Goal: Task Accomplishment & Management: Use online tool/utility

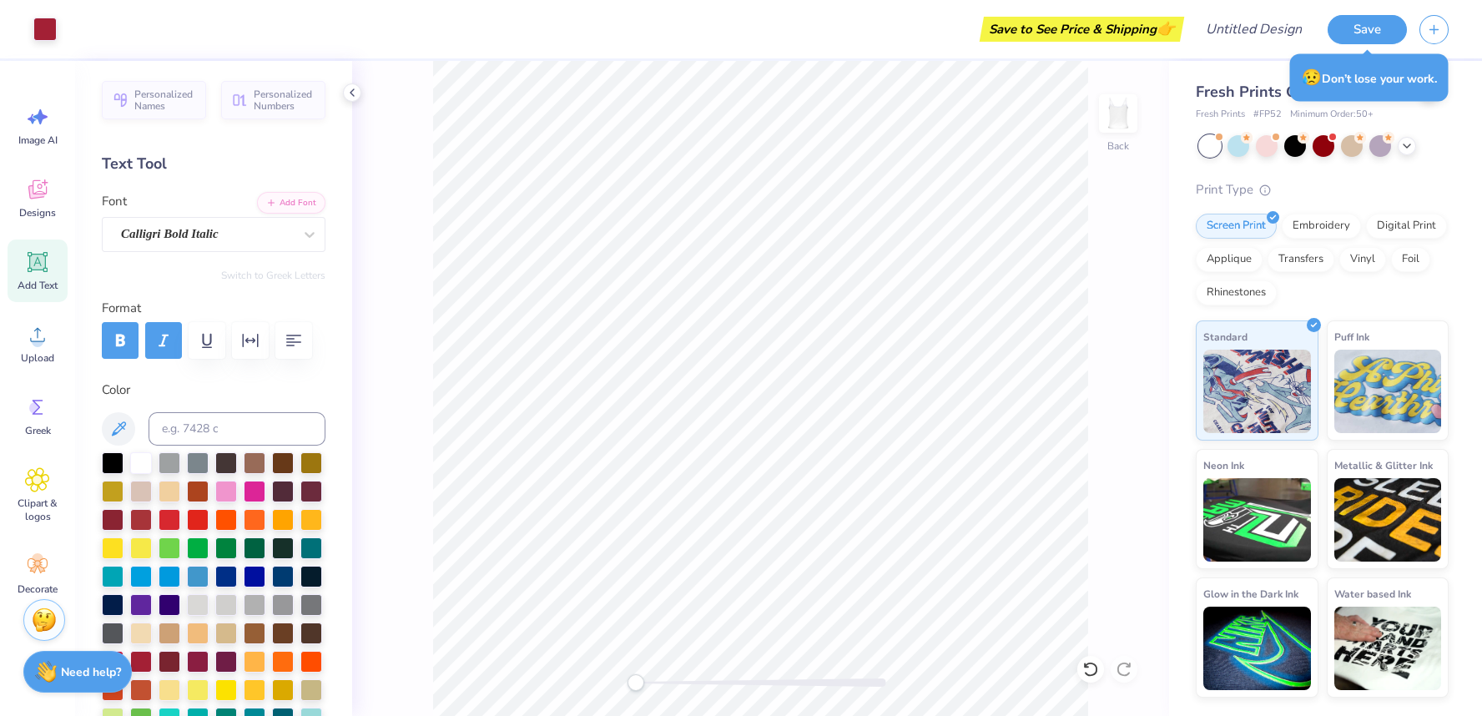
scroll to position [15, 0]
click at [51, 177] on div "Designs" at bounding box center [38, 183] width 60 height 63
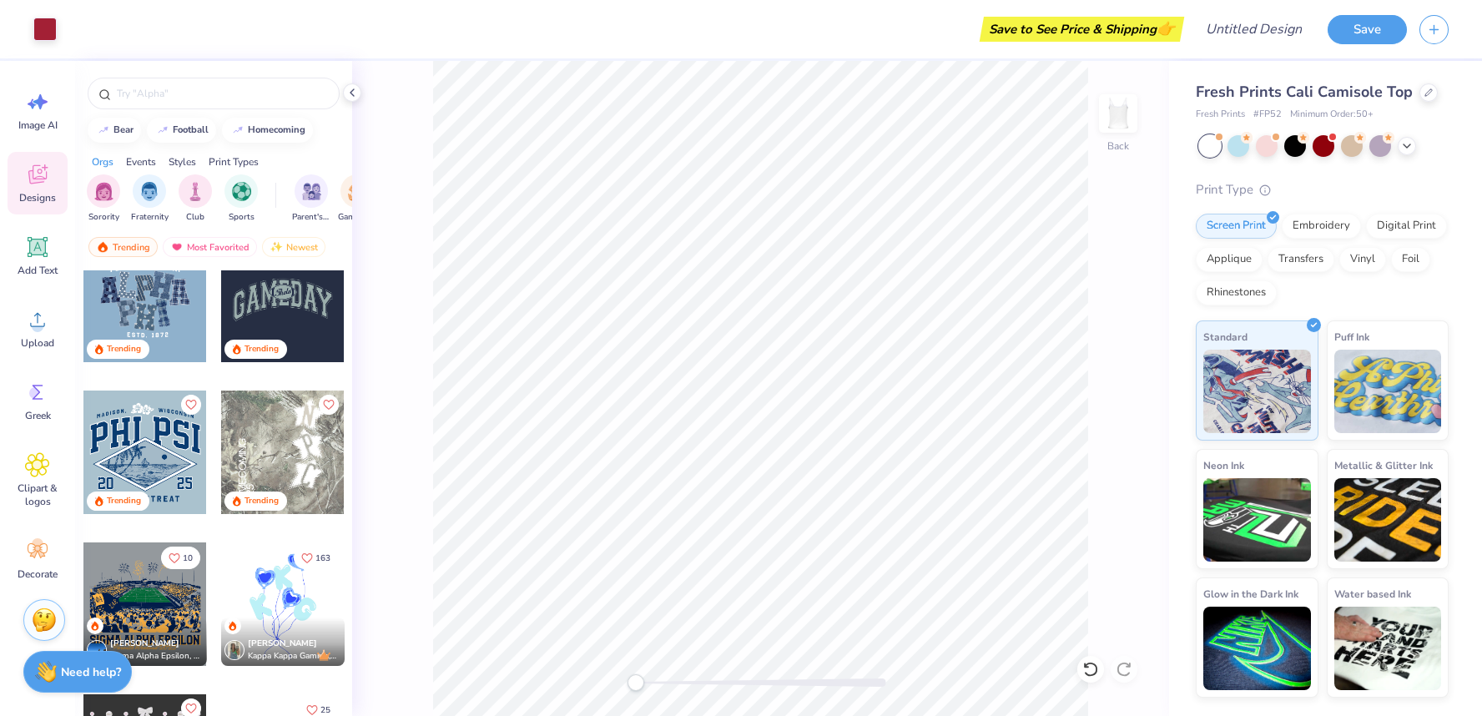
scroll to position [5326, 0]
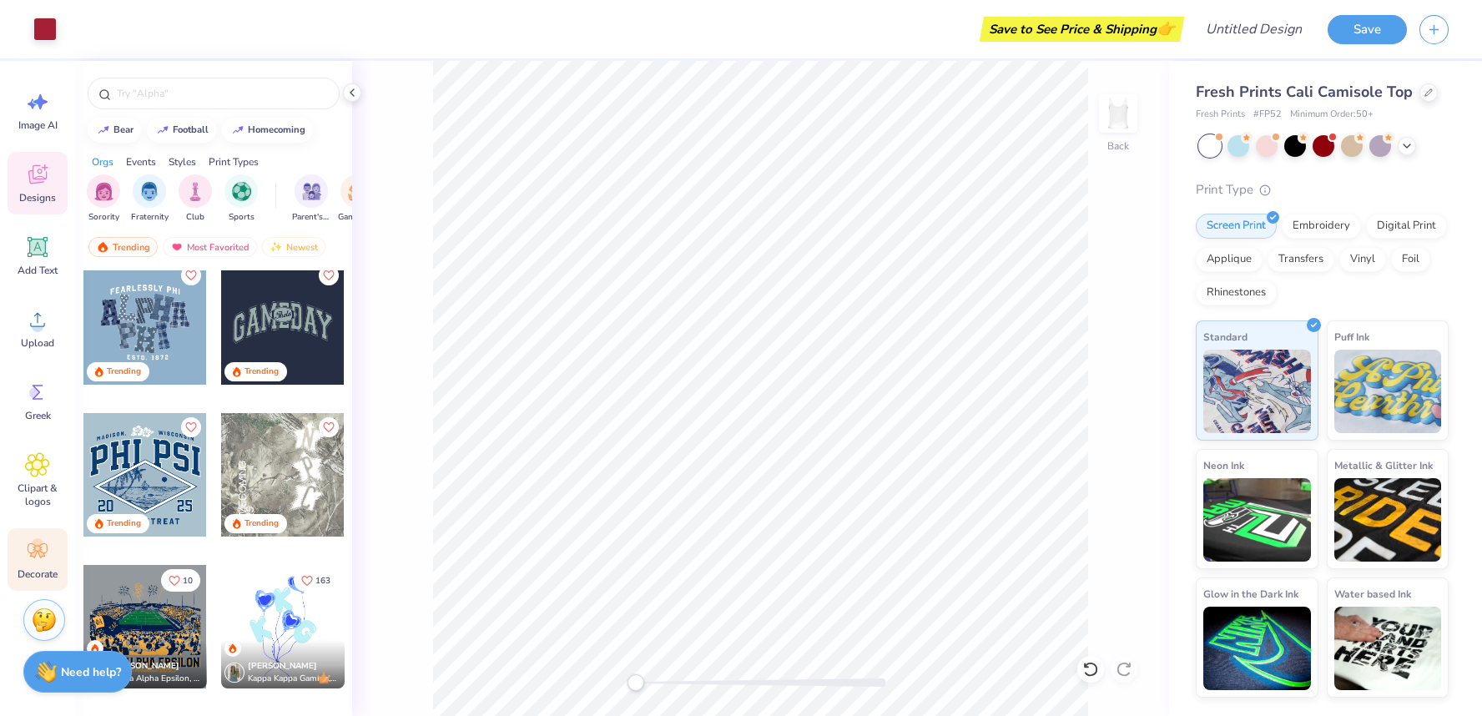
click at [48, 558] on icon at bounding box center [37, 550] width 25 height 25
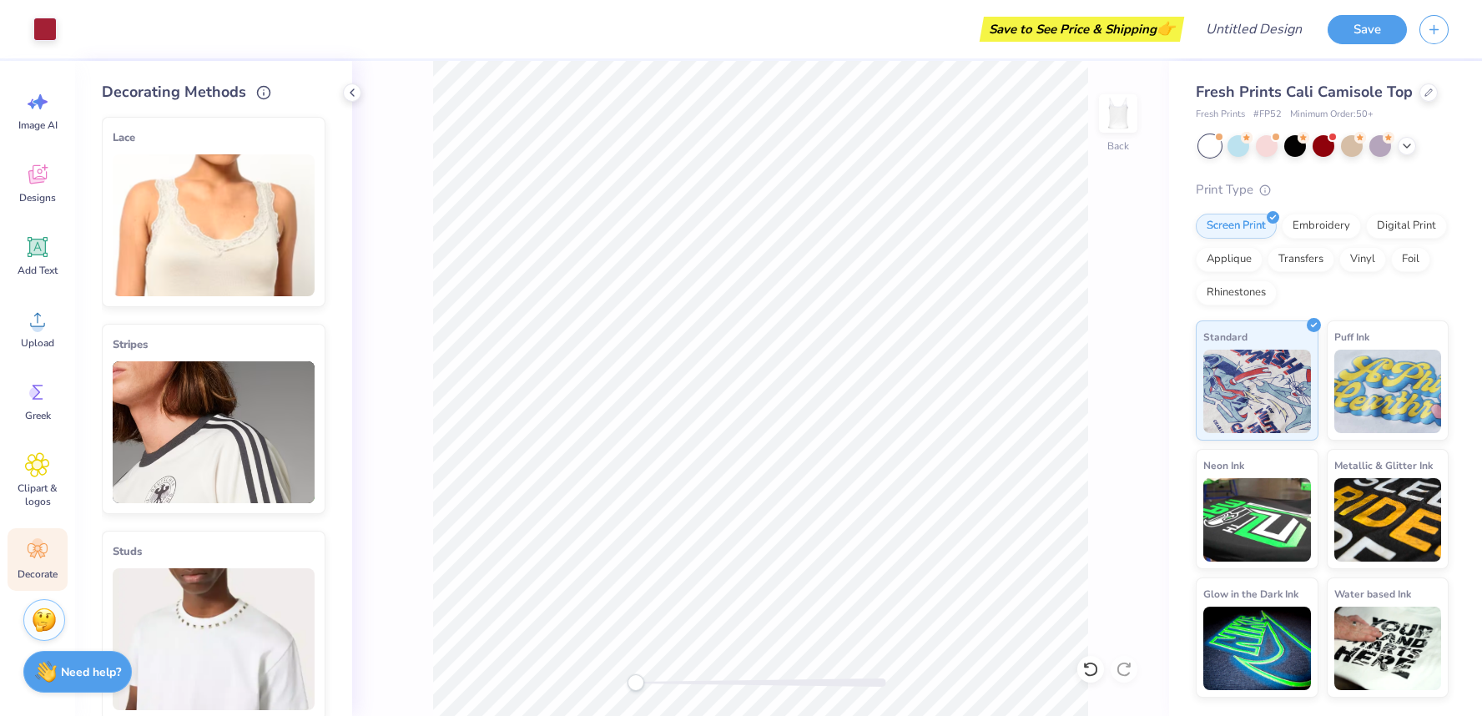
click at [223, 235] on img at bounding box center [214, 225] width 202 height 142
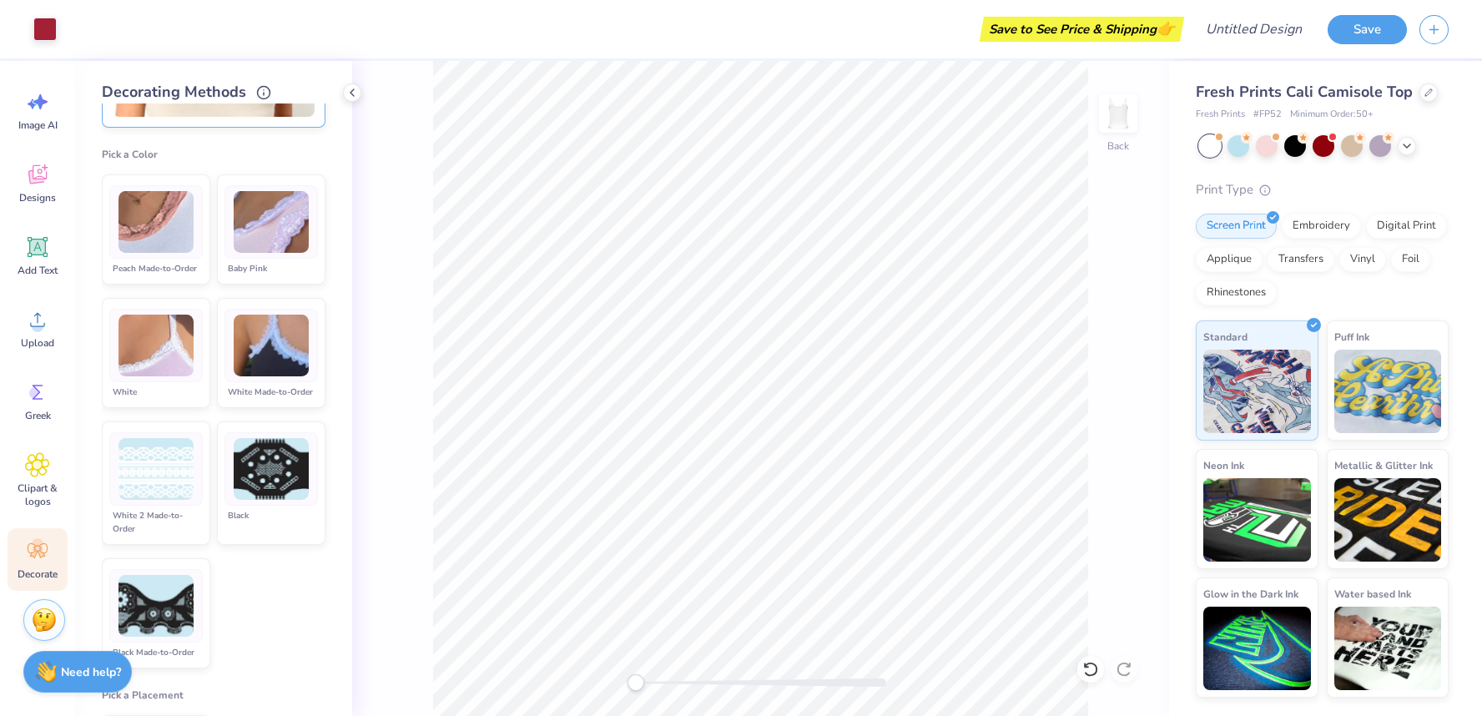
scroll to position [0, 0]
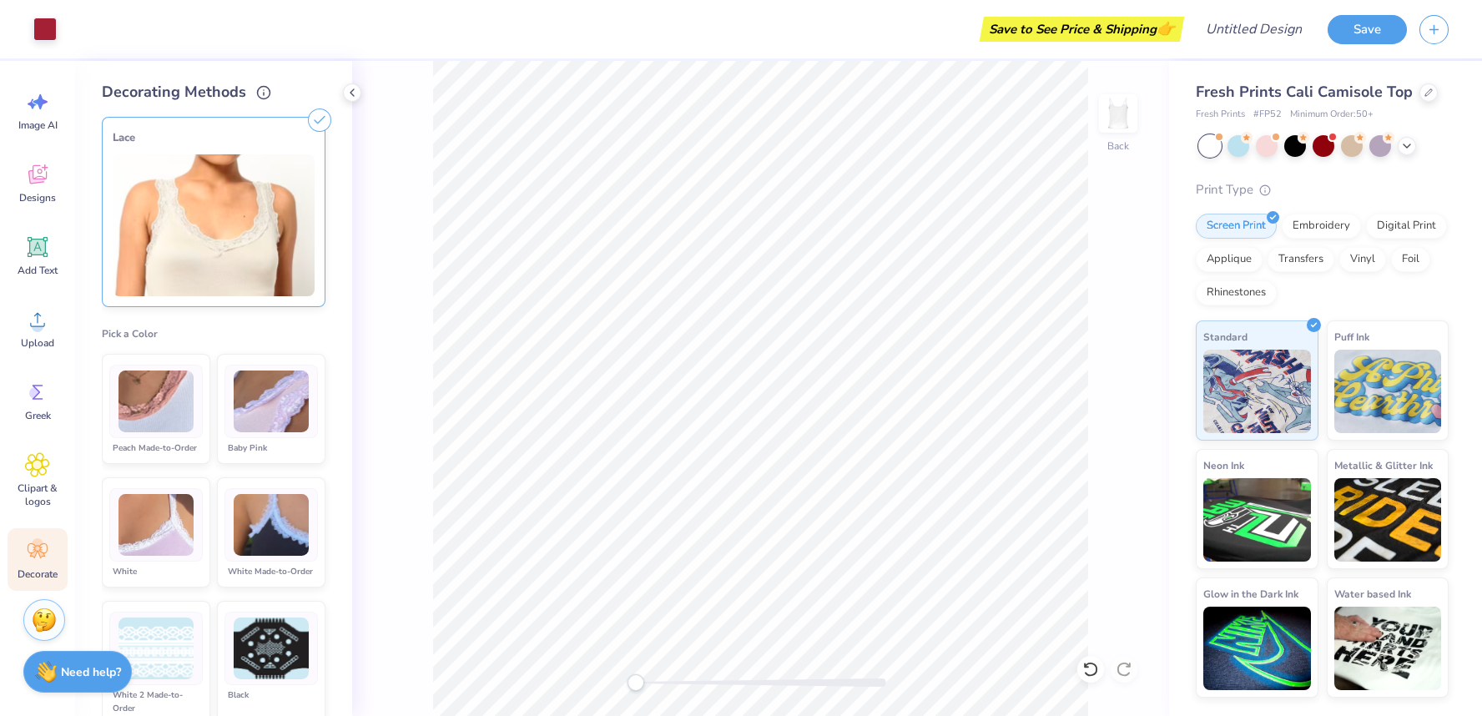
click at [320, 119] on icon at bounding box center [319, 119] width 23 height 23
click at [352, 95] on icon at bounding box center [352, 92] width 13 height 13
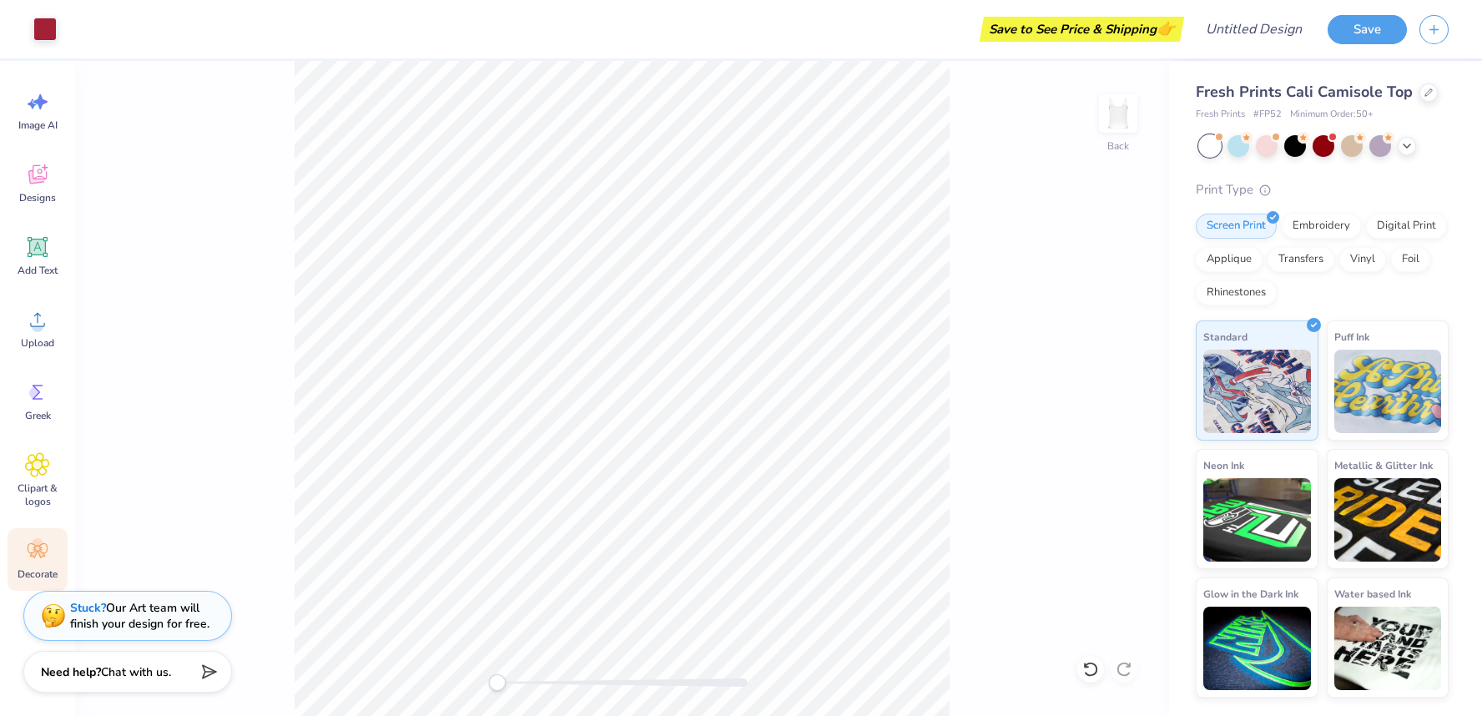
click at [38, 541] on circle at bounding box center [38, 544] width 12 height 12
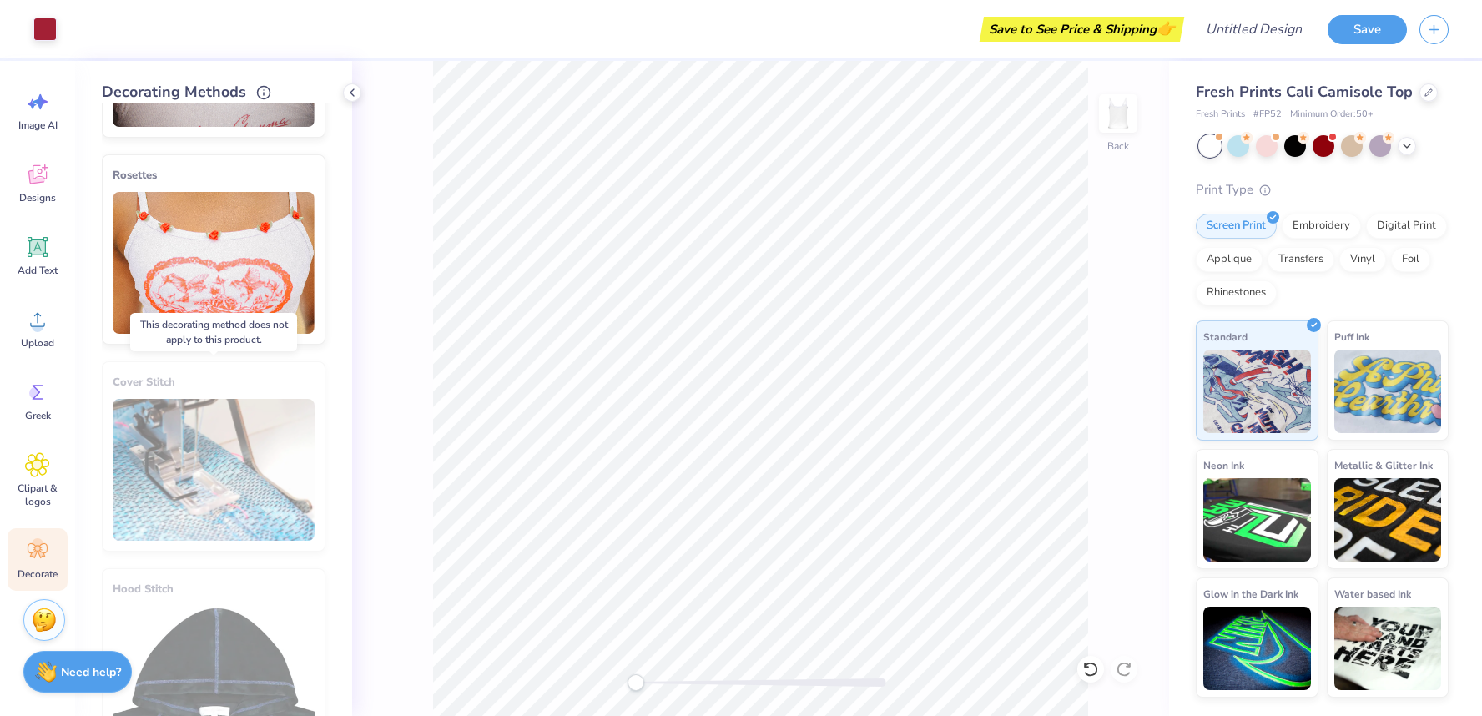
scroll to position [1567, 0]
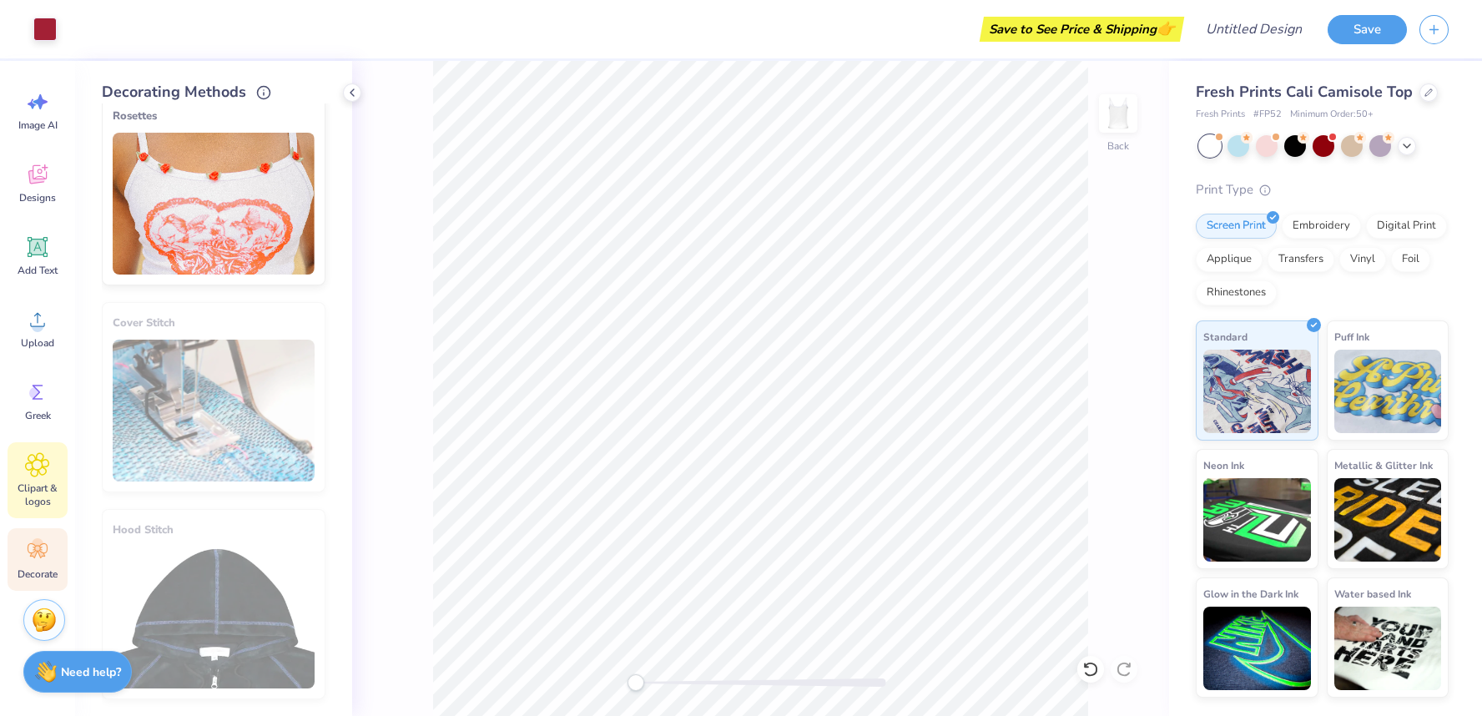
click at [44, 472] on icon at bounding box center [37, 464] width 24 height 25
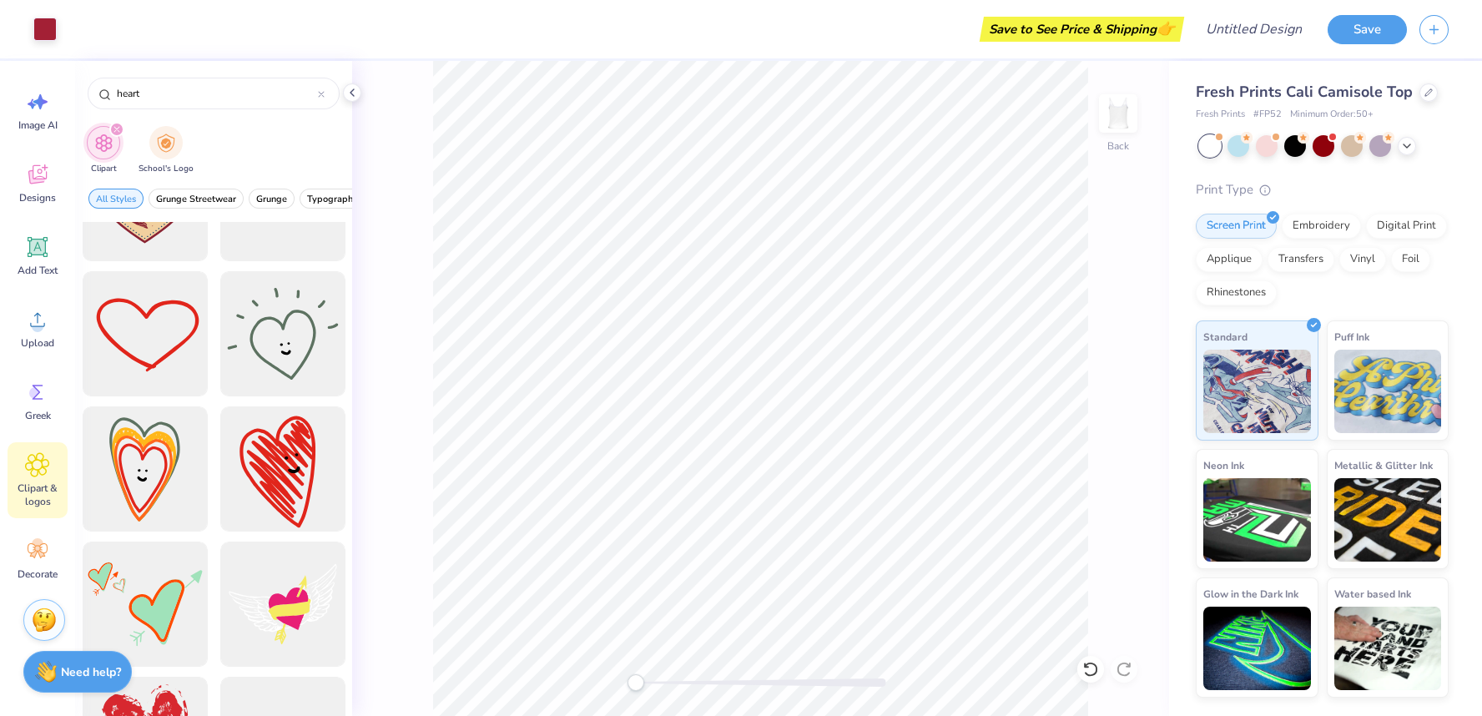
scroll to position [1385, 0]
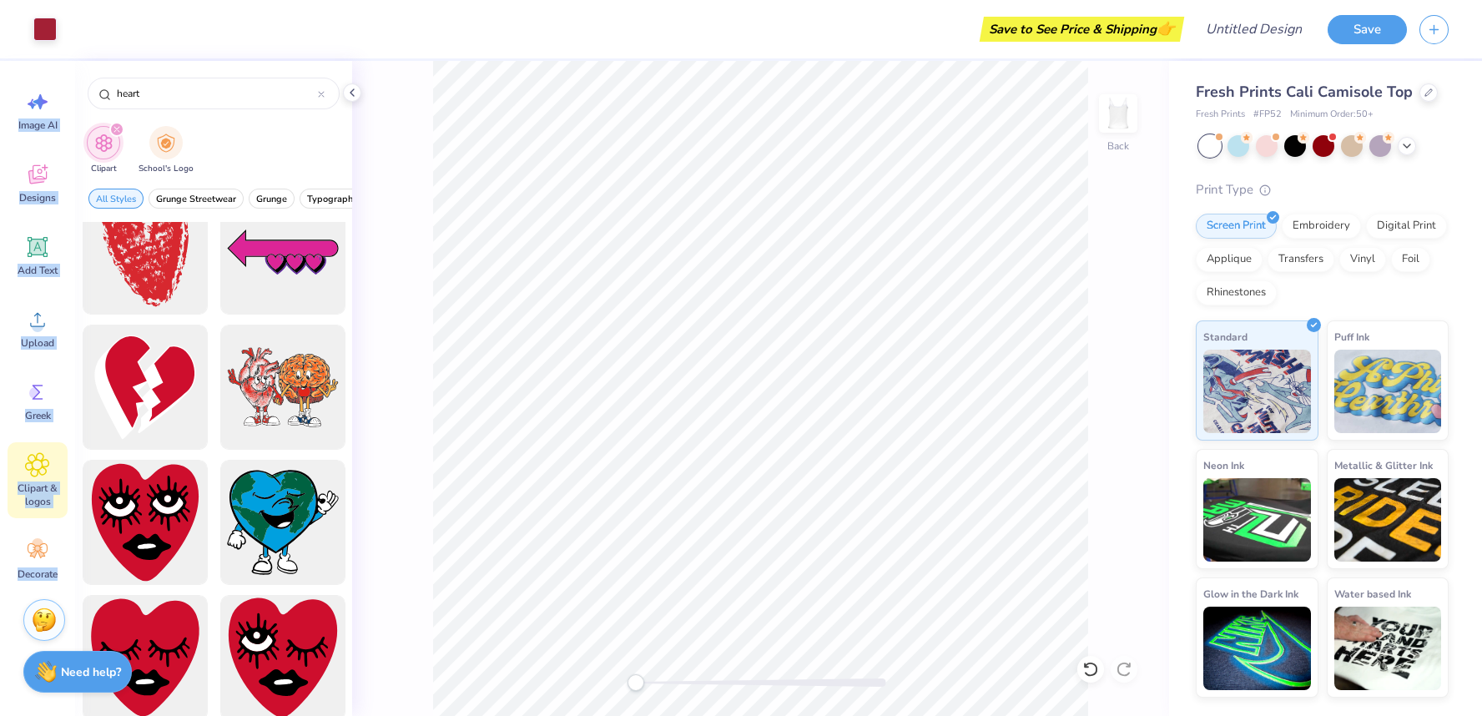
drag, startPoint x: 171, startPoint y: 104, endPoint x: 68, endPoint y: 96, distance: 103.0
click at [68, 96] on div "Art colors Save to See Price & Shipping 👉 Design Title Save Image AI Designs Ad…" at bounding box center [741, 358] width 1482 height 716
drag, startPoint x: 140, startPoint y: 88, endPoint x: 91, endPoint y: 88, distance: 49.2
click at [91, 88] on div "heart" at bounding box center [214, 94] width 252 height 32
type input "star"
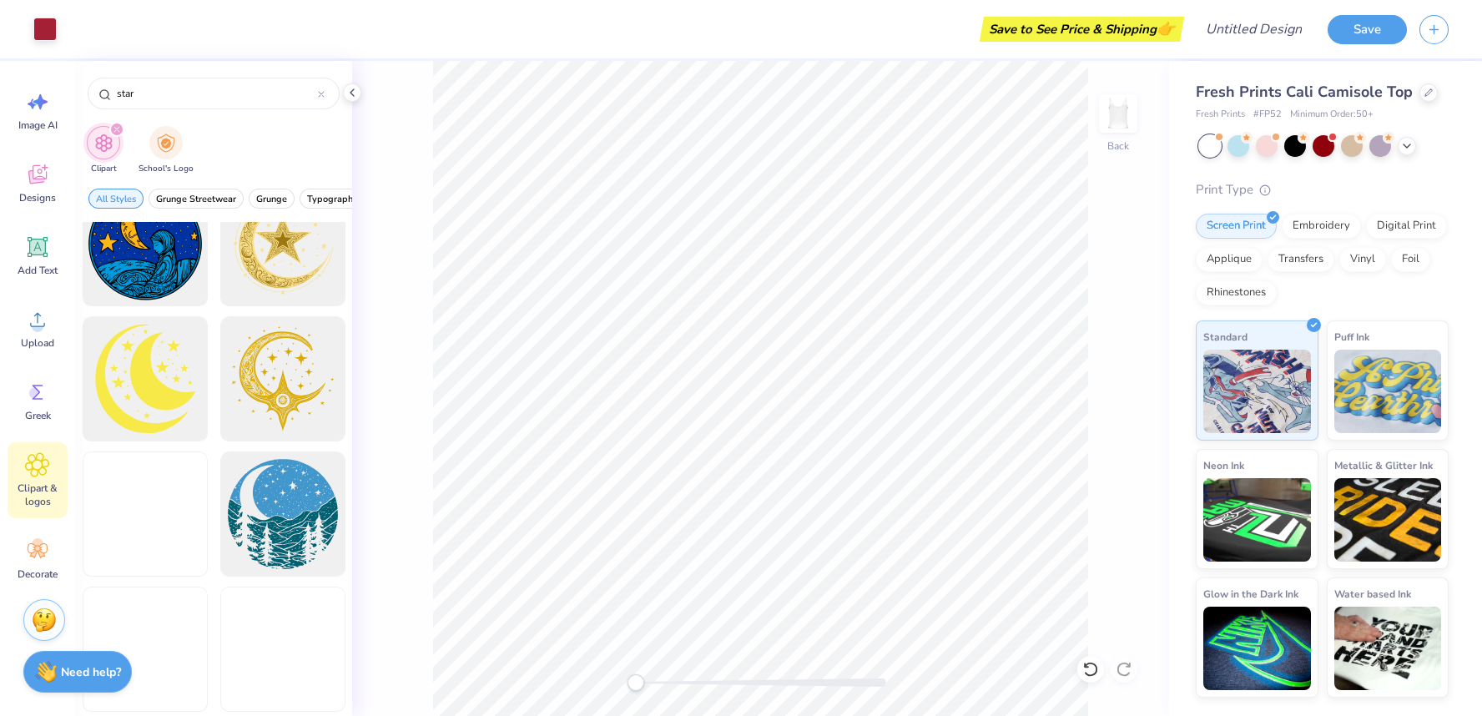
scroll to position [2351, 0]
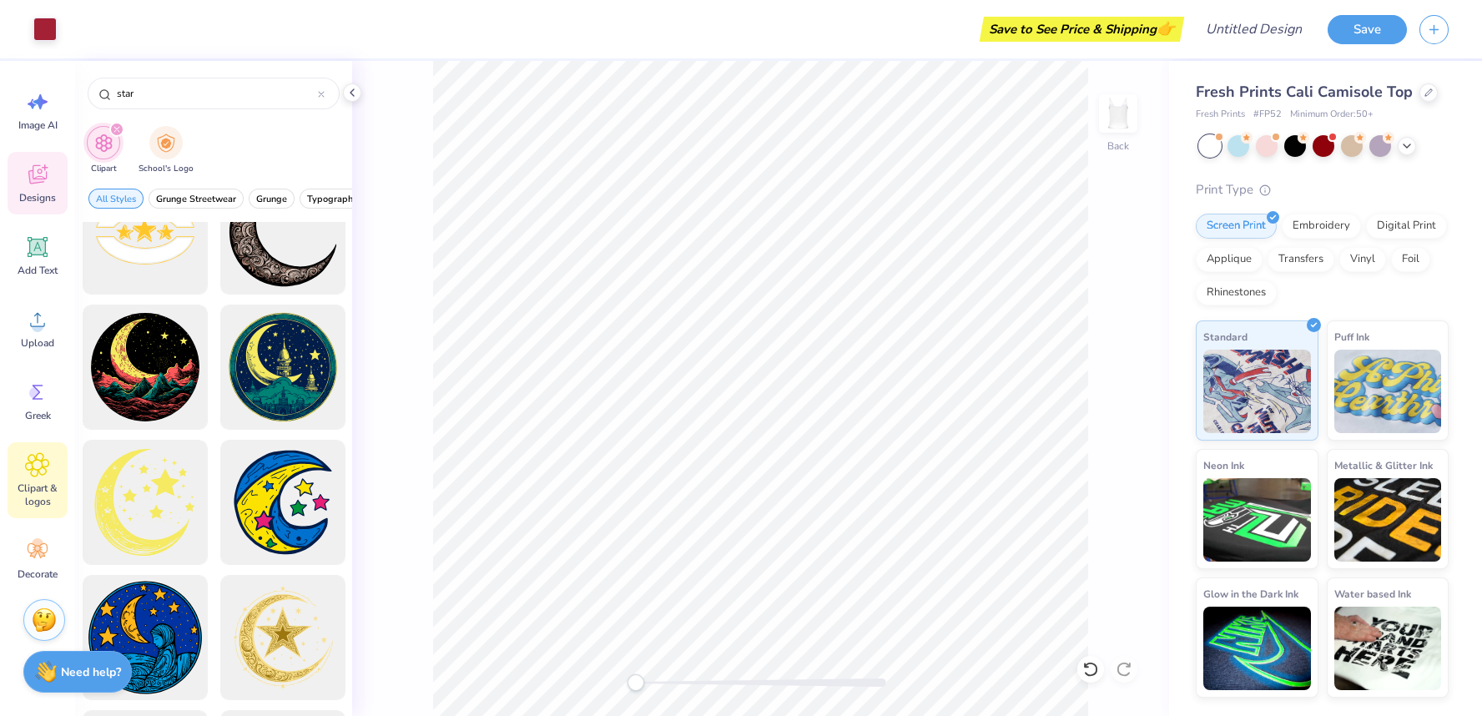
click at [34, 189] on div "Designs" at bounding box center [38, 183] width 60 height 63
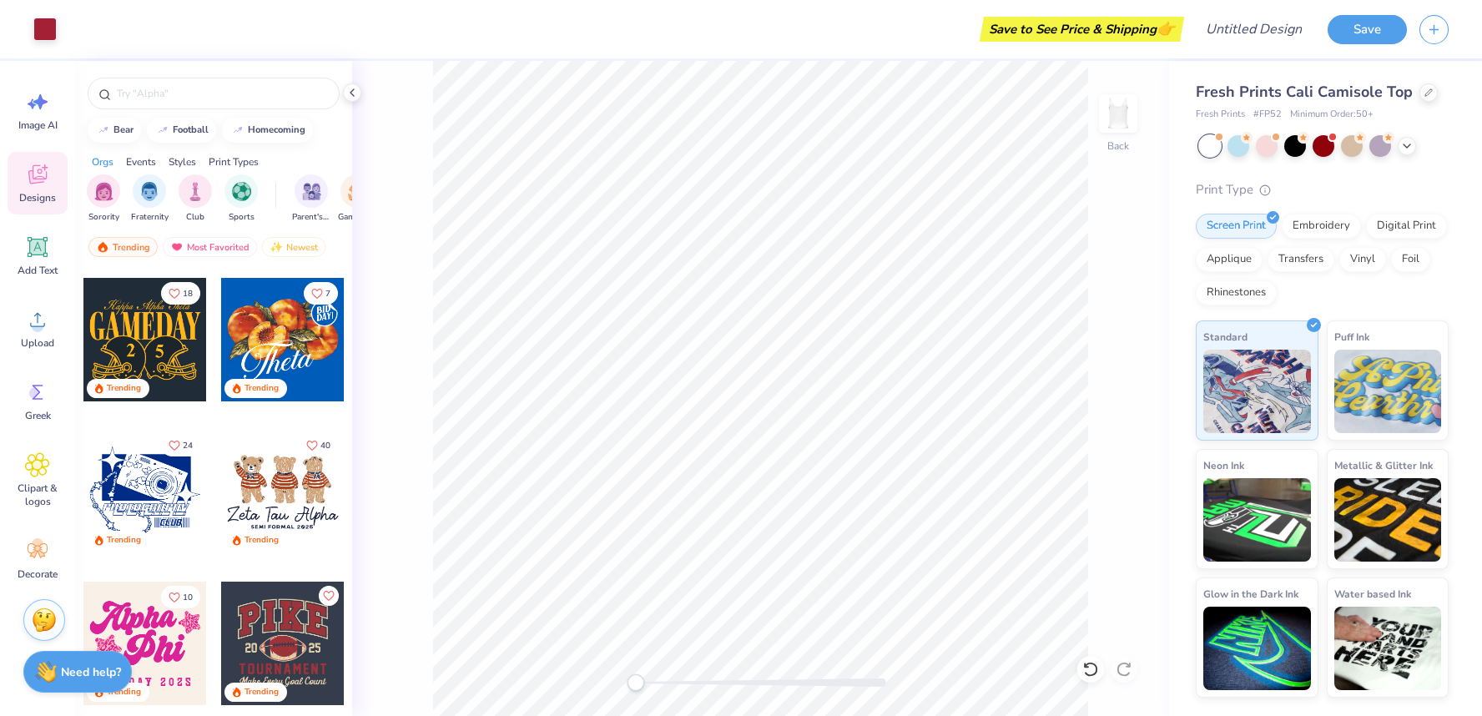
scroll to position [905, 0]
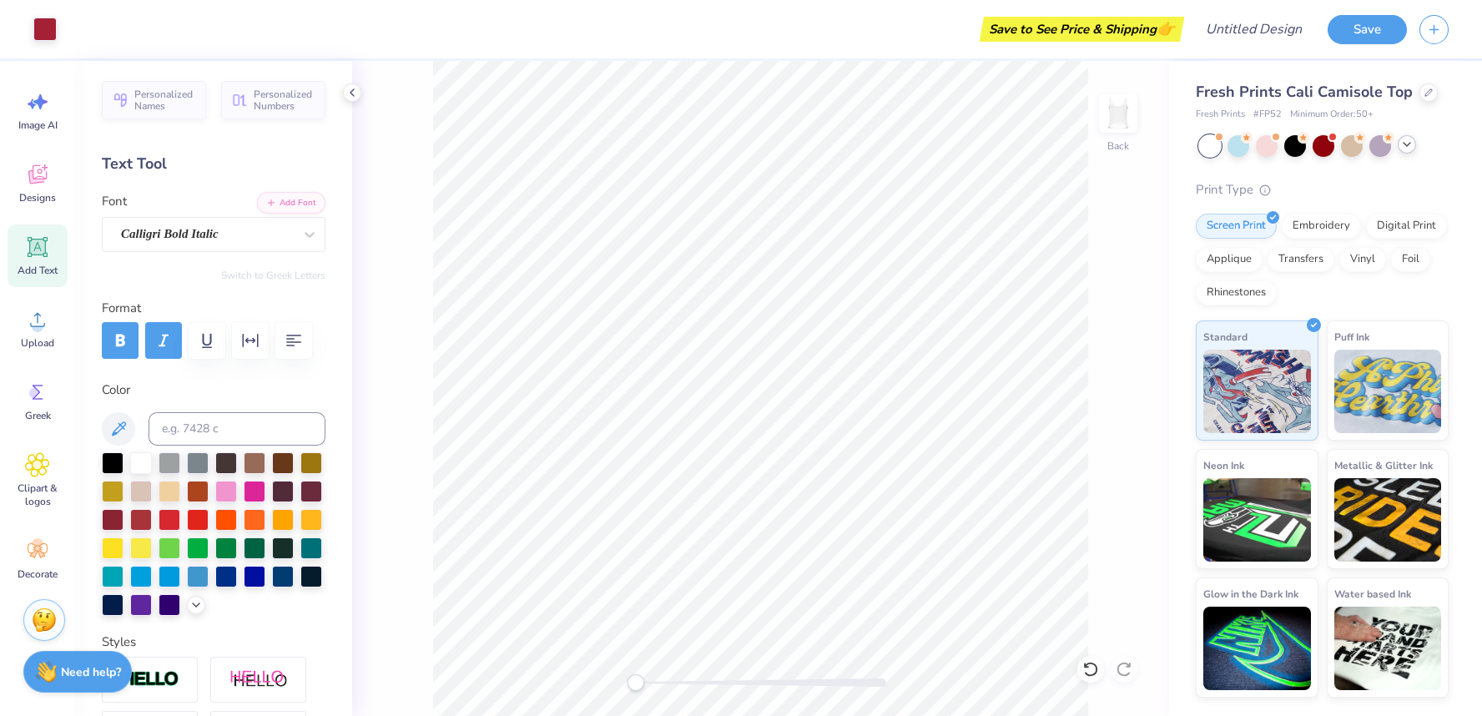
click at [1403, 142] on icon at bounding box center [1406, 144] width 13 height 13
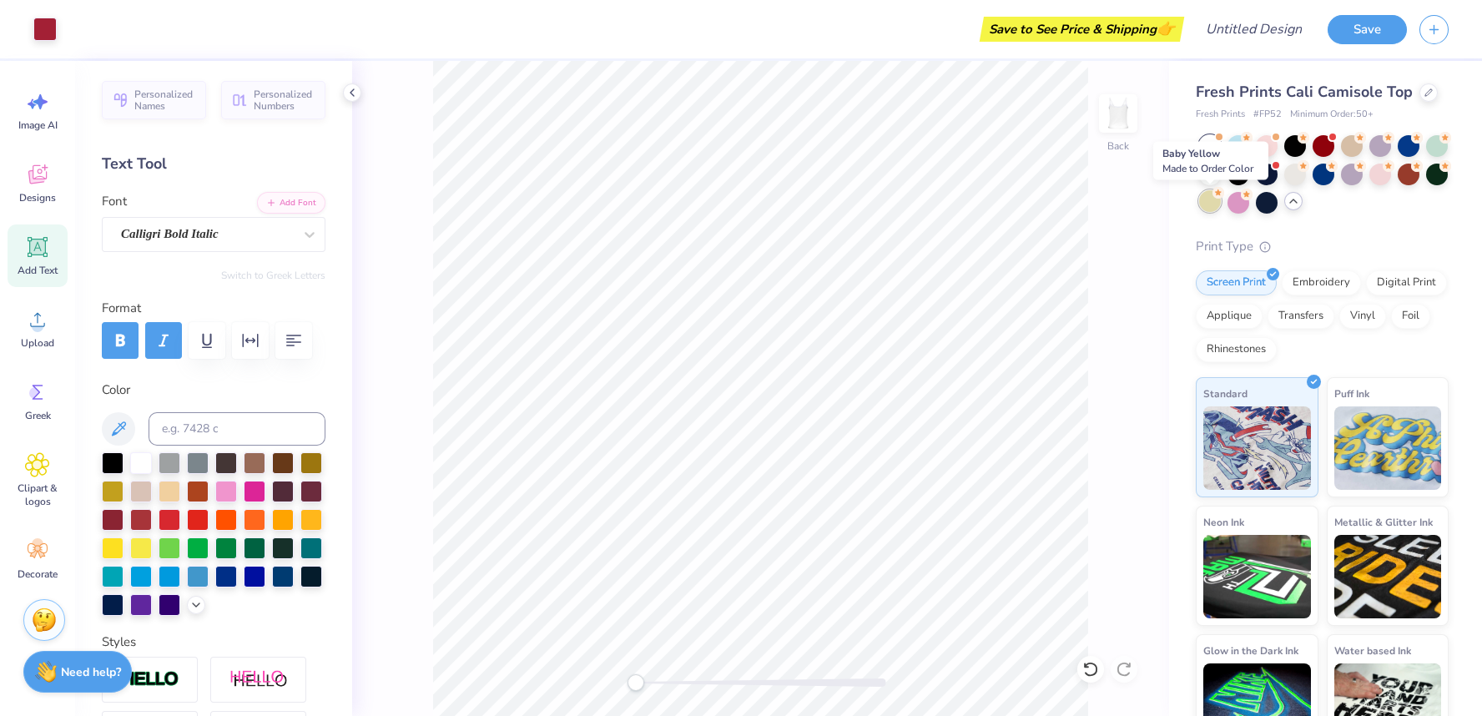
click at [1211, 202] on div at bounding box center [1210, 201] width 22 height 22
click at [1102, 232] on div "Back" at bounding box center [760, 388] width 817 height 655
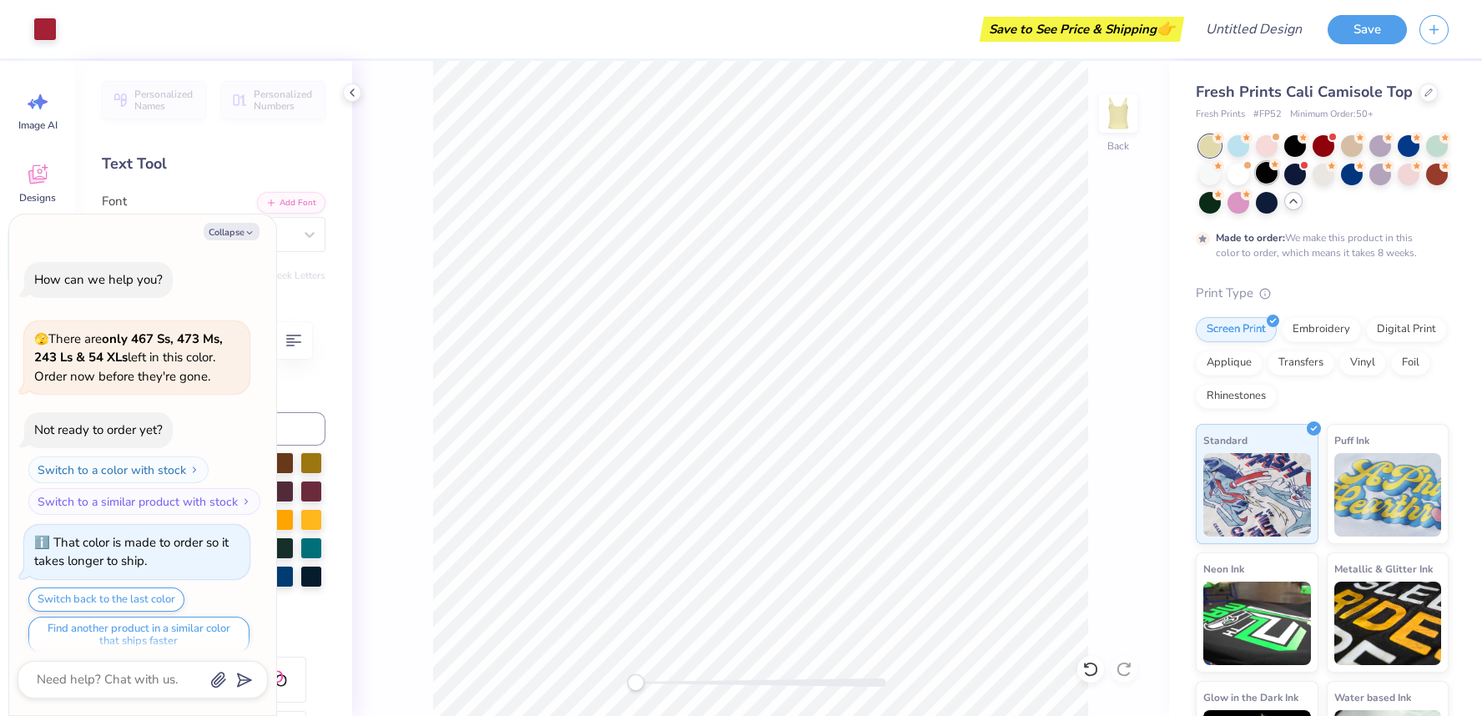
scroll to position [13, 0]
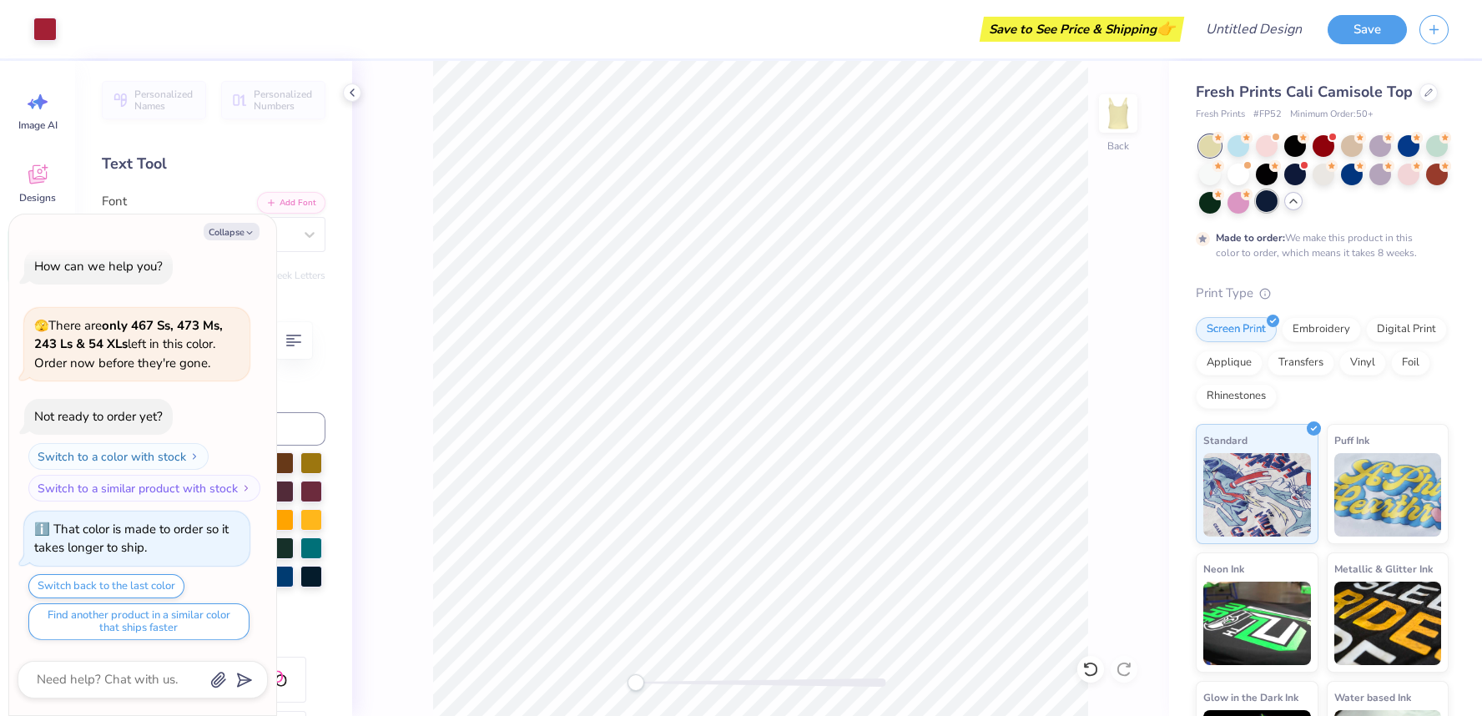
click at [1264, 202] on div at bounding box center [1267, 201] width 22 height 22
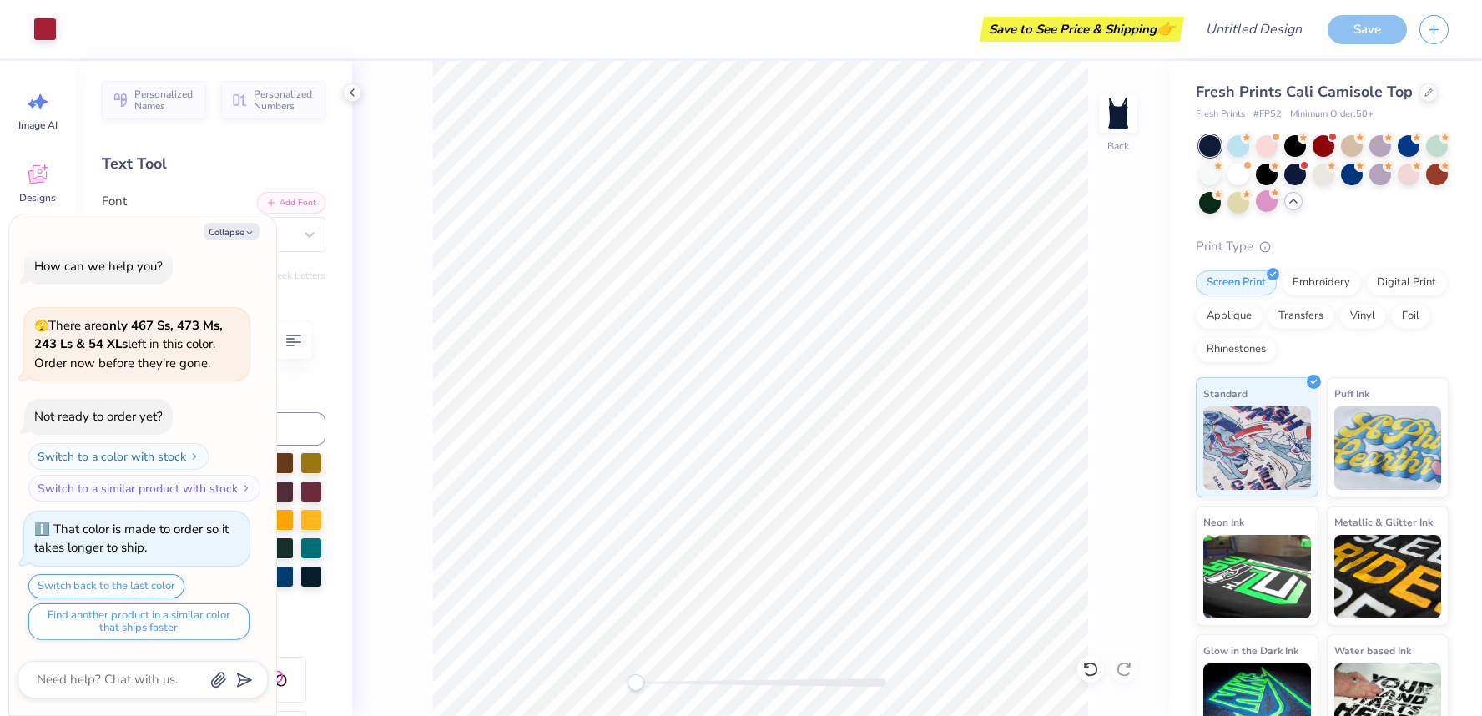
scroll to position [97, 0]
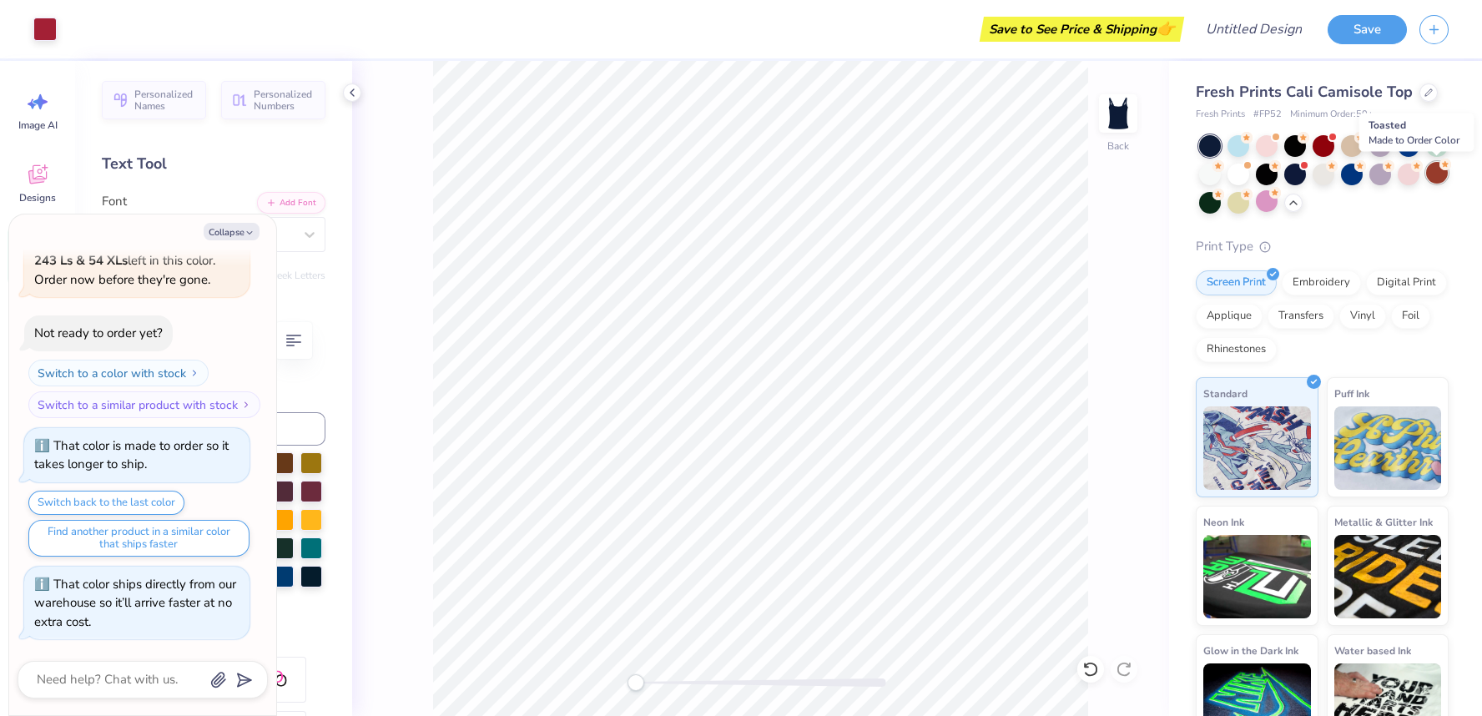
click at [1443, 174] on div at bounding box center [1437, 173] width 22 height 22
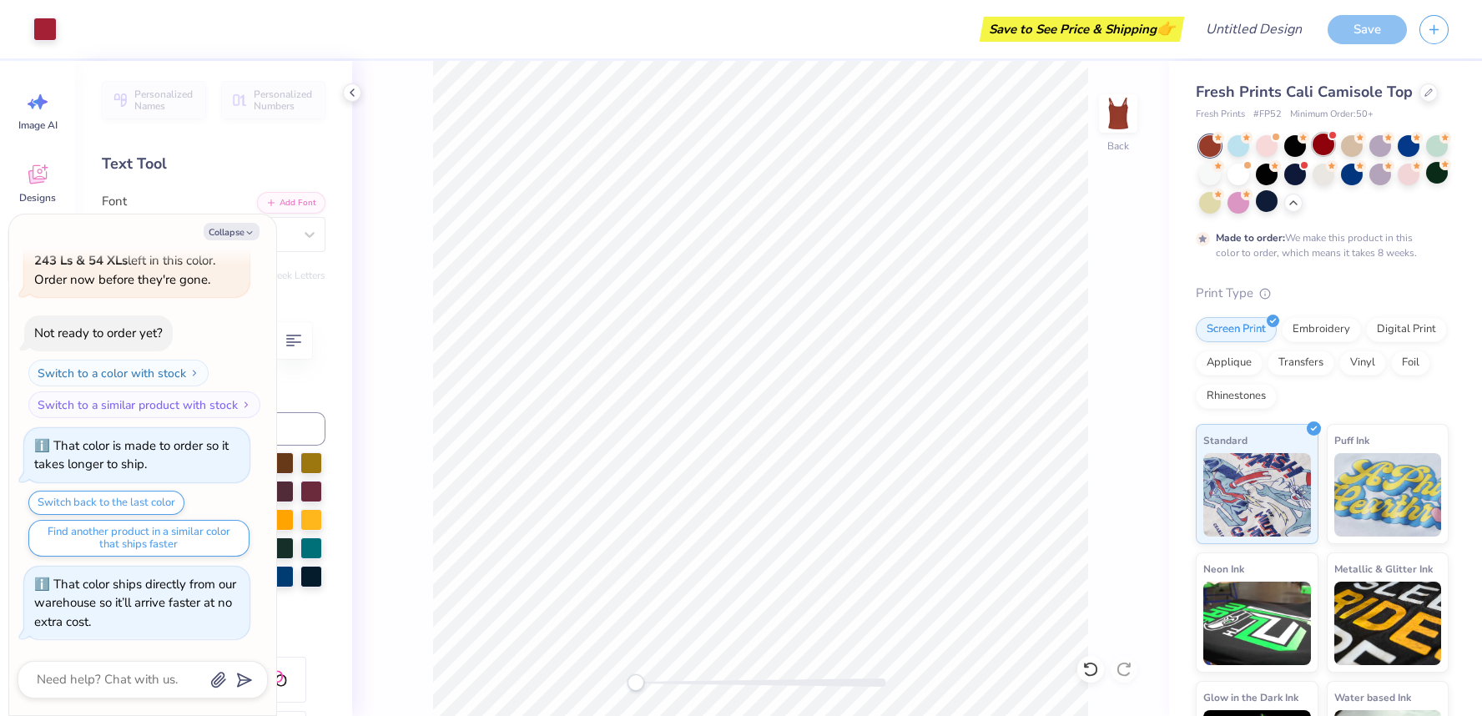
scroll to position [235, 0]
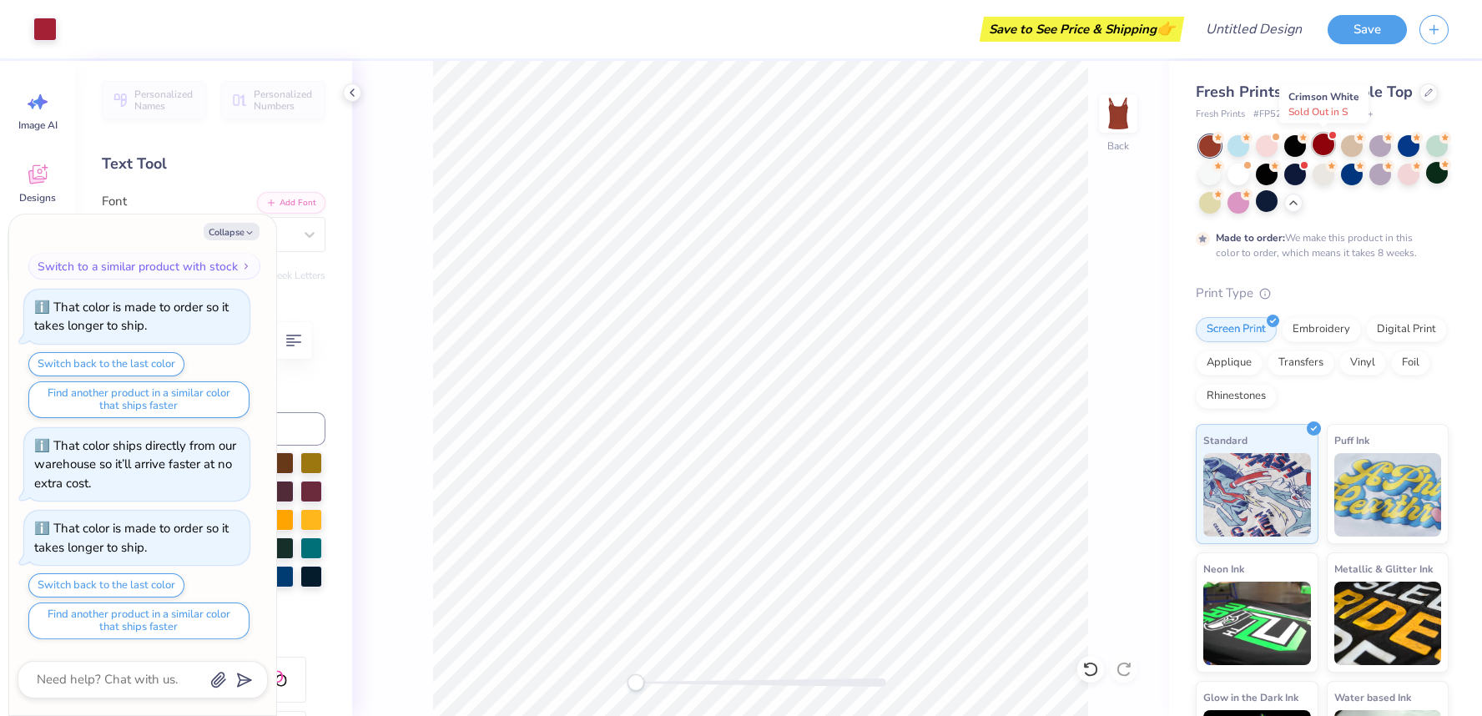
click at [1324, 146] on div at bounding box center [1324, 145] width 22 height 22
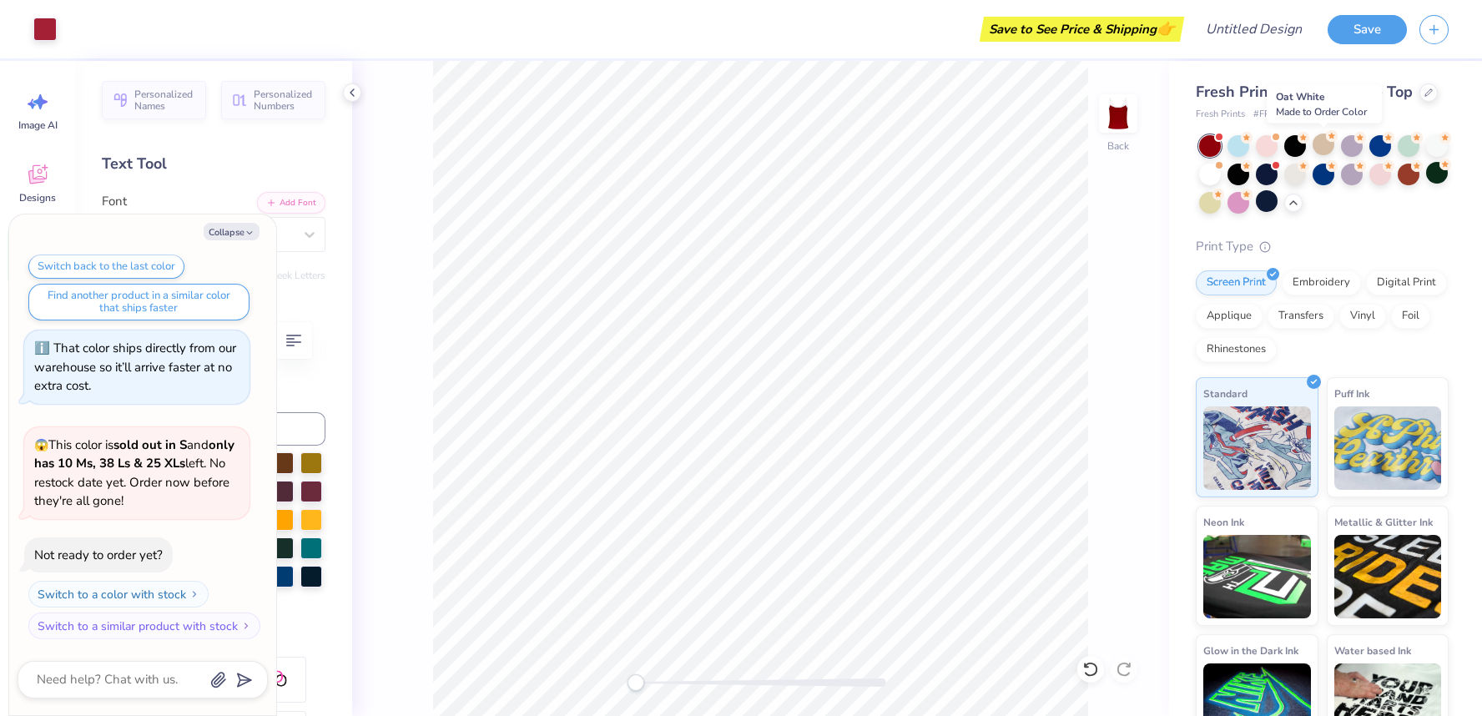
scroll to position [554, 0]
click at [1219, 176] on div at bounding box center [1210, 173] width 22 height 22
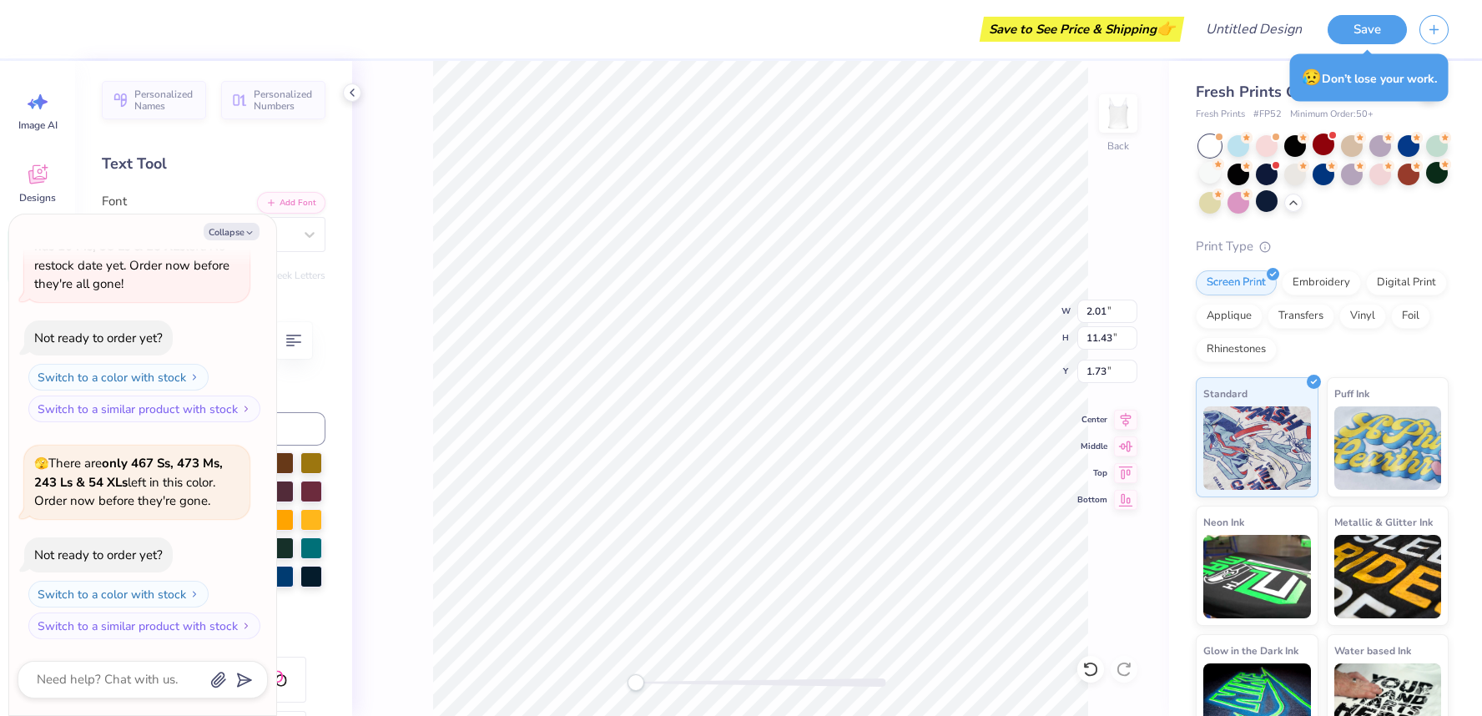
type textarea "x"
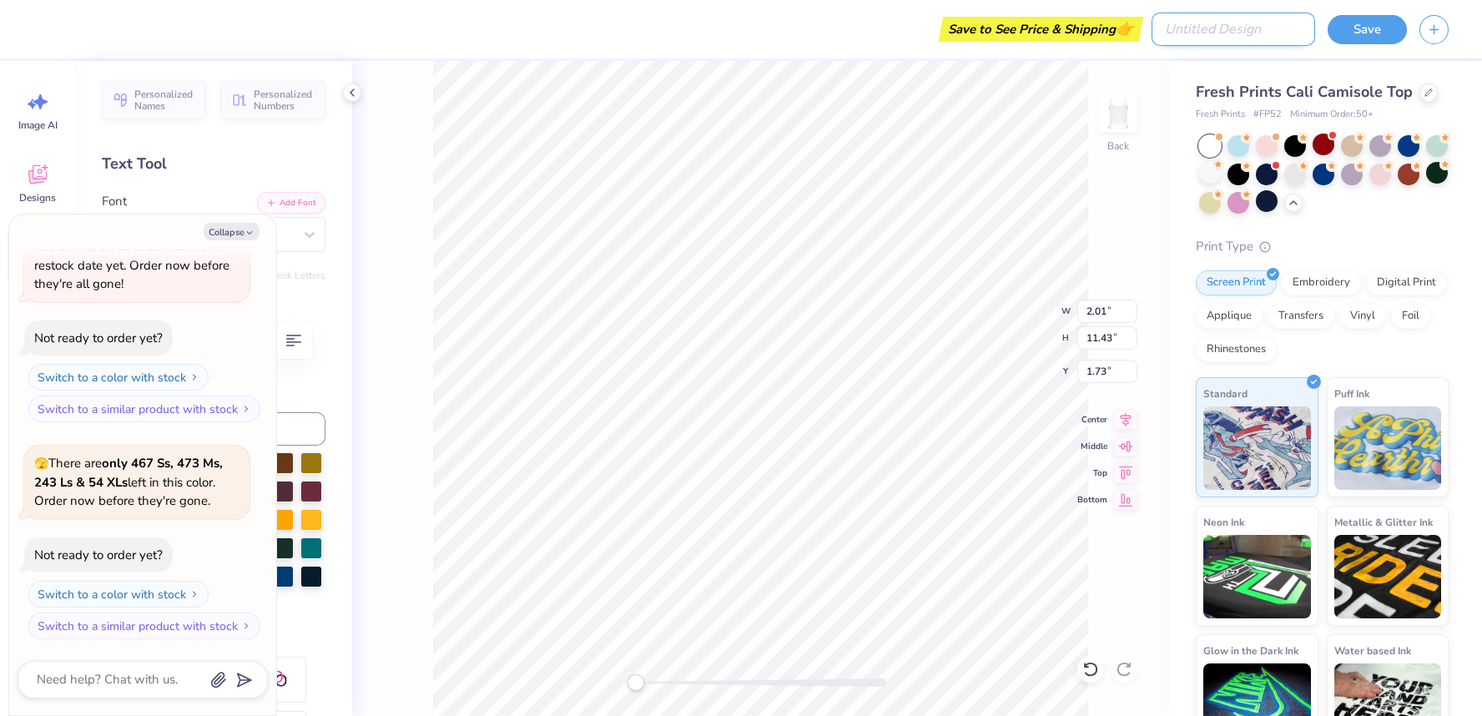
click at [1254, 40] on input "Design Title" at bounding box center [1234, 29] width 164 height 33
type input "t"
type textarea "x"
type input "ta"
type textarea "x"
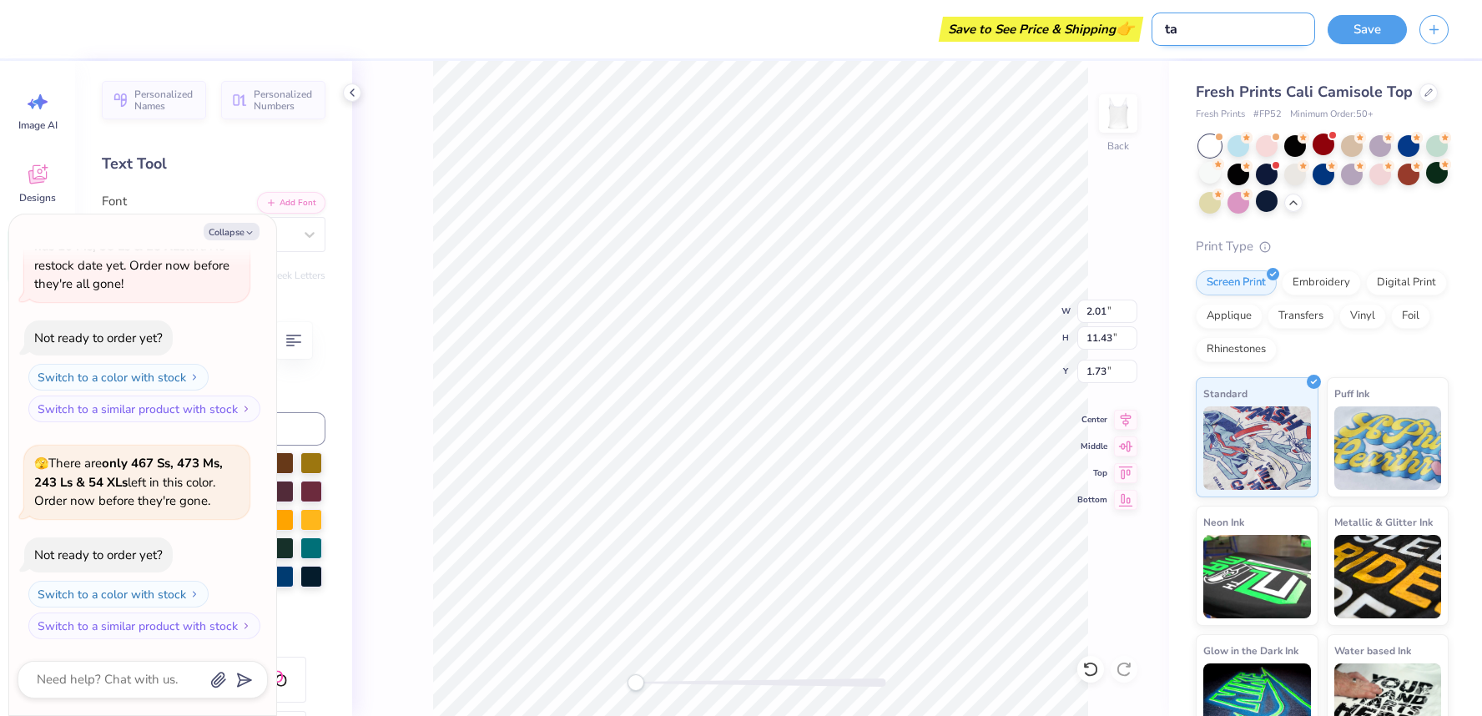
type input "tan"
type textarea "x"
type input "tank"
type textarea "x"
type input "tank1"
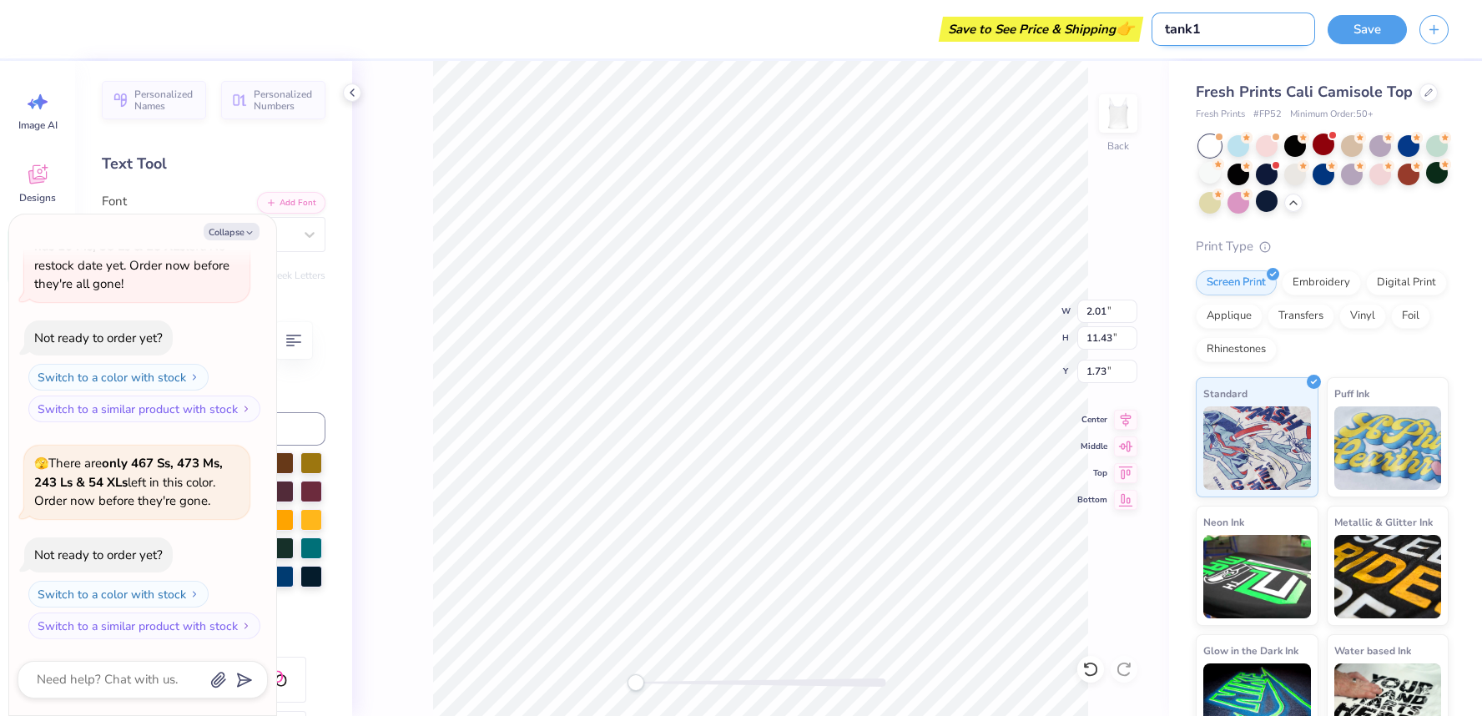
type textarea "x"
type input "tank1"
click at [1367, 32] on button "Save" at bounding box center [1367, 27] width 79 height 29
type textarea "x"
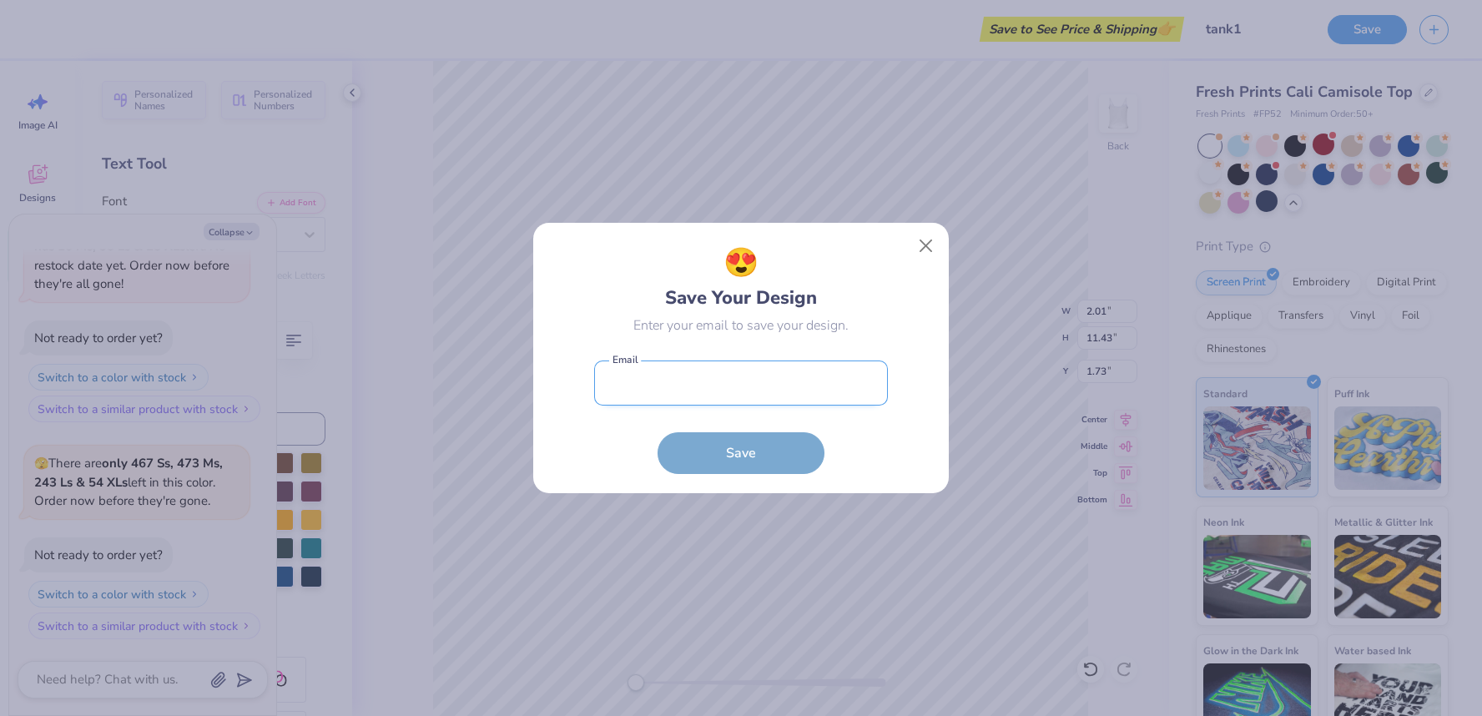
click at [760, 393] on input "email" at bounding box center [741, 384] width 294 height 46
type input "emhender@usc.edu"
click at [716, 449] on button "Save" at bounding box center [741, 449] width 167 height 42
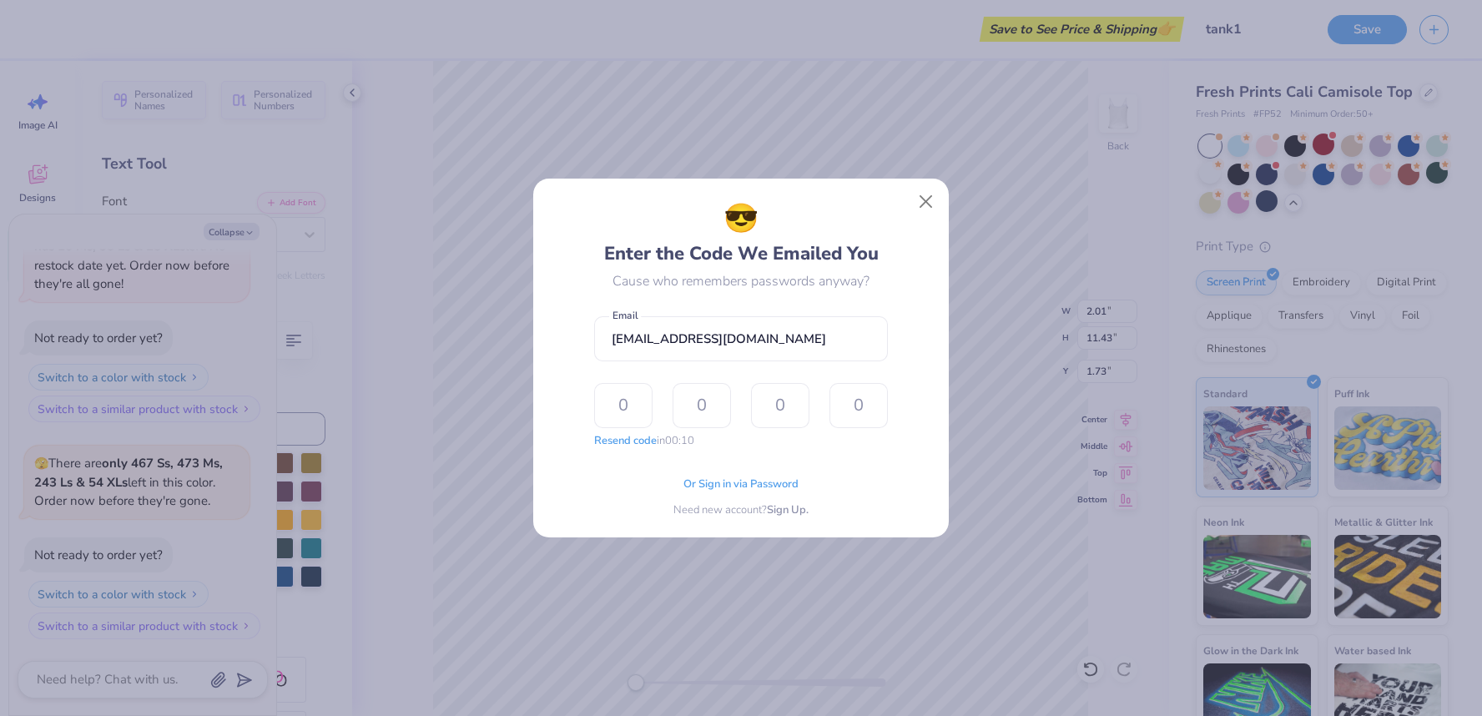
type input "5"
type input "7"
type input "4"
type input "0"
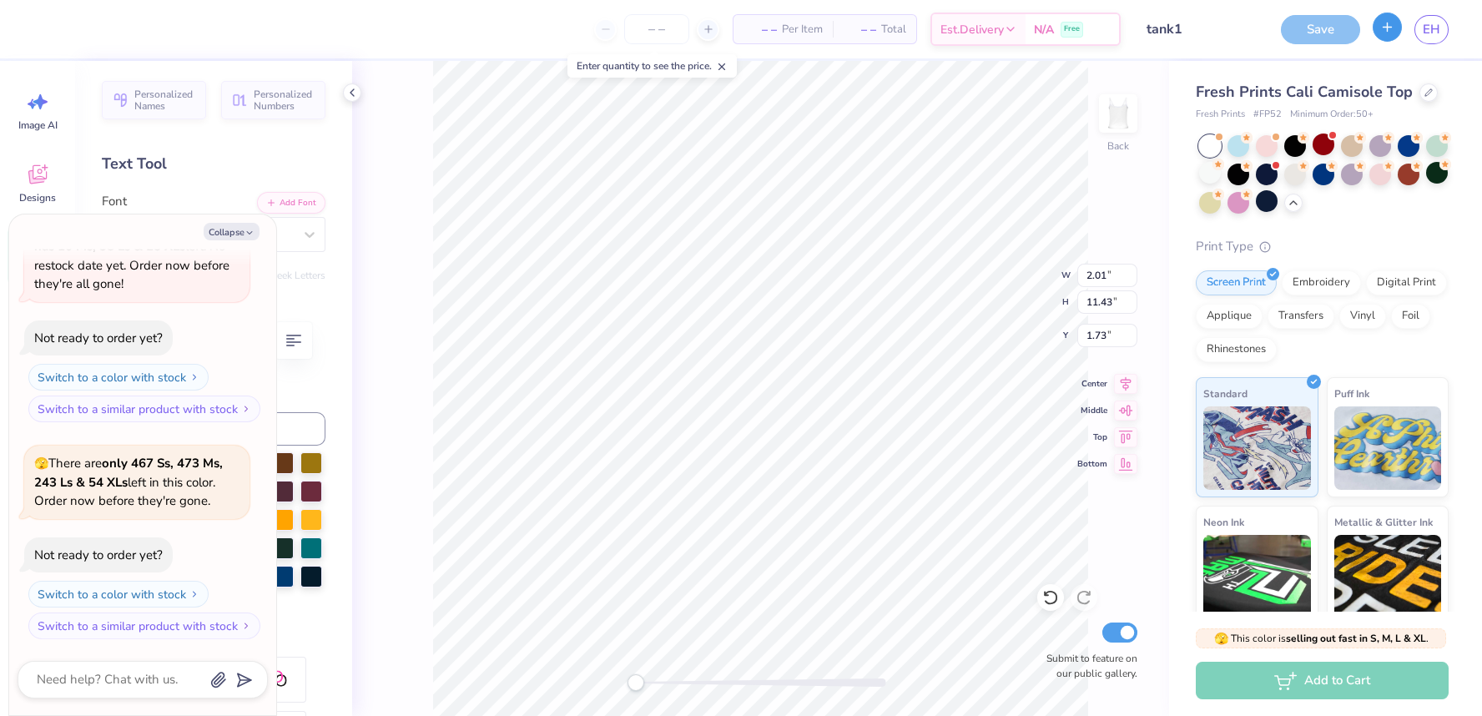
click at [1388, 29] on line "button" at bounding box center [1388, 27] width 0 height 8
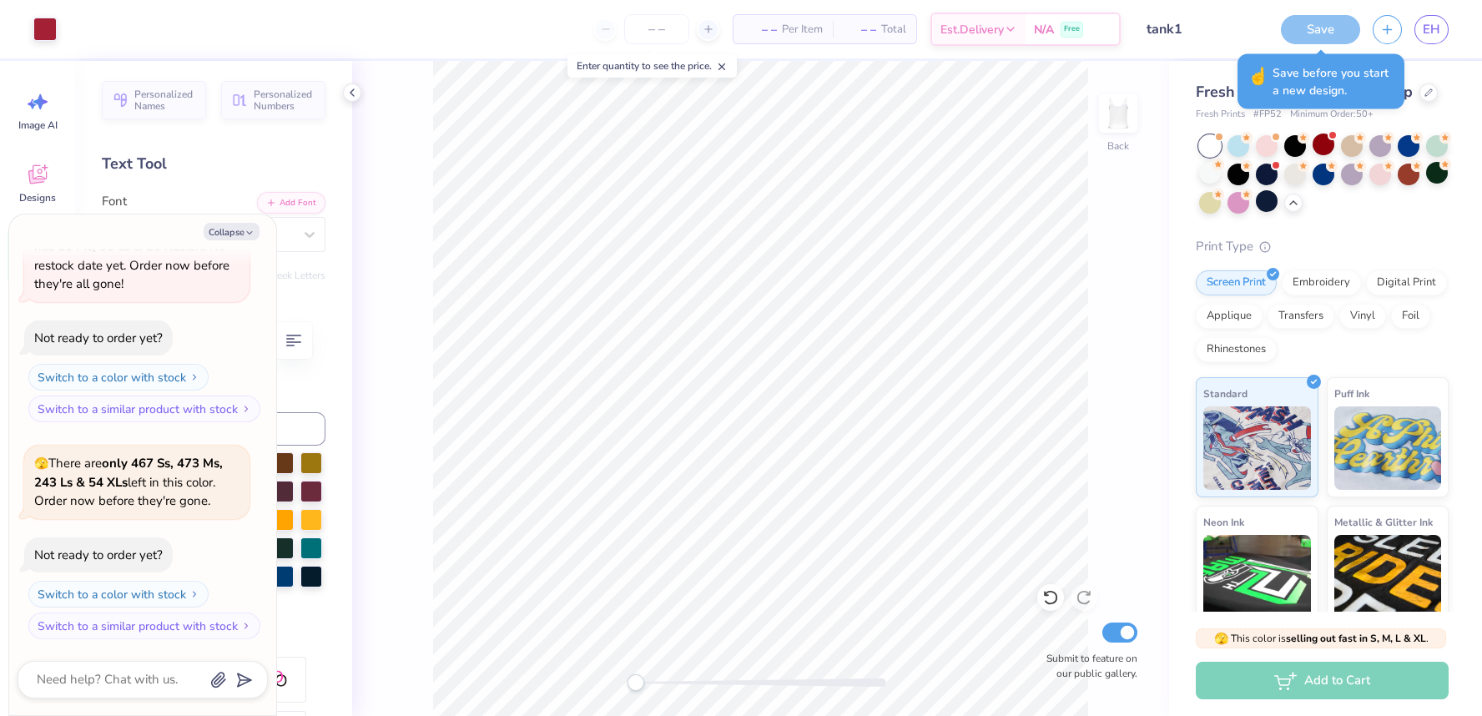
click at [1322, 28] on div "Save" at bounding box center [1320, 29] width 79 height 29
click at [1314, 33] on div "Save" at bounding box center [1320, 29] width 79 height 29
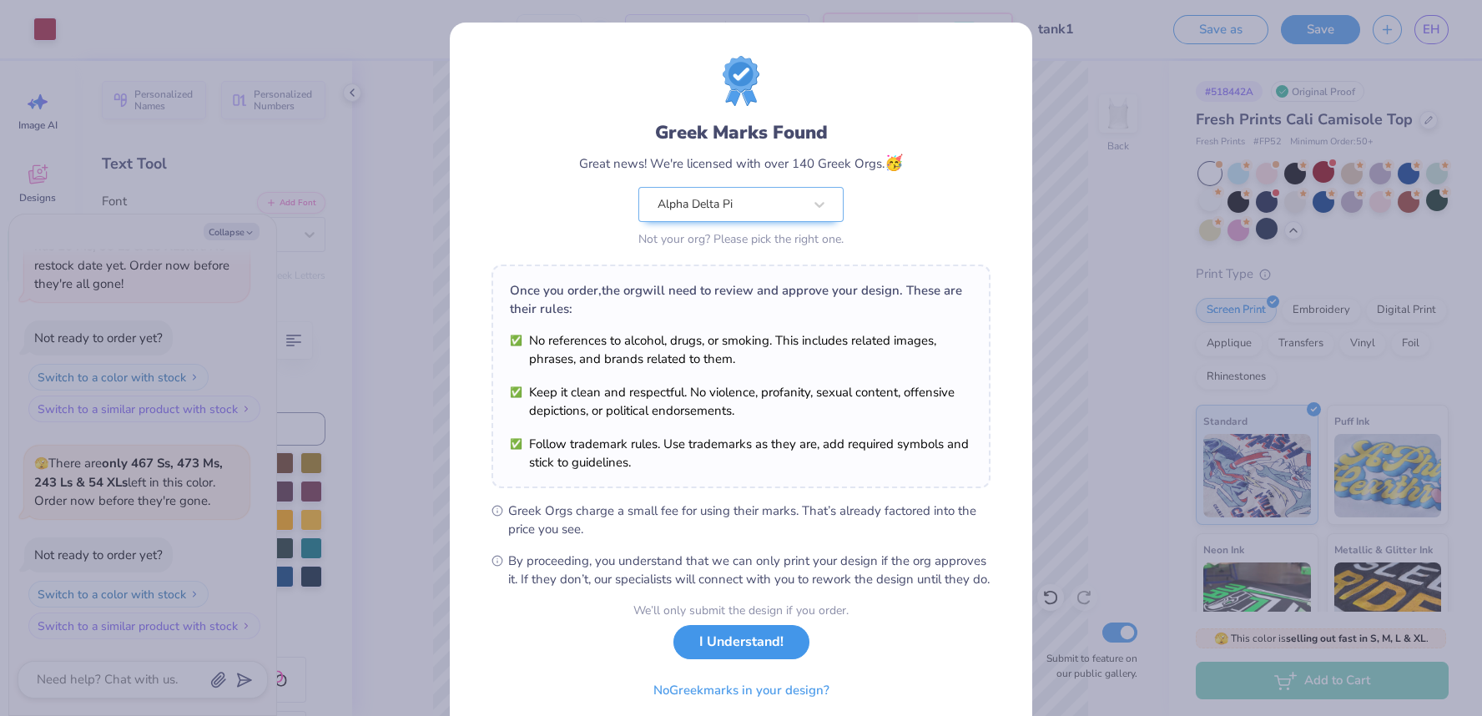
click at [733, 655] on button "I Understand!" at bounding box center [742, 642] width 136 height 34
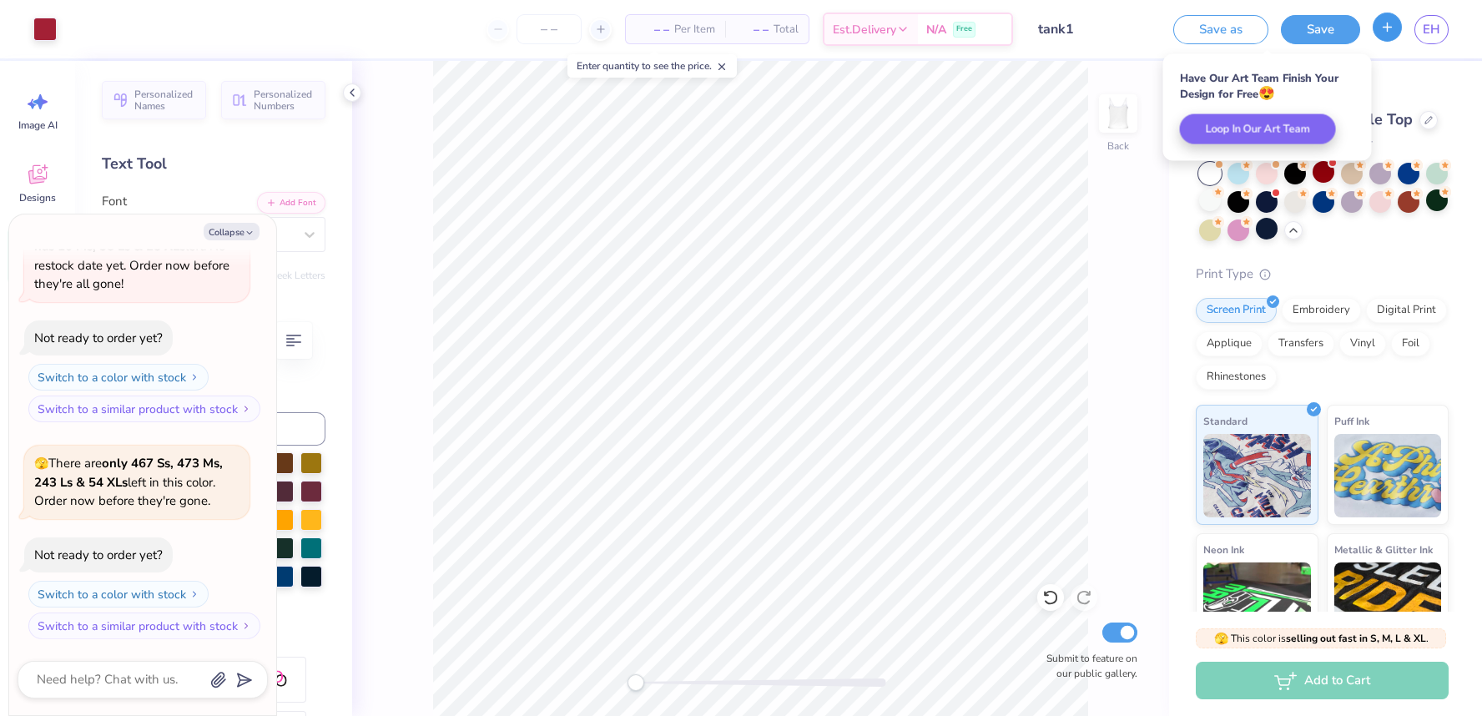
click at [1390, 33] on icon "button" at bounding box center [1387, 27] width 14 height 14
type textarea "x"
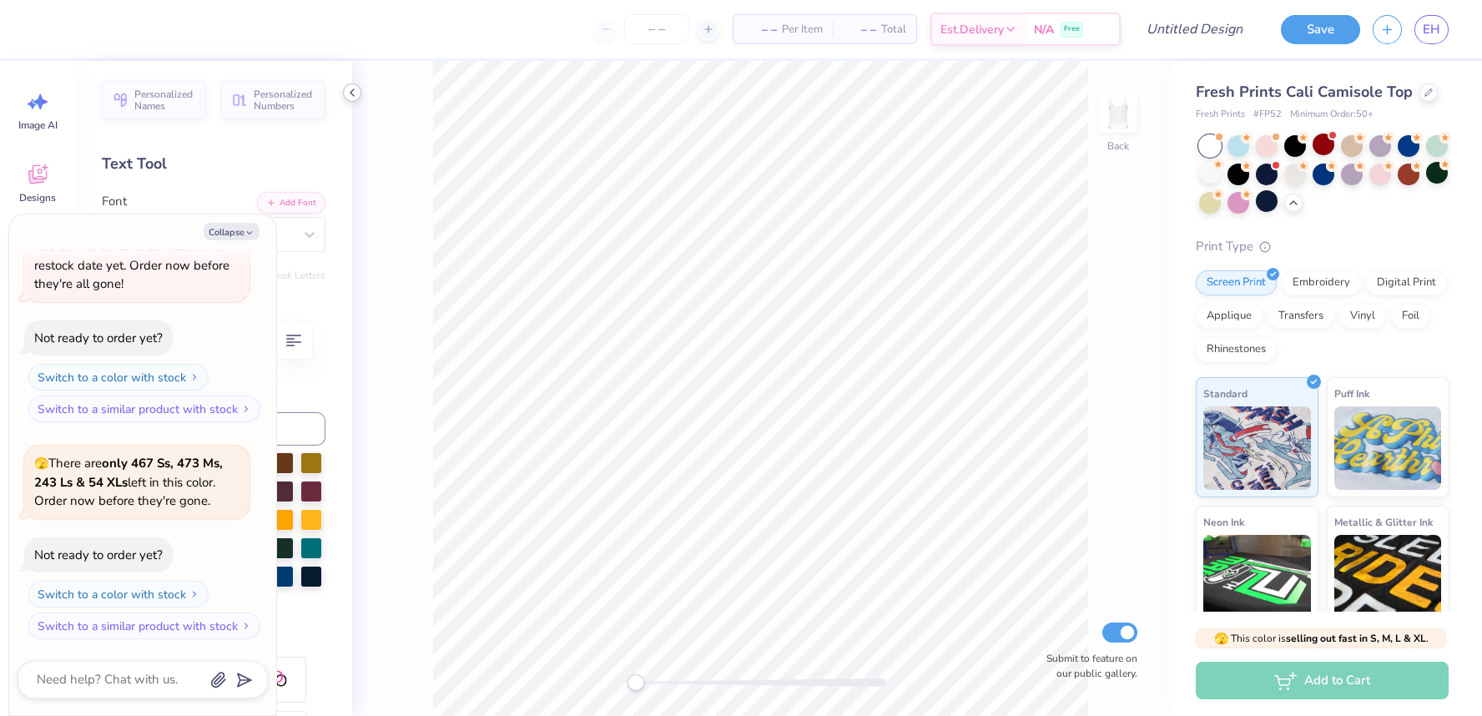
click at [355, 98] on icon at bounding box center [352, 92] width 13 height 13
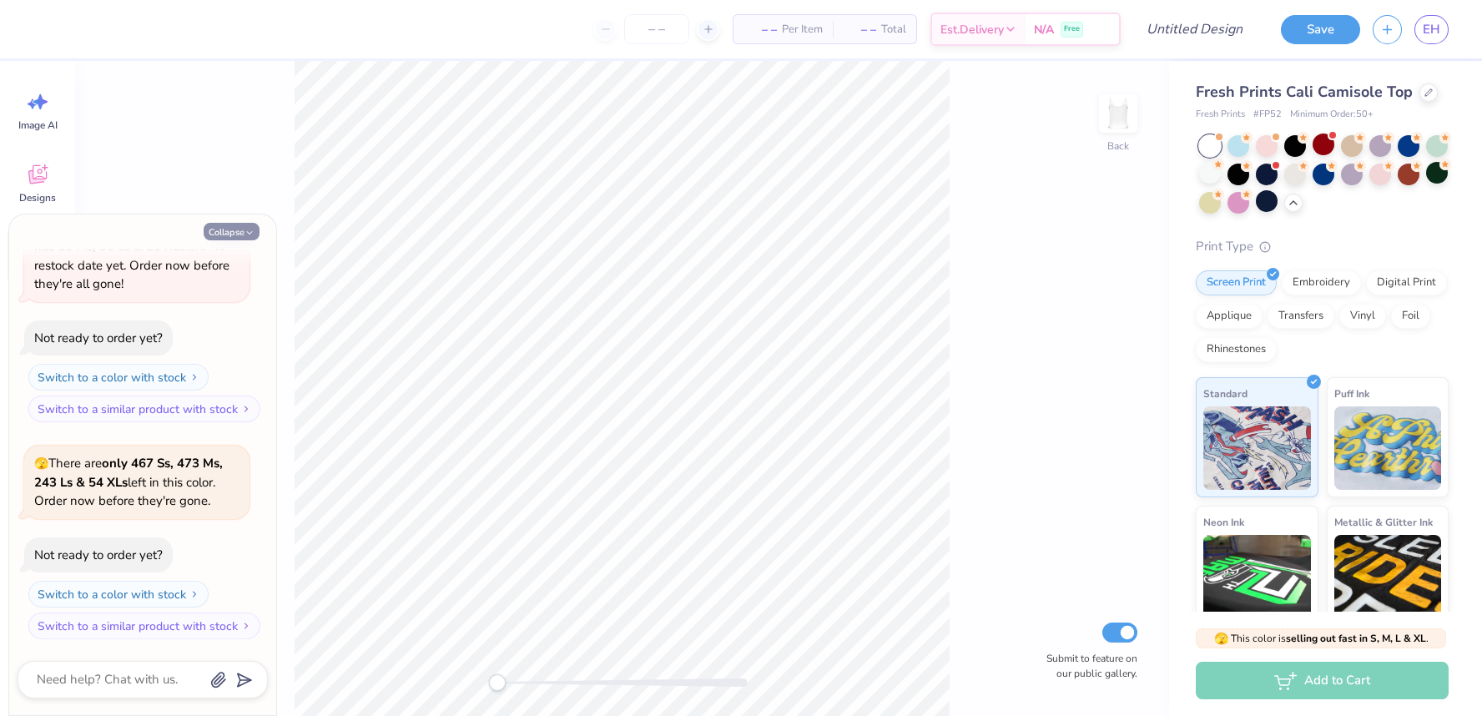
click at [245, 226] on button "Collapse" at bounding box center [232, 232] width 56 height 18
type textarea "x"
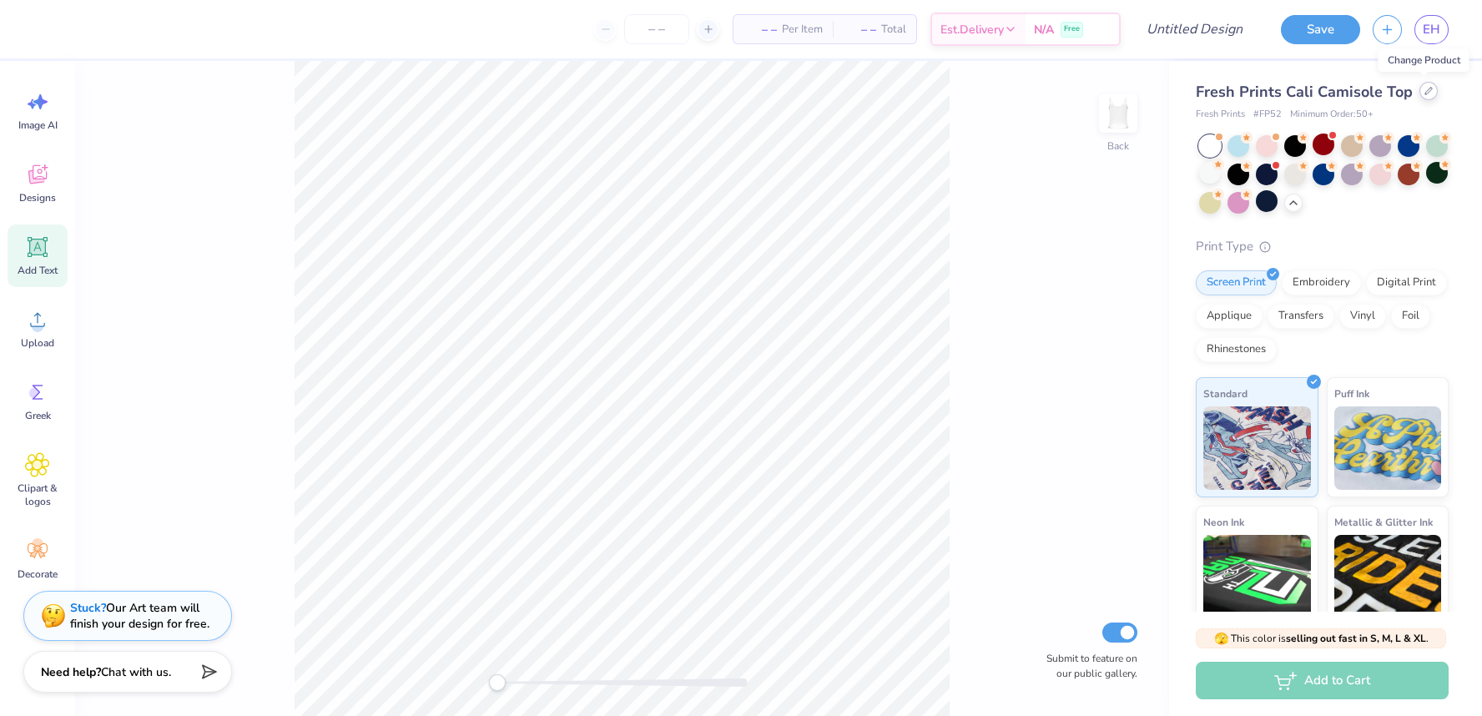
click at [1420, 96] on div at bounding box center [1429, 91] width 18 height 18
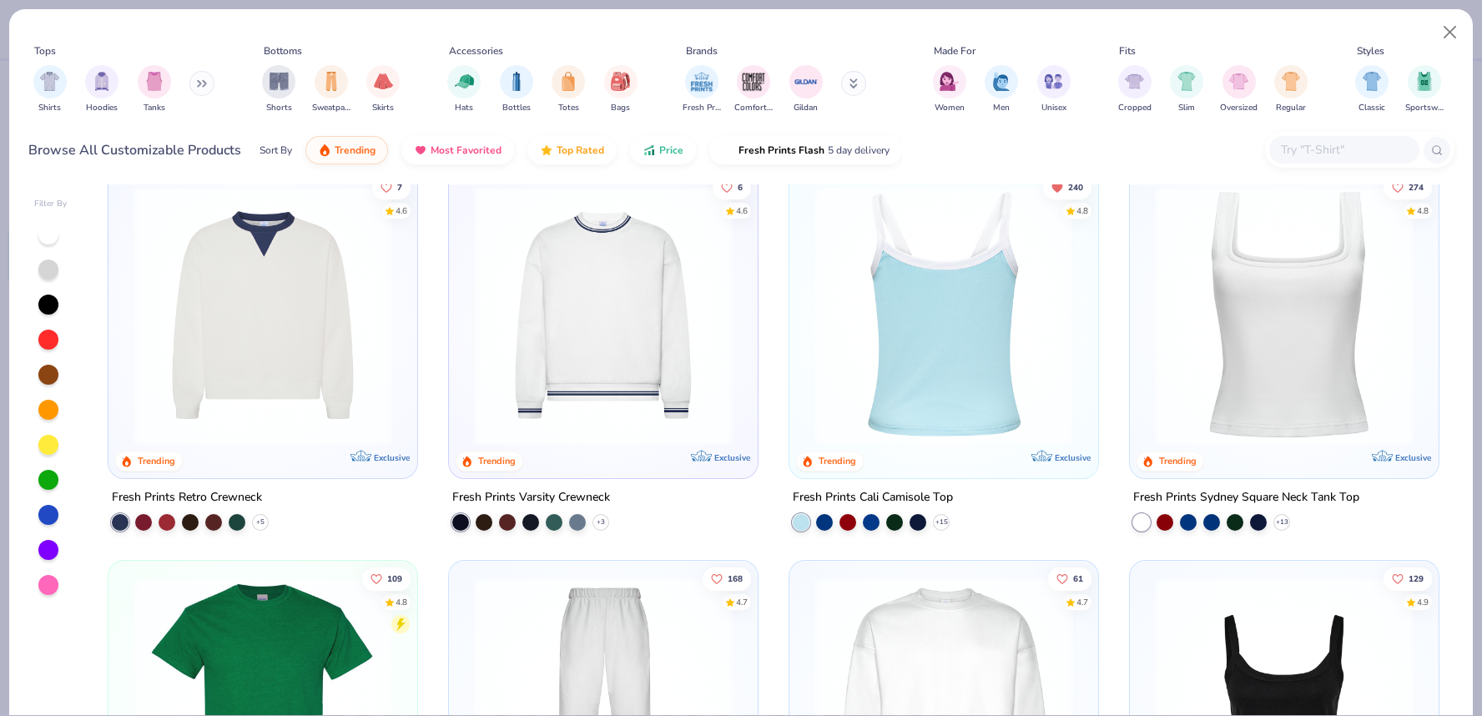
scroll to position [436, 0]
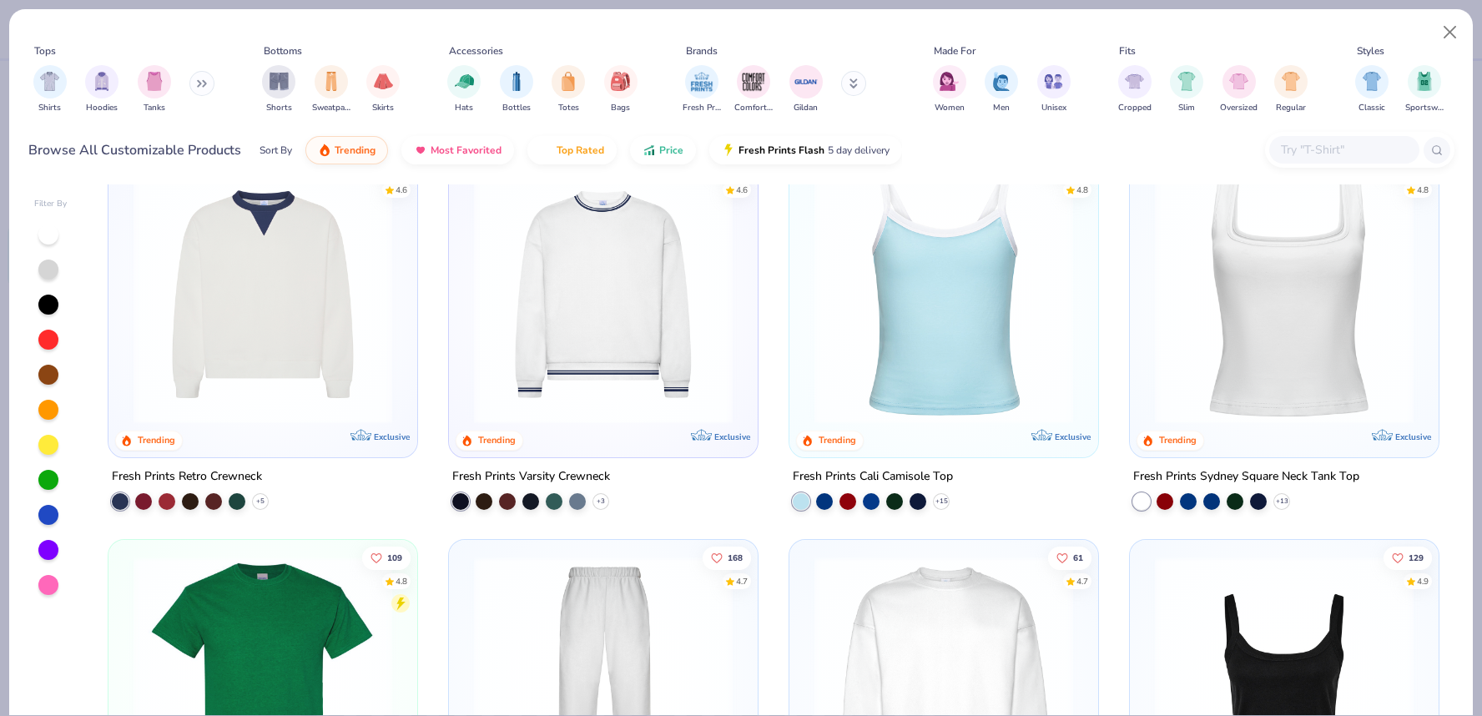
click at [1251, 414] on img at bounding box center [1284, 294] width 275 height 259
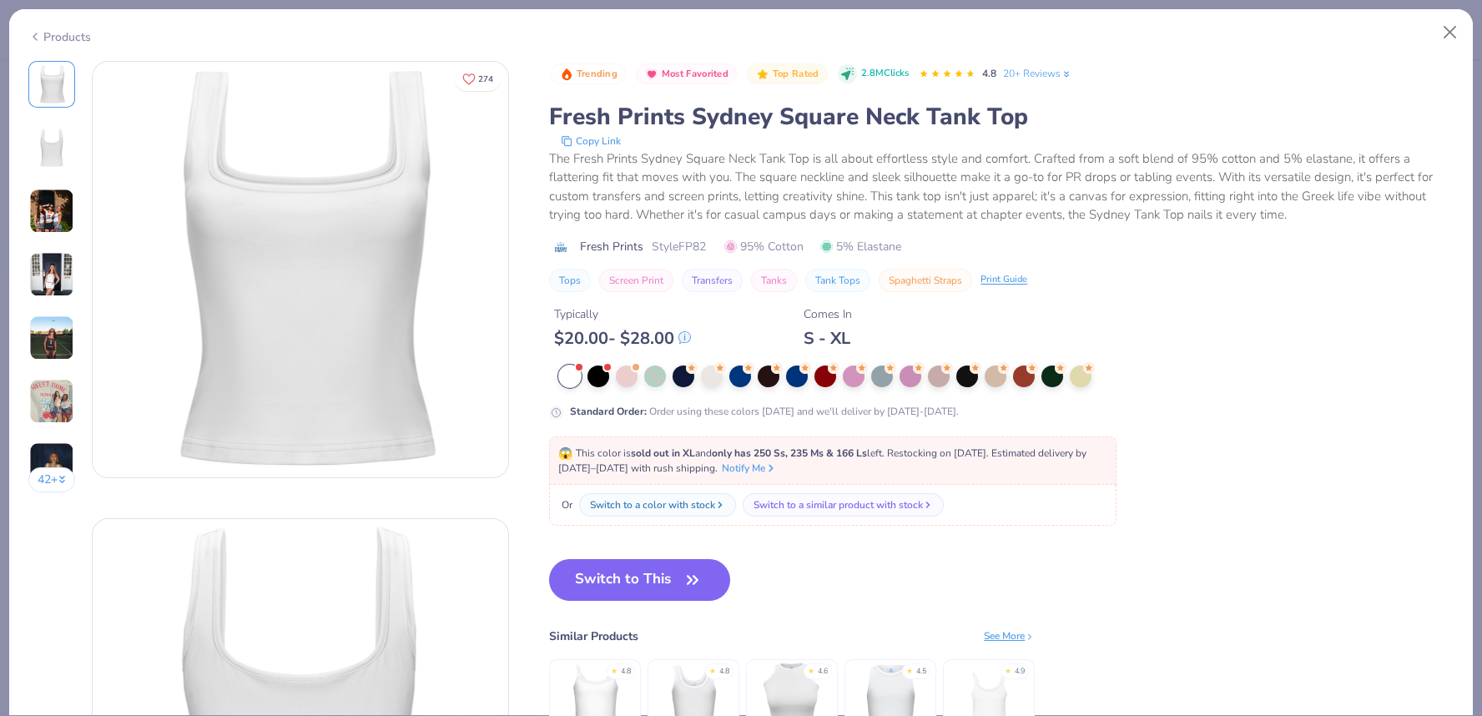
click at [57, 280] on img at bounding box center [51, 274] width 45 height 45
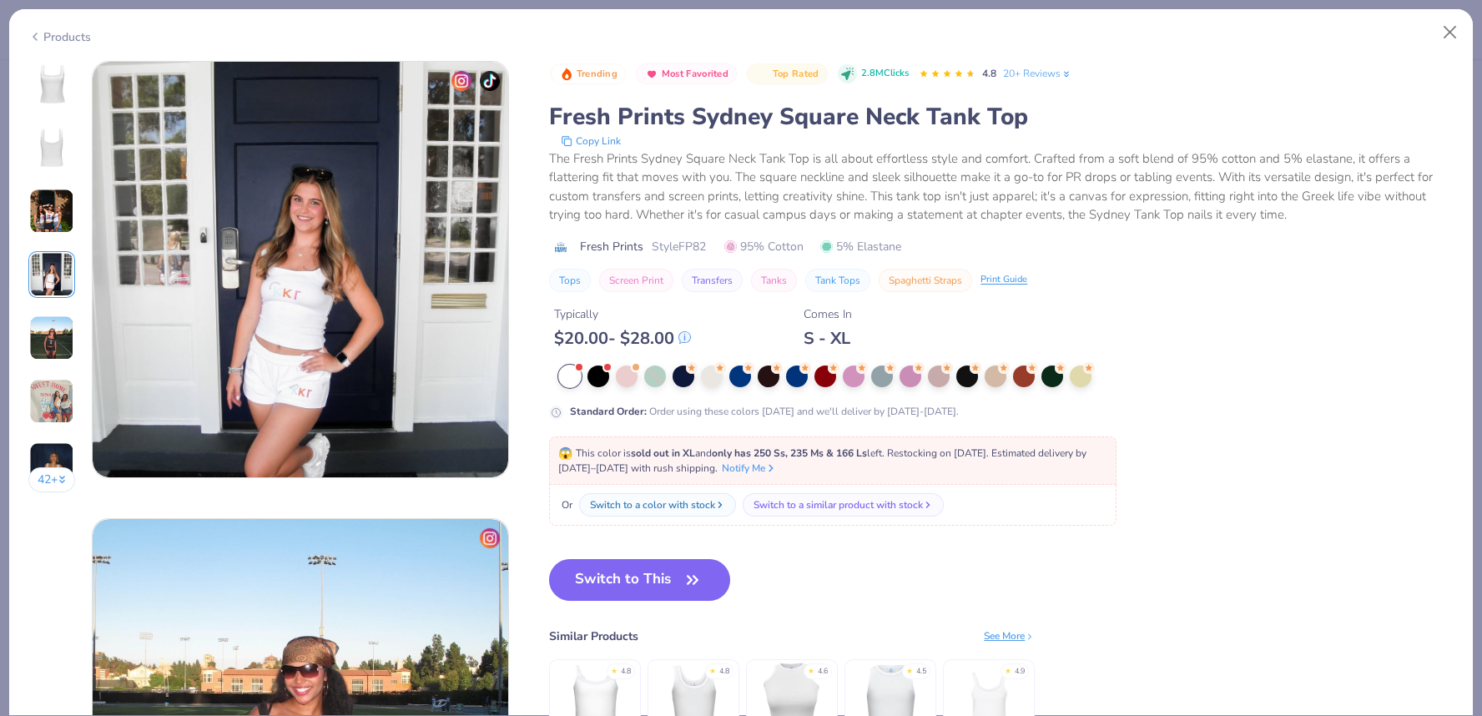
click at [46, 315] on img at bounding box center [51, 337] width 45 height 45
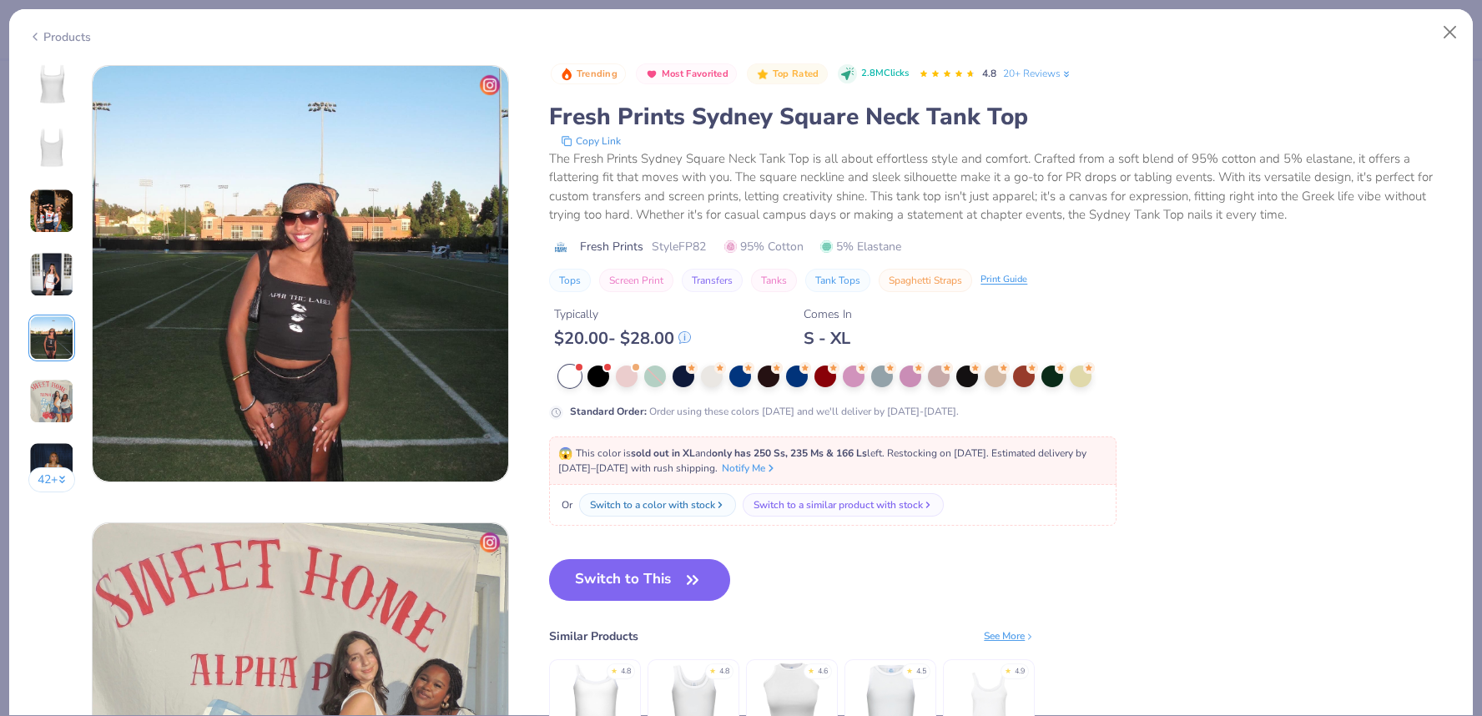
scroll to position [1829, 0]
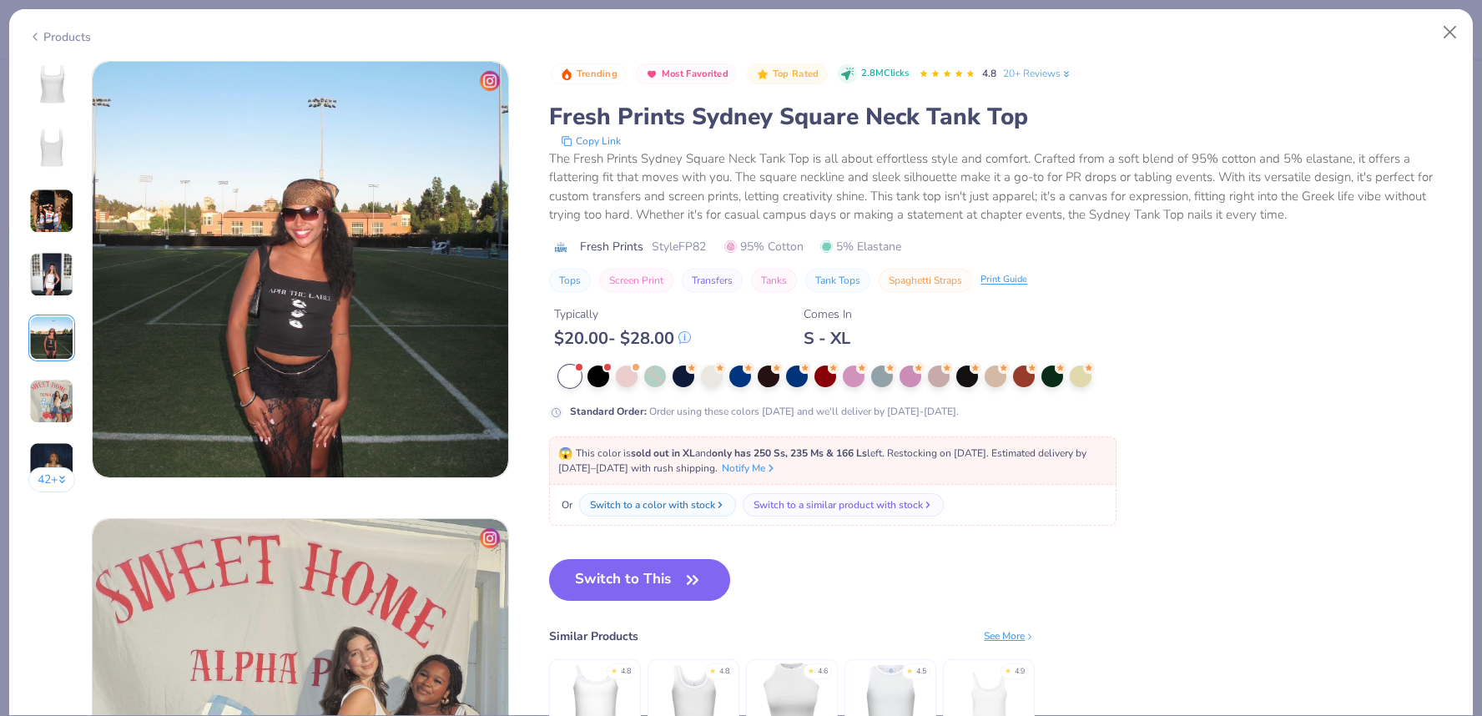
click at [44, 376] on div "42 +" at bounding box center [52, 283] width 48 height 444
click at [40, 398] on img at bounding box center [51, 401] width 45 height 45
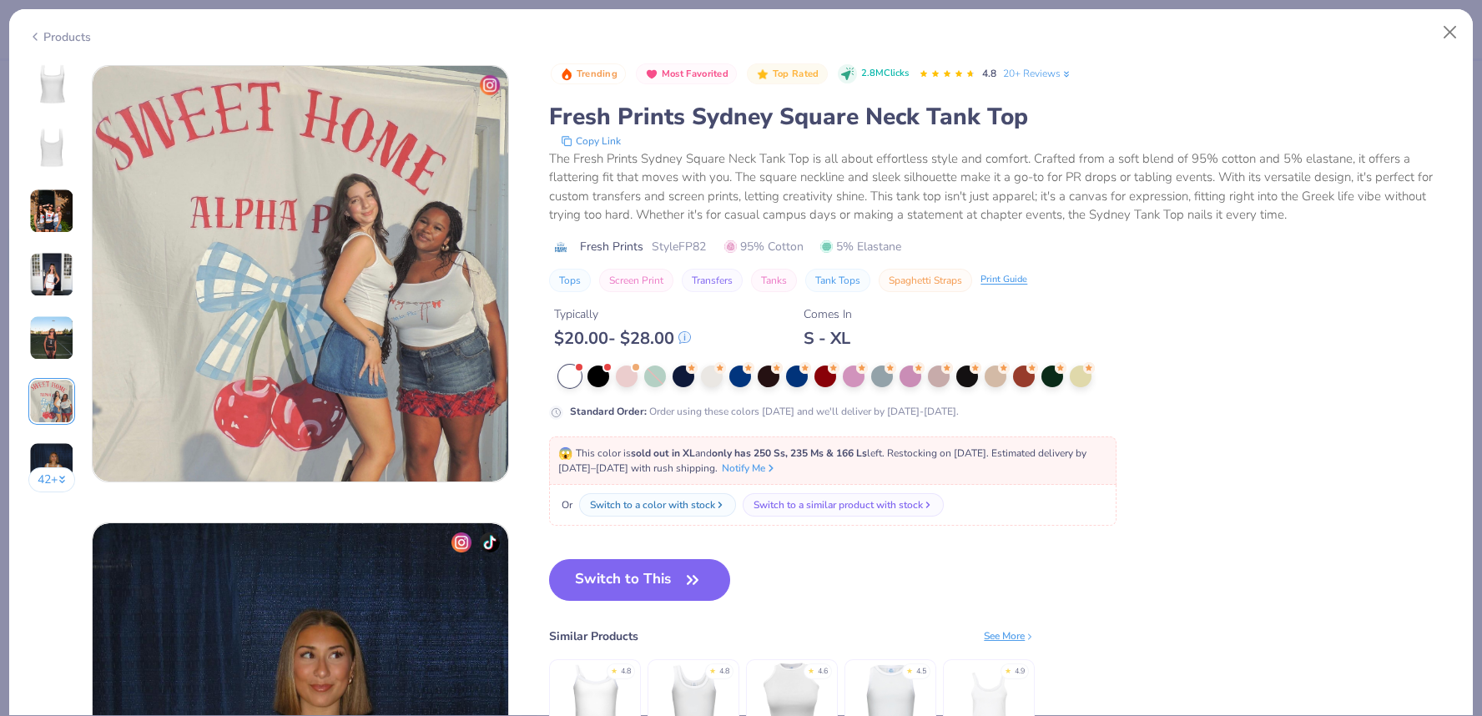
scroll to position [2287, 0]
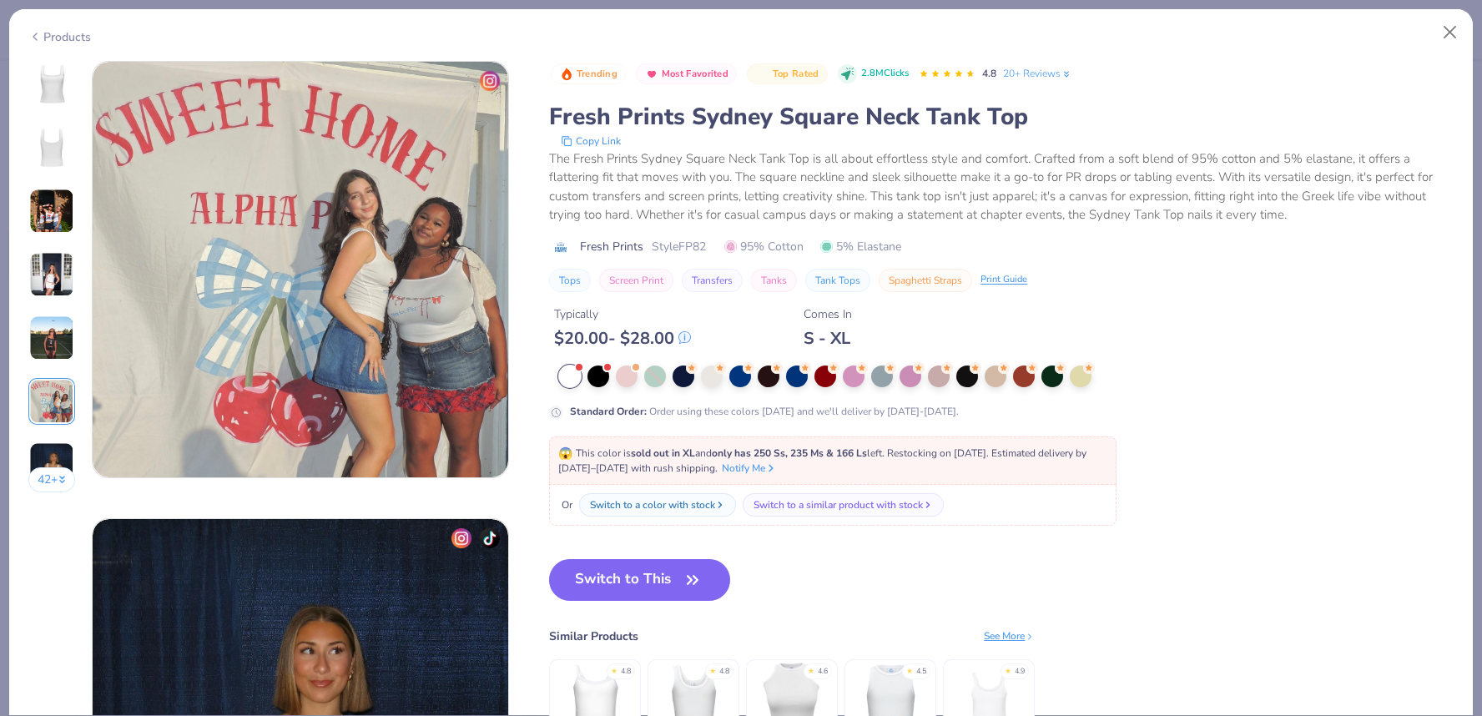
click at [43, 446] on img at bounding box center [51, 464] width 45 height 45
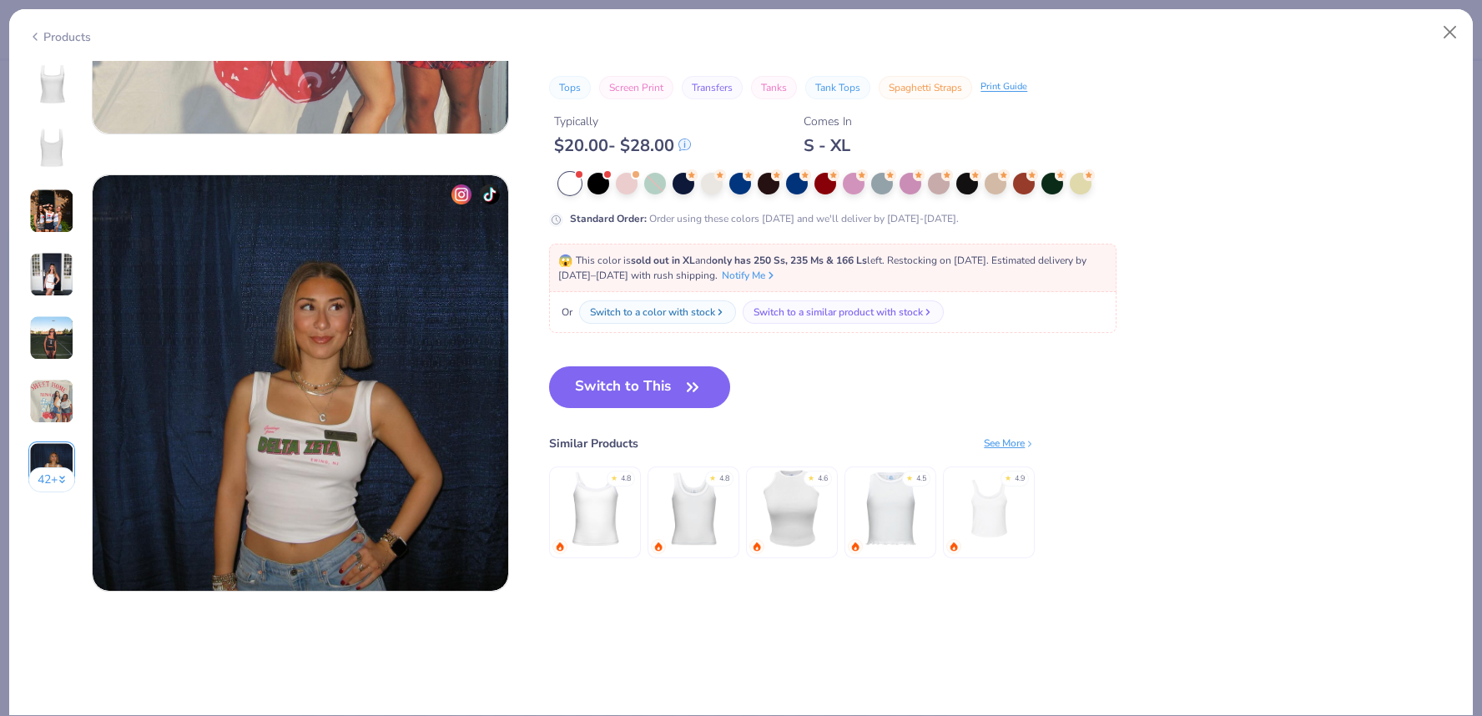
scroll to position [2398, 0]
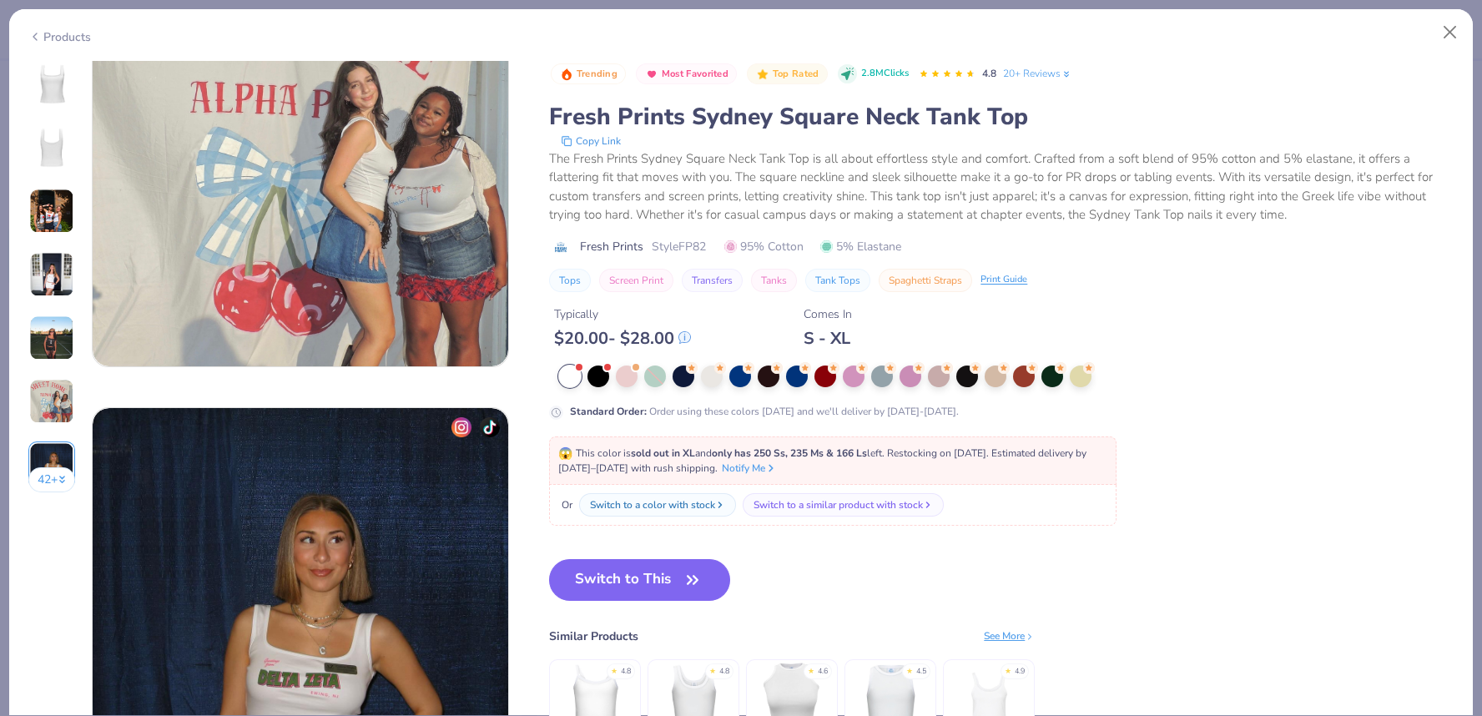
click at [47, 215] on img at bounding box center [51, 211] width 45 height 45
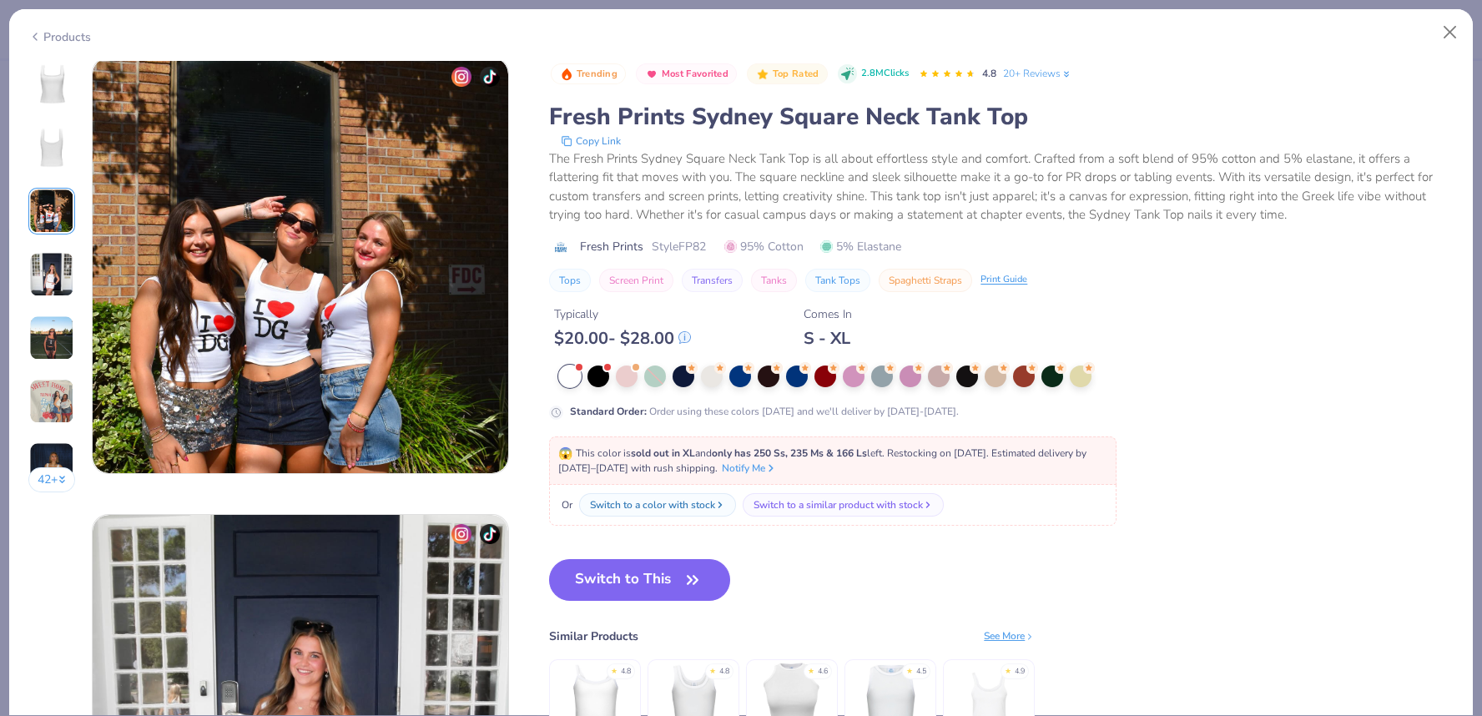
scroll to position [915, 0]
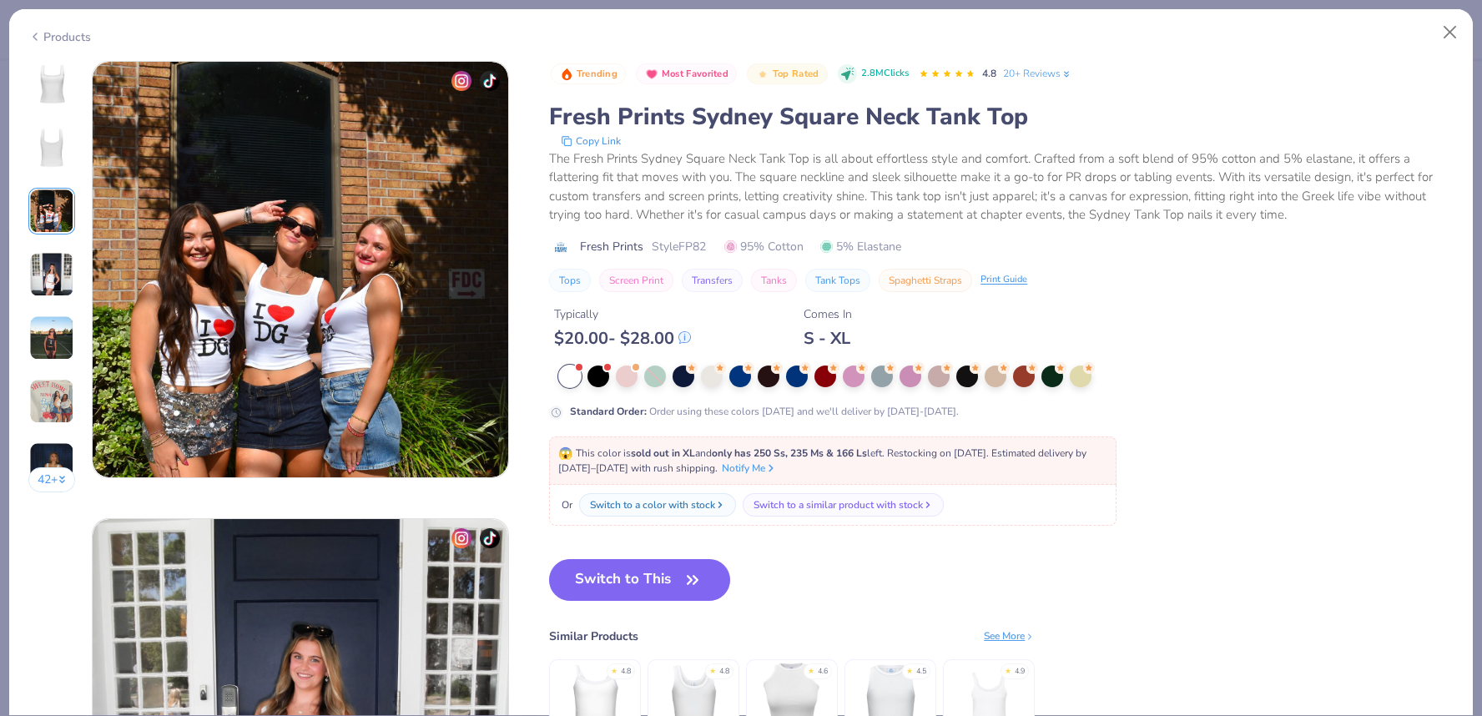
click at [52, 257] on img at bounding box center [51, 274] width 45 height 45
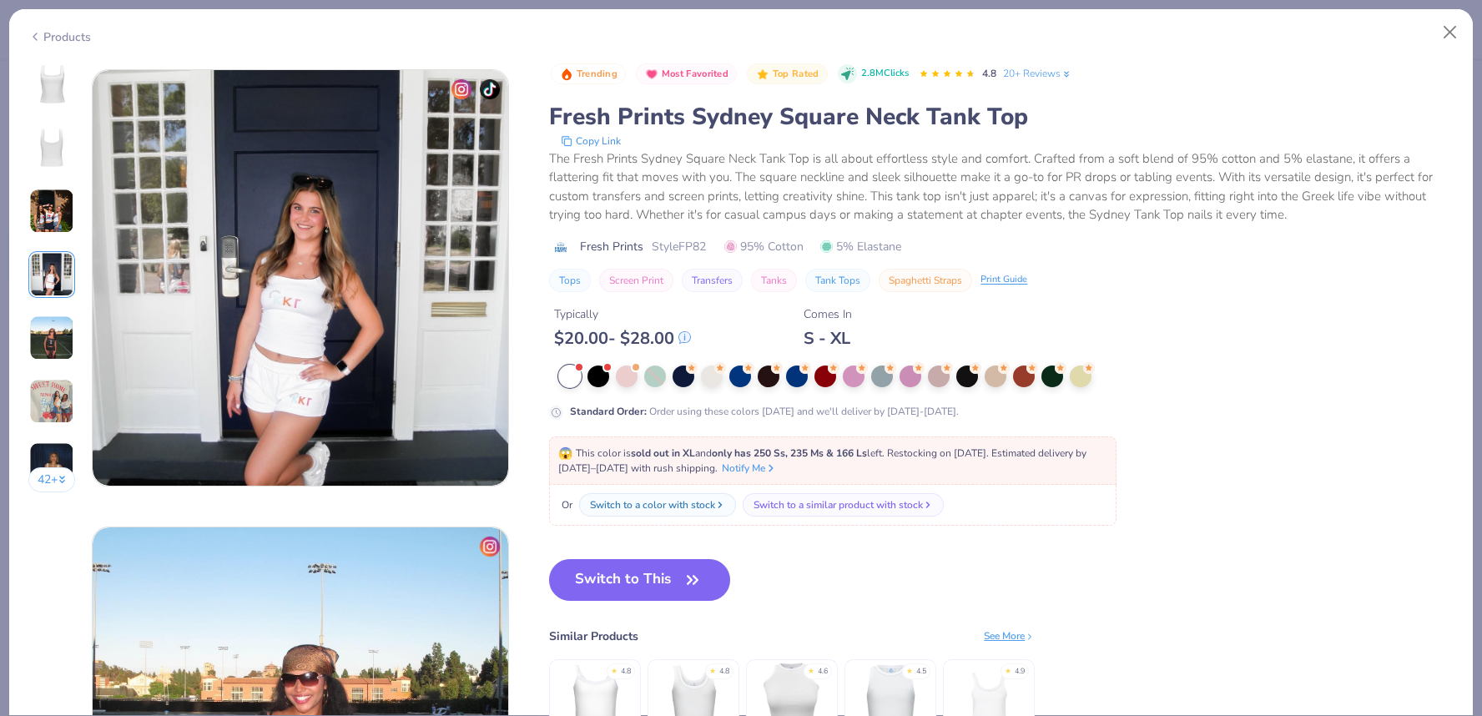
scroll to position [1372, 0]
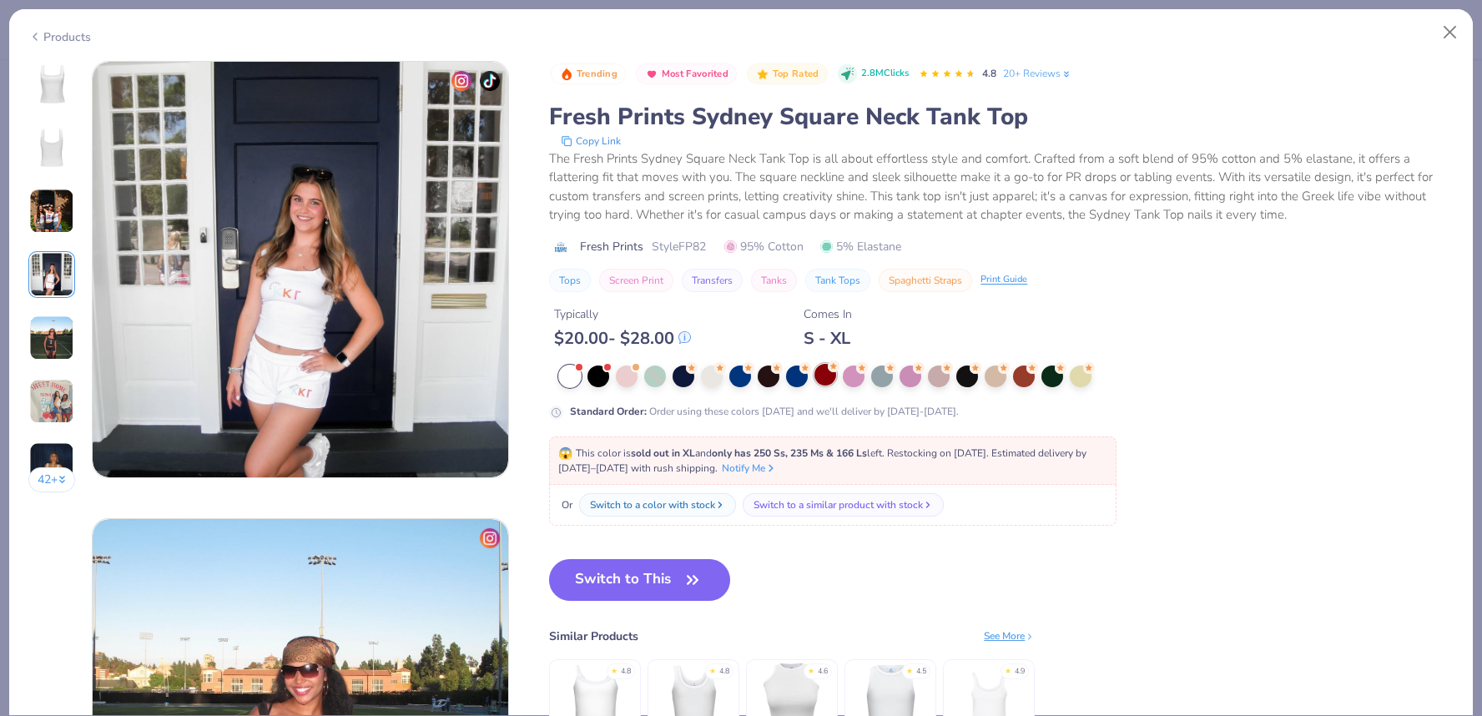
click at [823, 380] on div at bounding box center [826, 375] width 22 height 22
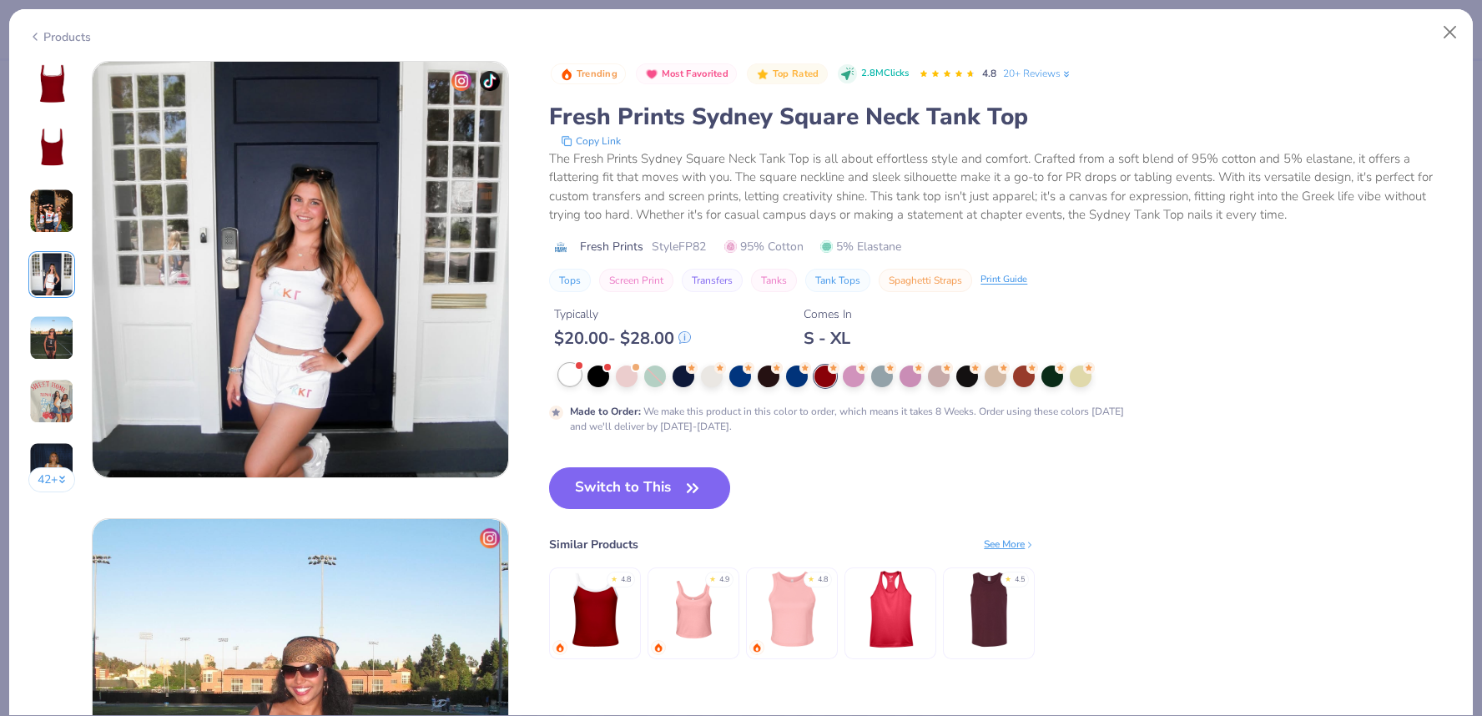
click at [575, 378] on div at bounding box center [570, 375] width 22 height 22
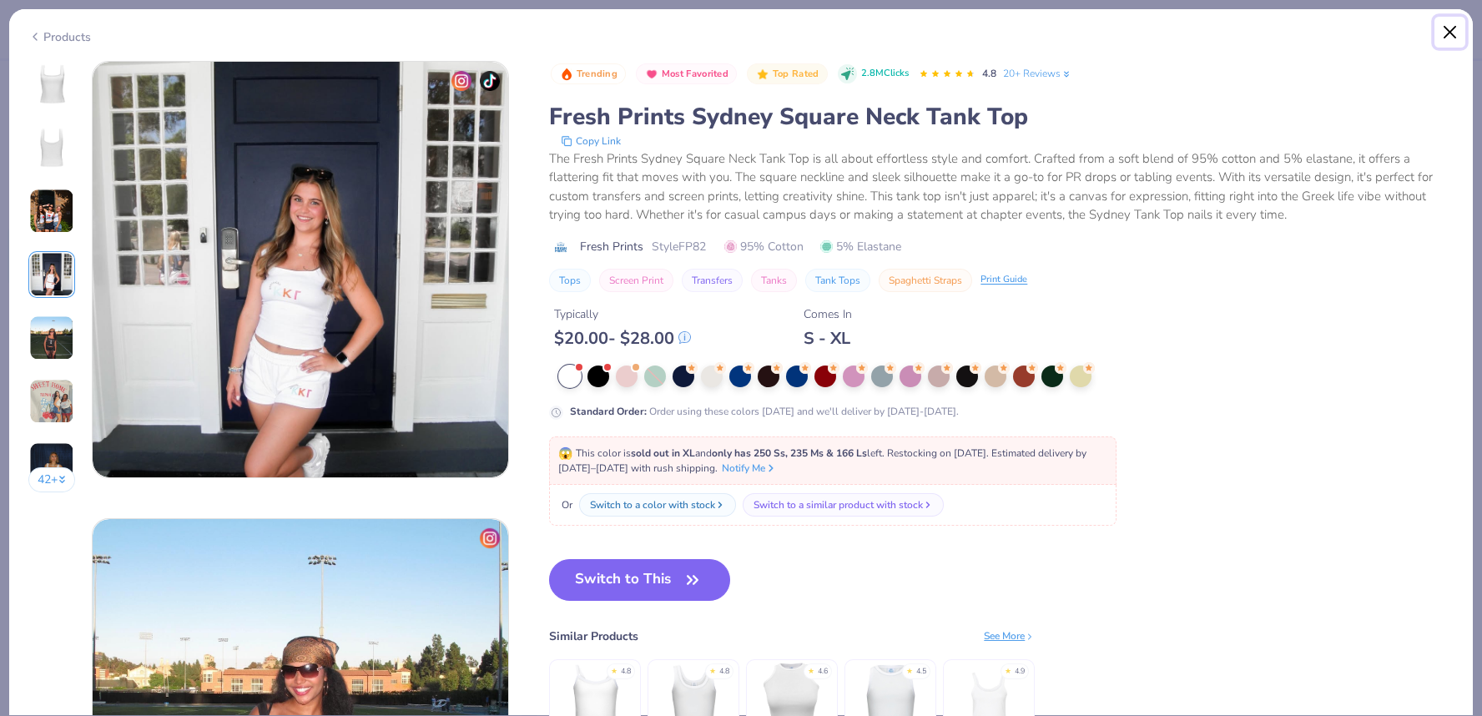
click at [1454, 33] on button "Close" at bounding box center [1451, 33] width 32 height 32
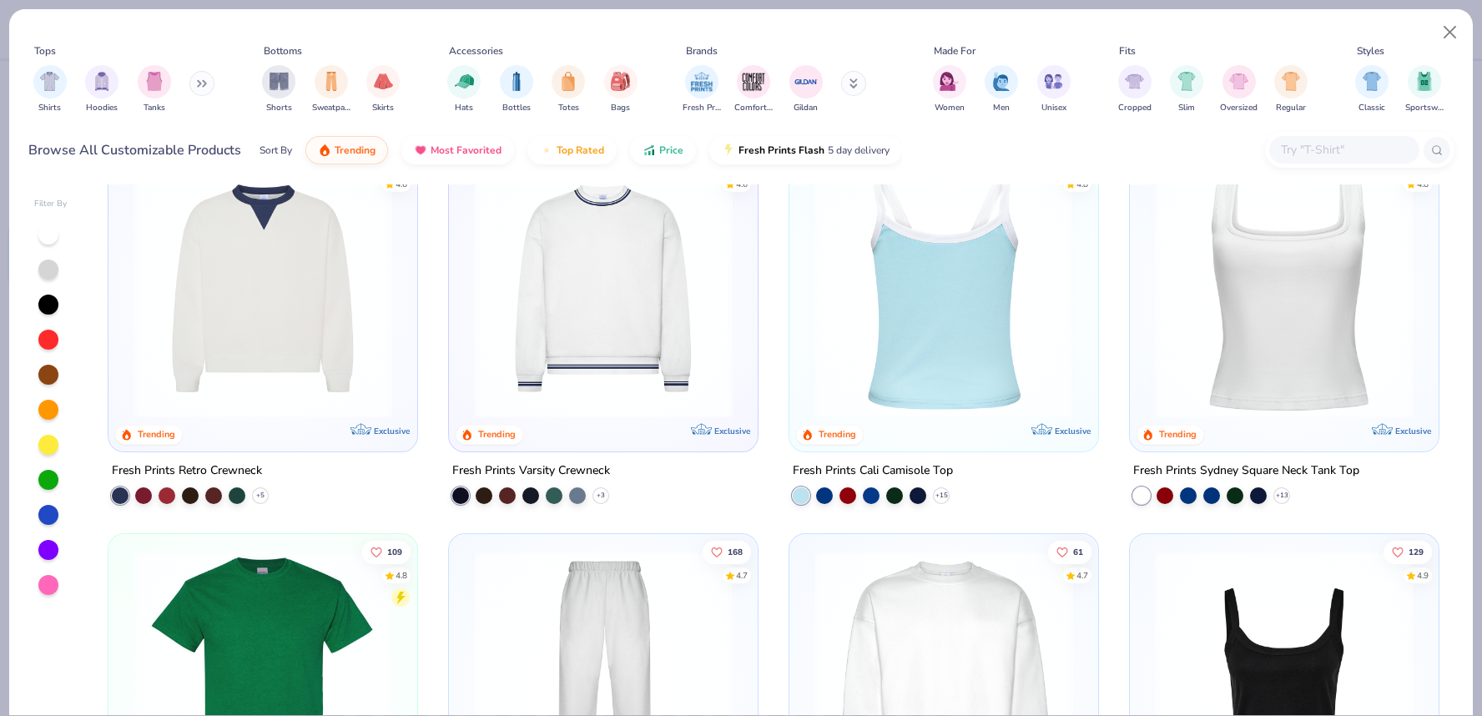
scroll to position [359, 0]
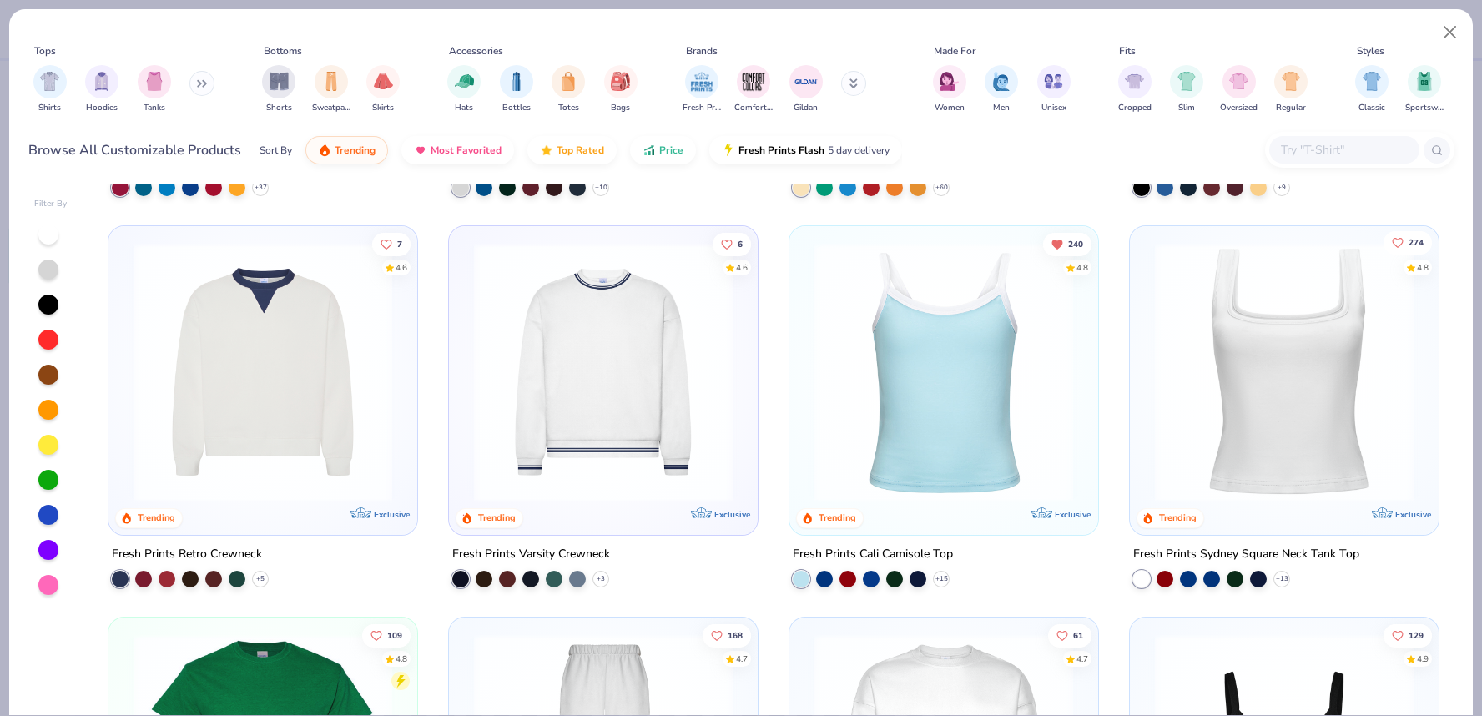
click at [1398, 246] on button "274" at bounding box center [1408, 241] width 48 height 23
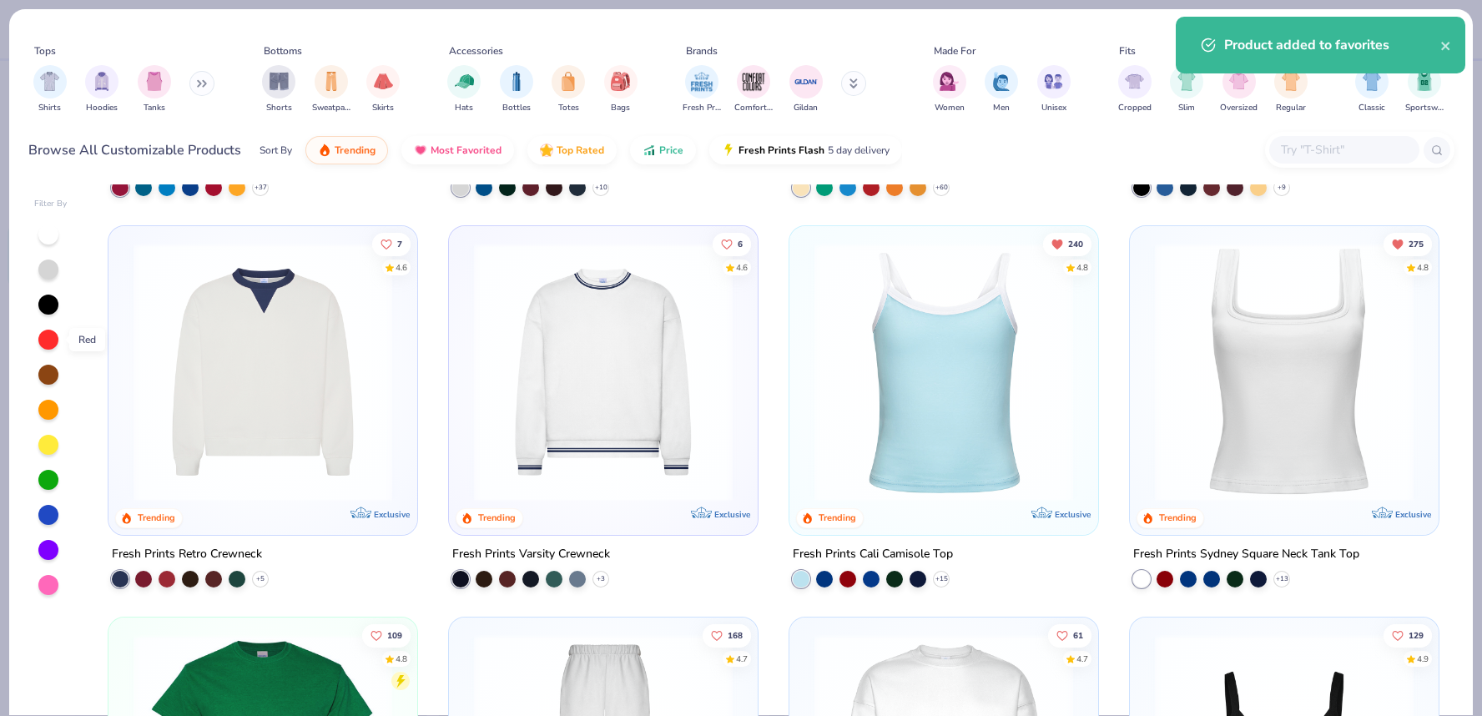
click at [45, 338] on div at bounding box center [48, 340] width 20 height 20
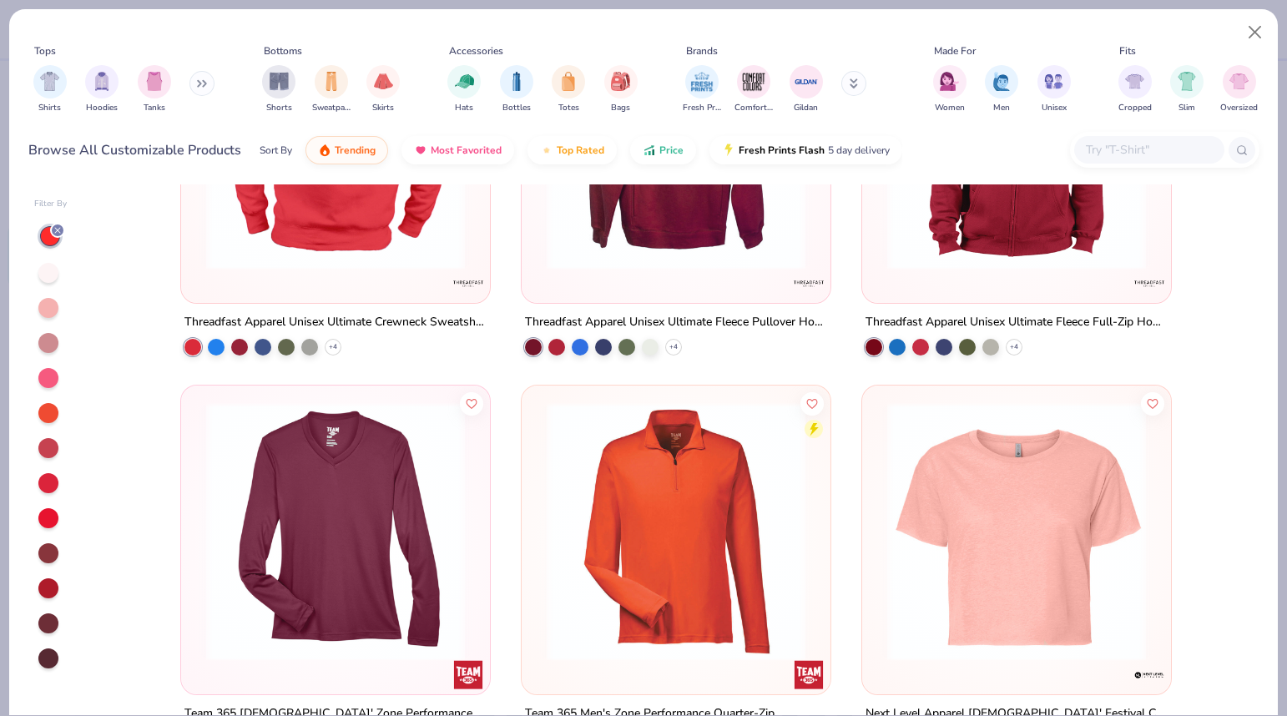
scroll to position [14663, 0]
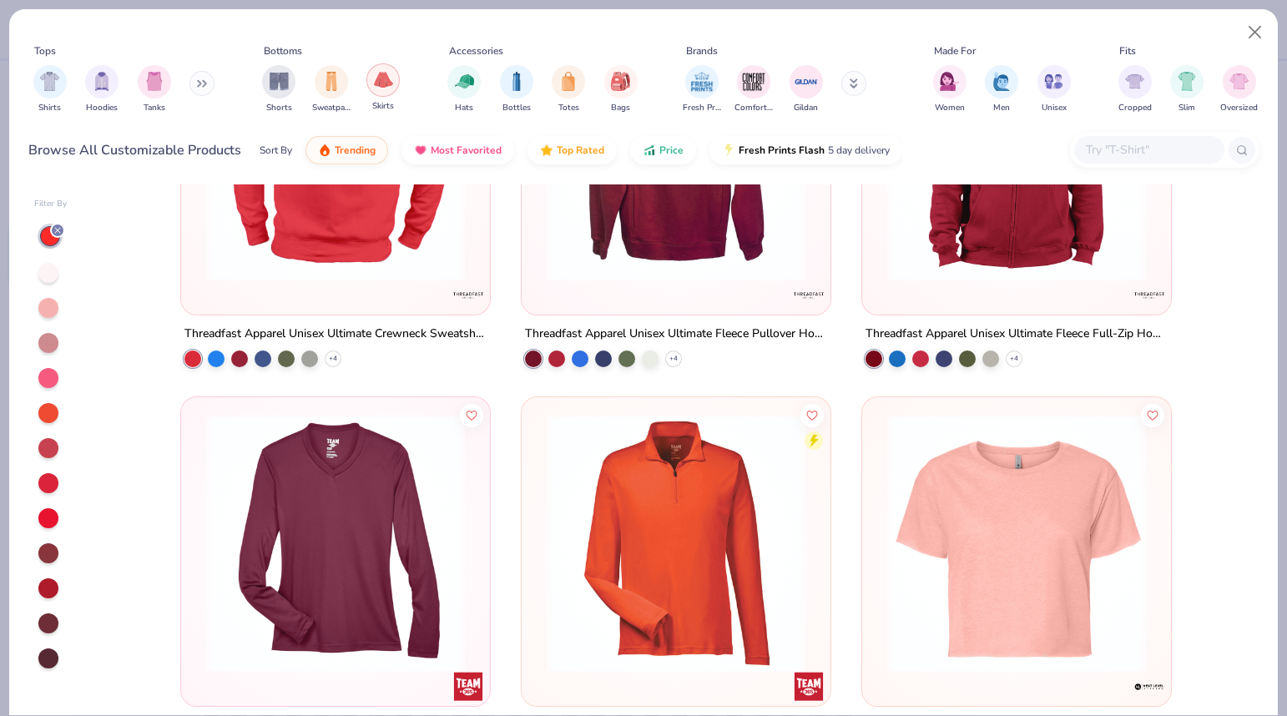
click at [388, 83] on img "filter for Skirts" at bounding box center [383, 79] width 19 height 19
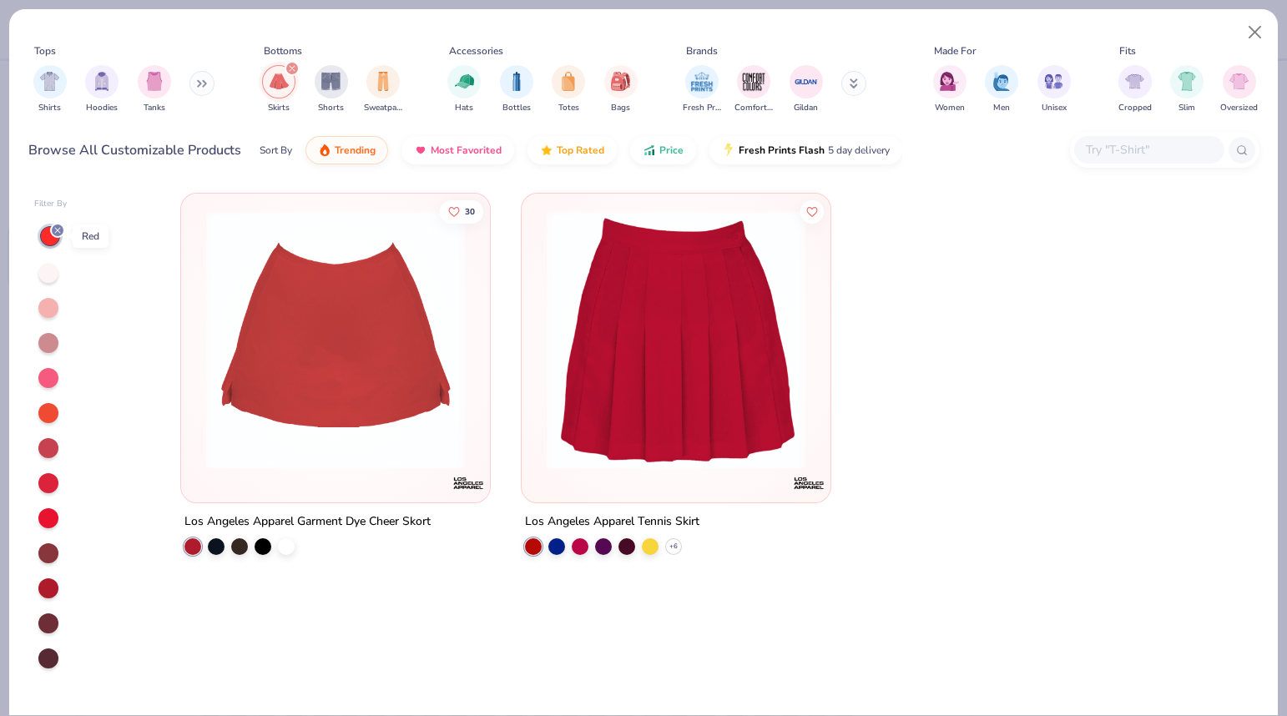
click at [55, 226] on icon at bounding box center [58, 230] width 10 height 10
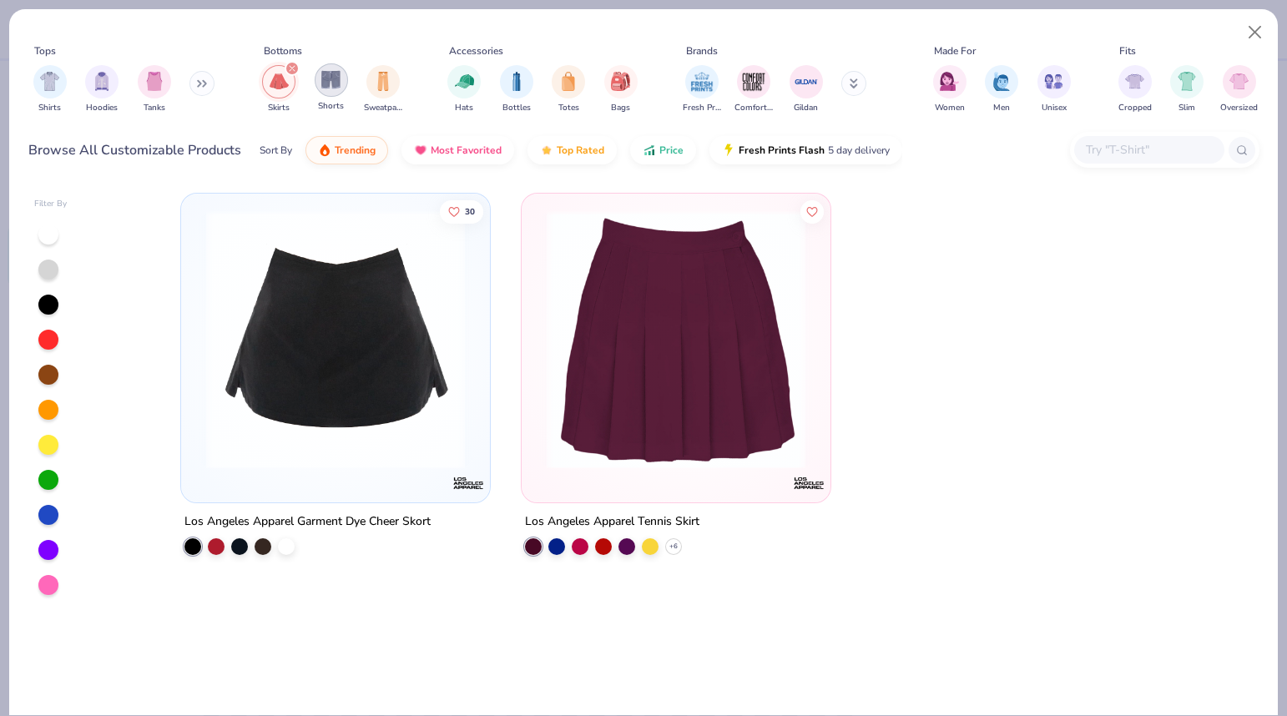
click at [329, 80] on img "filter for Shorts" at bounding box center [330, 79] width 19 height 19
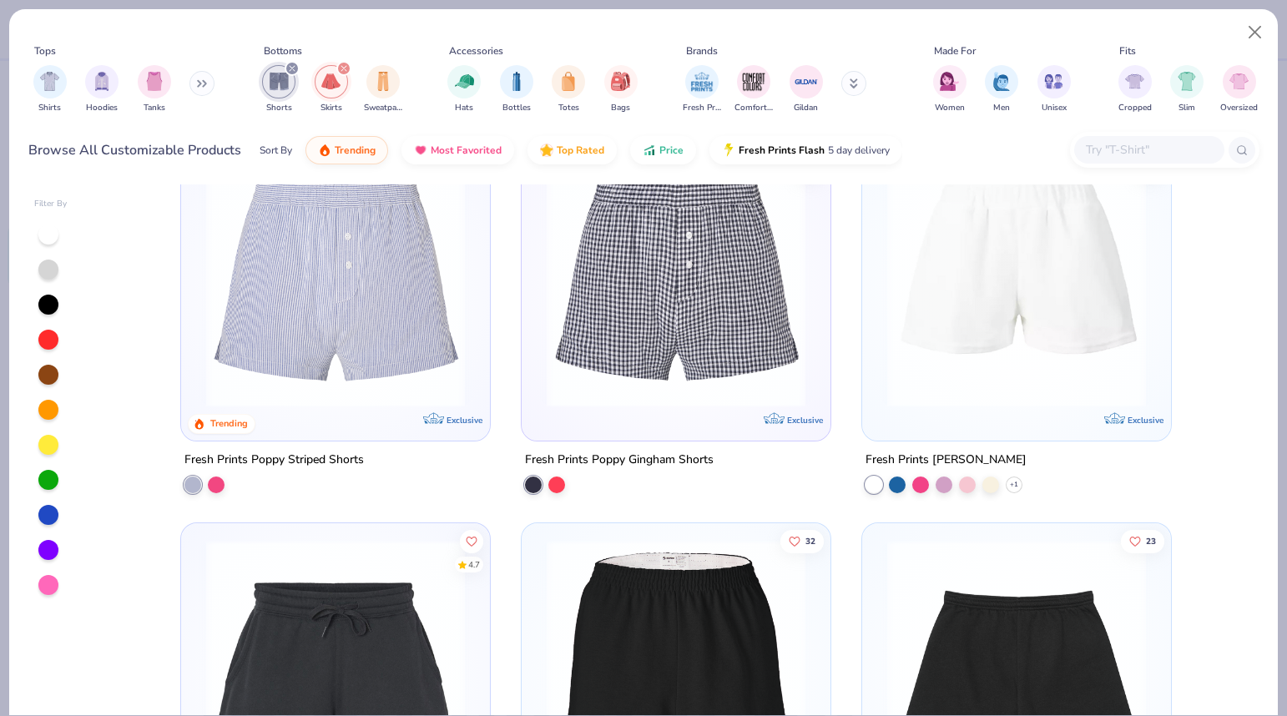
scroll to position [452, 0]
click at [224, 485] on div at bounding box center [216, 483] width 17 height 17
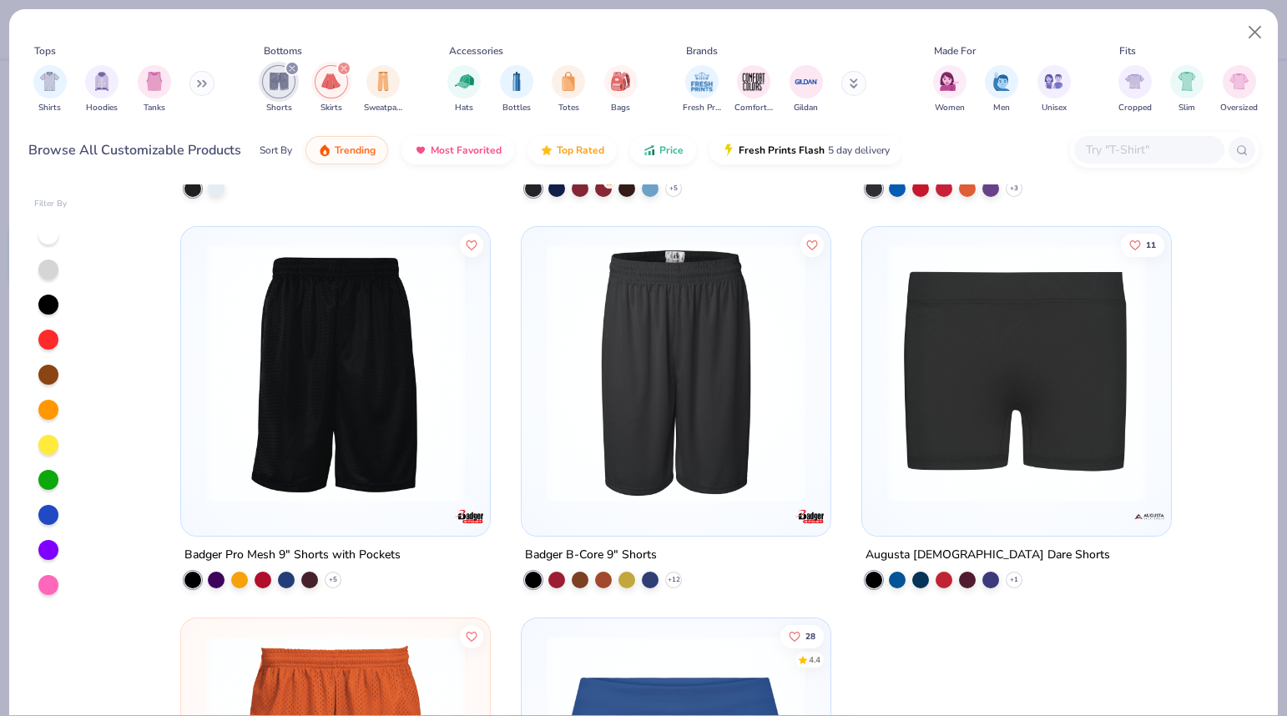
scroll to position [4937, 0]
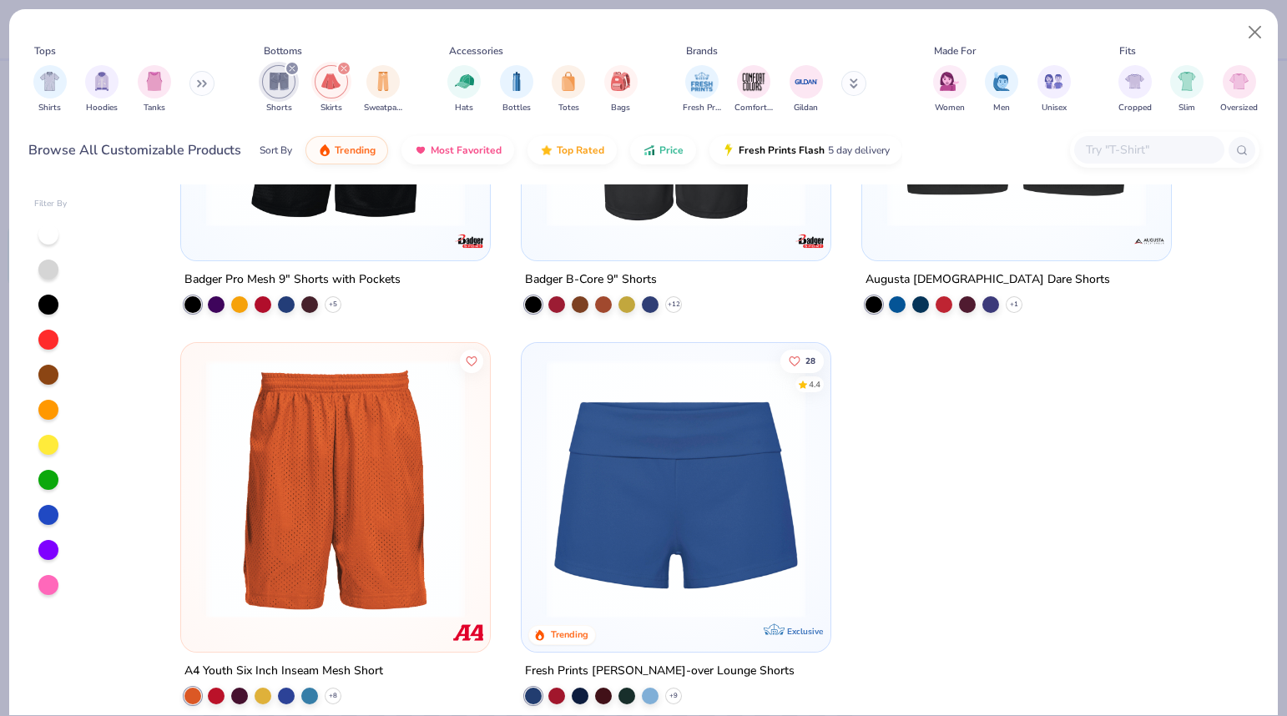
click at [53, 444] on div at bounding box center [48, 445] width 20 height 20
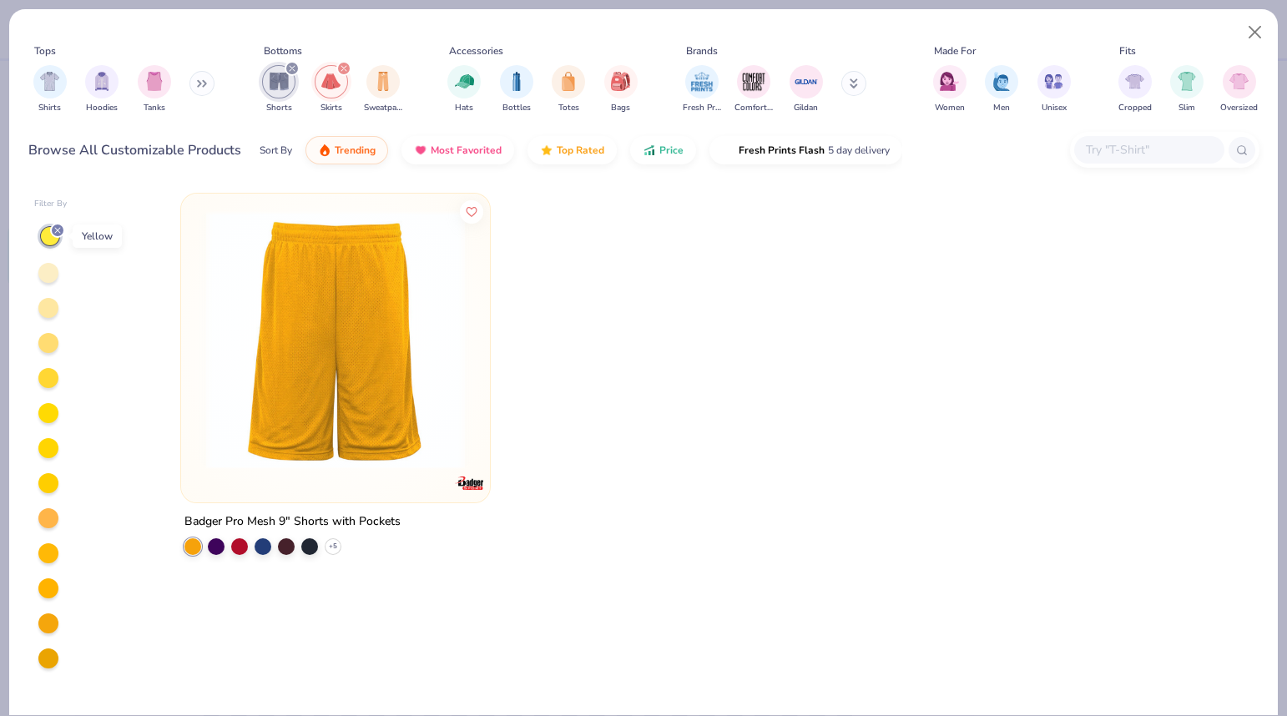
click at [58, 231] on icon at bounding box center [58, 230] width 10 height 10
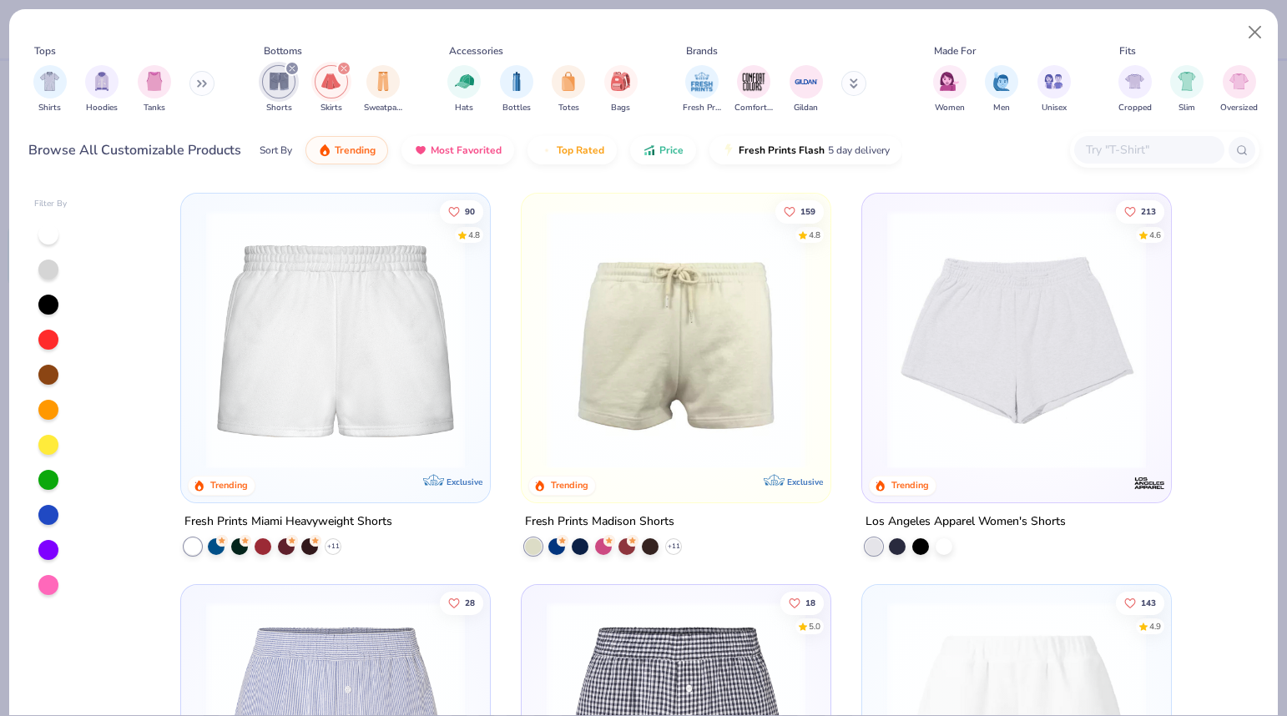
click at [51, 335] on div at bounding box center [48, 340] width 20 height 20
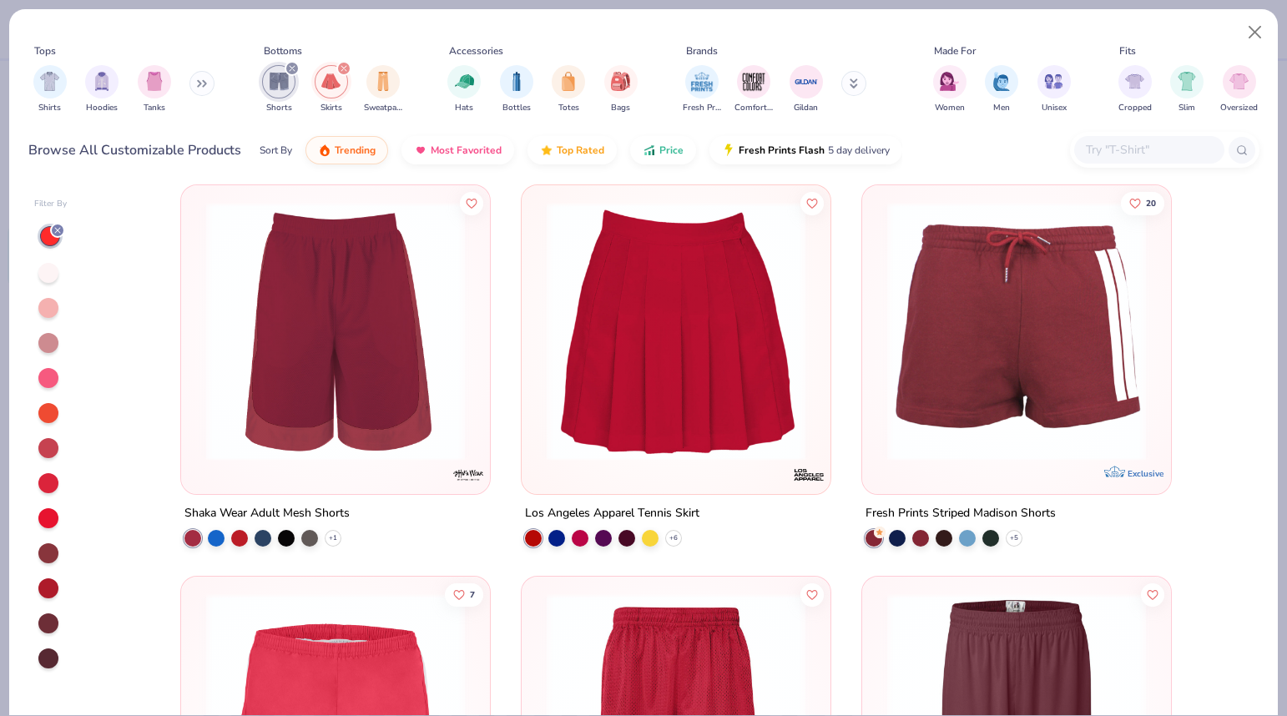
scroll to position [3163, 0]
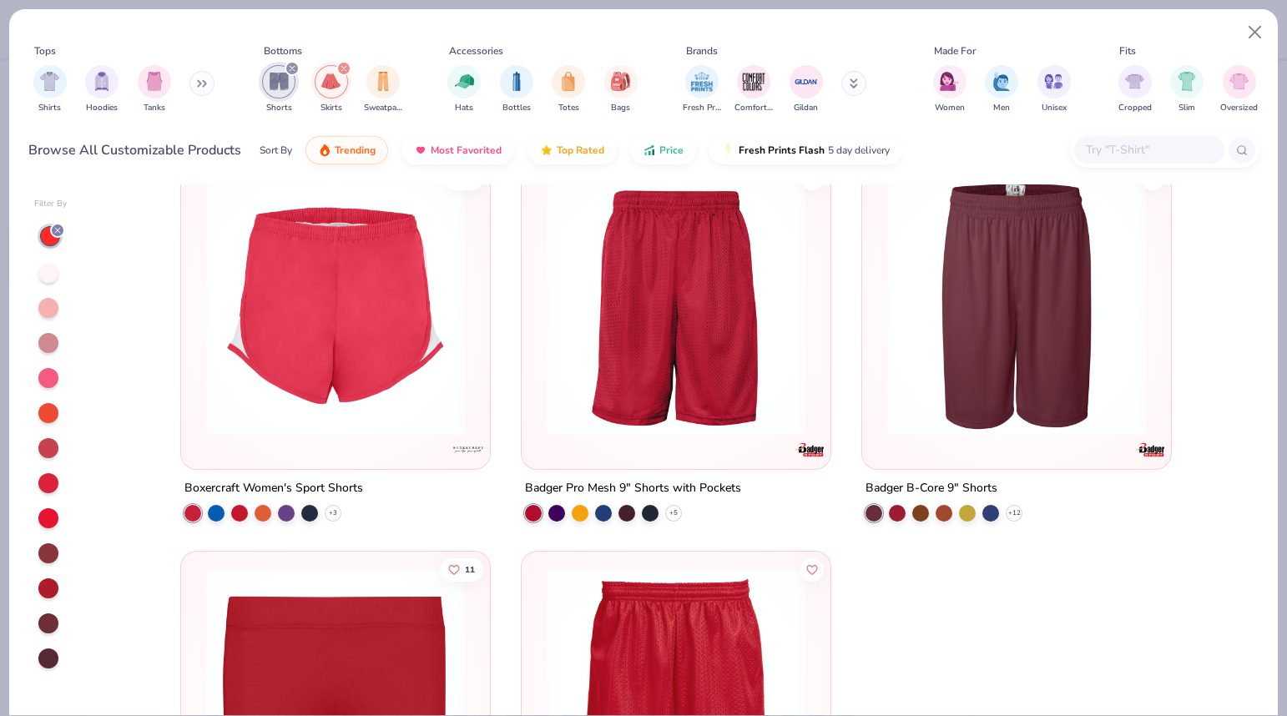
click at [55, 229] on line at bounding box center [57, 230] width 5 height 5
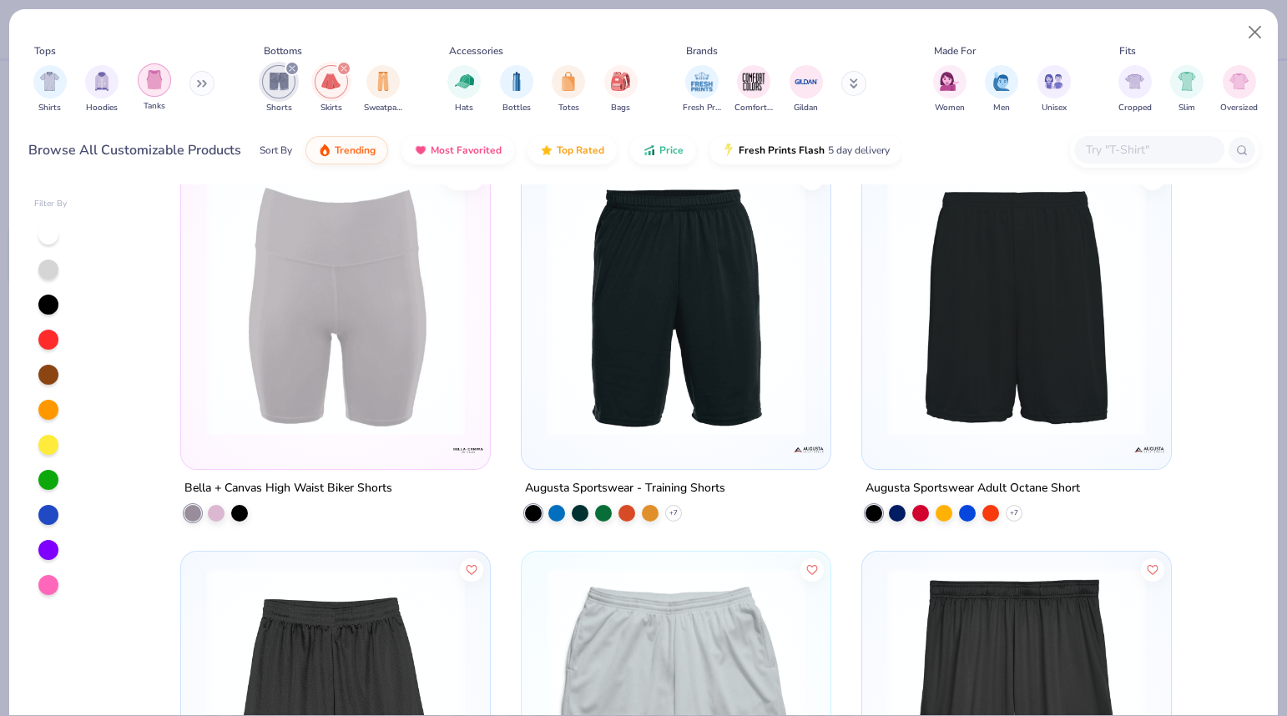
click at [159, 81] on img "filter for Tanks" at bounding box center [154, 79] width 18 height 19
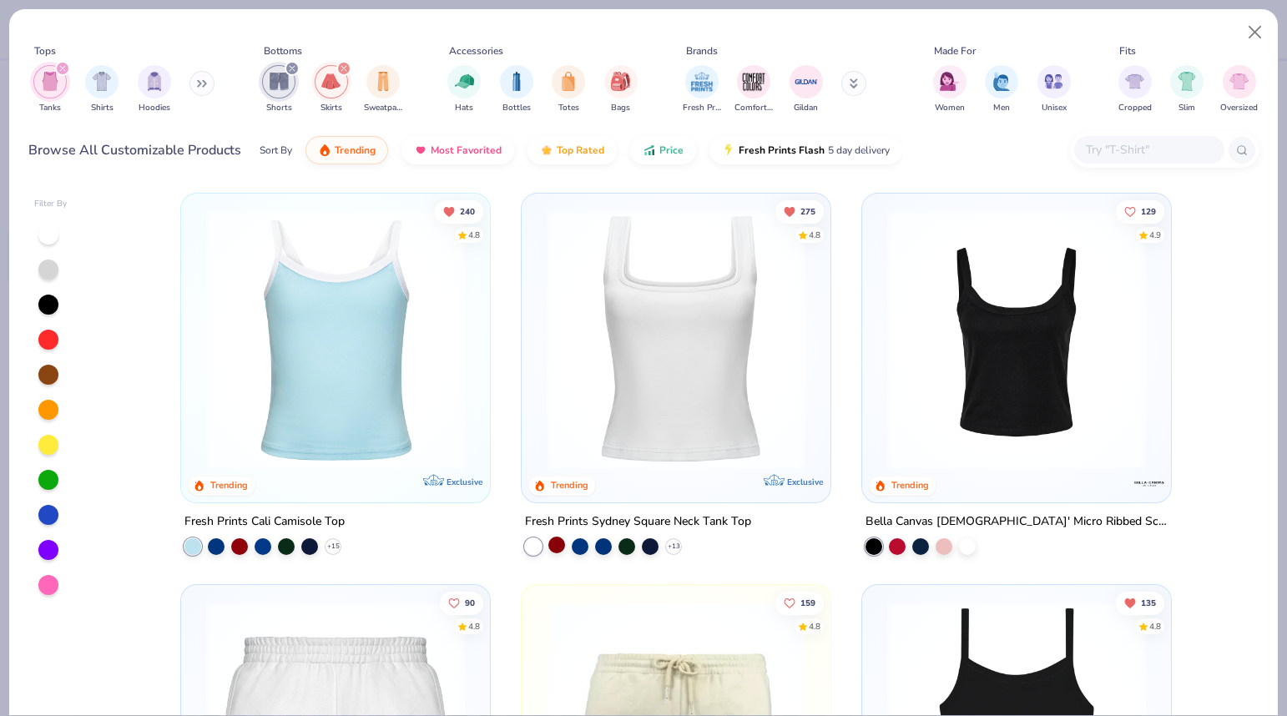
click at [559, 547] on div at bounding box center [556, 545] width 17 height 17
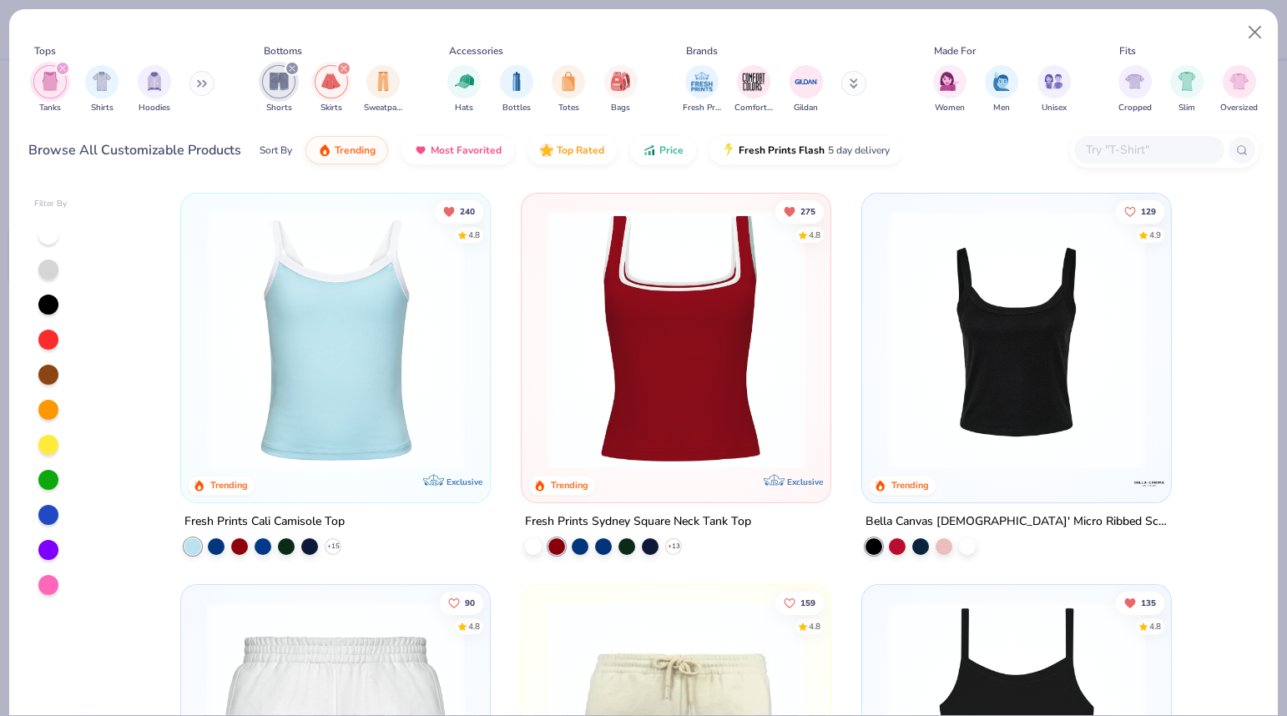
click at [556, 542] on div at bounding box center [556, 546] width 17 height 17
click at [614, 406] on img at bounding box center [675, 339] width 275 height 259
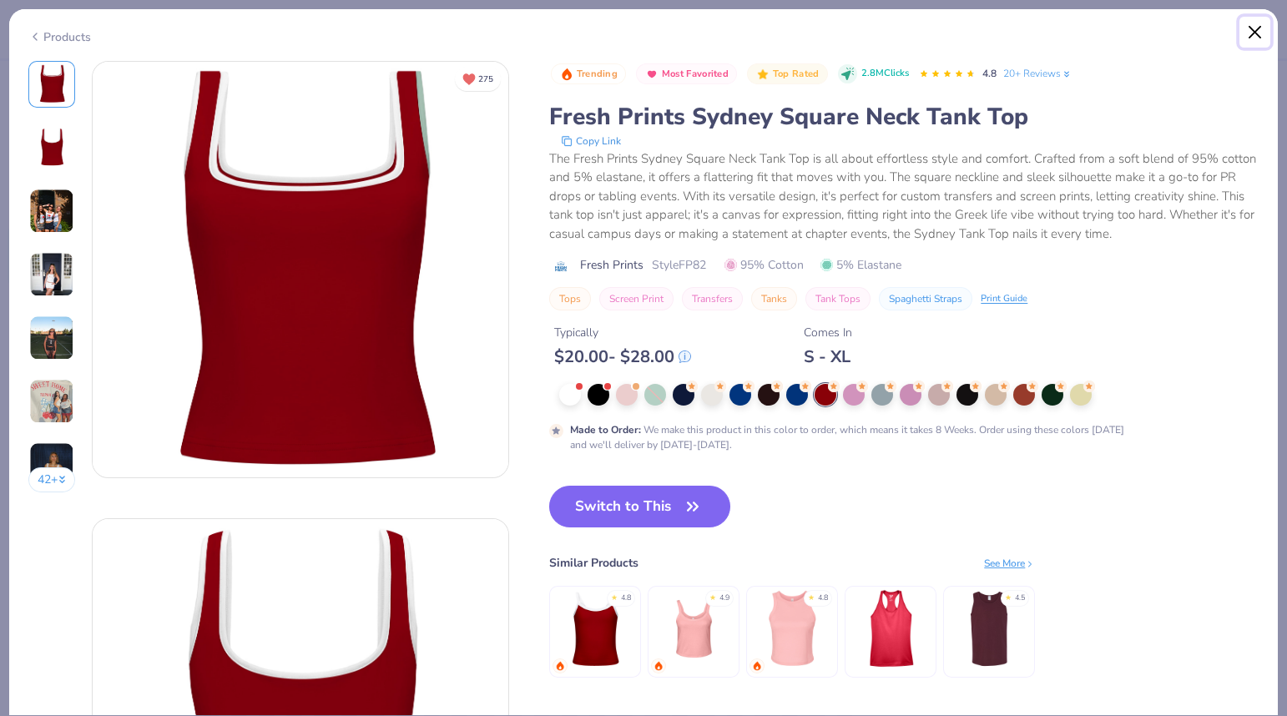
click at [1259, 32] on button "Close" at bounding box center [1255, 33] width 32 height 32
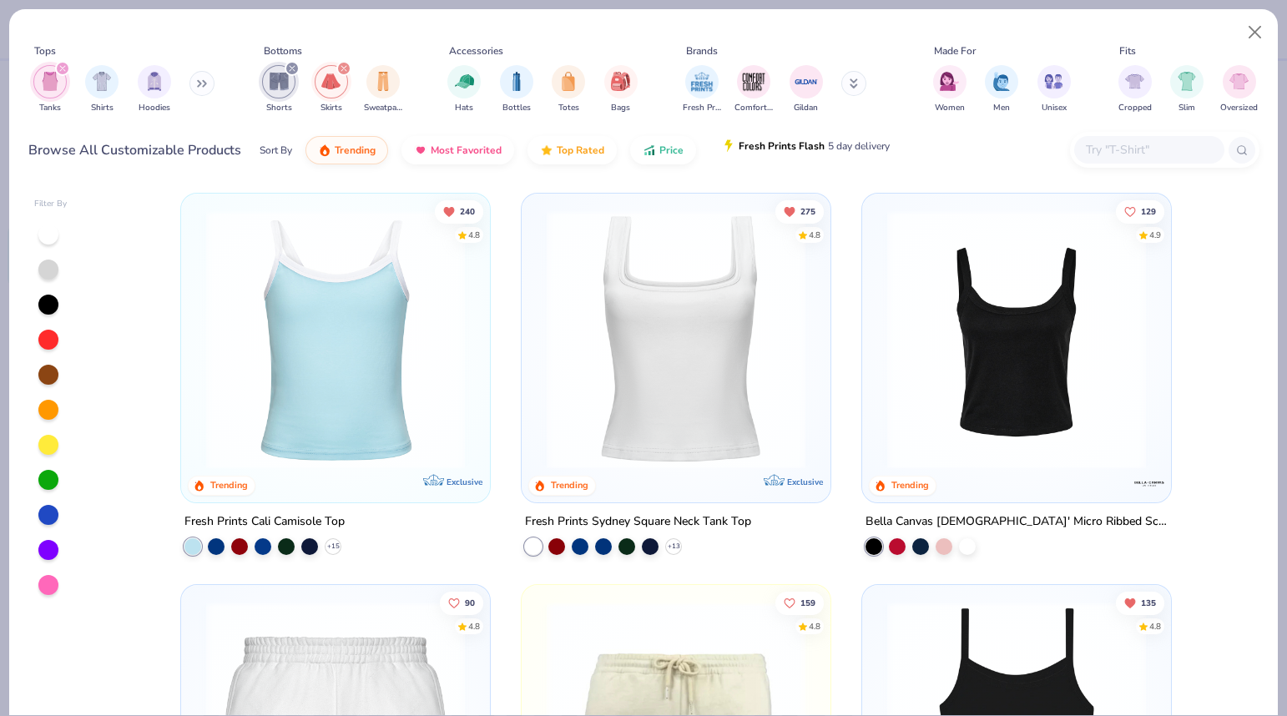
click at [814, 154] on button "Fresh Prints Flash 5 day delivery" at bounding box center [805, 146] width 193 height 28
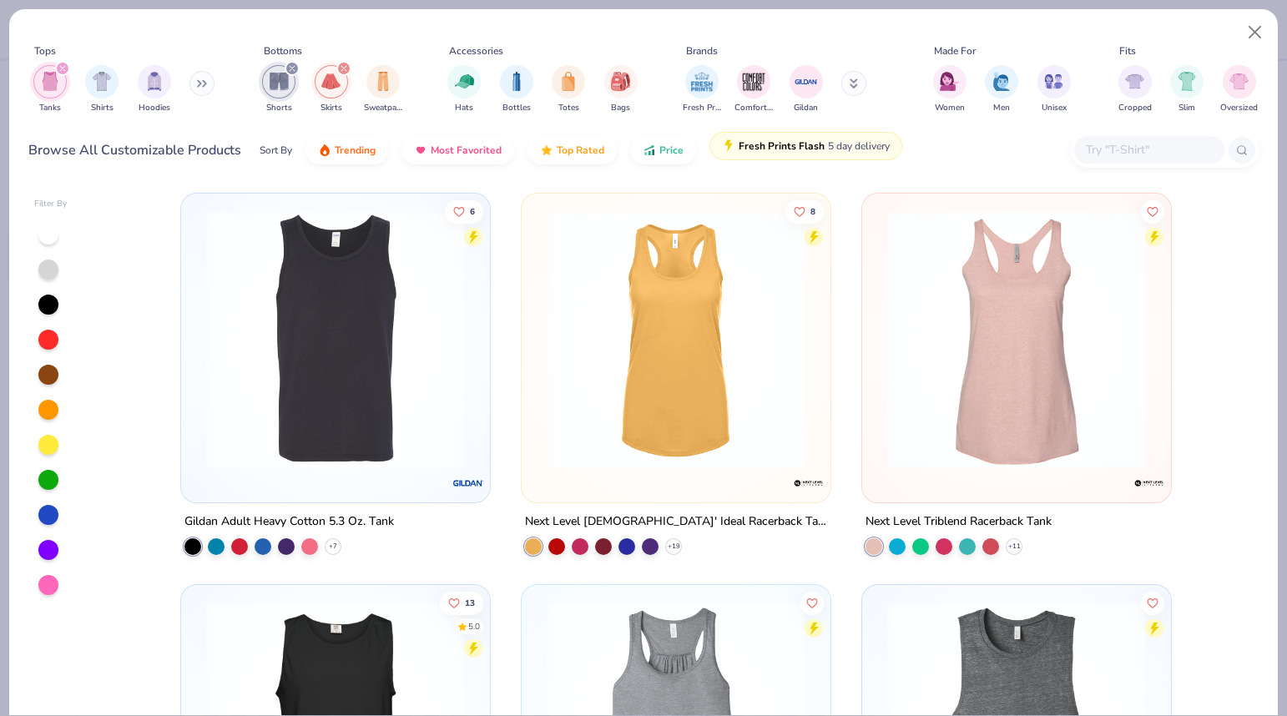
click at [809, 142] on span "Fresh Prints Flash" at bounding box center [782, 145] width 86 height 13
click at [648, 154] on button "Price" at bounding box center [663, 146] width 66 height 28
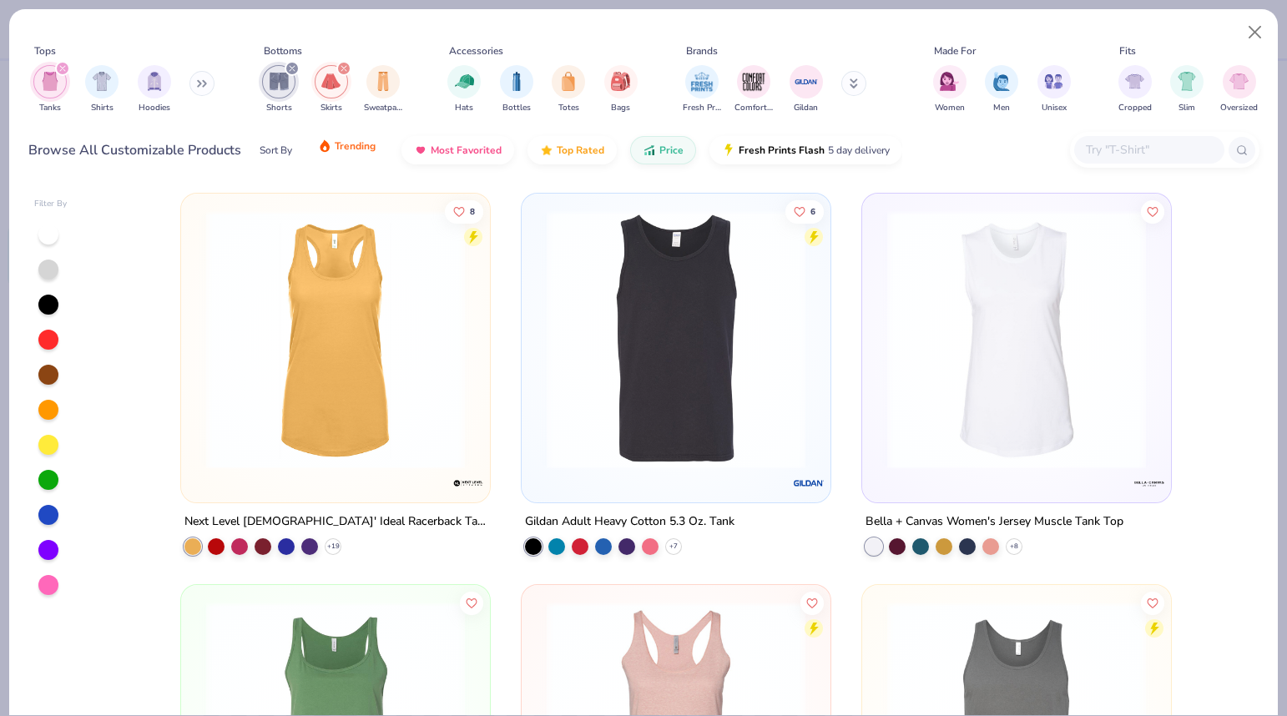
click at [368, 149] on span "Trending" at bounding box center [355, 145] width 41 height 13
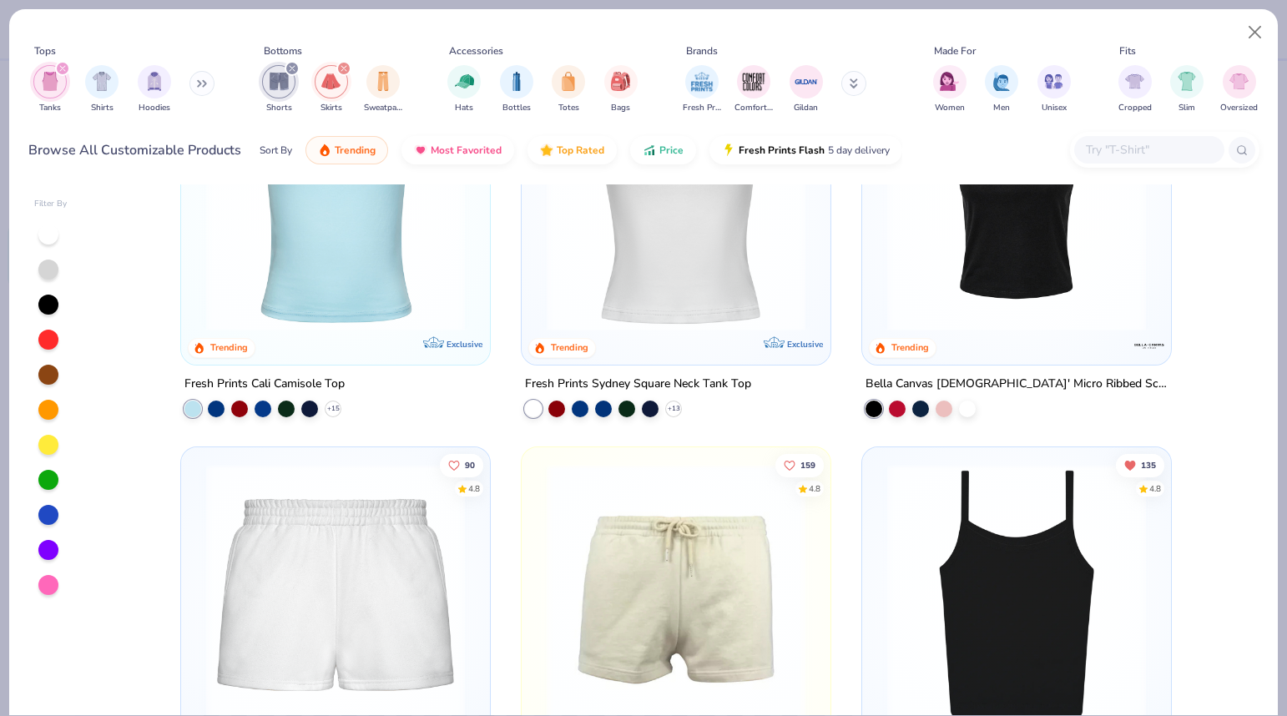
scroll to position [139, 0]
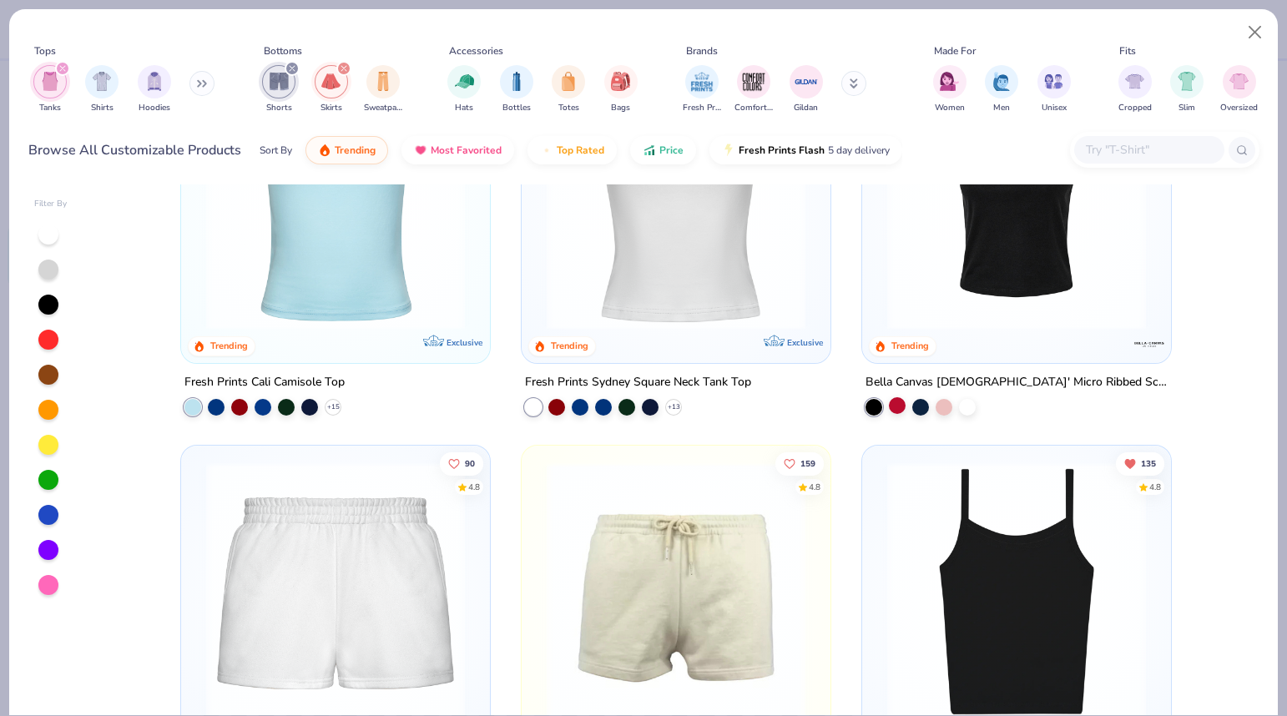
click at [894, 405] on div at bounding box center [897, 405] width 17 height 17
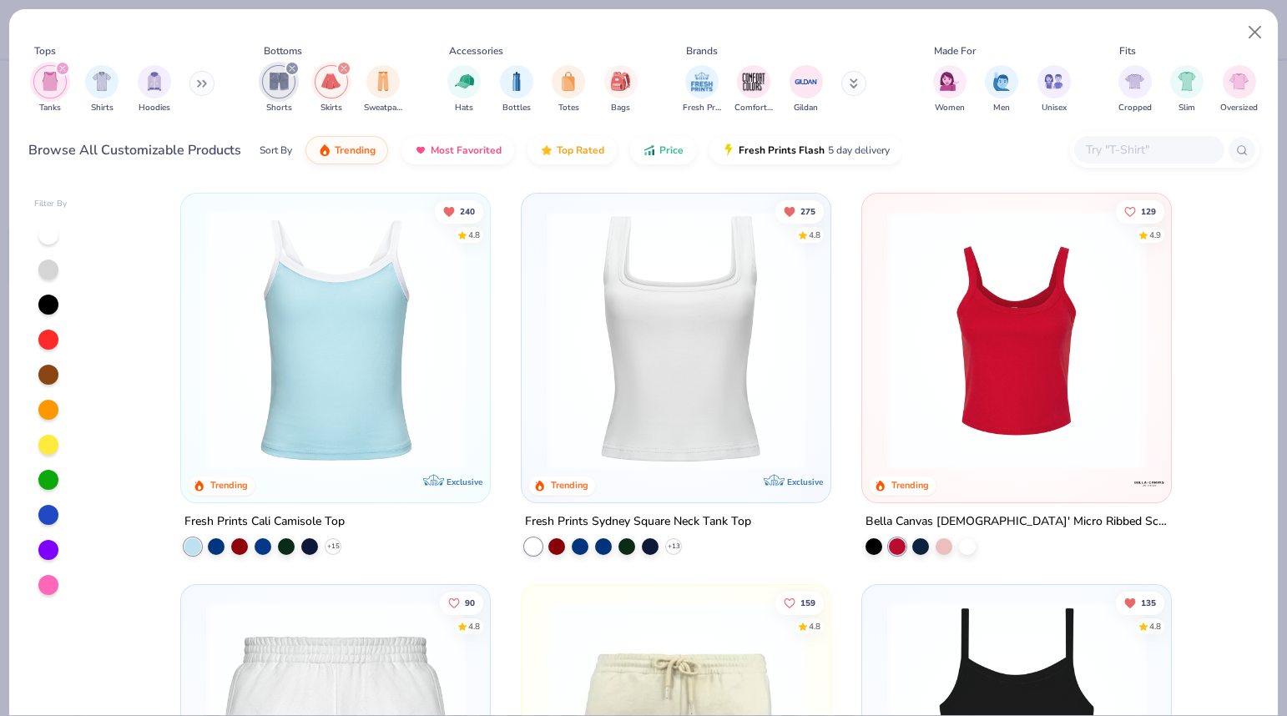
scroll to position [2, 0]
click at [1012, 344] on img at bounding box center [1016, 338] width 275 height 259
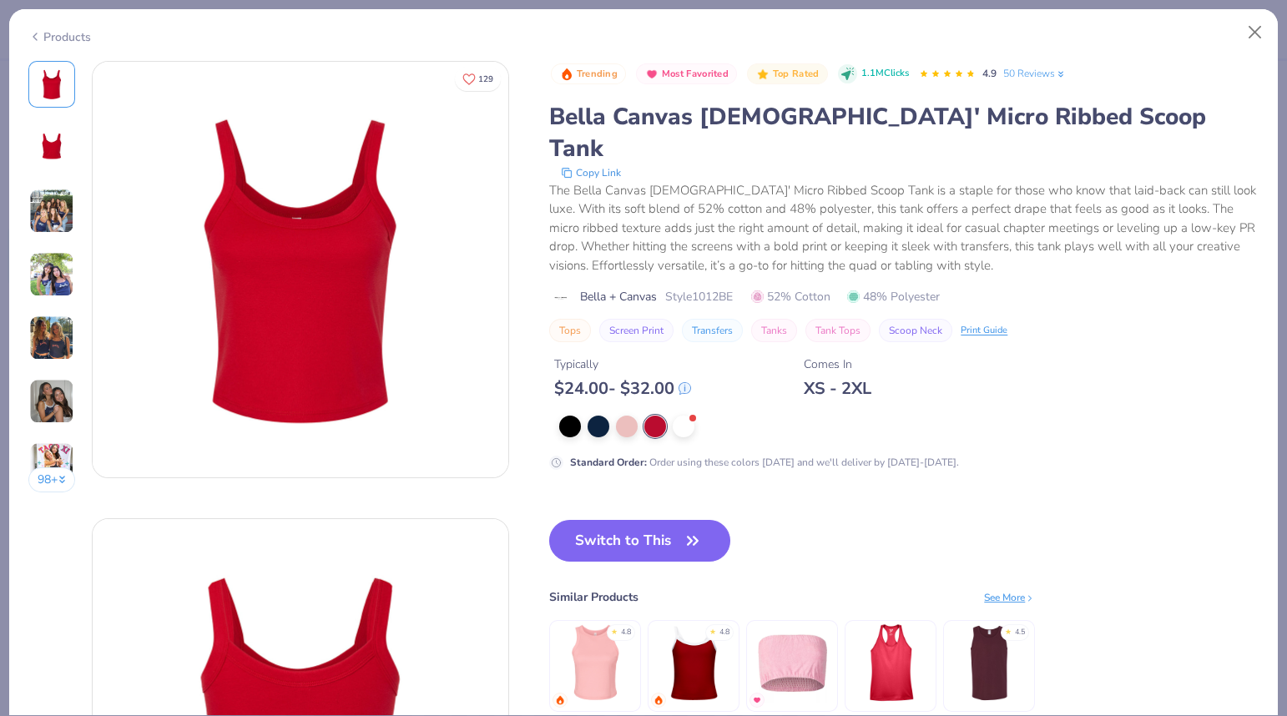
scroll to position [265, 0]
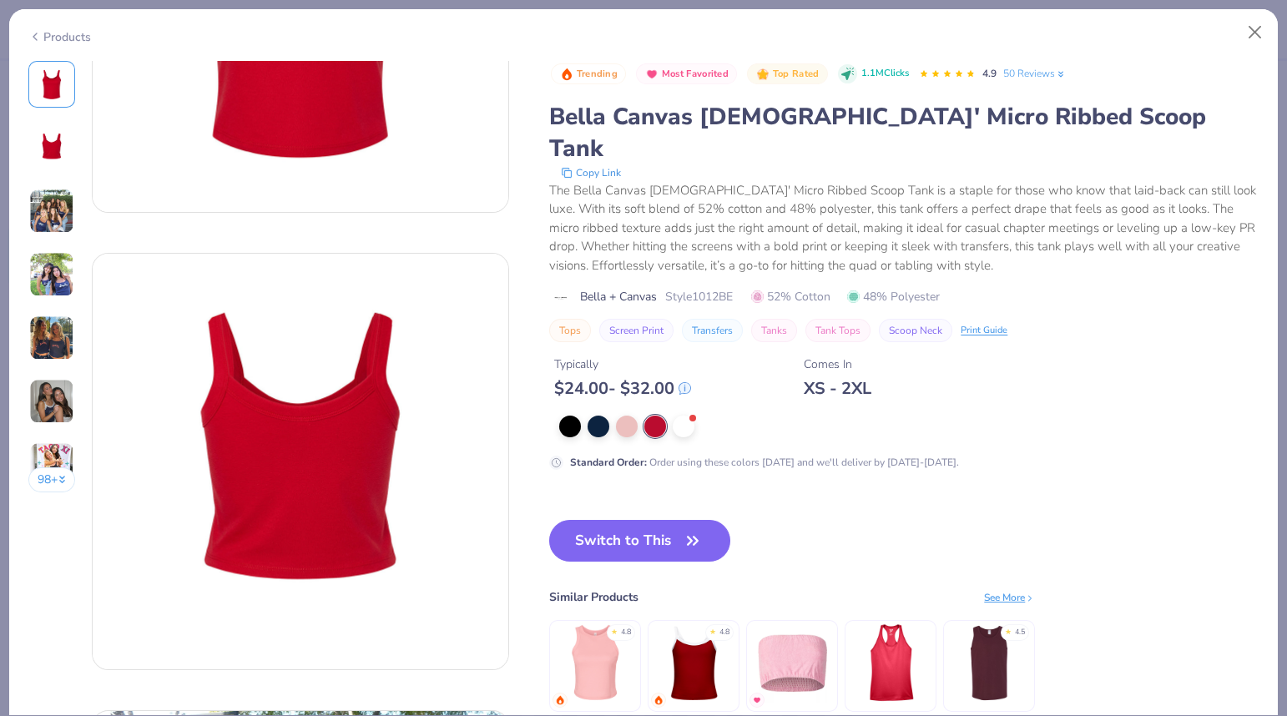
click at [42, 184] on div "98 +" at bounding box center [52, 283] width 48 height 444
click at [48, 205] on img at bounding box center [51, 211] width 45 height 45
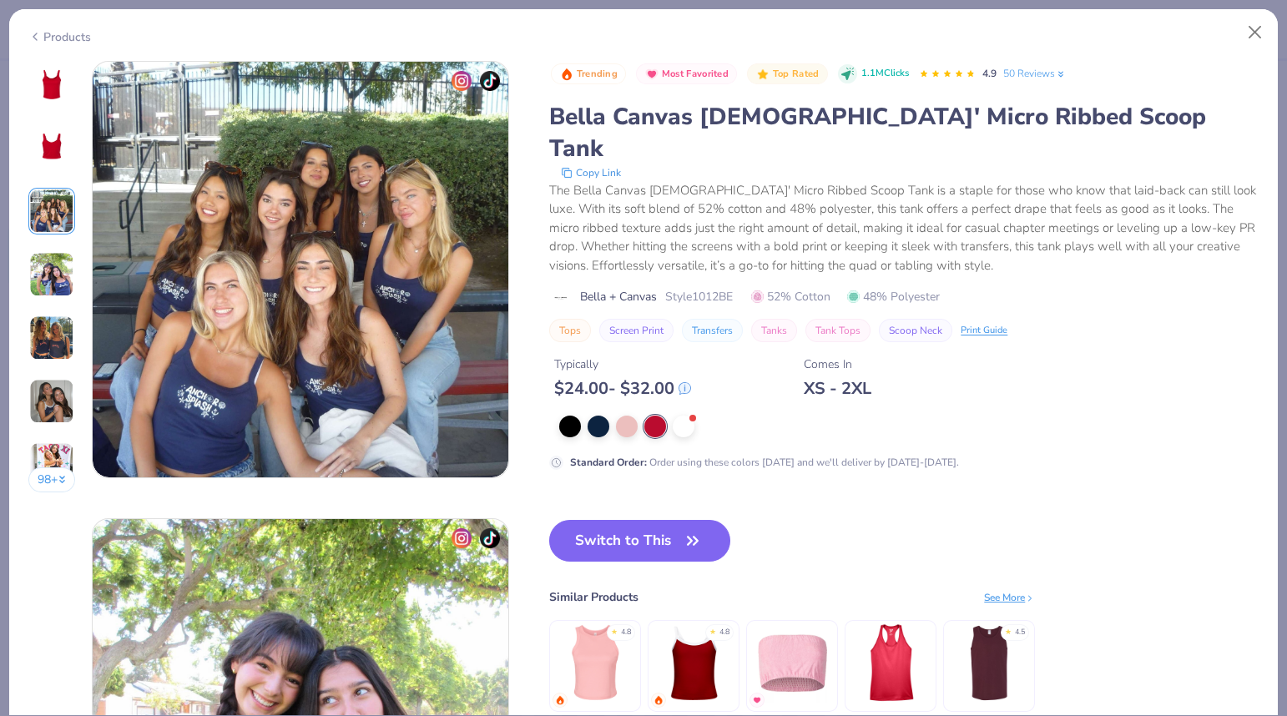
click at [48, 280] on img at bounding box center [51, 274] width 45 height 45
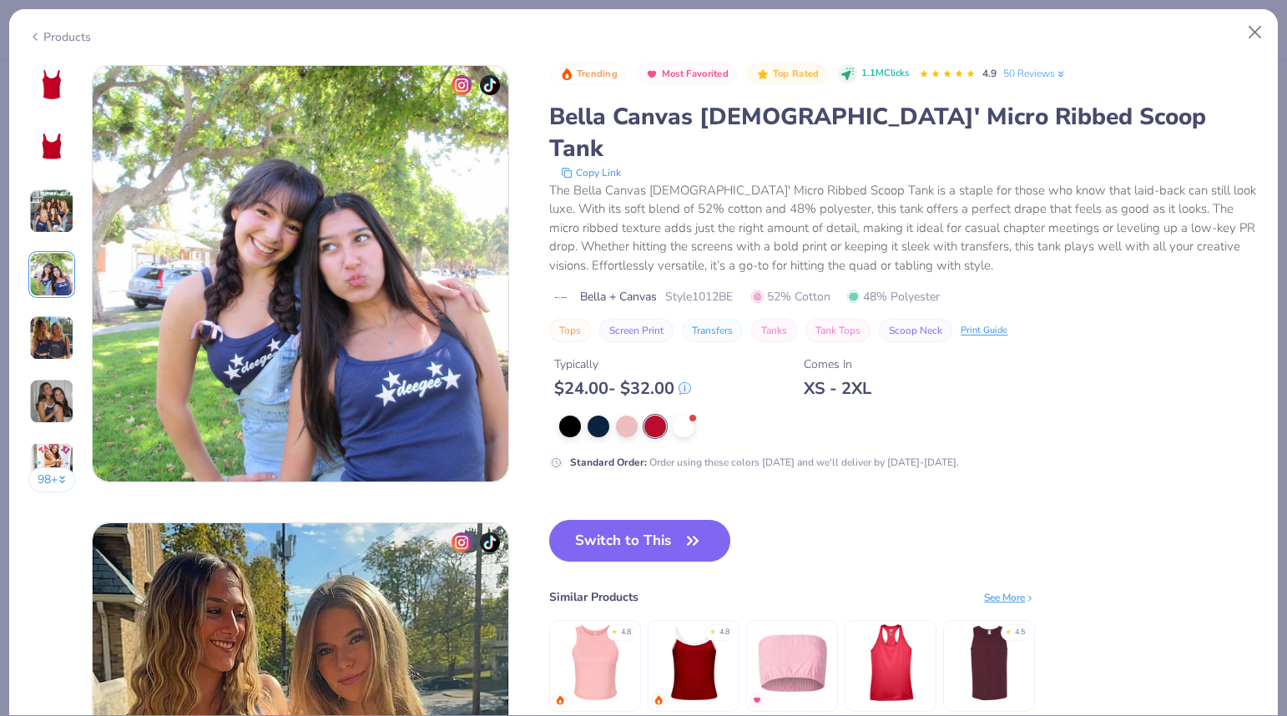
scroll to position [1372, 0]
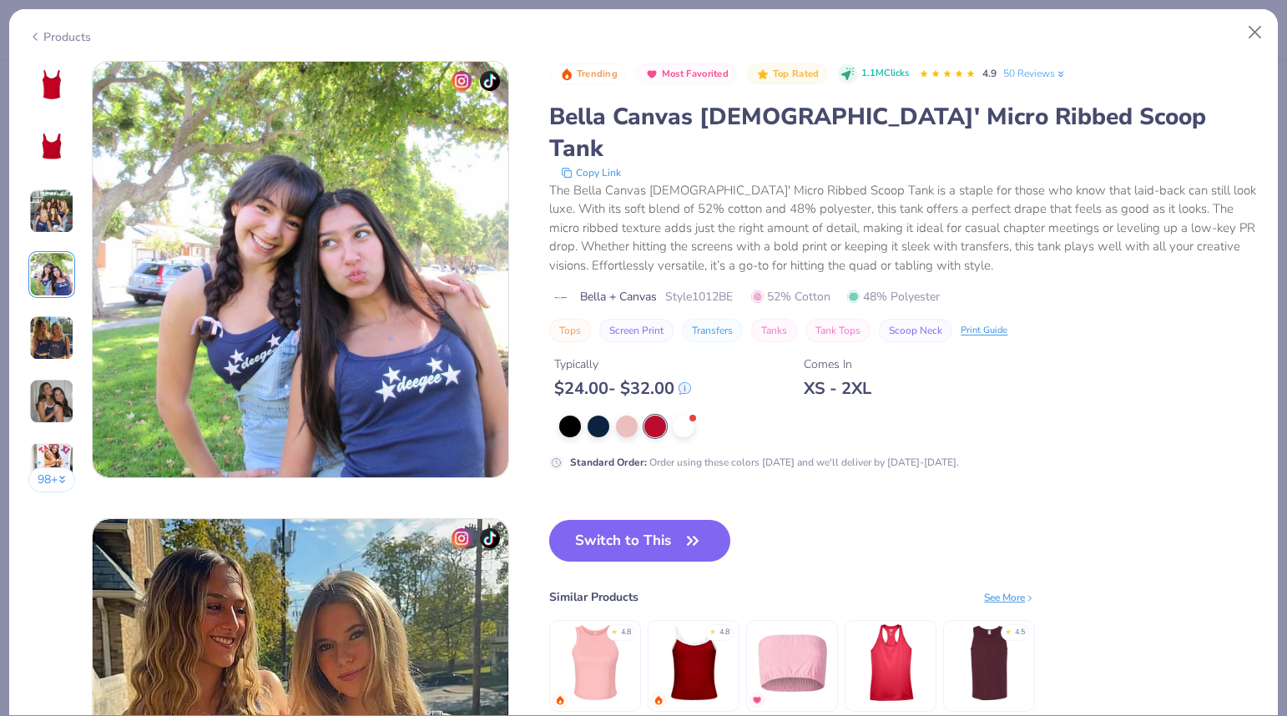
click at [49, 331] on img at bounding box center [51, 337] width 45 height 45
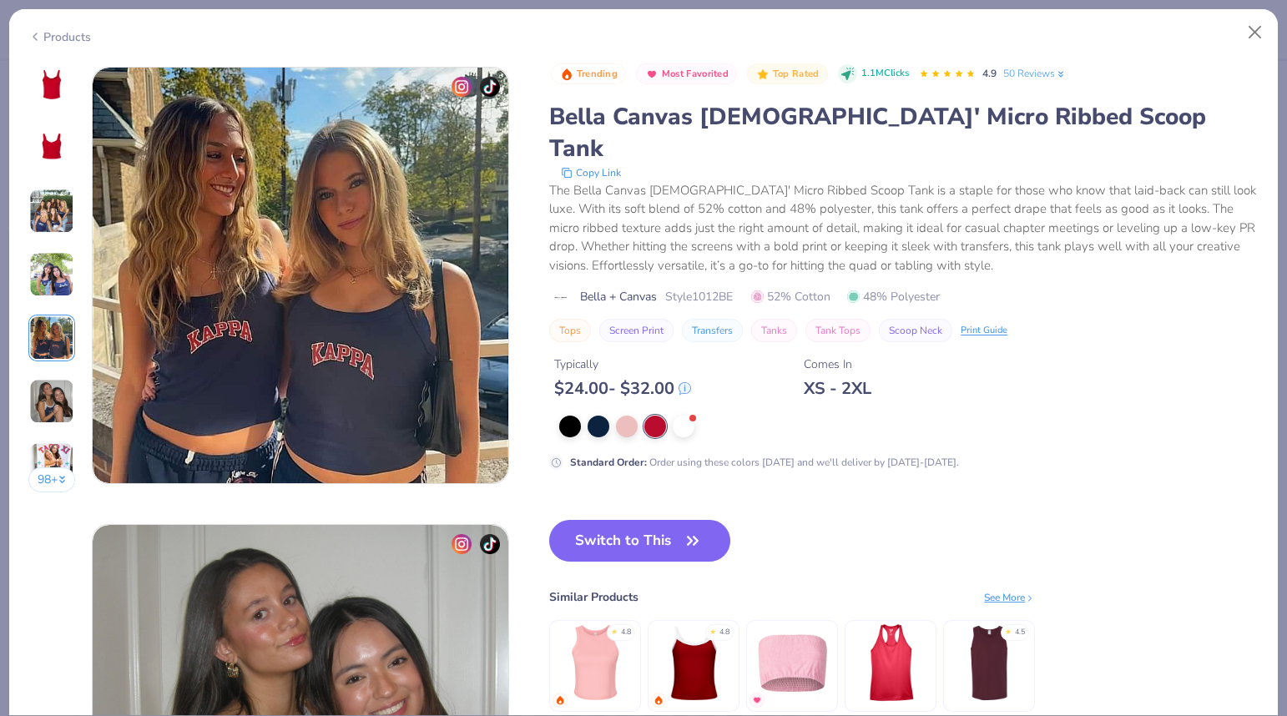
scroll to position [1829, 0]
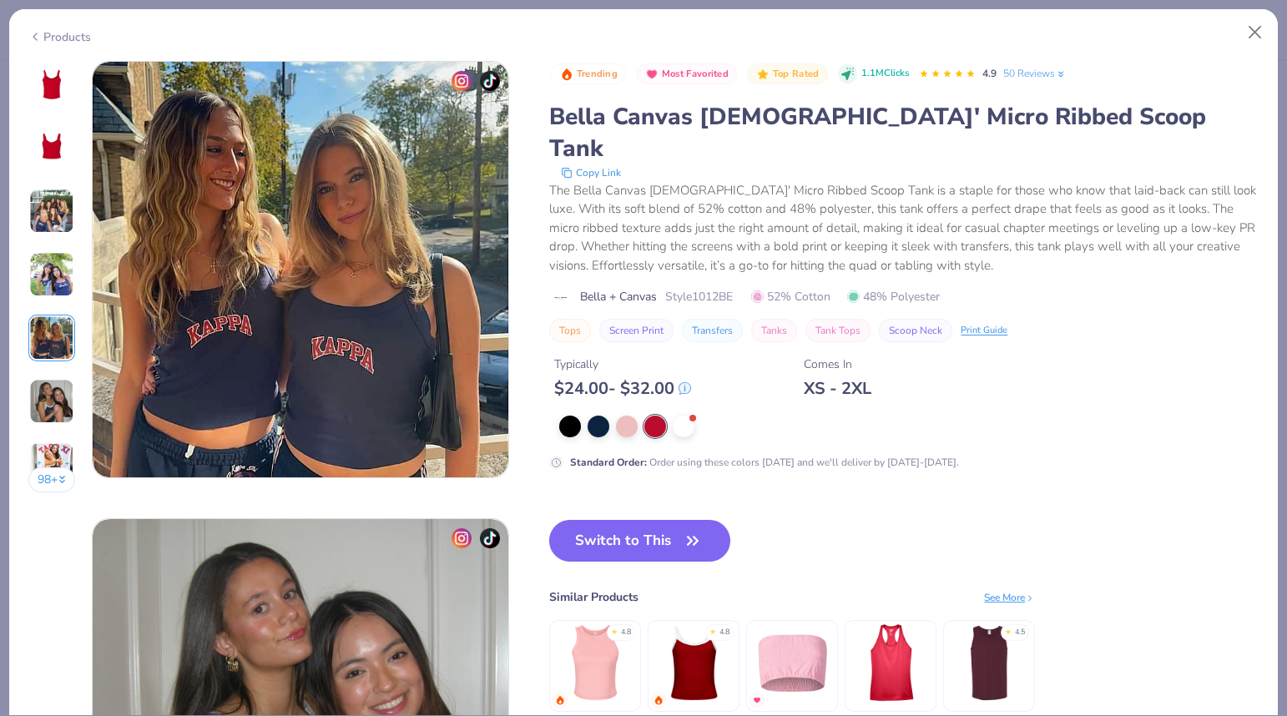
click at [46, 392] on img at bounding box center [51, 401] width 45 height 45
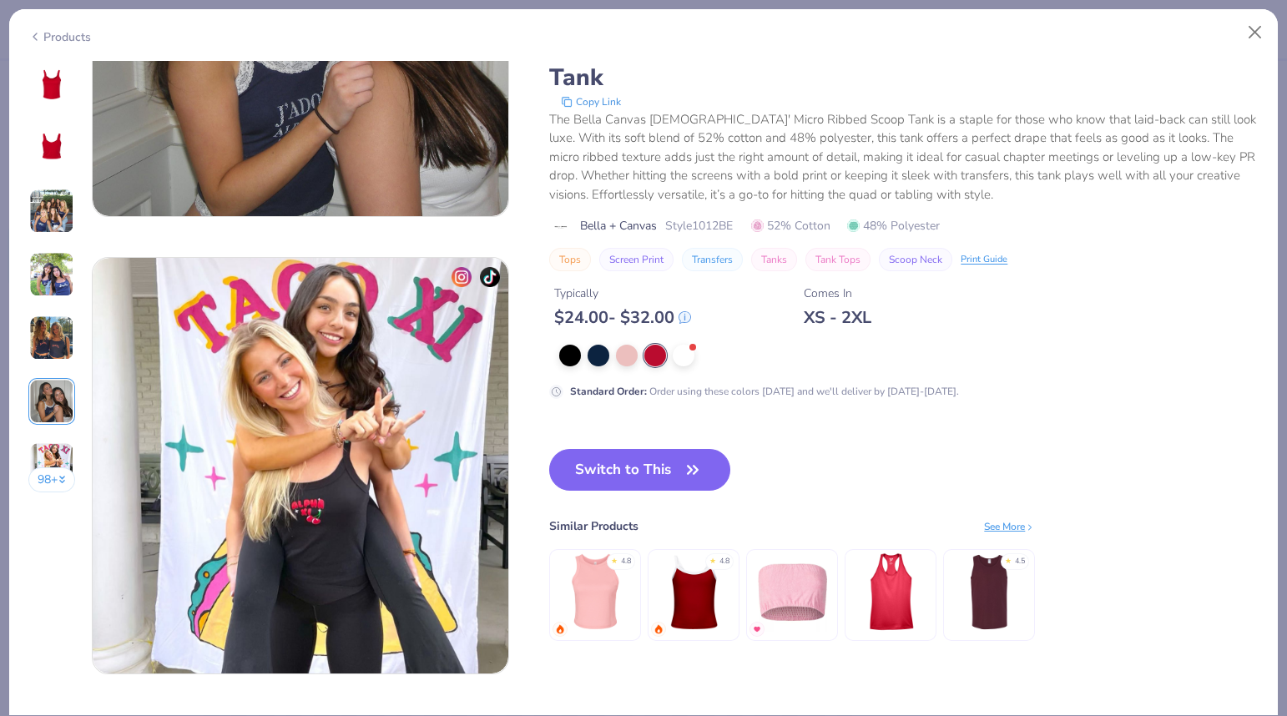
scroll to position [2573, 0]
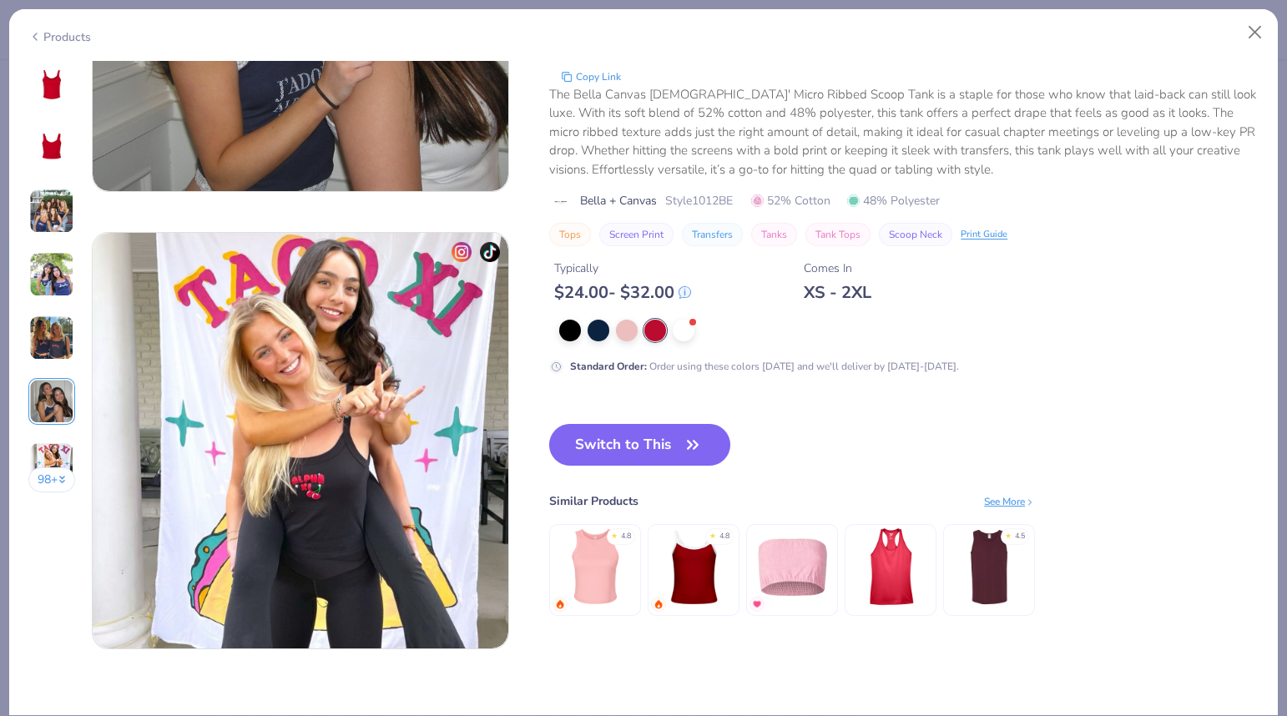
click at [46, 447] on img at bounding box center [51, 464] width 45 height 45
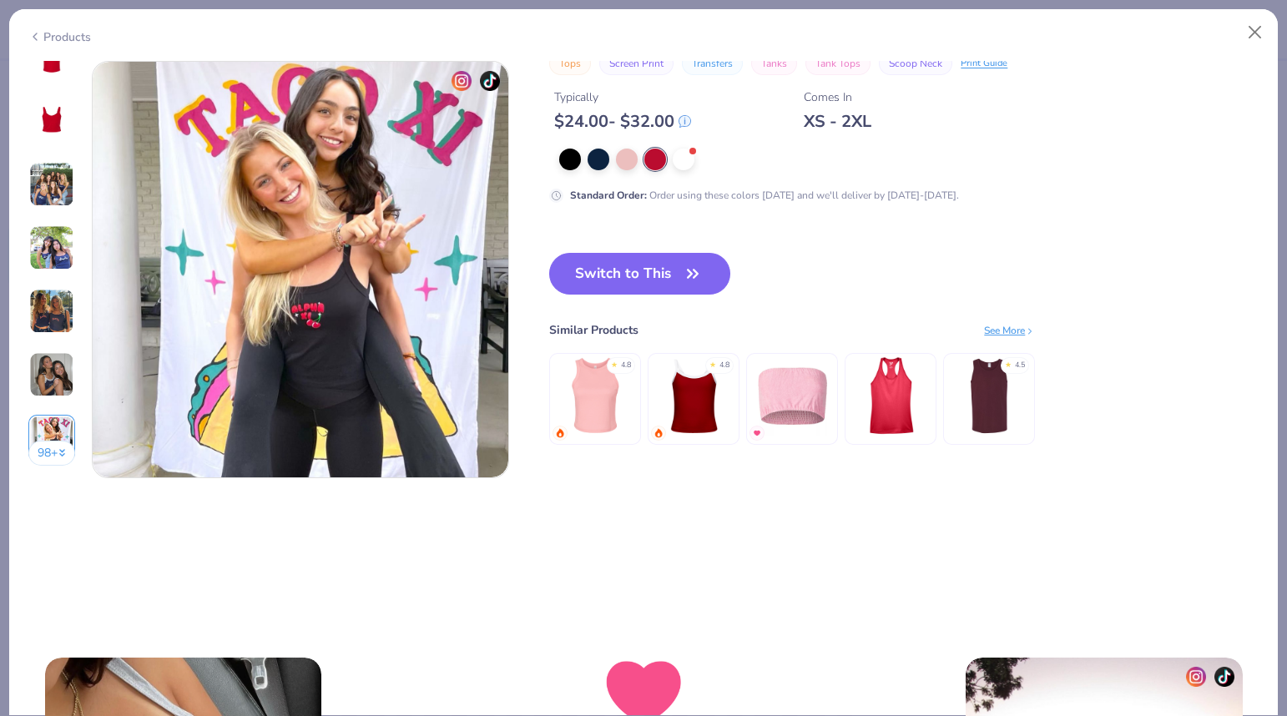
click at [57, 452] on button "98 +" at bounding box center [52, 453] width 48 height 25
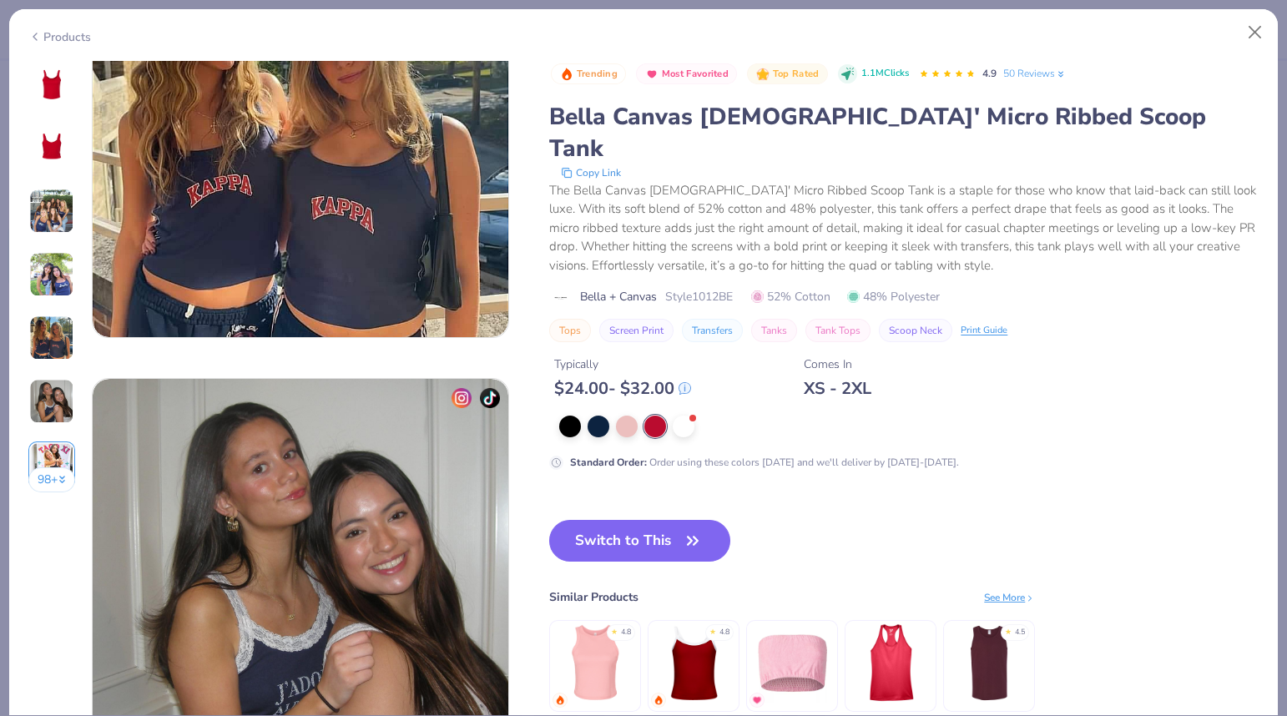
scroll to position [1896, 0]
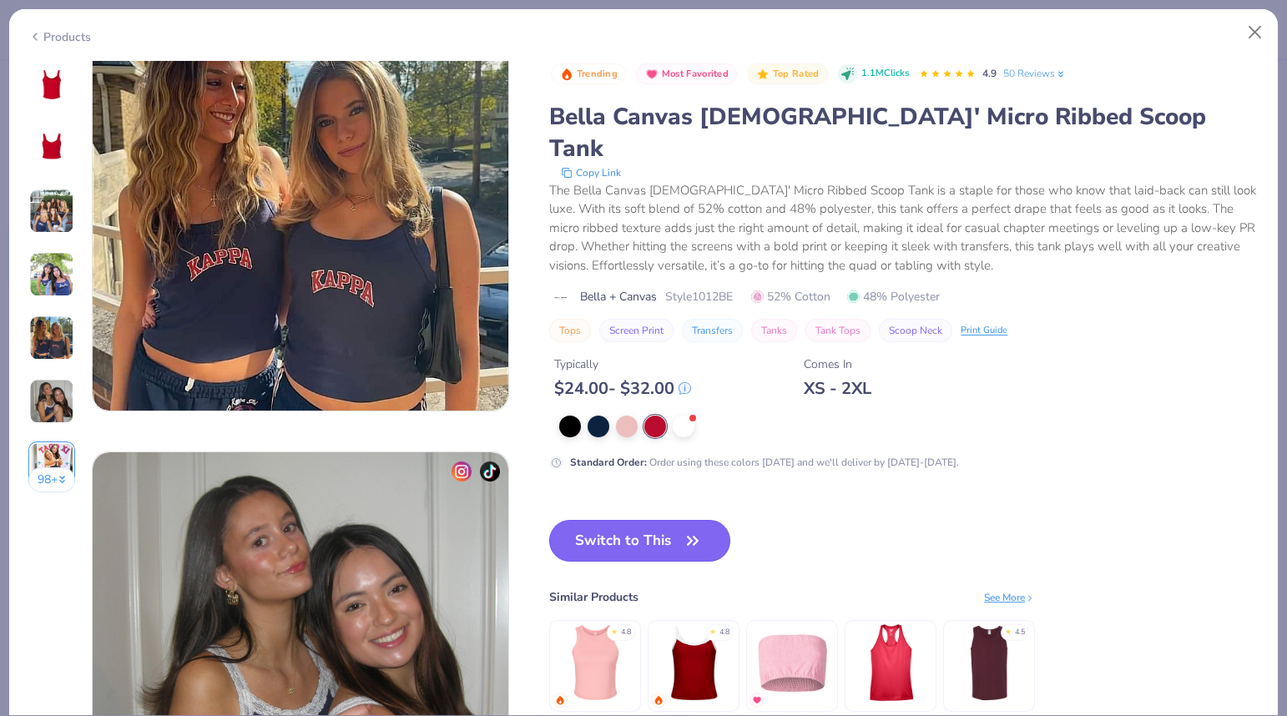
click at [643, 520] on button "Switch to This" at bounding box center [639, 541] width 181 height 42
click at [674, 520] on button "Switch to This" at bounding box center [639, 541] width 181 height 42
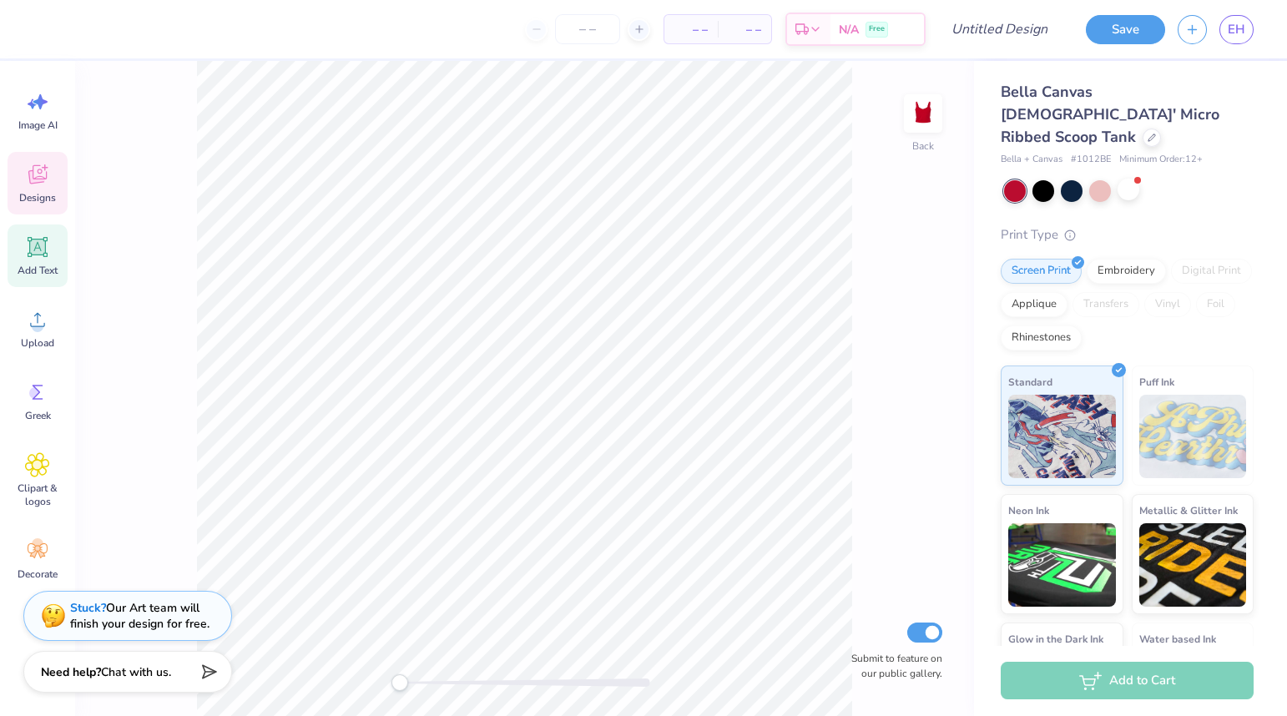
click at [35, 188] on div "Designs" at bounding box center [38, 183] width 60 height 63
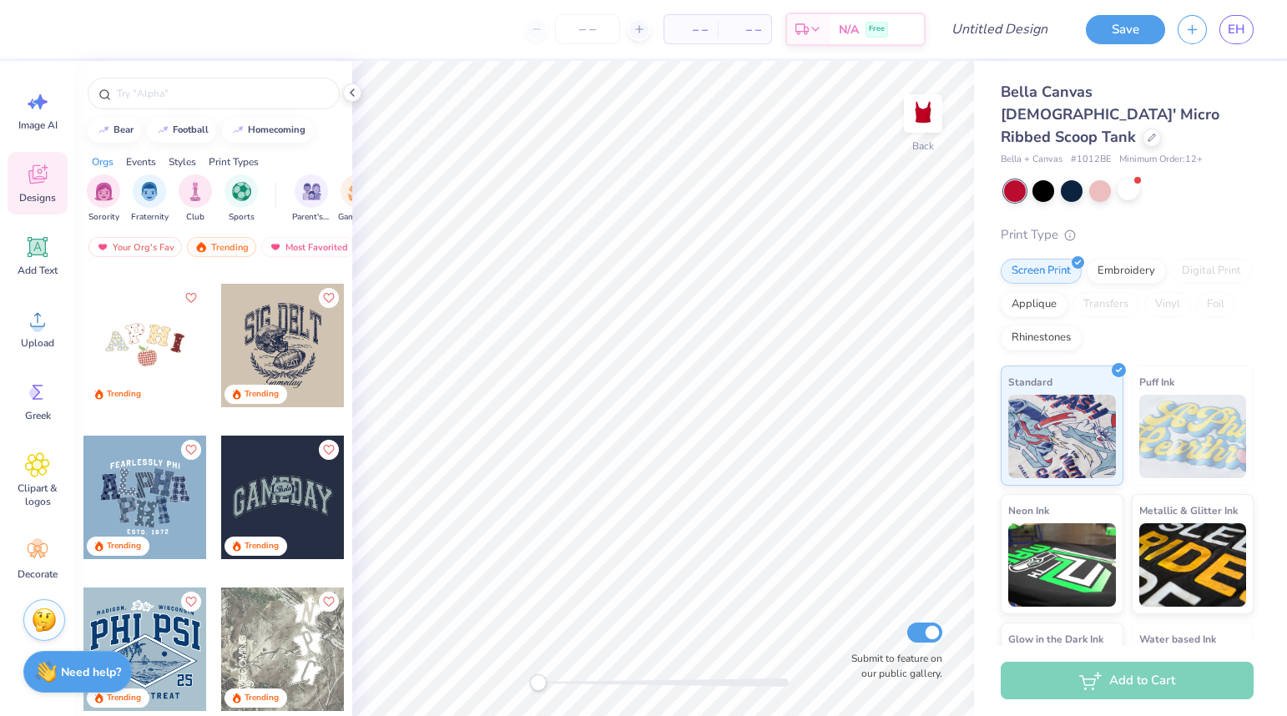
scroll to position [5151, 0]
click at [163, 352] on div at bounding box center [145, 347] width 124 height 124
click at [144, 343] on div at bounding box center [145, 347] width 124 height 124
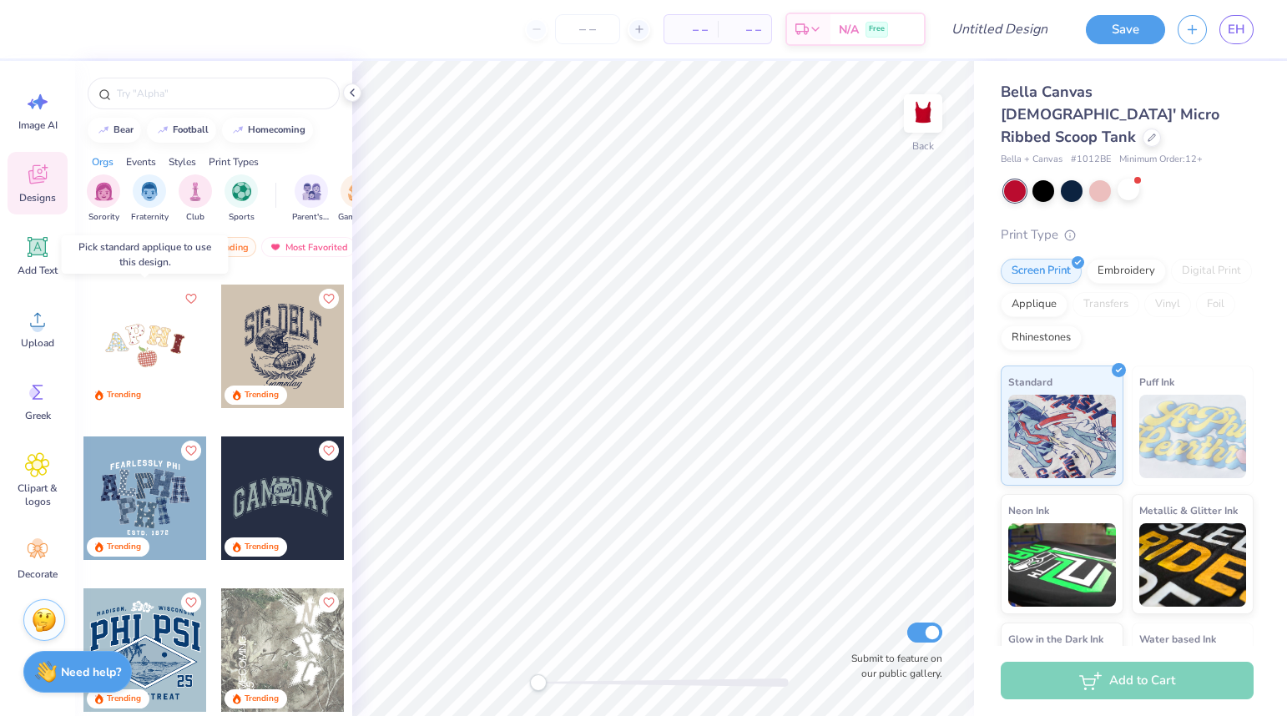
click at [159, 348] on div at bounding box center [145, 347] width 124 height 124
click at [103, 336] on div at bounding box center [145, 347] width 124 height 124
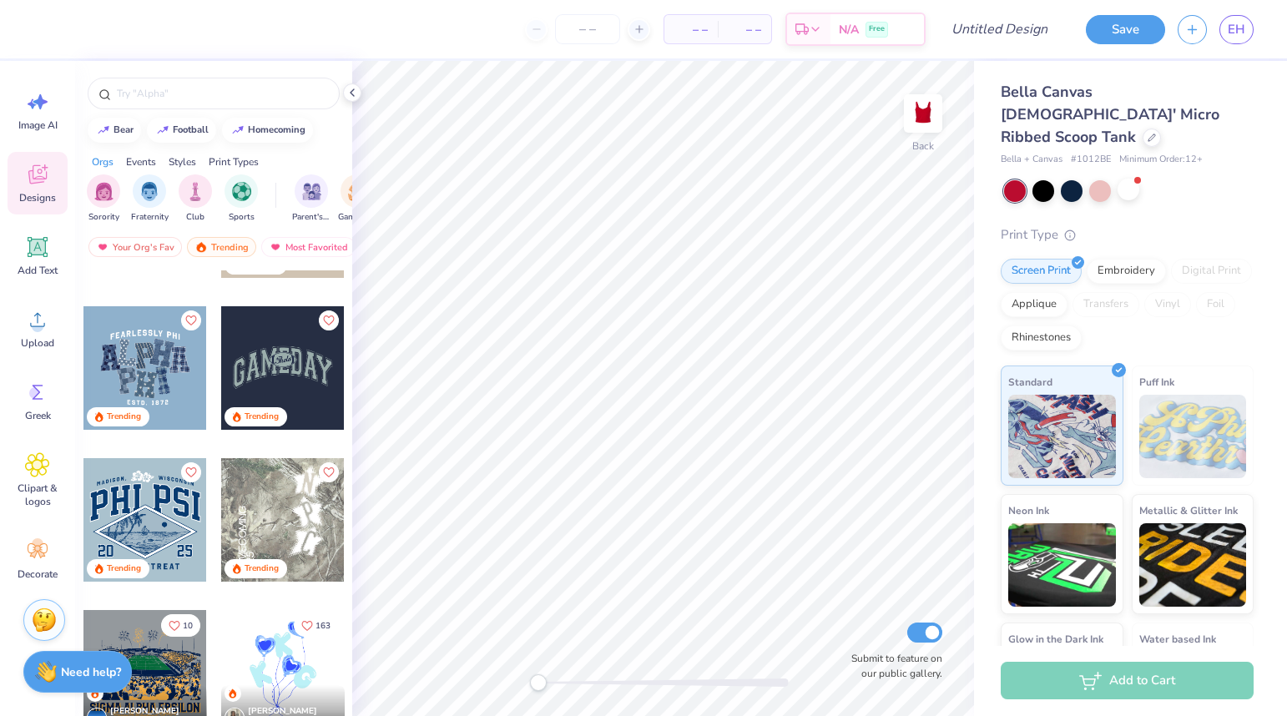
scroll to position [5283, 0]
click at [156, 504] on div at bounding box center [145, 519] width 124 height 124
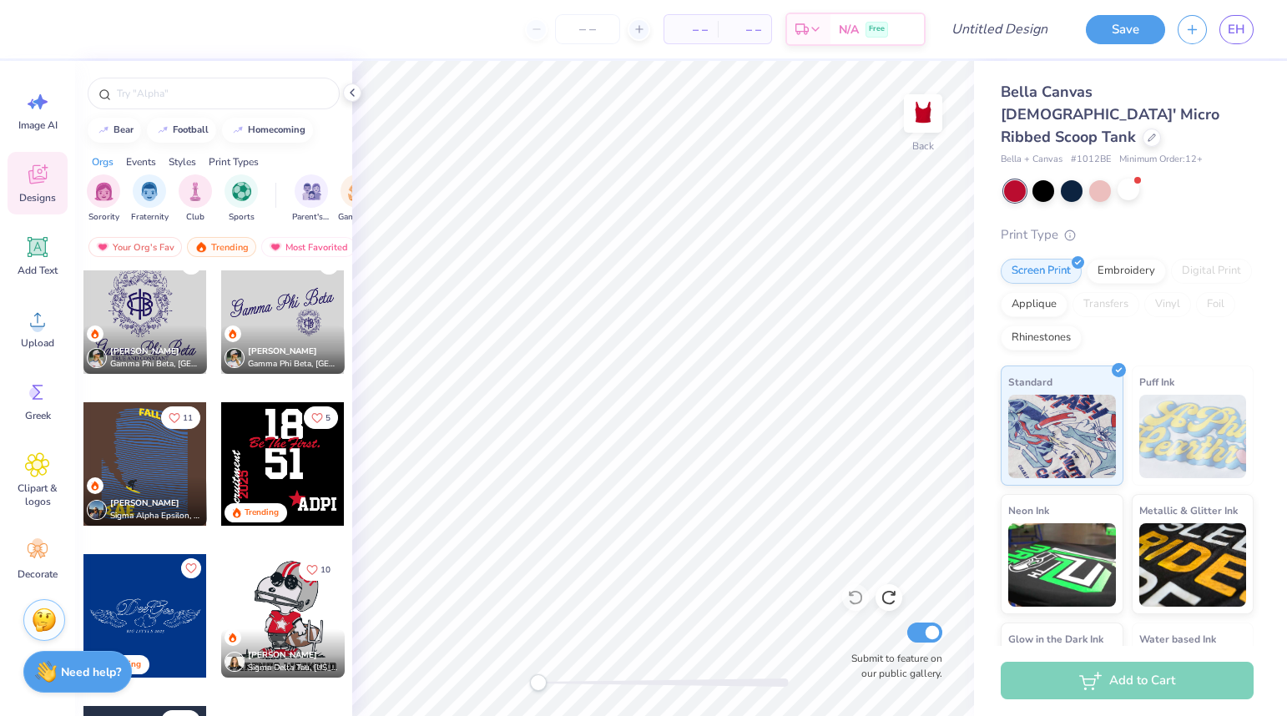
scroll to position [6680, 0]
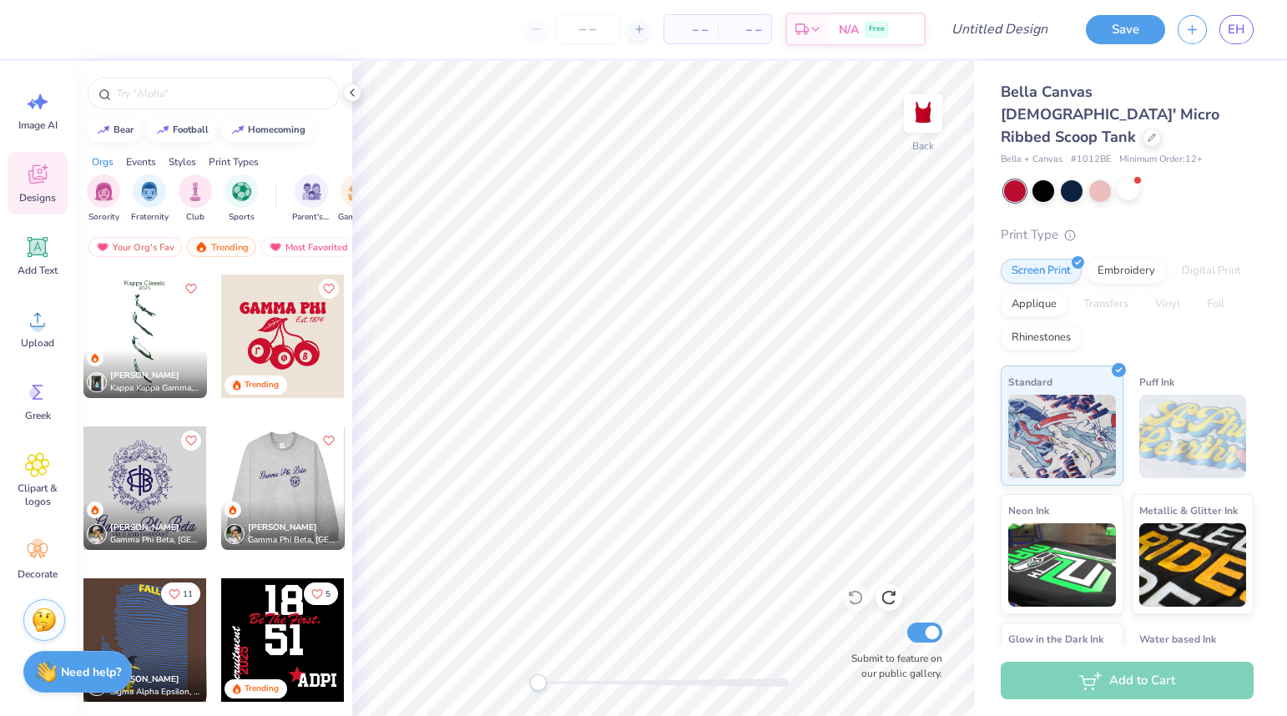
click at [317, 476] on div at bounding box center [282, 488] width 124 height 124
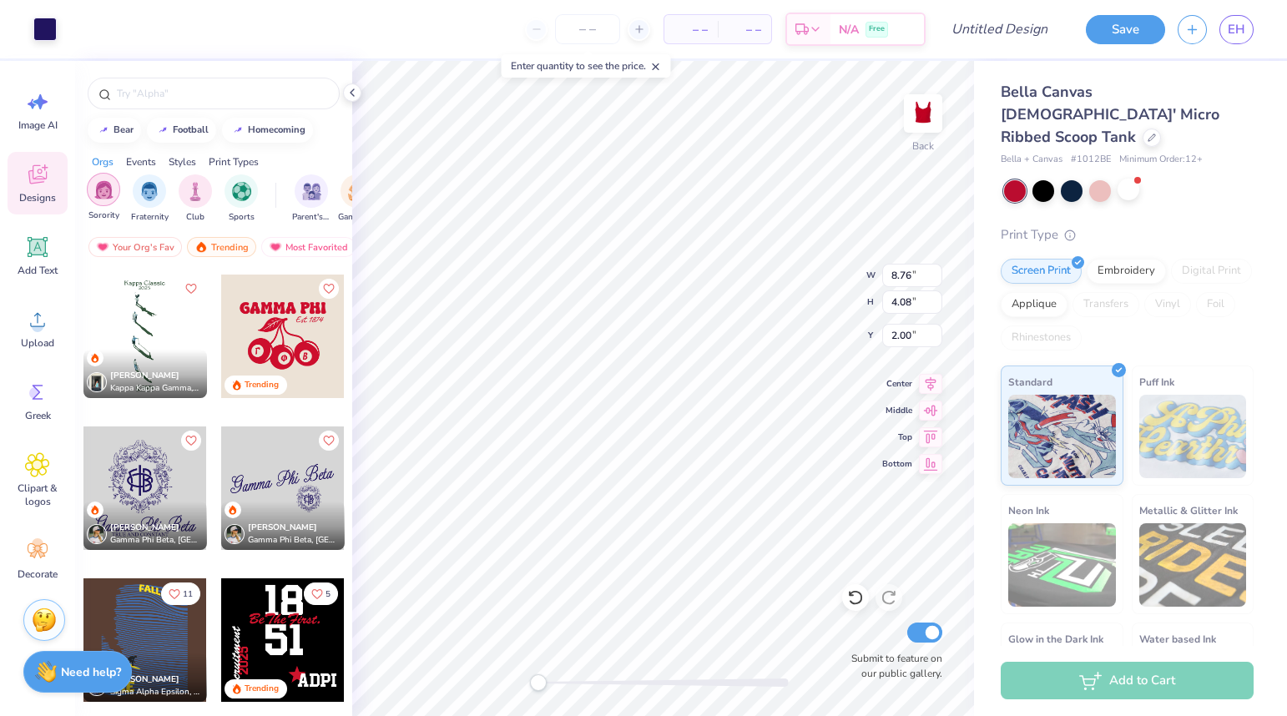
click at [108, 194] on img "filter for Sorority" at bounding box center [103, 189] width 19 height 19
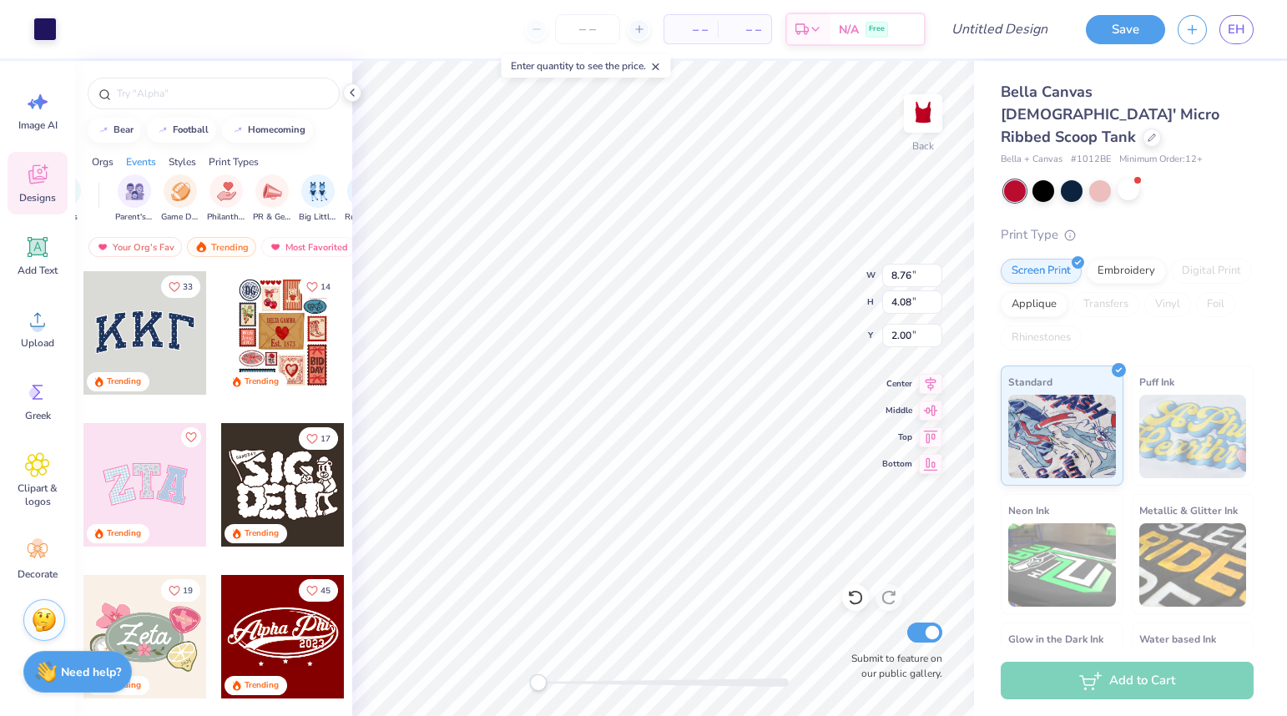
scroll to position [0, 259]
click at [34, 396] on circle at bounding box center [35, 393] width 12 height 12
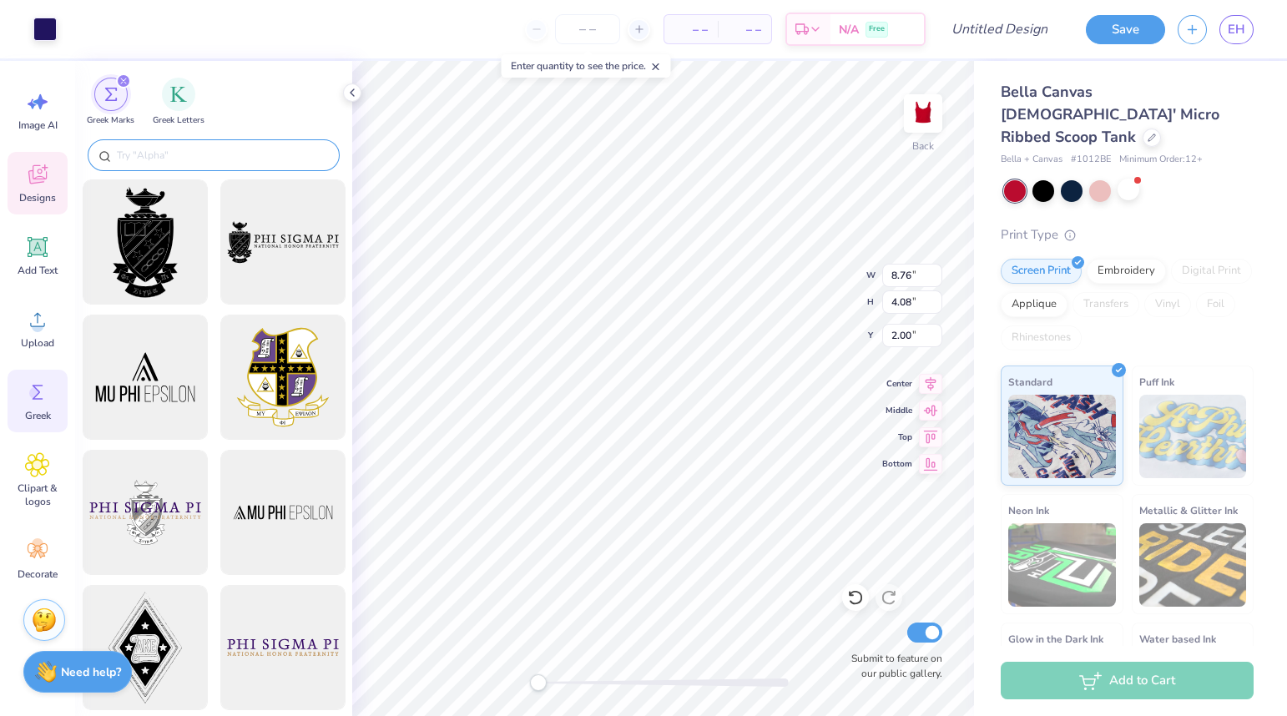
click at [189, 159] on input "text" at bounding box center [222, 155] width 214 height 17
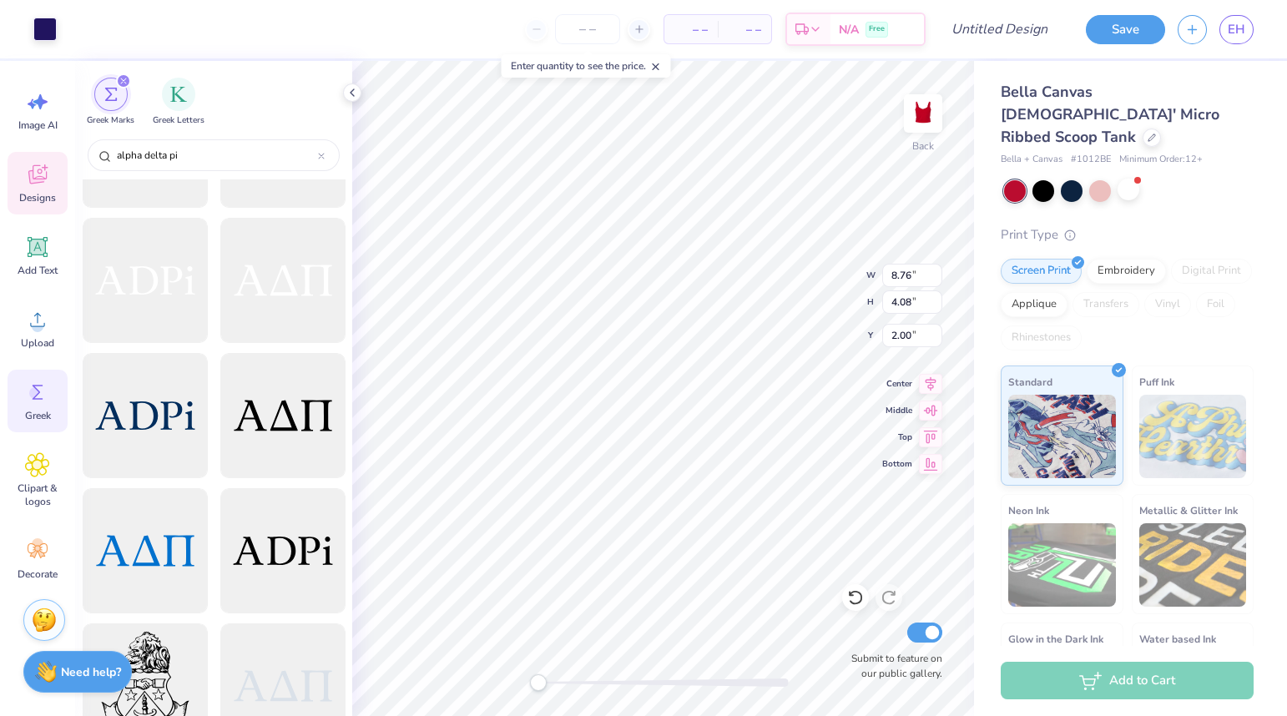
scroll to position [2167, 0]
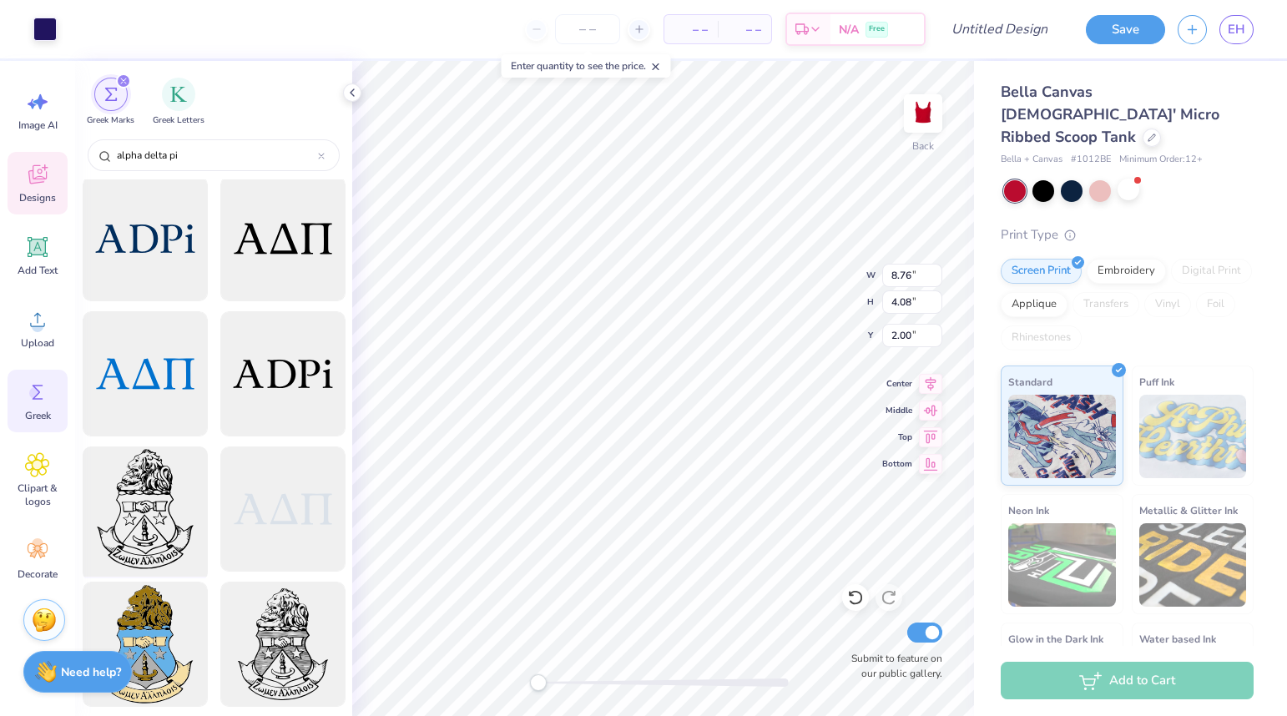
type input "alpha delta pi"
click at [154, 519] on div at bounding box center [145, 510] width 138 height 138
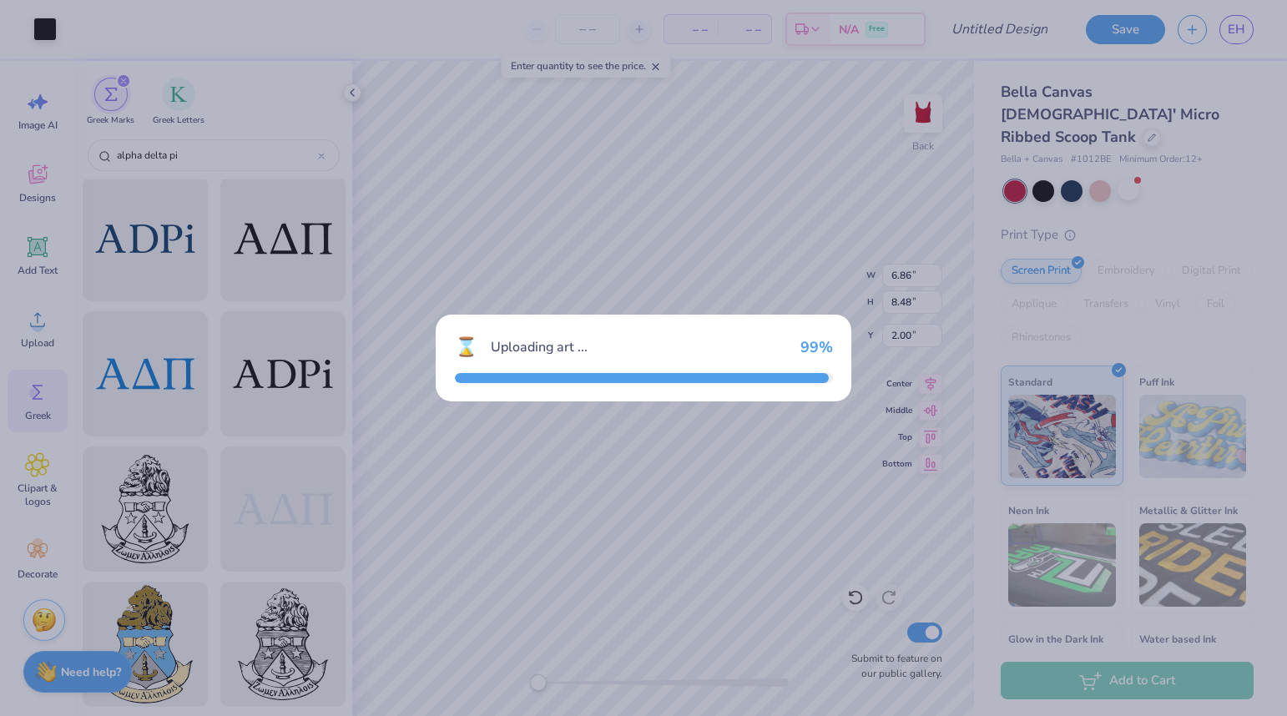
type input "6.86"
type input "8.48"
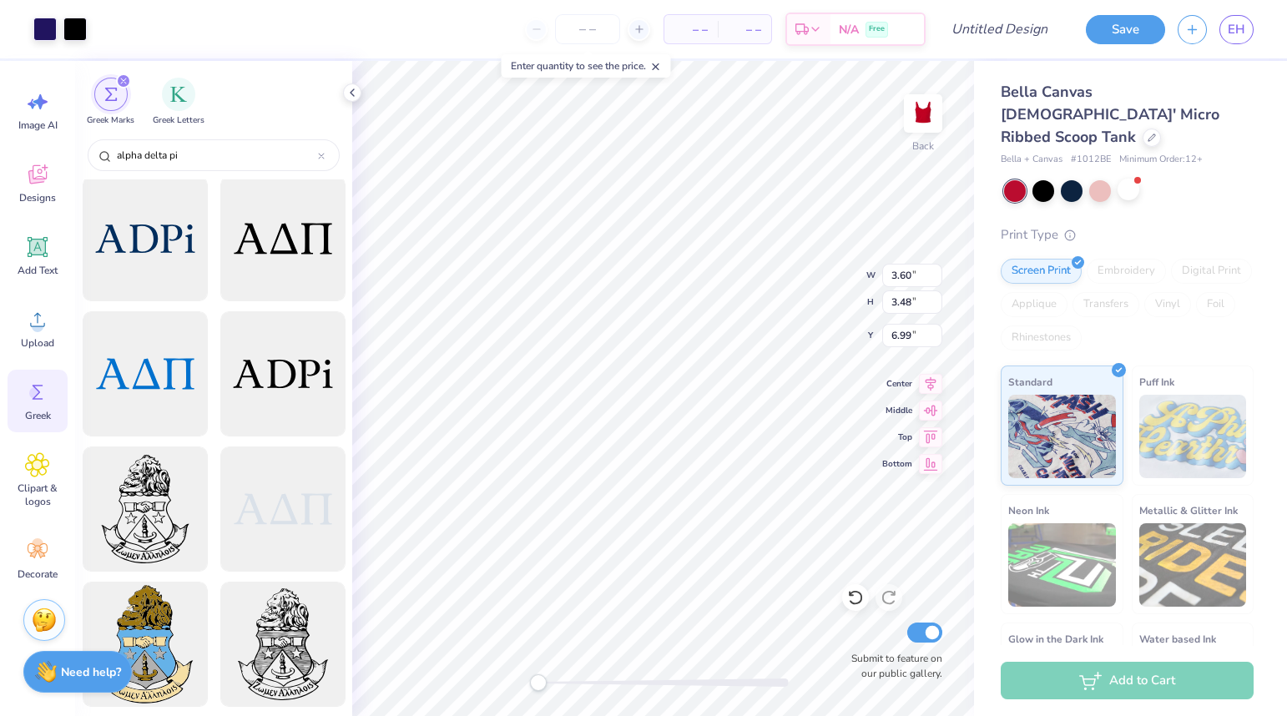
type input "3.60"
type input "3.48"
type input "3.43"
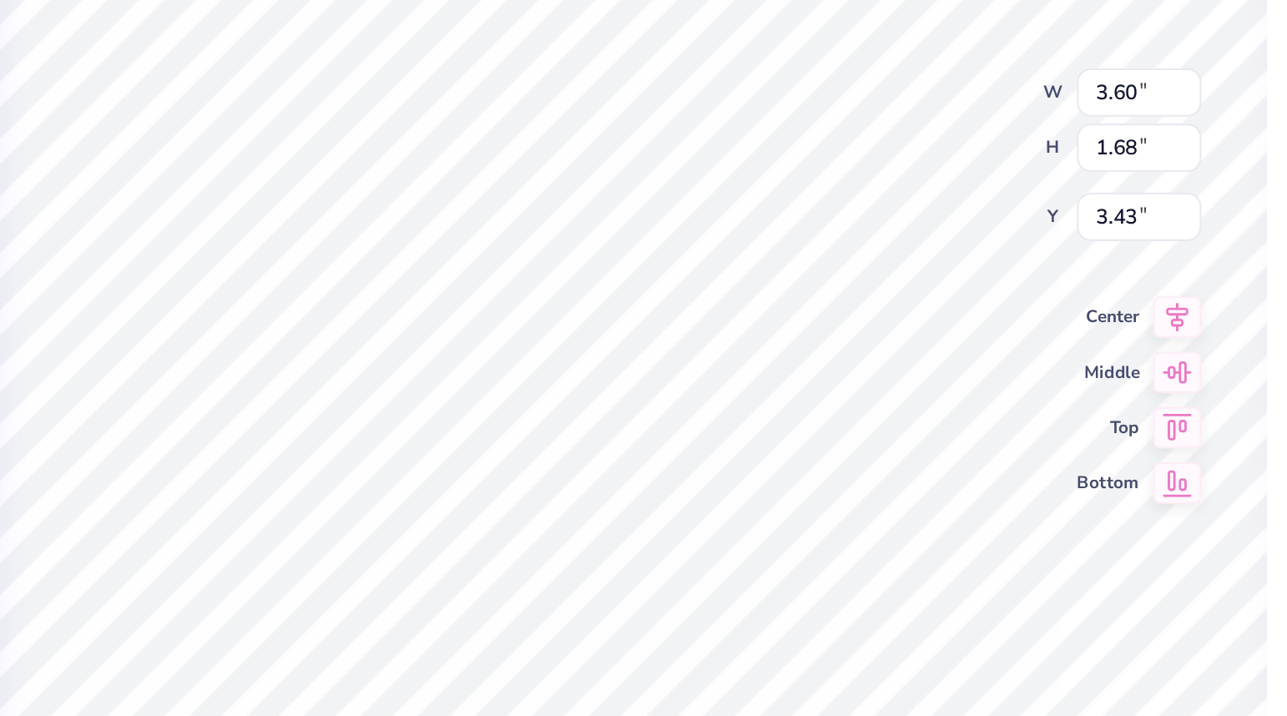
type input "3.60"
type input "1.68"
type input "6.89"
type input "3.21"
type input "2.10"
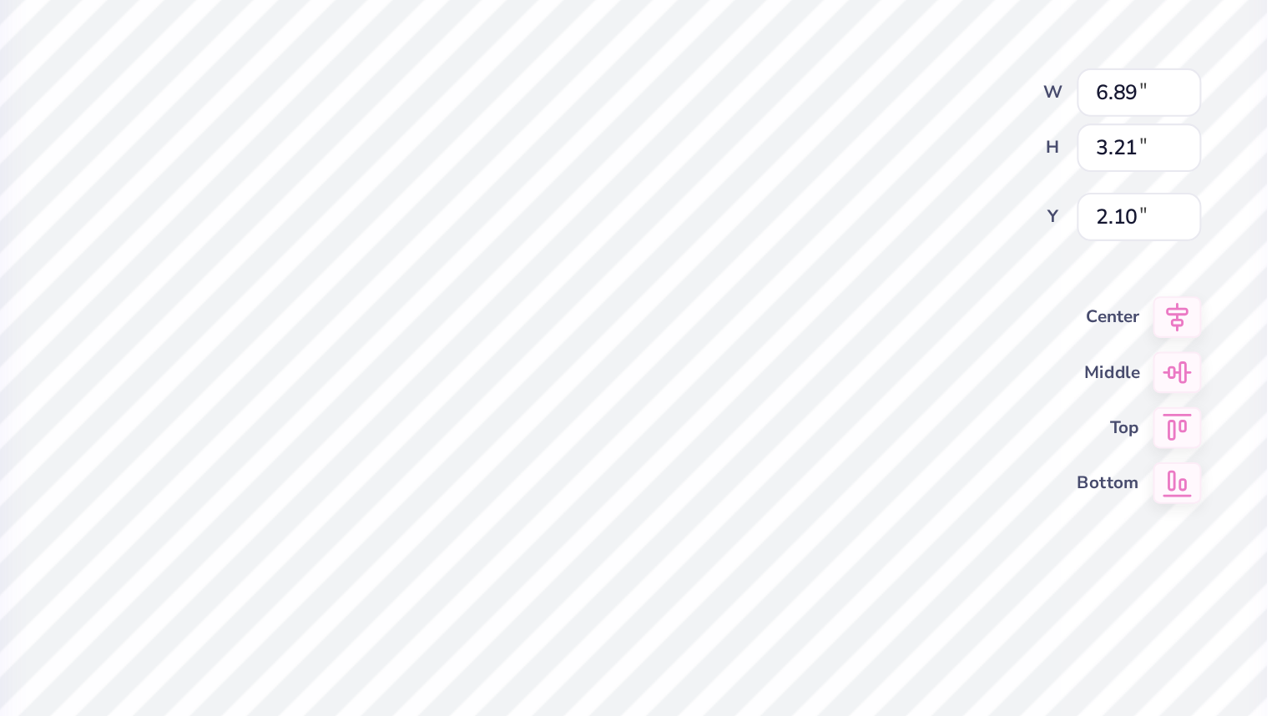
type input "7.89"
type input "3.68"
type input "1.58"
type textarea "Alpha Delta Pi"
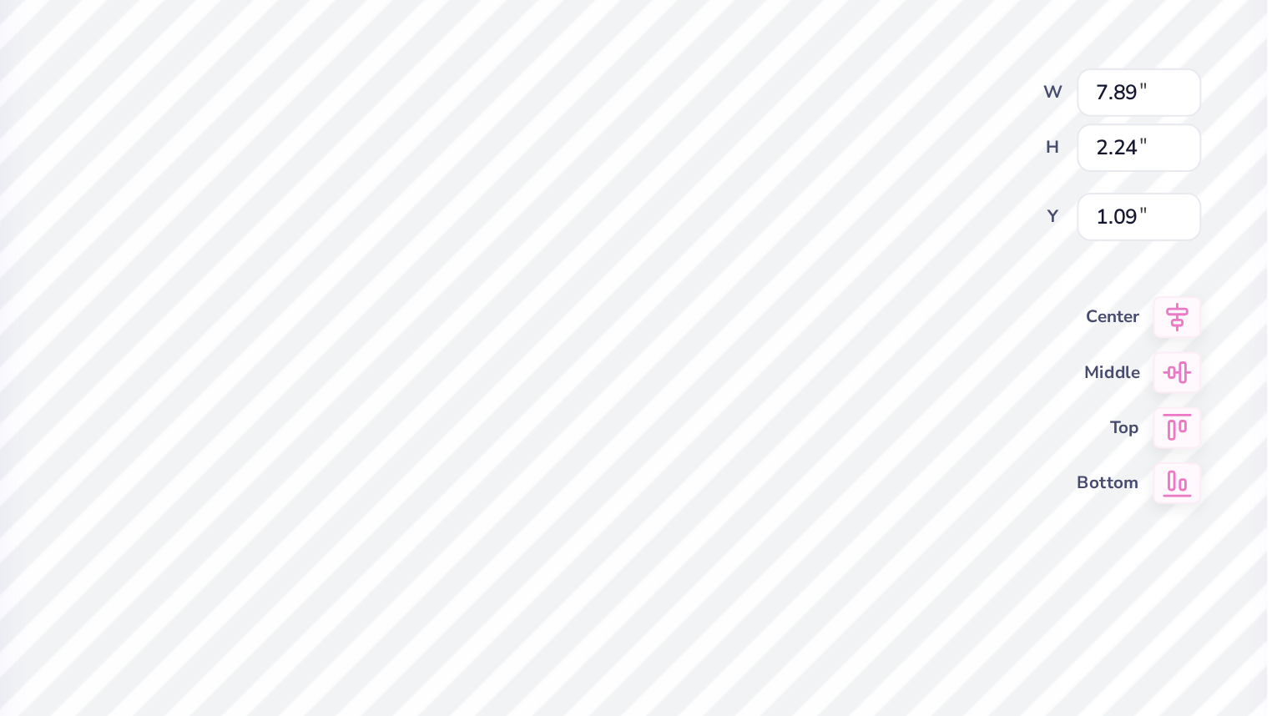
scroll to position [0, 3]
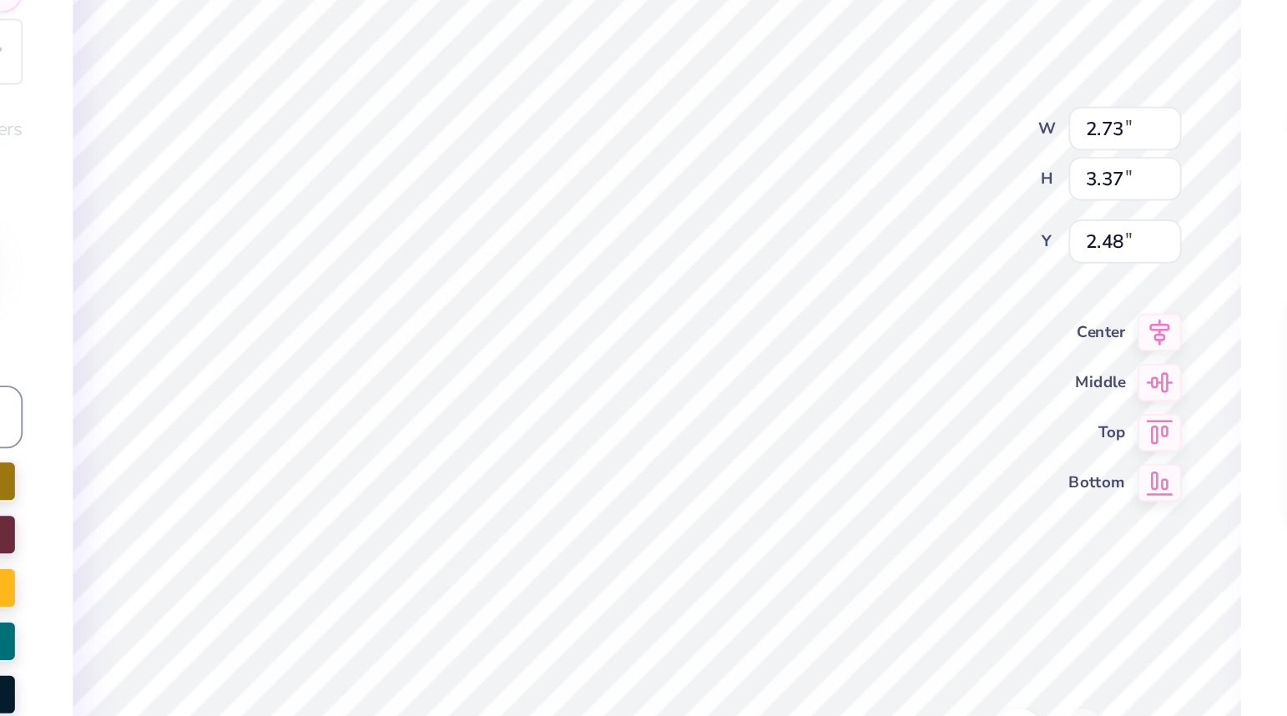
type input "2.73"
type input "3.37"
type input "2.48"
type input "1.78"
type input "2.20"
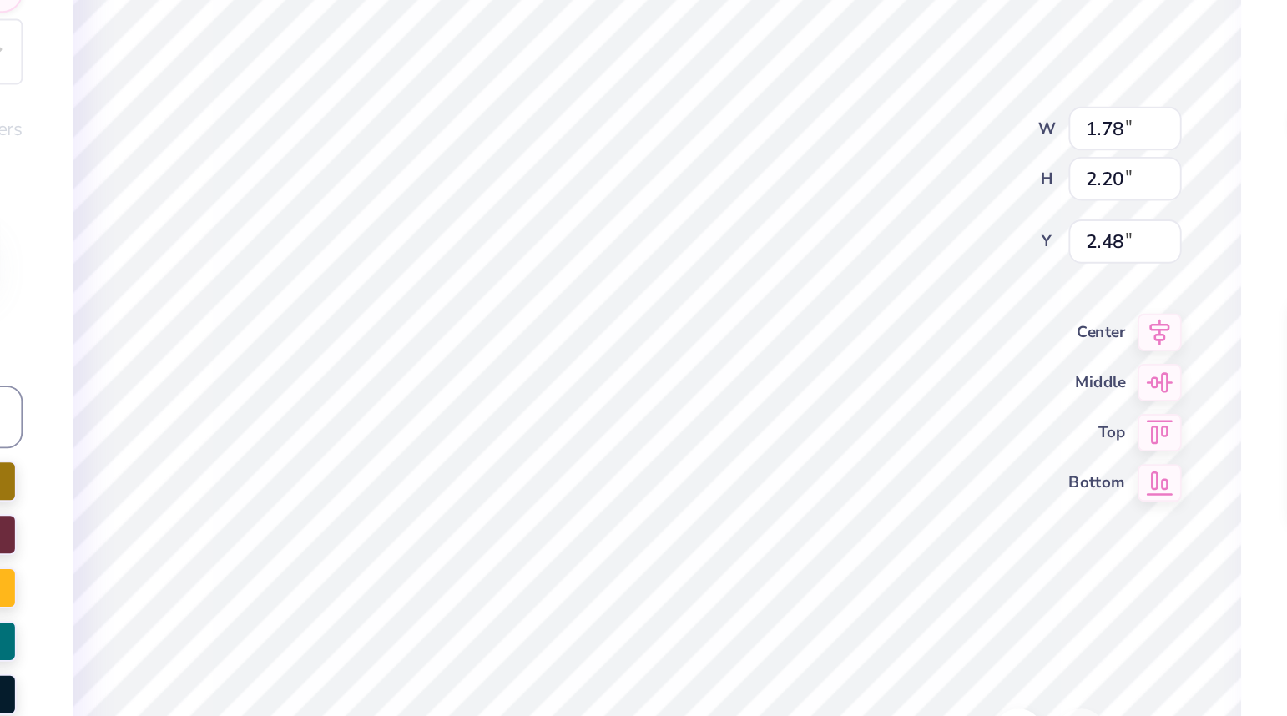
type input "1.26"
type input "1.56"
type input "2.25"
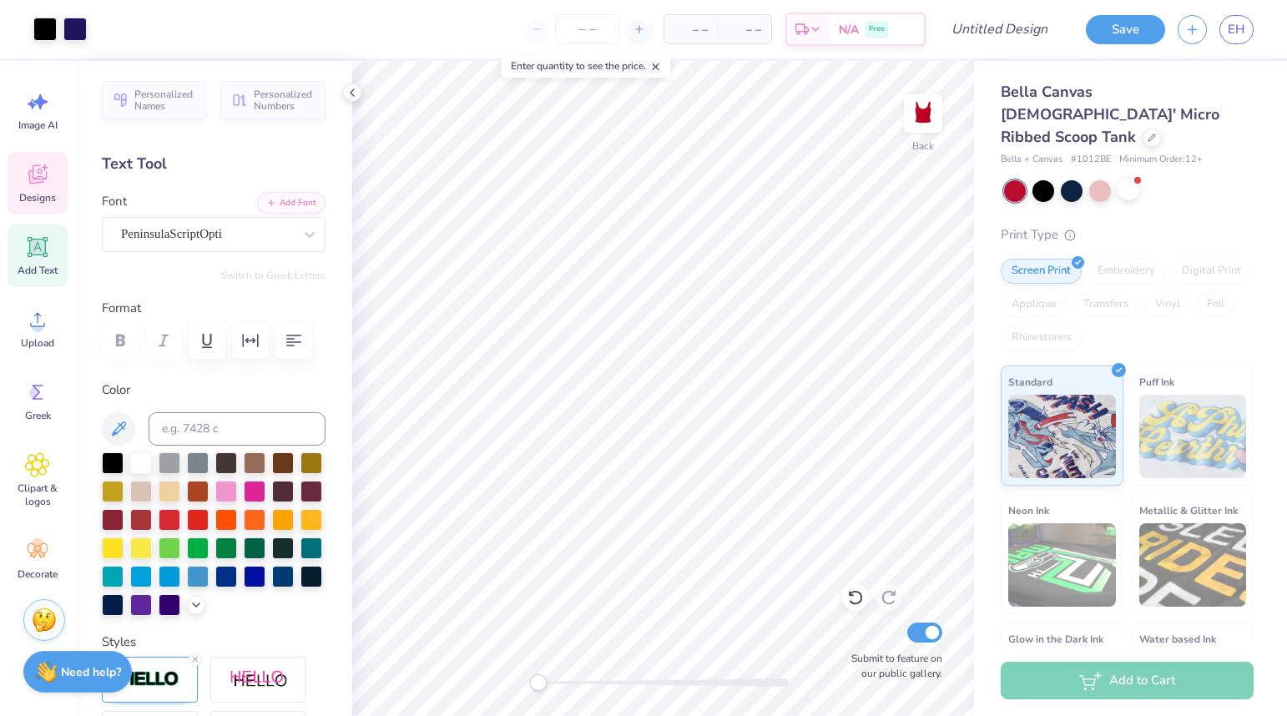
click at [38, 184] on icon at bounding box center [37, 174] width 25 height 25
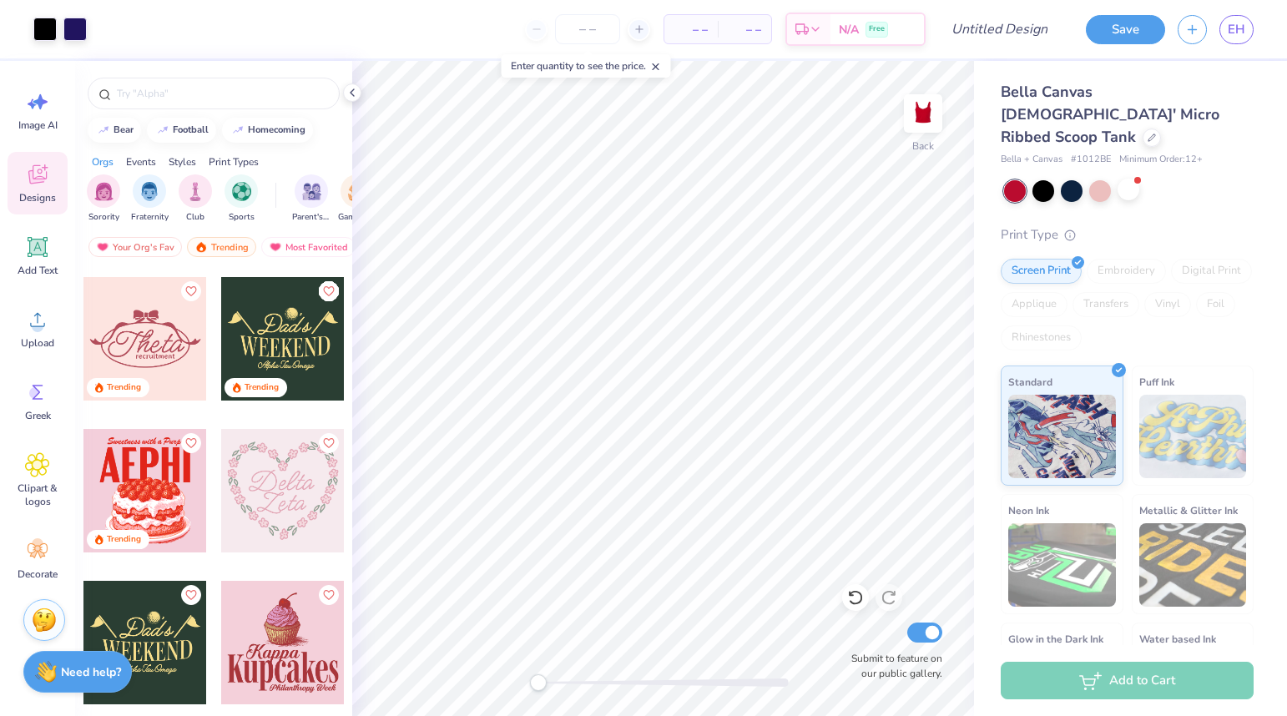
scroll to position [8950, 0]
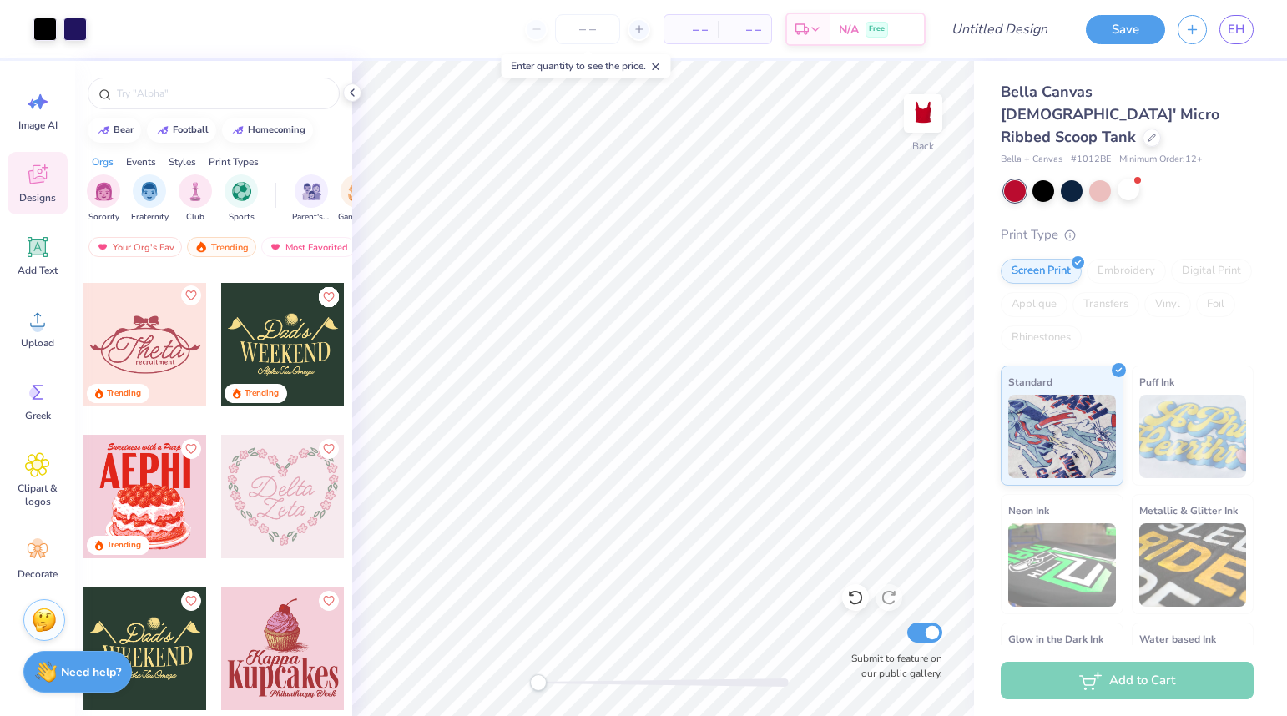
click at [189, 295] on icon "Like" at bounding box center [190, 296] width 12 height 12
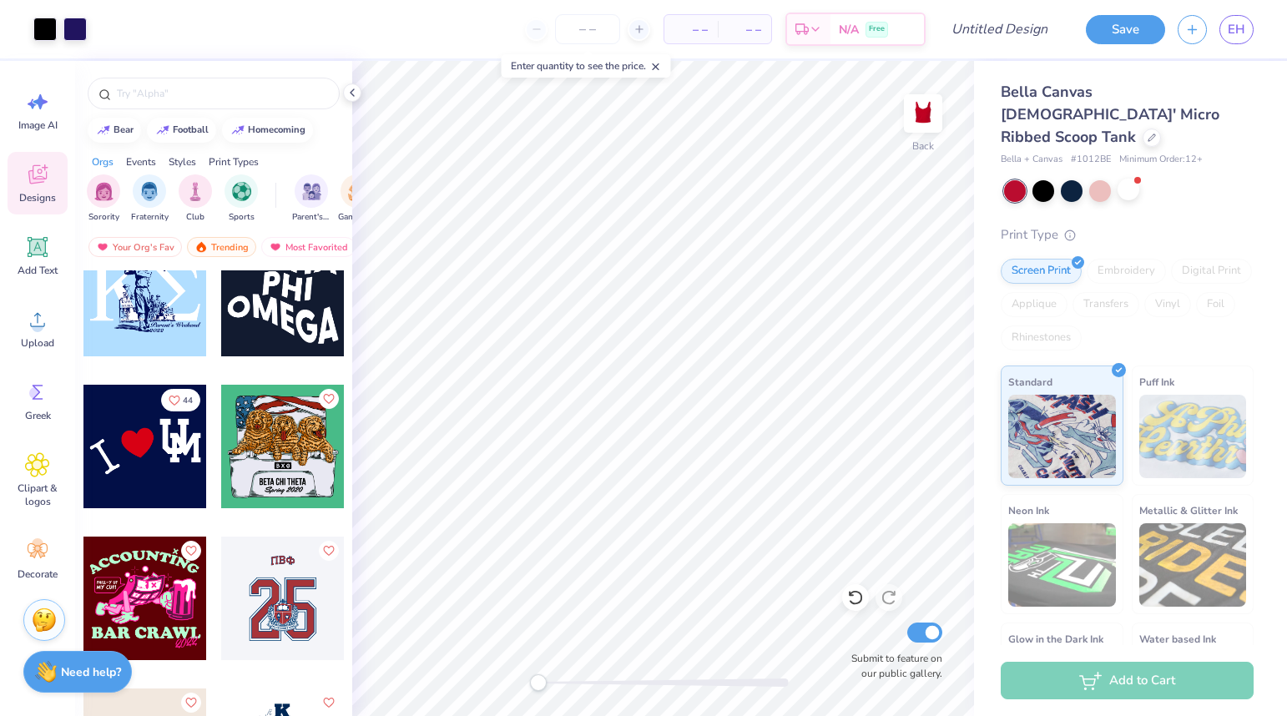
scroll to position [15221, 0]
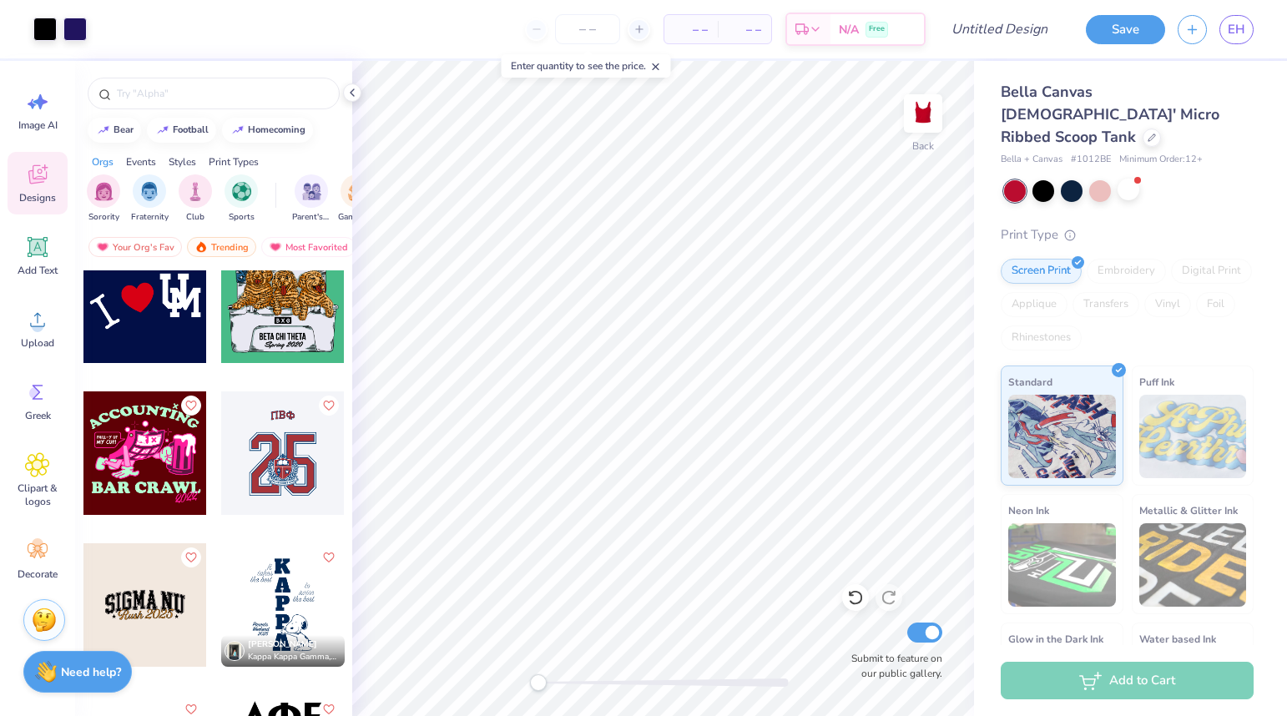
click at [153, 303] on div at bounding box center [145, 302] width 124 height 124
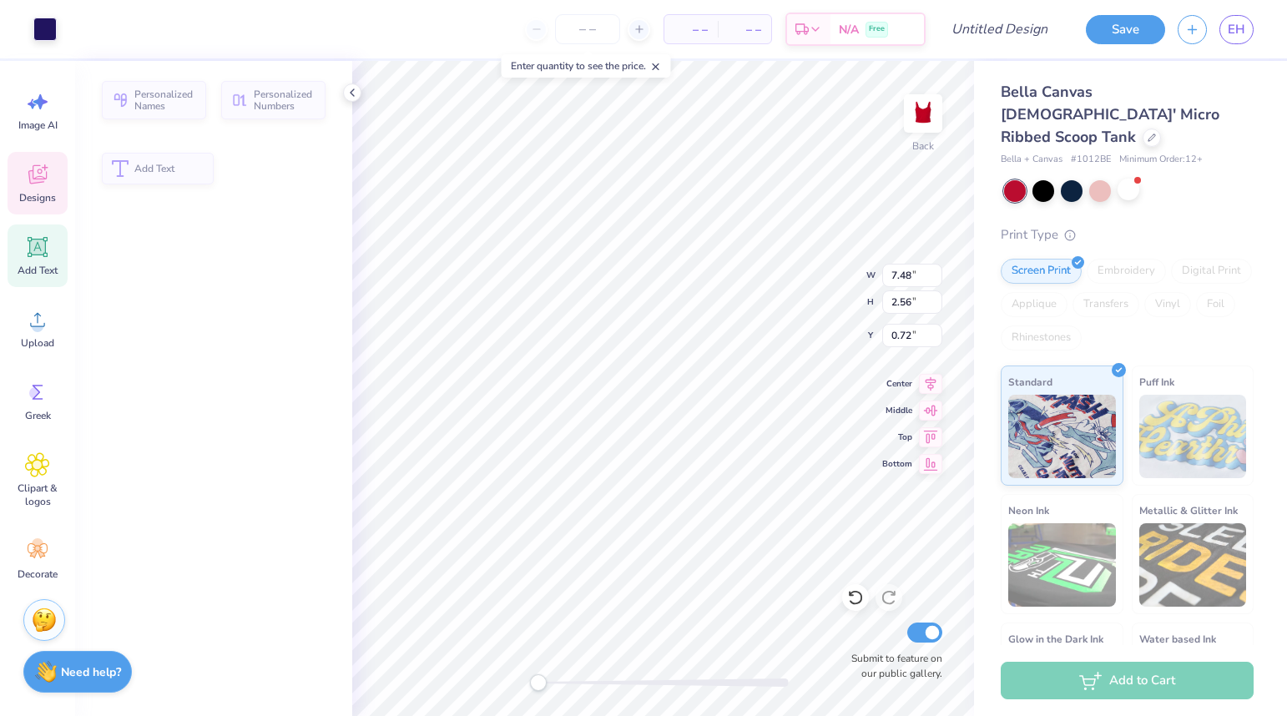
type input "7.48"
type input "2.56"
type input "0.72"
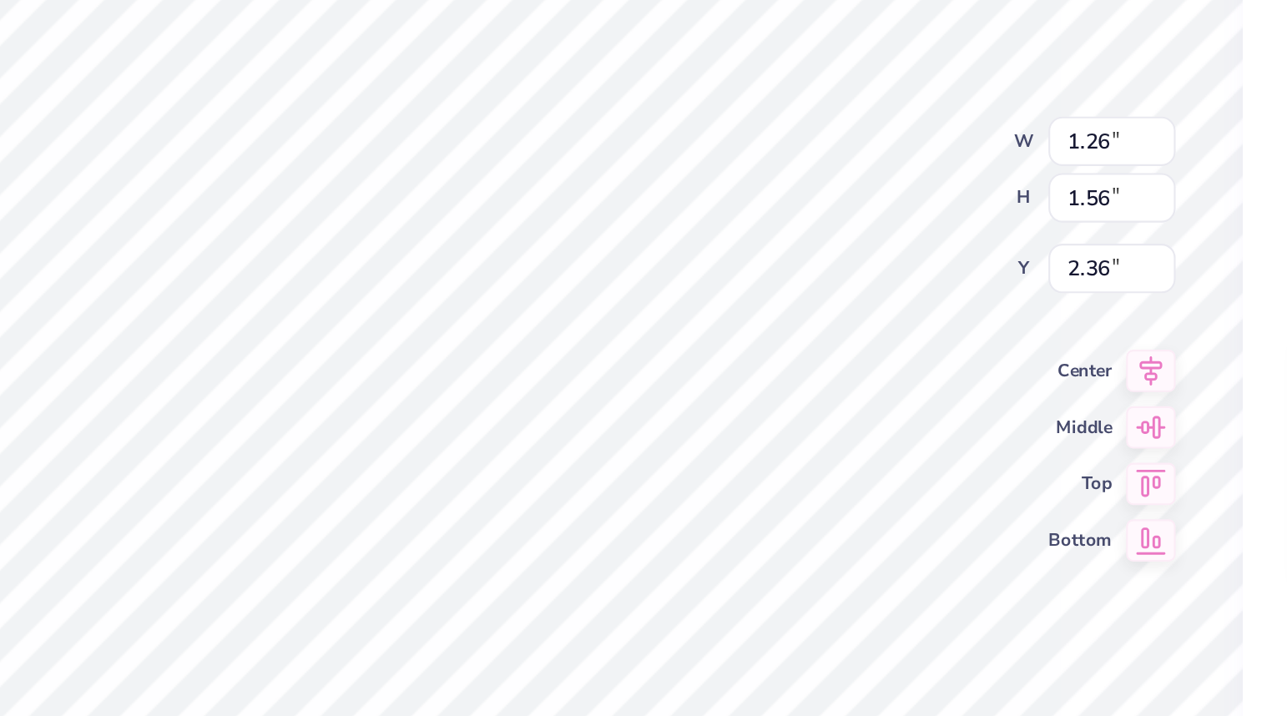
type input "1.26"
type input "1.56"
type input "2.36"
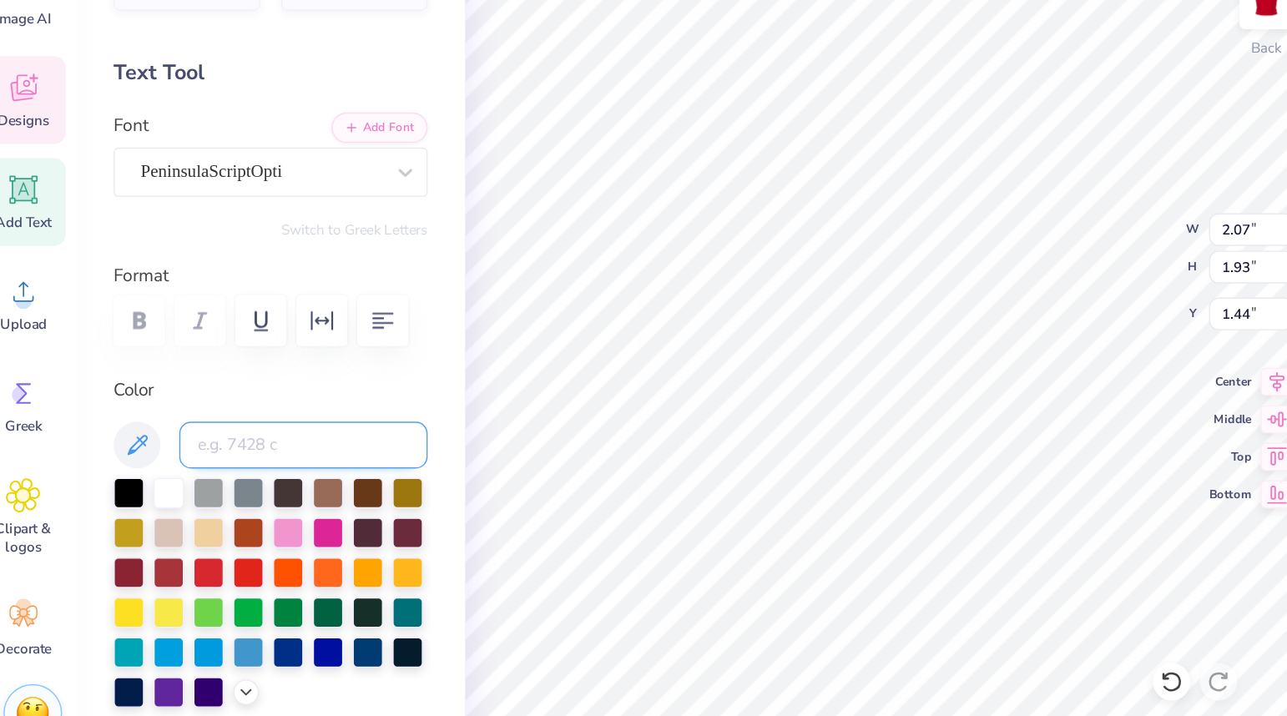
click at [204, 427] on input at bounding box center [237, 428] width 177 height 33
type input "123"
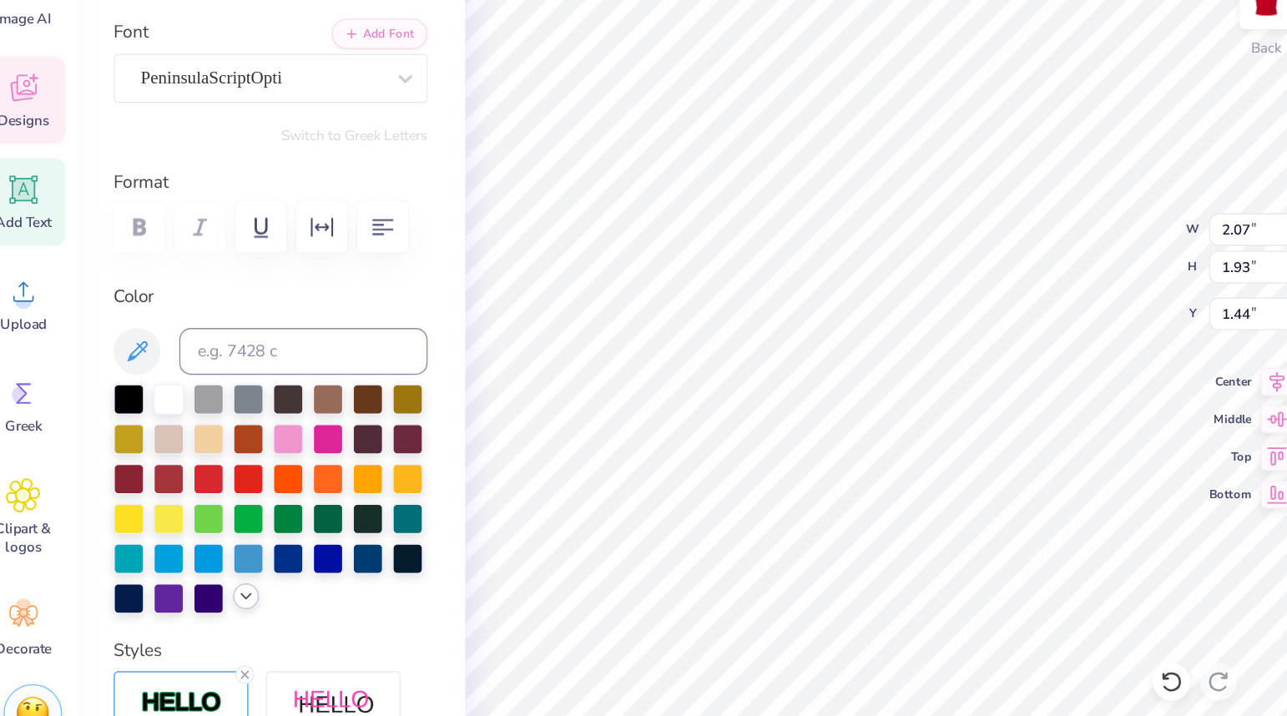
click at [195, 538] on icon at bounding box center [195, 536] width 13 height 13
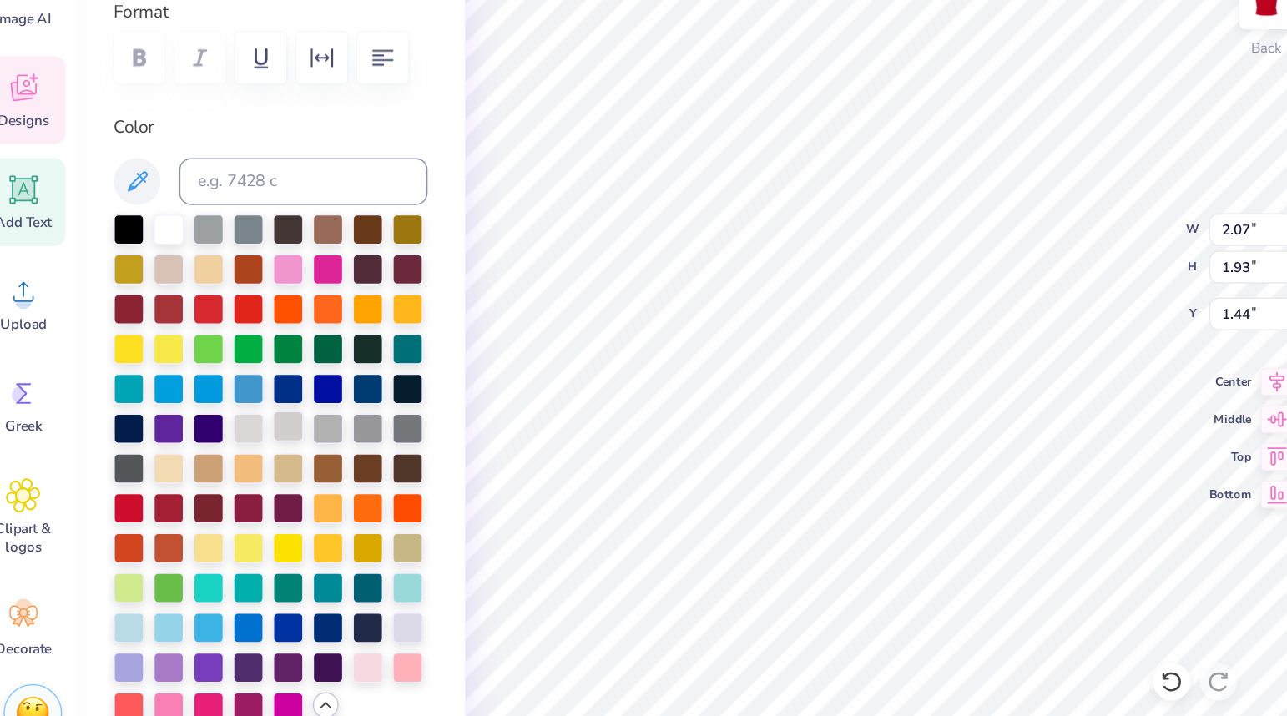
scroll to position [187, 0]
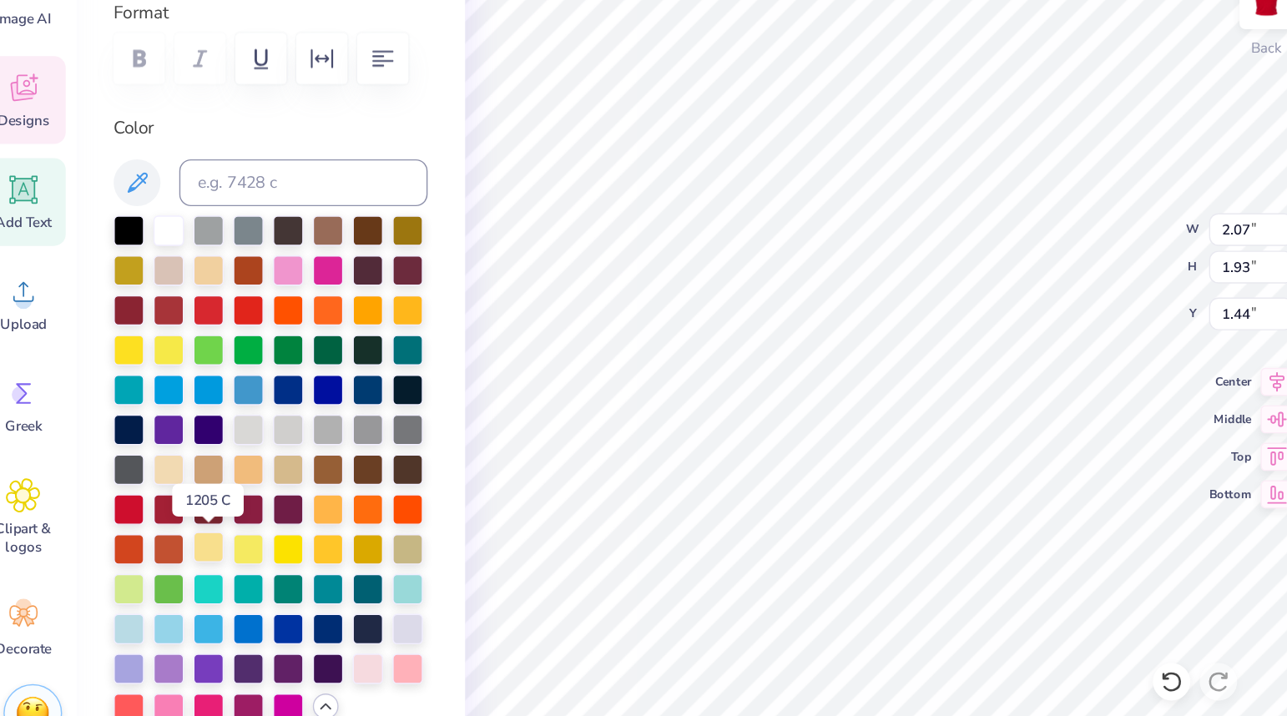
click at [168, 501] on div at bounding box center [170, 502] width 22 height 22
click at [169, 502] on div at bounding box center [170, 502] width 22 height 22
click at [198, 497] on div at bounding box center [198, 502] width 22 height 22
click at [172, 502] on div at bounding box center [170, 502] width 22 height 22
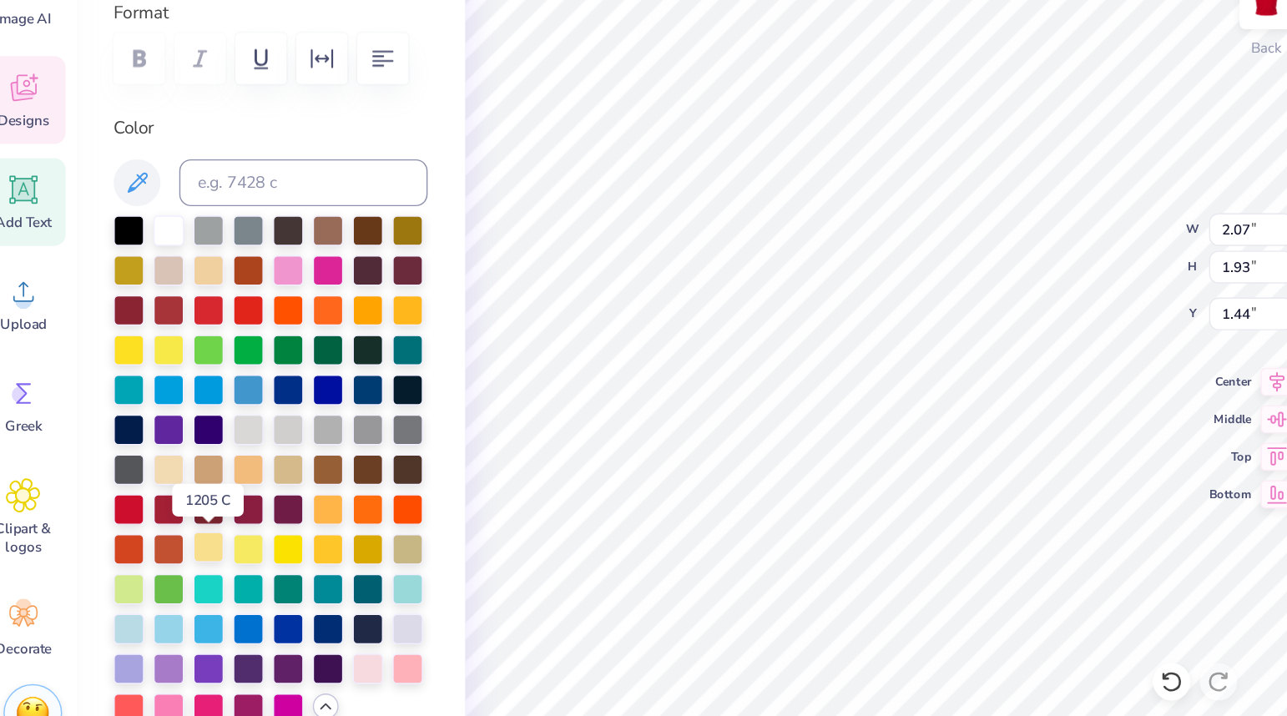
click at [172, 502] on div at bounding box center [170, 502] width 22 height 22
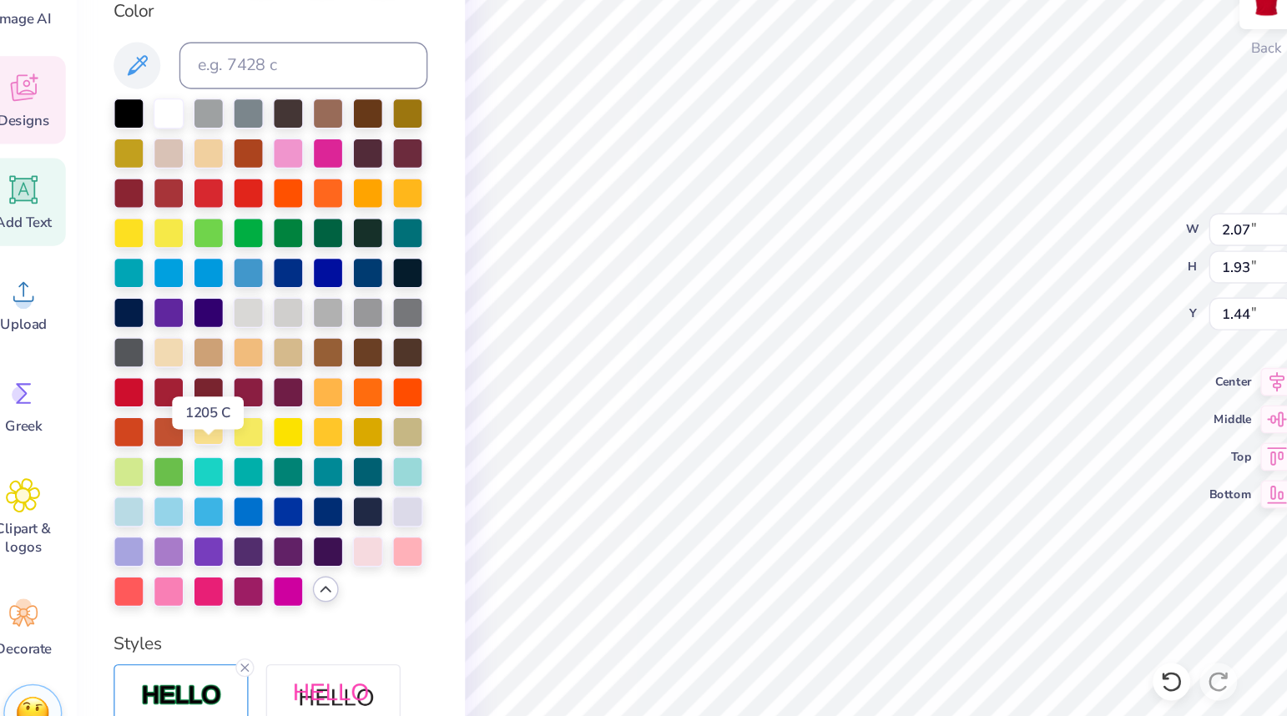
scroll to position [250, 0]
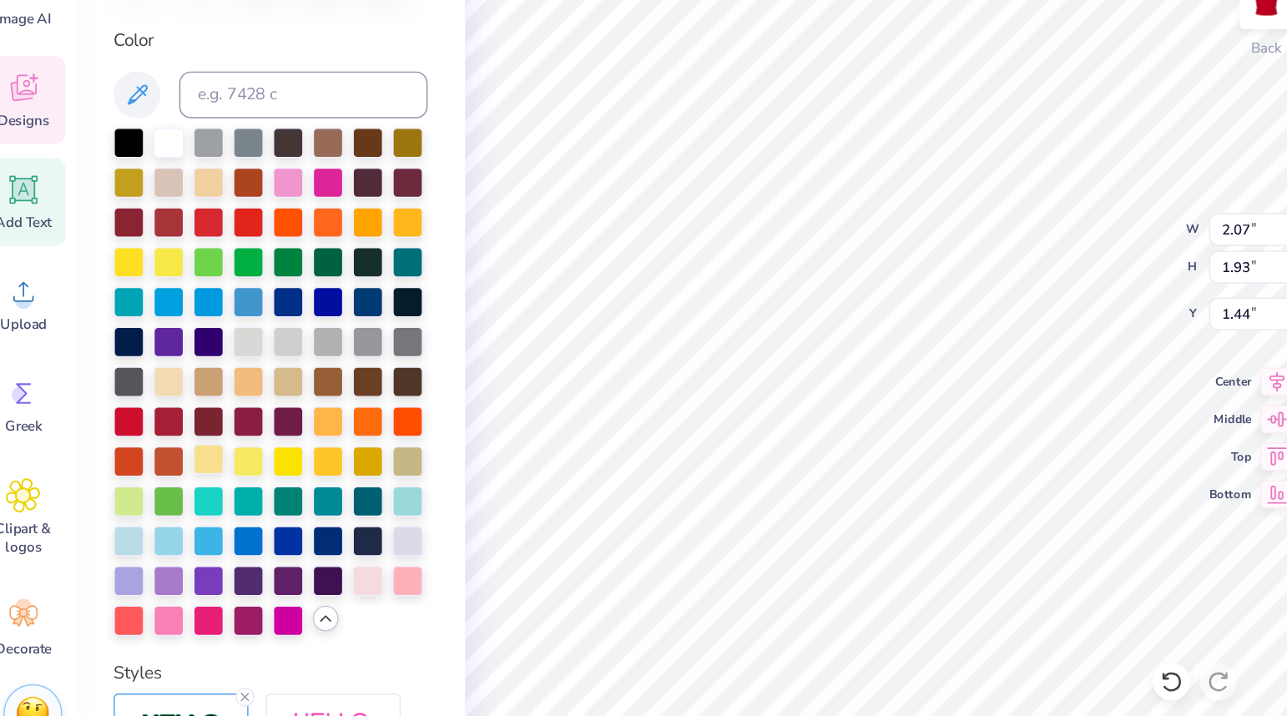
click at [170, 433] on div at bounding box center [170, 439] width 22 height 22
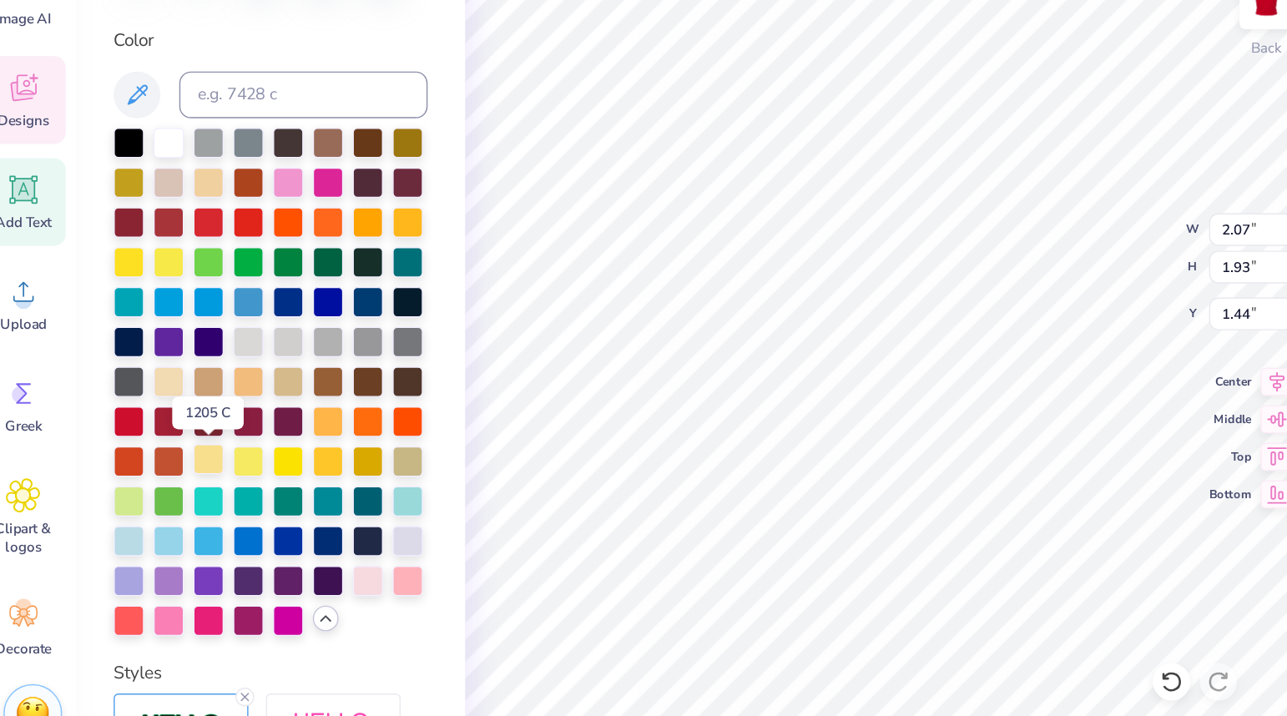
click at [170, 433] on div at bounding box center [170, 439] width 22 height 22
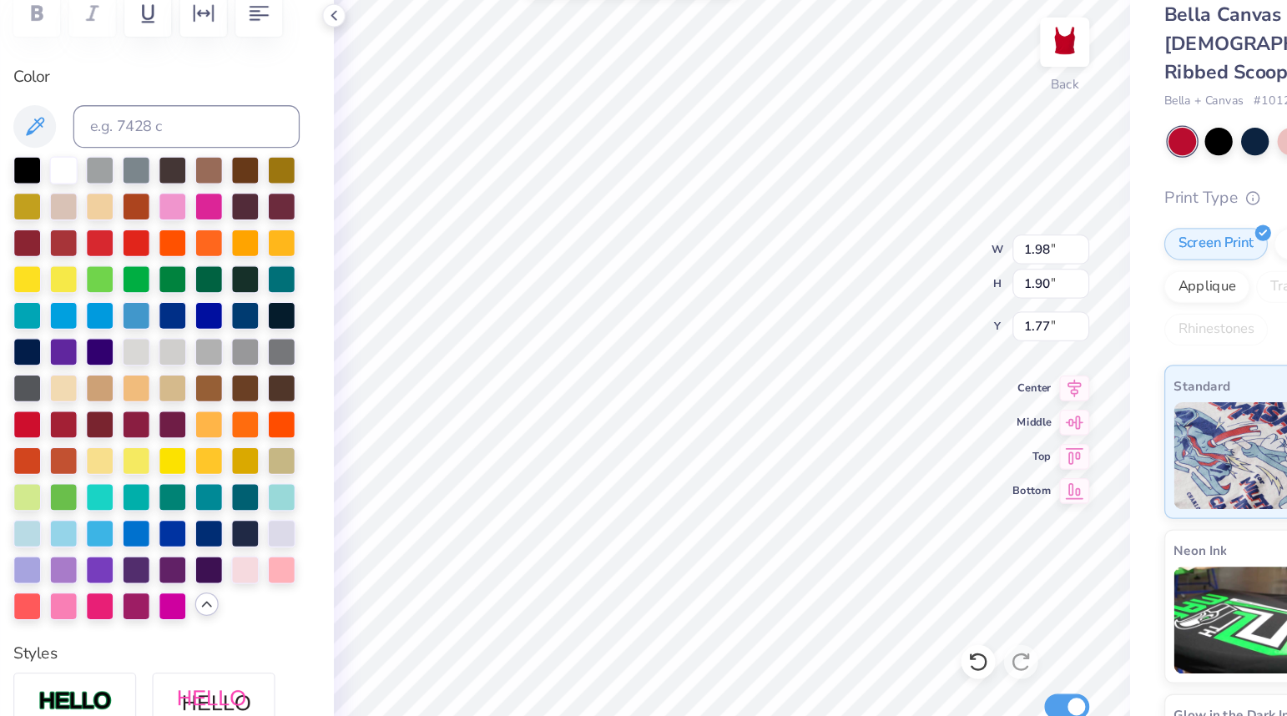
type input "1.98"
type input "1.90"
type input "1.77"
click at [196, 438] on div at bounding box center [198, 439] width 22 height 22
type input "2.07"
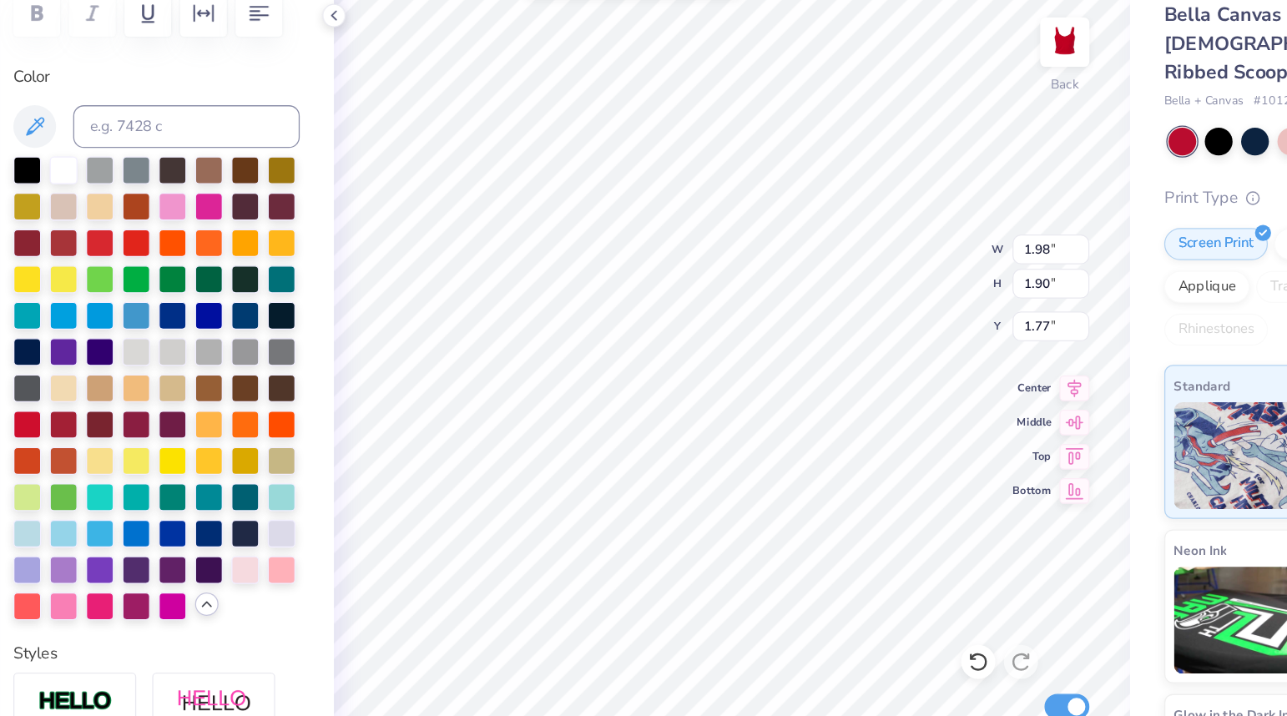
type input "1.93"
type input "1.37"
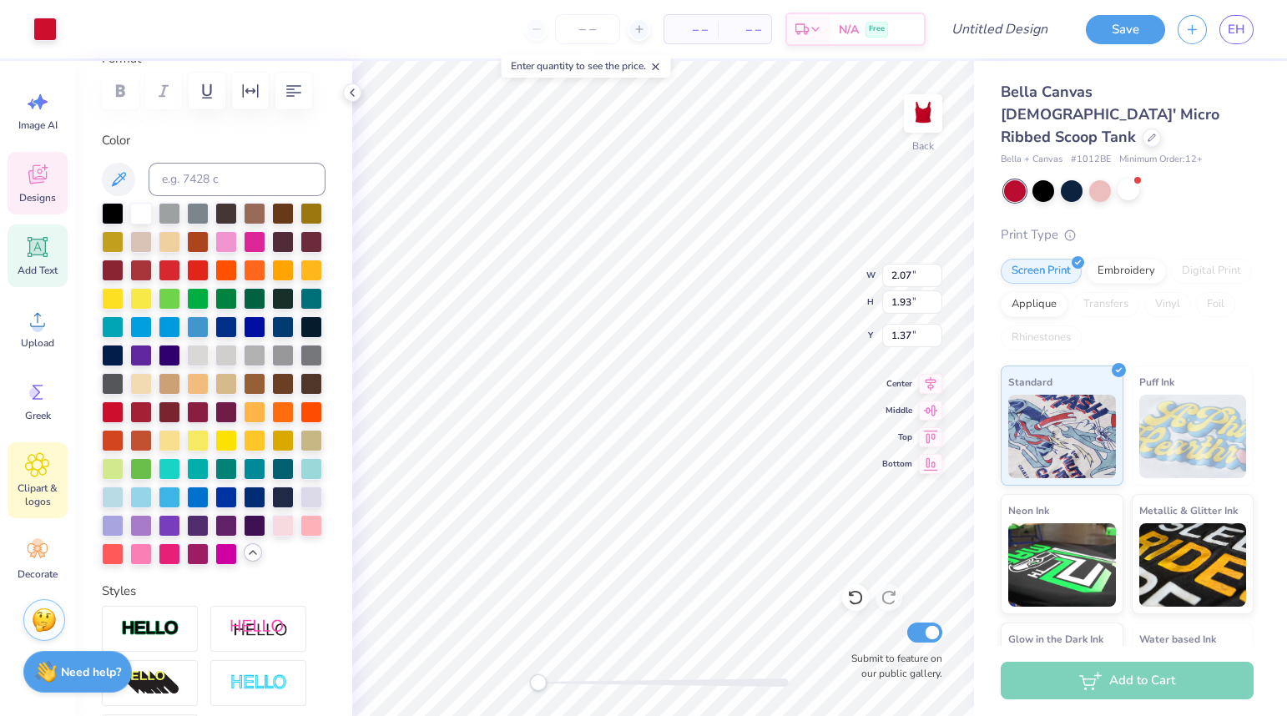
click at [42, 478] on div "Clipart & logos" at bounding box center [38, 480] width 60 height 76
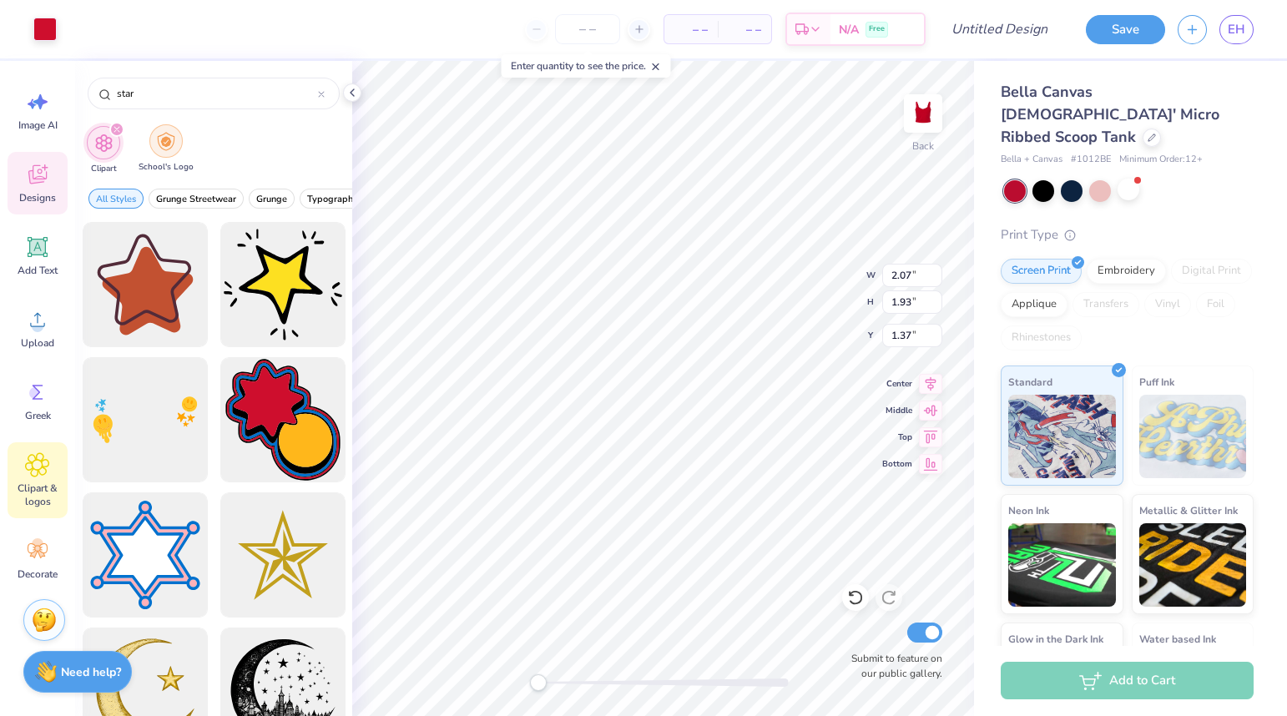
click at [170, 145] on img "filter for School's Logo" at bounding box center [166, 141] width 18 height 19
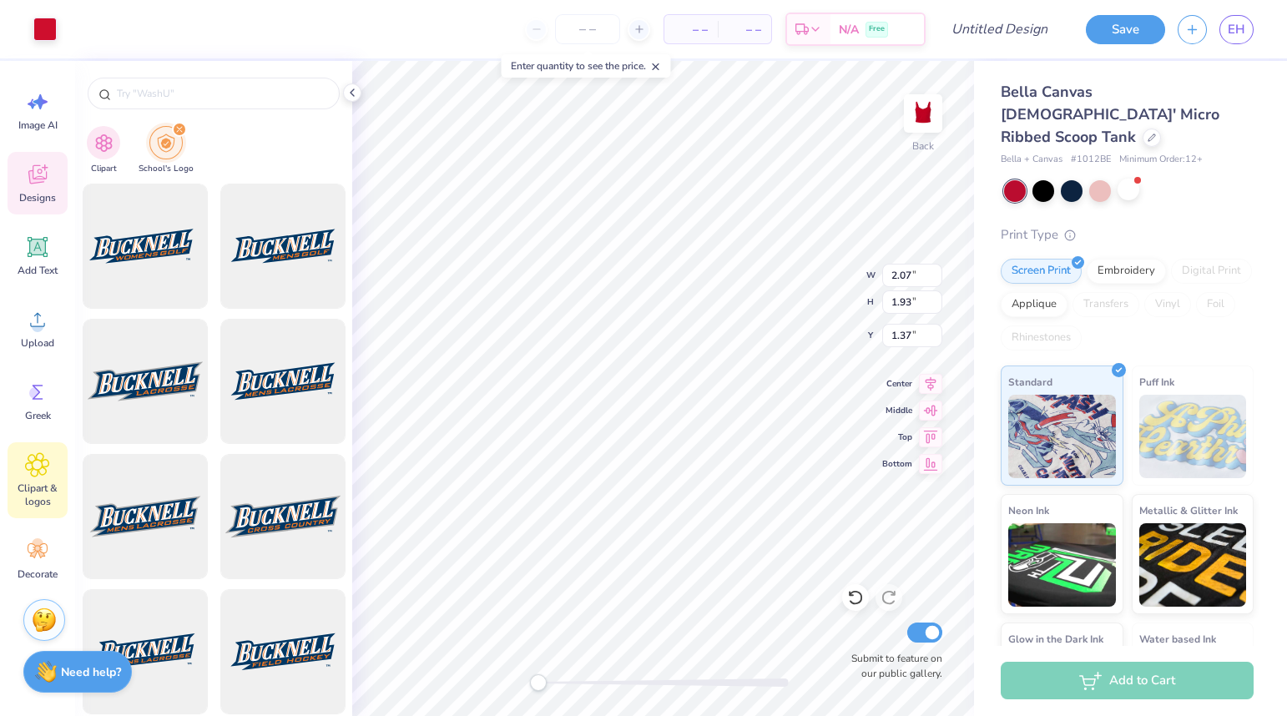
click at [125, 141] on div "Clipart School's Logo" at bounding box center [213, 152] width 277 height 63
click at [139, 103] on div at bounding box center [214, 94] width 252 height 32
click at [139, 97] on input "text" at bounding box center [222, 93] width 214 height 17
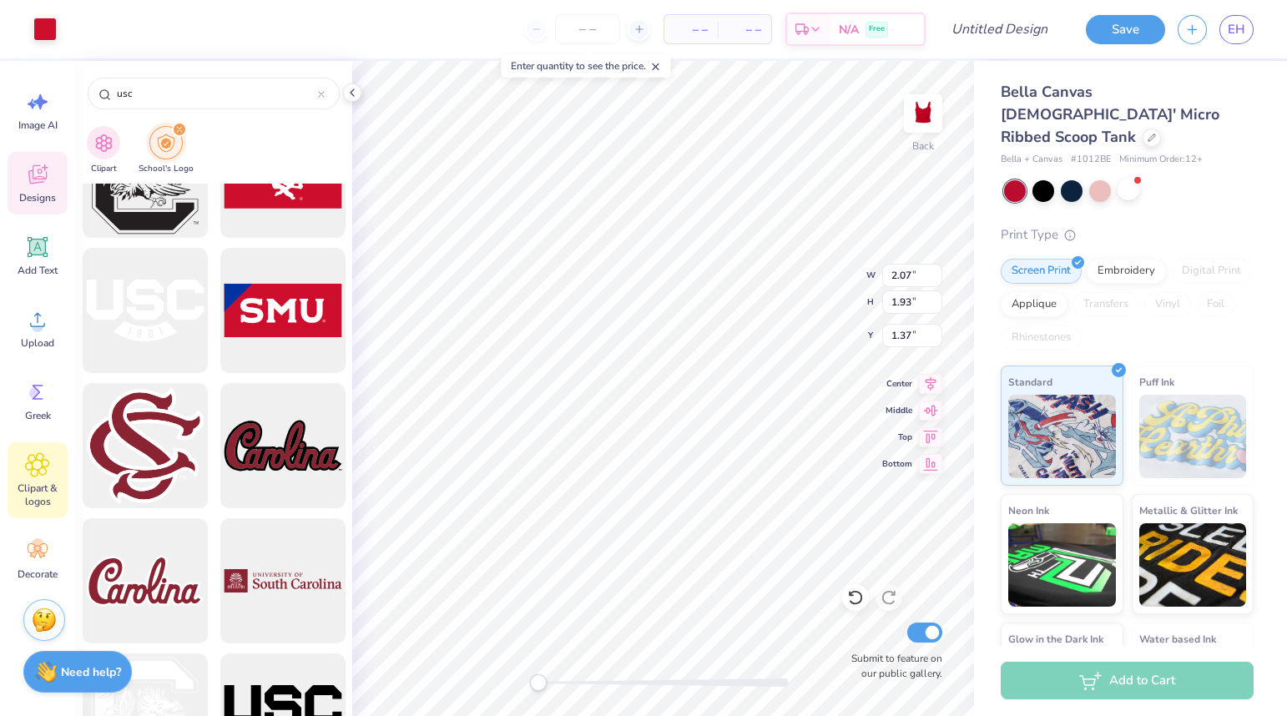
scroll to position [2441, 0]
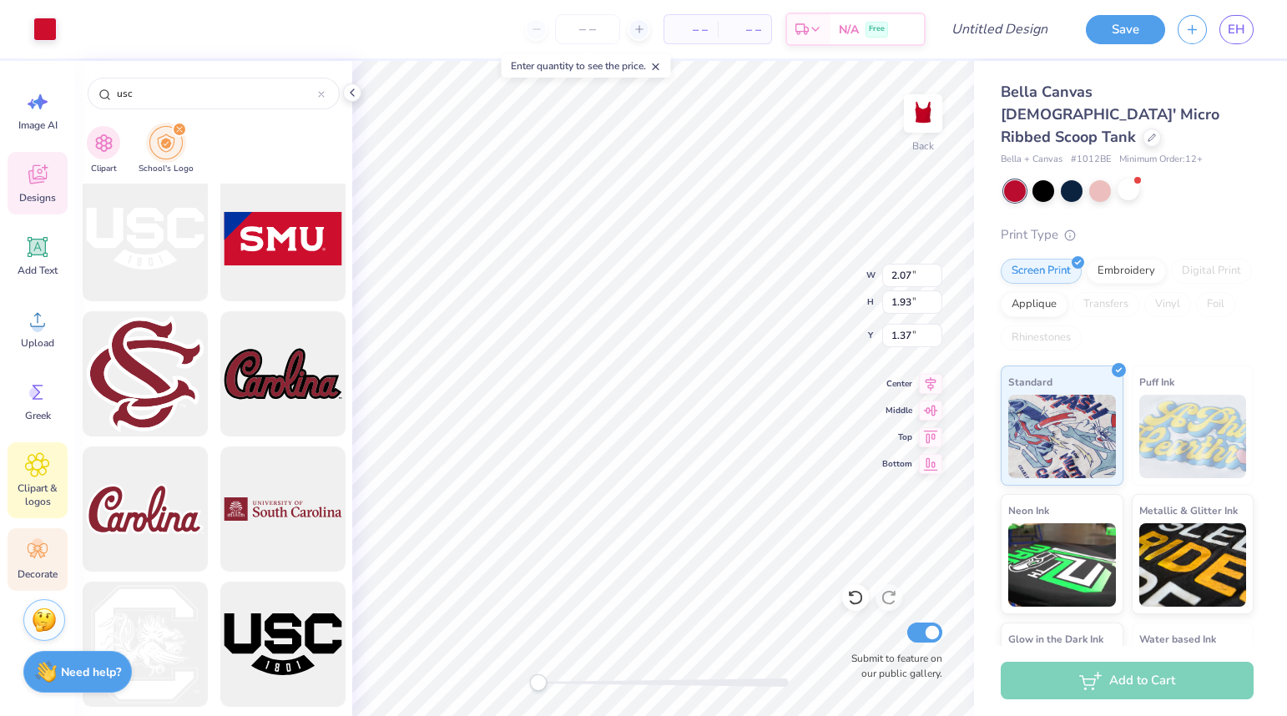
type input "usc"
click at [41, 569] on span "Decorate" at bounding box center [38, 574] width 40 height 13
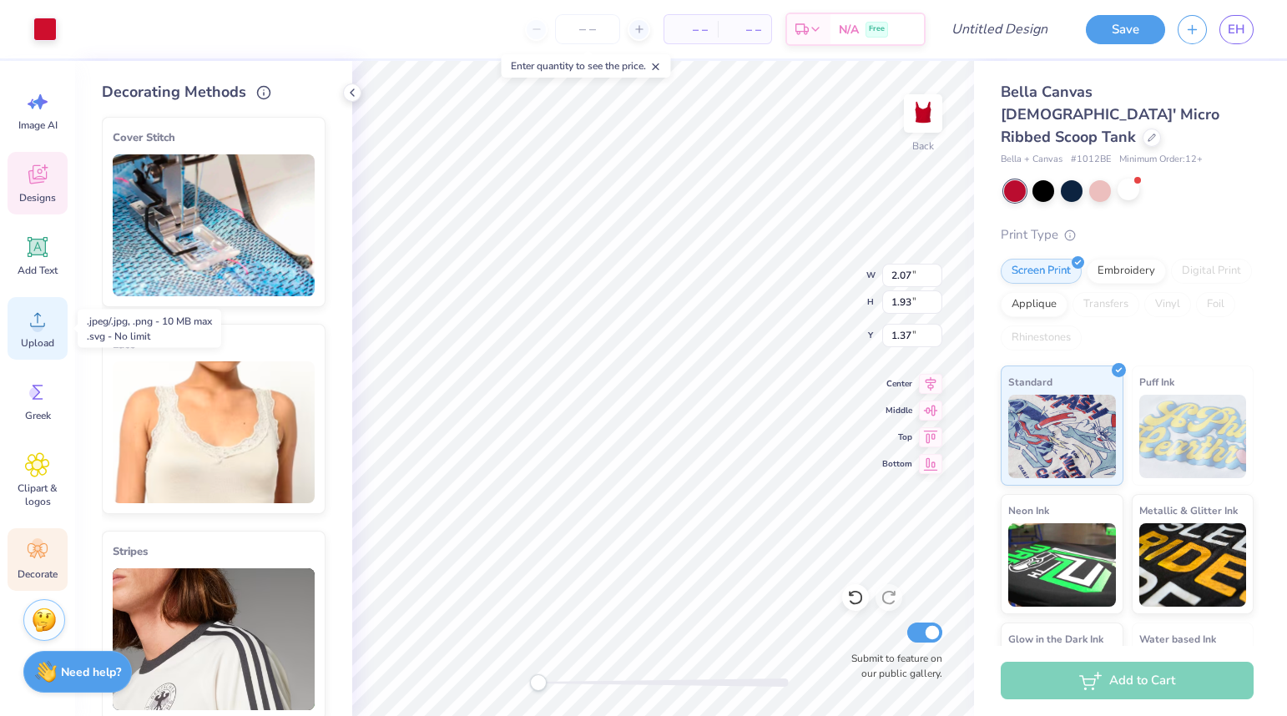
click at [21, 328] on div "Upload" at bounding box center [38, 328] width 60 height 63
click at [348, 94] on icon at bounding box center [352, 92] width 13 height 13
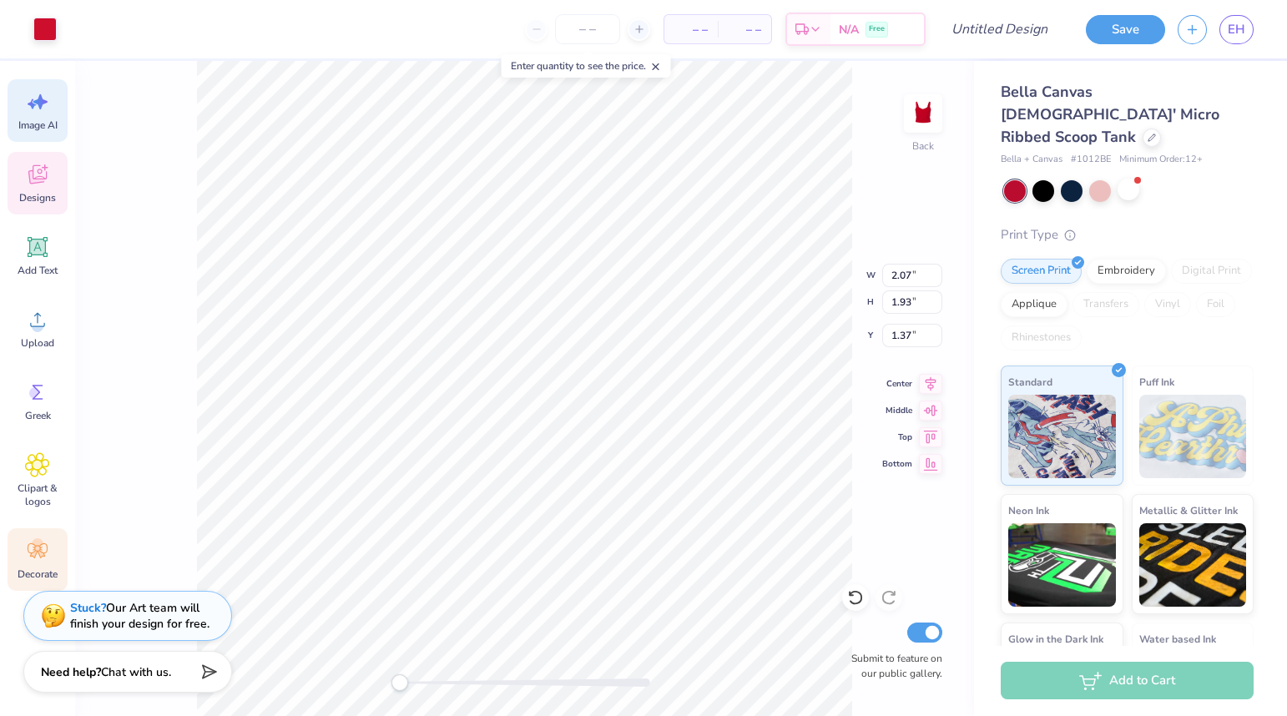
click at [43, 127] on span "Image AI" at bounding box center [37, 125] width 39 height 13
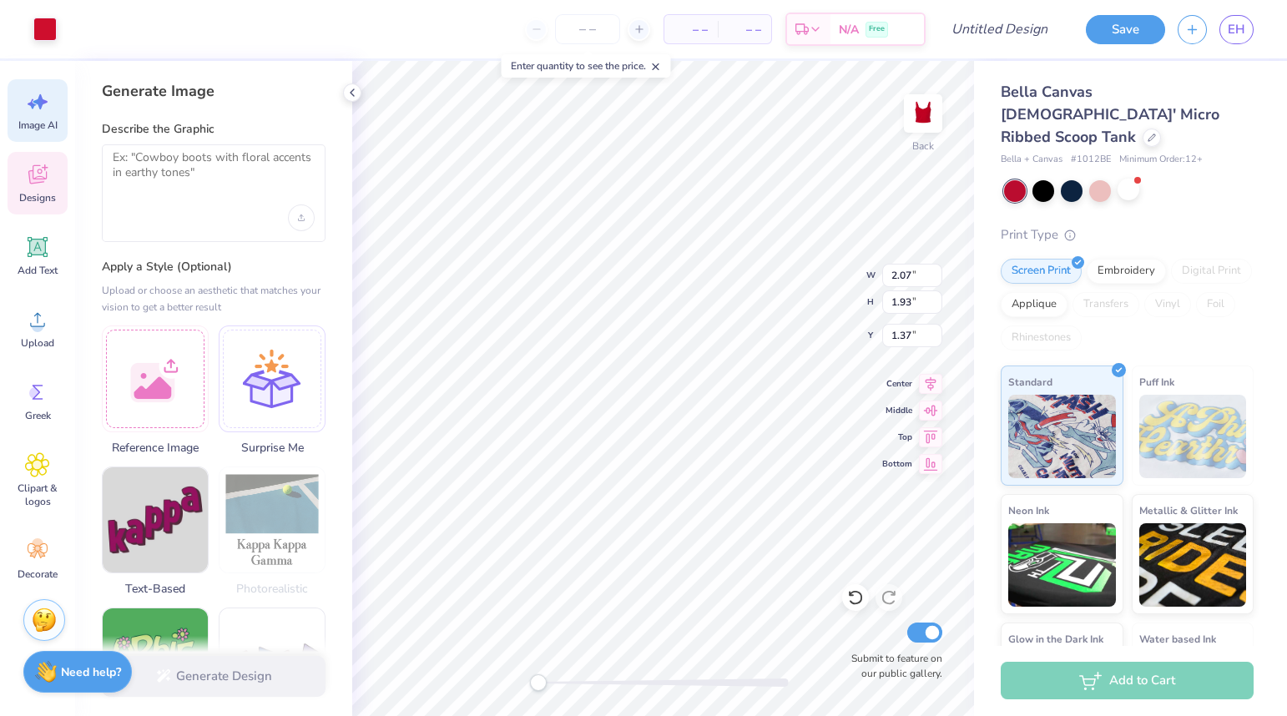
click at [198, 192] on div at bounding box center [214, 193] width 224 height 98
click at [185, 162] on textarea at bounding box center [214, 171] width 202 height 42
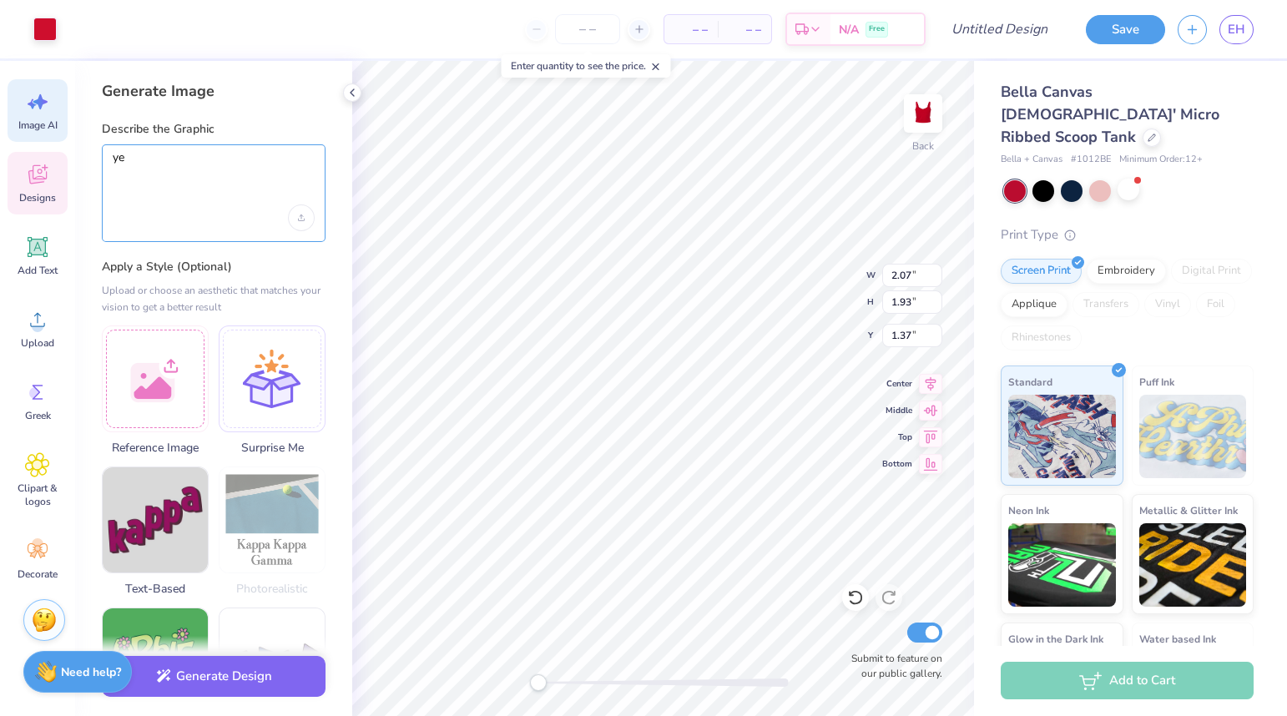
type textarea "y"
type textarea "heart"
click at [215, 682] on button "Generate Design" at bounding box center [214, 672] width 224 height 41
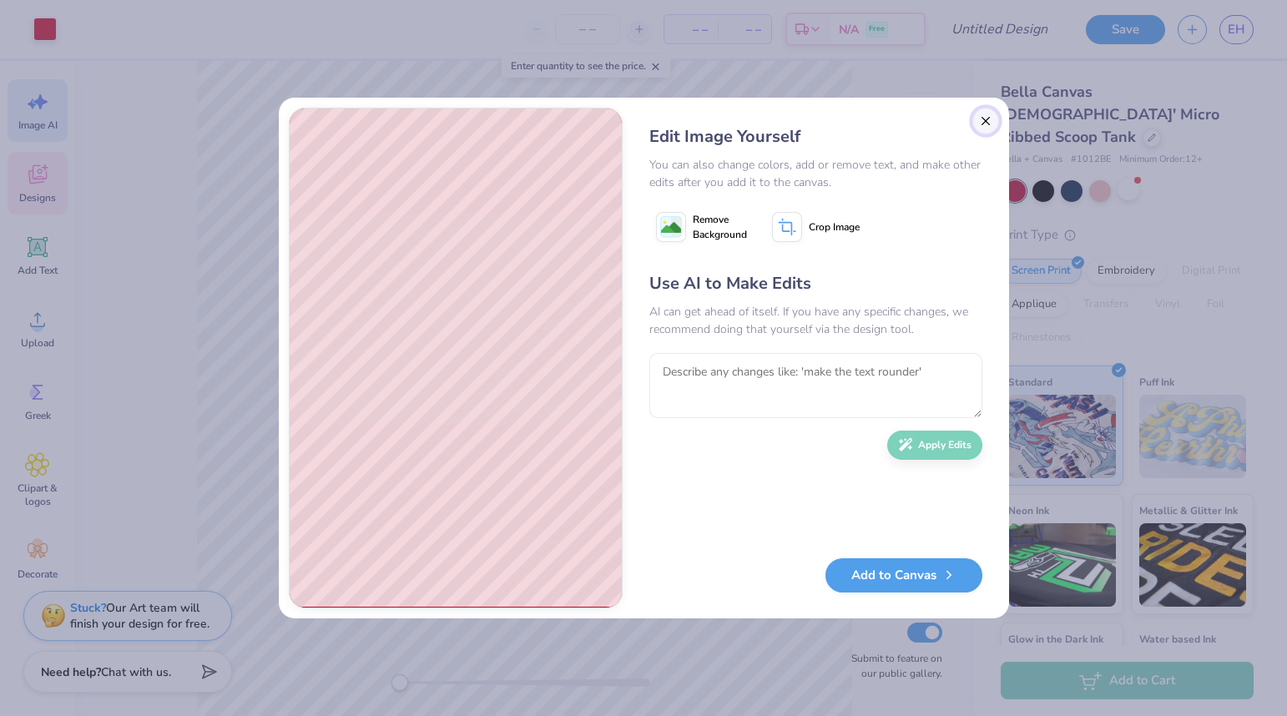
click at [992, 115] on button "Close" at bounding box center [985, 121] width 27 height 27
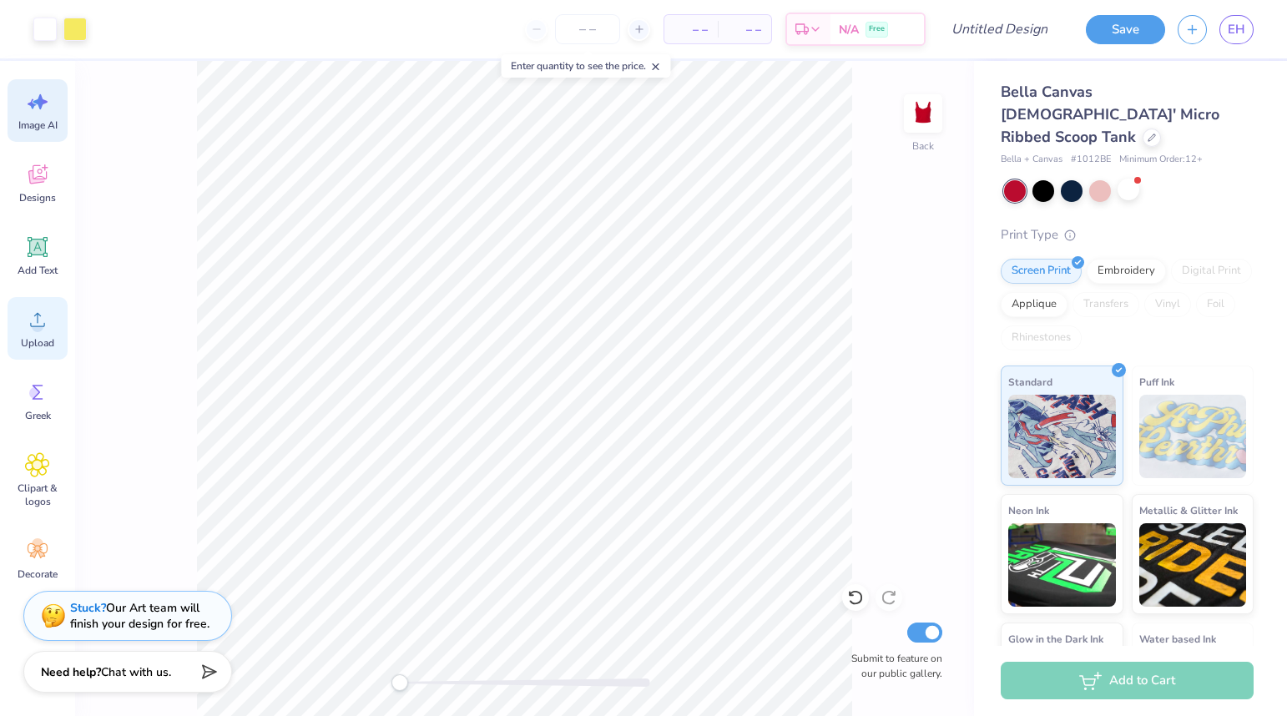
click at [37, 310] on icon at bounding box center [37, 319] width 25 height 25
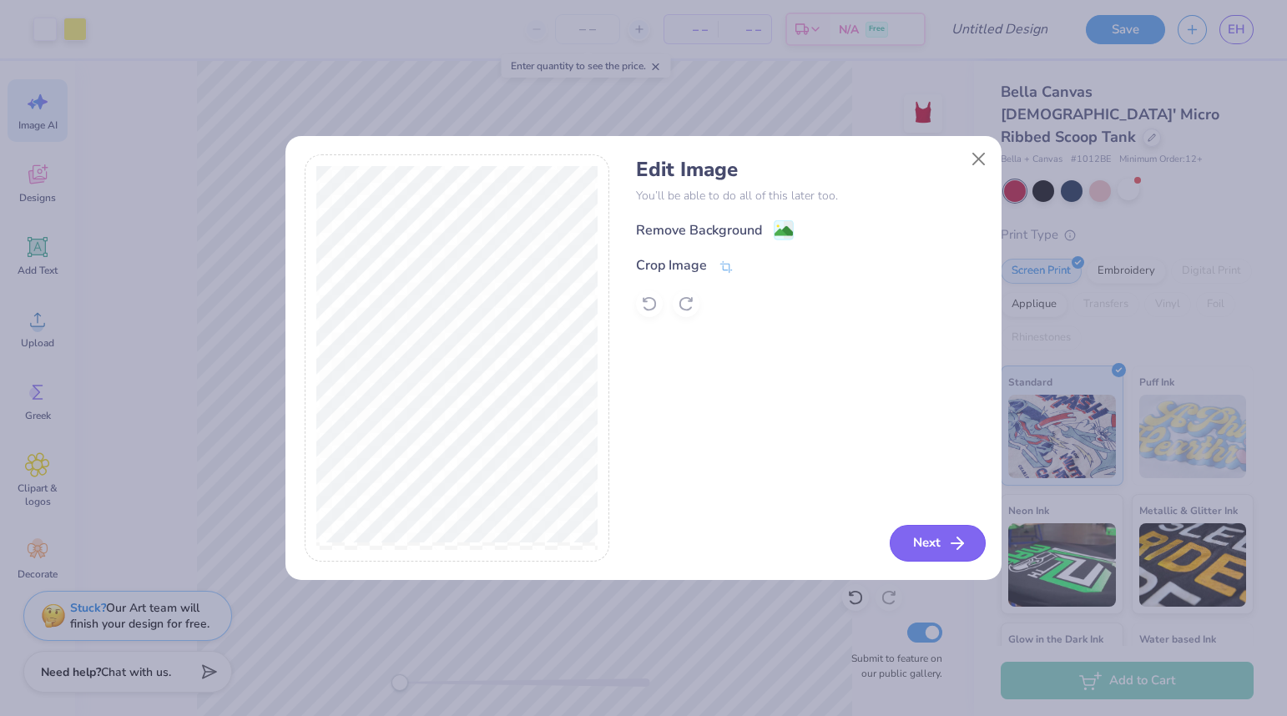
click at [919, 536] on button "Next" at bounding box center [938, 543] width 96 height 37
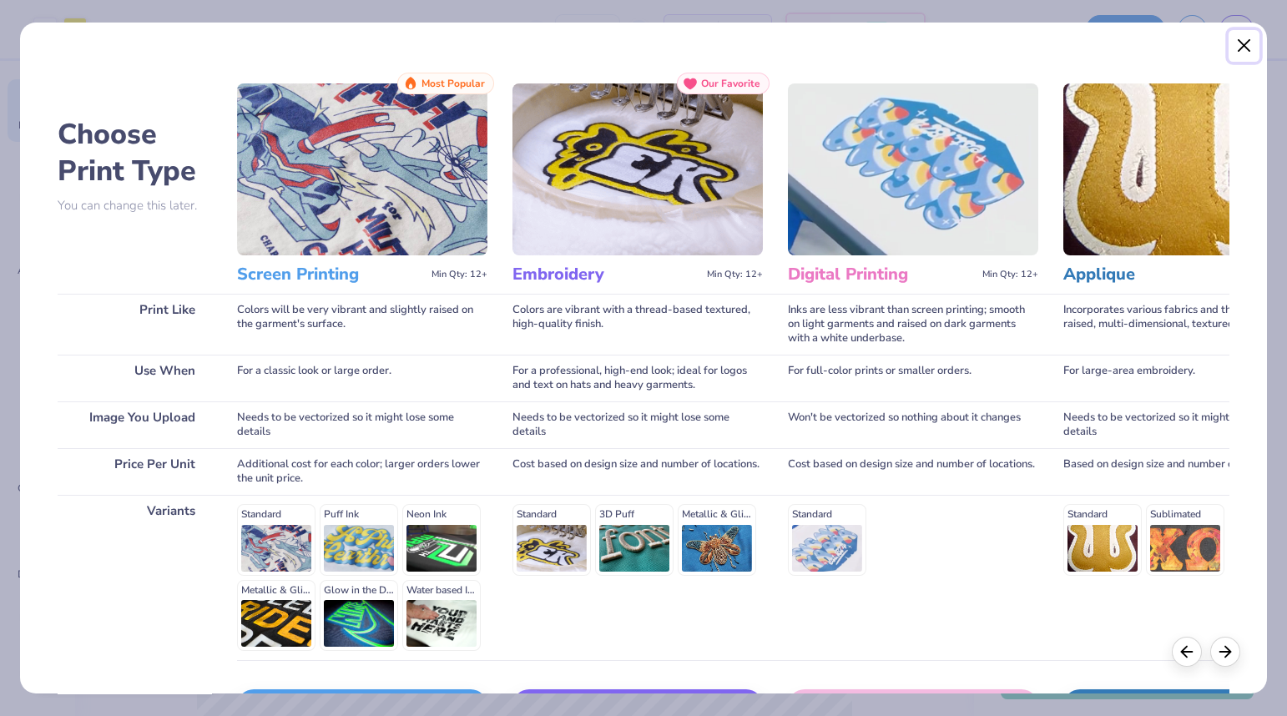
click at [1242, 45] on button "Close" at bounding box center [1245, 46] width 32 height 32
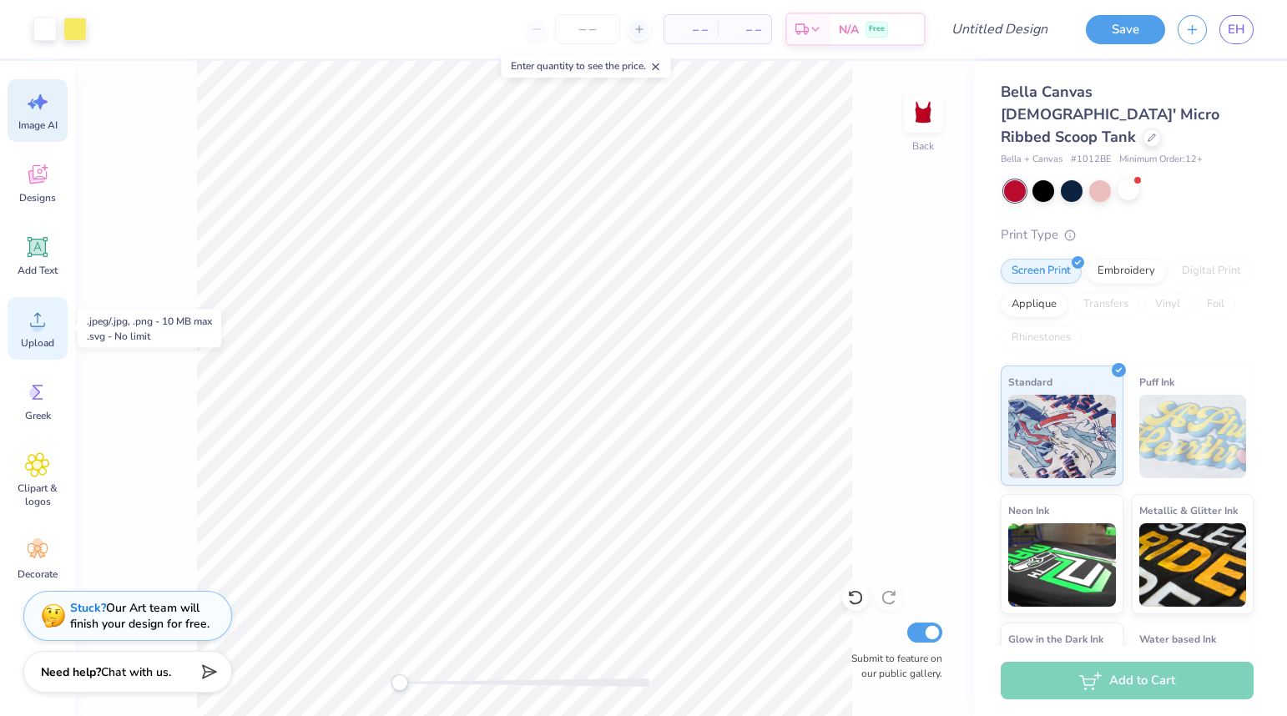
click at [42, 324] on circle at bounding box center [38, 326] width 12 height 12
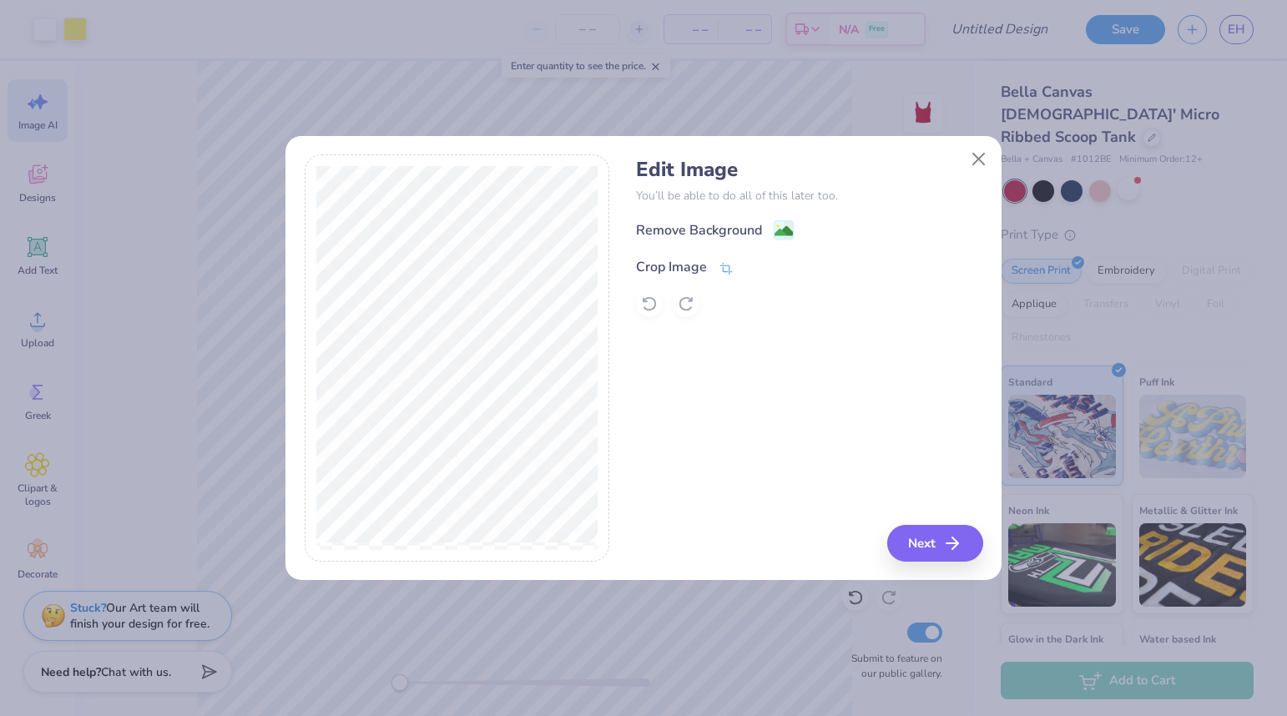
click at [723, 266] on icon at bounding box center [726, 268] width 15 height 15
click at [787, 224] on div "Remove Background Crop Image" at bounding box center [809, 268] width 346 height 98
click at [785, 265] on button at bounding box center [778, 266] width 18 height 18
click at [785, 209] on div "Edit Image You’ll be able to do all of this later too. Remove Background Crop I…" at bounding box center [809, 237] width 346 height 159
click at [785, 223] on rect at bounding box center [784, 232] width 19 height 19
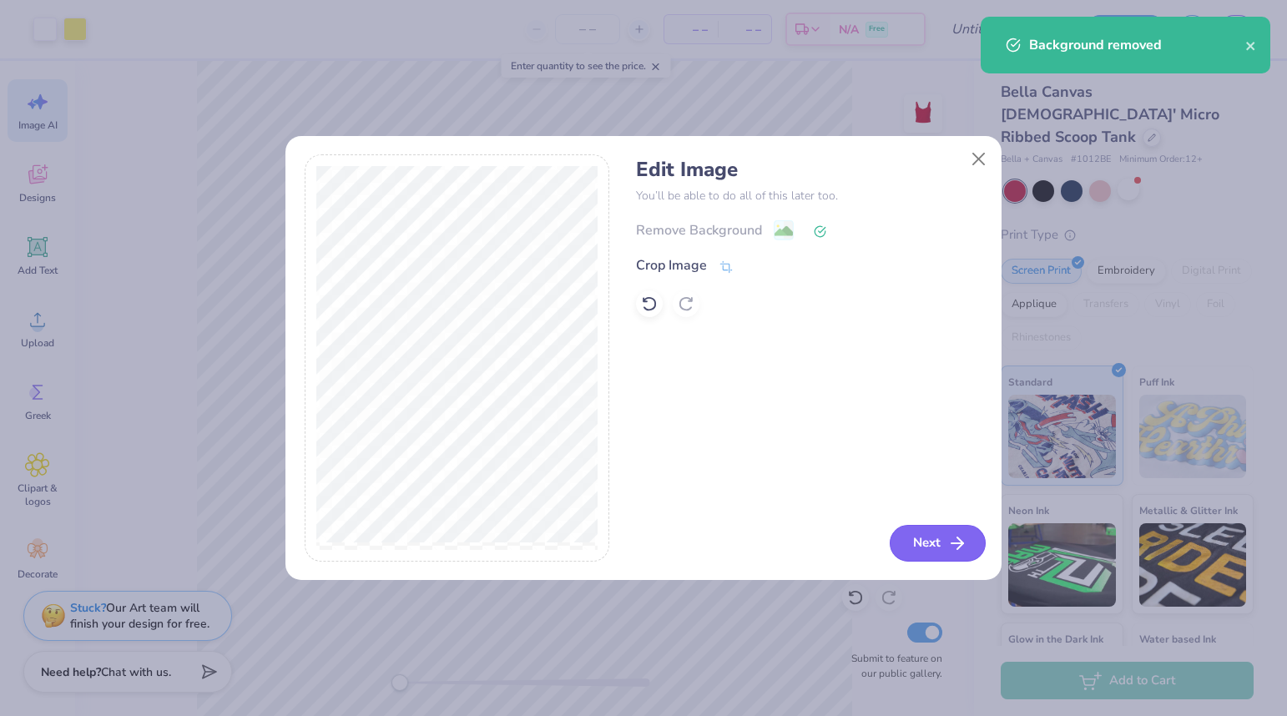
click at [926, 543] on button "Next" at bounding box center [938, 543] width 96 height 37
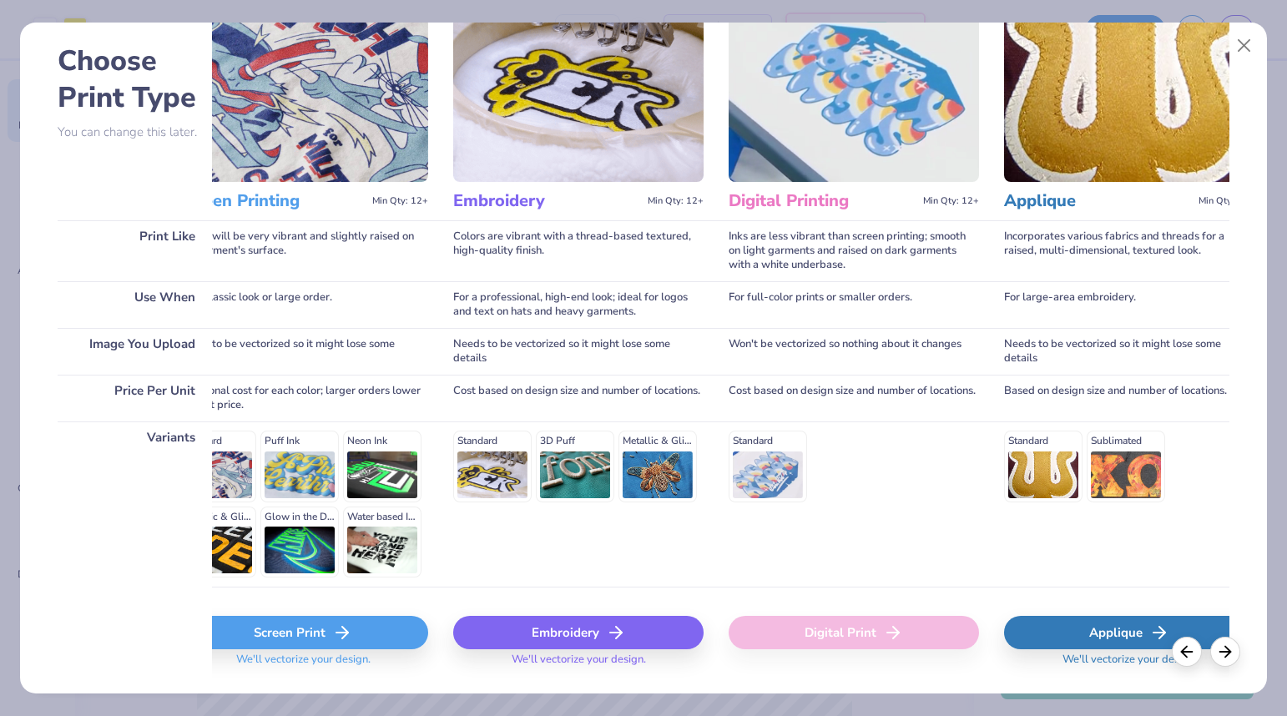
scroll to position [0, 66]
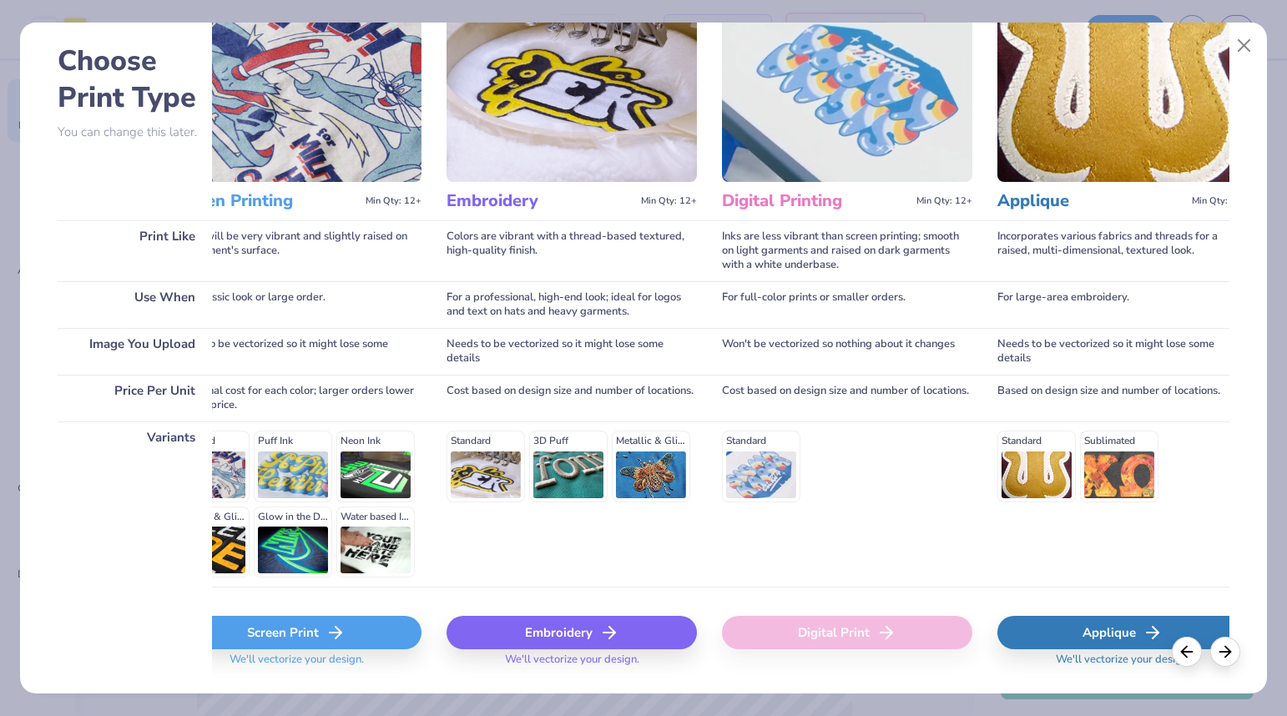
click at [1071, 633] on div "Applique" at bounding box center [1122, 632] width 250 height 33
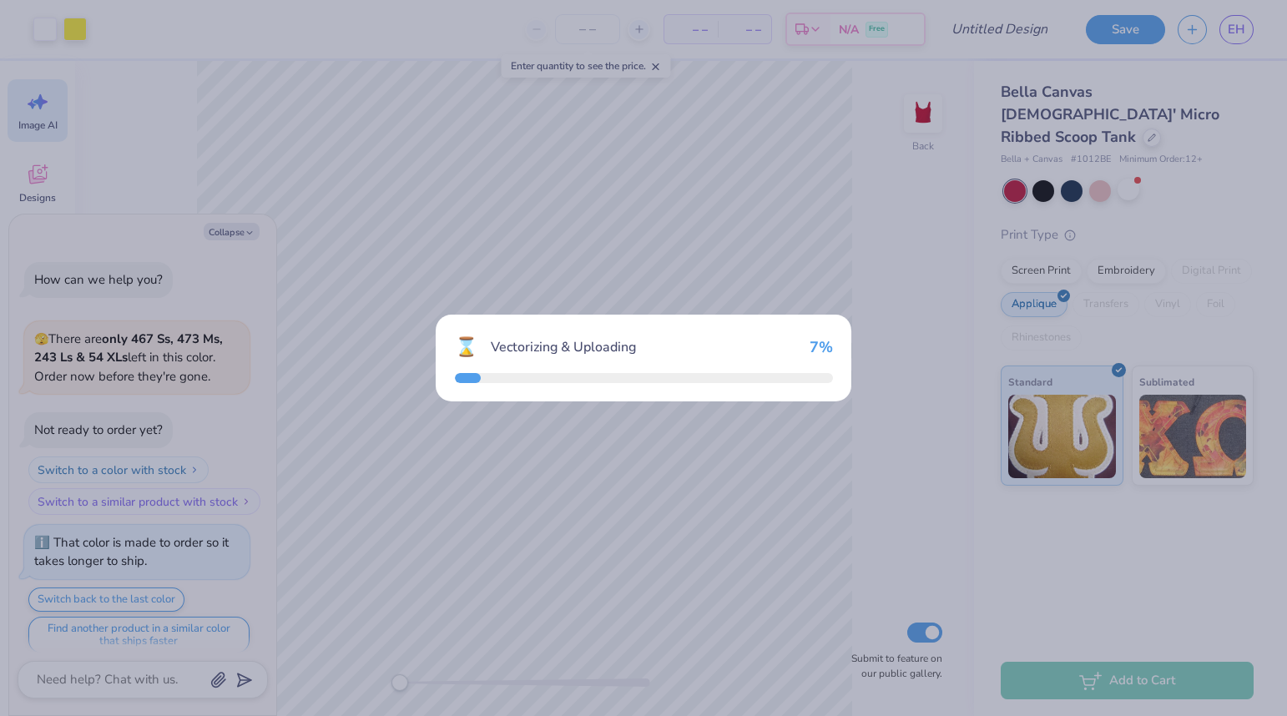
scroll to position [873, 0]
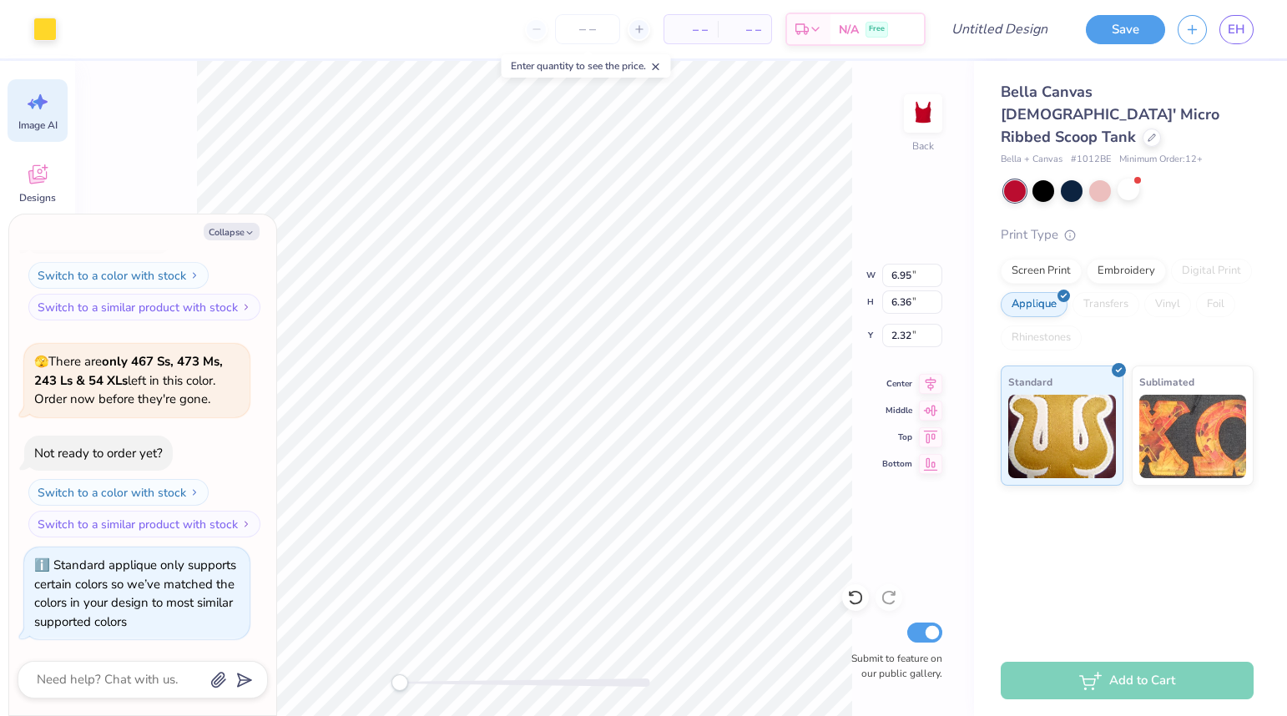
type textarea "x"
type input "3.12"
type input "2.86"
type input "5.82"
type textarea "x"
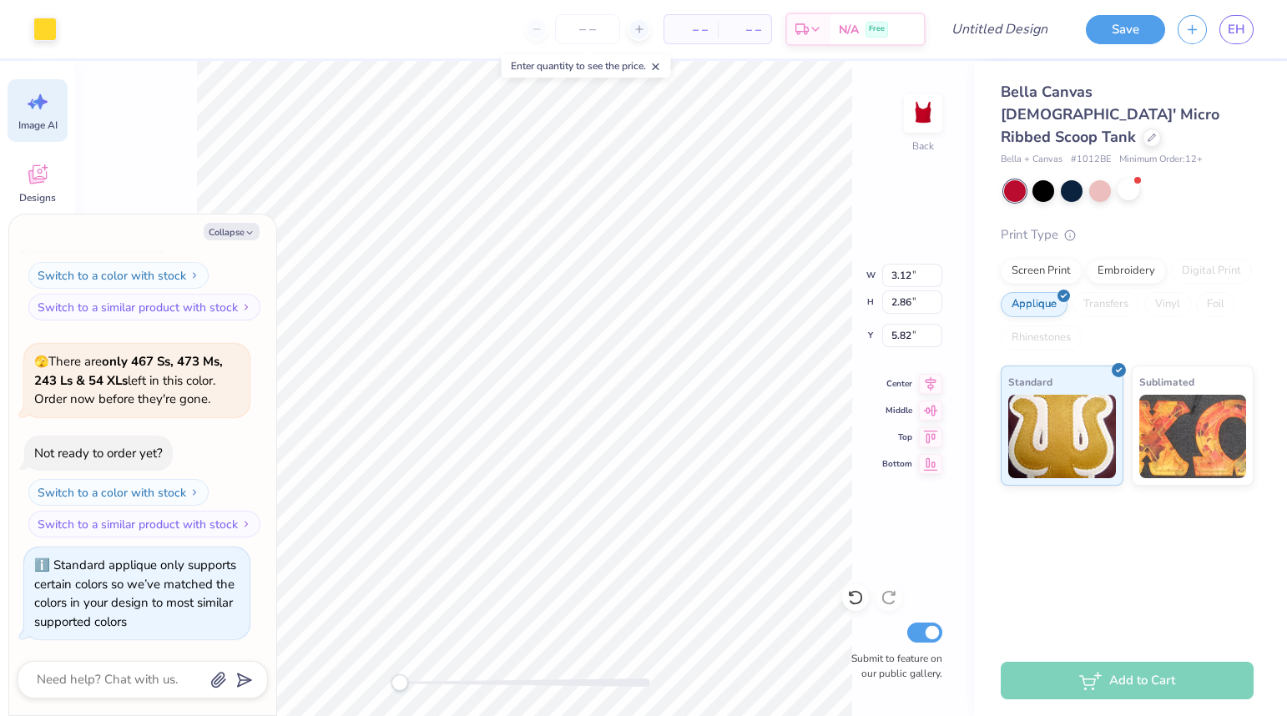
type input "2.03"
type input "1.95"
type input "1.80"
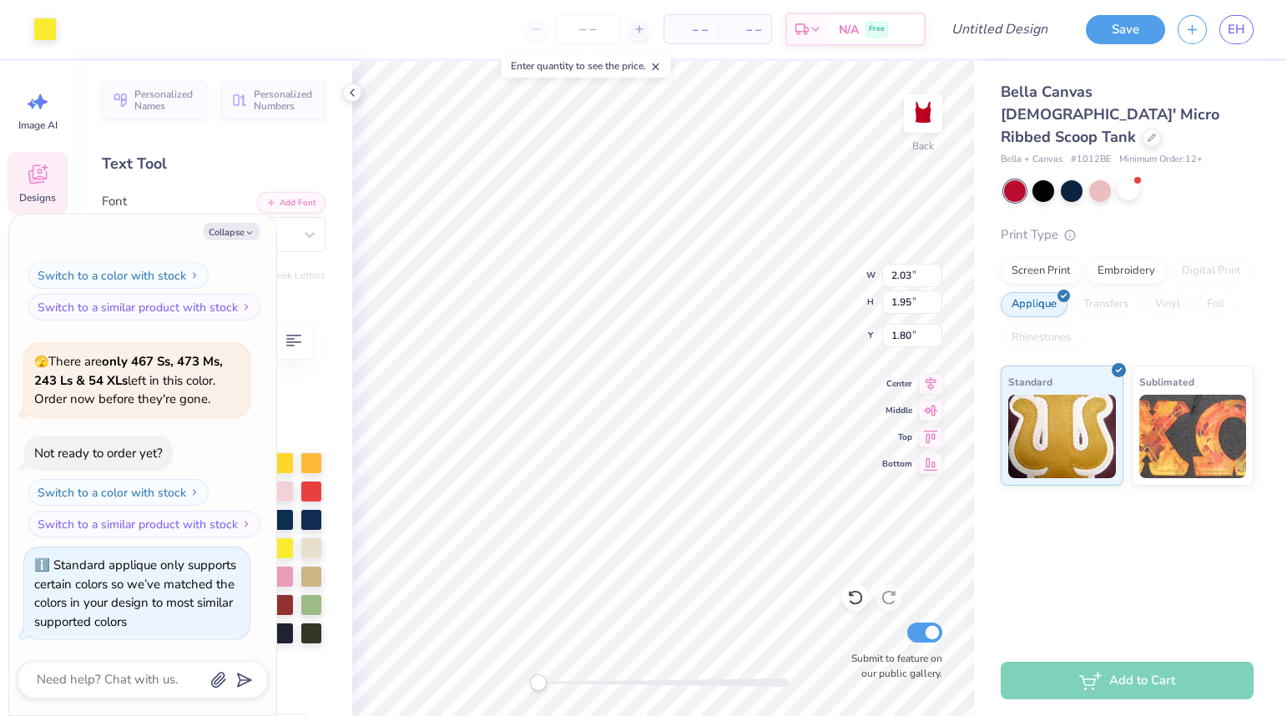
scroll to position [0, 0]
type textarea "x"
type input "1.99"
type input "2.33"
type input "2.21"
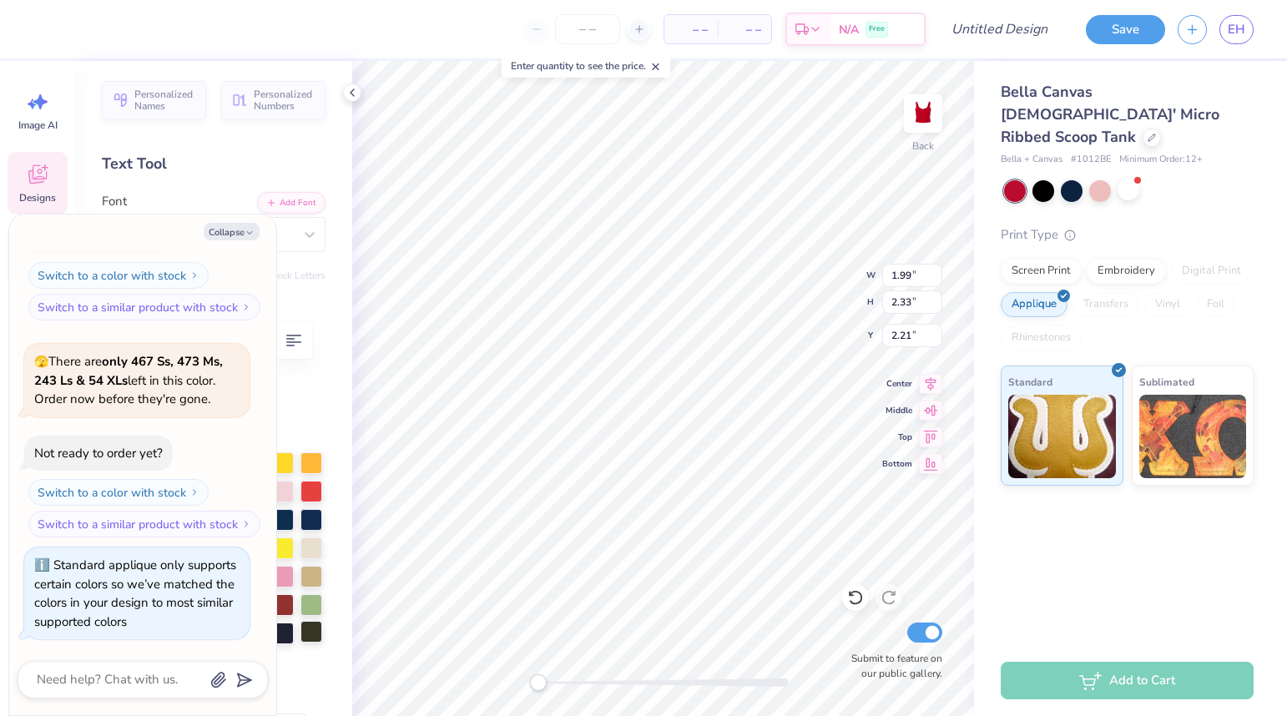
click at [312, 635] on div at bounding box center [311, 632] width 22 height 22
click at [236, 235] on button "Collapse" at bounding box center [232, 232] width 56 height 18
type textarea "x"
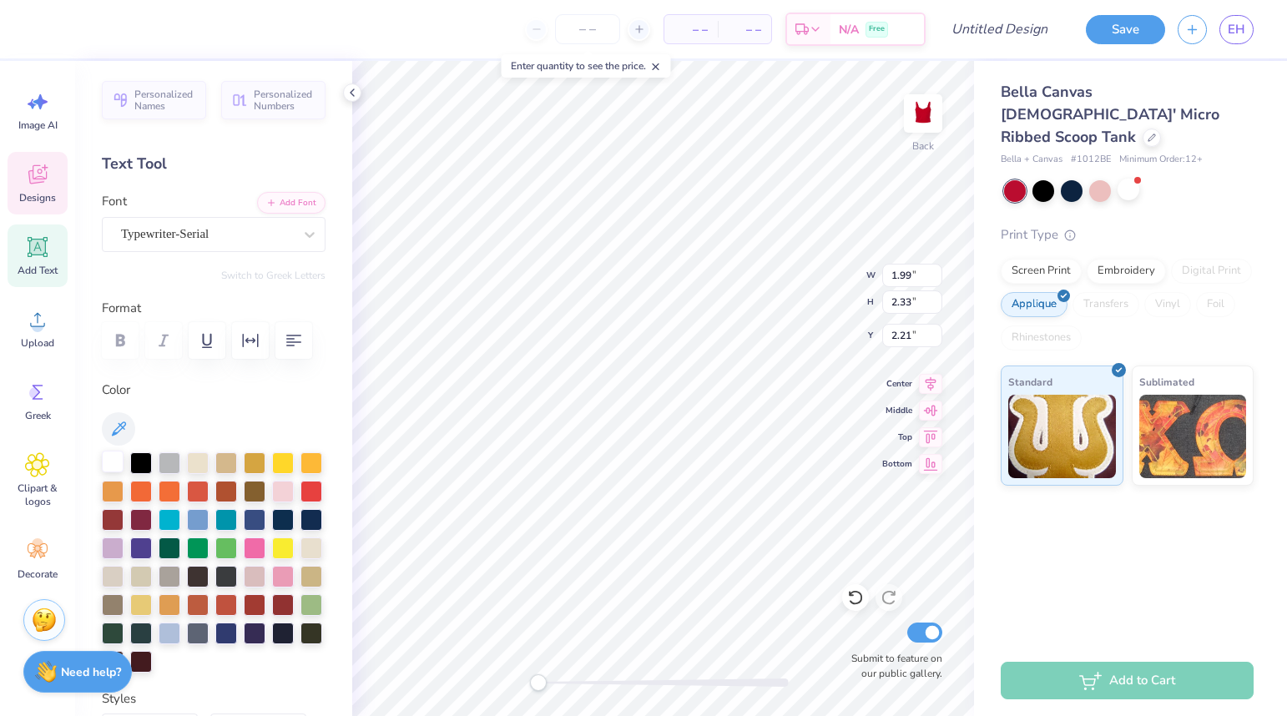
click at [105, 468] on div at bounding box center [113, 462] width 22 height 22
type input "2.03"
type input "1.95"
type input "1.80"
type input "3.12"
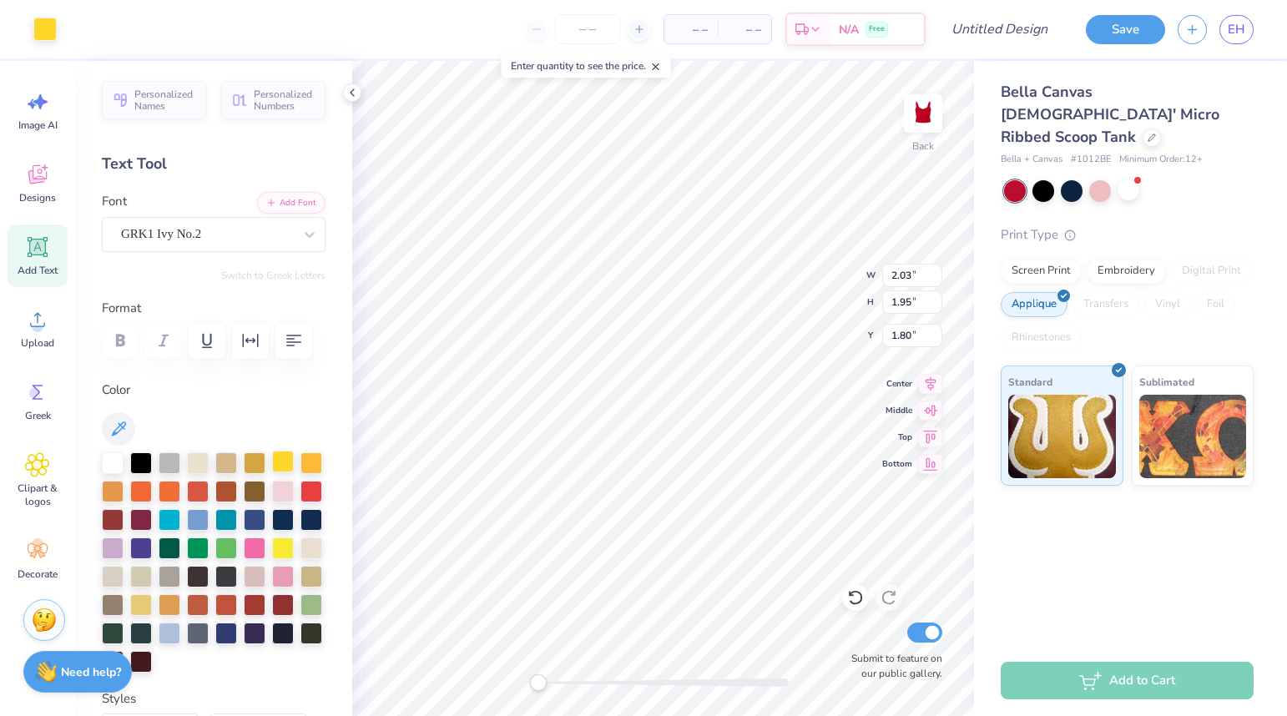
type input "2.86"
type input "1.68"
type input "2.44"
type input "2.23"
type input "2.31"
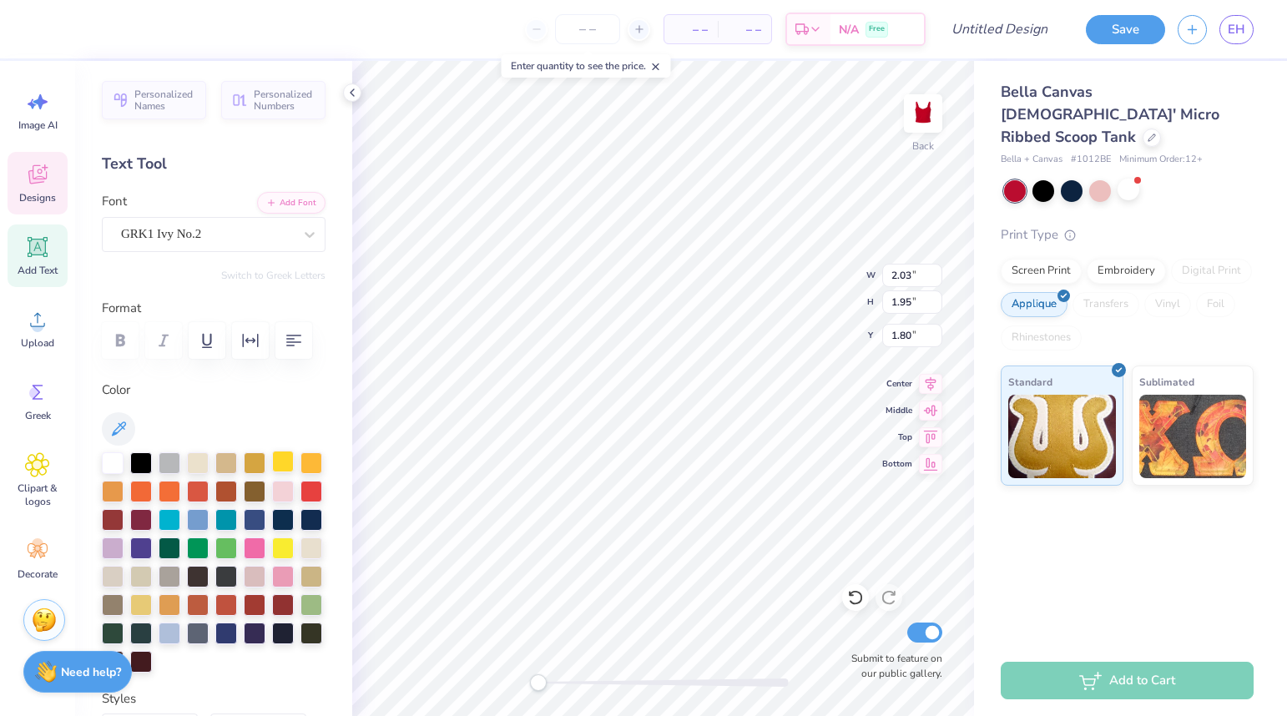
type input "1.92"
type input "2.32"
type input "0.86"
type textarea "S"
type textarea "s"
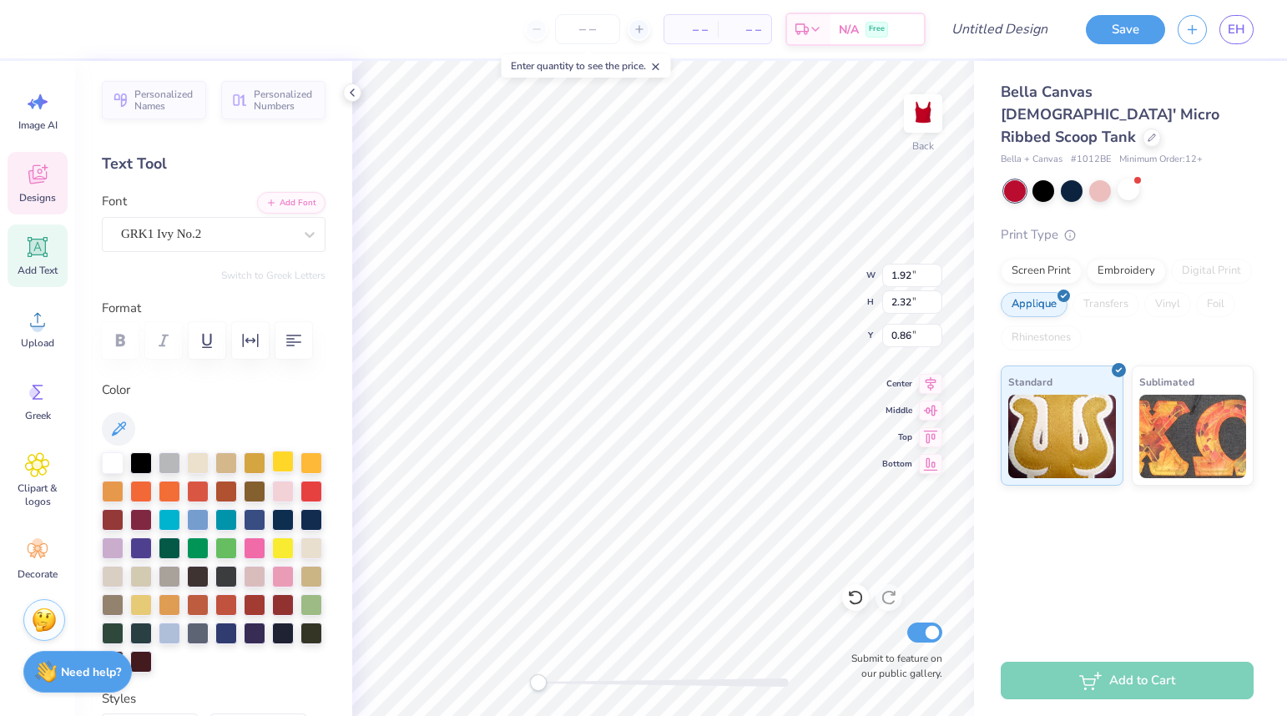
type input "2.03"
type input "1.95"
type input "1.80"
type textarea "C"
type textarea "c"
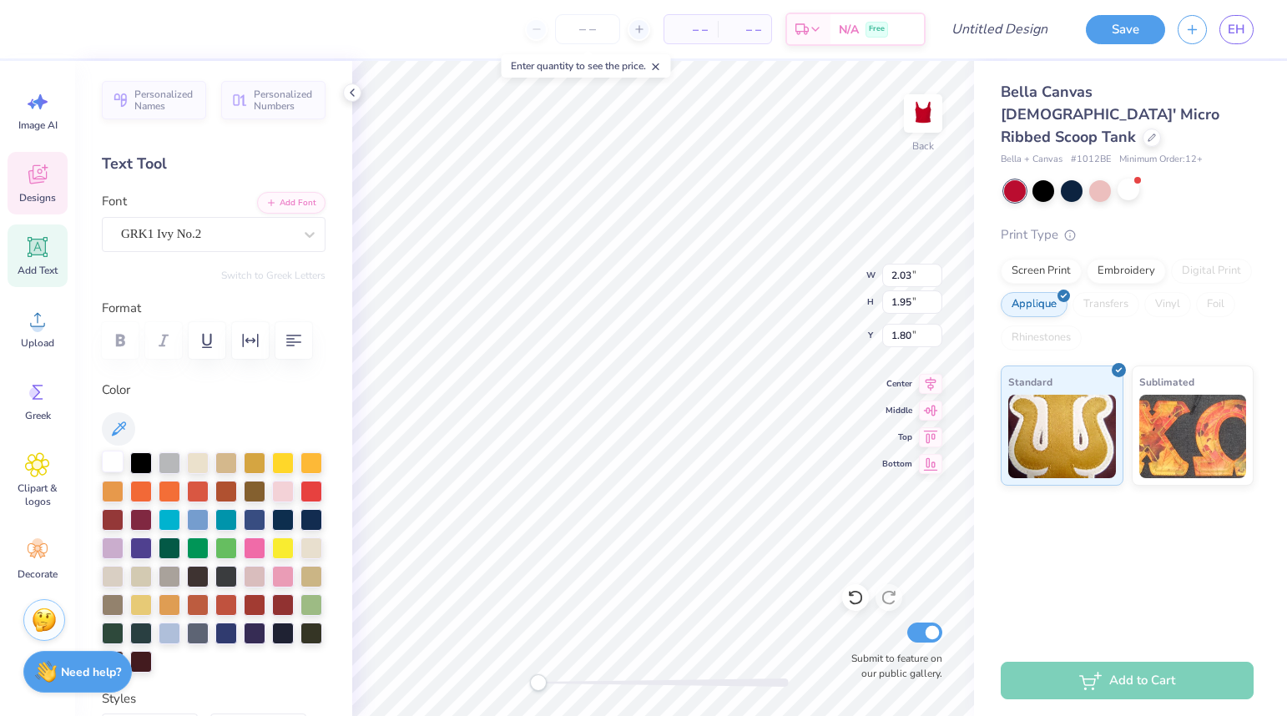
click at [111, 460] on div at bounding box center [113, 462] width 22 height 22
type input "6.68"
type input "3.49"
type input "0.50"
click at [201, 234] on div "GRK1 Ivy No.2" at bounding box center [206, 234] width 175 height 26
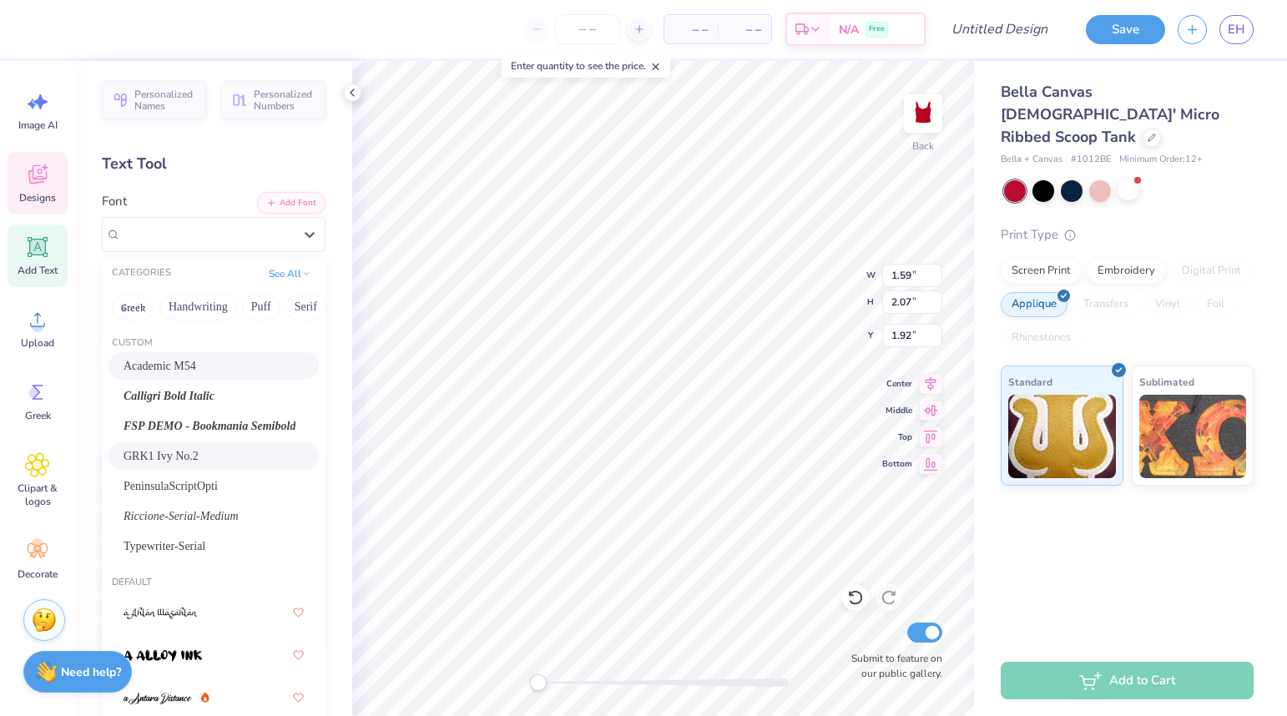
click at [204, 371] on div "Academic M54" at bounding box center [214, 366] width 180 height 18
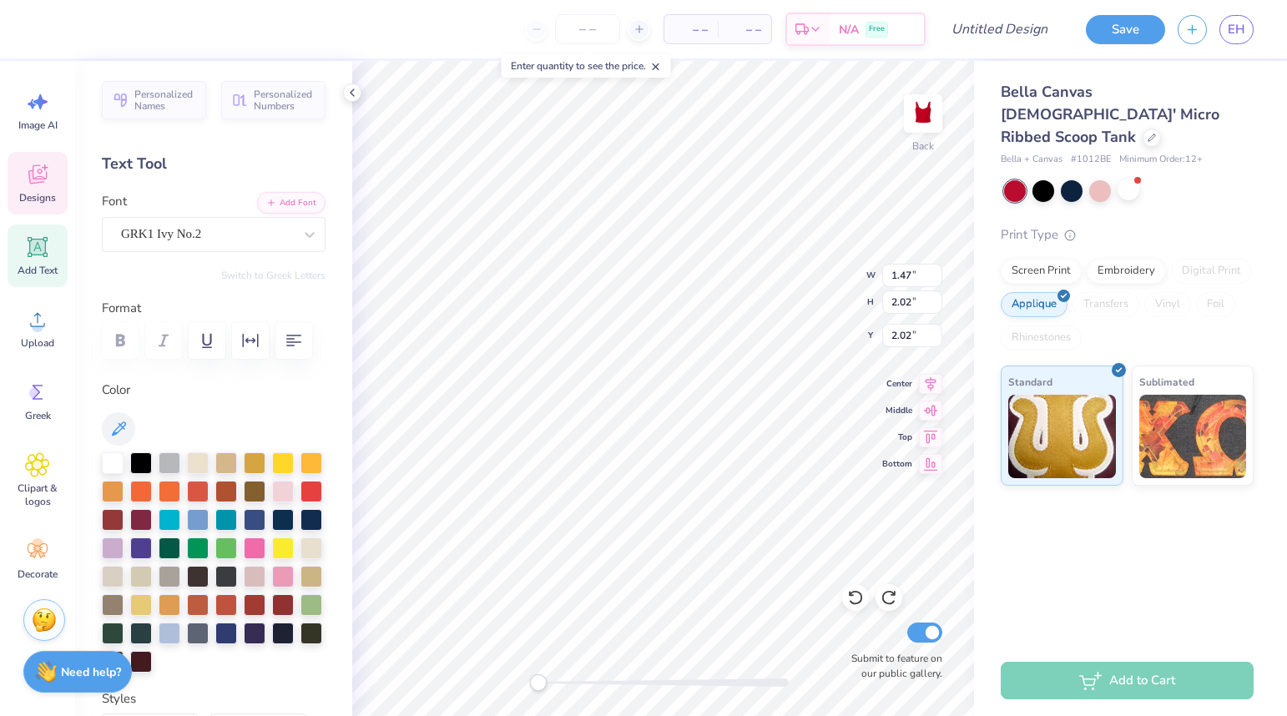
type input "1.47"
type input "2.02"
click at [225, 238] on div "GRK1 Ivy No.2" at bounding box center [206, 234] width 175 height 26
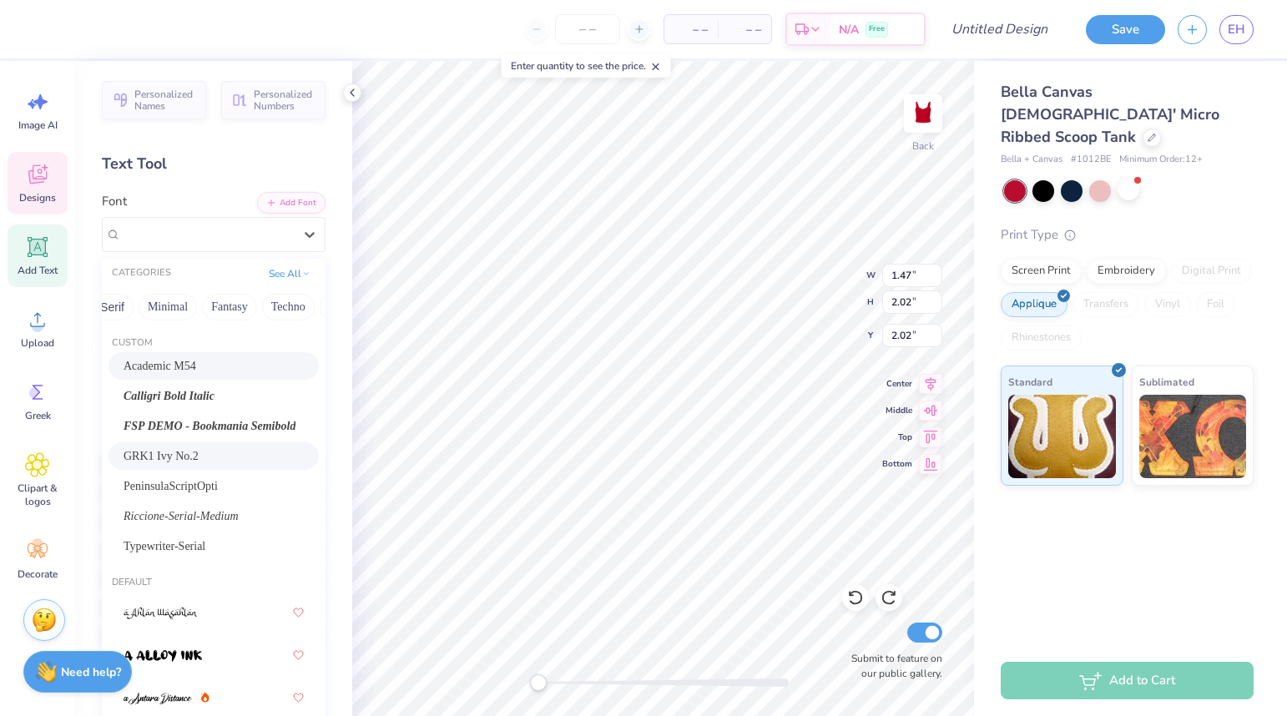
scroll to position [0, 491]
click at [290, 311] on button "Others" at bounding box center [297, 307] width 49 height 27
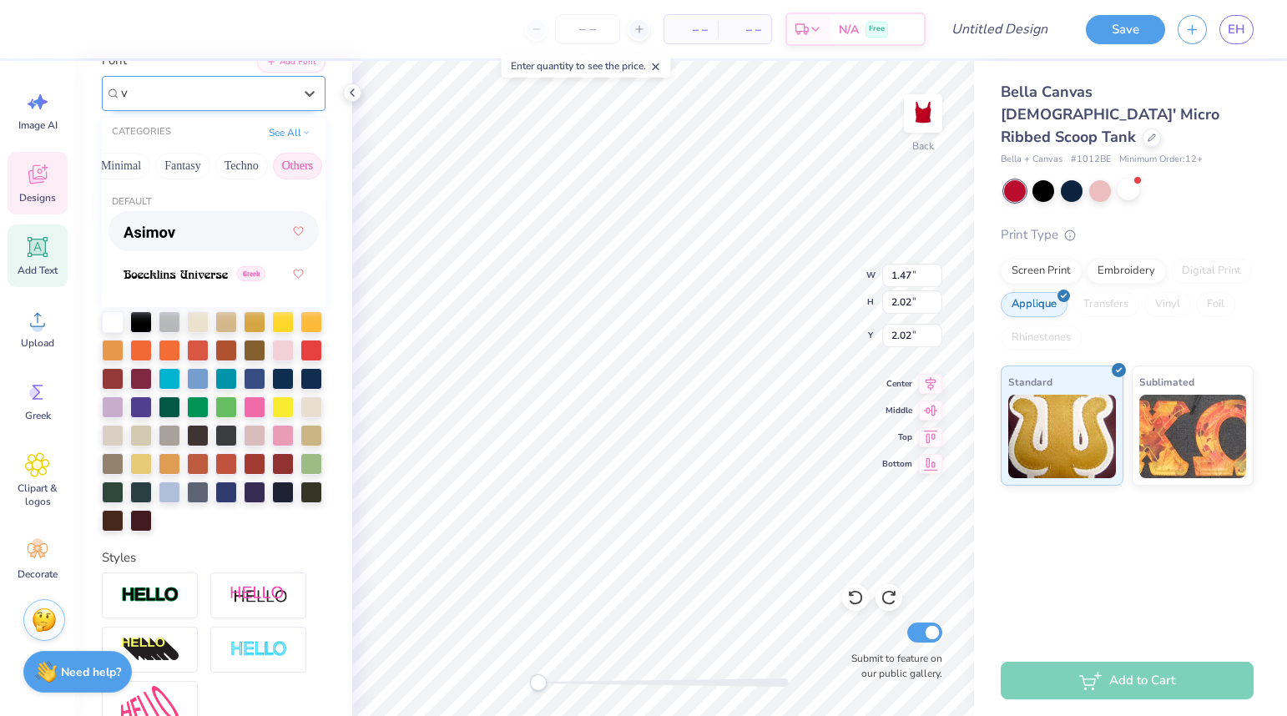
scroll to position [0, 0]
type input "varsity"
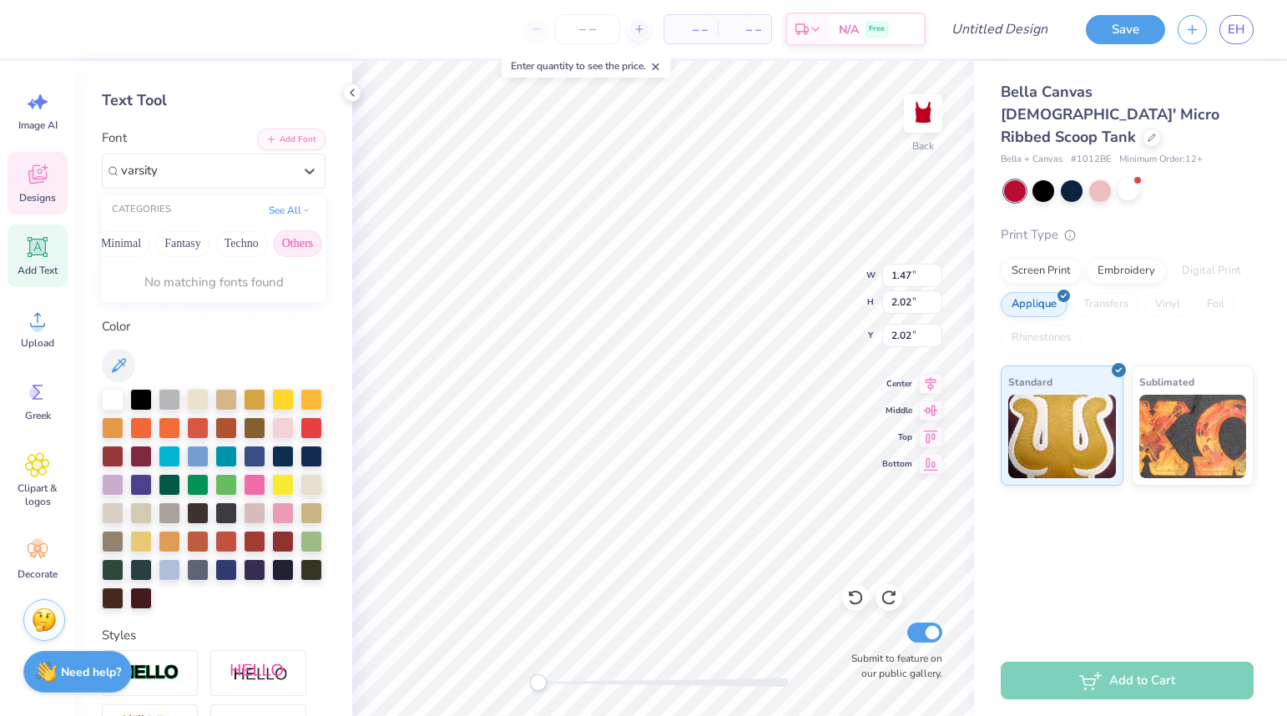
scroll to position [53, 0]
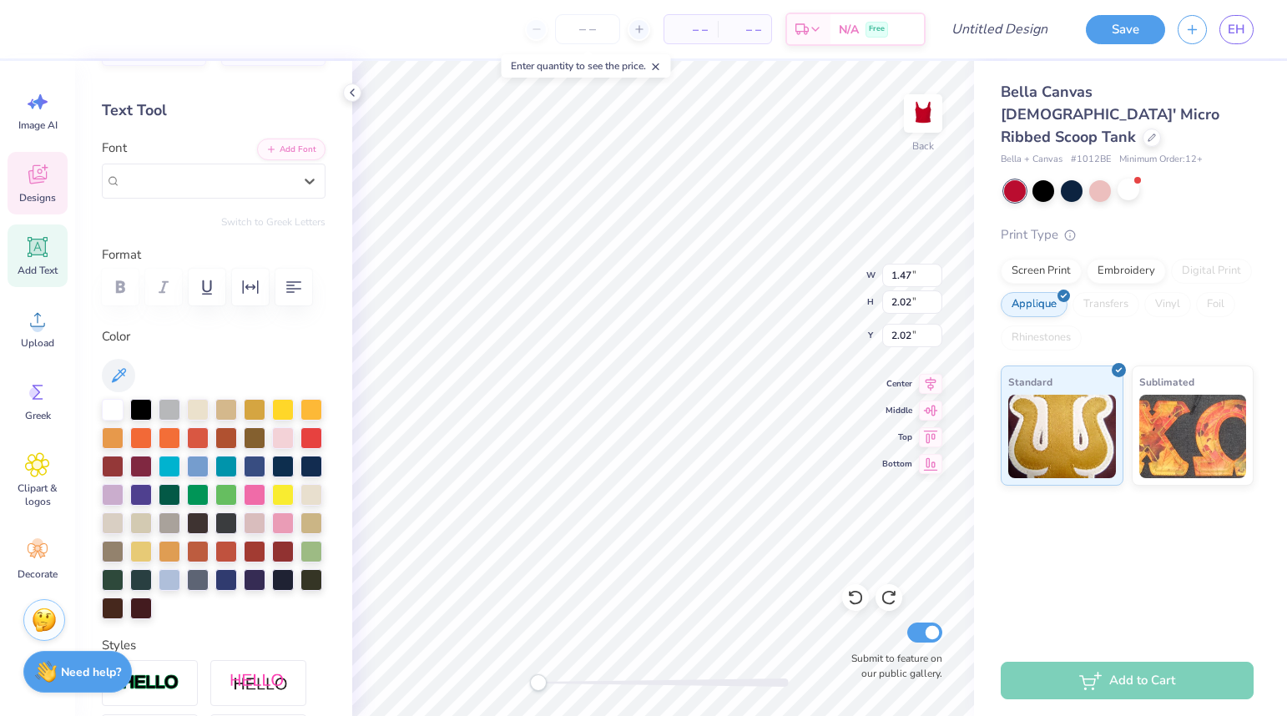
drag, startPoint x: 169, startPoint y: 184, endPoint x: 85, endPoint y: 182, distance: 83.5
click at [85, 182] on div "Personalized Names Personalized Numbers Text Tool Add Font Font Select is focus…" at bounding box center [213, 388] width 277 height 655
click at [253, 184] on div "GRK1 Ivy No.2" at bounding box center [206, 181] width 175 height 26
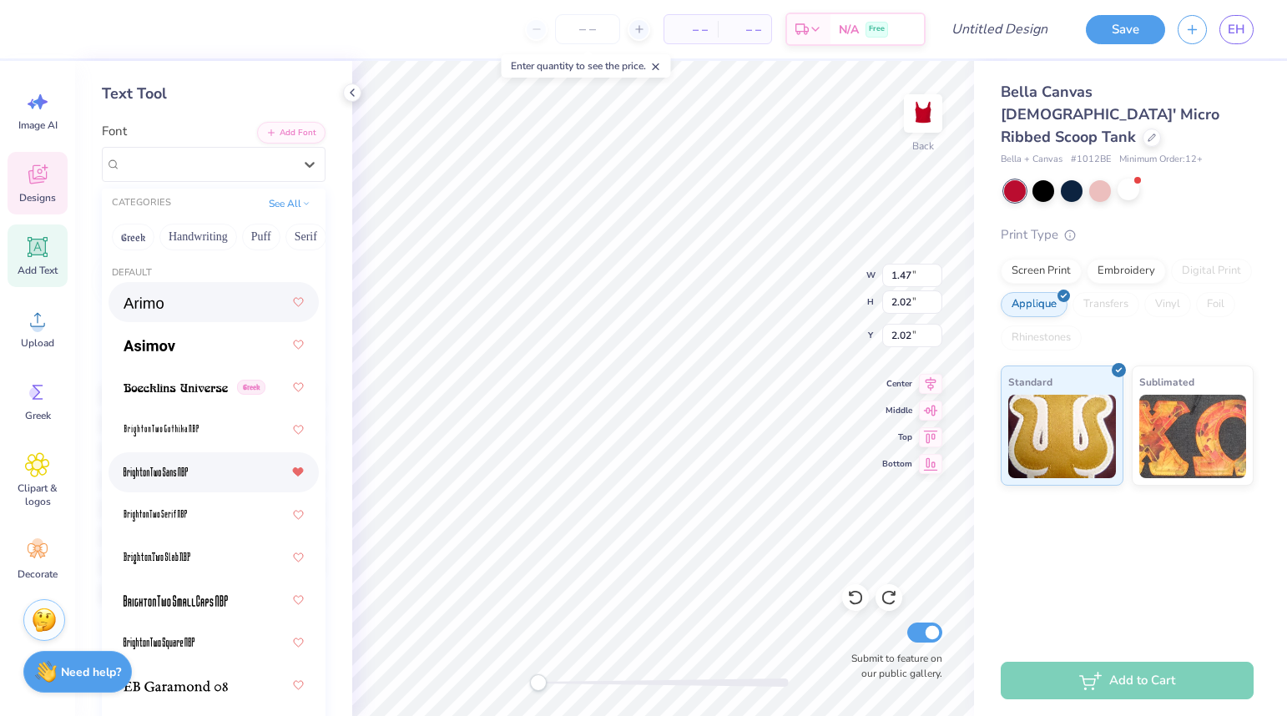
scroll to position [0, 0]
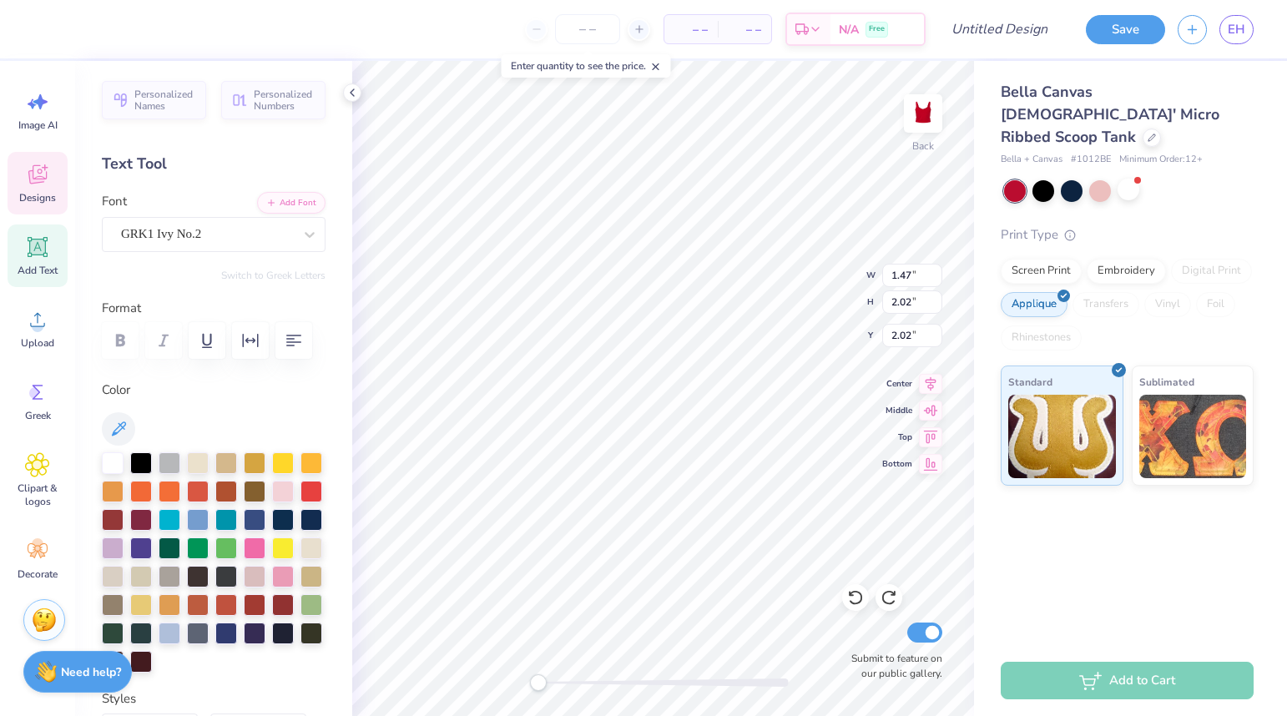
click at [307, 190] on div "Personalized Names Personalized Numbers Text Tool Add Font Font GRK1 Ivy No.2 S…" at bounding box center [213, 388] width 277 height 655
click at [301, 197] on button "Add Font" at bounding box center [291, 201] width 68 height 22
click at [1122, 38] on button "Save" at bounding box center [1125, 27] width 79 height 29
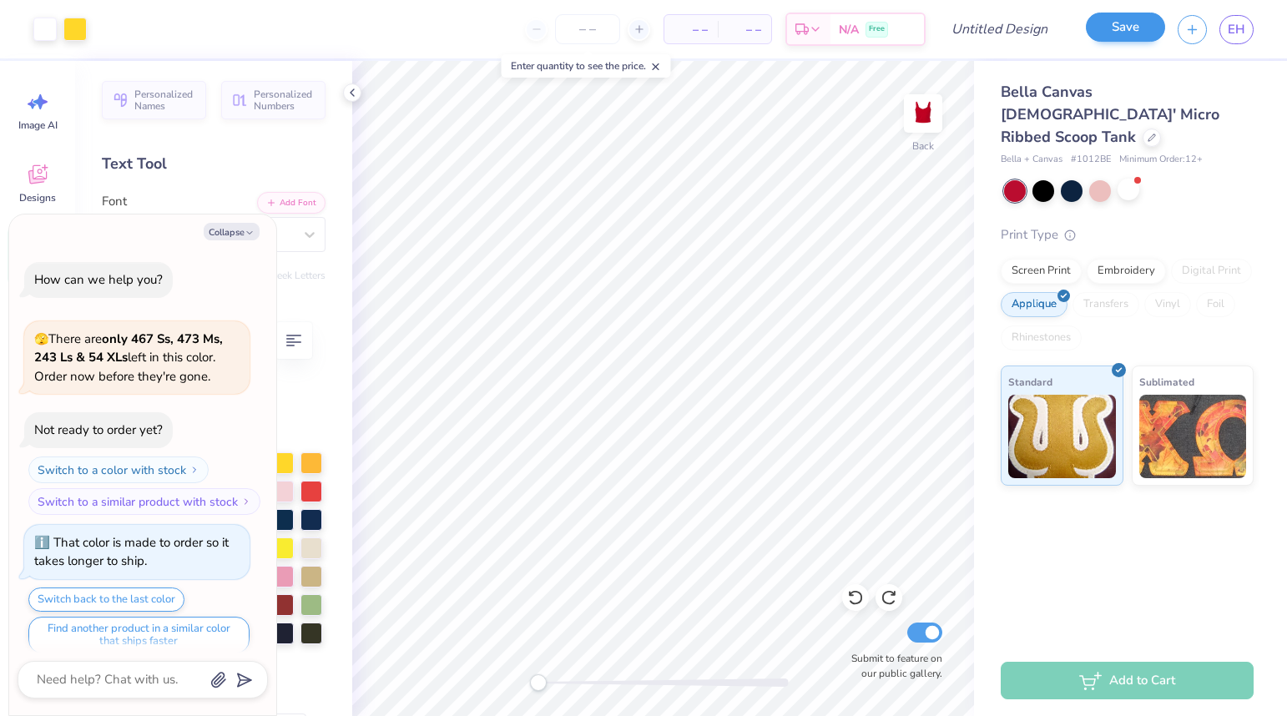
scroll to position [918, 0]
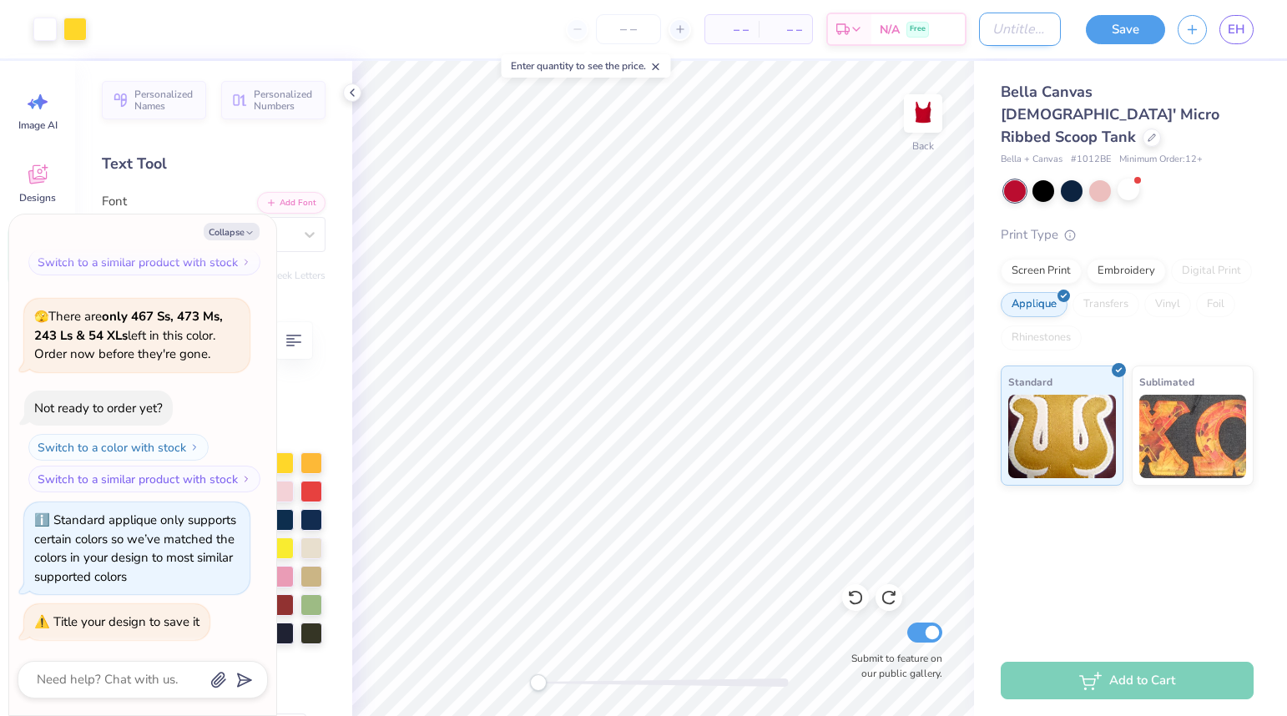
click at [1030, 18] on input "Design Title" at bounding box center [1020, 29] width 82 height 33
type textarea "x"
type input "i"
type textarea "x"
type input "i"
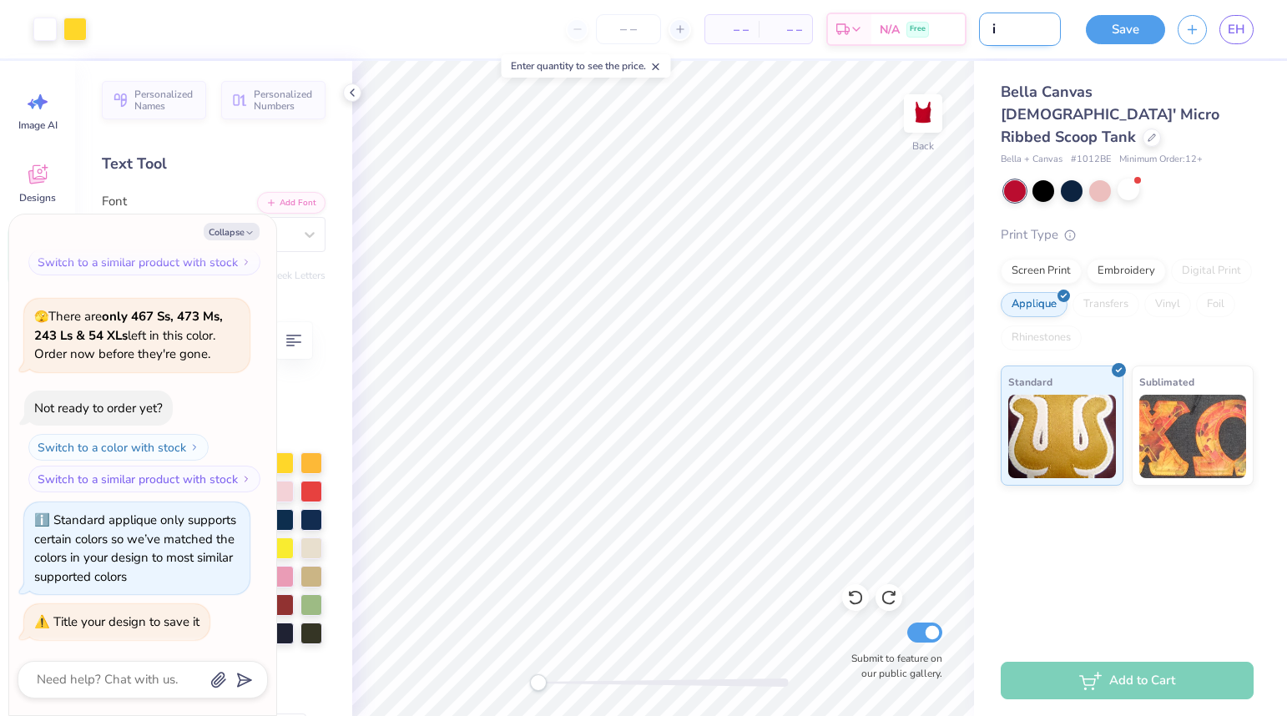
type textarea "x"
type input "i h"
type textarea "x"
type input "i he"
type textarea "x"
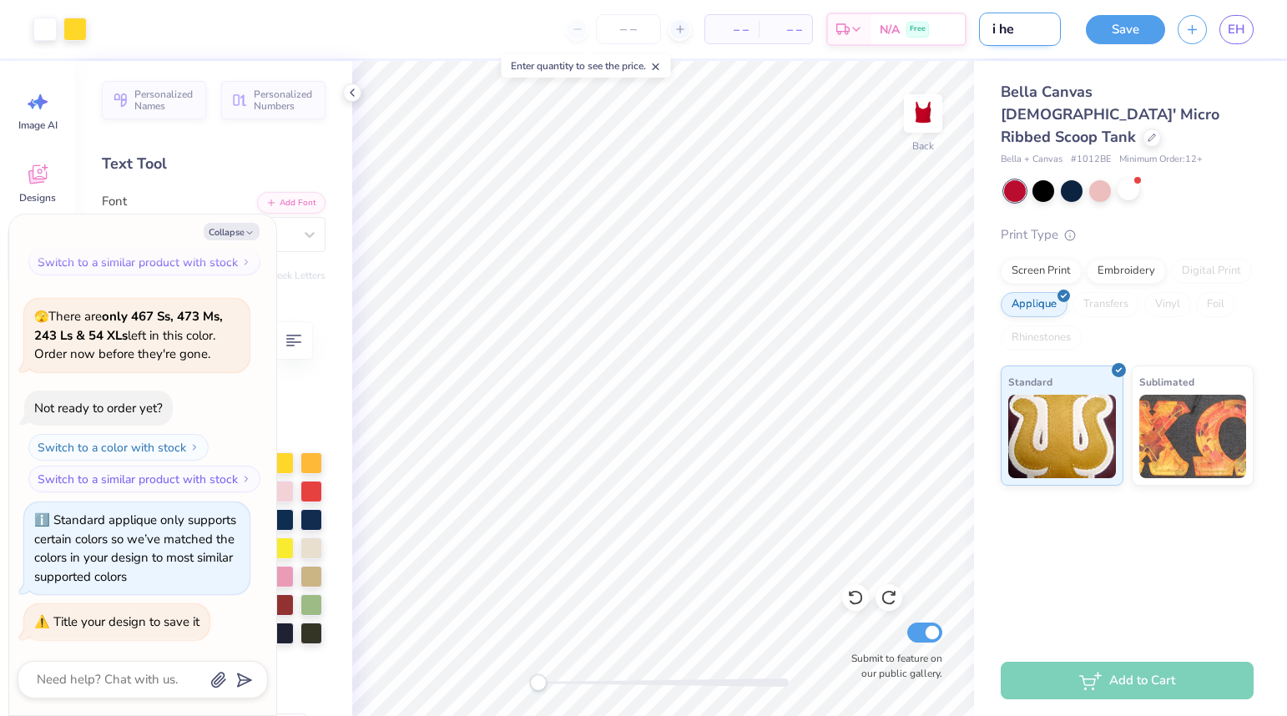
type input "i hea"
type textarea "x"
type input "i hear"
type textarea "x"
type input "i hear"
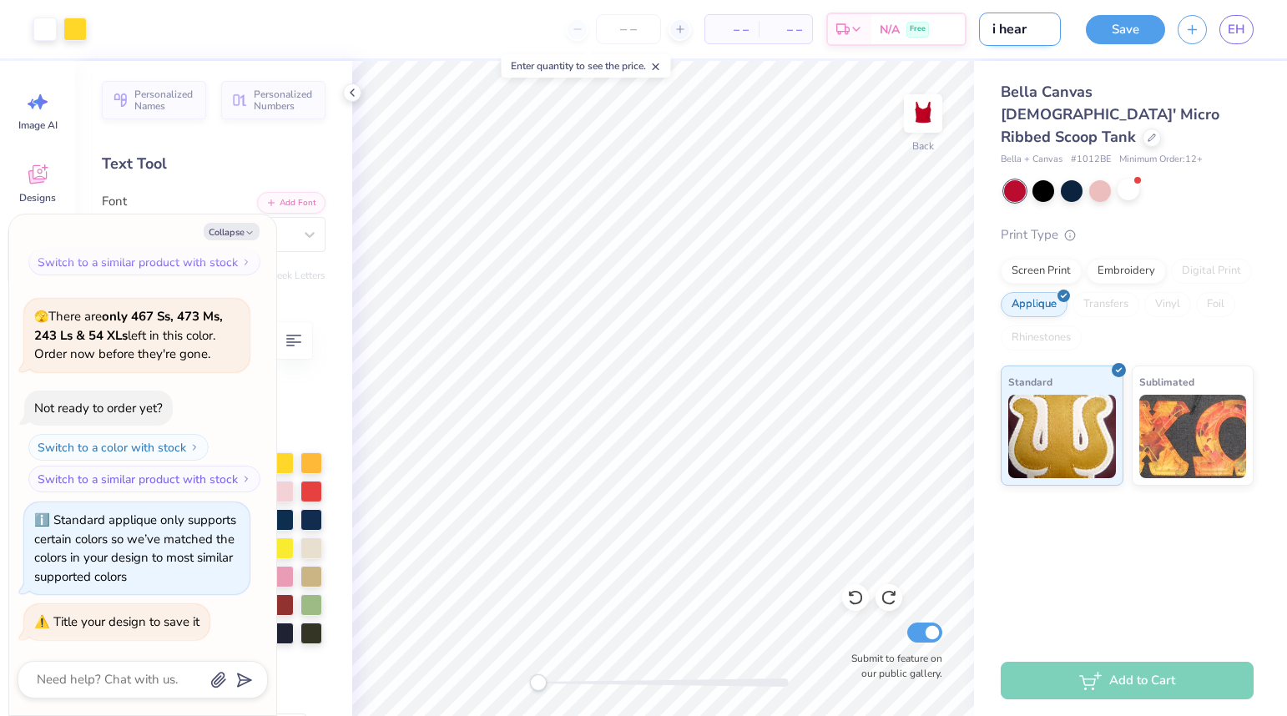
type textarea "x"
type input "i hear s"
type textarea "x"
type input "i hear sc"
type textarea "x"
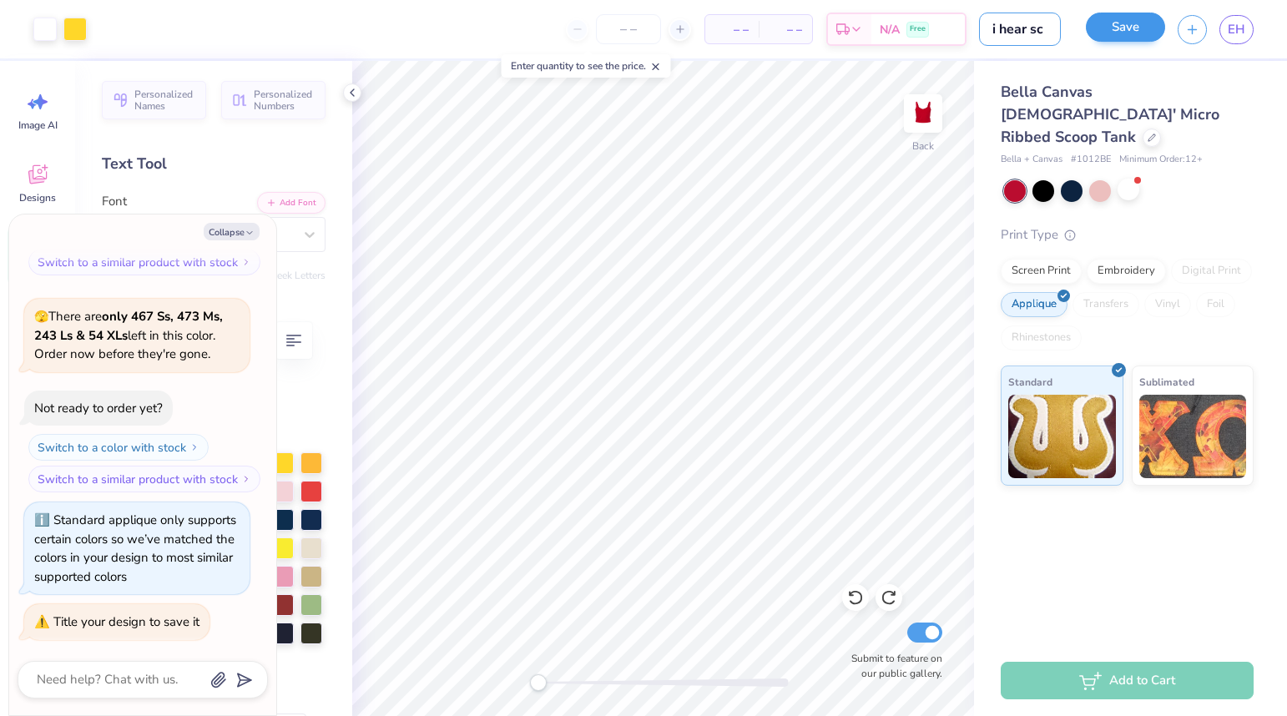
type input "i hear sc"
click at [1138, 34] on button "Save" at bounding box center [1125, 27] width 79 height 29
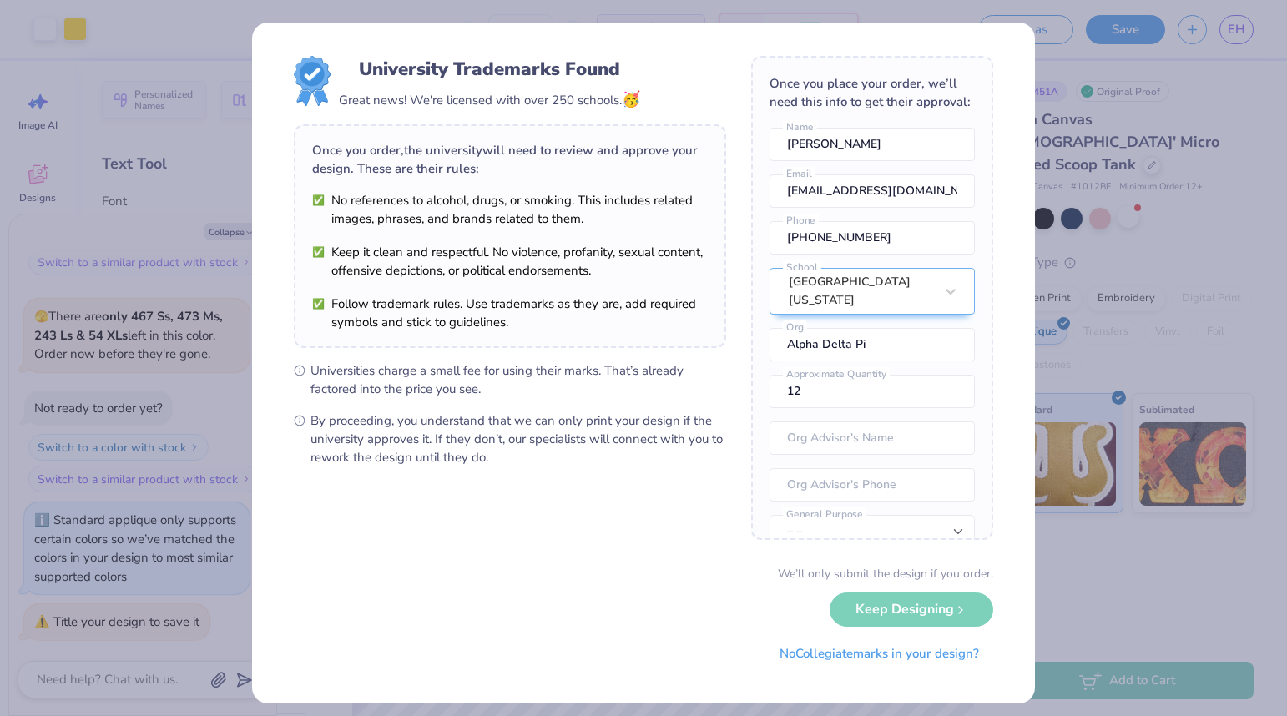
click at [893, 606] on div "We’ll only submit the design if you order. Keep Designing No Collegiate marks i…" at bounding box center [643, 617] width 699 height 105
click at [1067, 585] on div "University Trademarks Found Great news! We're licensed with over 250 schools. 🥳…" at bounding box center [643, 358] width 1287 height 716
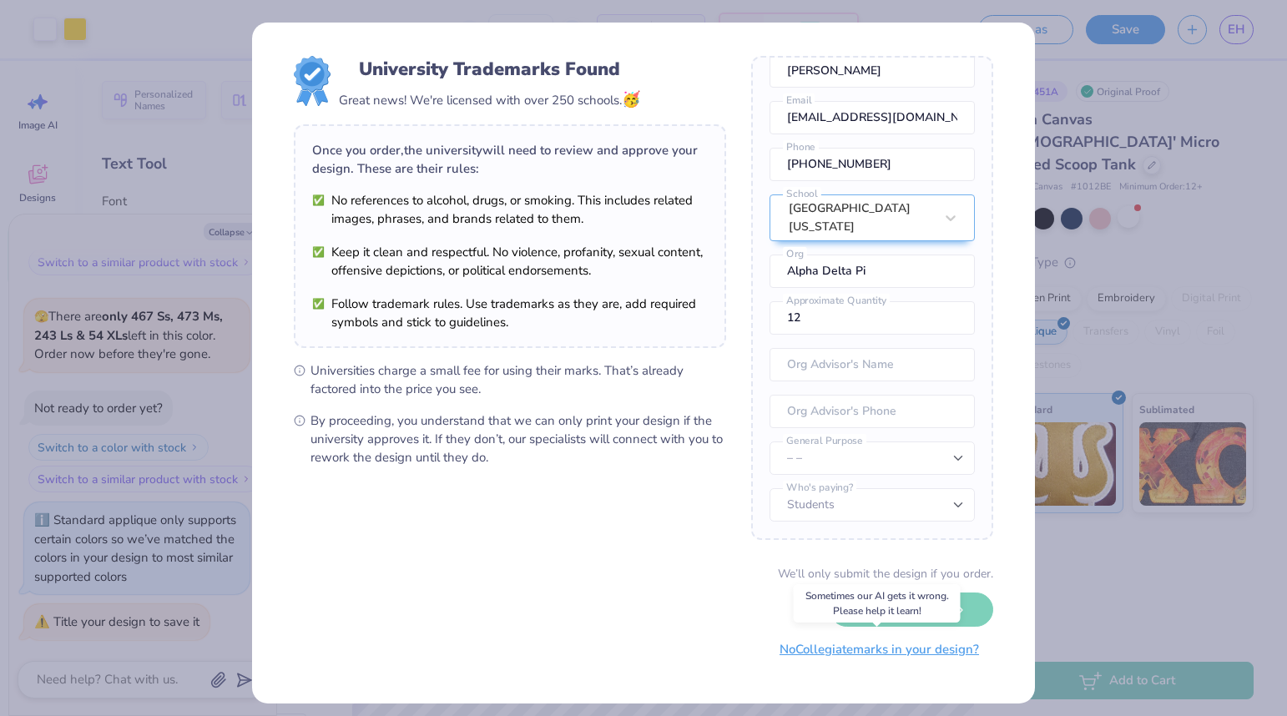
click at [871, 653] on button "No Collegiate marks in your design?" at bounding box center [879, 650] width 228 height 34
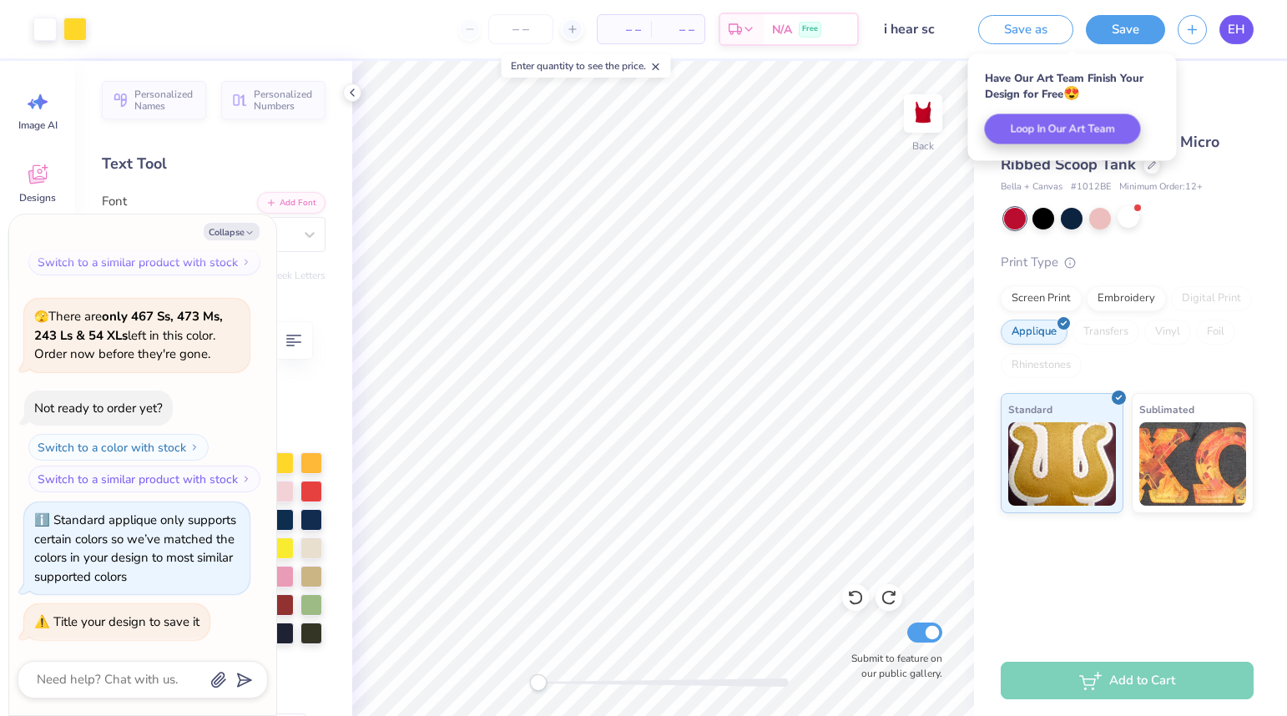
click at [1237, 28] on span "EH" at bounding box center [1237, 29] width 18 height 19
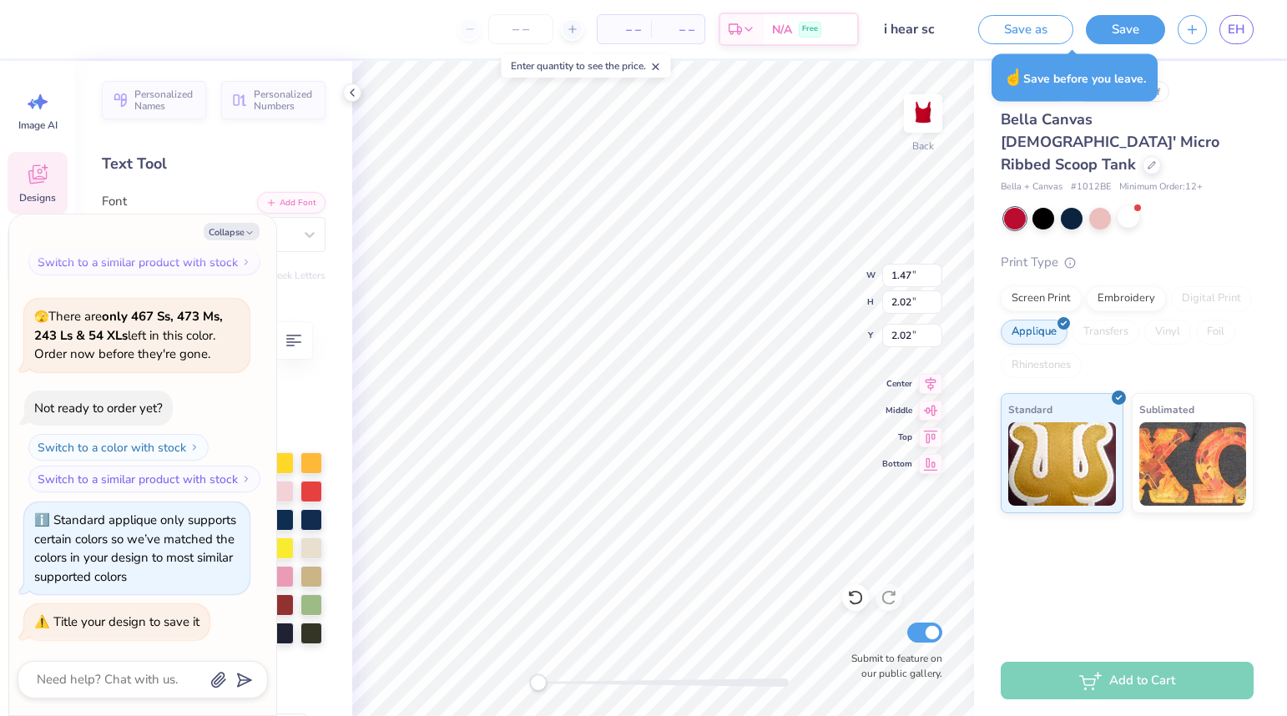
type textarea "x"
type input "1.69"
type input "2.39"
type input "0.52"
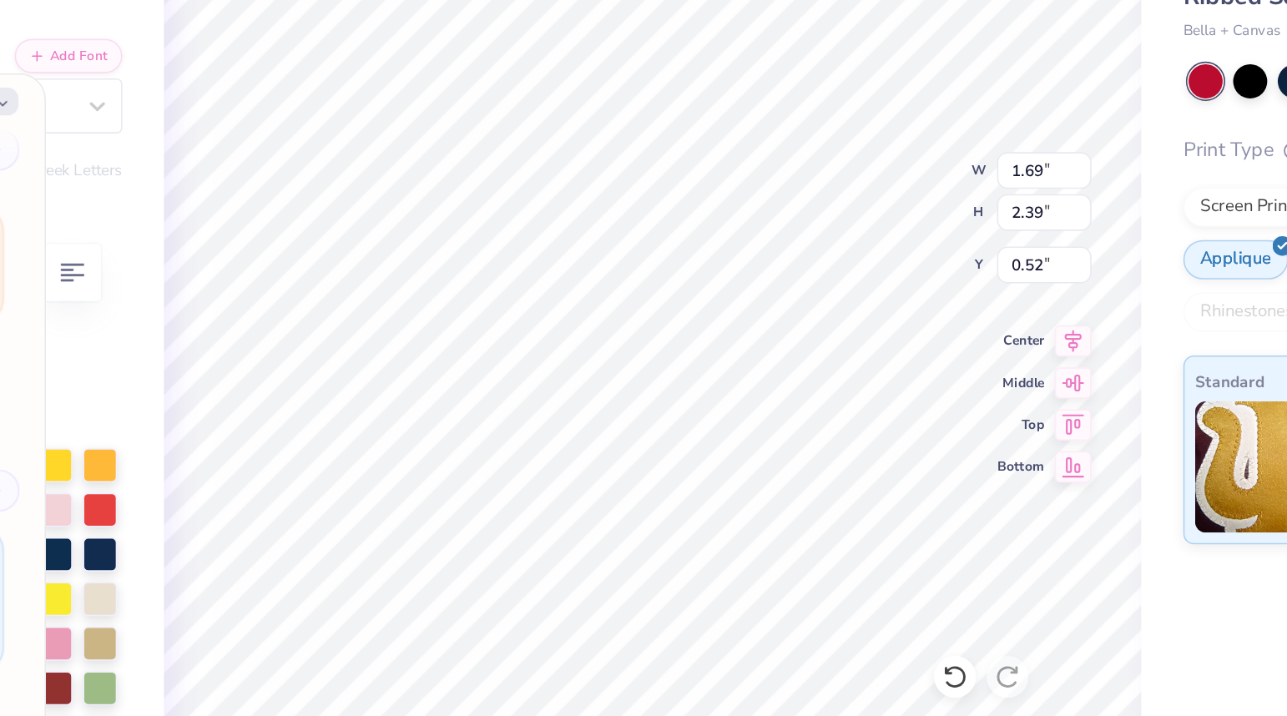
type textarea "x"
type textarea "sL"
type textarea "x"
type textarea "s"
type textarea "x"
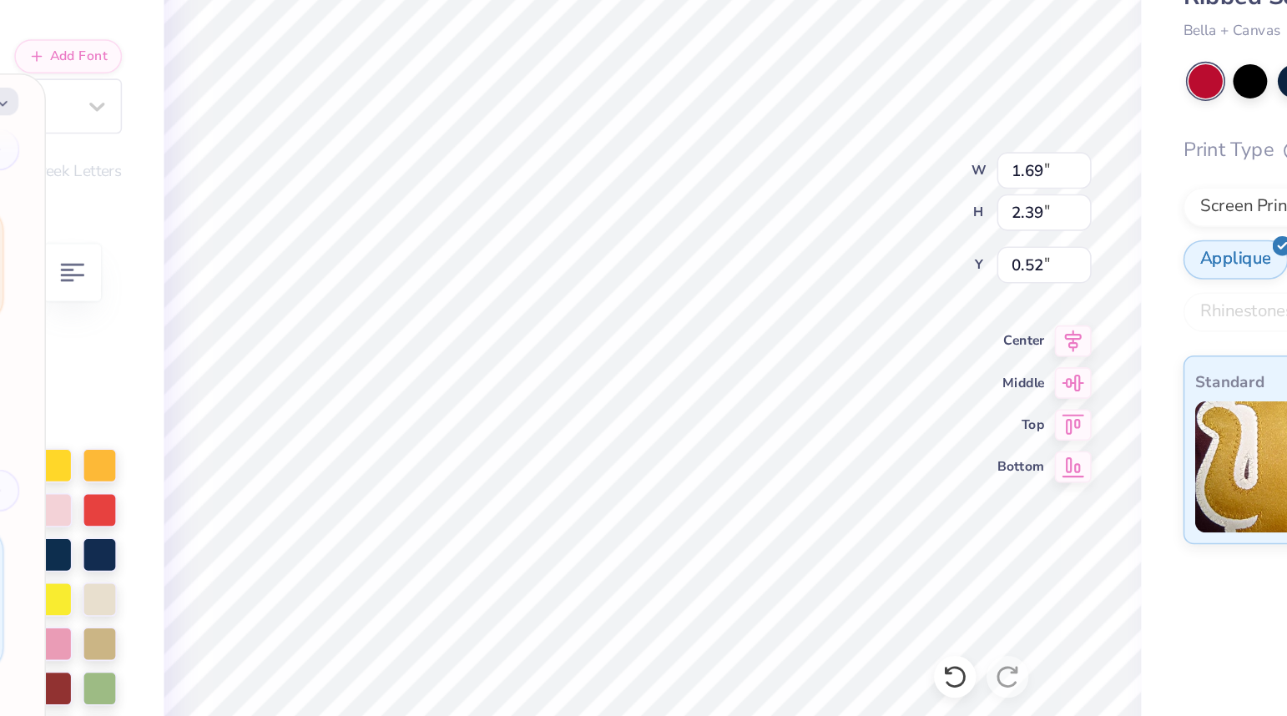
type textarea "x"
type textarea "l"
type textarea "x"
type textarea "l"
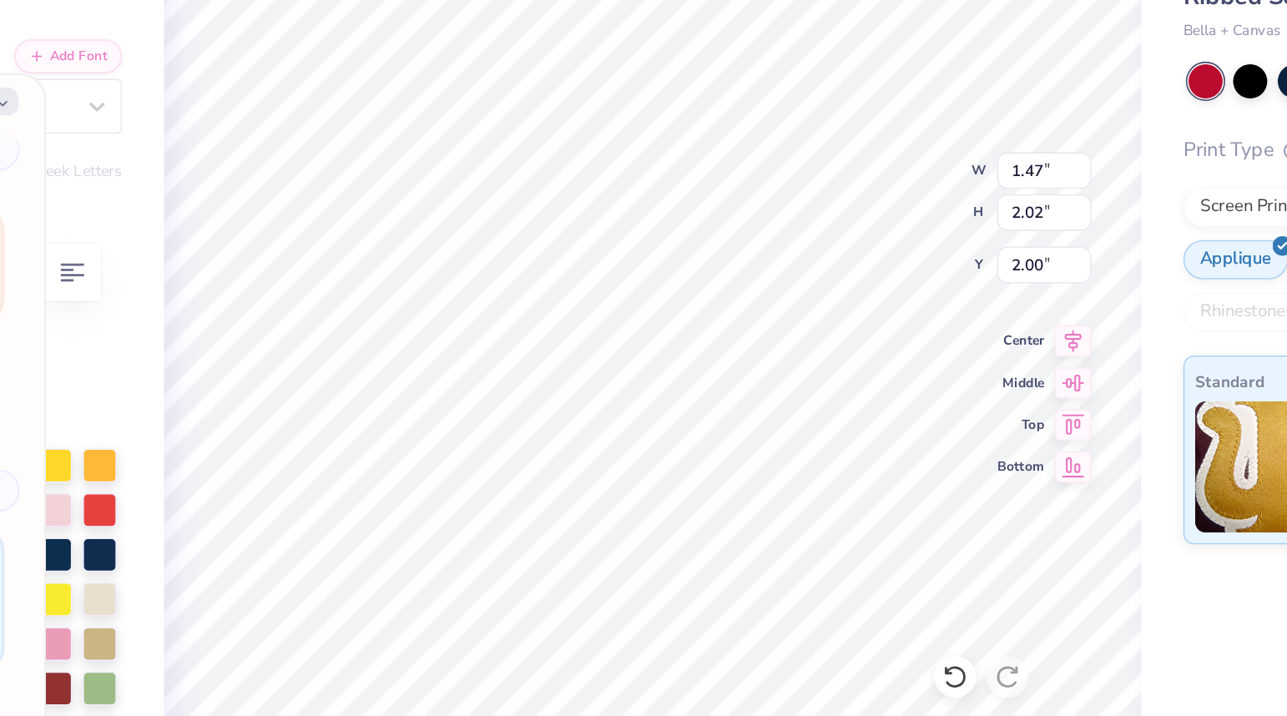
type textarea "x"
type textarea "A"
type textarea "x"
type textarea "A"
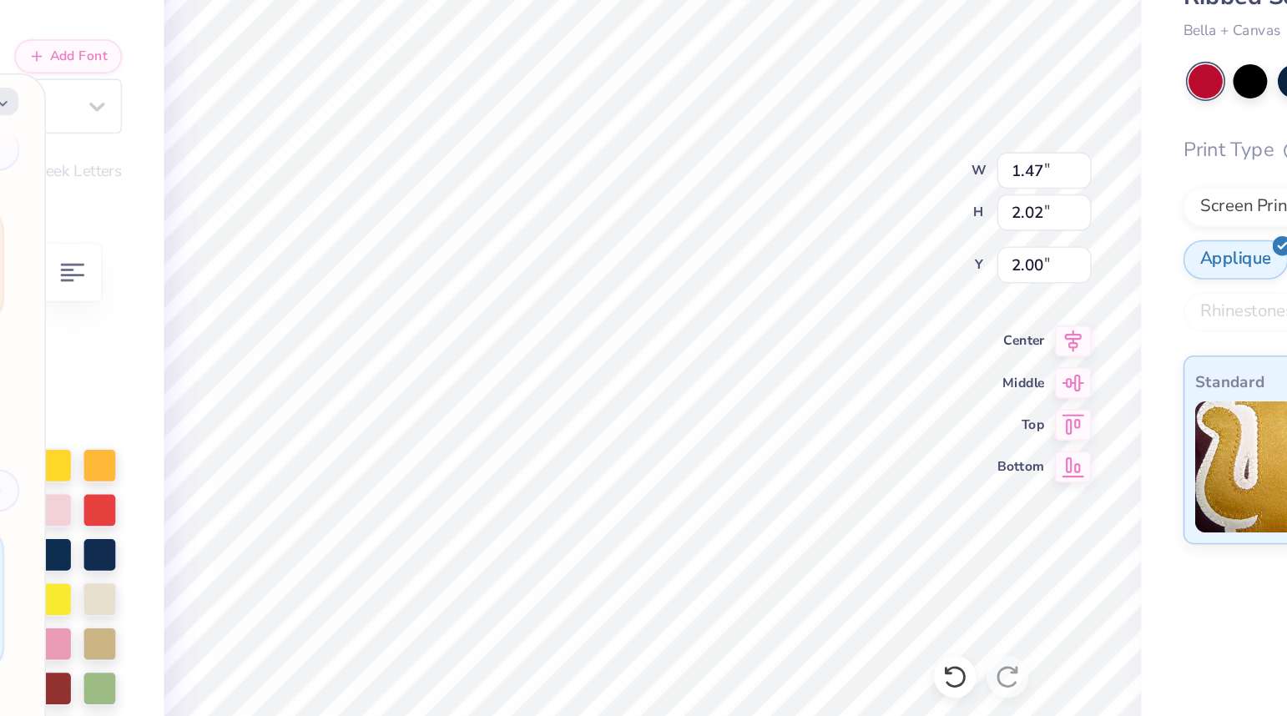
type textarea "x"
type textarea "A"
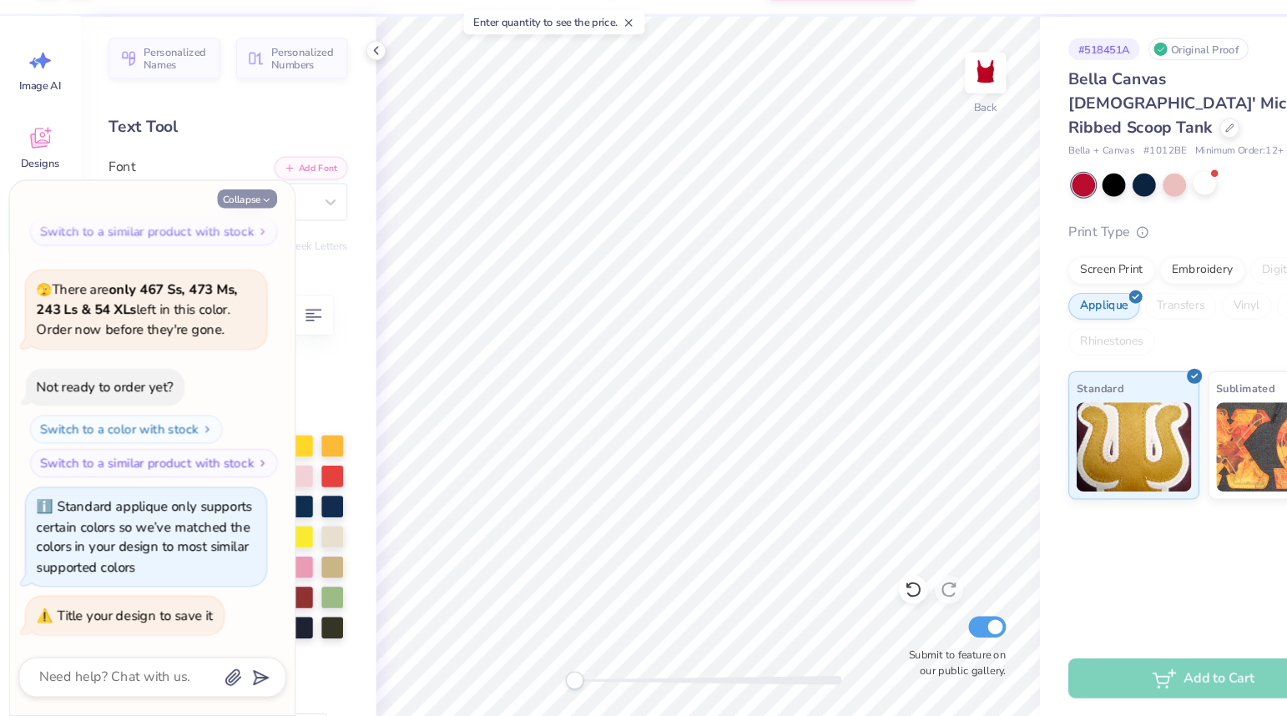
click at [229, 233] on button "Collapse" at bounding box center [232, 232] width 56 height 18
type textarea "x"
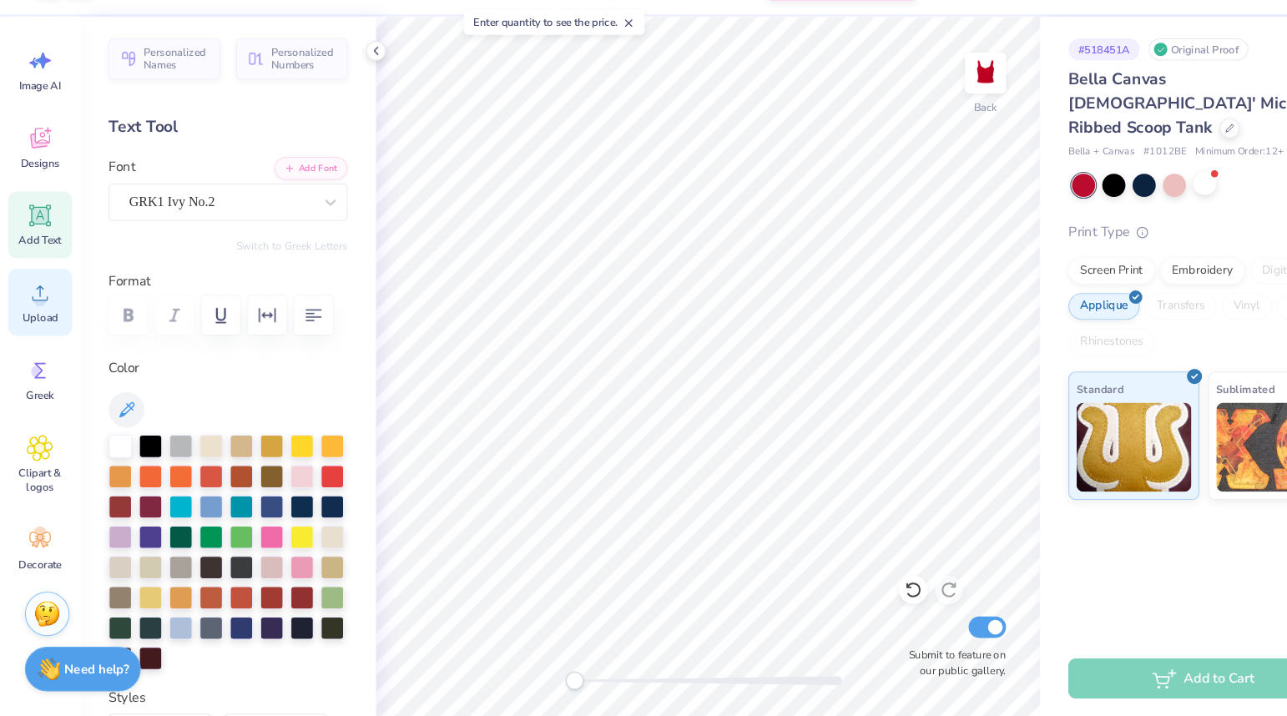
click at [43, 339] on span "Upload" at bounding box center [37, 342] width 33 height 13
click at [38, 346] on span "Upload" at bounding box center [37, 342] width 33 height 13
click at [43, 333] on div "Upload" at bounding box center [38, 328] width 60 height 63
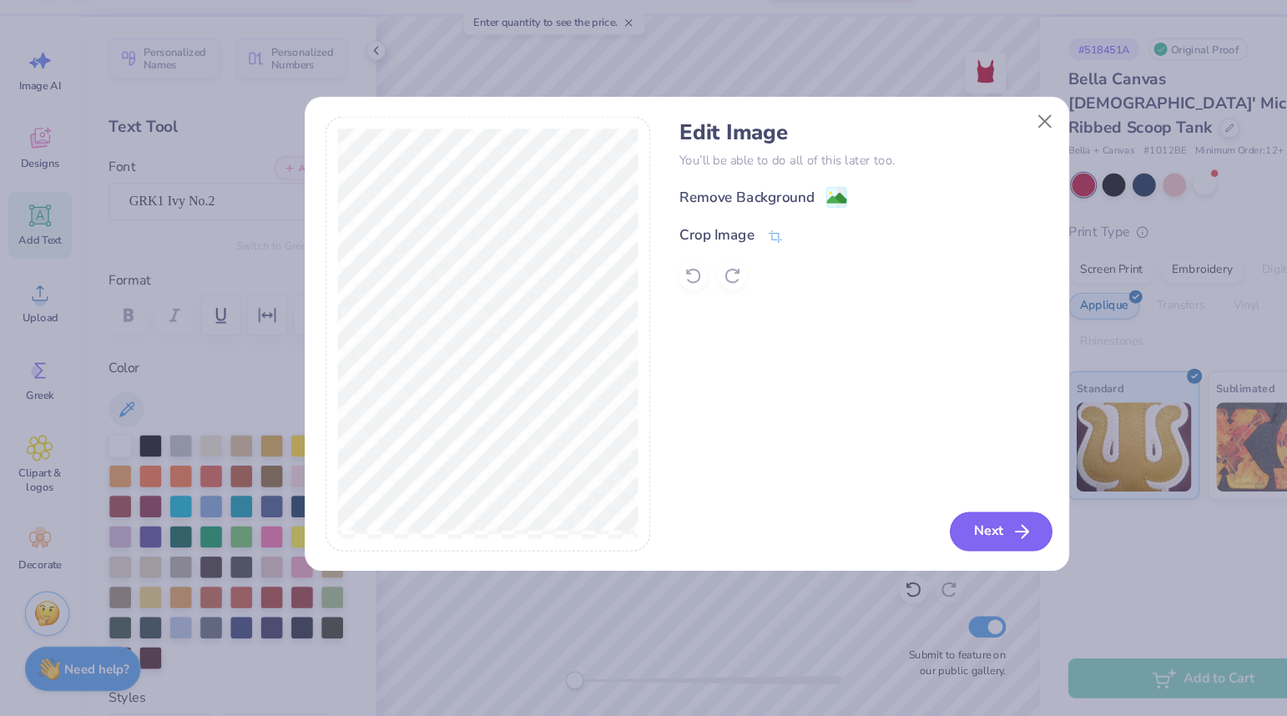
click at [931, 539] on button "Next" at bounding box center [938, 543] width 96 height 37
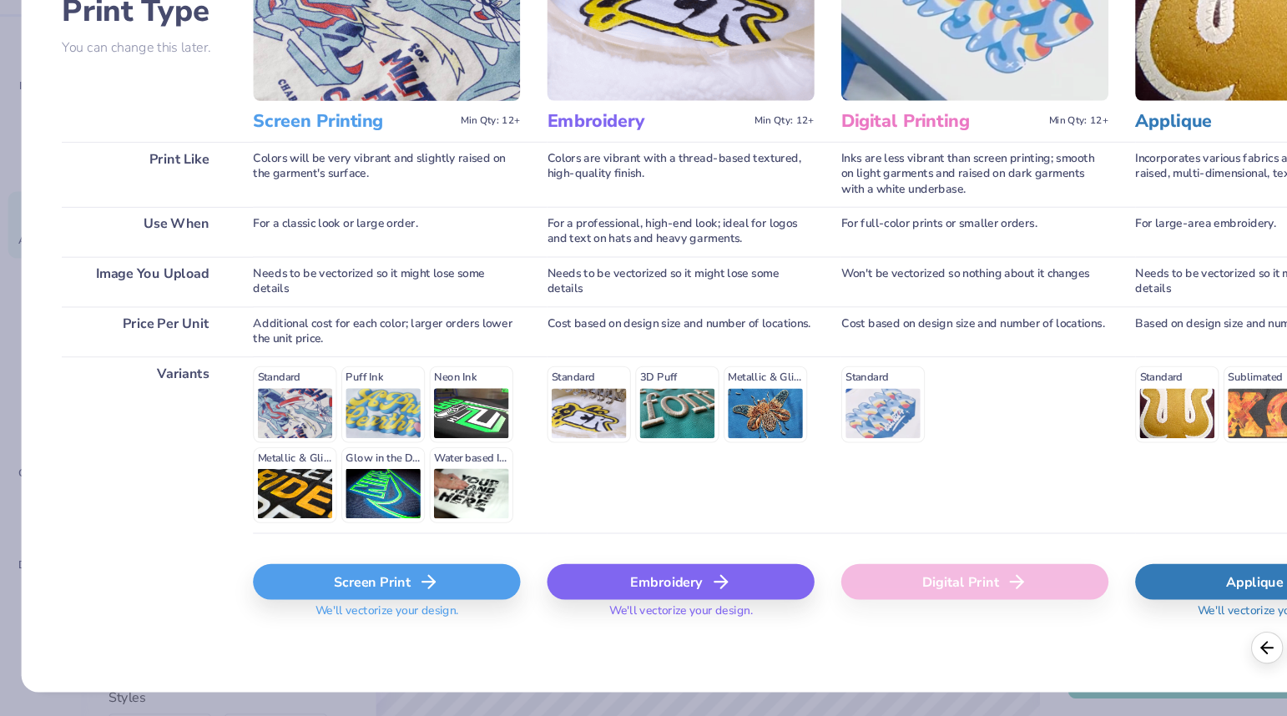
scroll to position [0, 164]
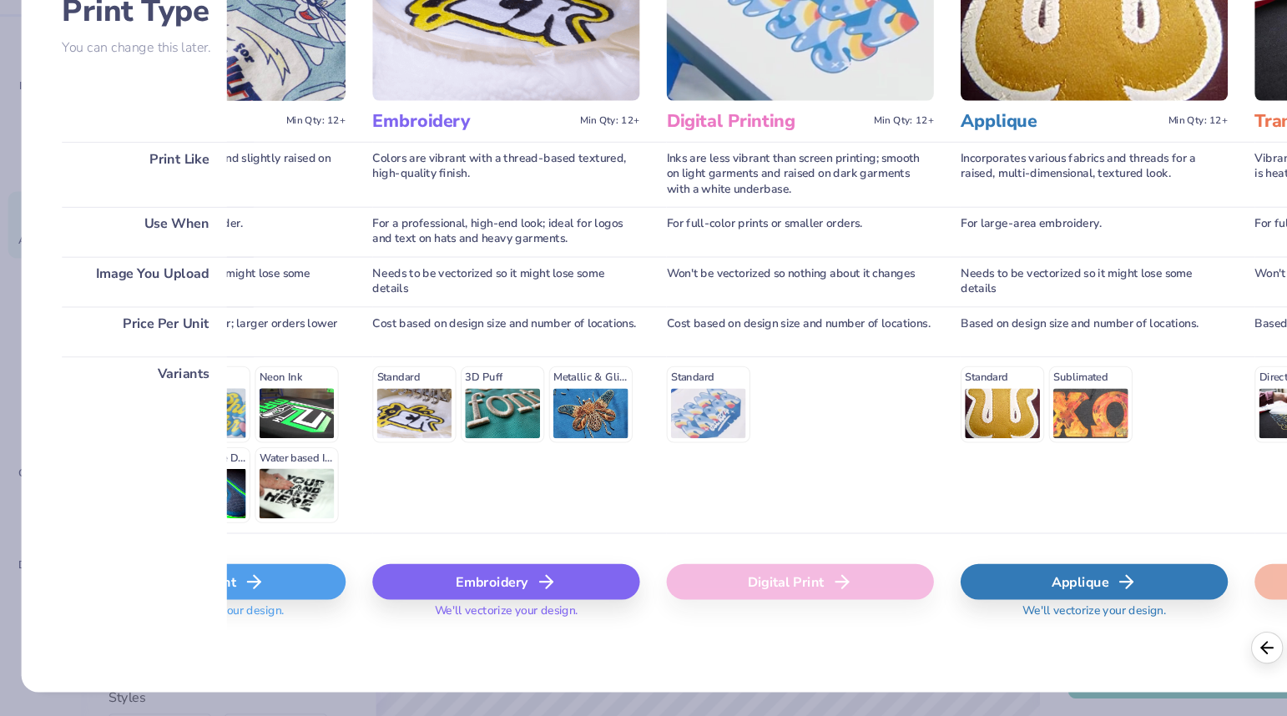
click at [1002, 593] on div "Applique" at bounding box center [1025, 589] width 250 height 33
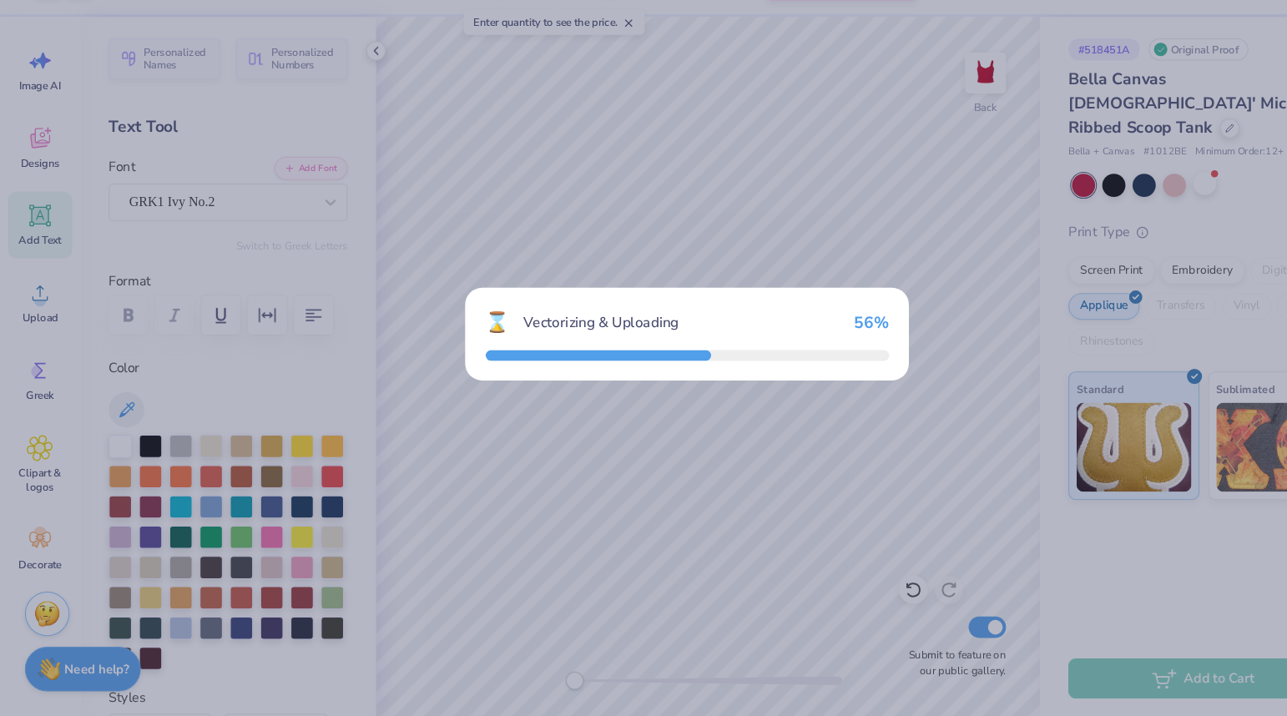
scroll to position [0, 0]
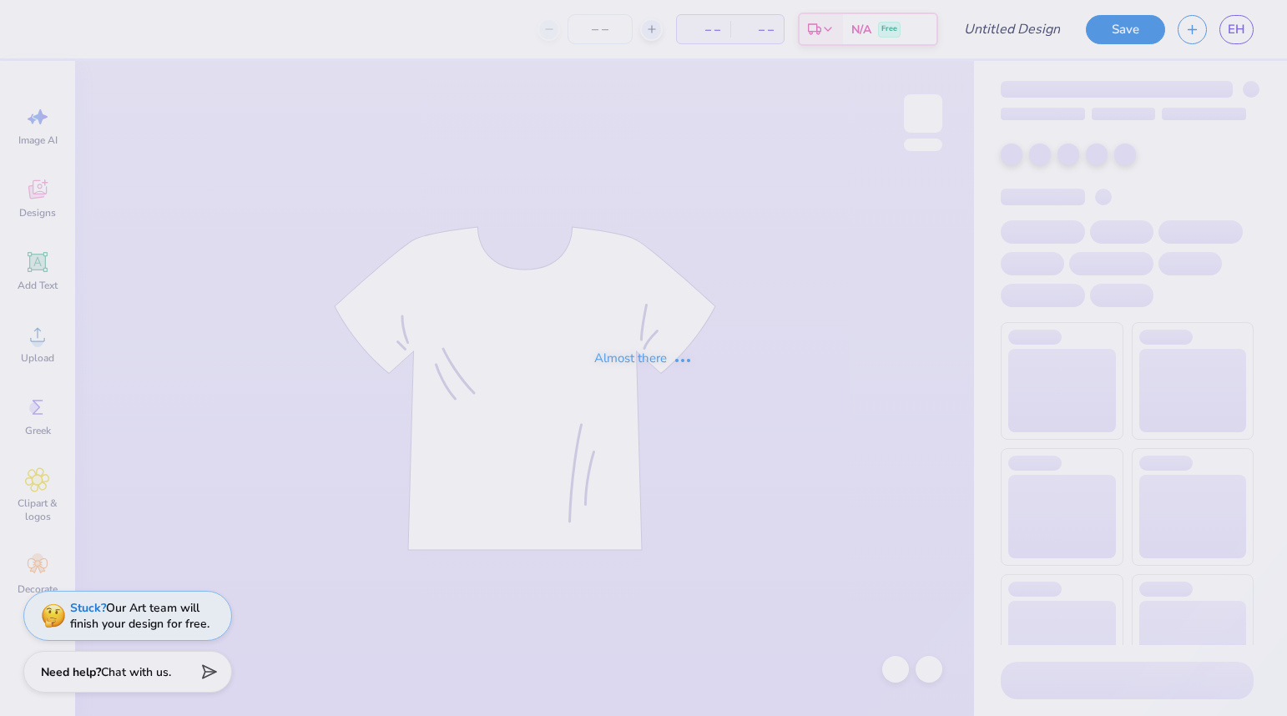
type input "i hear sc"
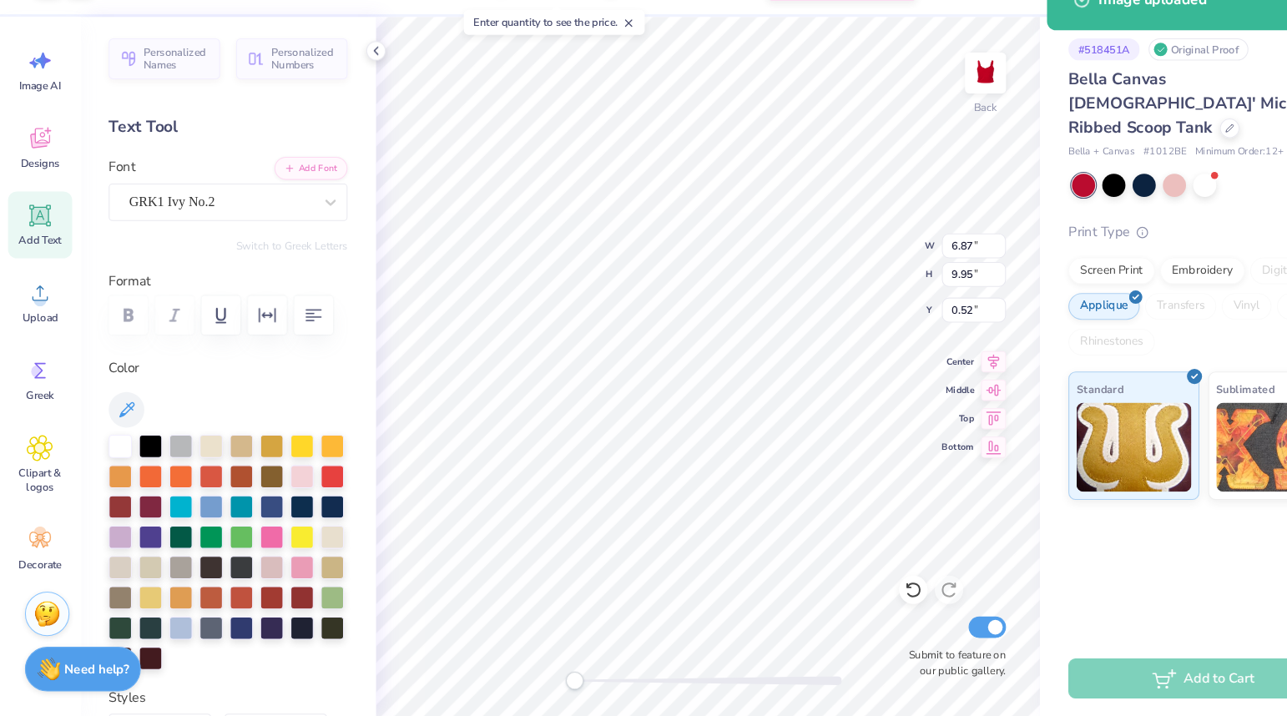
type input "2.36"
type input "3.42"
type input "7.06"
type input "1.25"
type input "1.81"
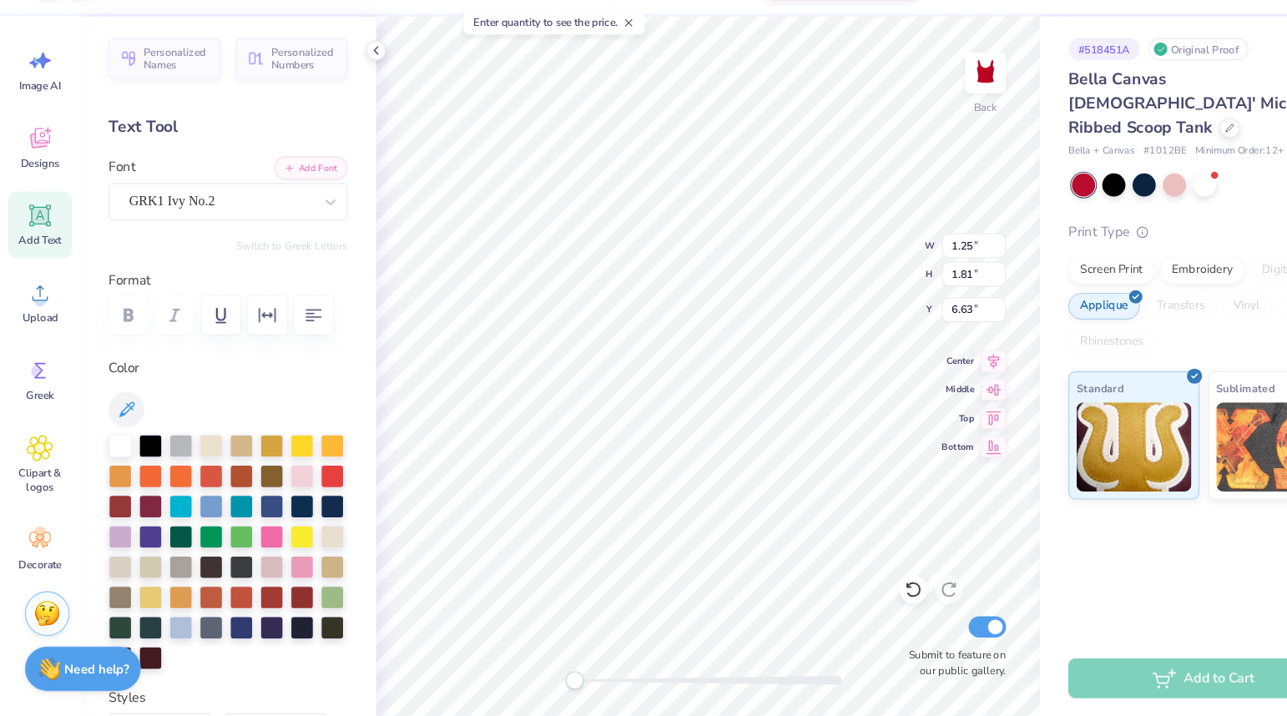
type input "6.63"
type input "1.67"
type input "2.42"
type input "1.10"
type input "1.71"
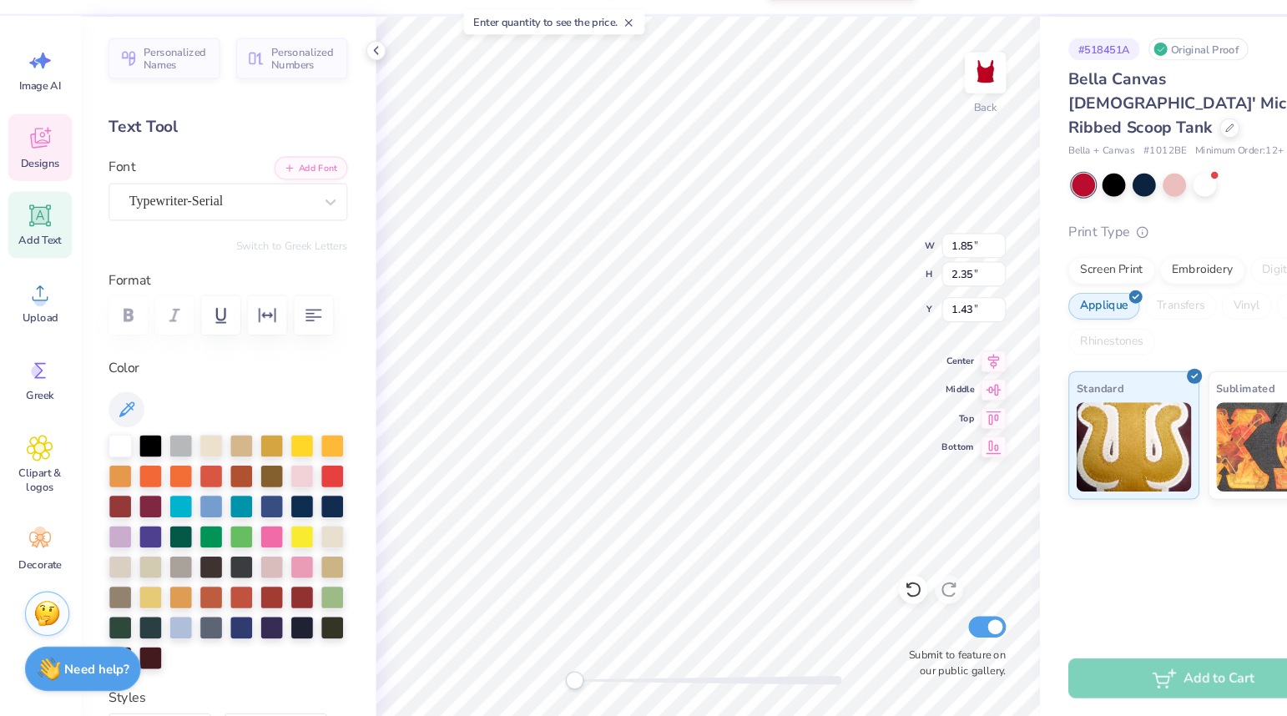
type input "2.55"
type input "0.88"
type input "1.88"
type input "2.81"
type input "0.73"
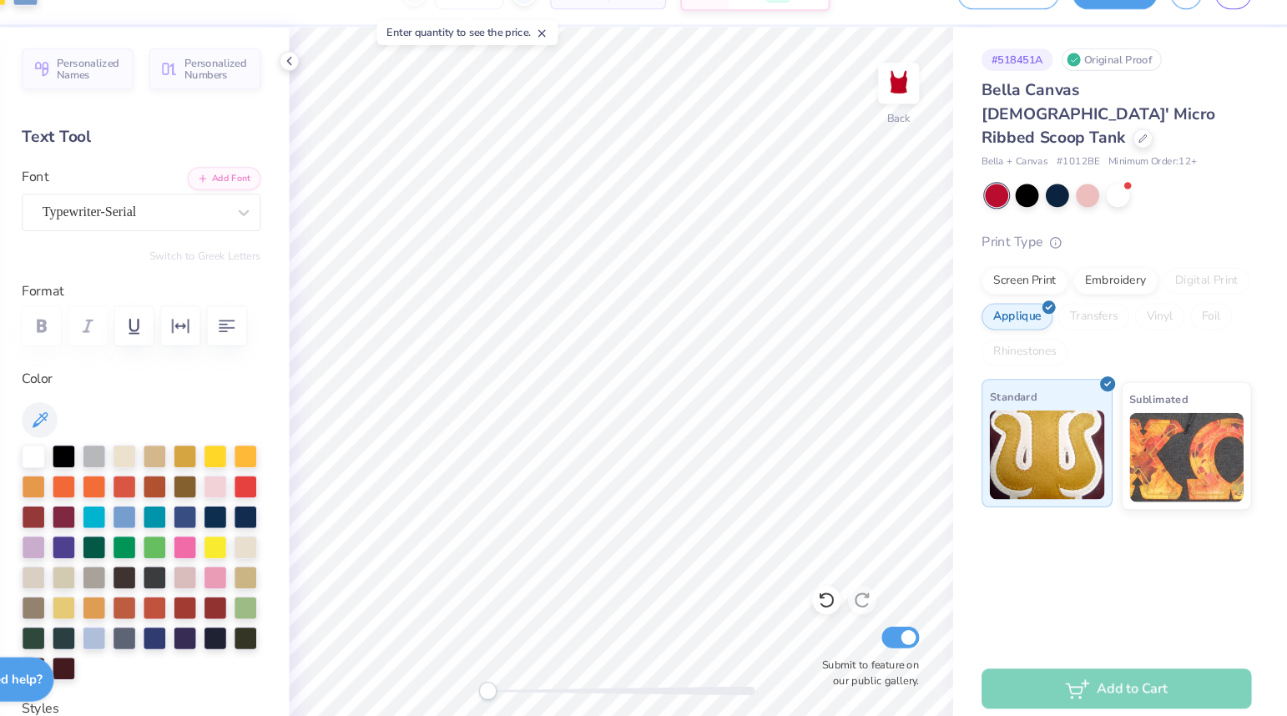
click at [1008, 420] on img at bounding box center [1062, 461] width 108 height 83
click at [1113, 284] on div "Embroidery" at bounding box center [1126, 296] width 79 height 25
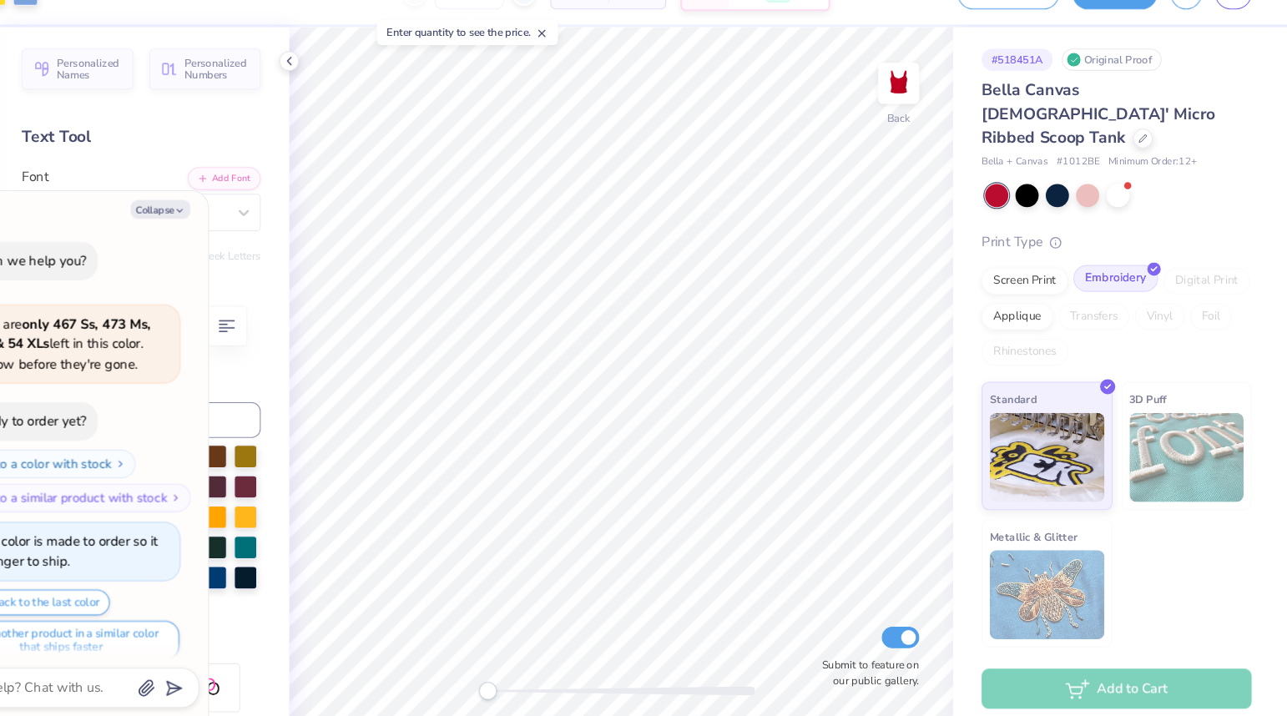
scroll to position [1020, 0]
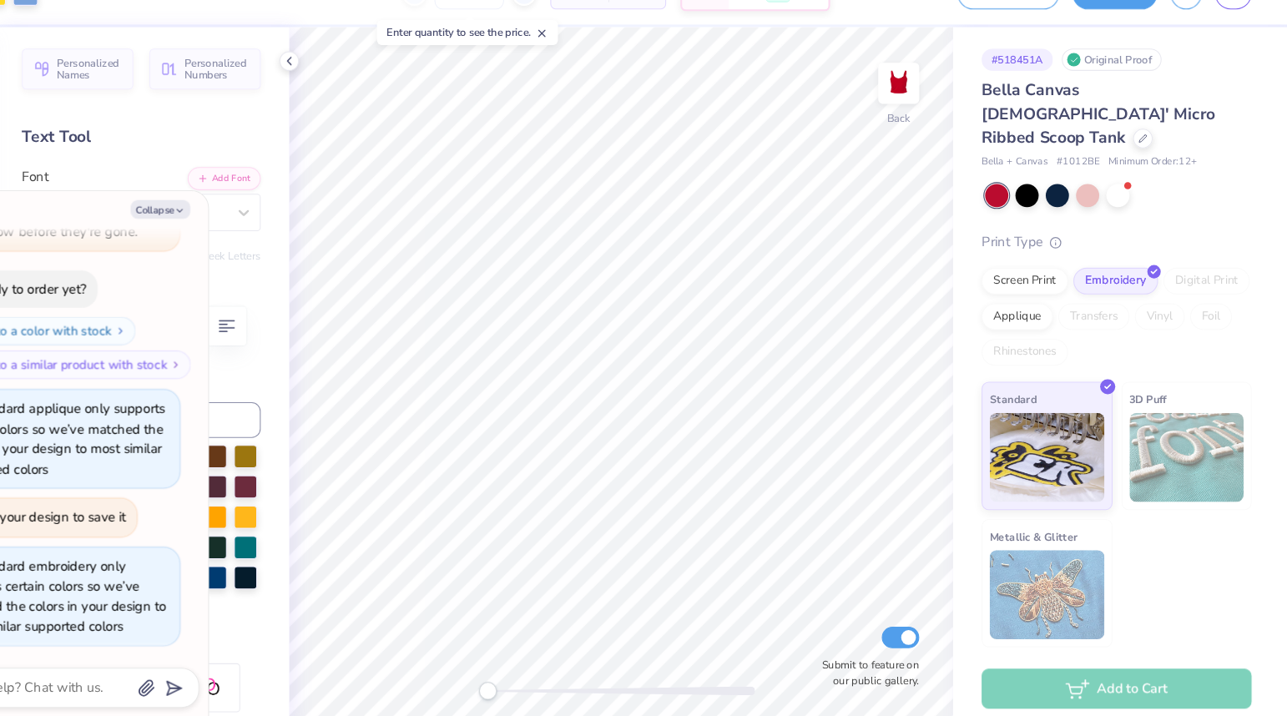
click at [1200, 286] on div "Digital Print" at bounding box center [1211, 298] width 81 height 25
click at [1052, 284] on div "Screen Print" at bounding box center [1041, 296] width 81 height 25
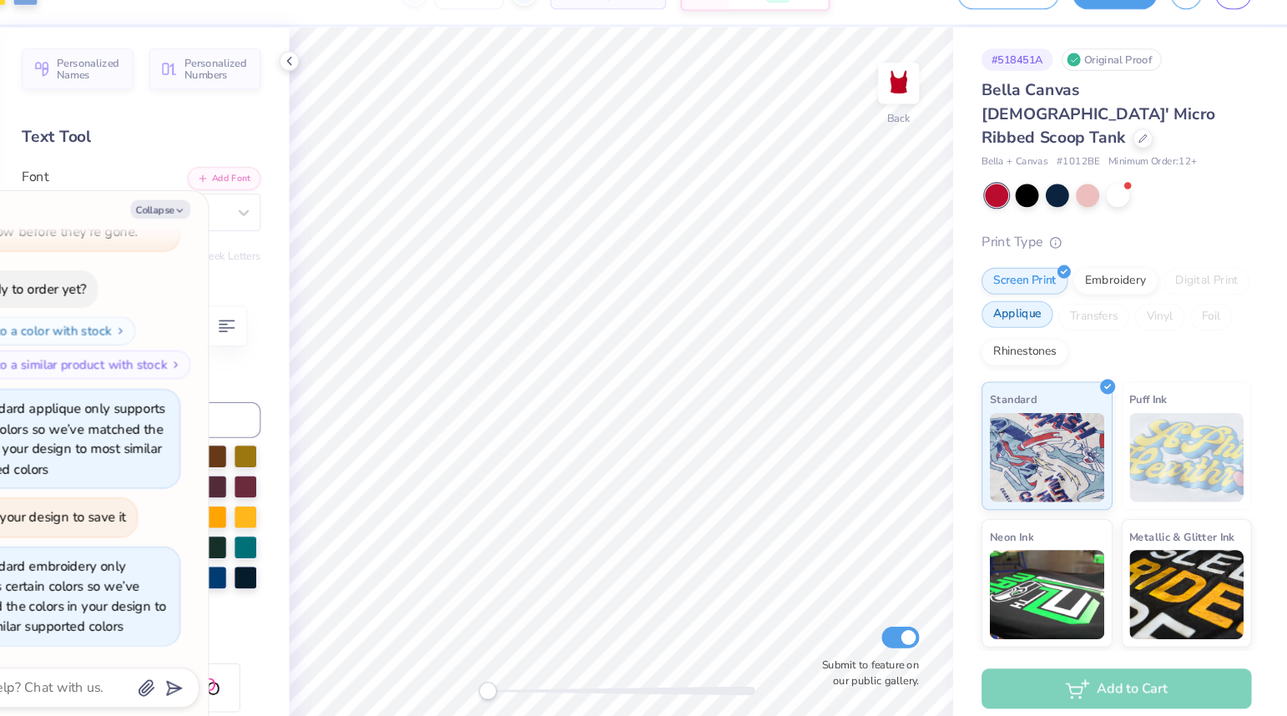
click at [1047, 317] on div "Applique" at bounding box center [1034, 329] width 67 height 25
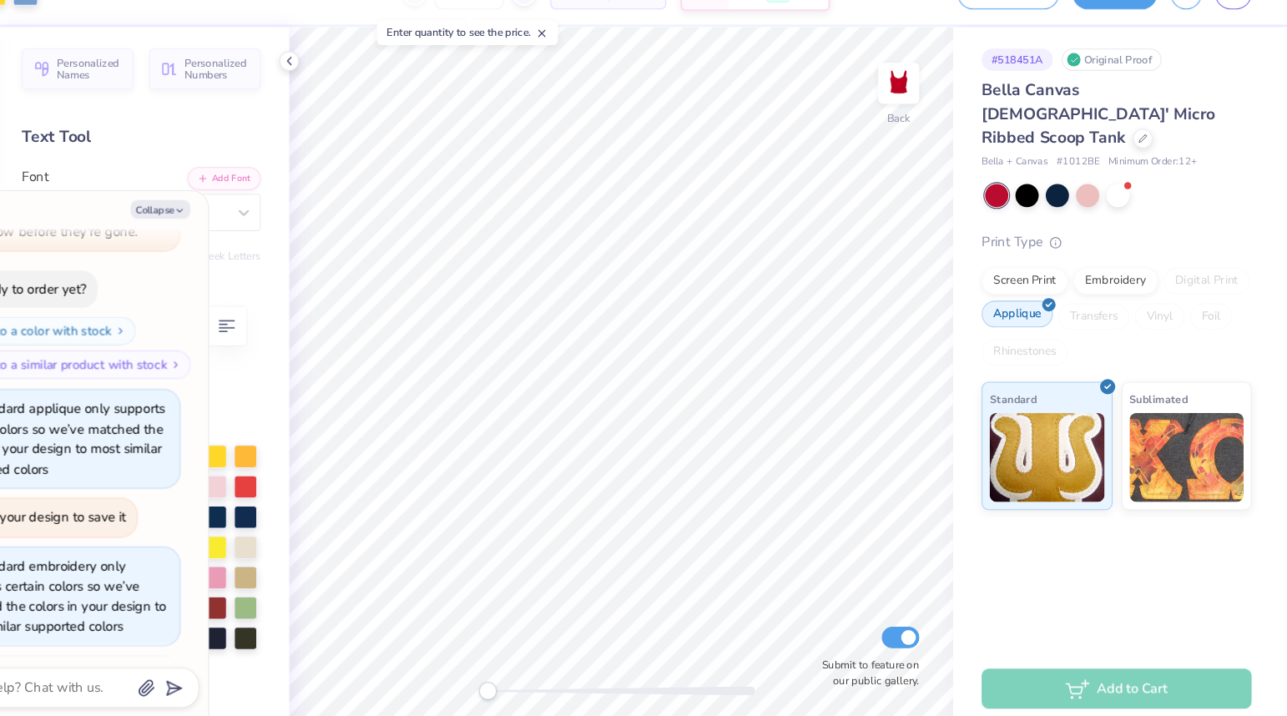
scroll to position [1122, 0]
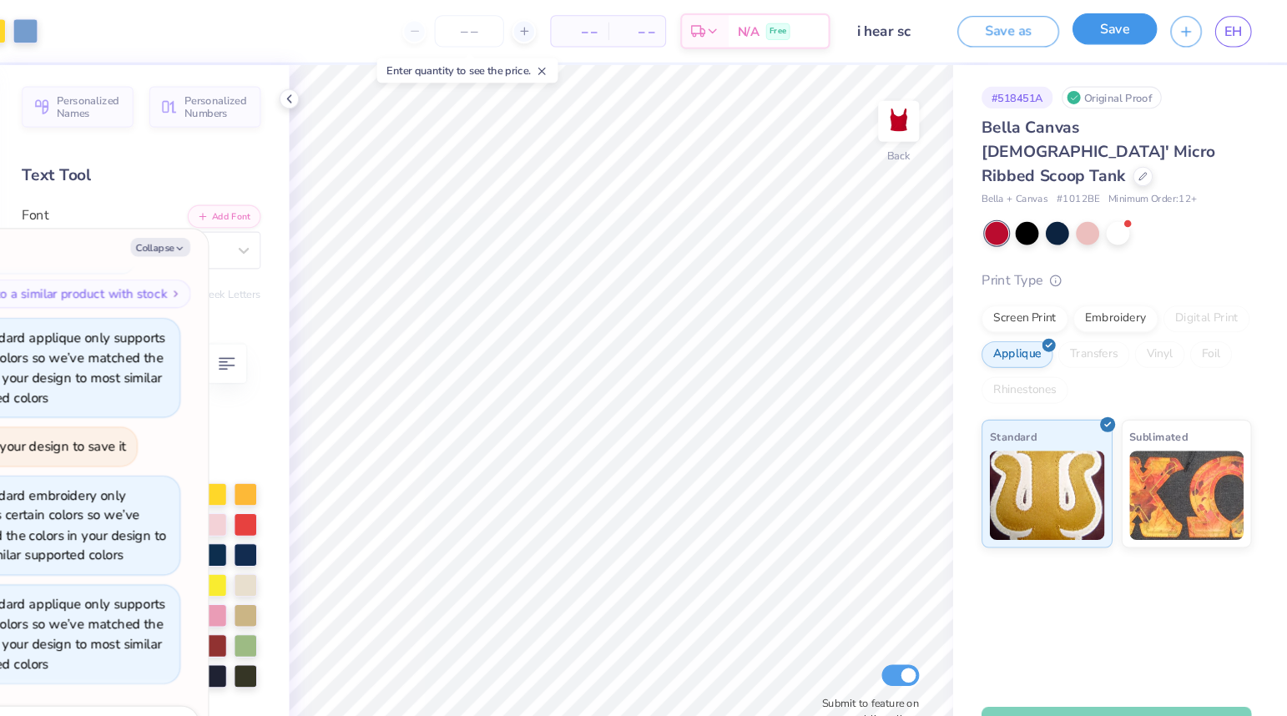
click at [1133, 35] on button "Save" at bounding box center [1125, 27] width 79 height 29
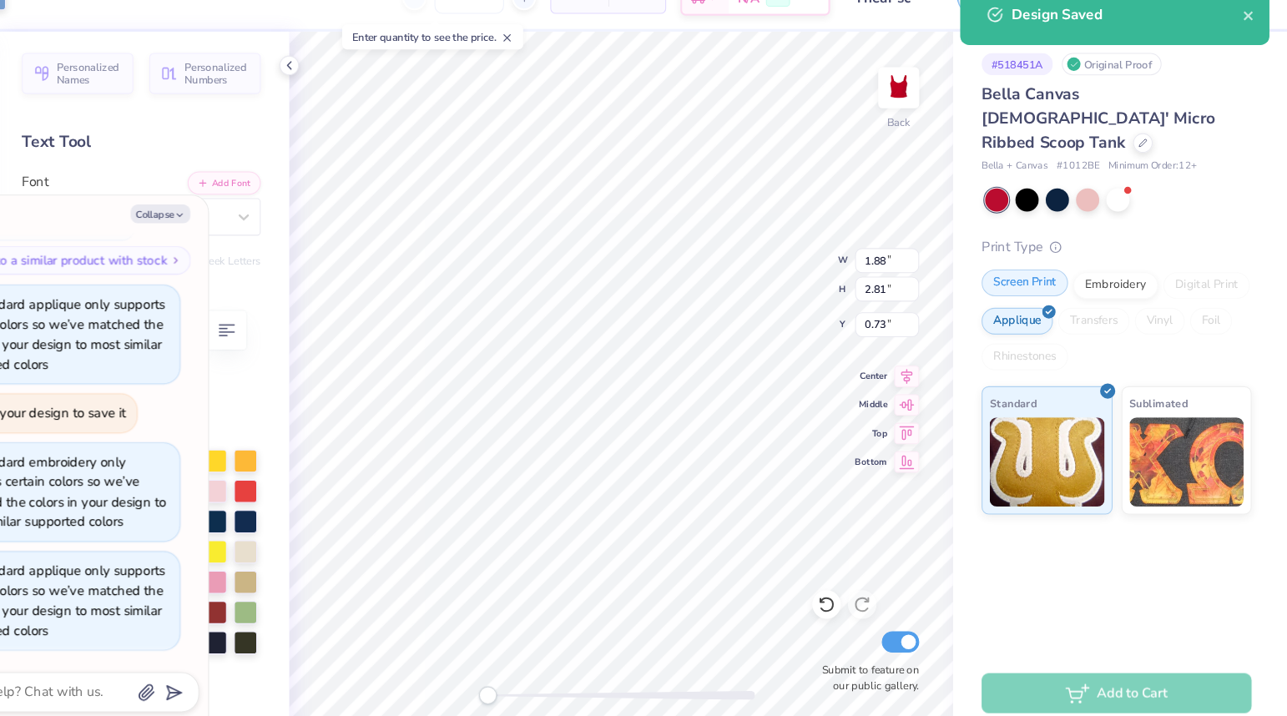
type textarea "x"
type input "1.78"
type input "2.65"
type input "0.75"
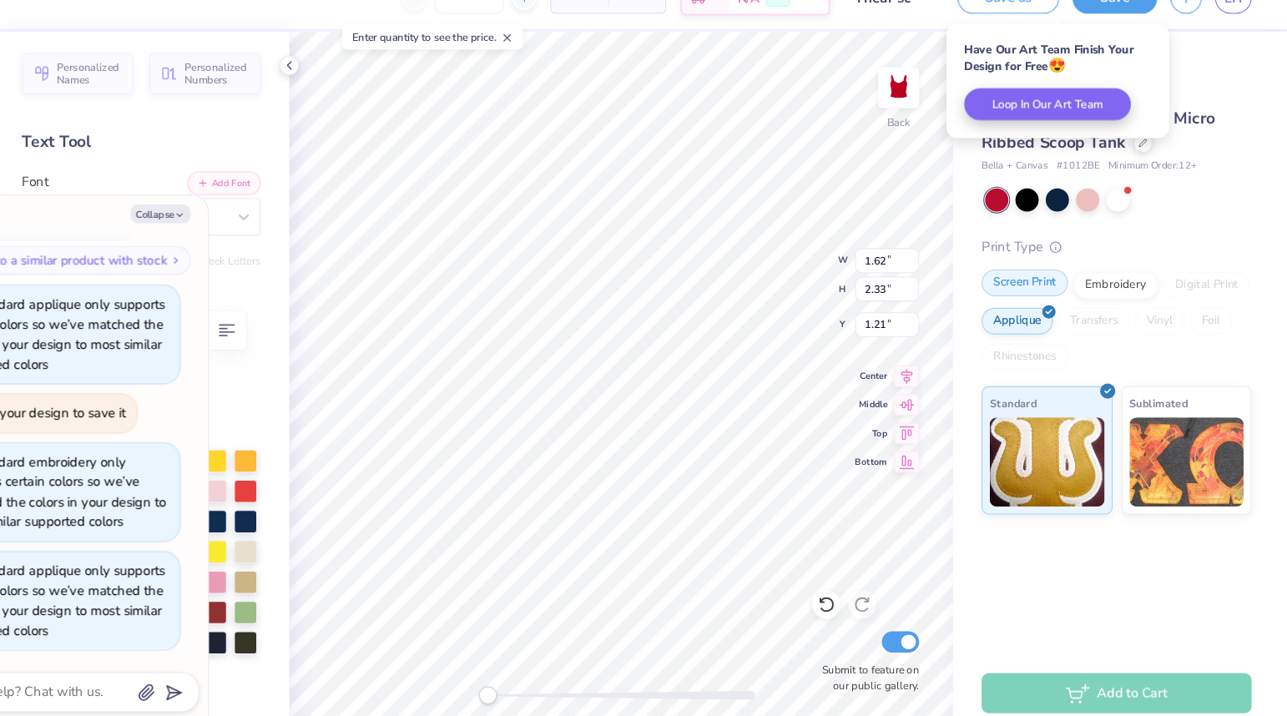
type textarea "x"
type input "1.55"
type input "2.23"
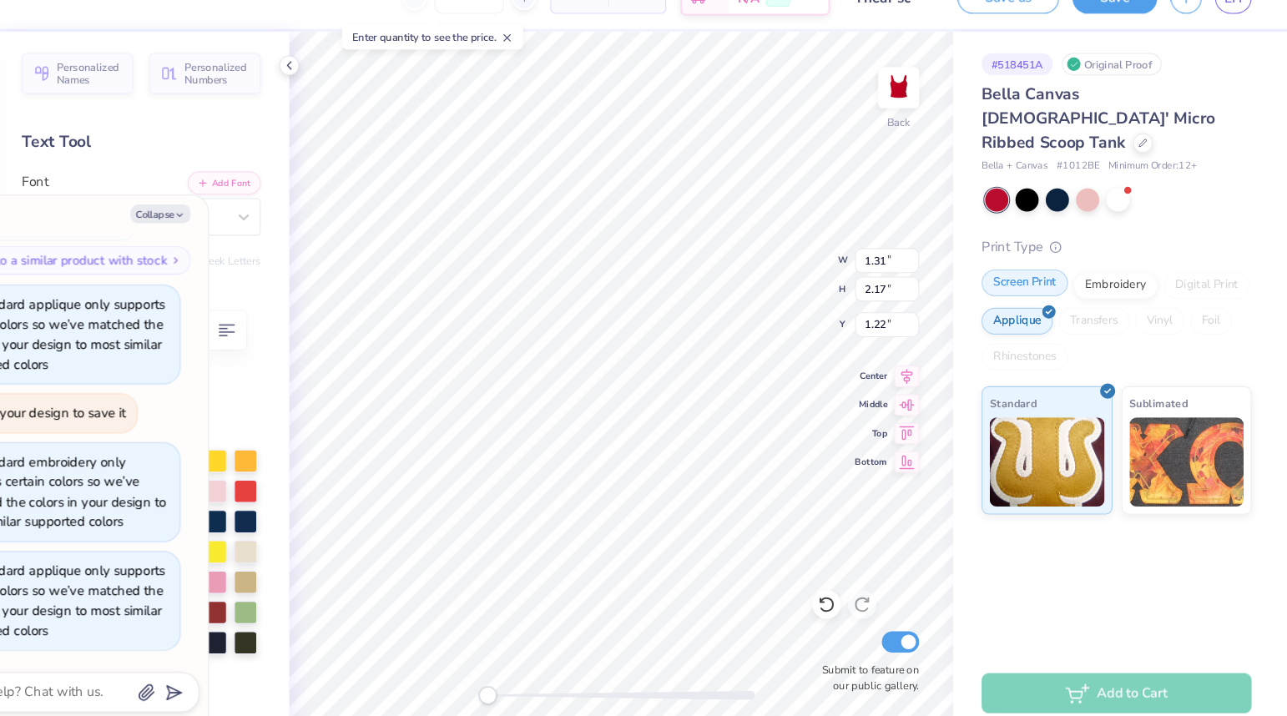
type textarea "x"
type input "1.43"
type input "2.36"
type input "0.92"
click at [1125, 38] on button "Save" at bounding box center [1125, 27] width 79 height 29
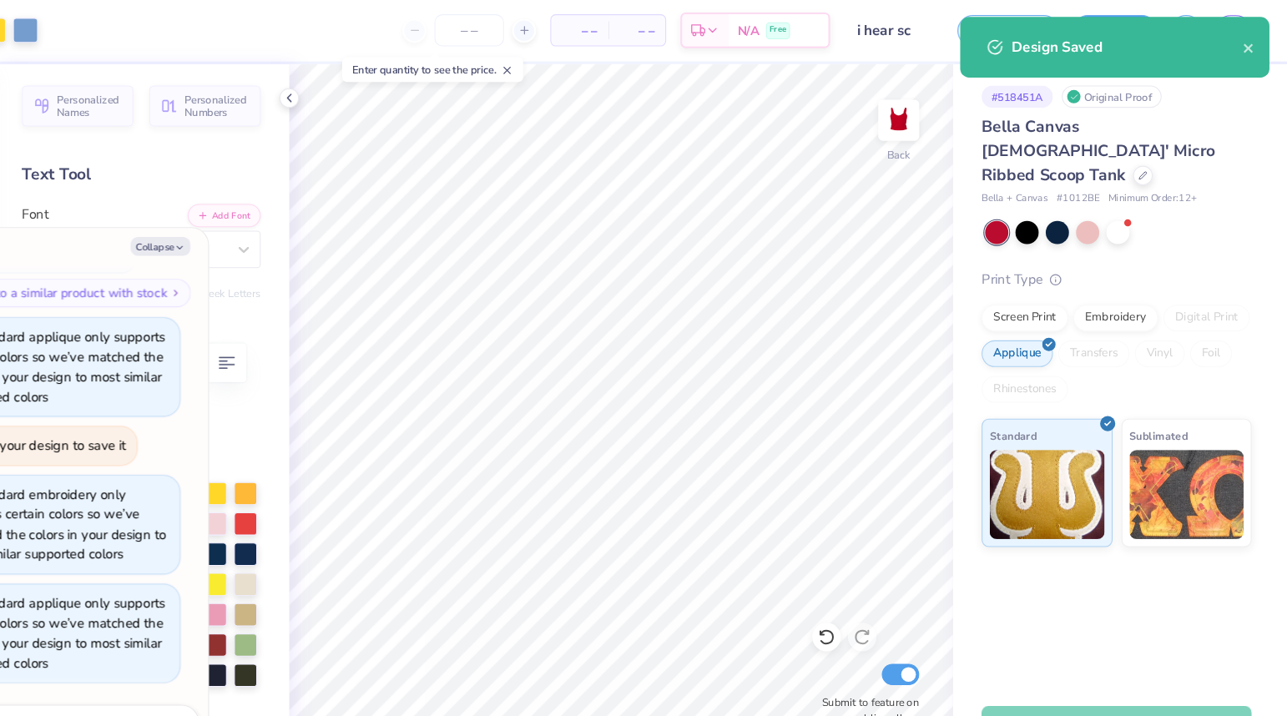
type textarea "x"
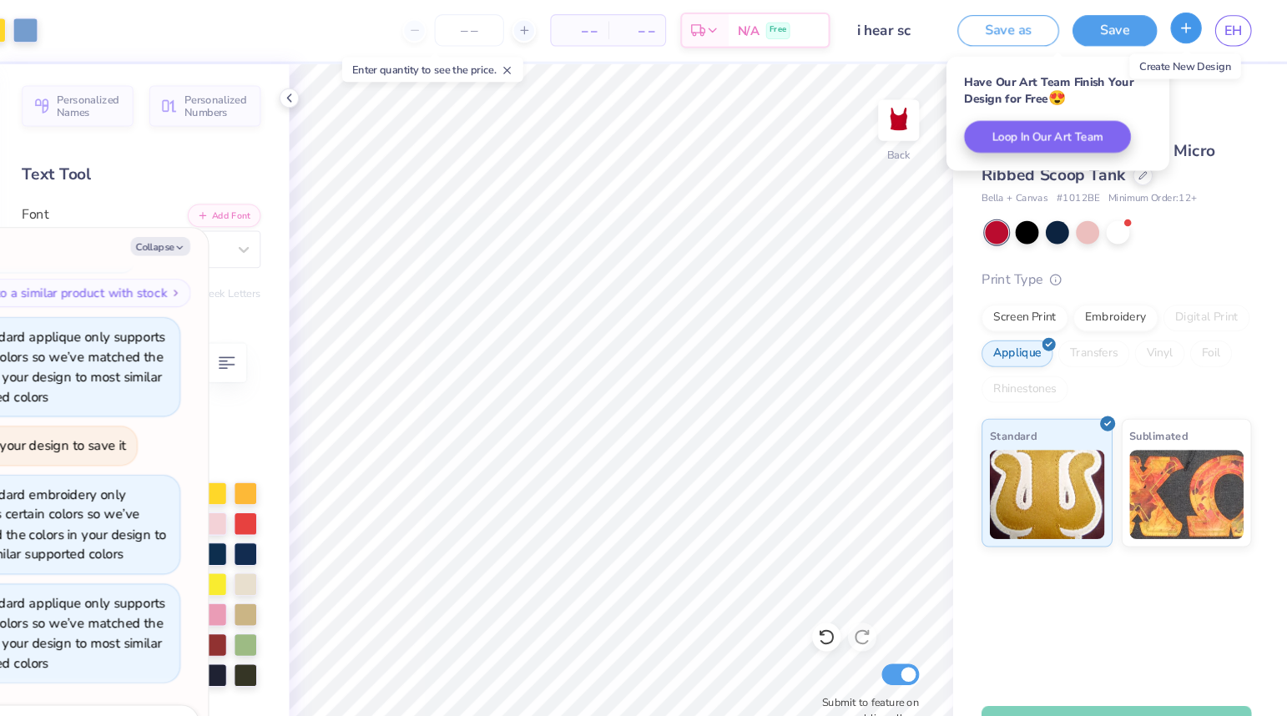
click at [1201, 28] on button "button" at bounding box center [1192, 27] width 29 height 29
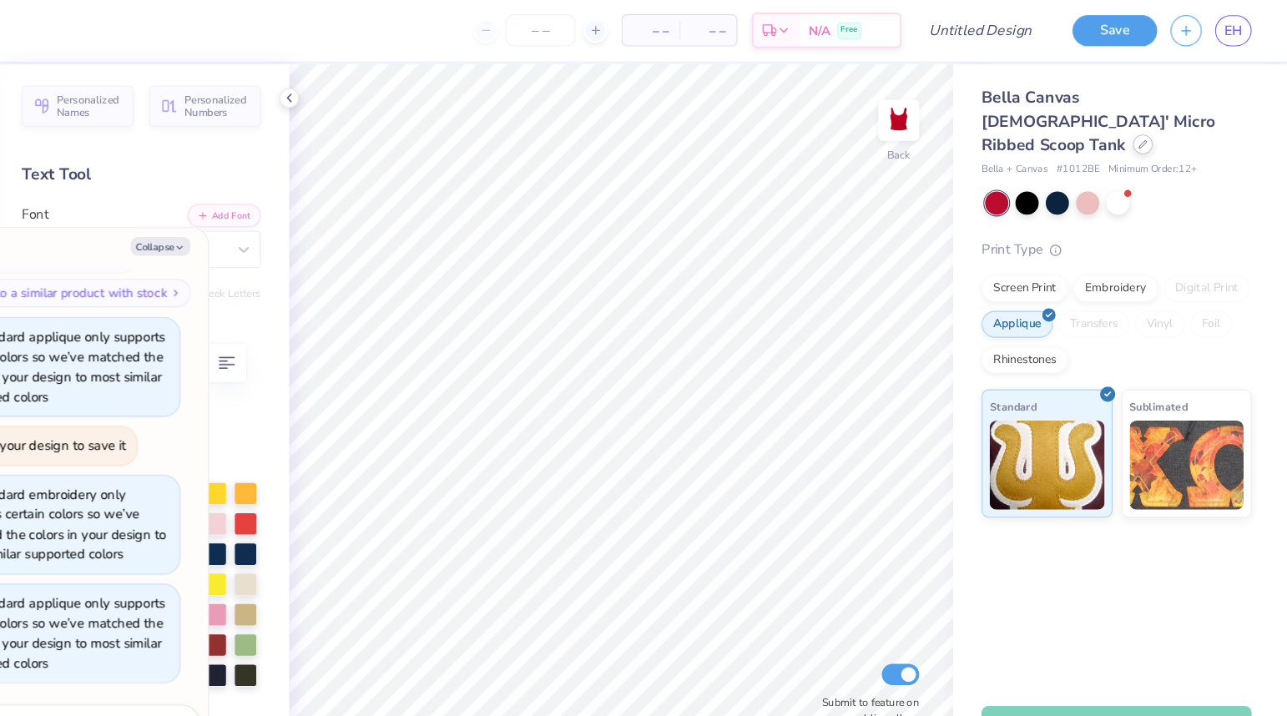
click at [1148, 132] on icon at bounding box center [1152, 136] width 8 height 8
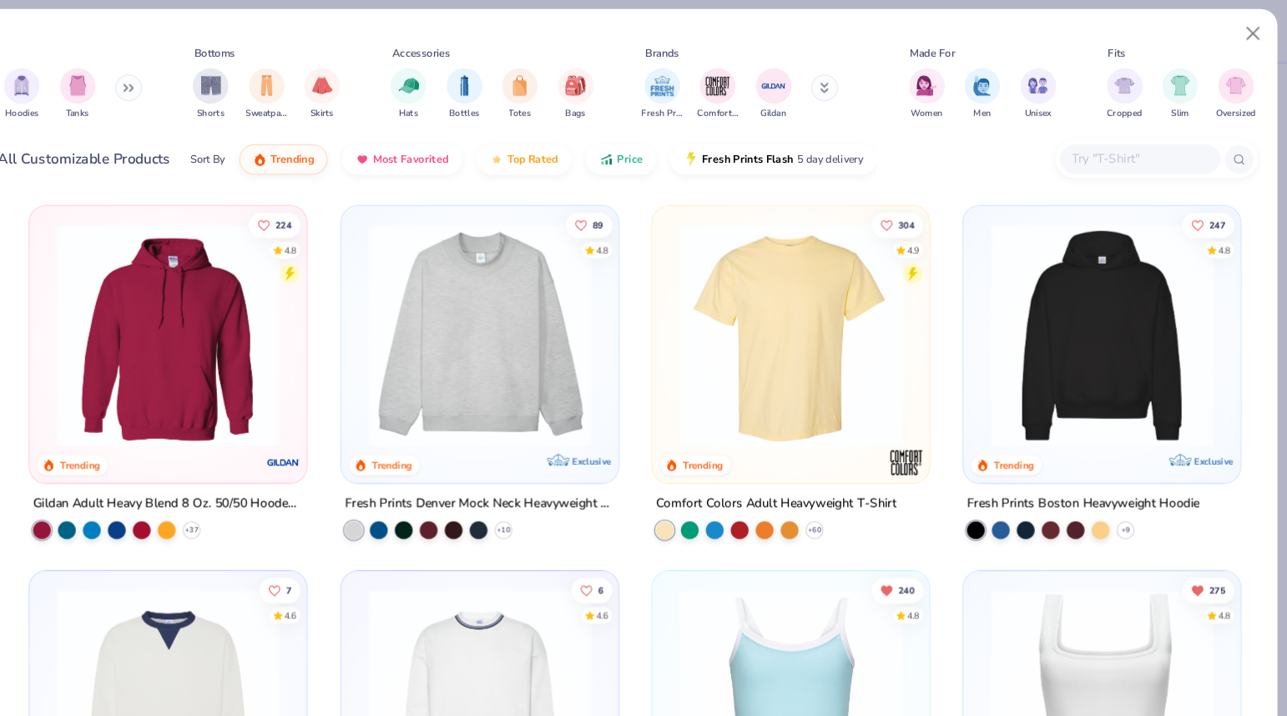
click at [210, 85] on button at bounding box center [201, 83] width 25 height 25
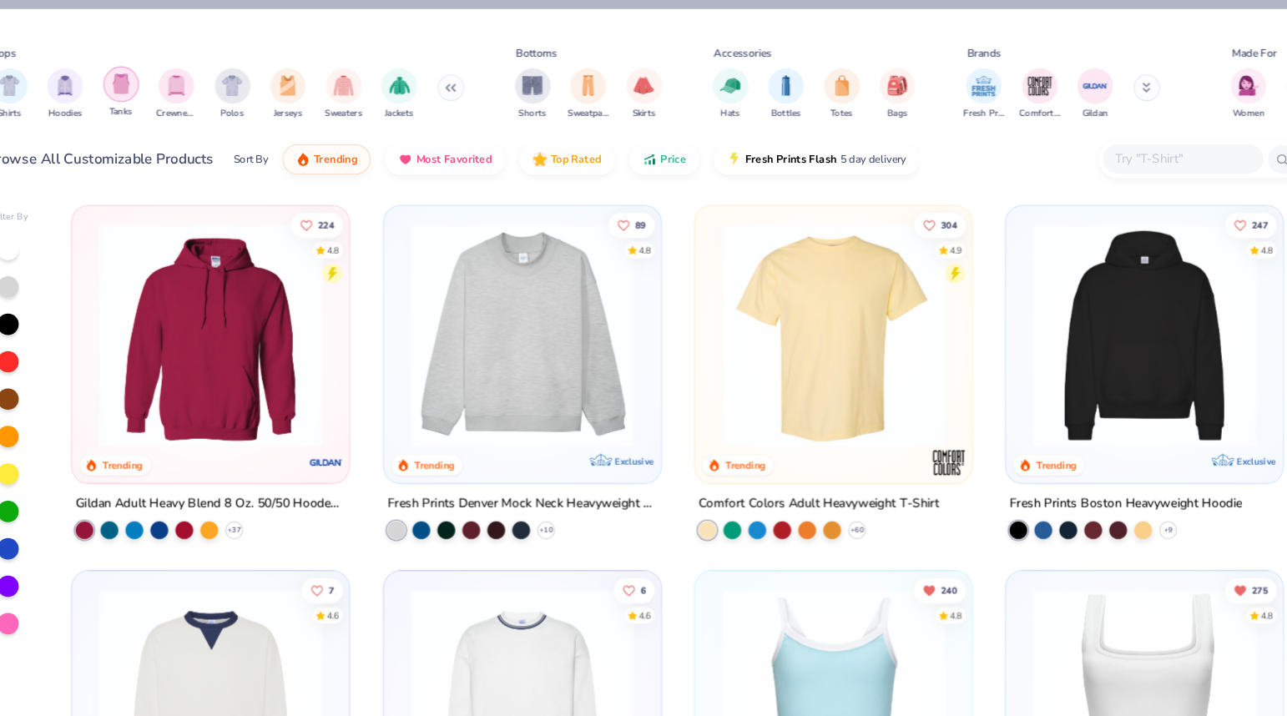
click at [154, 83] on img "filter for Tanks" at bounding box center [154, 79] width 18 height 19
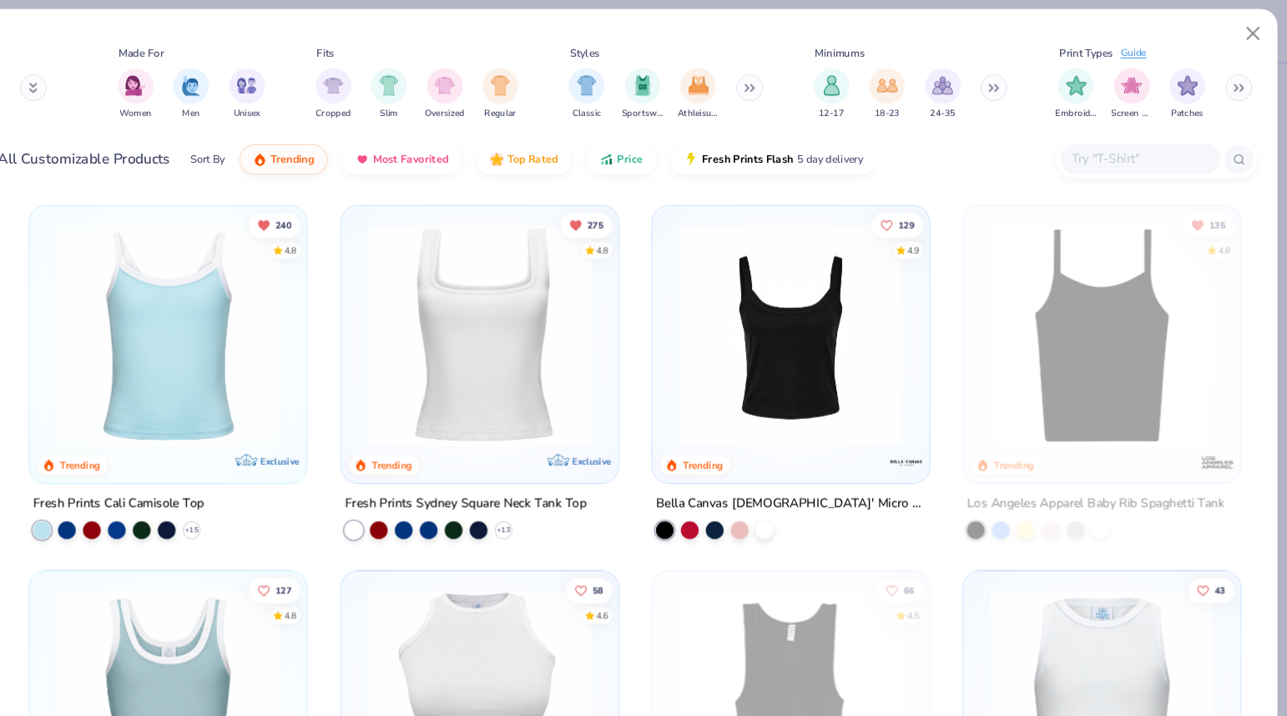
click at [1245, 86] on icon at bounding box center [1244, 84] width 3 height 6
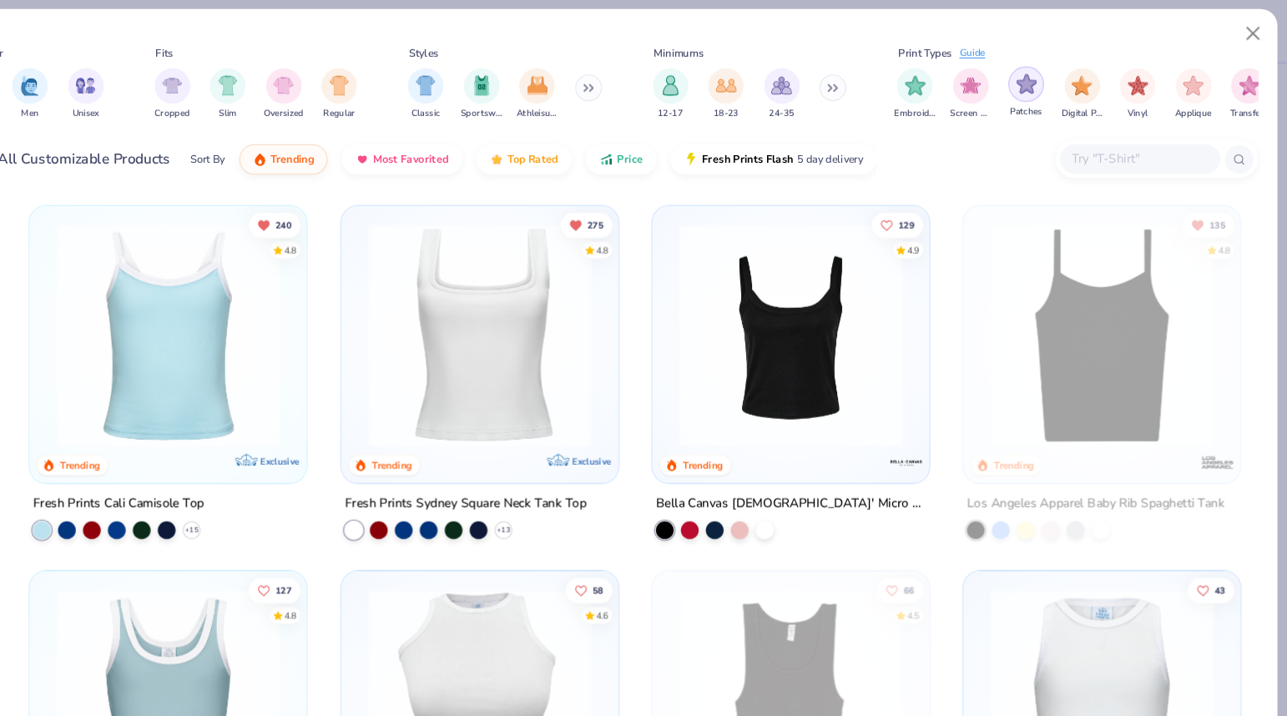
scroll to position [0, 950]
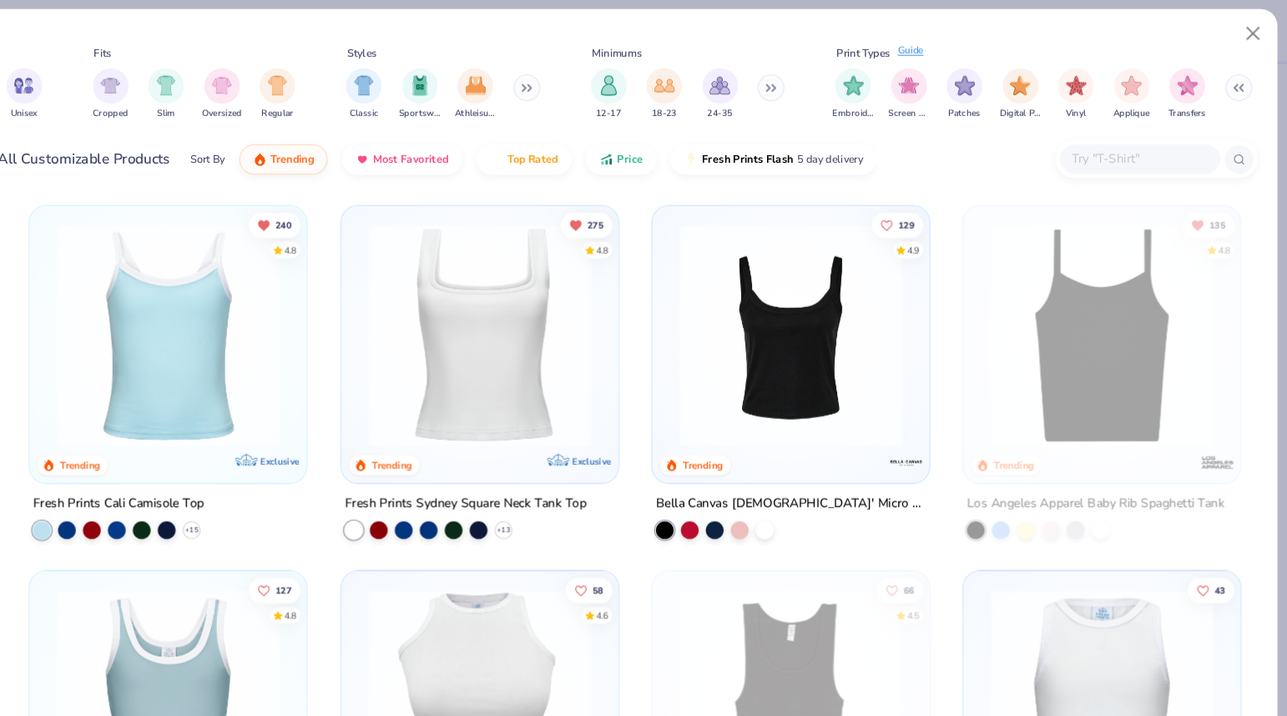
click at [933, 53] on div "Guide" at bounding box center [934, 49] width 24 height 14
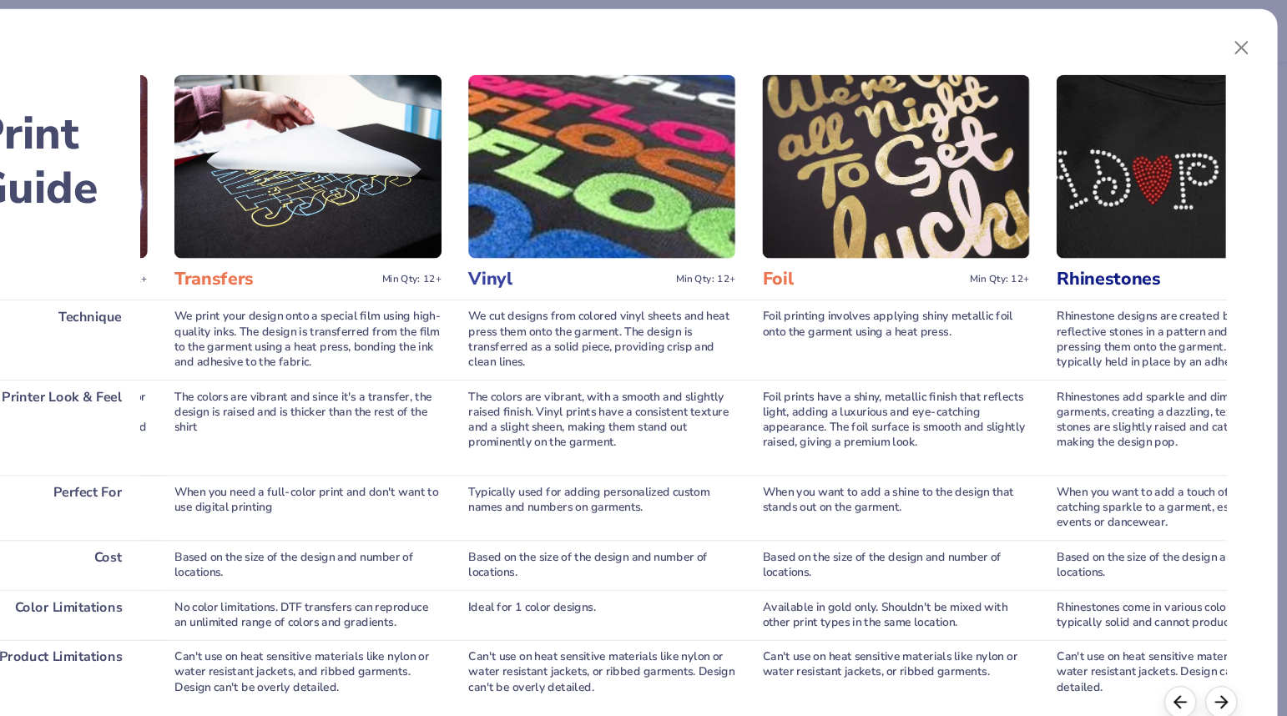
scroll to position [0, 1211]
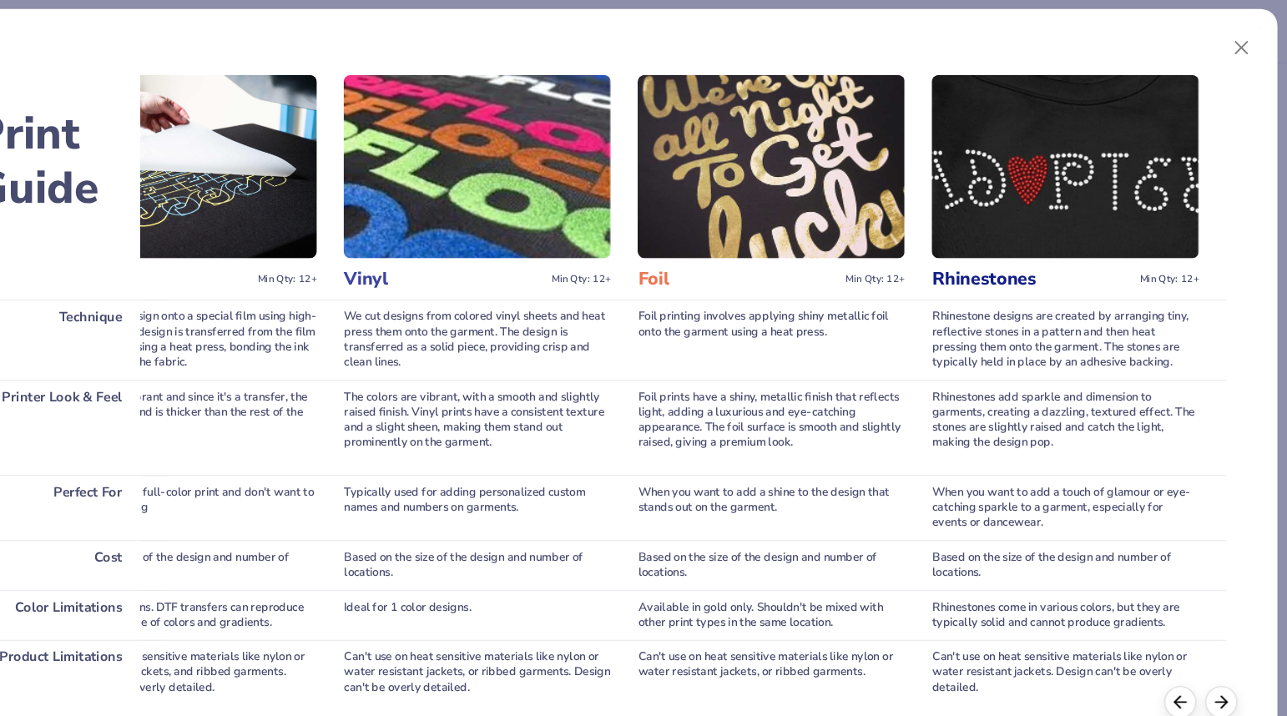
click at [1032, 263] on h3 "Rhinestones" at bounding box center [1048, 262] width 188 height 22
click at [1229, 52] on button "Close" at bounding box center [1245, 46] width 32 height 32
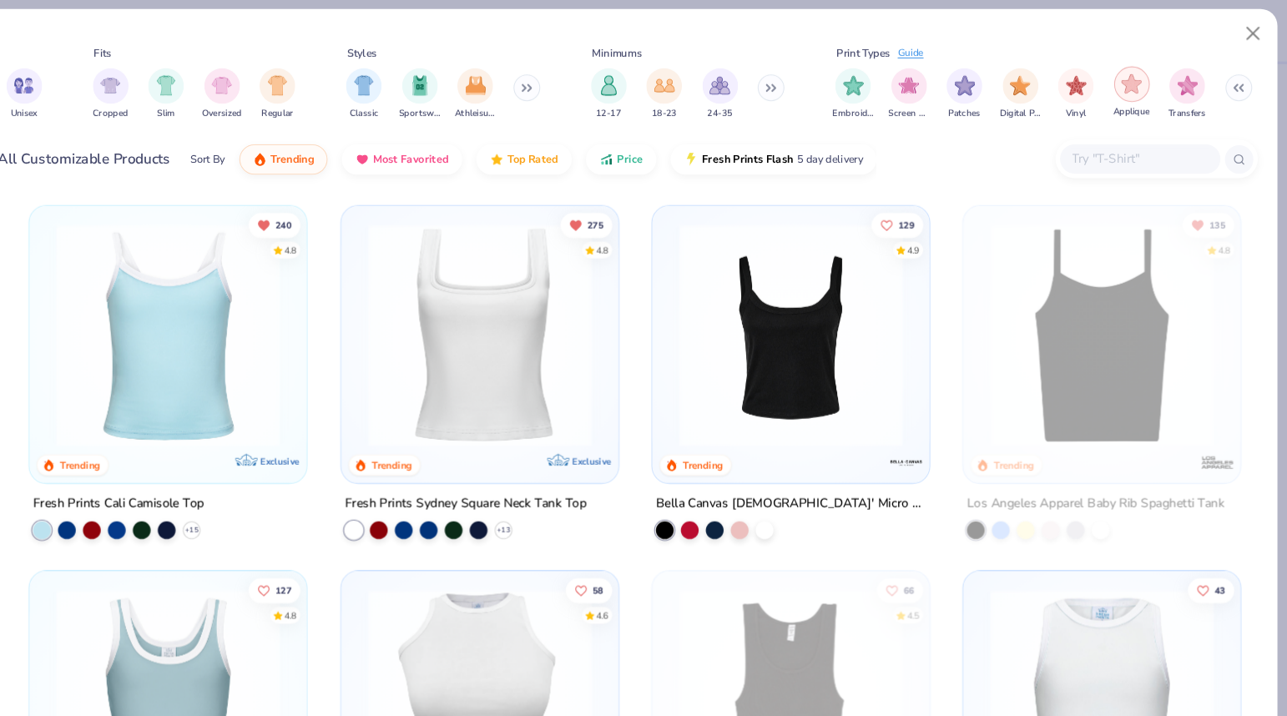
click at [1149, 87] on img "filter for Applique" at bounding box center [1141, 79] width 19 height 19
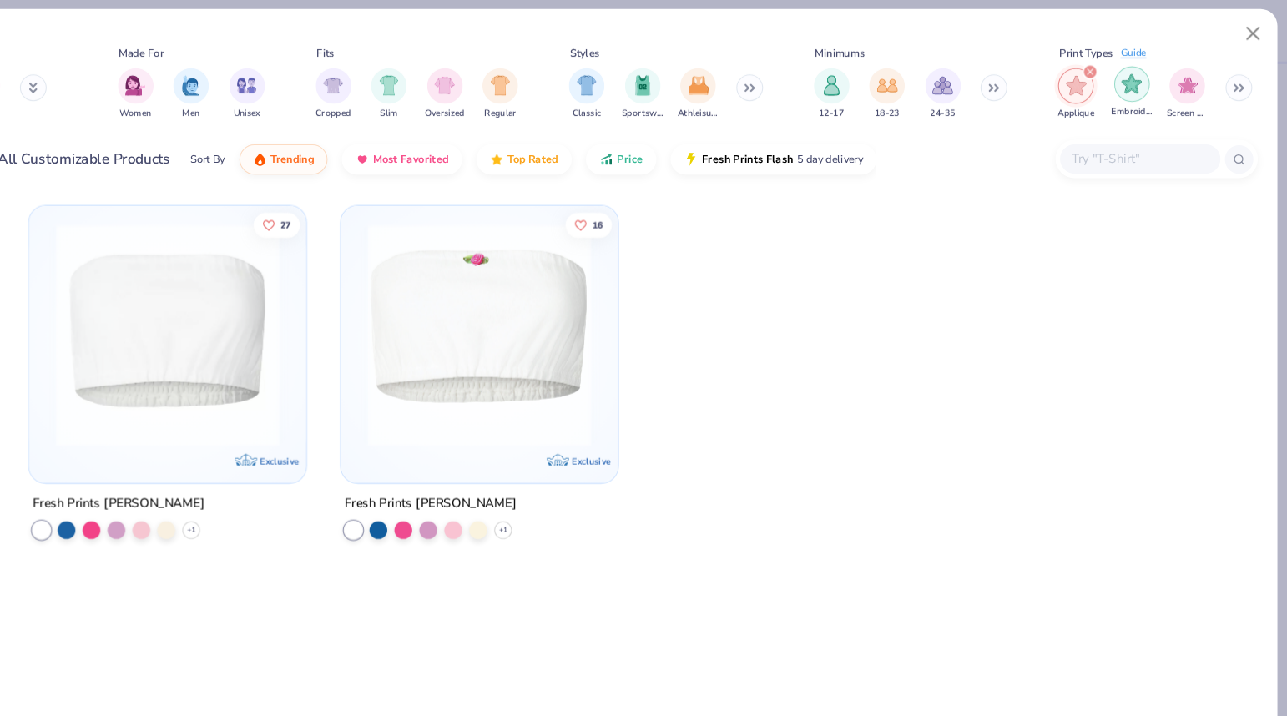
click at [1144, 86] on img "filter for Embroidery" at bounding box center [1141, 79] width 19 height 19
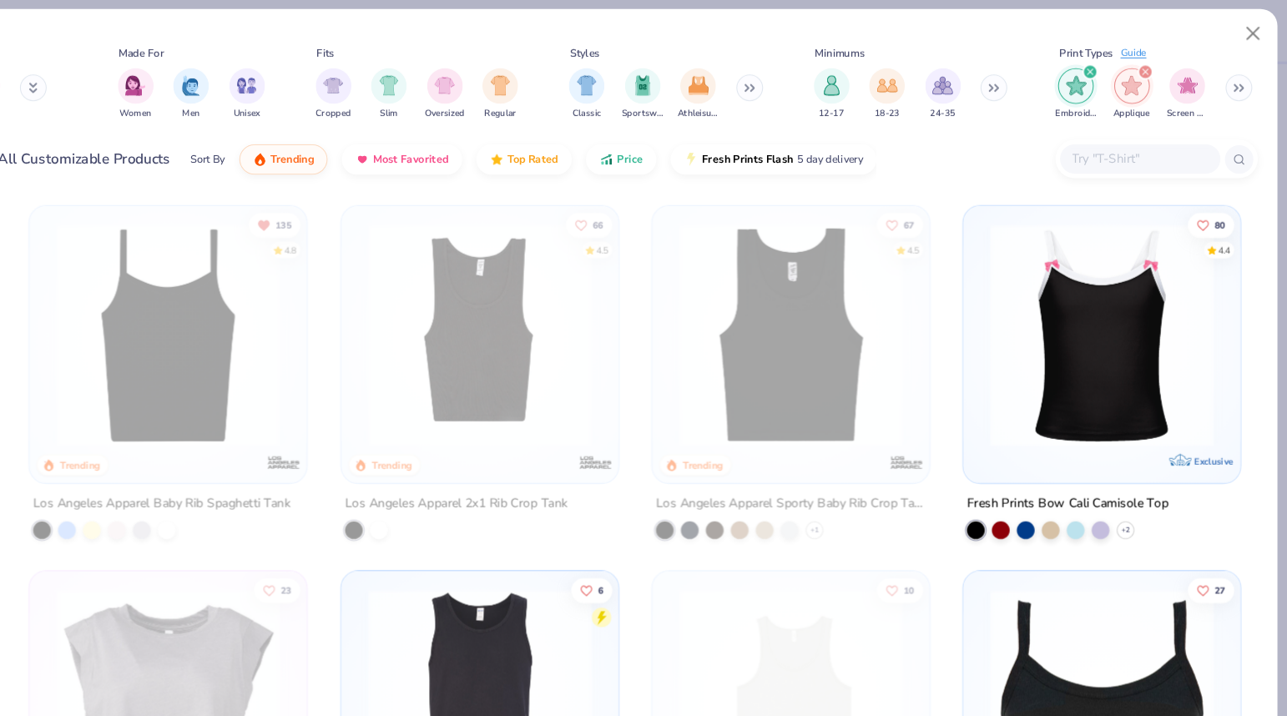
click at [1239, 86] on icon at bounding box center [1241, 83] width 10 height 8
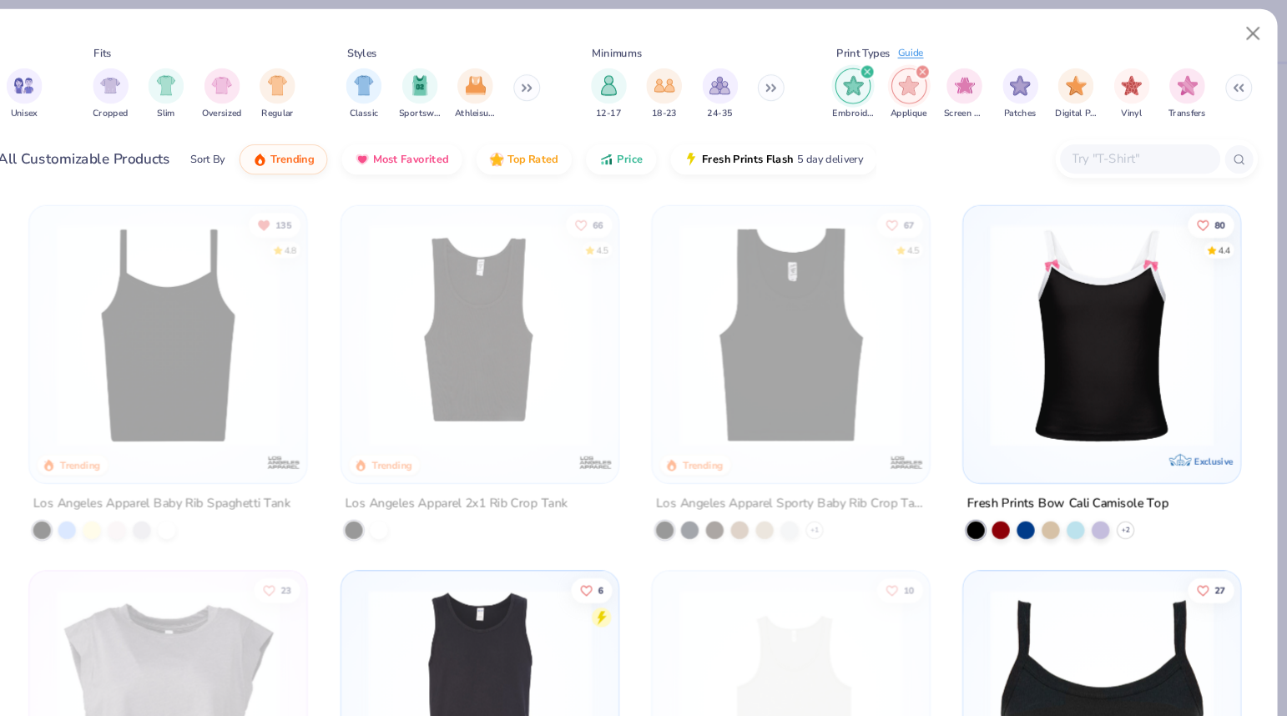
click at [943, 68] on icon "filter for Applique" at bounding box center [945, 68] width 7 height 7
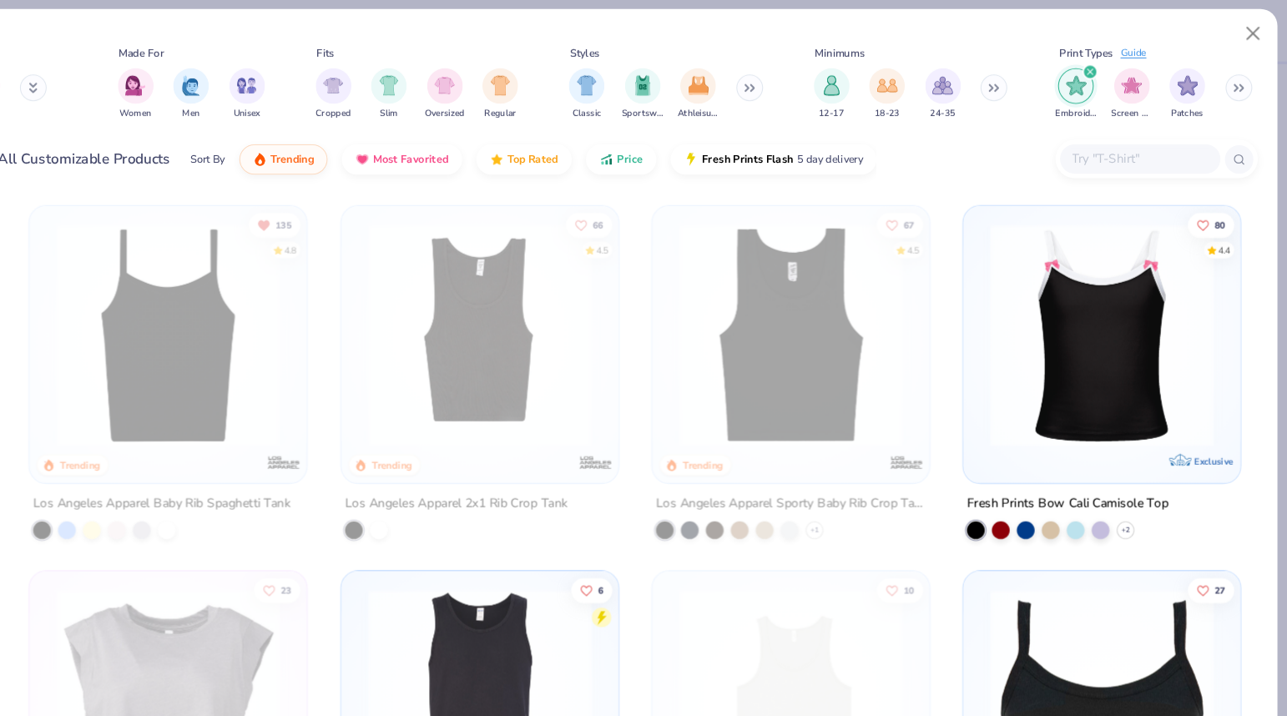
click at [1103, 69] on icon "filter for Embroidery" at bounding box center [1102, 68] width 7 height 7
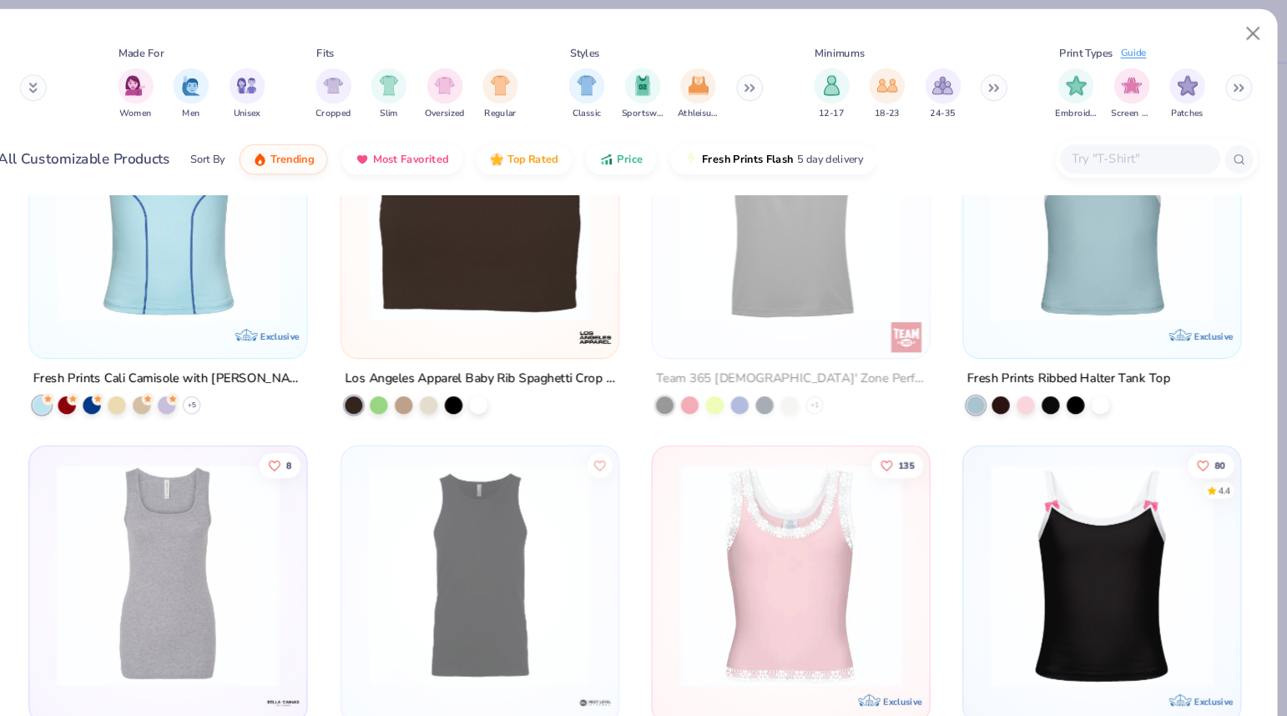
scroll to position [1078, 0]
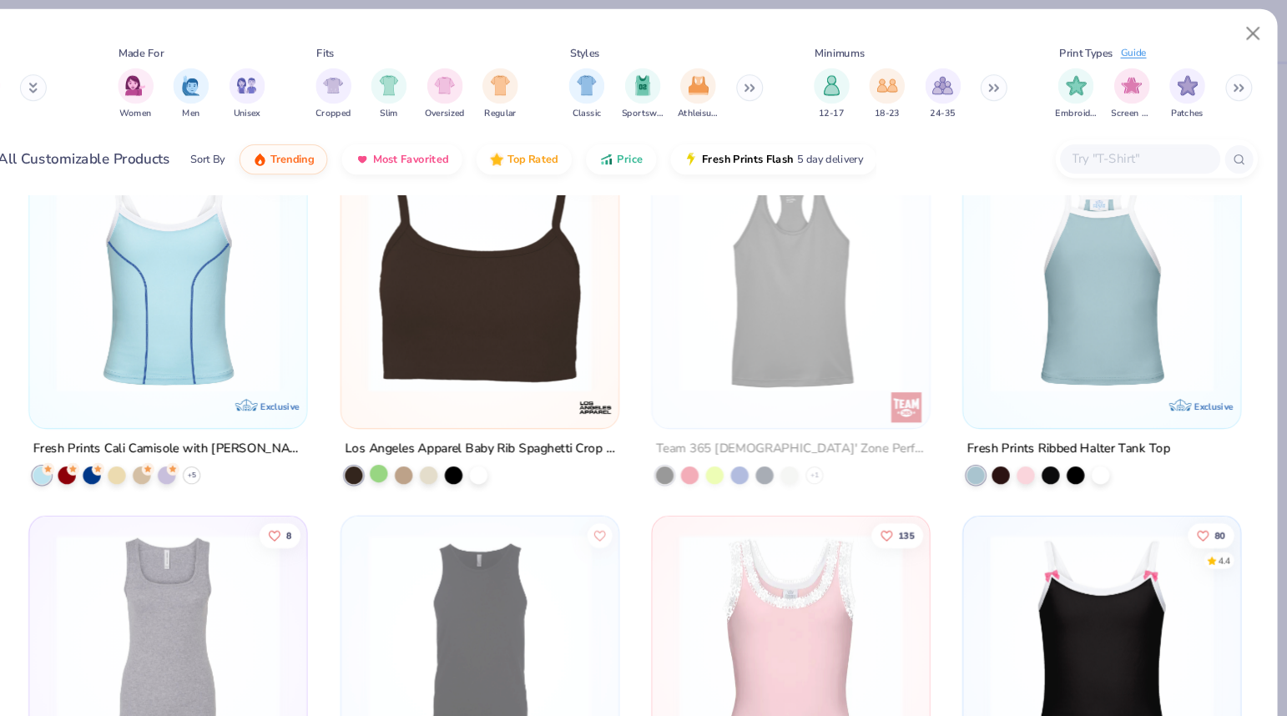
click at [437, 443] on div at bounding box center [435, 444] width 17 height 17
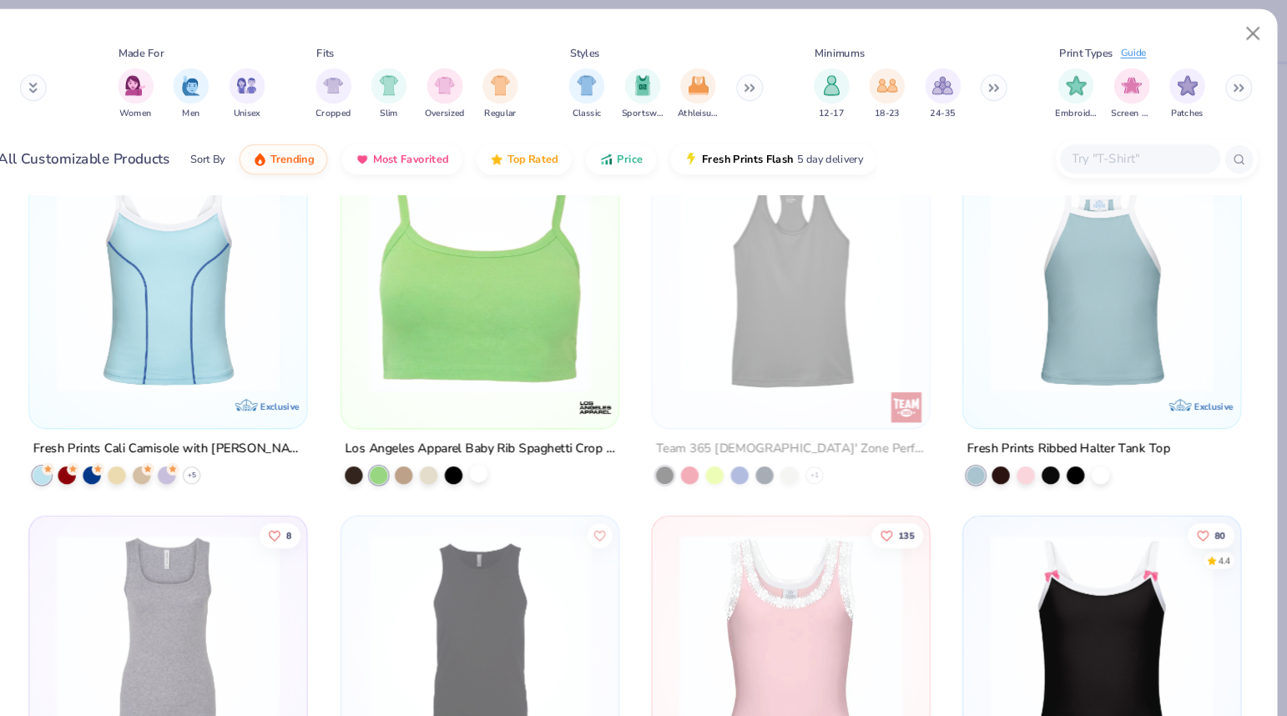
click at [522, 442] on div at bounding box center [529, 444] width 17 height 17
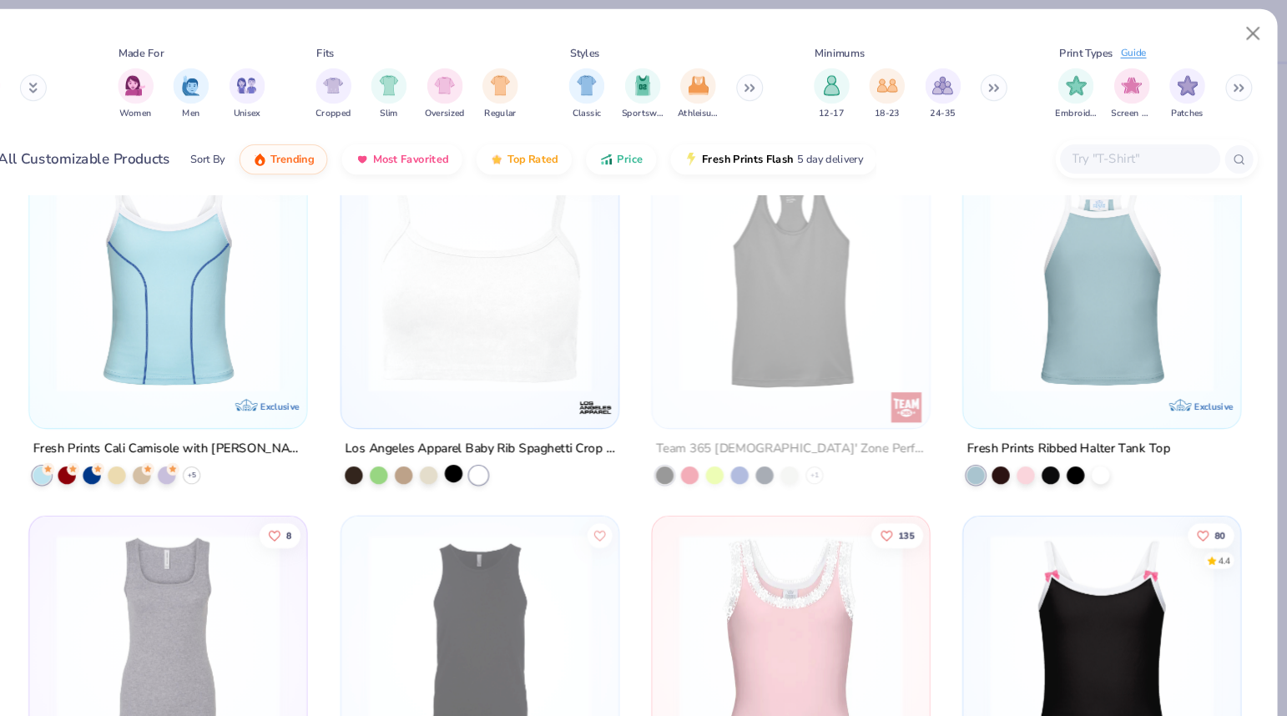
click at [505, 444] on div at bounding box center [505, 444] width 17 height 17
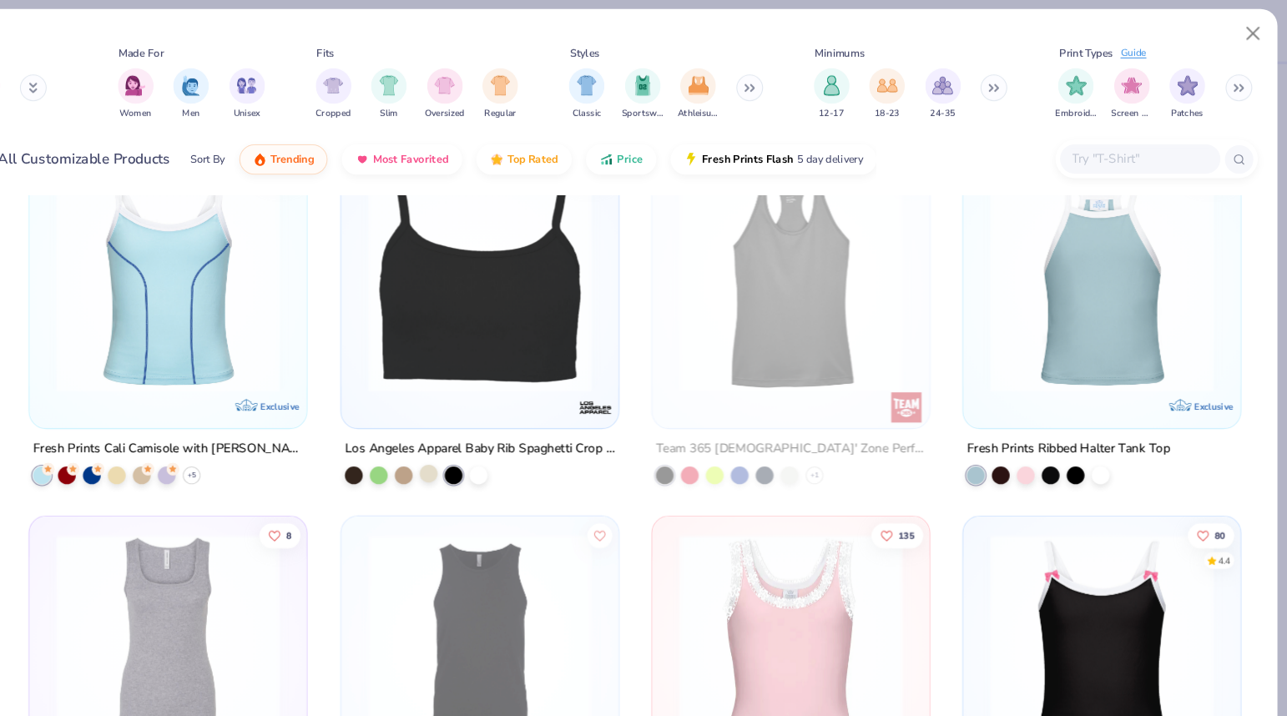
click at [487, 444] on div at bounding box center [482, 444] width 17 height 17
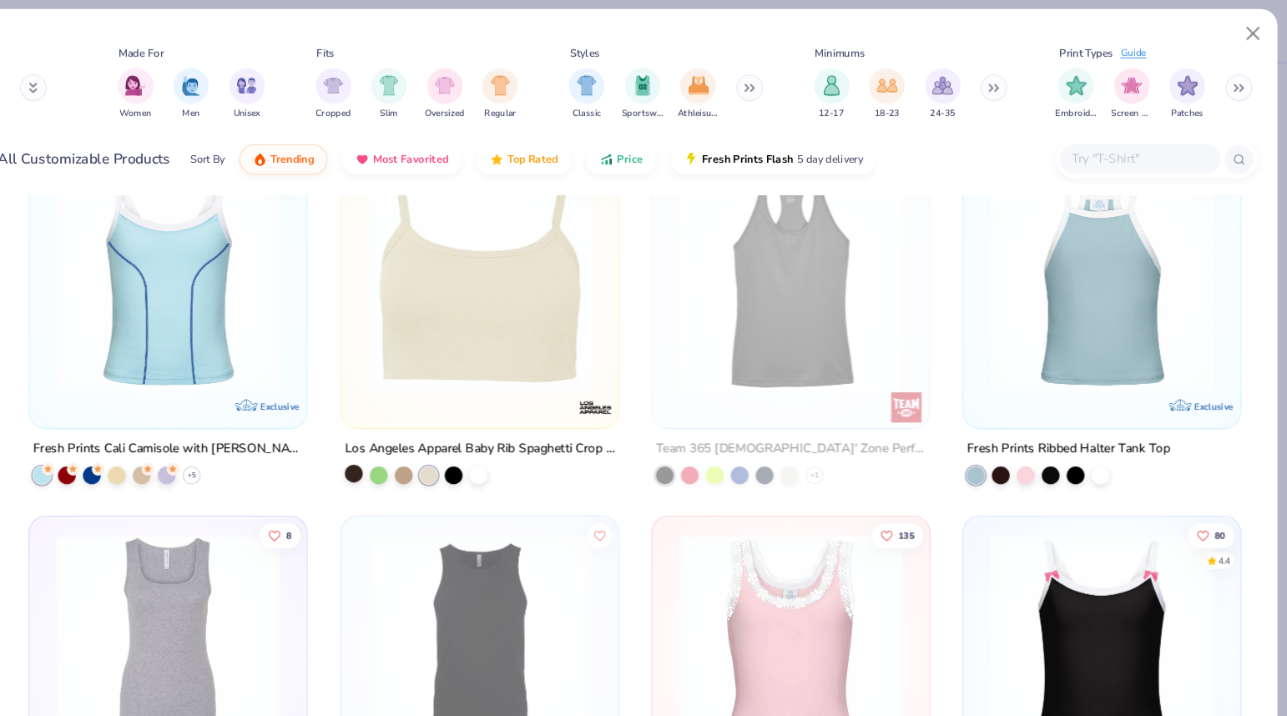
click at [419, 447] on div at bounding box center [412, 444] width 17 height 17
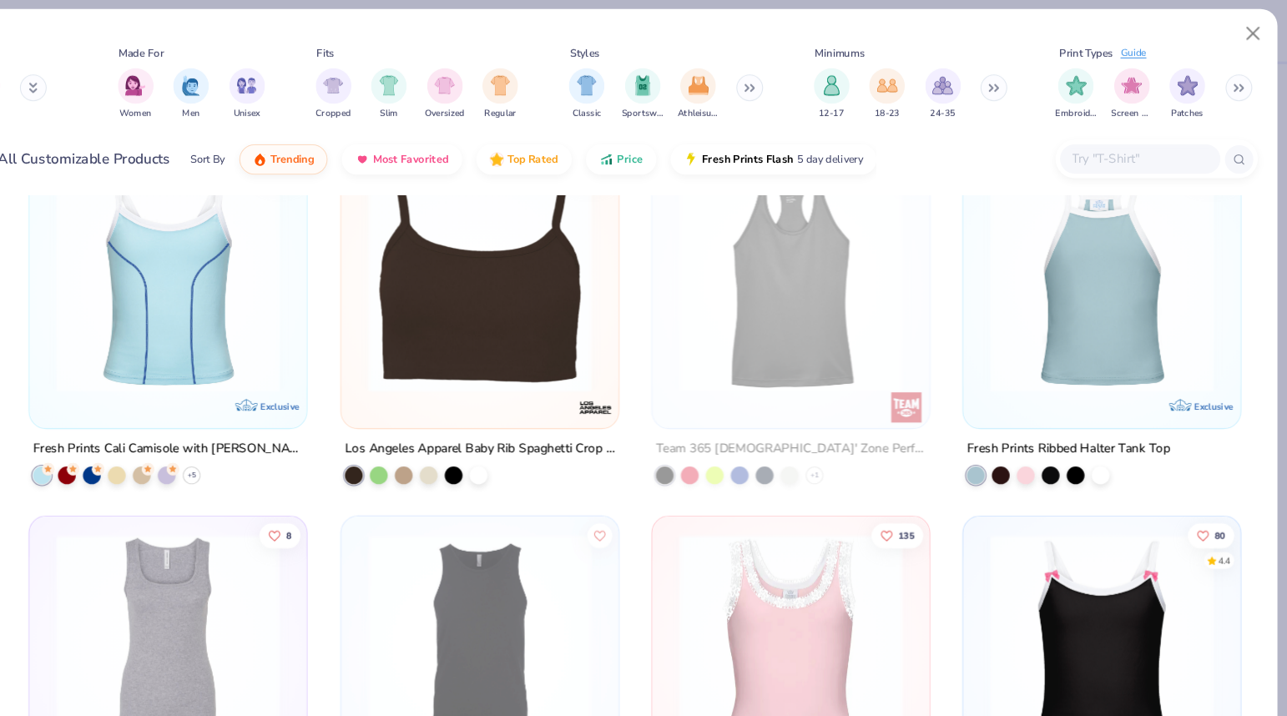
click at [543, 354] on img at bounding box center [530, 263] width 226 height 209
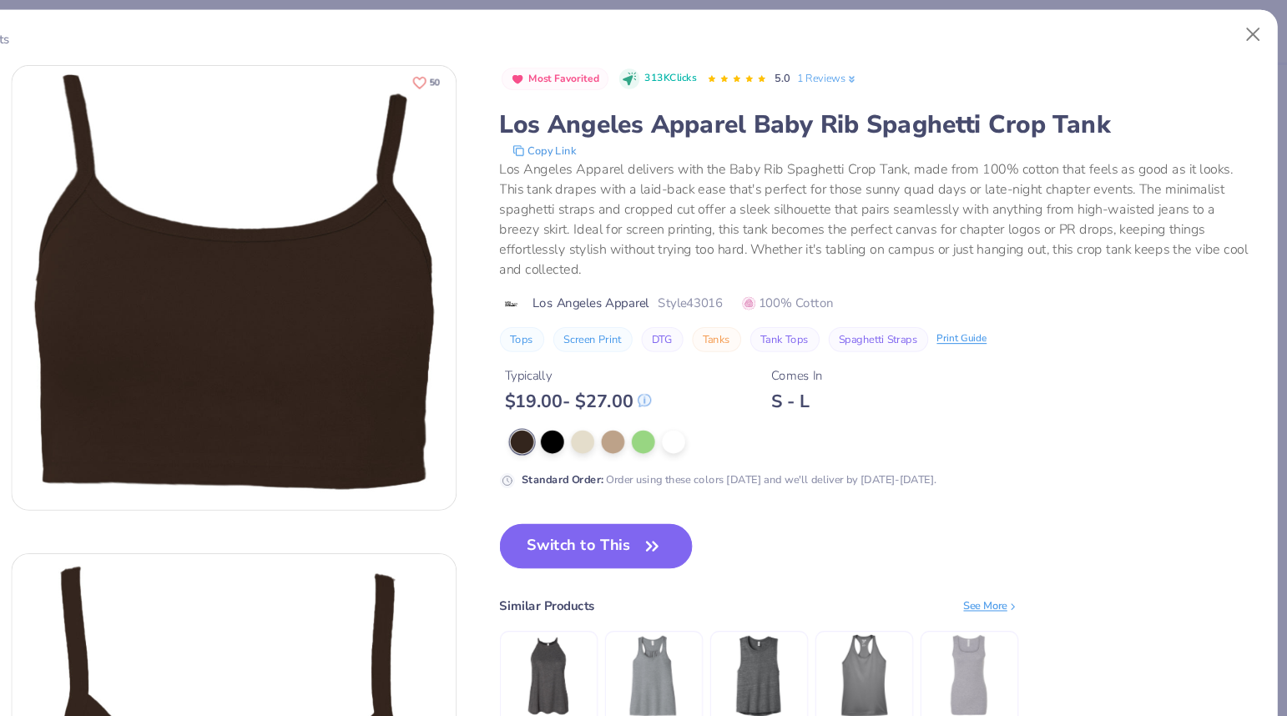
click at [463, 78] on button "50" at bounding box center [480, 77] width 41 height 24
click at [1254, 37] on button "Close" at bounding box center [1255, 33] width 32 height 32
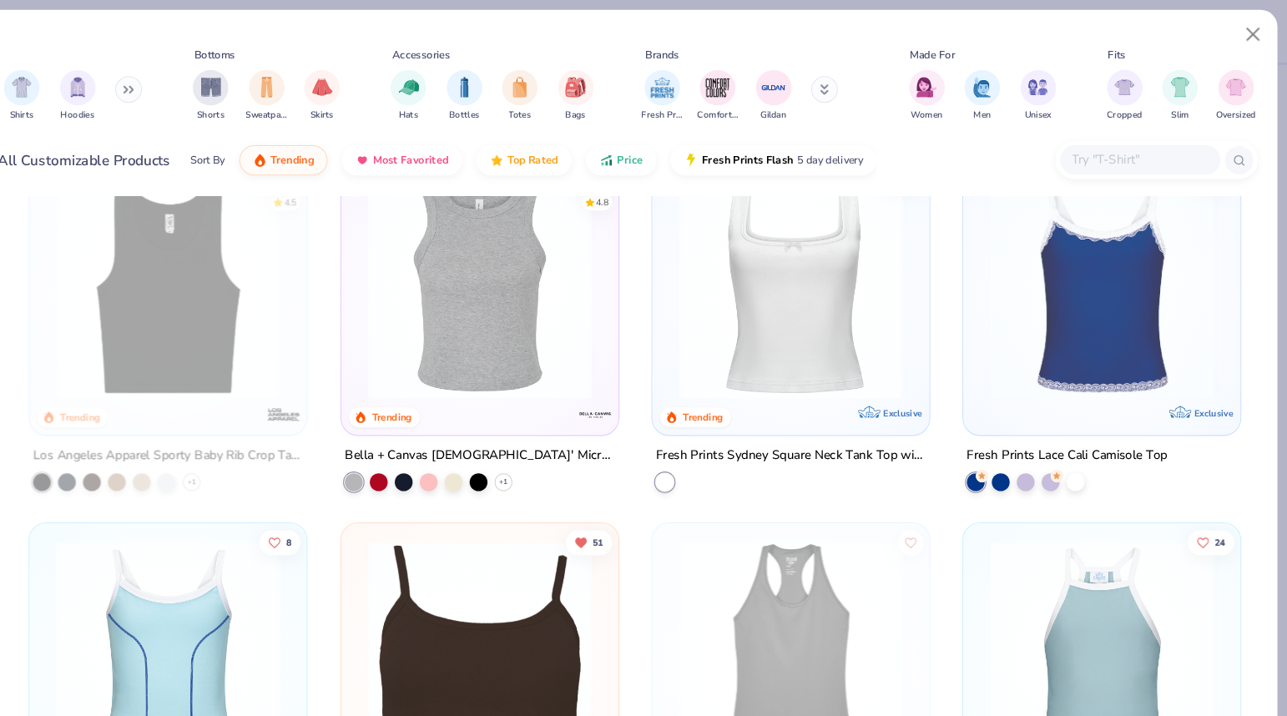
scroll to position [1005, 0]
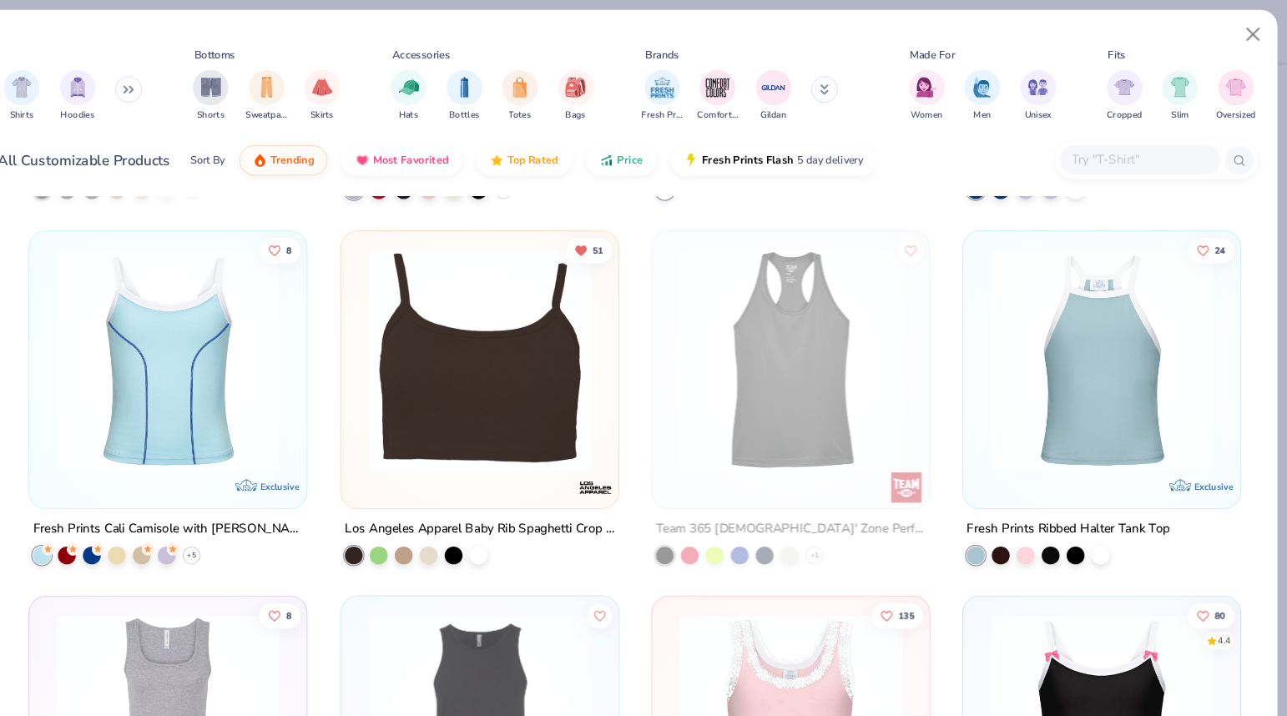
click at [549, 376] on img at bounding box center [530, 337] width 226 height 209
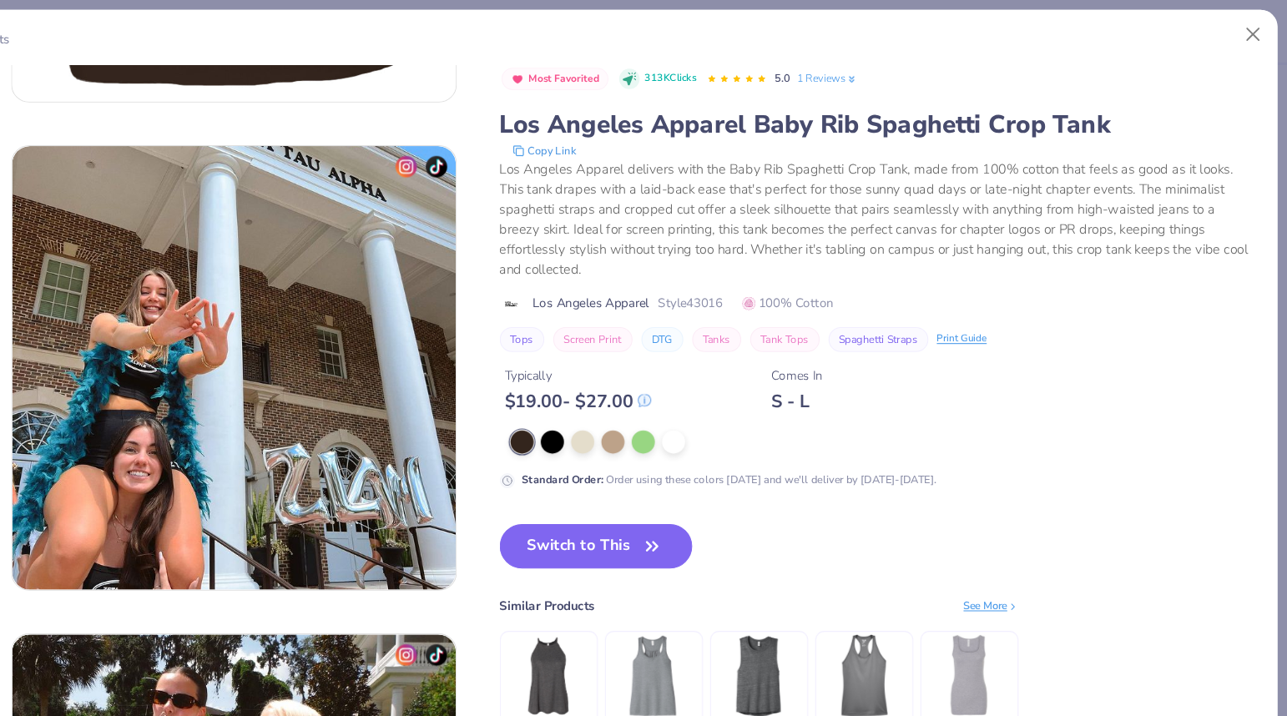
scroll to position [1164, 0]
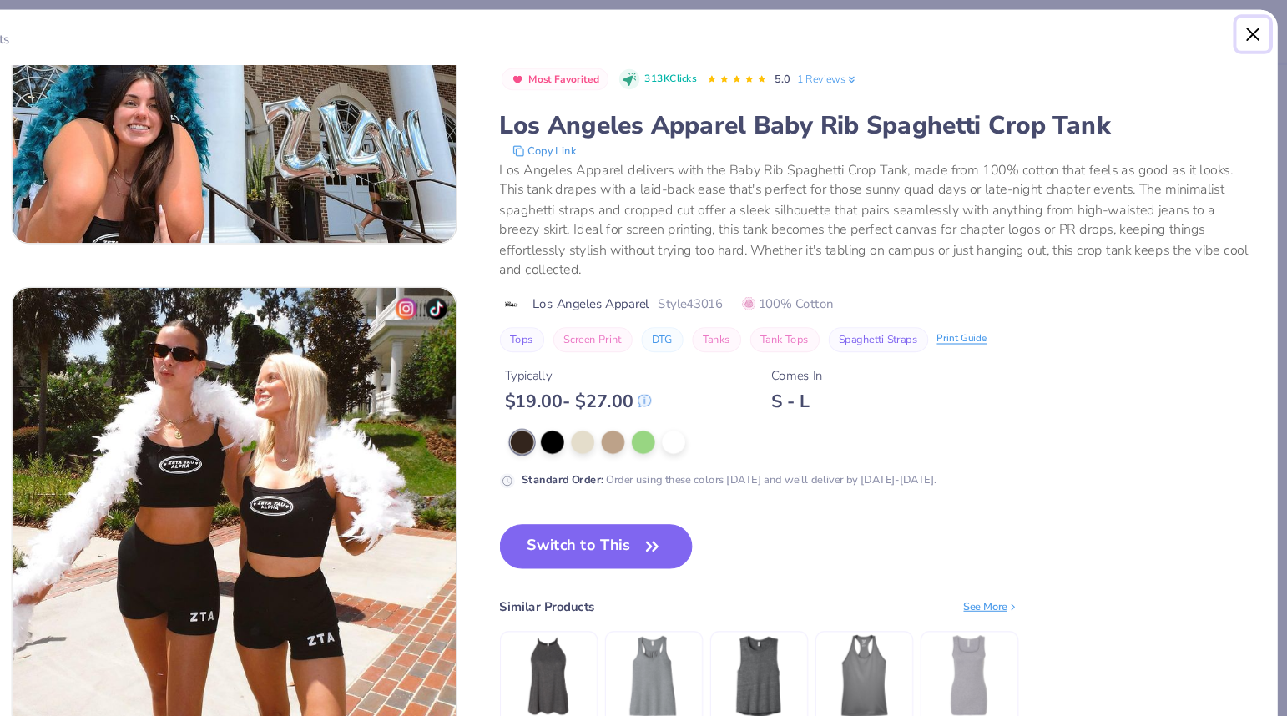
click at [1258, 30] on button "Close" at bounding box center [1255, 33] width 32 height 32
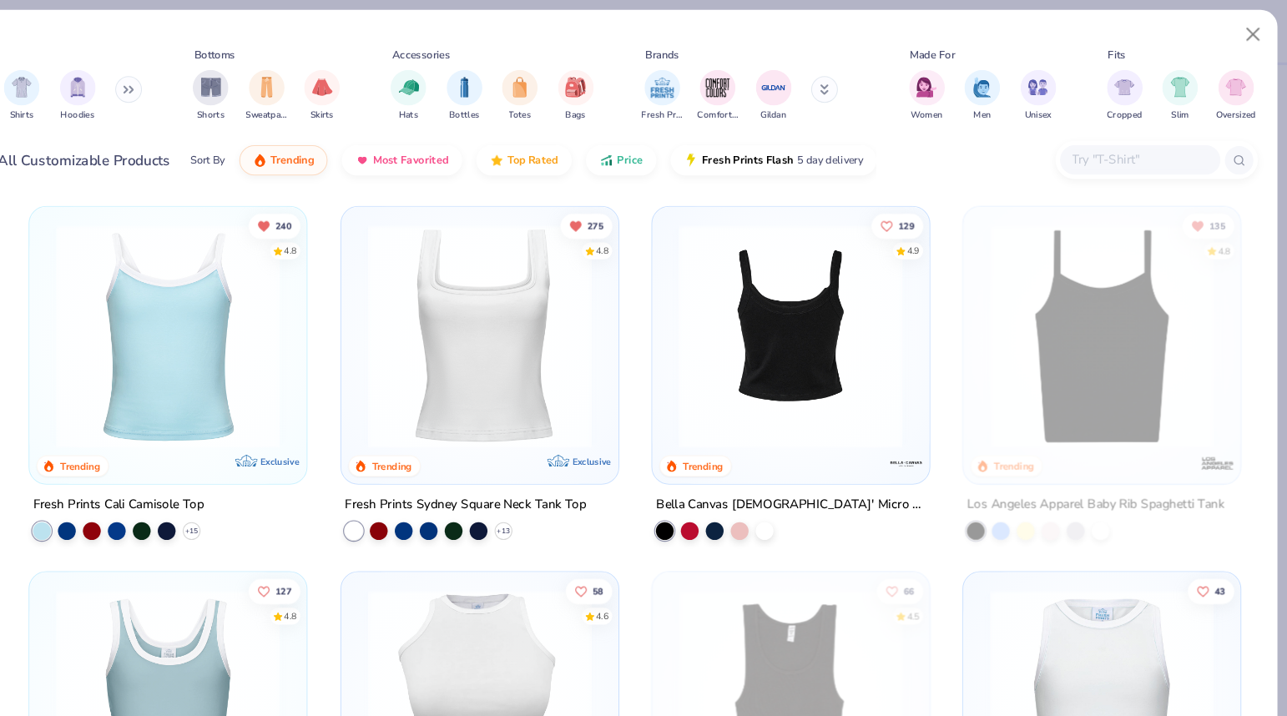
click at [709, 379] on img at bounding box center [595, 314] width 226 height 209
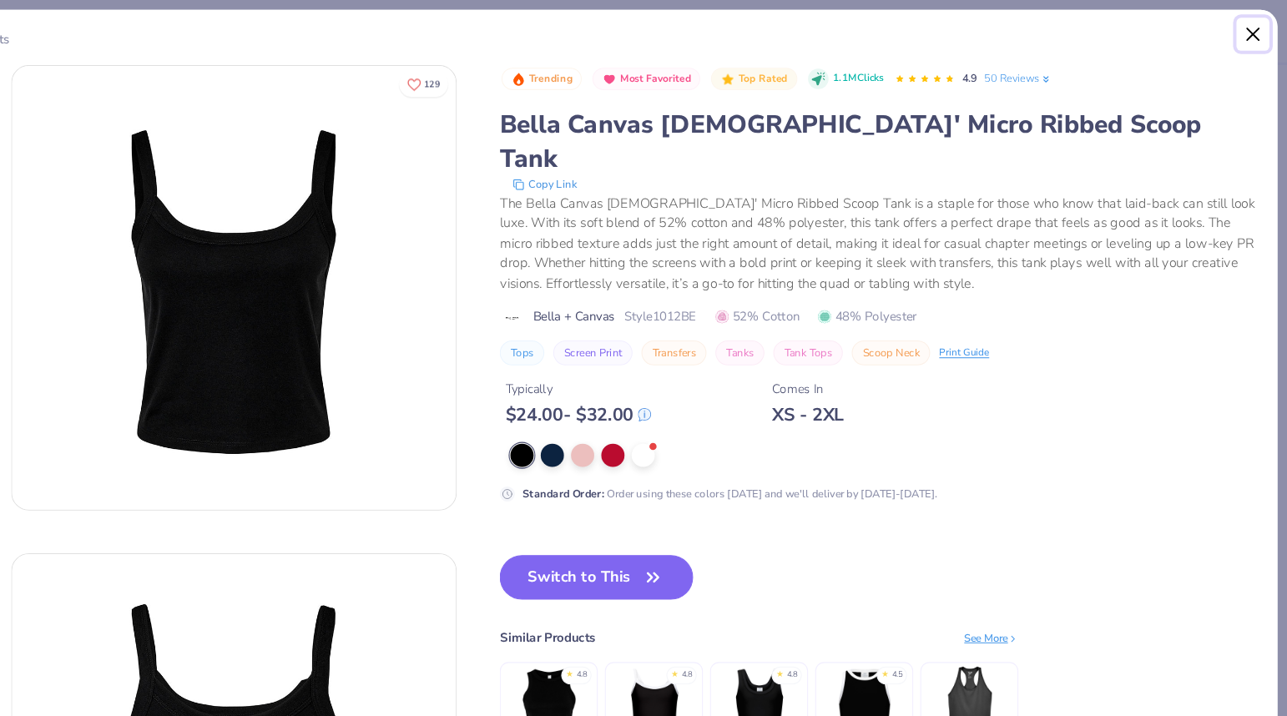
click at [1246, 30] on button "Close" at bounding box center [1255, 33] width 32 height 32
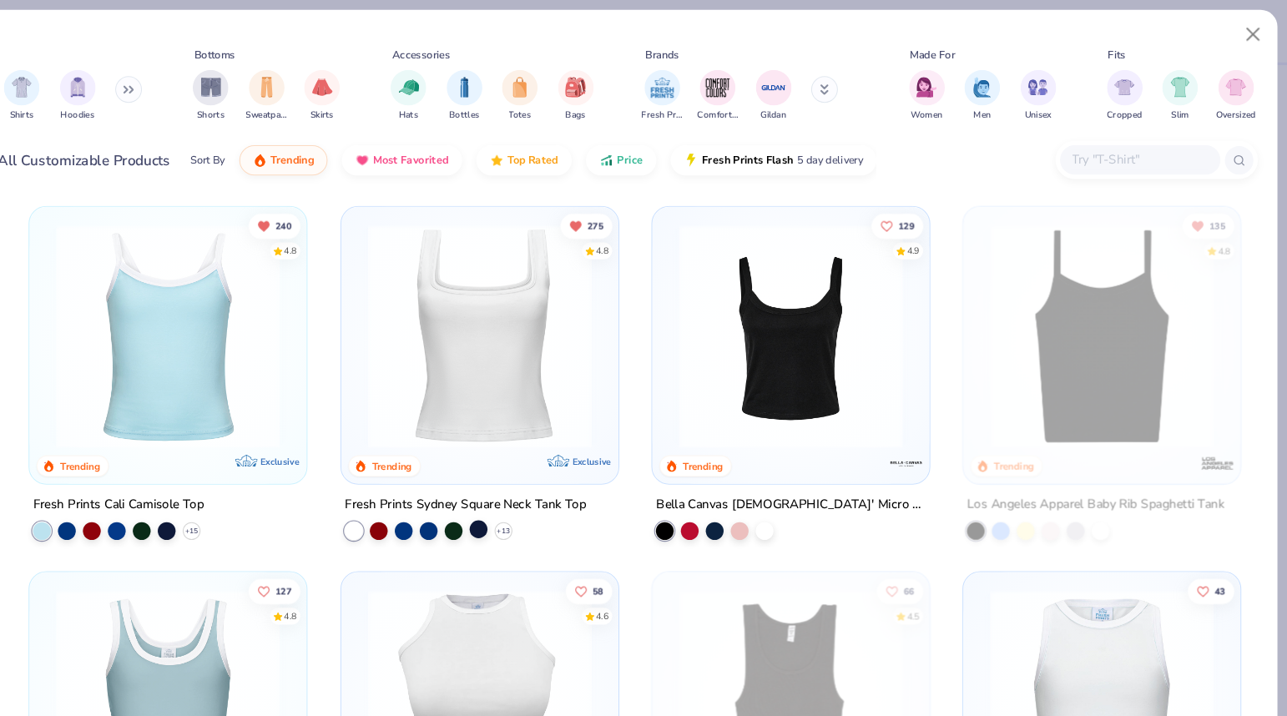
click at [526, 492] on div at bounding box center [529, 495] width 17 height 17
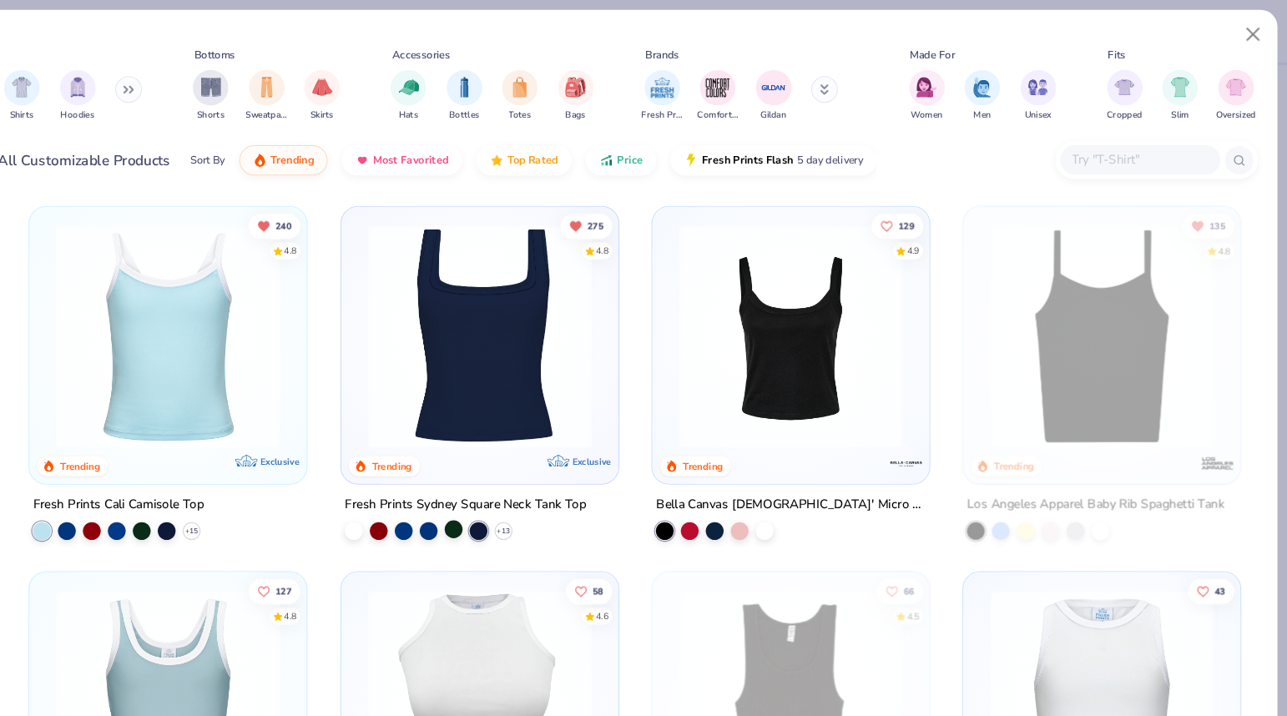
click at [512, 497] on div at bounding box center [505, 495] width 17 height 17
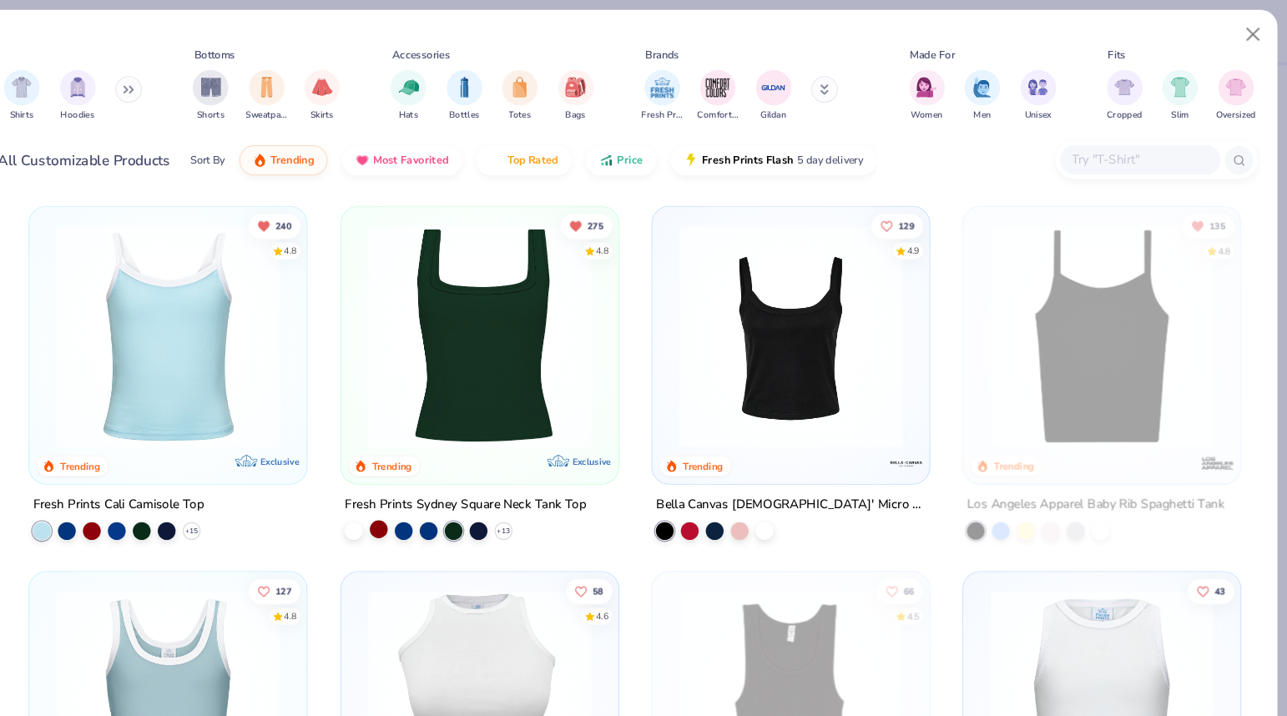
click at [437, 497] on div at bounding box center [435, 495] width 17 height 17
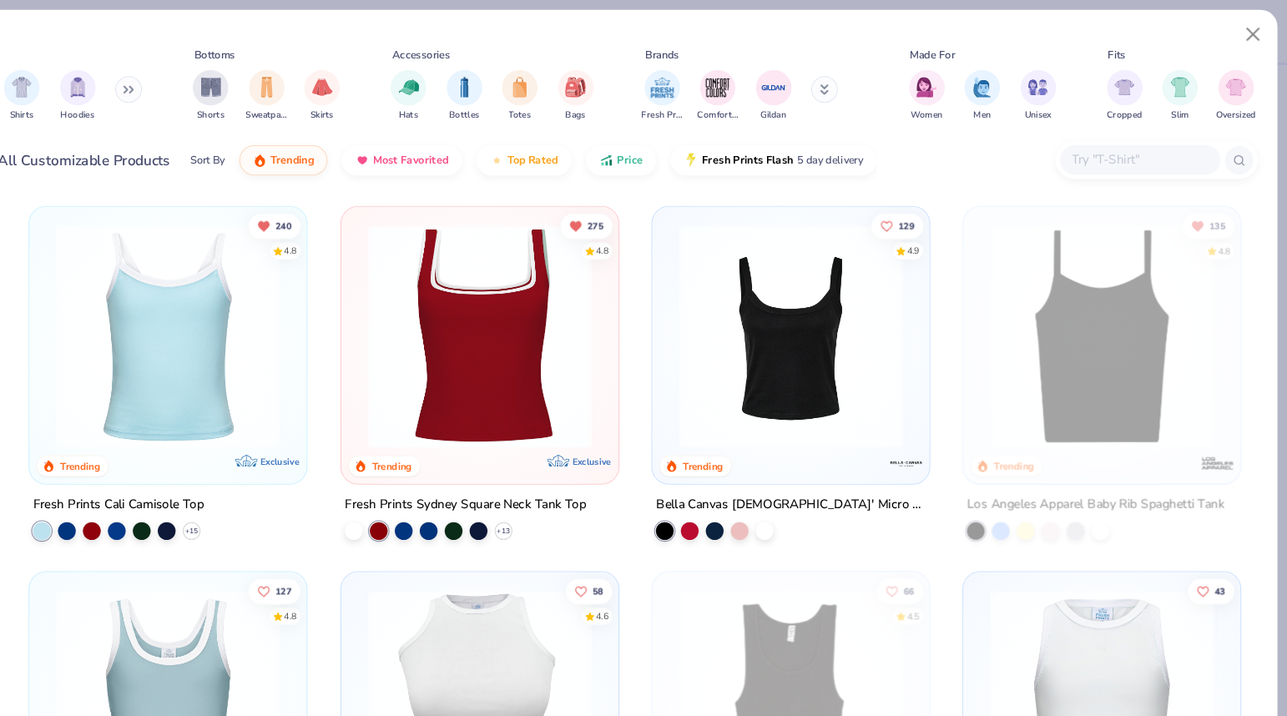
click at [509, 372] on img at bounding box center [530, 314] width 226 height 209
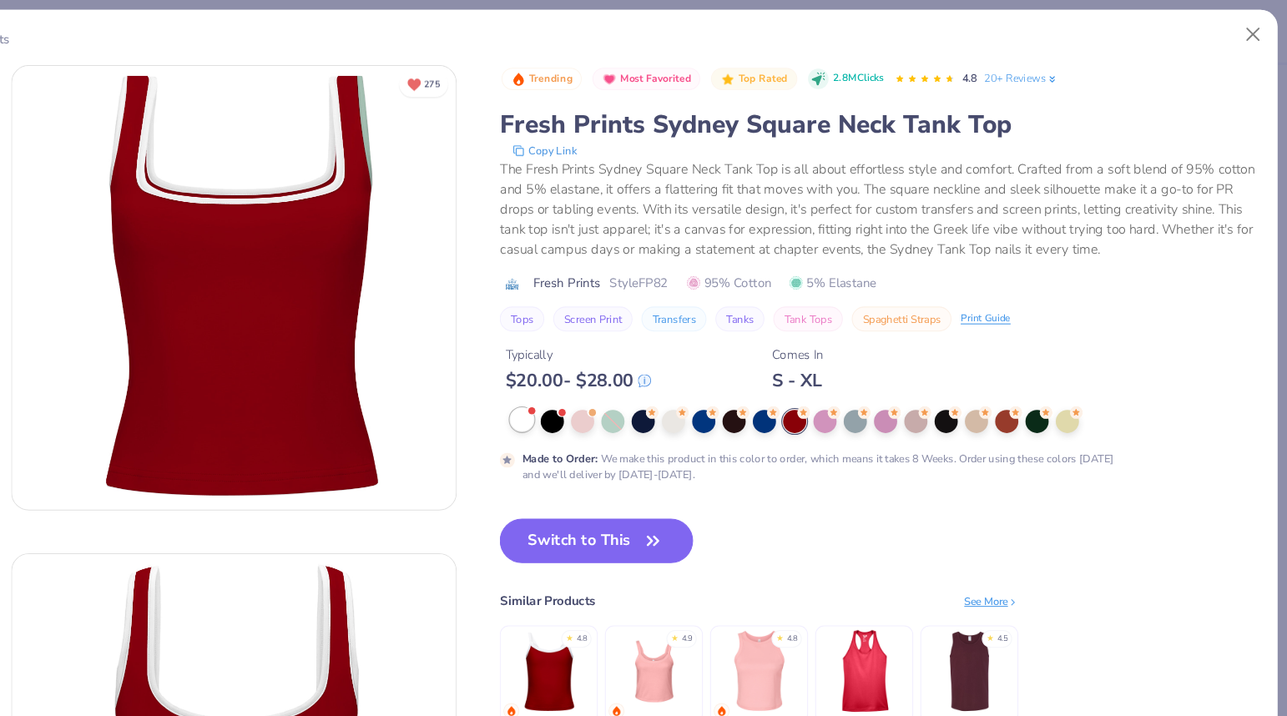
click at [577, 391] on div at bounding box center [570, 393] width 22 height 22
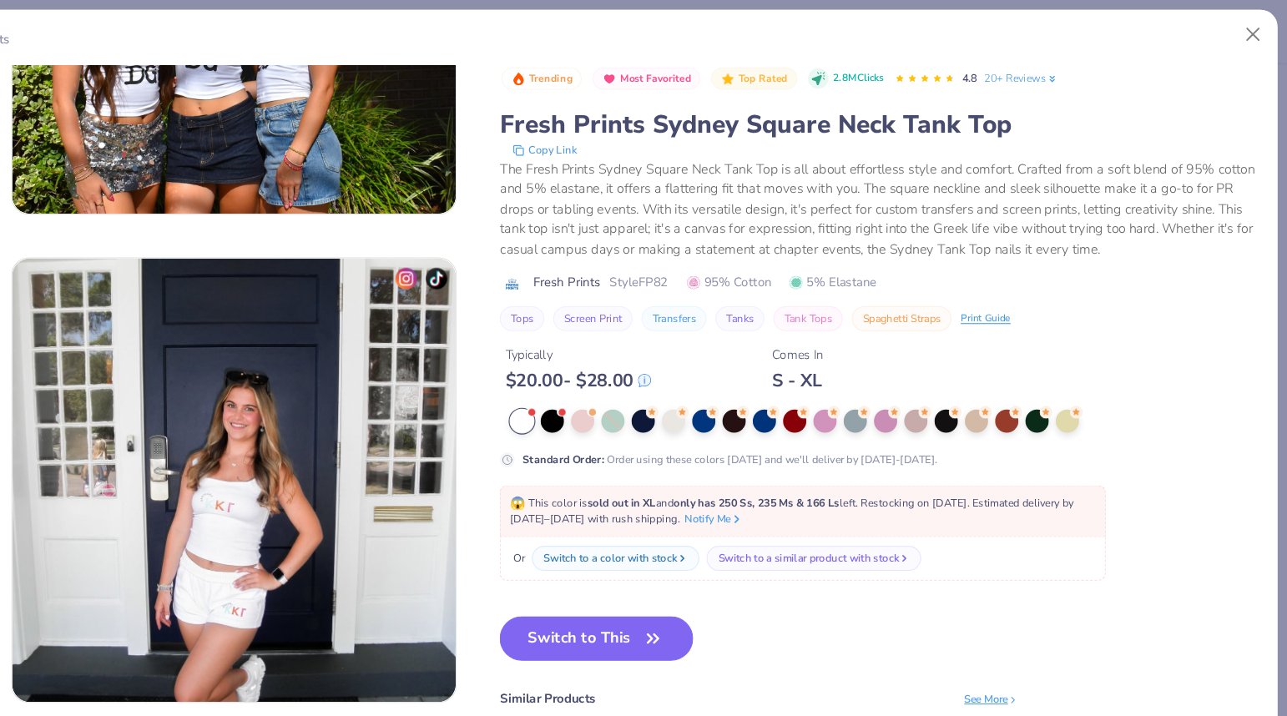
scroll to position [1214, 0]
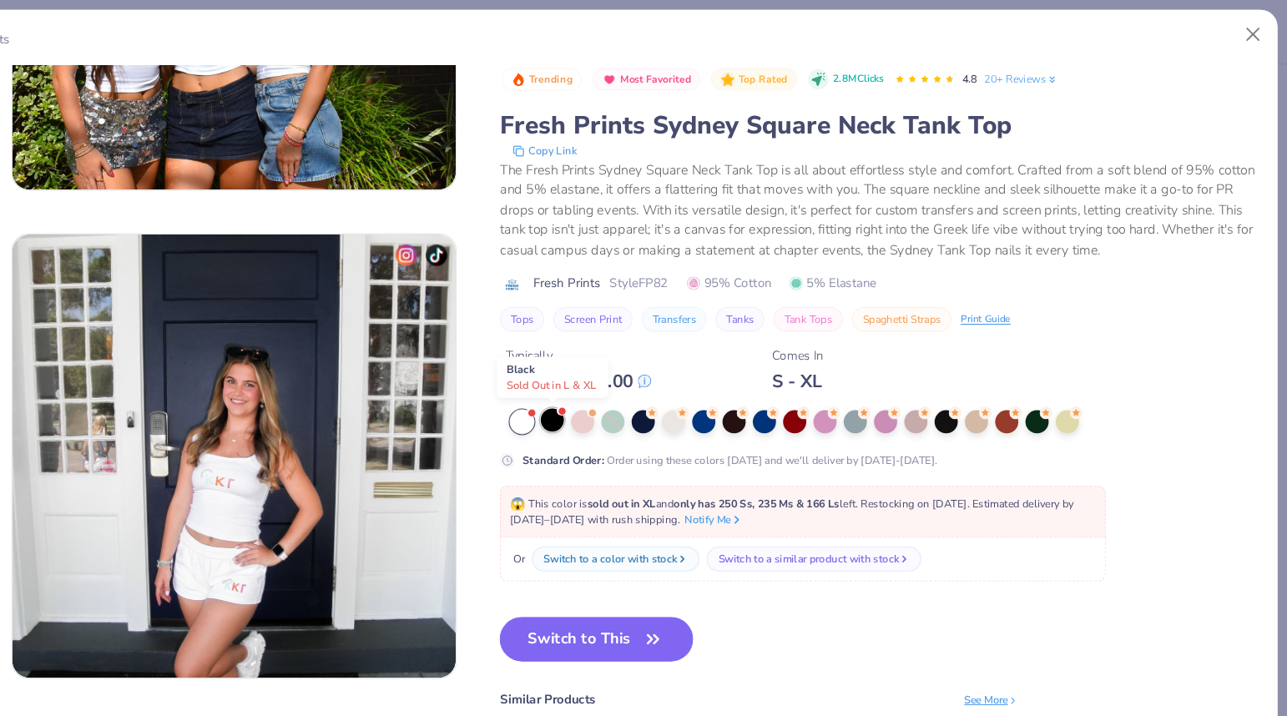
click at [593, 397] on div at bounding box center [599, 393] width 22 height 22
click at [598, 396] on div at bounding box center [599, 395] width 22 height 22
click at [1244, 20] on button "Close" at bounding box center [1255, 33] width 32 height 32
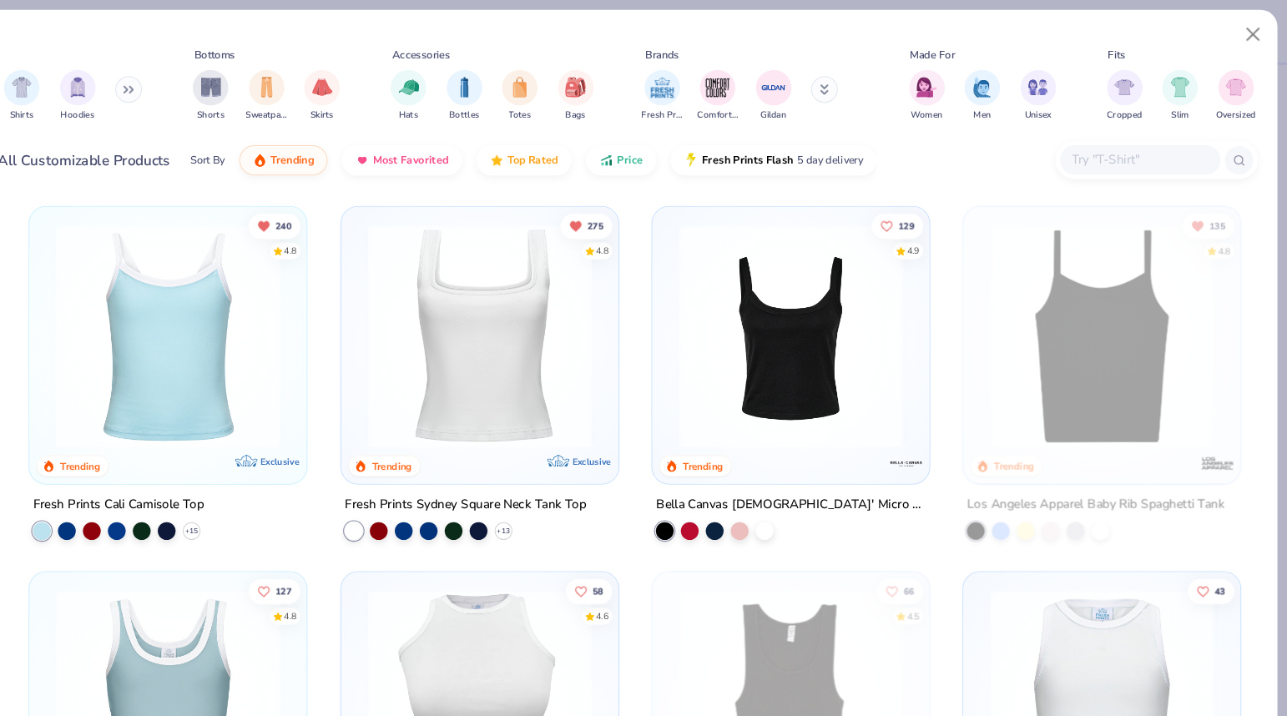
click at [247, 306] on img at bounding box center [238, 314] width 226 height 209
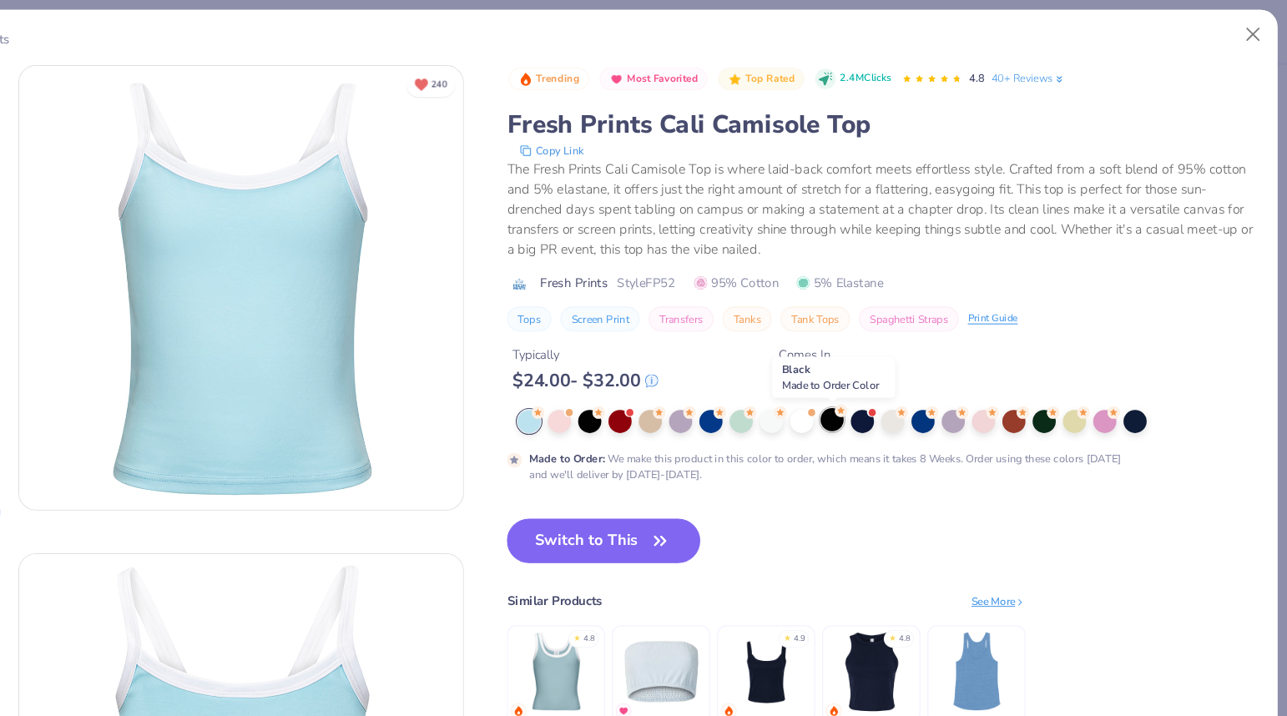
click at [861, 398] on div at bounding box center [861, 393] width 22 height 22
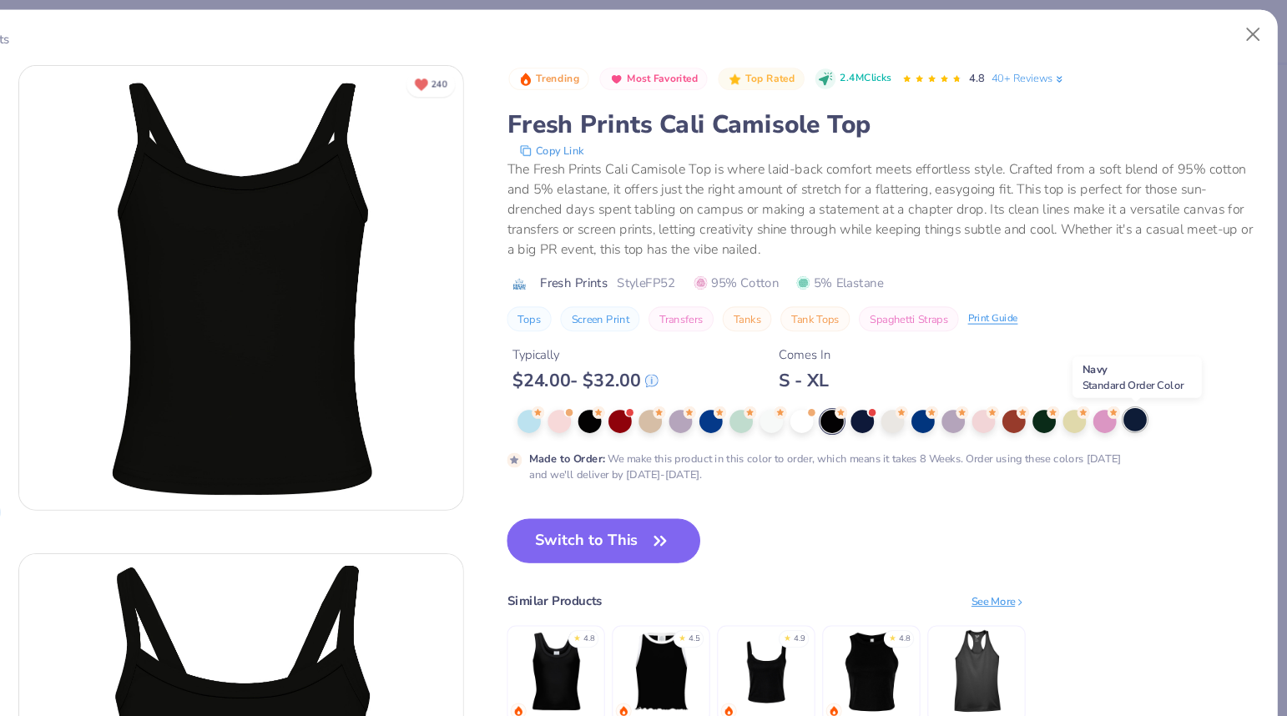
click at [1143, 396] on div at bounding box center [1144, 393] width 22 height 22
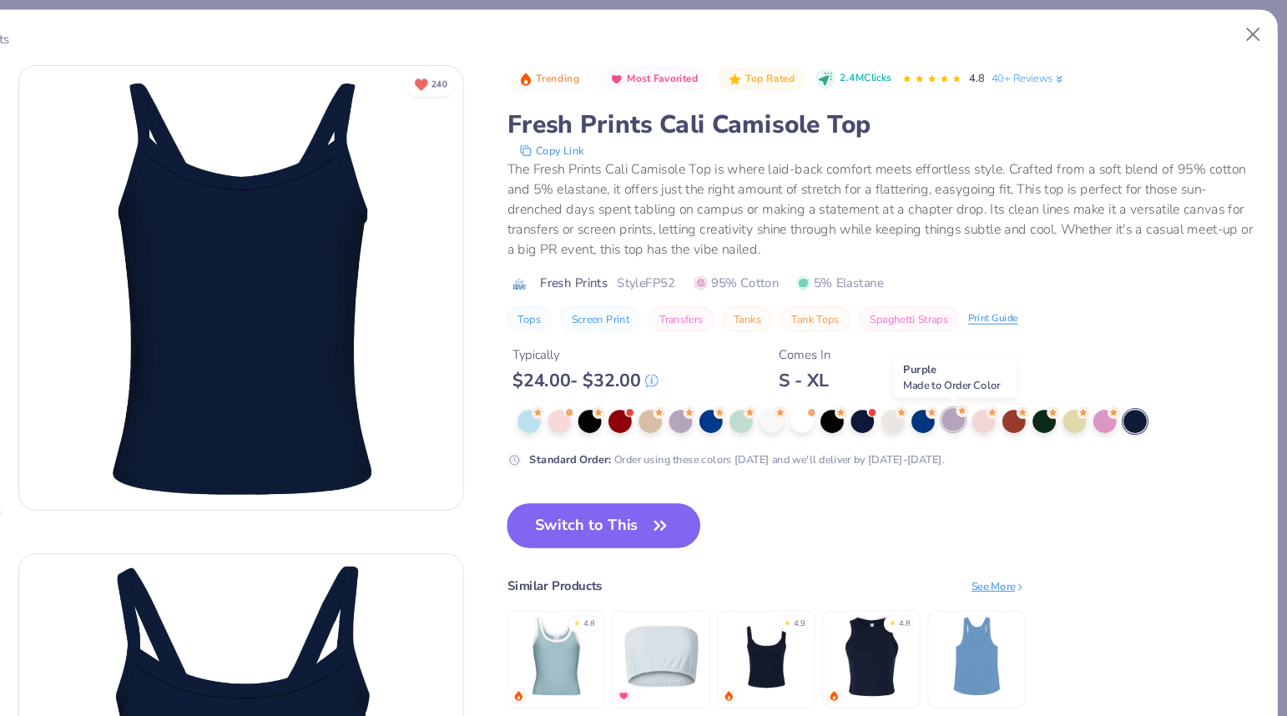
scroll to position [128, 0]
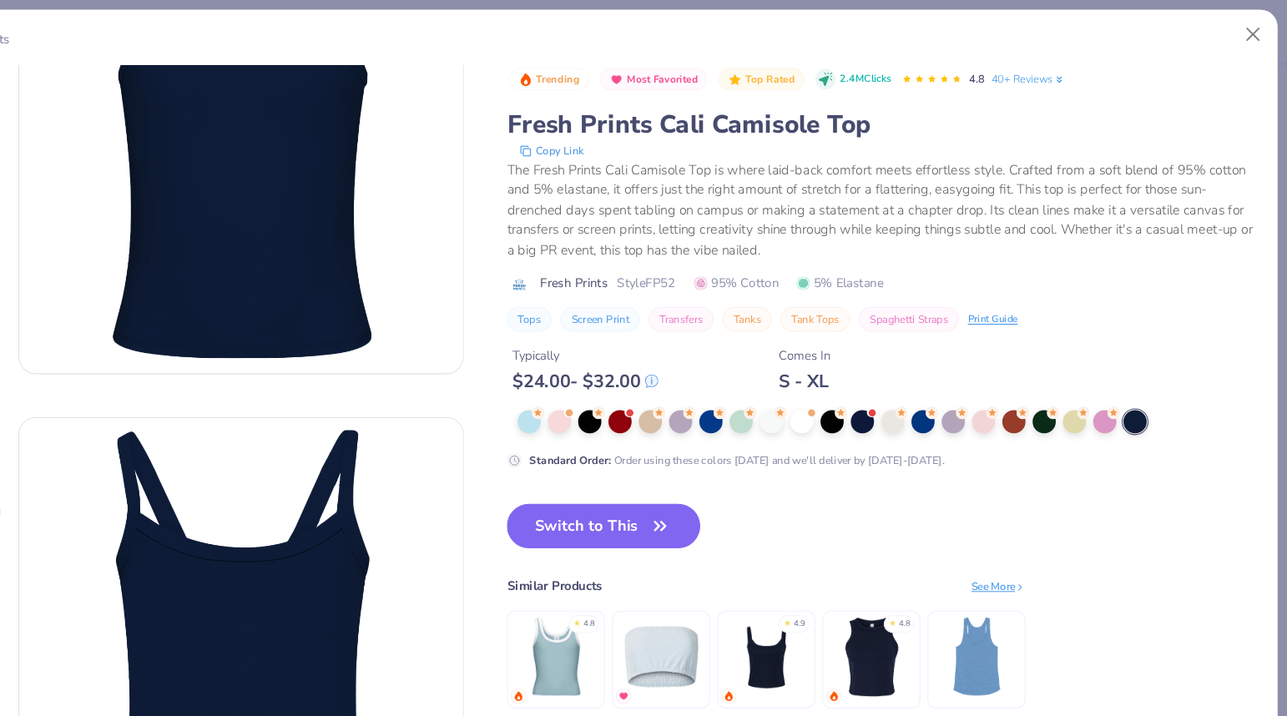
click at [708, 606] on img at bounding box center [700, 614] width 79 height 79
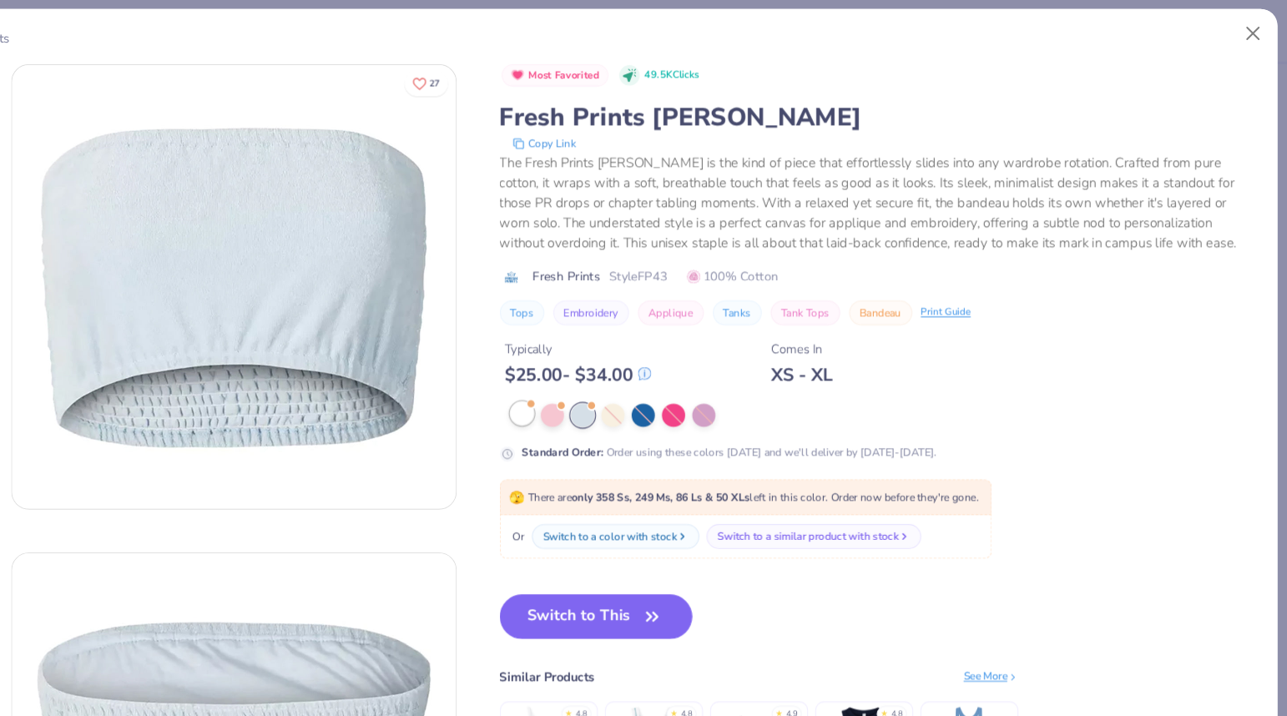
click at [573, 395] on div at bounding box center [570, 388] width 22 height 22
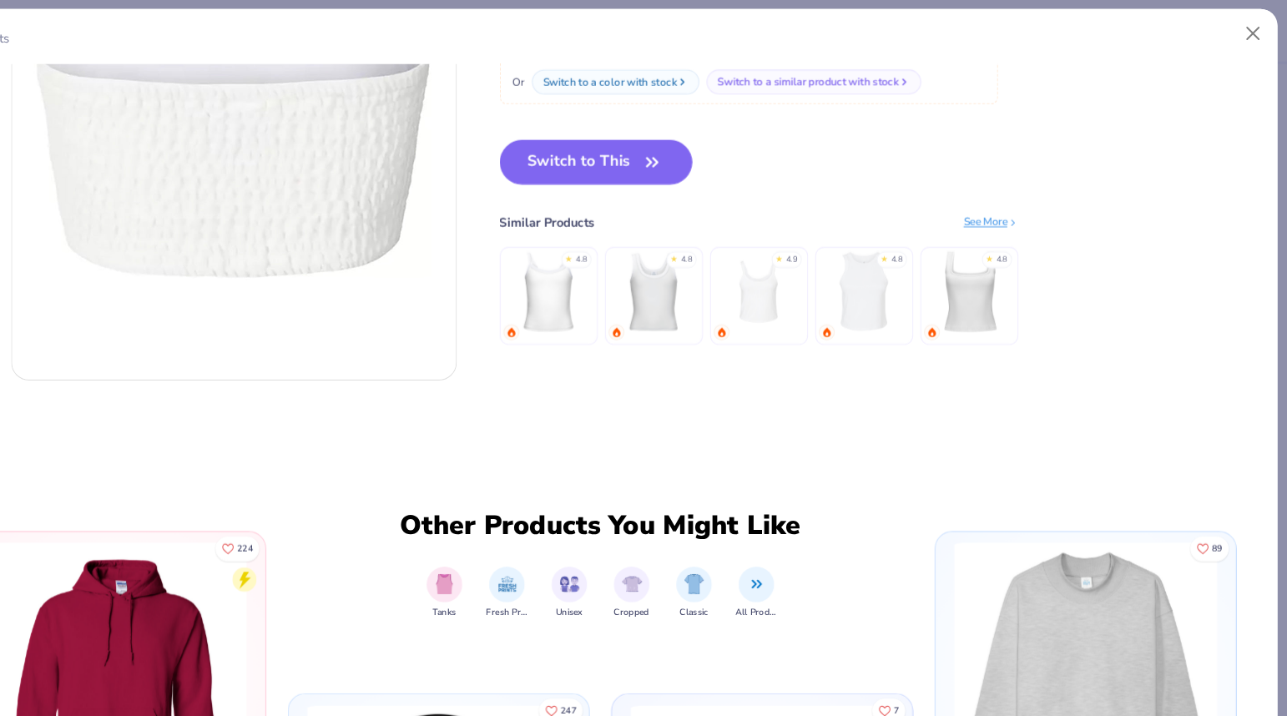
scroll to position [518, 0]
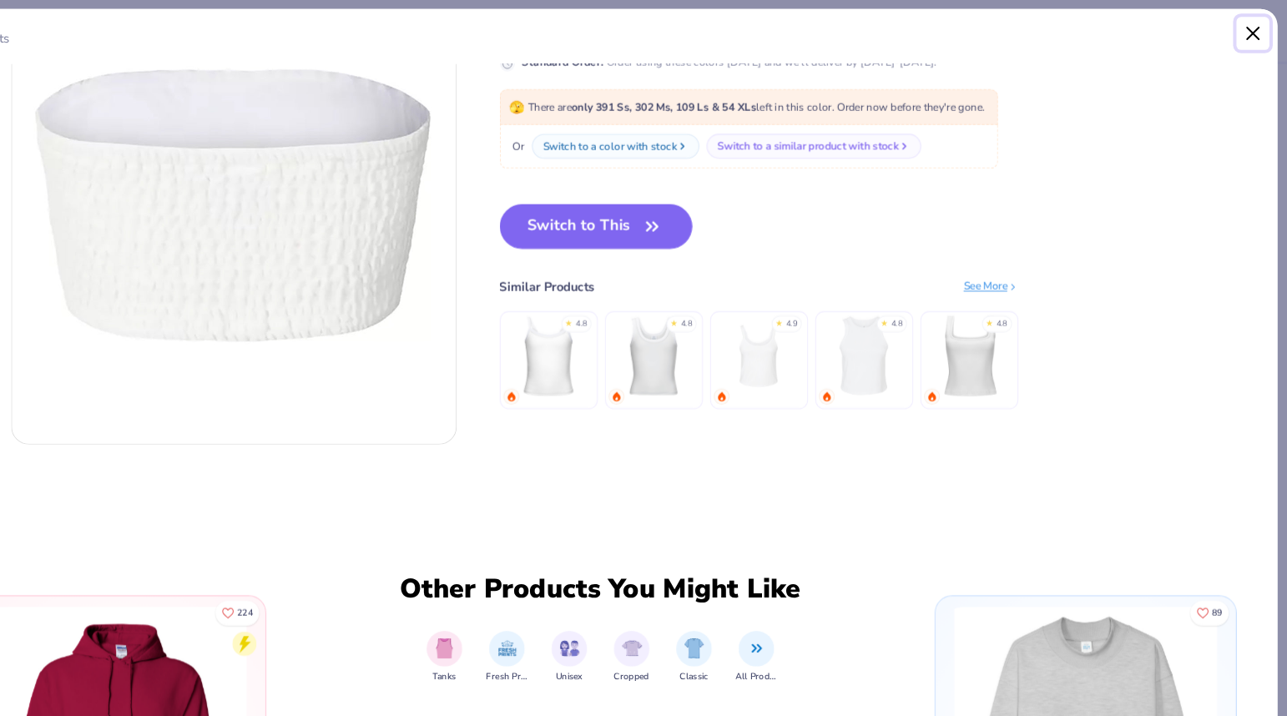
click at [1251, 38] on button "Close" at bounding box center [1255, 33] width 32 height 32
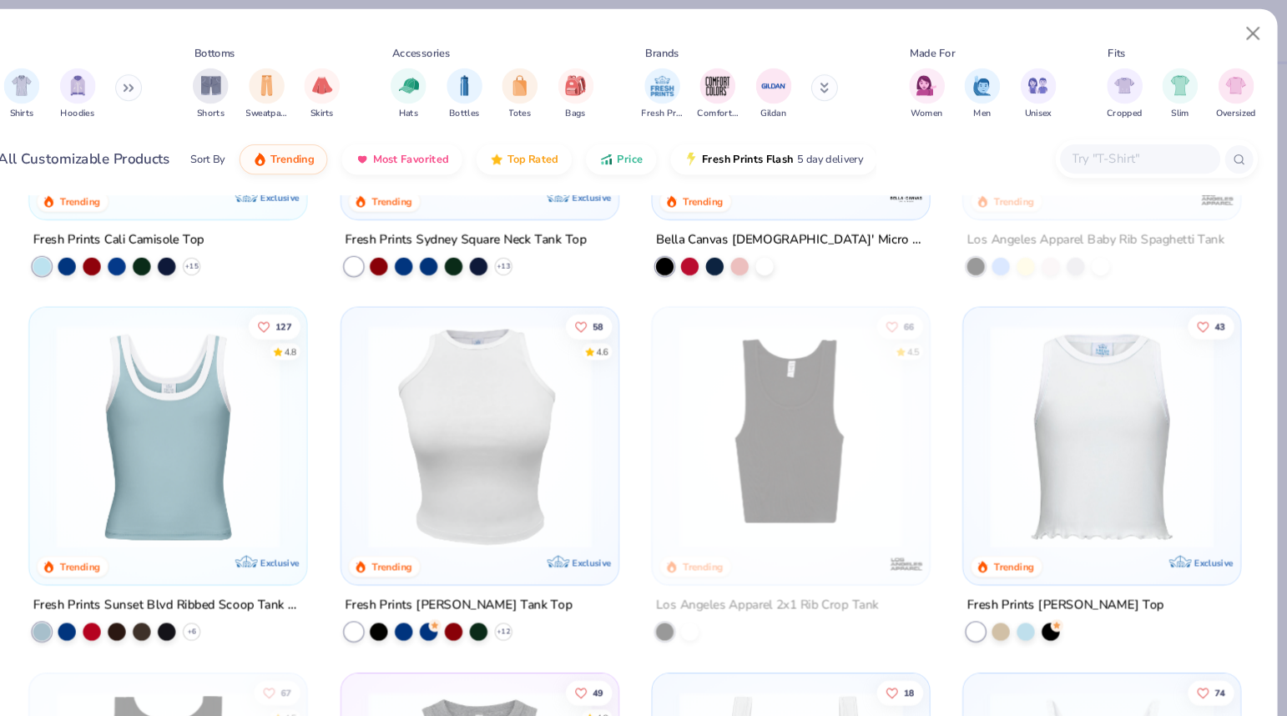
scroll to position [250, 0]
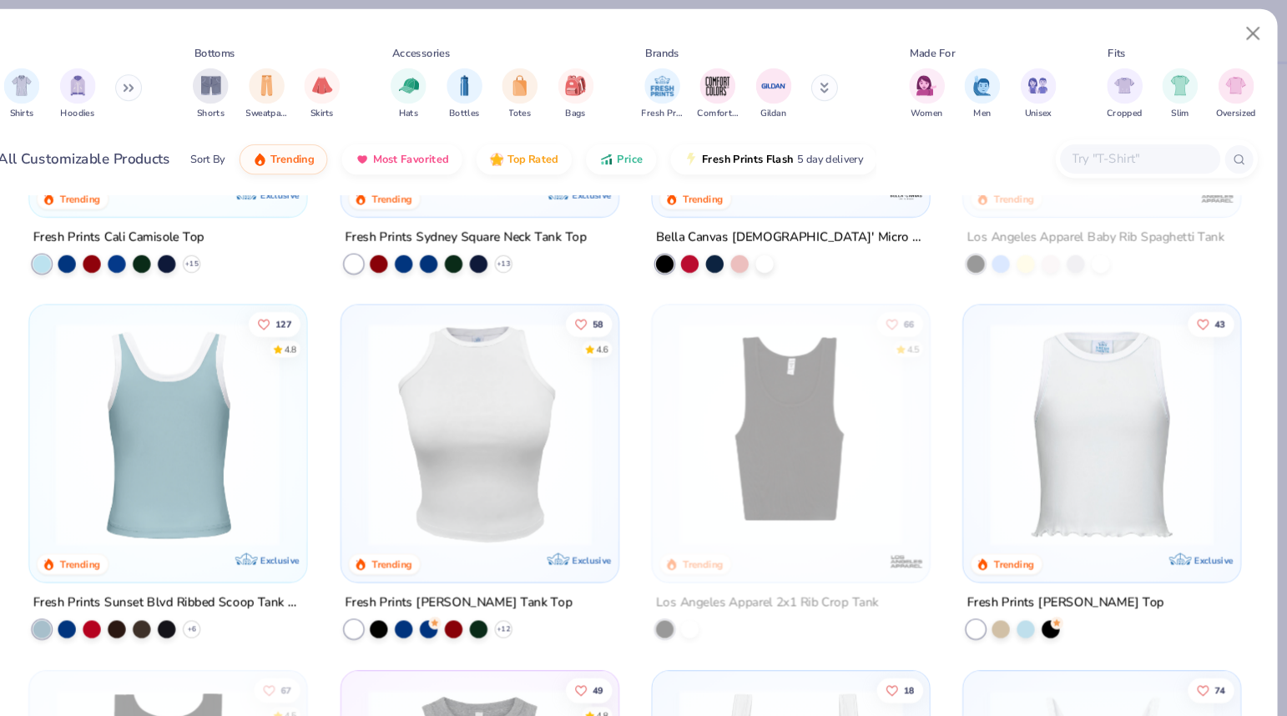
click at [243, 347] on div at bounding box center [238, 407] width 679 height 209
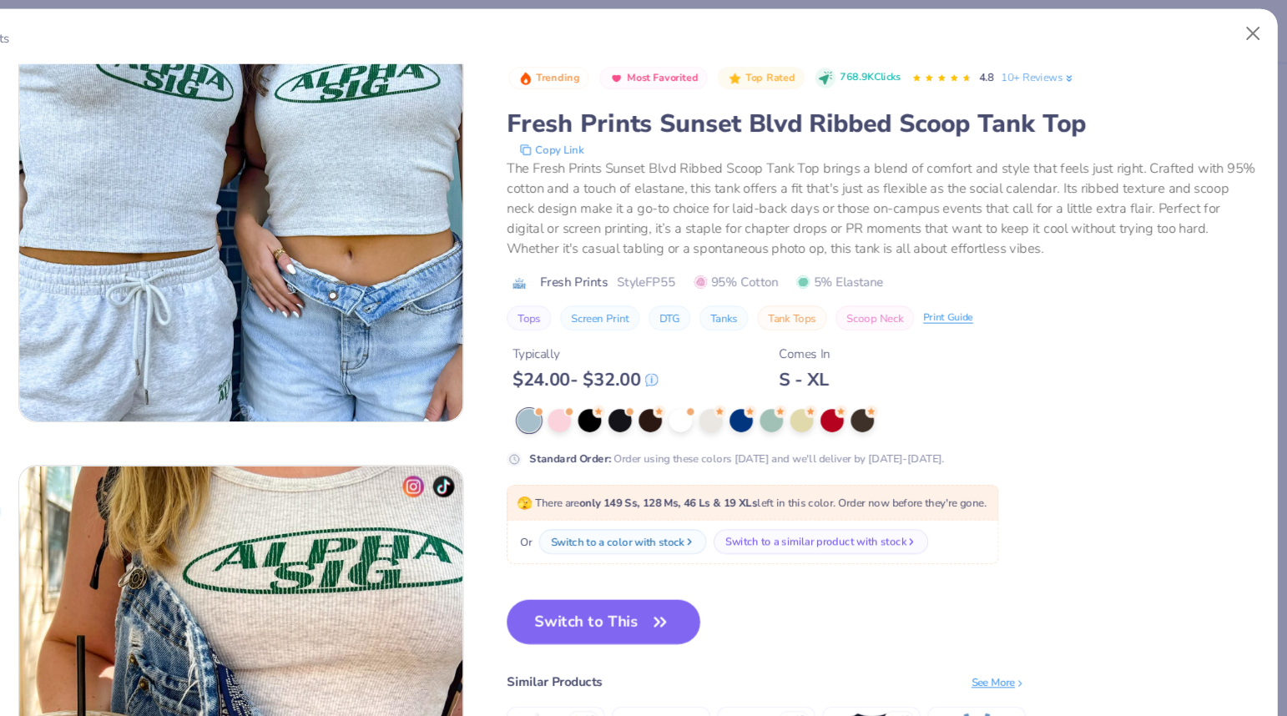
scroll to position [2675, 0]
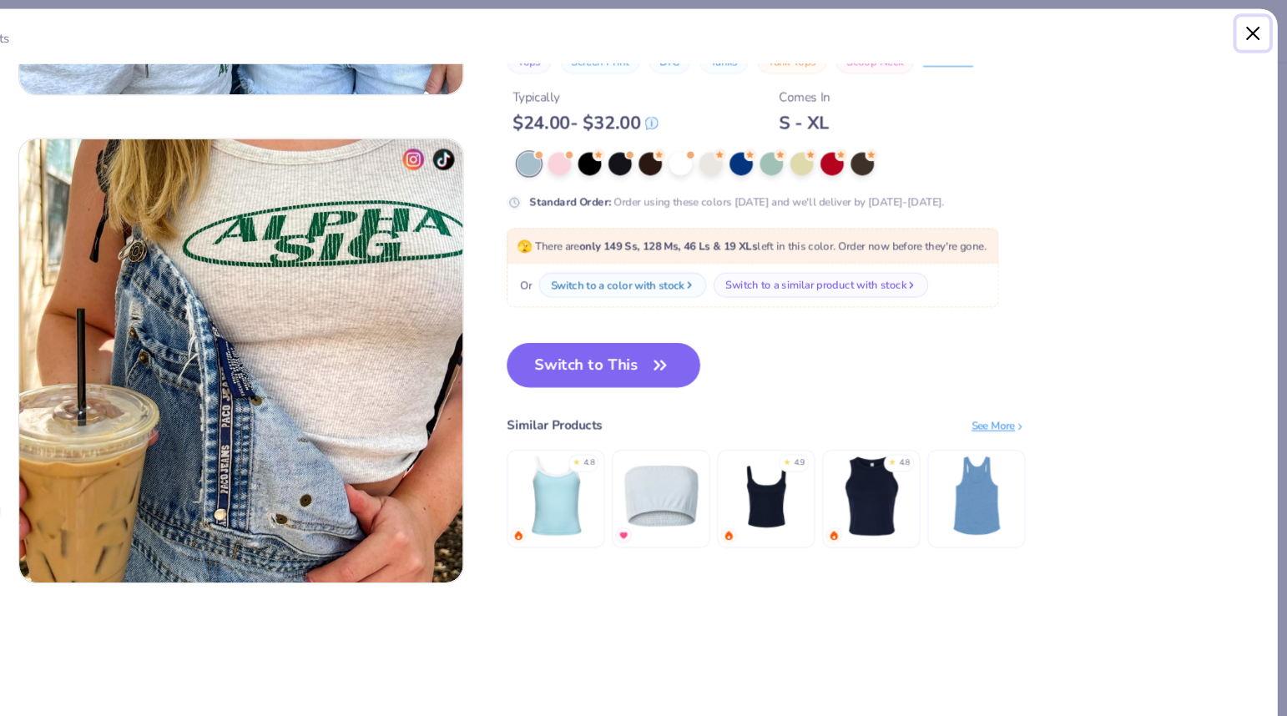
click at [1245, 36] on button "Close" at bounding box center [1255, 33] width 32 height 32
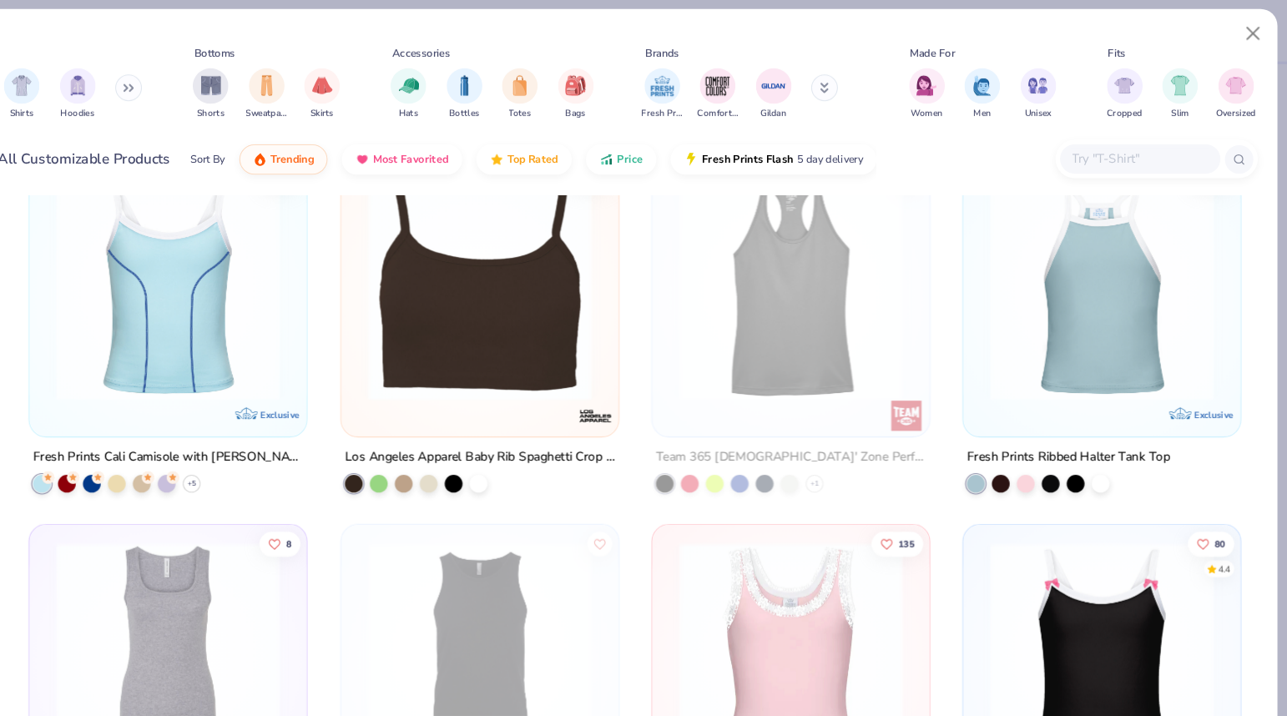
scroll to position [961, 0]
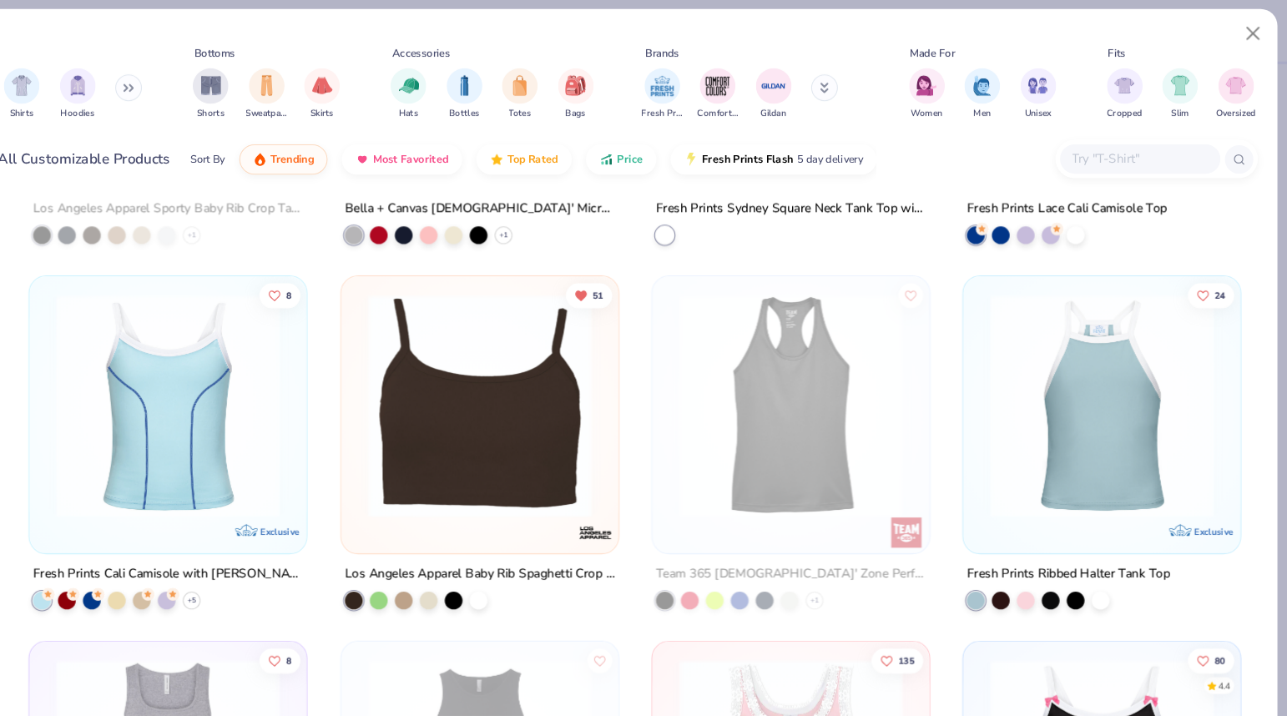
click at [553, 371] on img at bounding box center [530, 380] width 226 height 209
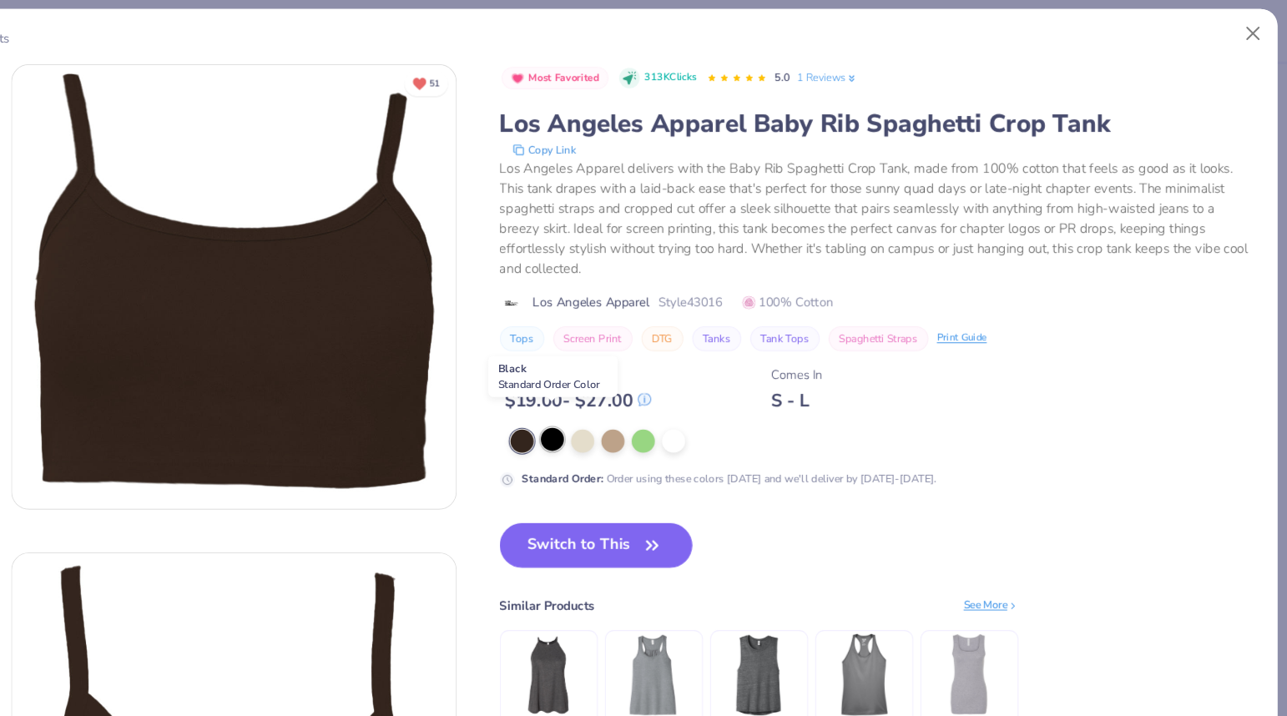
click at [598, 401] on div at bounding box center [599, 412] width 22 height 22
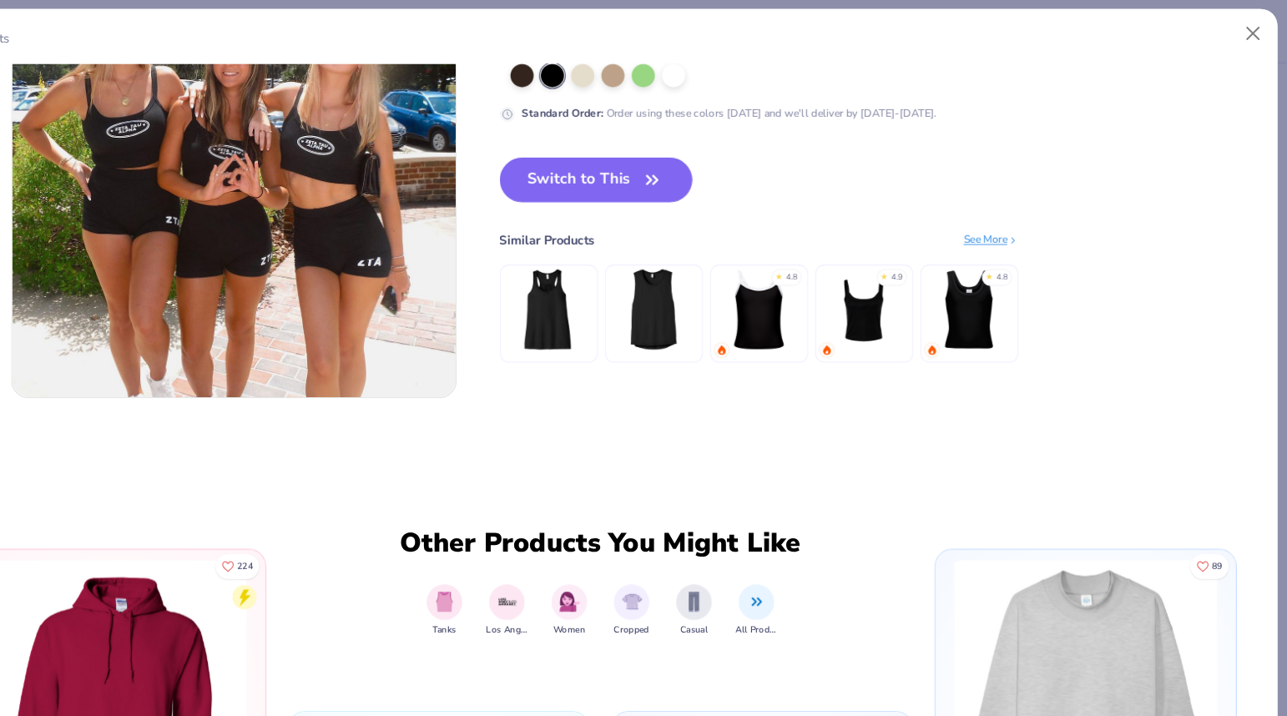
scroll to position [1658, 0]
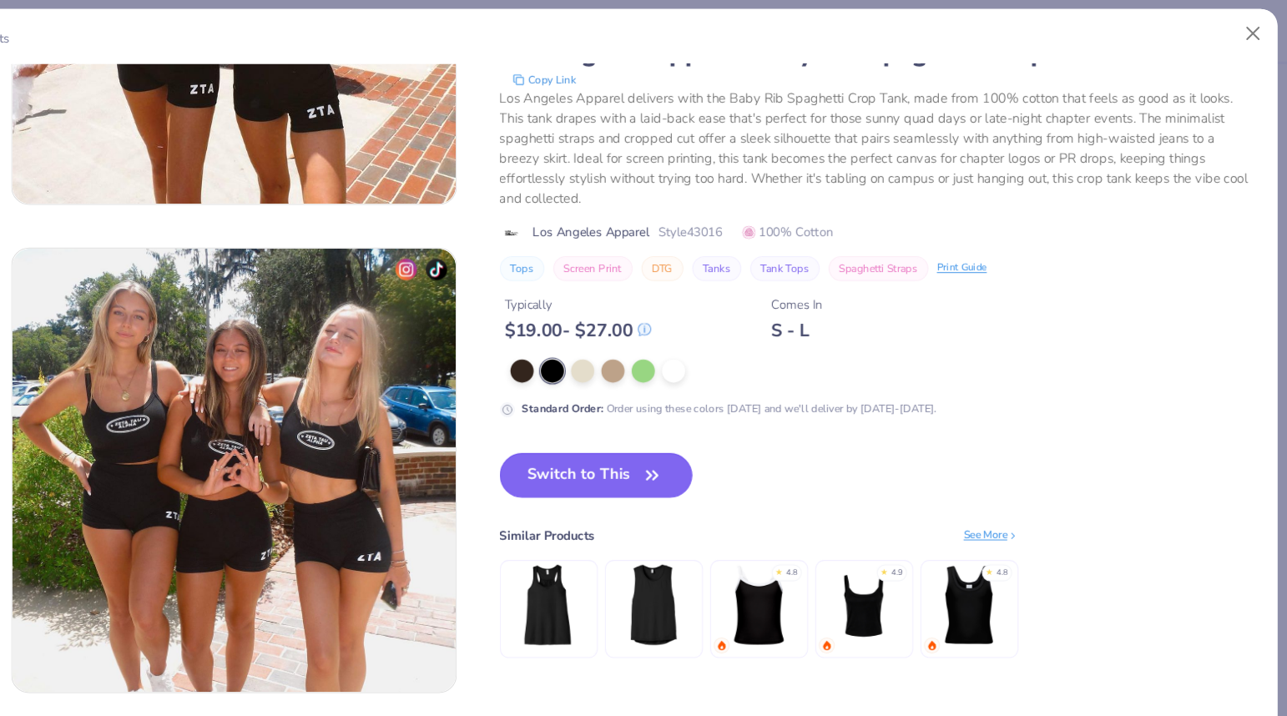
click at [619, 450] on button "Switch to This" at bounding box center [639, 446] width 181 height 42
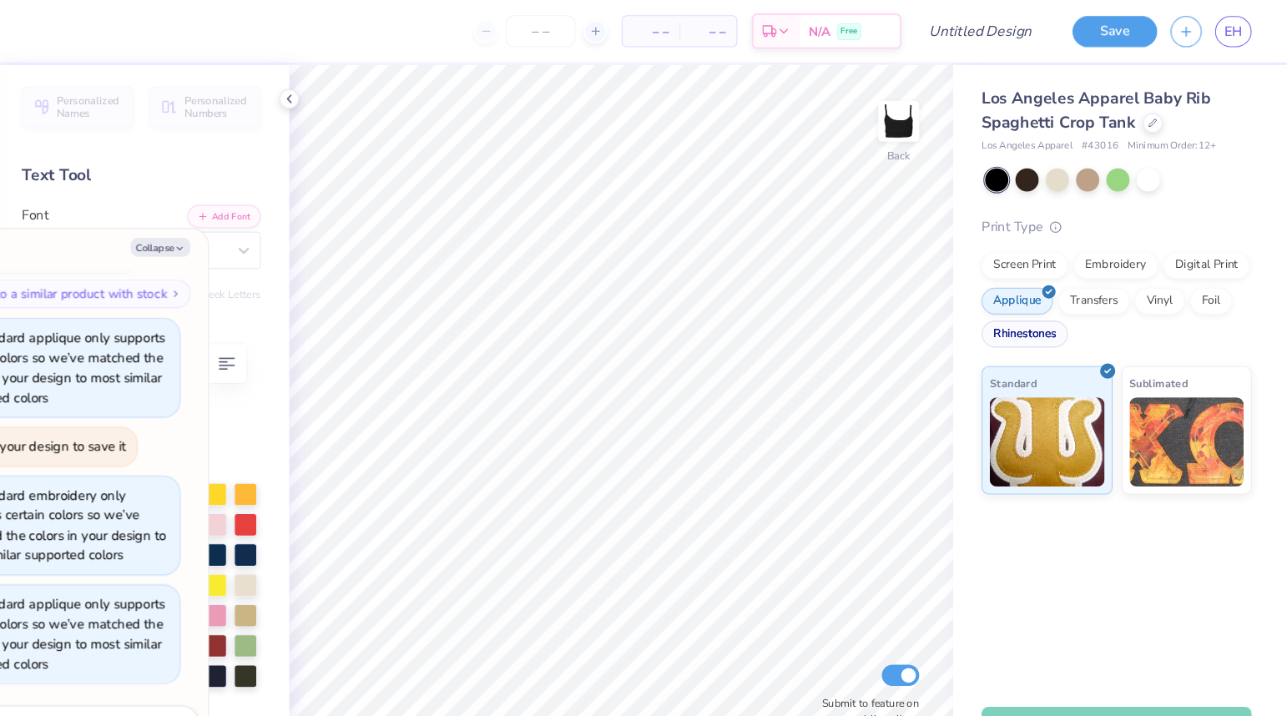
click at [1039, 311] on div "Rhinestones" at bounding box center [1041, 312] width 81 height 25
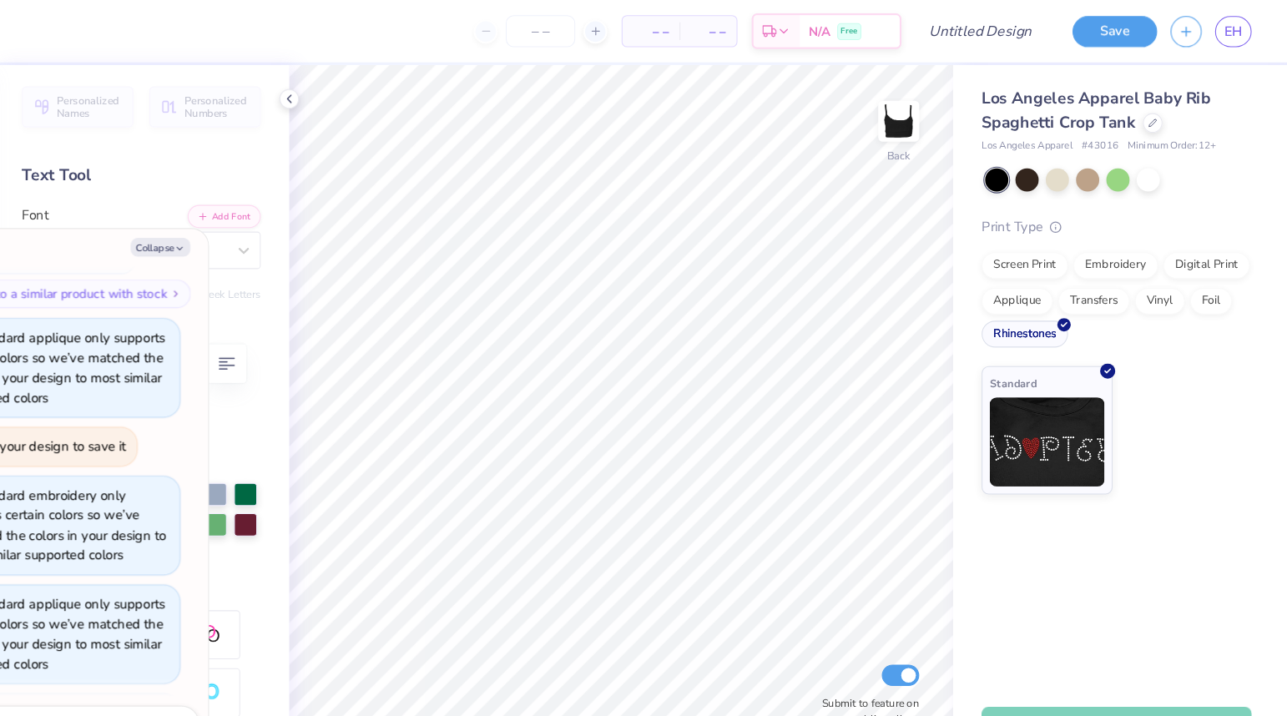
scroll to position [1224, 0]
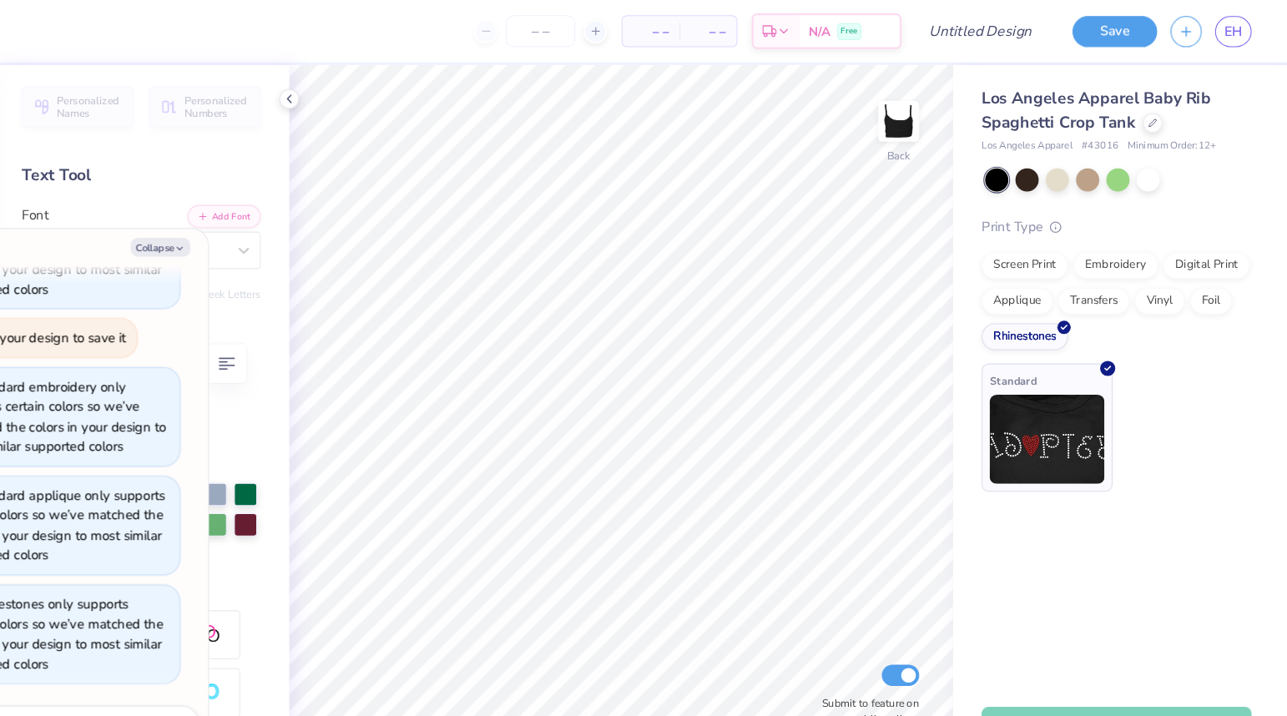
click at [1048, 372] on img at bounding box center [1062, 411] width 108 height 83
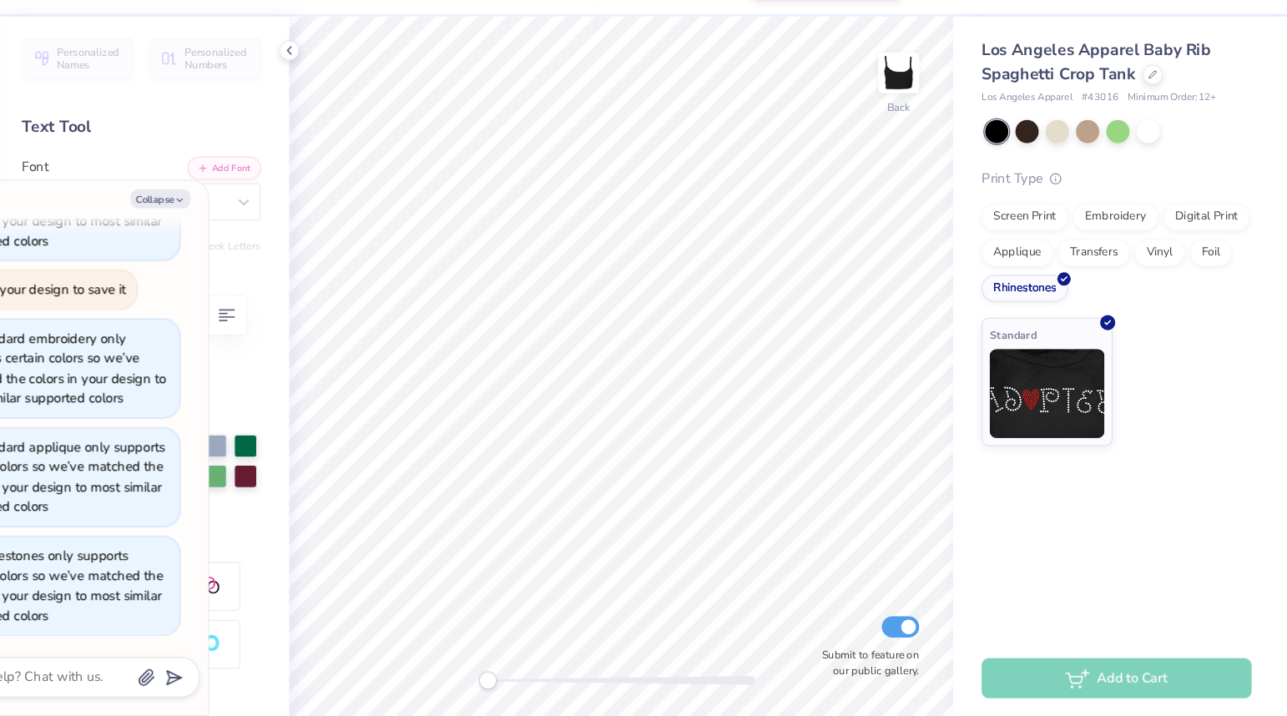
scroll to position [0, 0]
click at [1159, 117] on icon at bounding box center [1161, 113] width 8 height 8
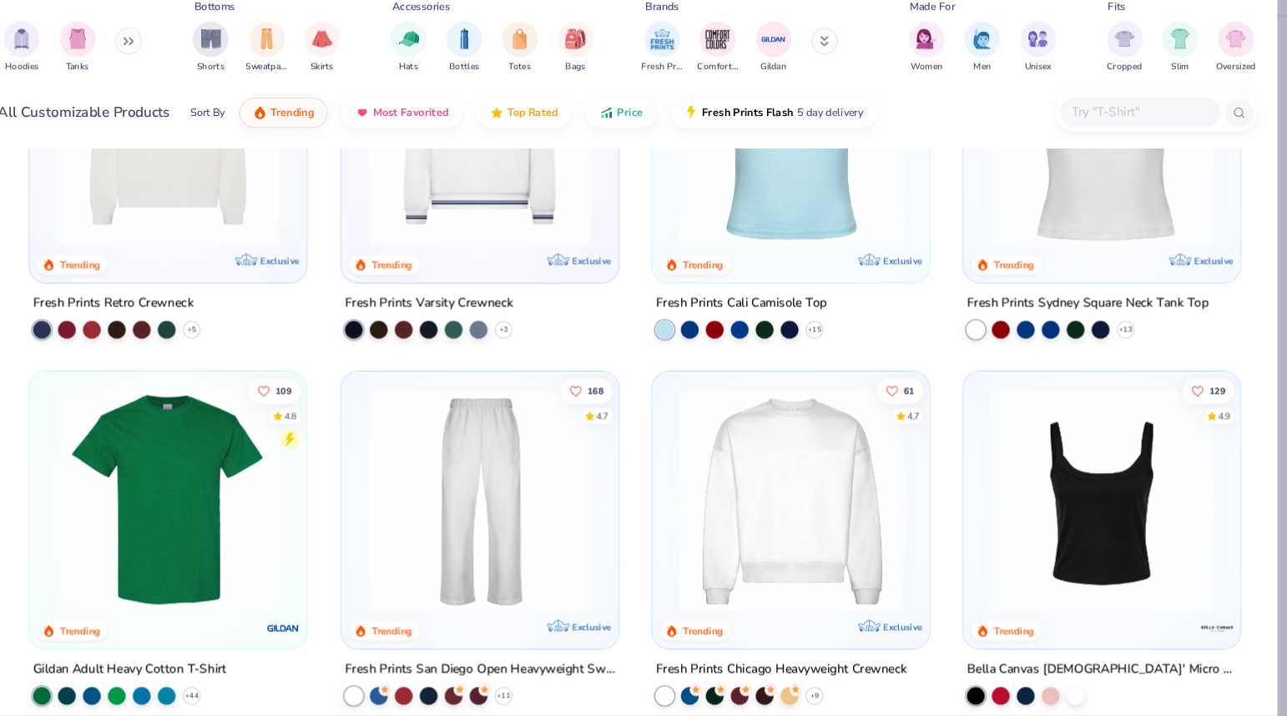
scroll to position [484, 0]
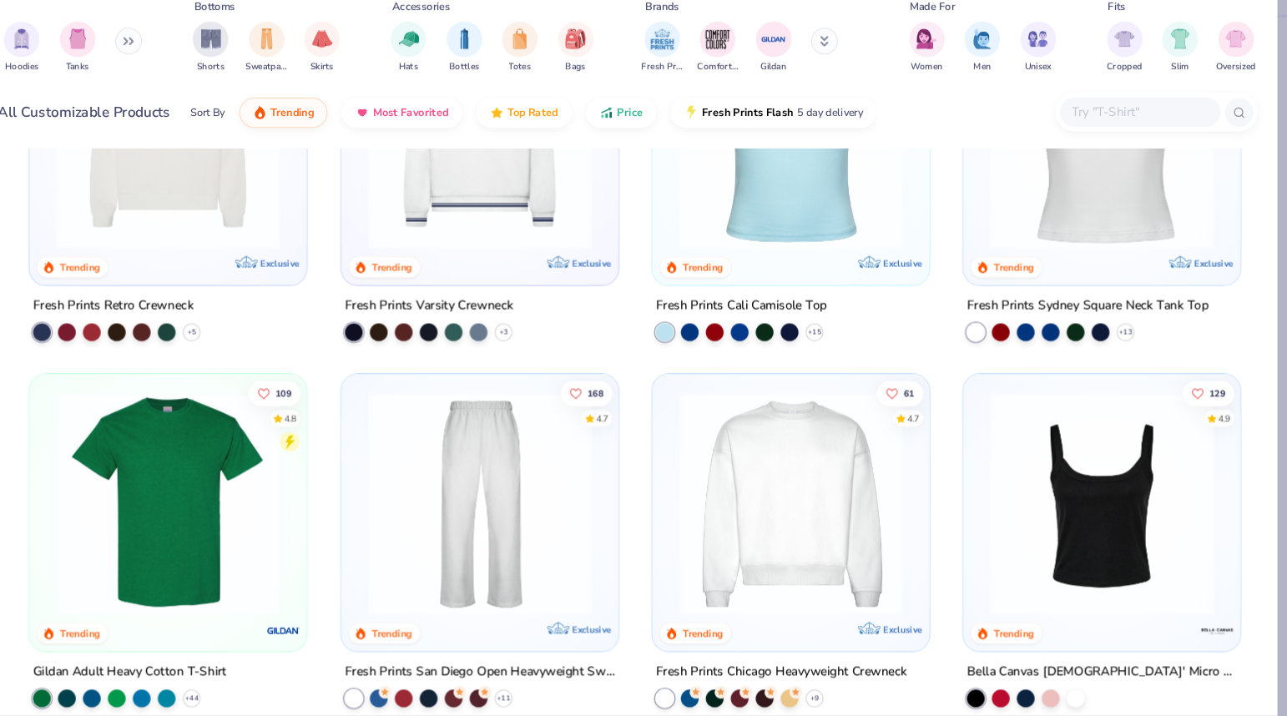
click at [841, 270] on img at bounding box center [822, 172] width 226 height 209
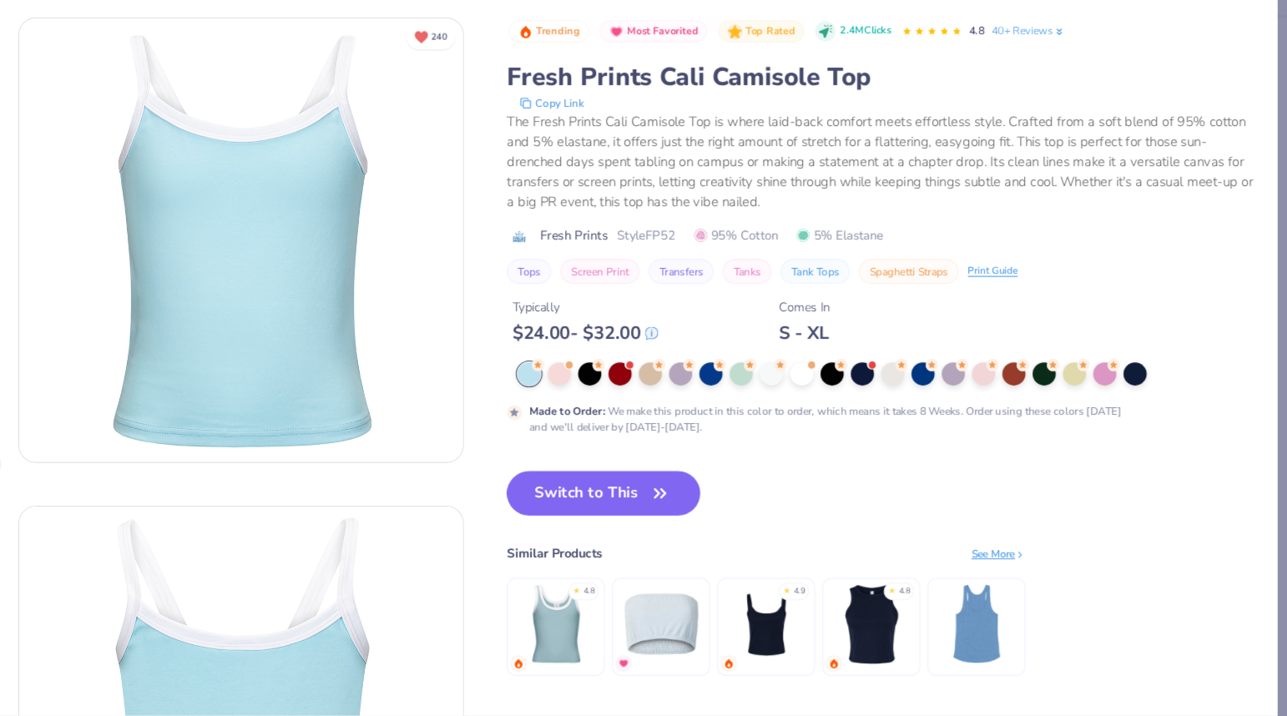
click at [780, 622] on img at bounding box center [798, 628] width 79 height 79
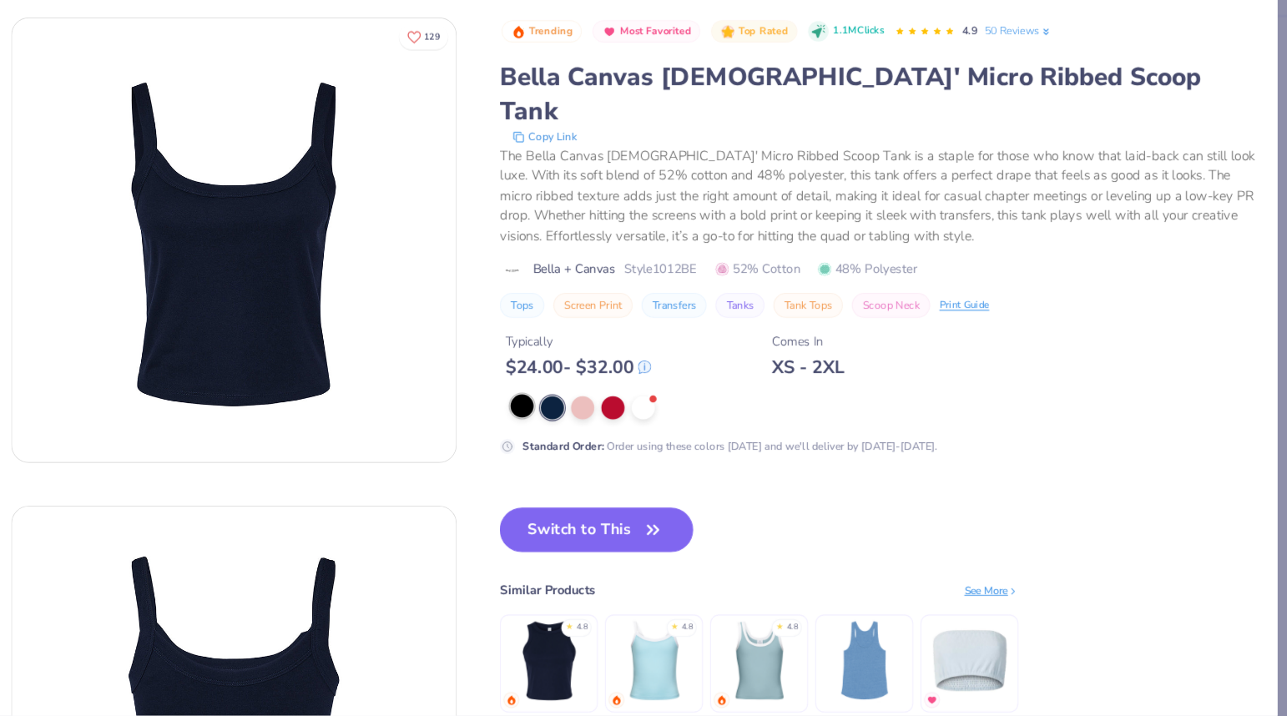
click at [566, 414] on div at bounding box center [570, 425] width 22 height 22
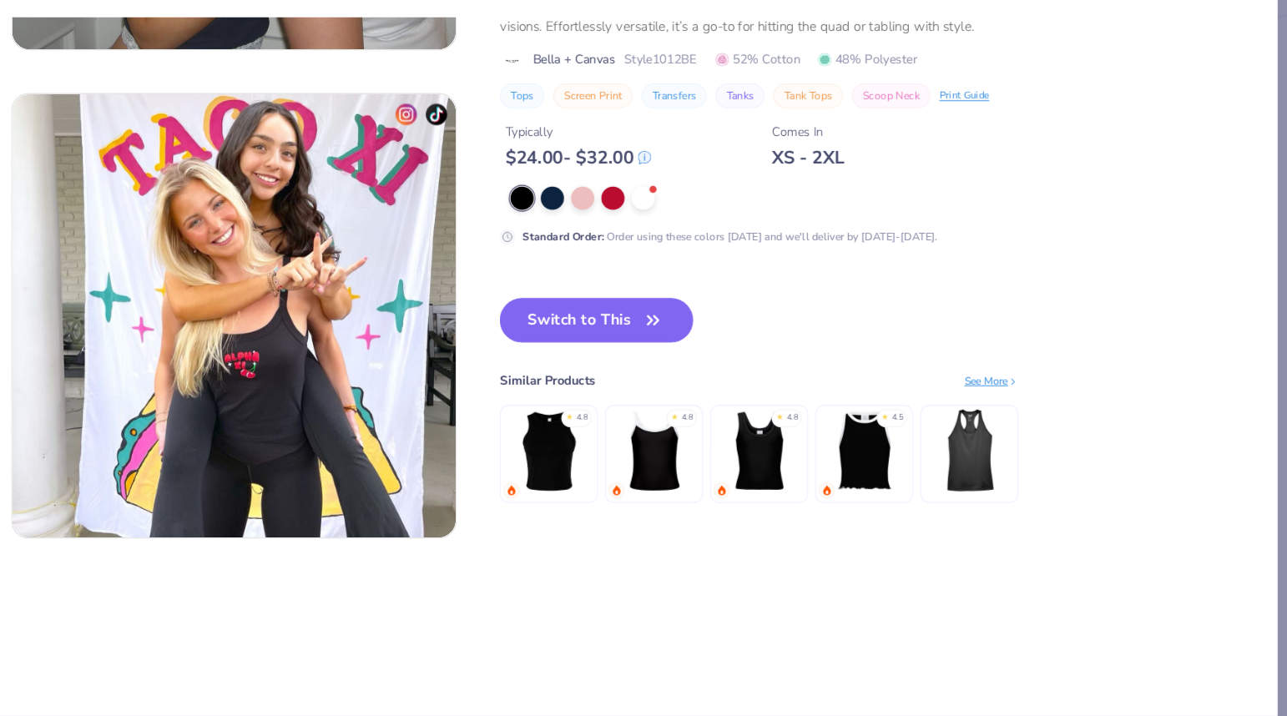
scroll to position [2513, 0]
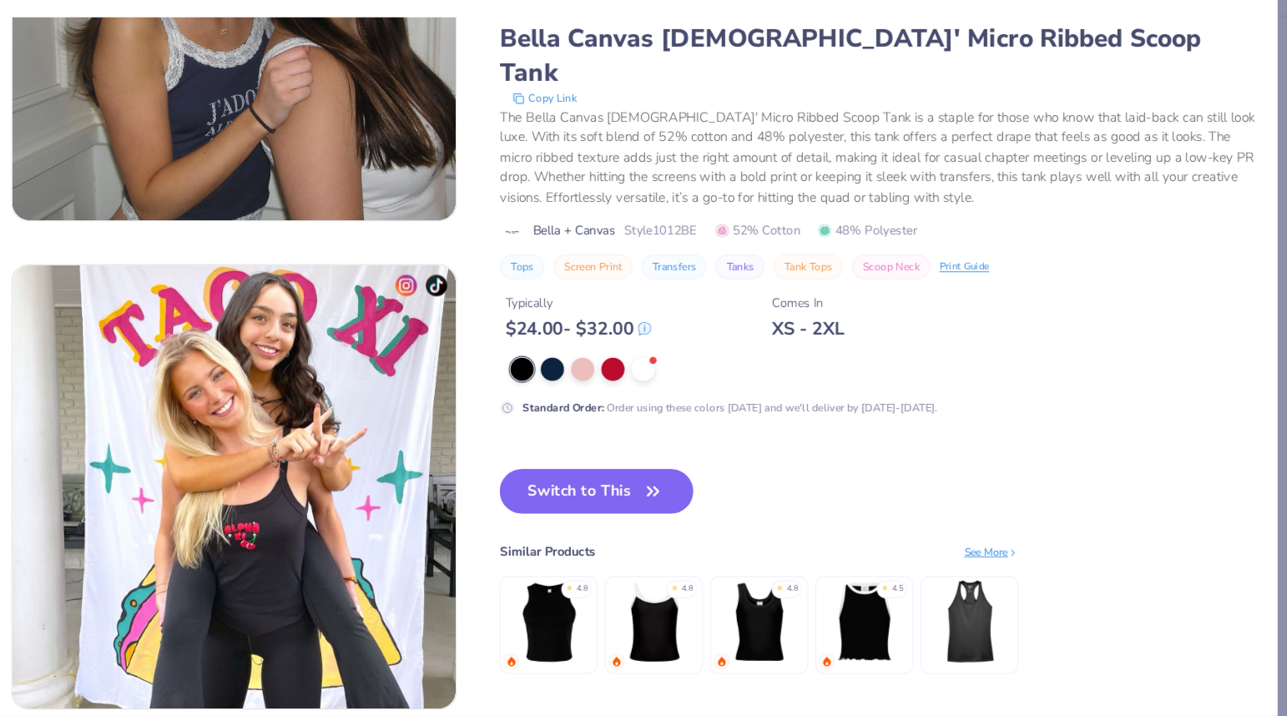
click at [624, 511] on button "Switch to This" at bounding box center [639, 505] width 181 height 42
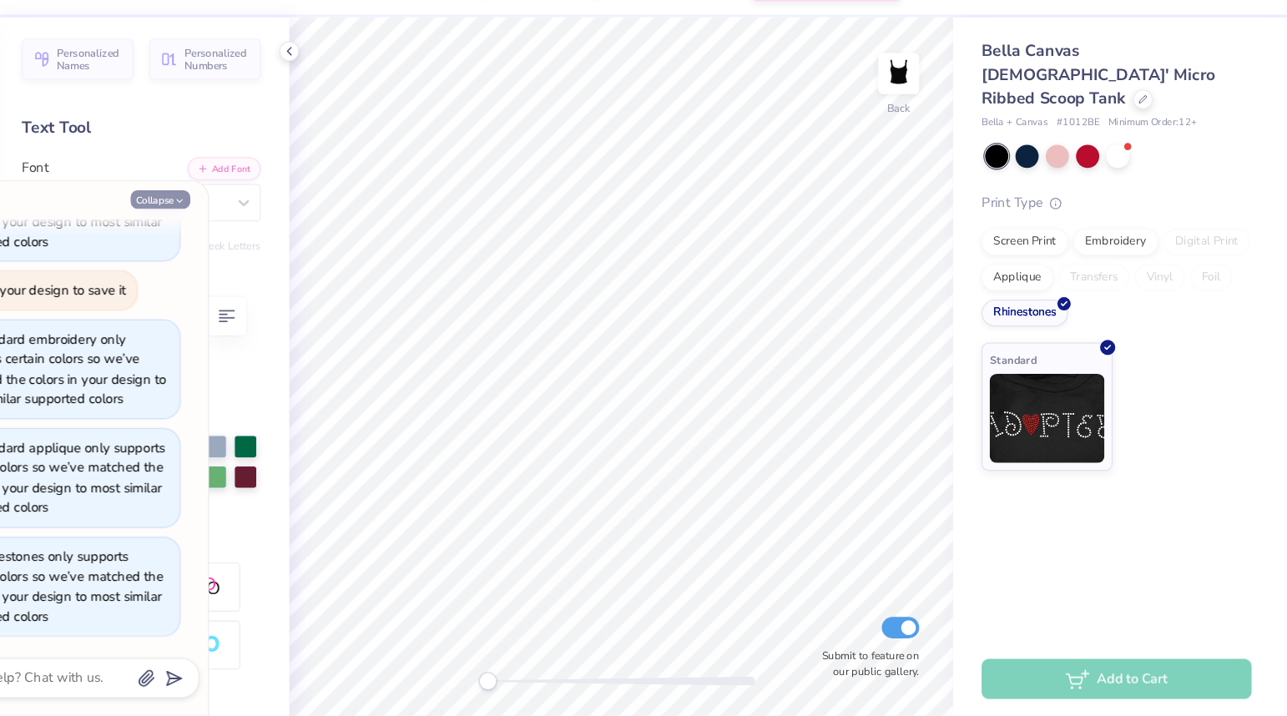
click at [241, 235] on button "Collapse" at bounding box center [232, 232] width 56 height 18
type textarea "x"
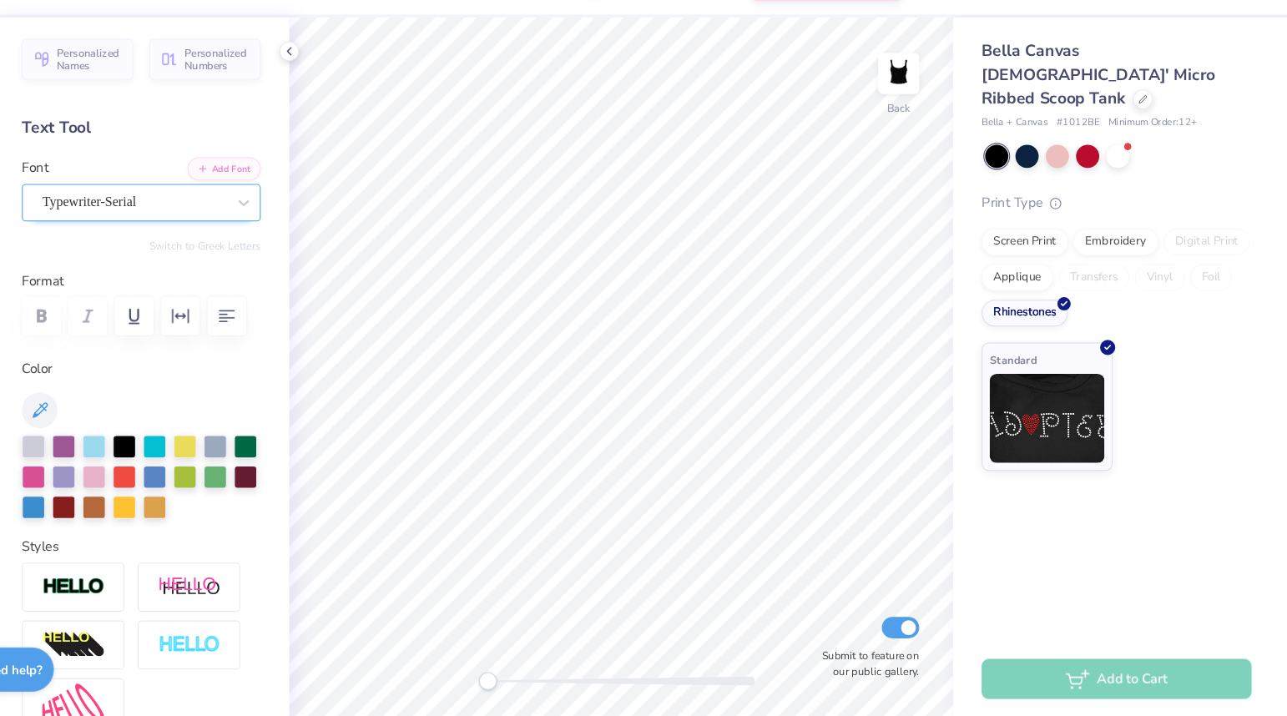
click at [250, 234] on div "Typewriter-Serial" at bounding box center [206, 234] width 175 height 26
click at [309, 231] on icon at bounding box center [309, 234] width 17 height 17
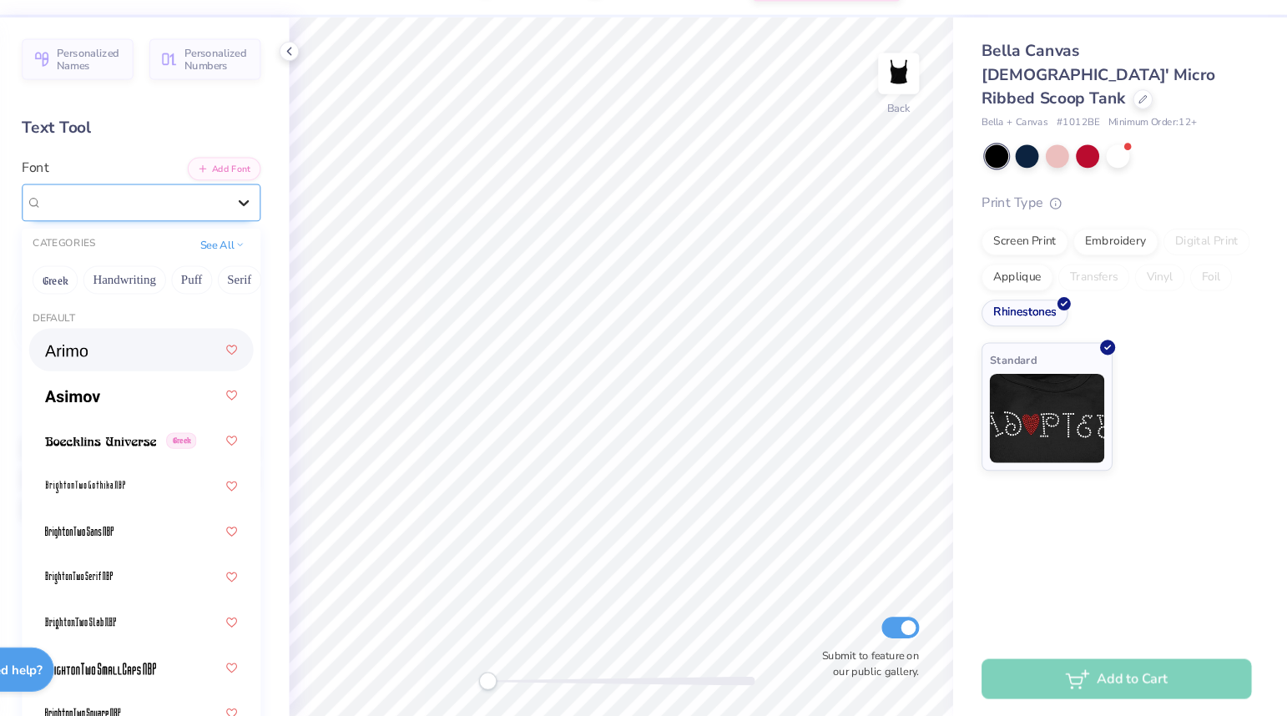
click at [305, 244] on div at bounding box center [310, 234] width 30 height 30
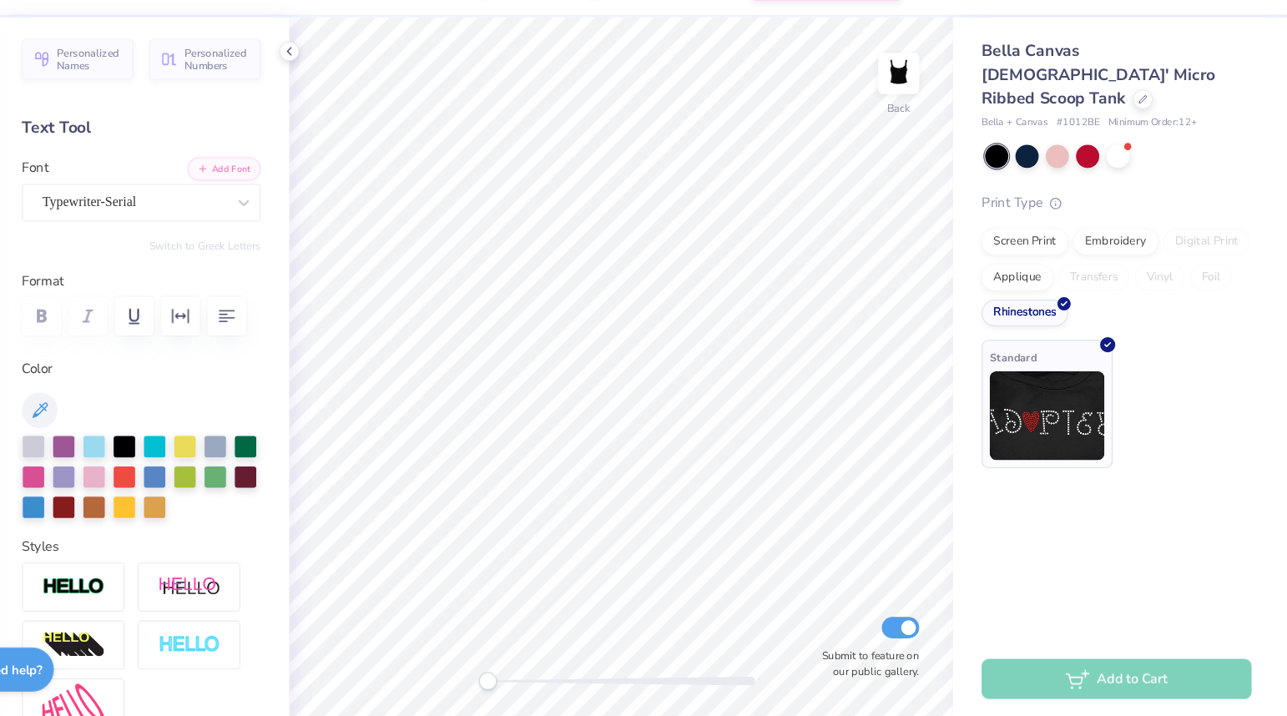
click at [1031, 404] on img at bounding box center [1062, 433] width 108 height 83
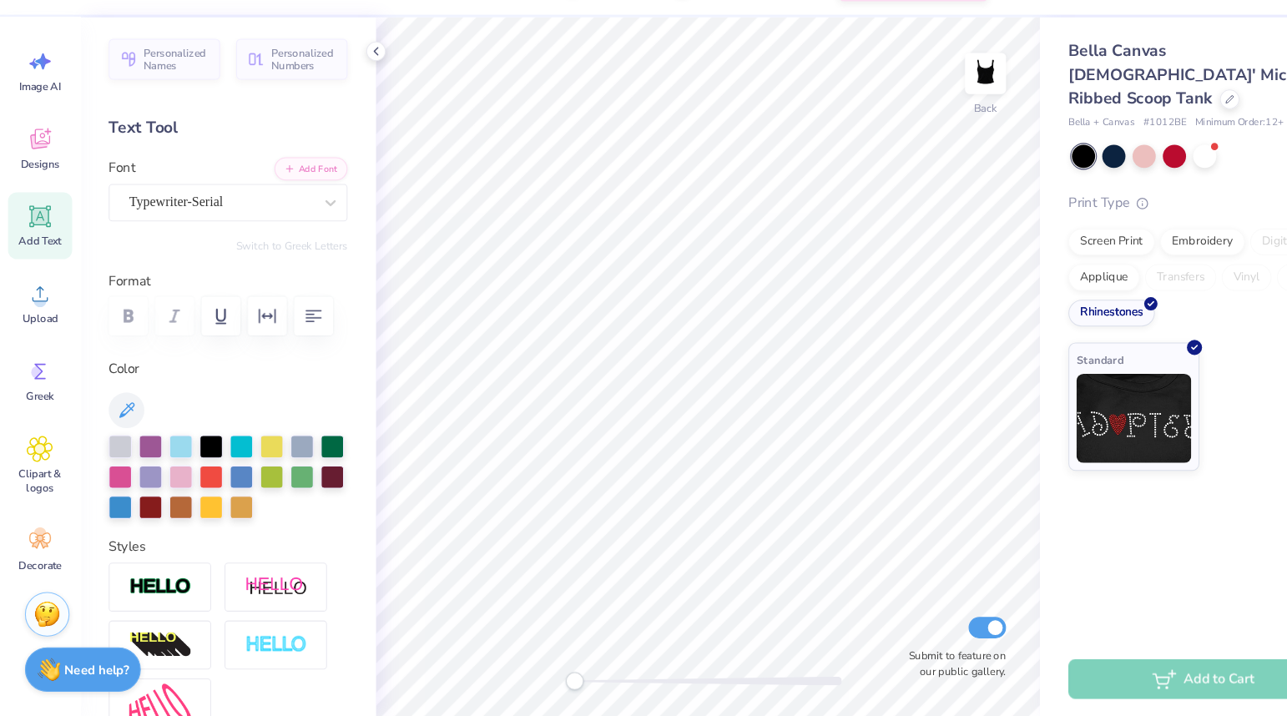
click at [29, 255] on icon at bounding box center [38, 247] width 20 height 20
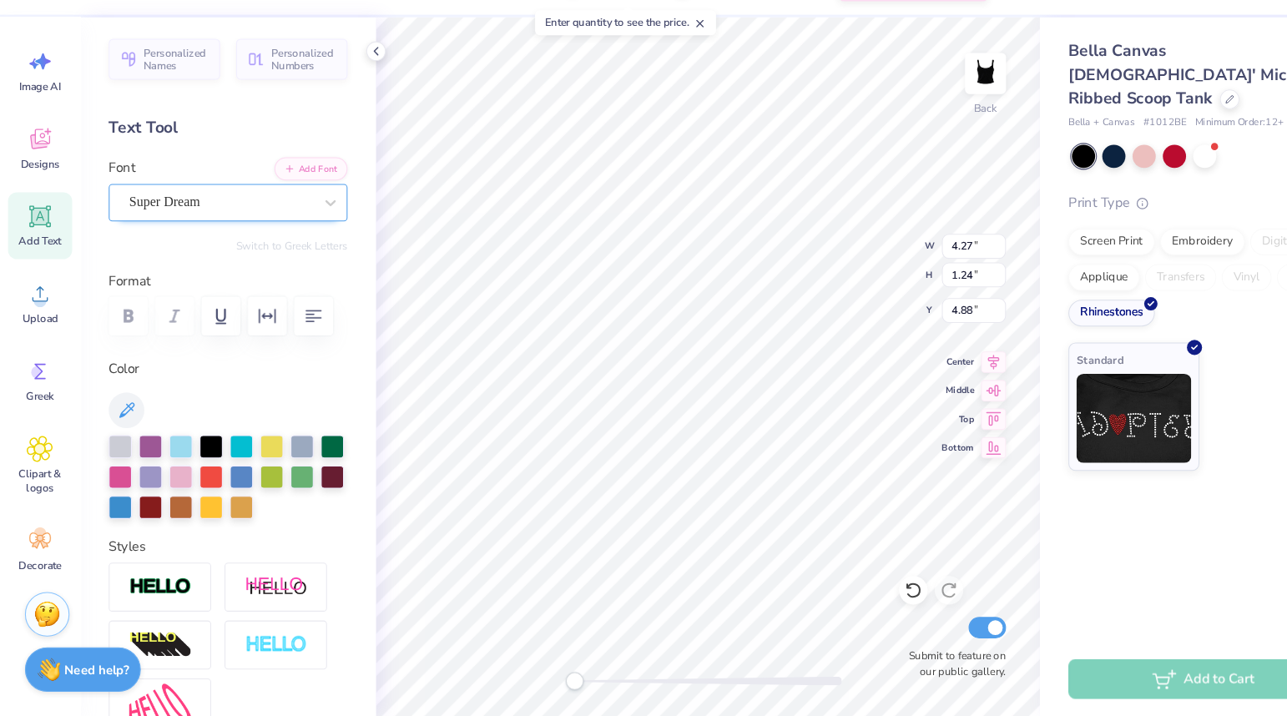
type textarea "Alpha Delta Pi"
click at [233, 234] on div "Super Dream" at bounding box center [206, 234] width 175 height 26
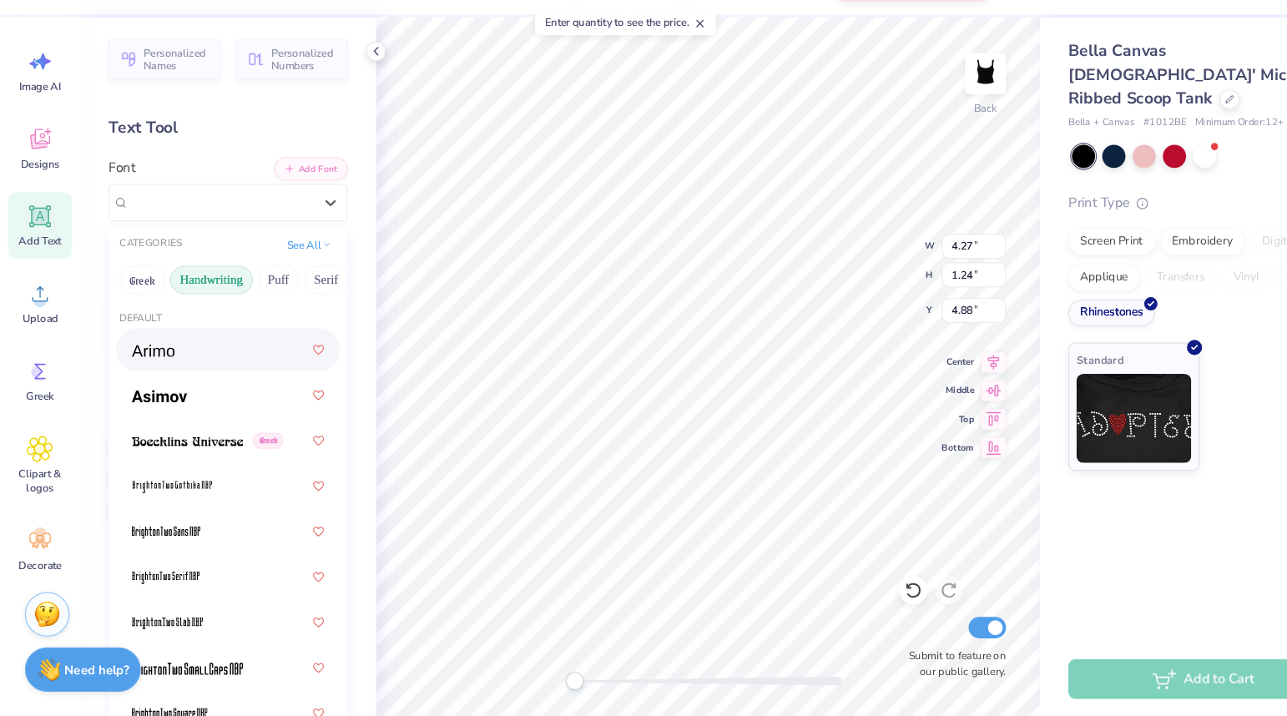
click at [215, 300] on button "Handwriting" at bounding box center [198, 307] width 78 height 27
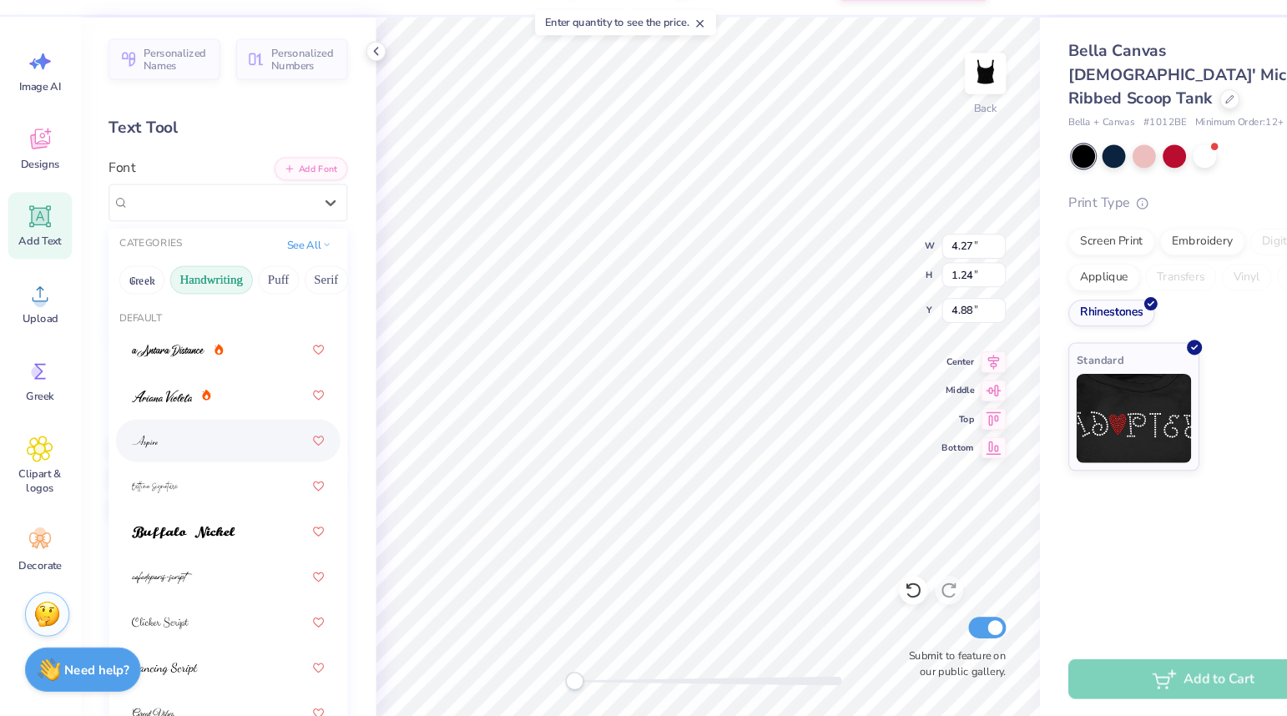
click at [192, 453] on div at bounding box center [214, 457] width 180 height 30
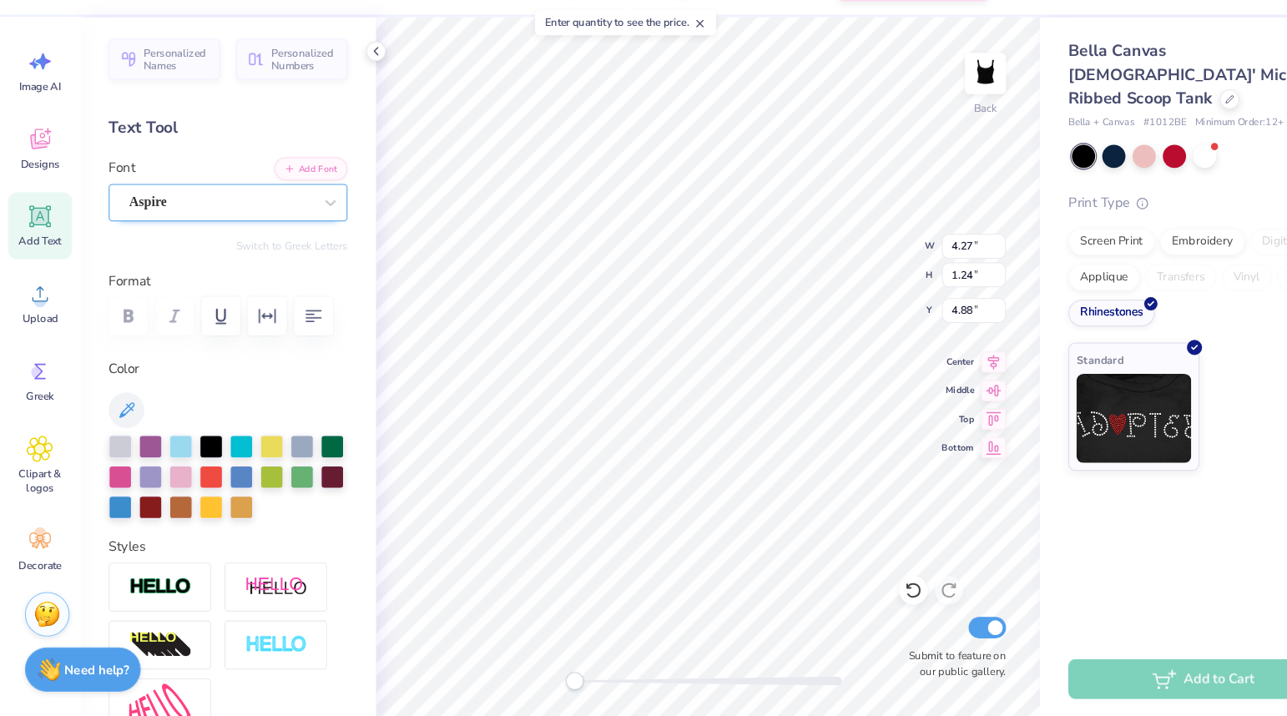
click at [230, 249] on div "Aspire" at bounding box center [214, 234] width 224 height 35
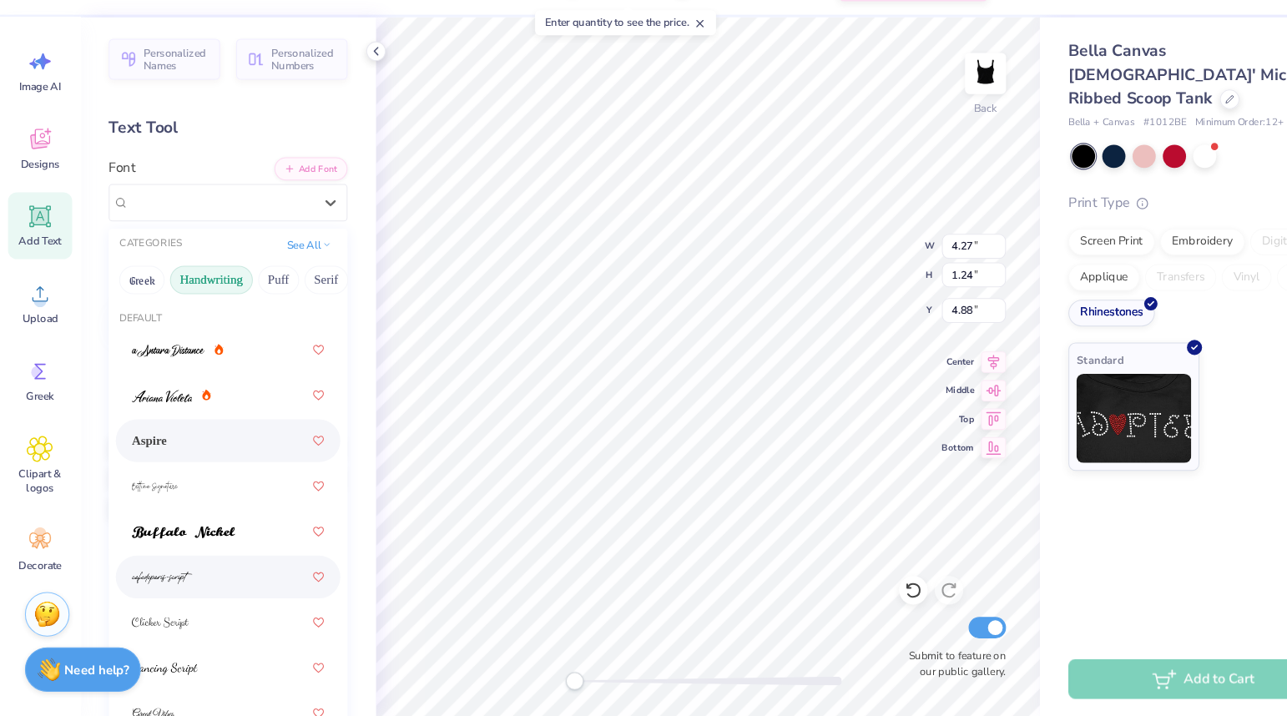
click at [188, 582] on div at bounding box center [214, 585] width 180 height 30
click at [195, 237] on div "cafedeparis-script" at bounding box center [206, 234] width 175 height 26
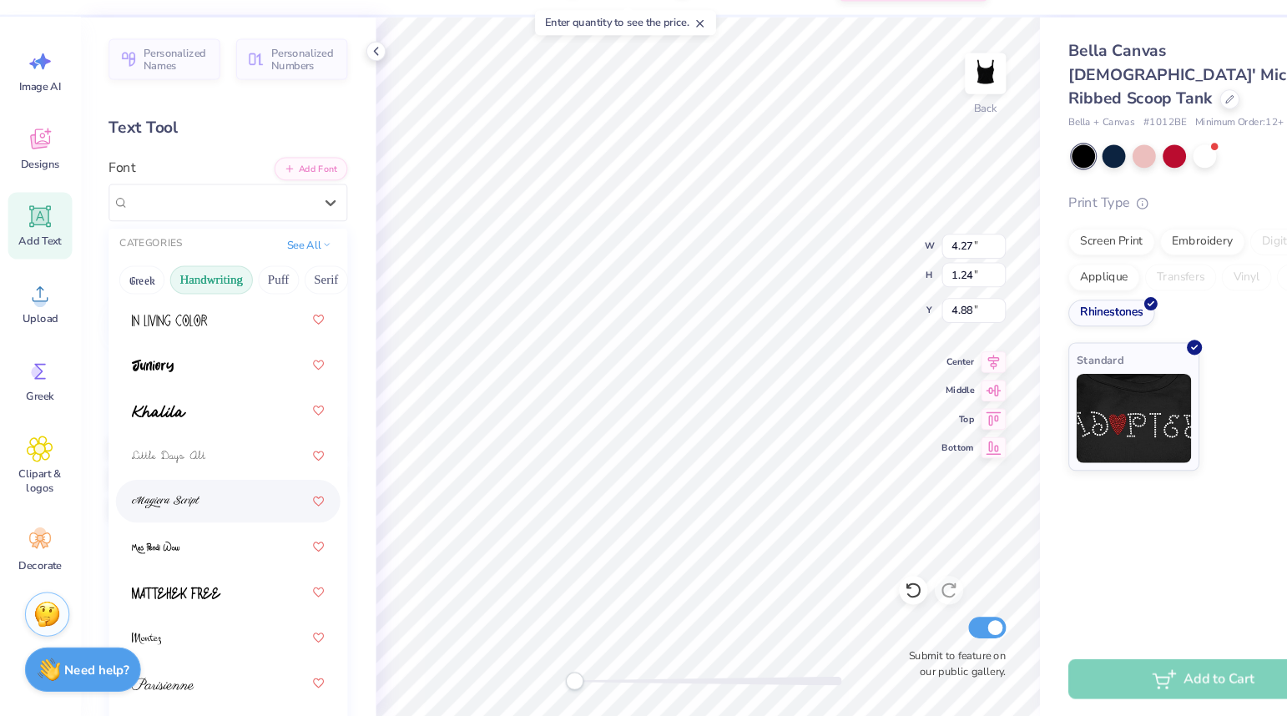
scroll to position [0, 0]
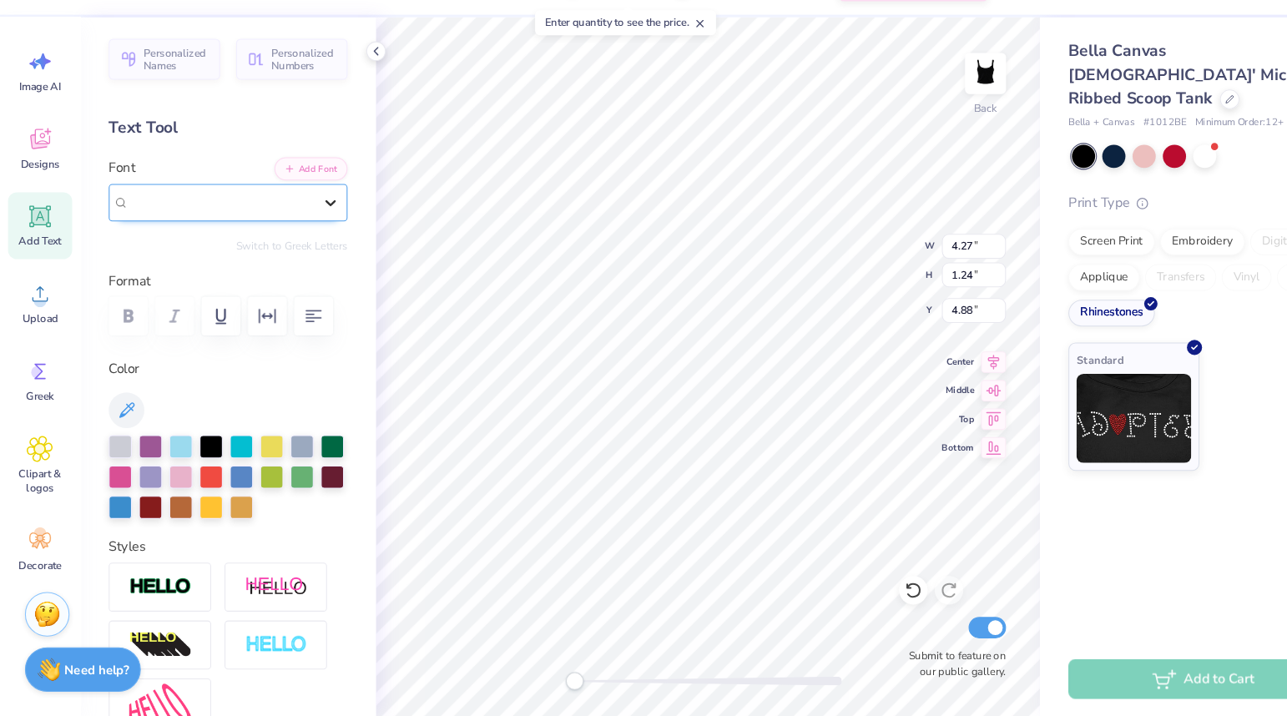
click at [300, 241] on div at bounding box center [310, 234] width 30 height 30
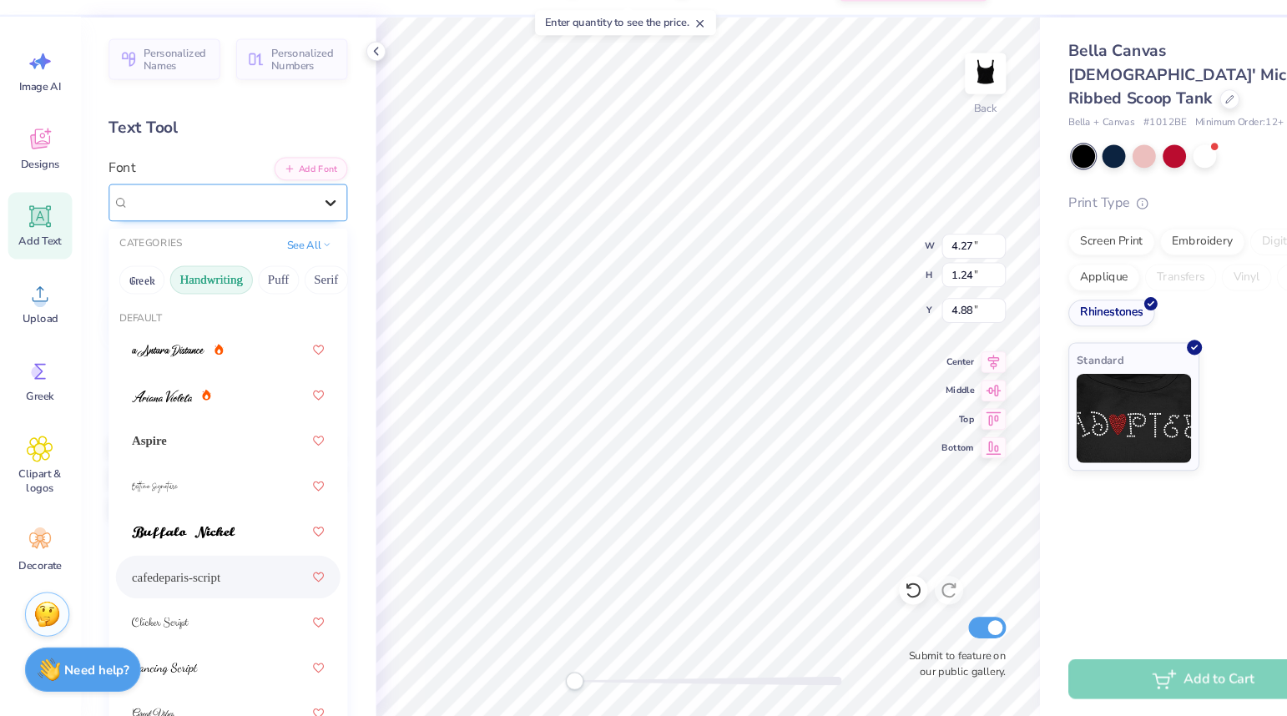
click at [300, 241] on div at bounding box center [310, 234] width 30 height 30
click at [305, 274] on icon at bounding box center [306, 272] width 8 height 8
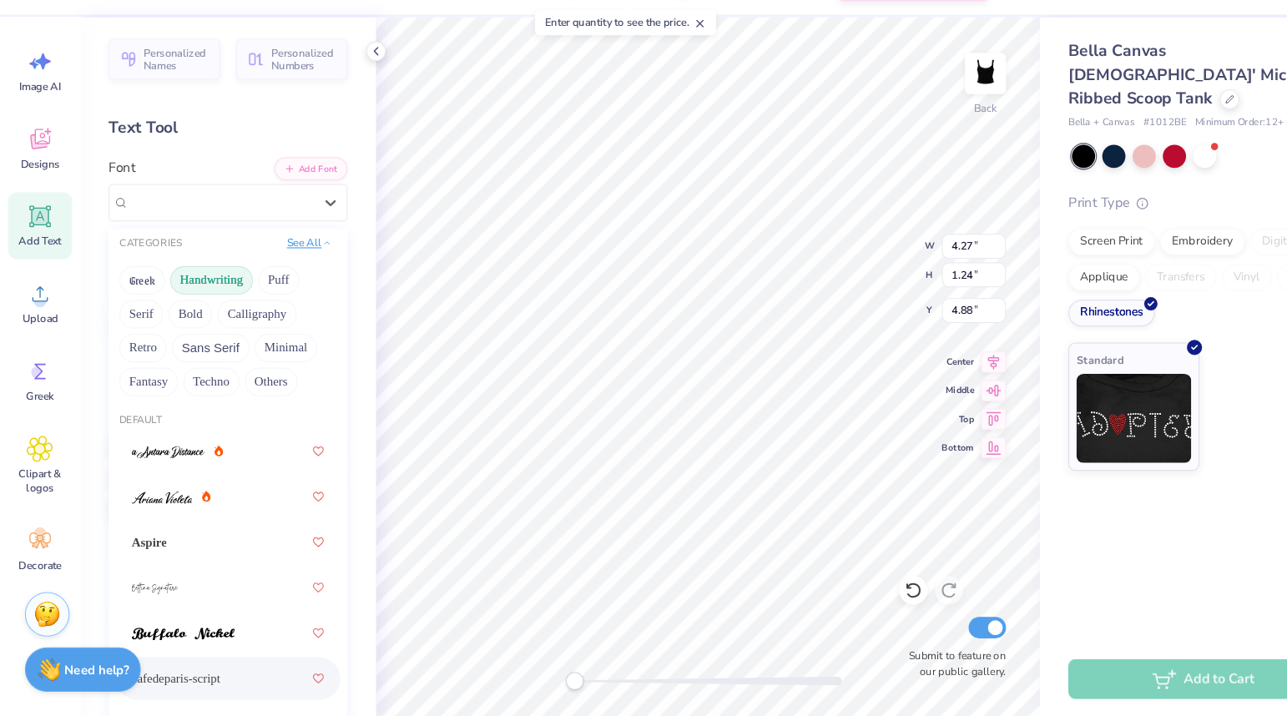
click at [305, 275] on icon at bounding box center [306, 272] width 8 height 8
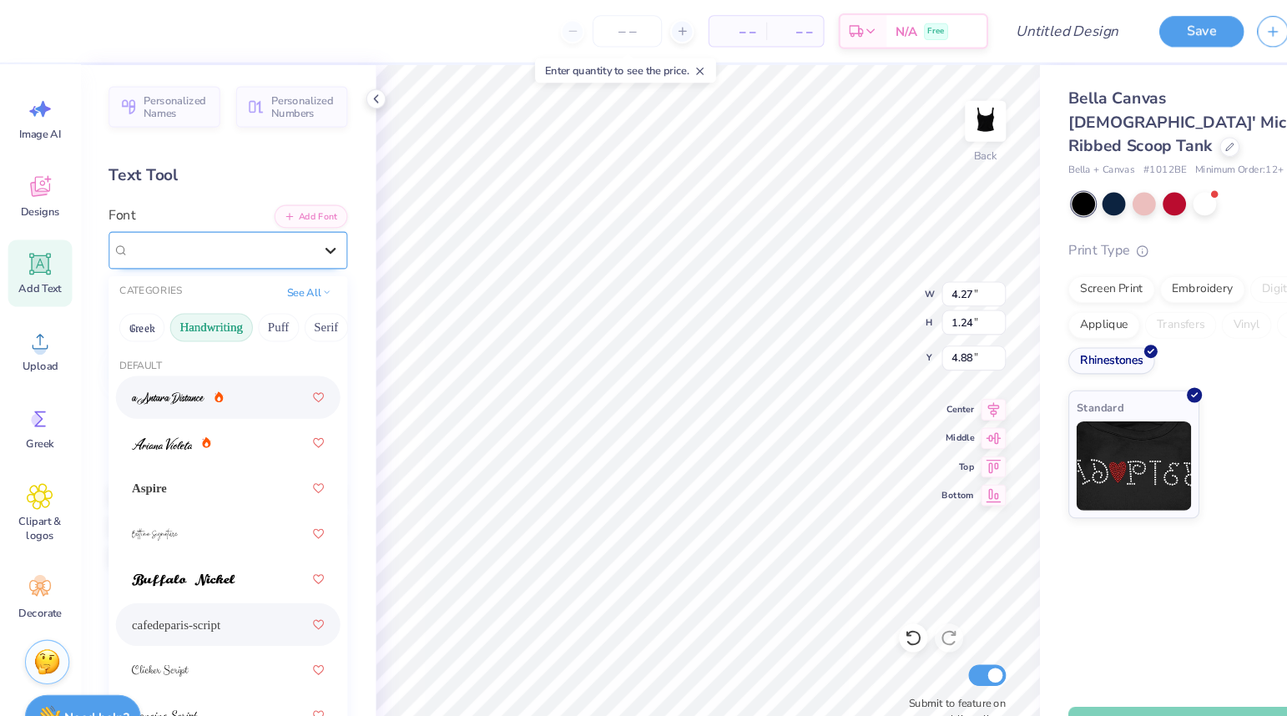
click at [305, 234] on icon at bounding box center [309, 234] width 17 height 17
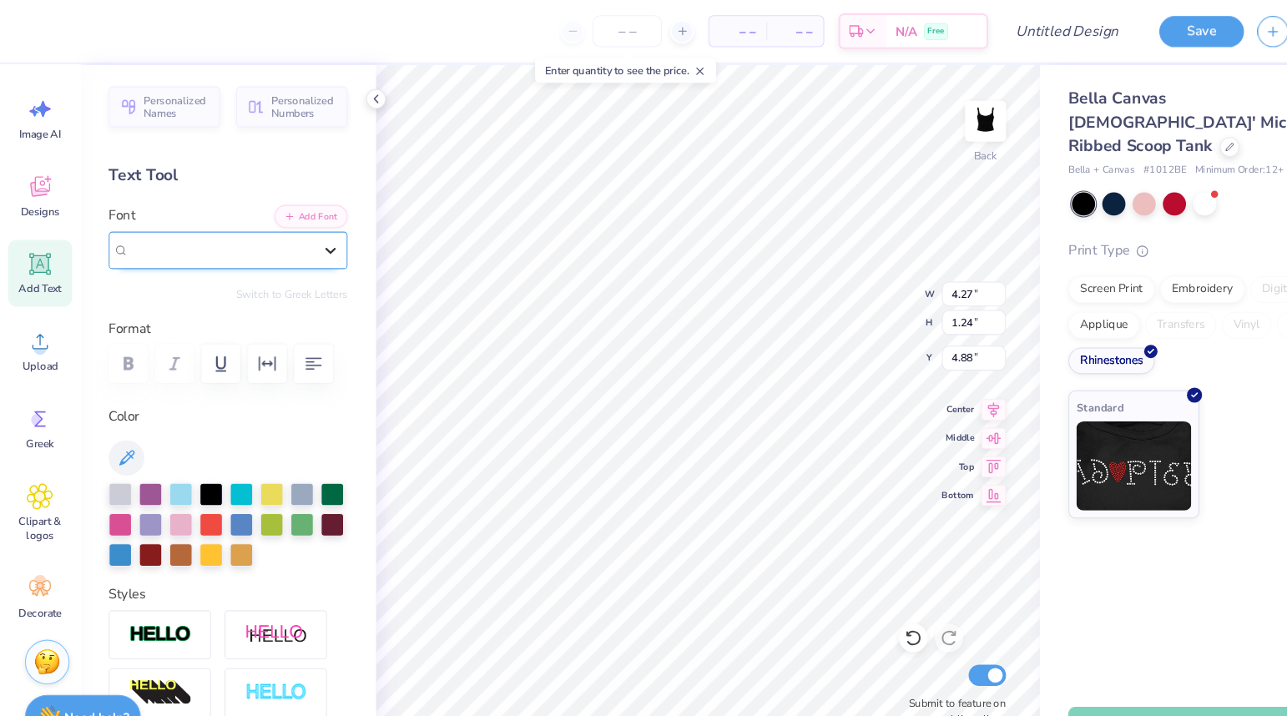
click at [305, 234] on icon at bounding box center [309, 234] width 17 height 17
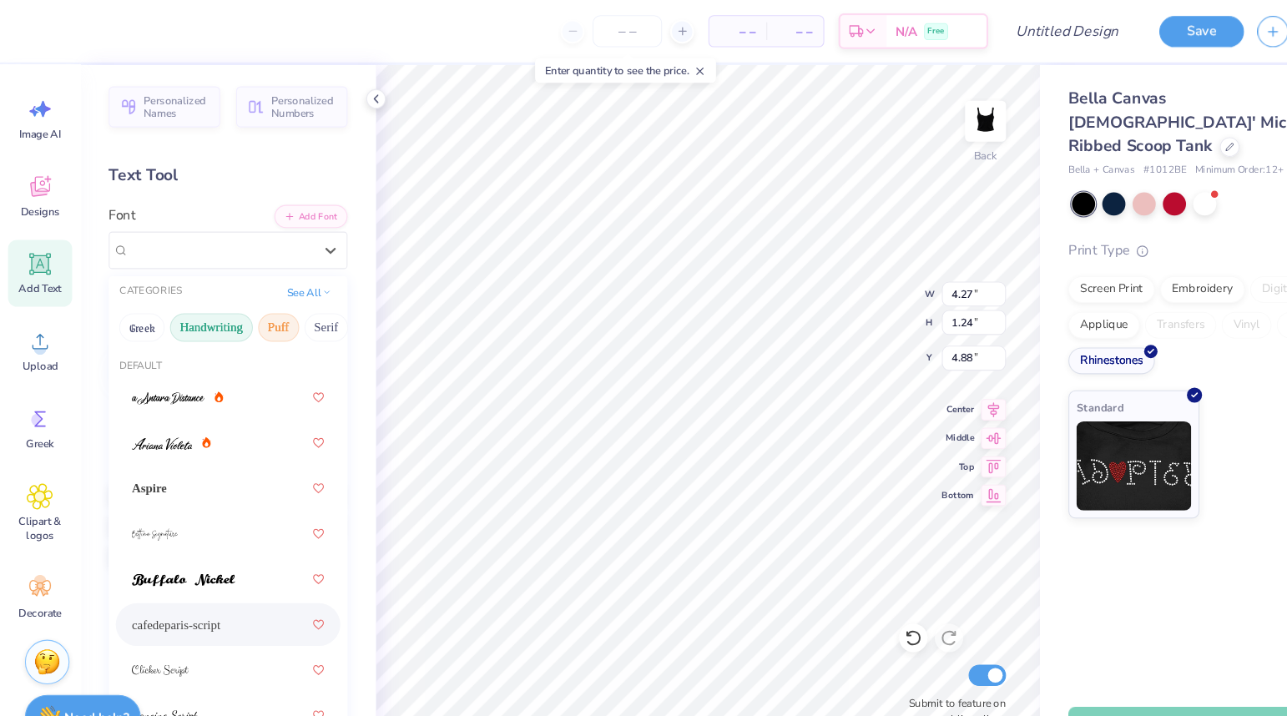
click at [263, 305] on button "Puff" at bounding box center [261, 307] width 38 height 27
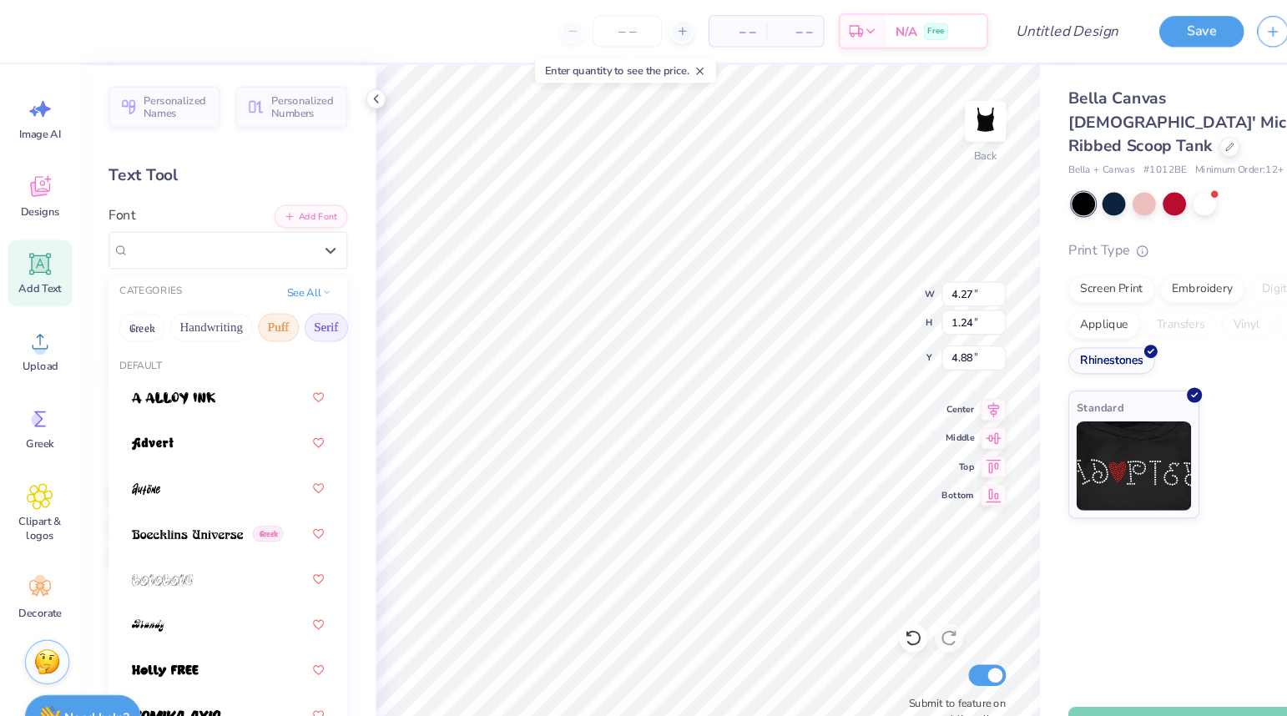
click at [301, 310] on button "Serif" at bounding box center [305, 307] width 41 height 27
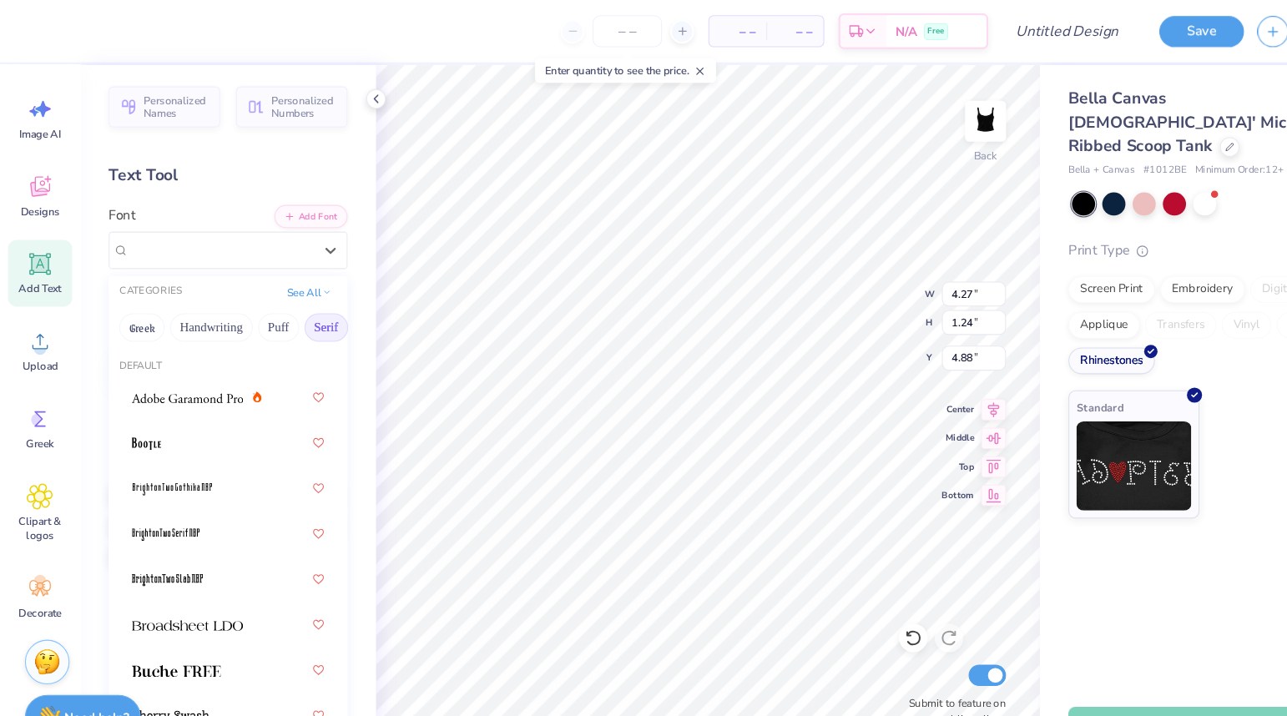
scroll to position [0, 43]
click at [1057, 423] on img at bounding box center [1062, 433] width 108 height 83
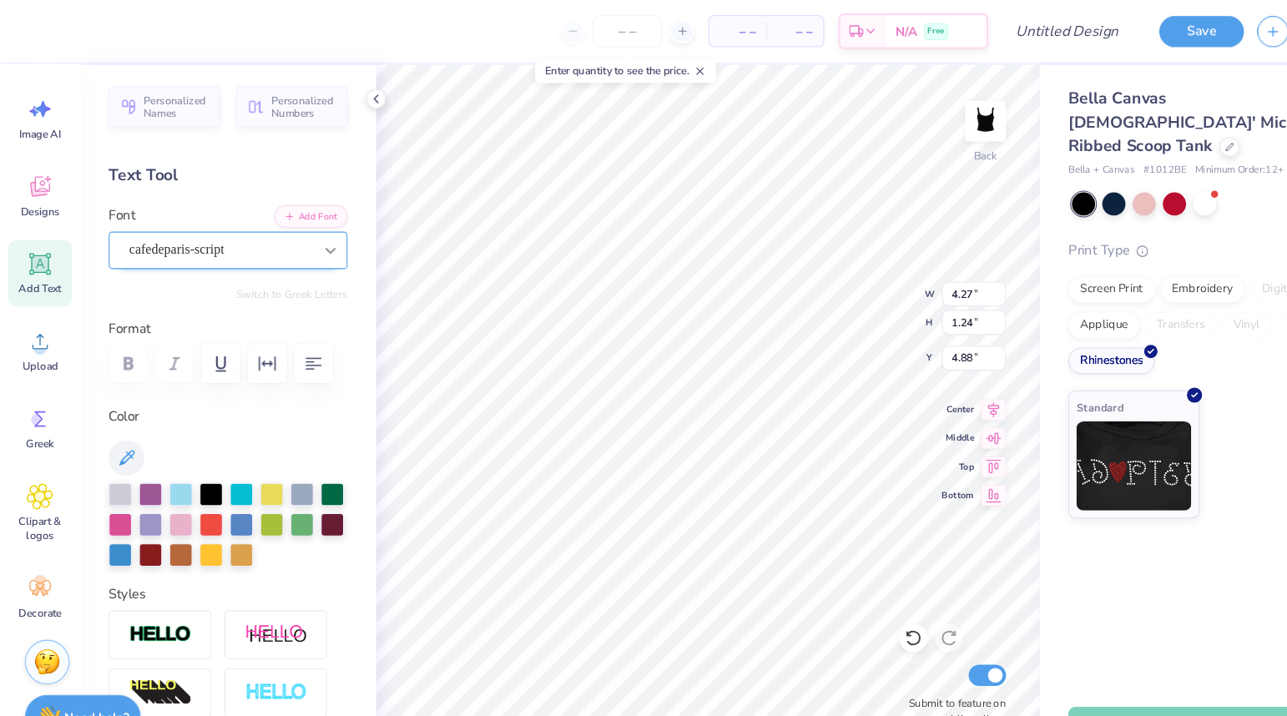
click at [315, 230] on icon at bounding box center [309, 234] width 17 height 17
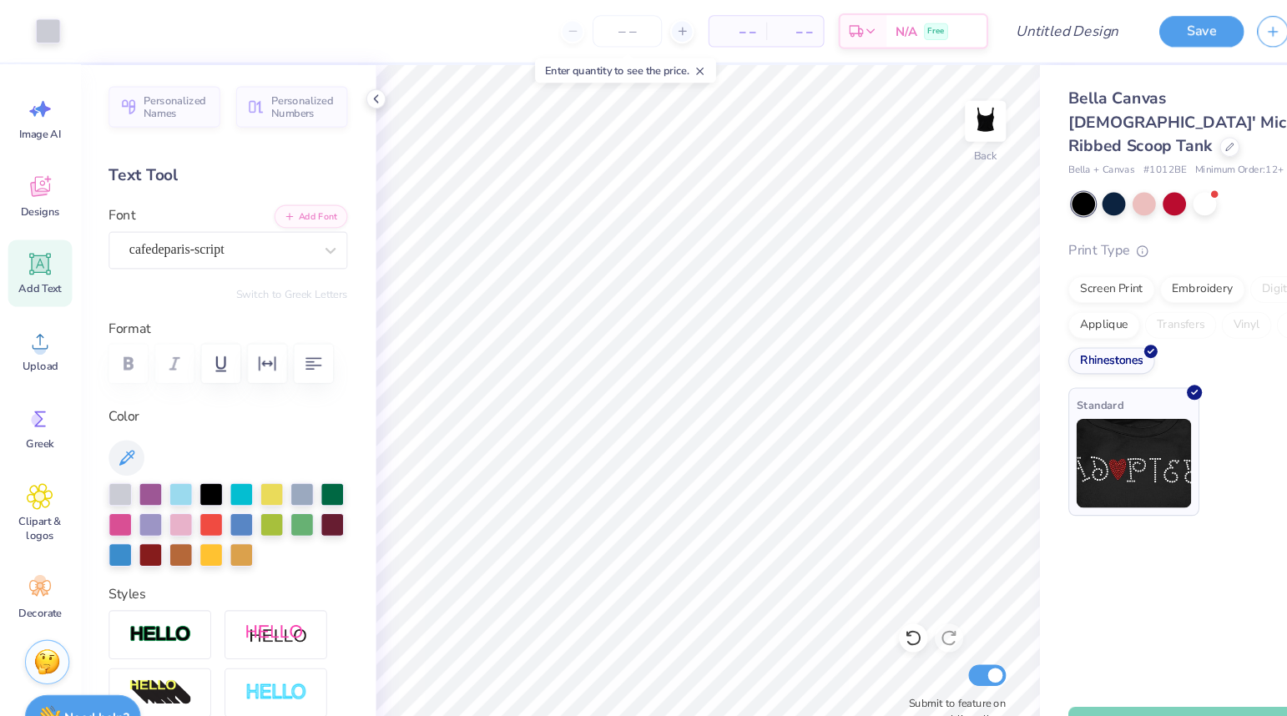
click at [1081, 401] on img at bounding box center [1062, 433] width 108 height 83
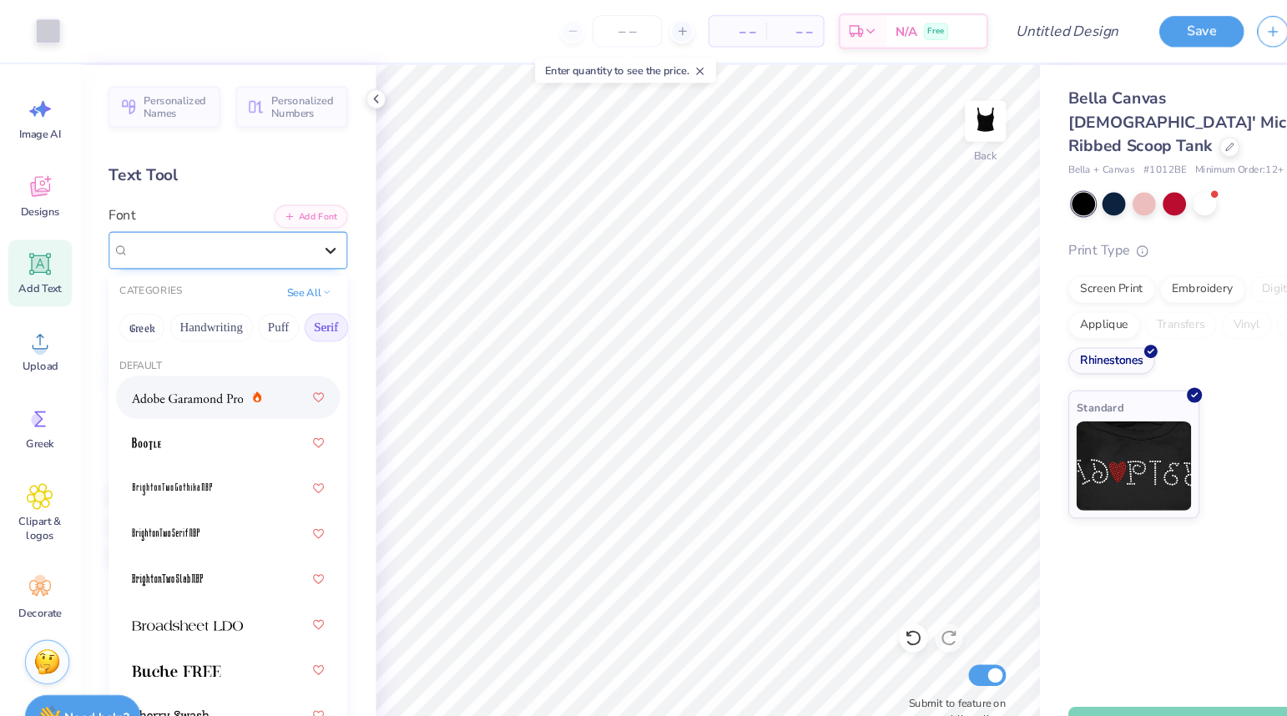
click at [303, 240] on icon at bounding box center [309, 234] width 17 height 17
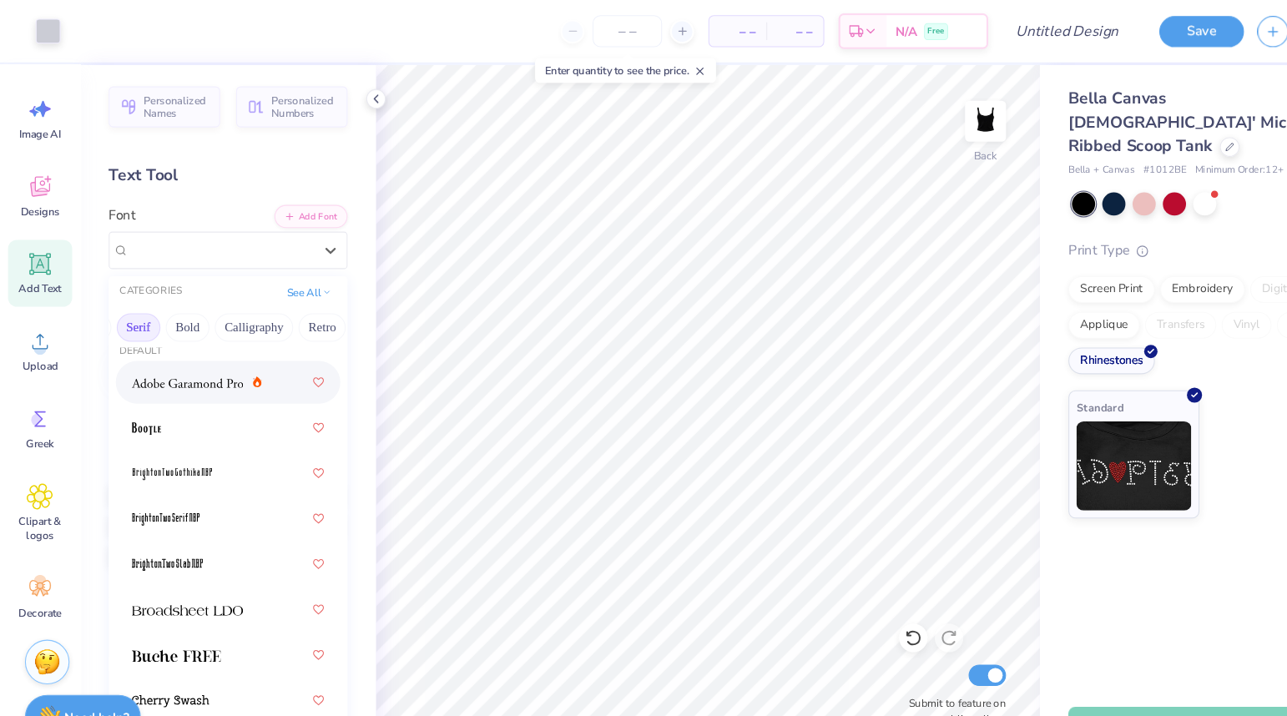
click at [194, 365] on img at bounding box center [176, 359] width 104 height 12
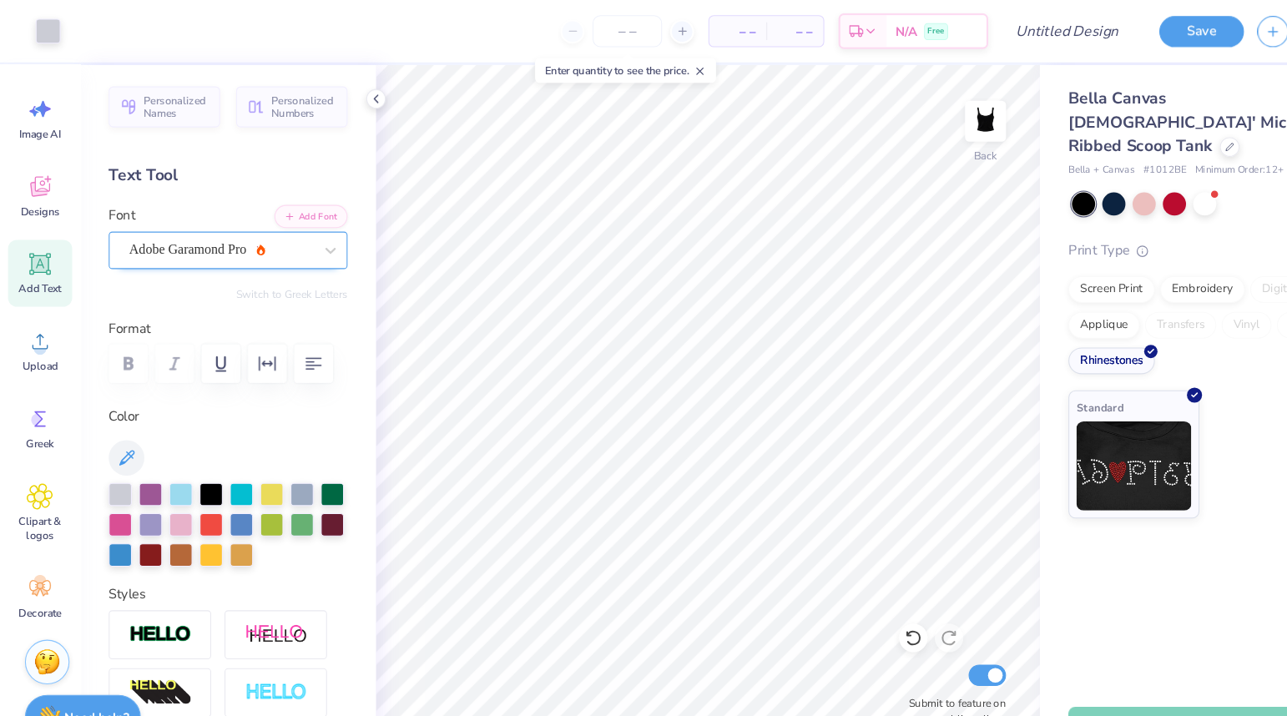
click at [257, 233] on div "Adobe Garamond Pro" at bounding box center [206, 234] width 175 height 26
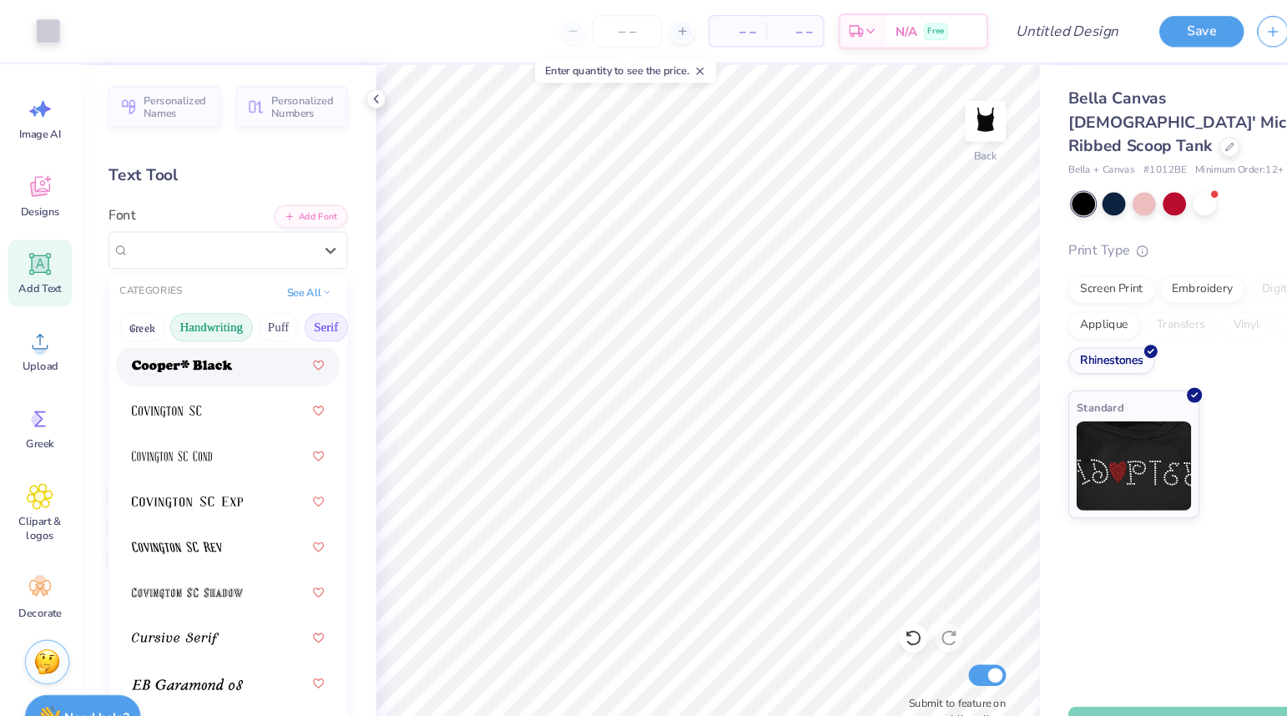
click at [209, 315] on button "Handwriting" at bounding box center [198, 307] width 78 height 27
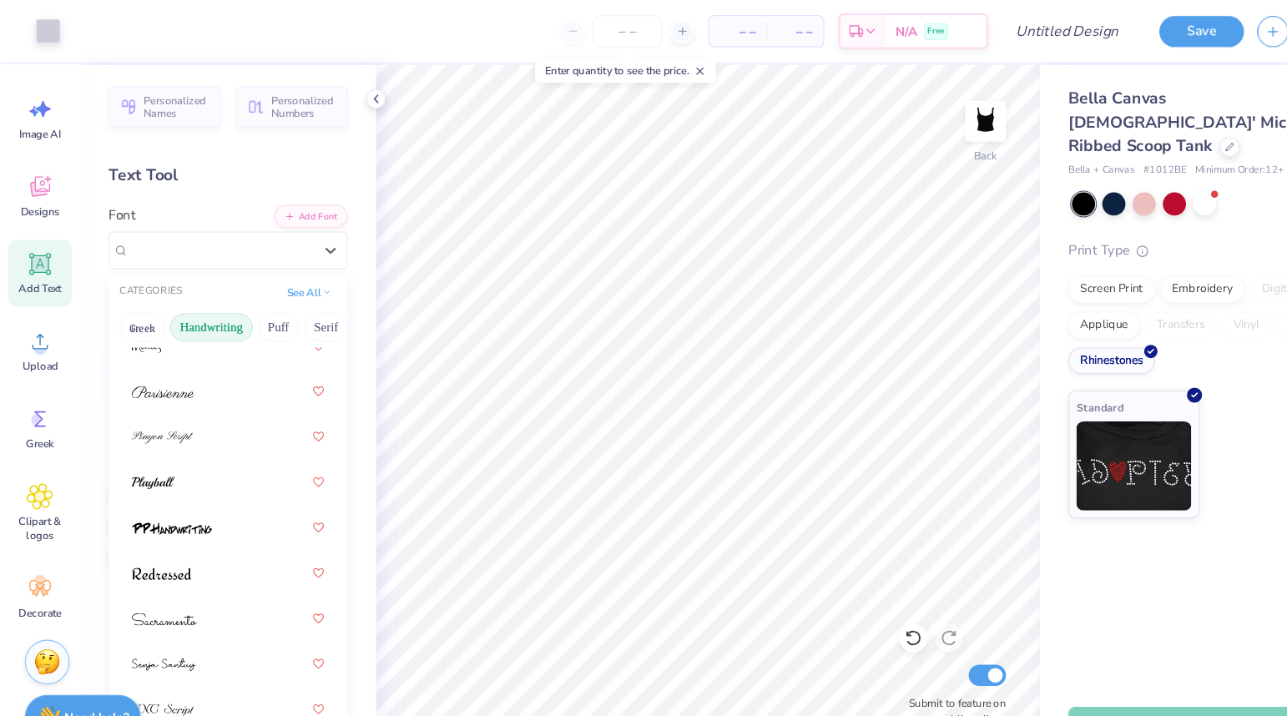
scroll to position [729, 0]
click at [213, 396] on div at bounding box center [214, 409] width 180 height 30
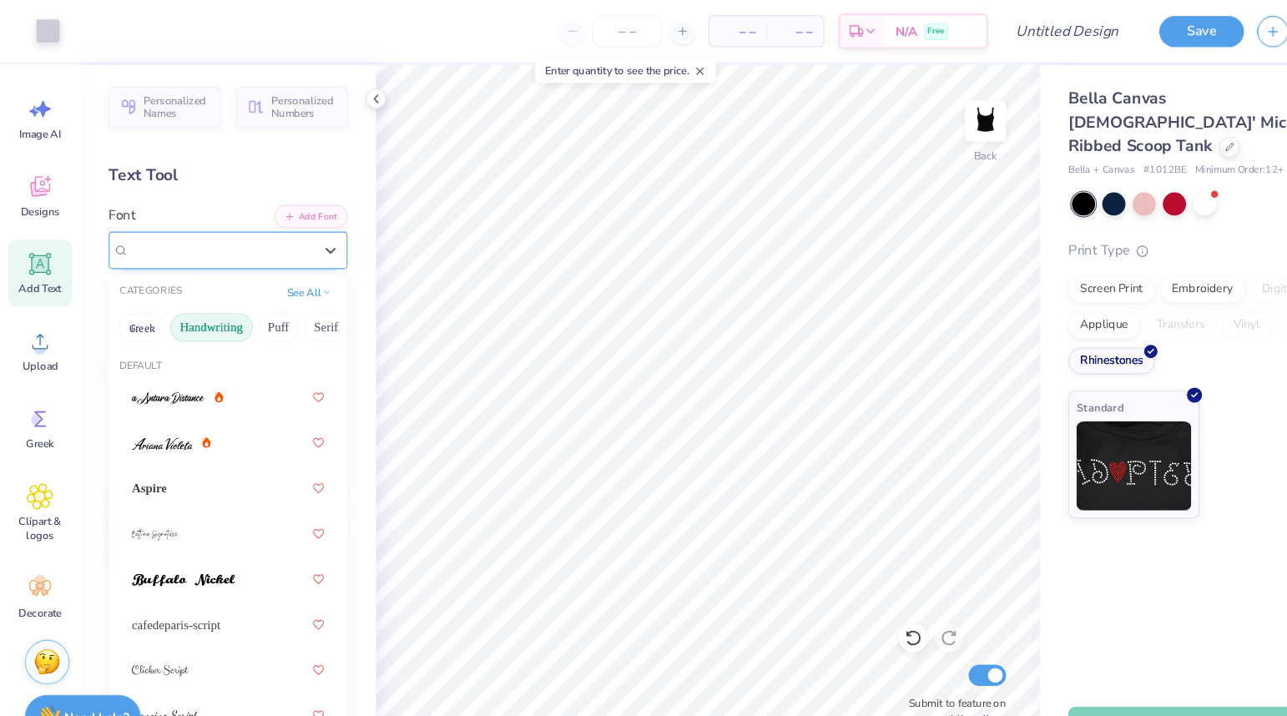
click at [248, 235] on div "Pinyon Script" at bounding box center [206, 234] width 175 height 26
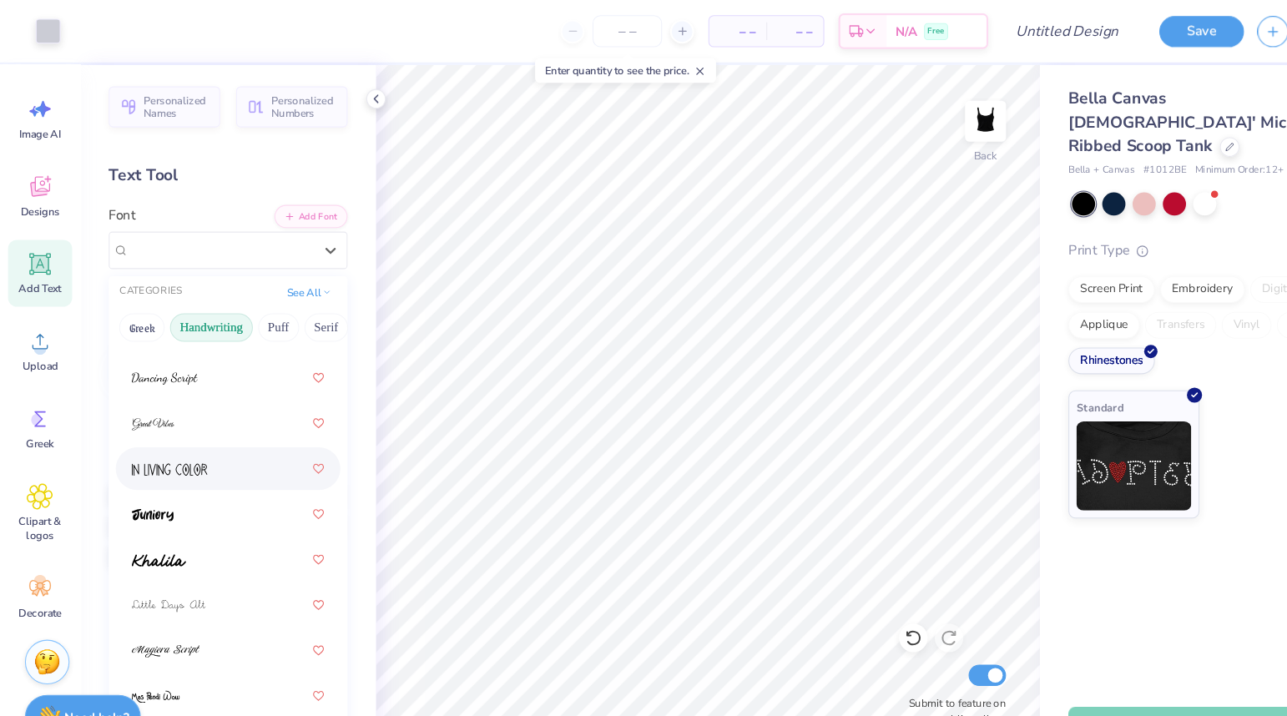
scroll to position [315, 0]
click at [201, 451] on div at bounding box center [214, 441] width 180 height 30
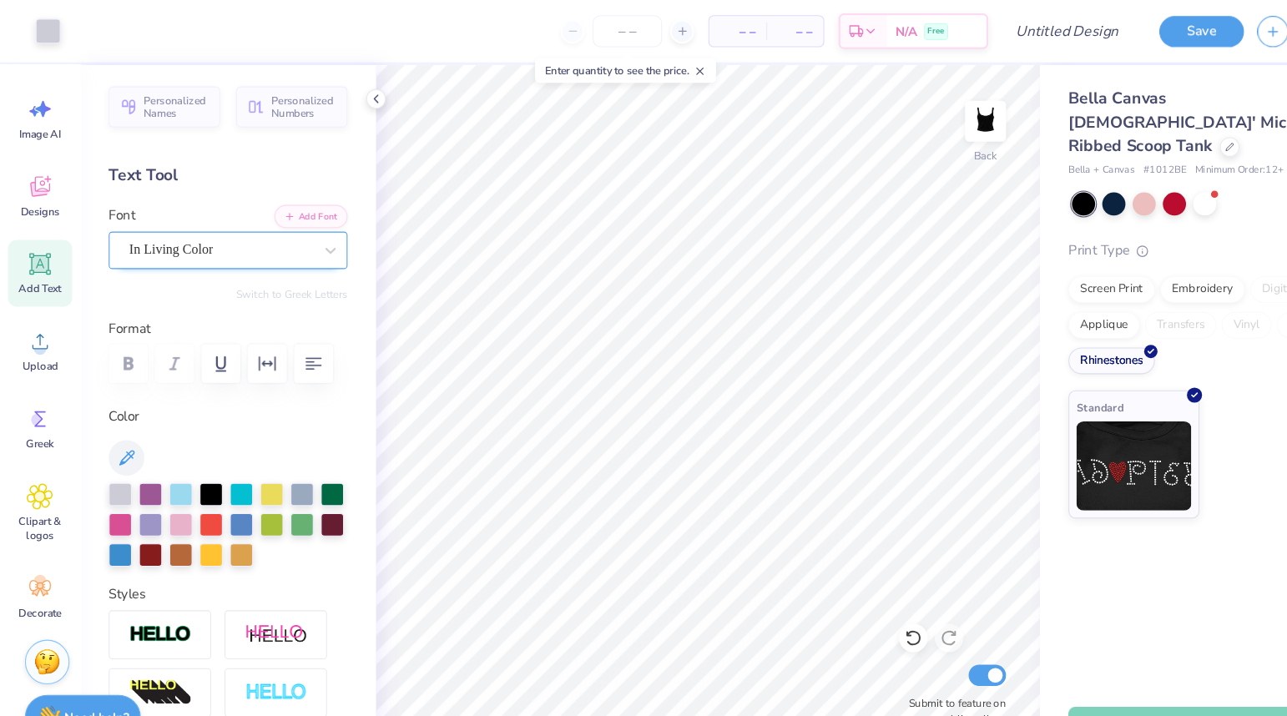
click at [270, 242] on div "In Living Color" at bounding box center [206, 234] width 175 height 26
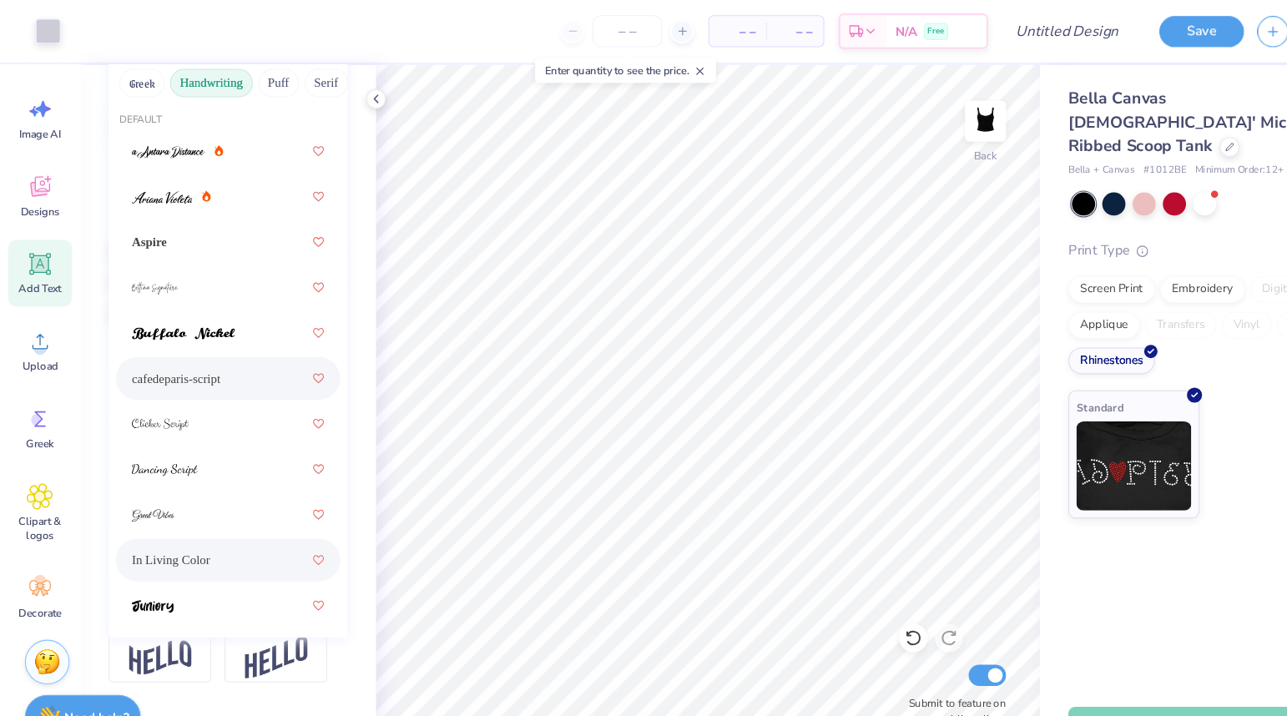
scroll to position [0, 0]
click at [269, 83] on button "Puff" at bounding box center [261, 78] width 38 height 27
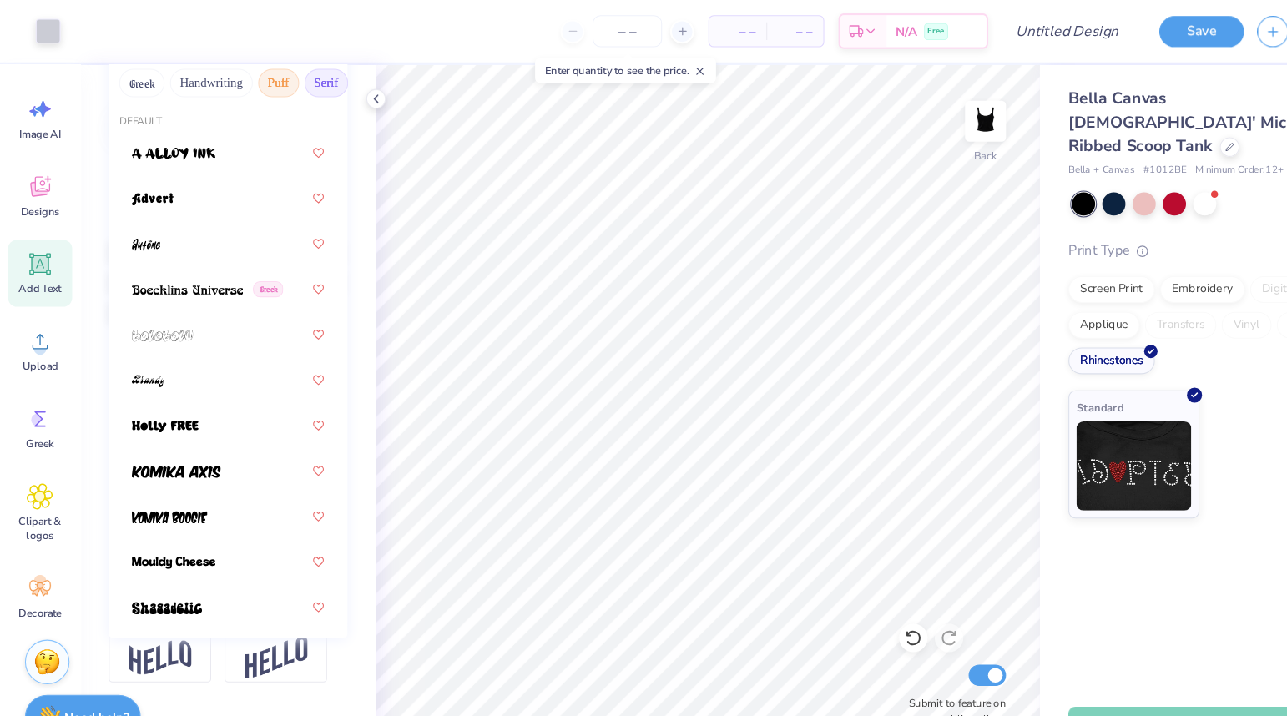
click at [305, 84] on button "Serif" at bounding box center [305, 78] width 41 height 27
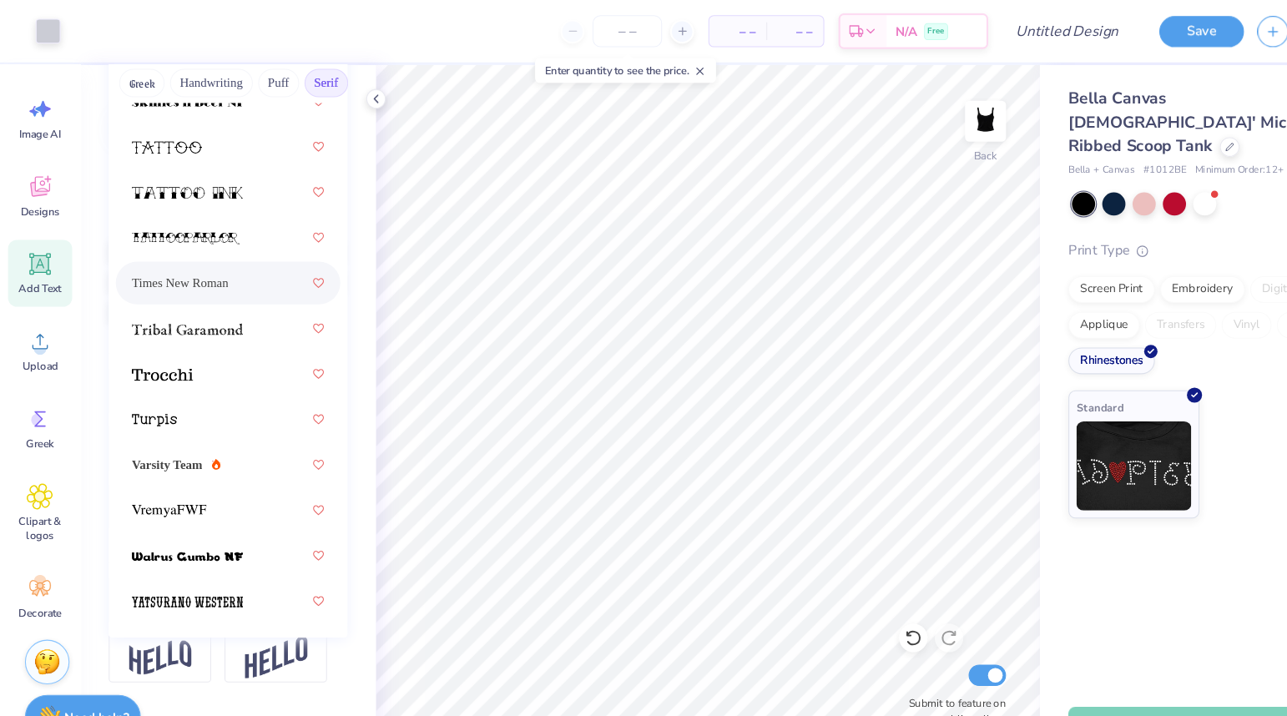
scroll to position [235, 0]
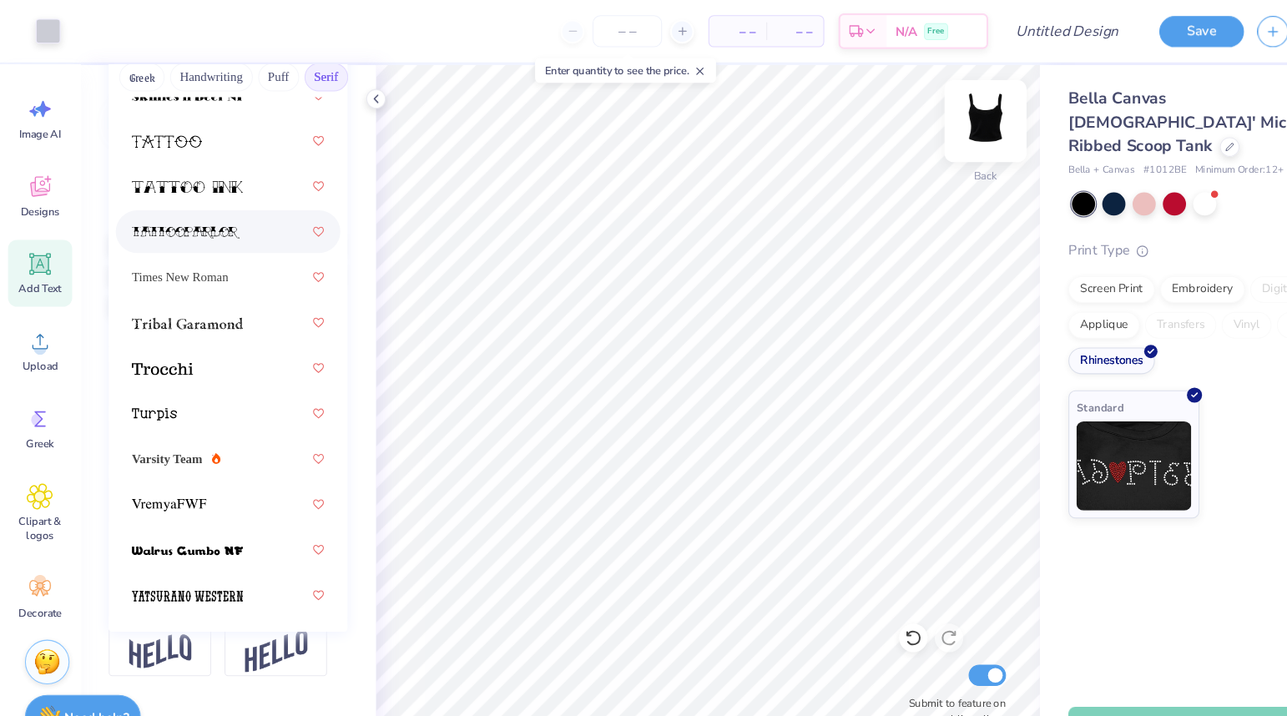
click at [920, 151] on div "Back" at bounding box center [923, 123] width 38 height 59
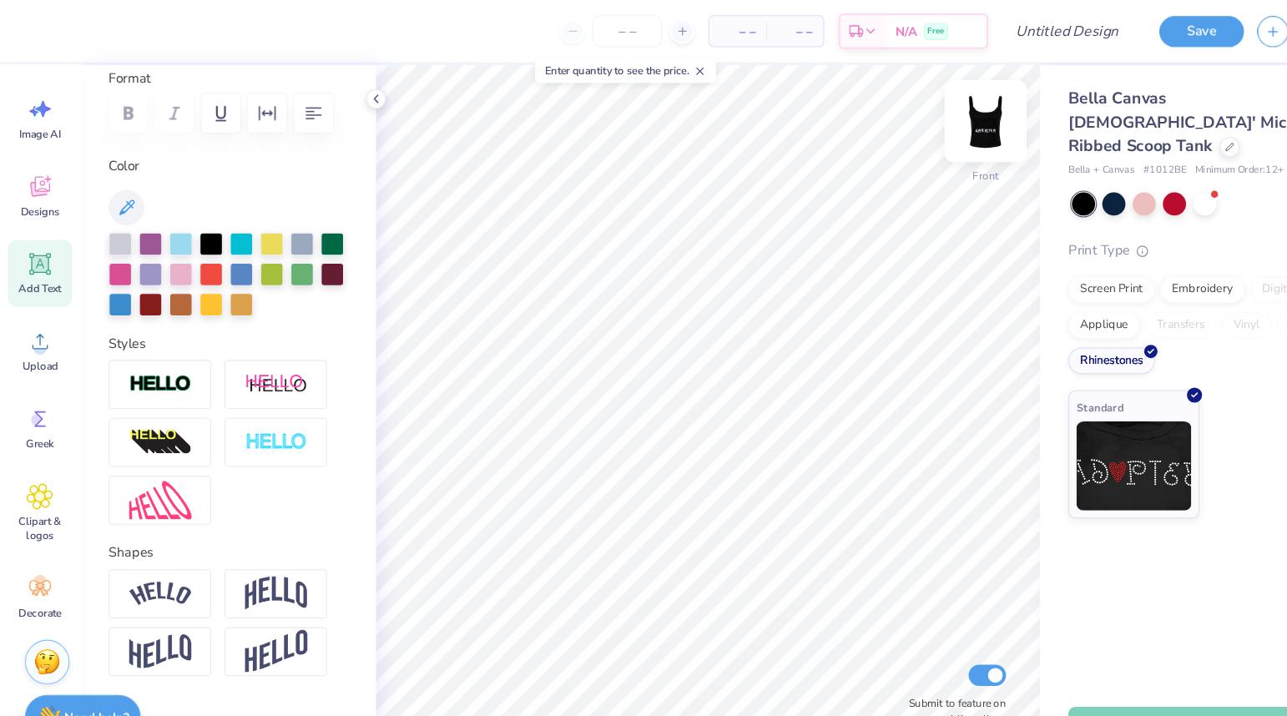
click at [926, 162] on div "Front" at bounding box center [923, 165] width 24 height 15
click at [1061, 392] on img at bounding box center [1062, 433] width 108 height 83
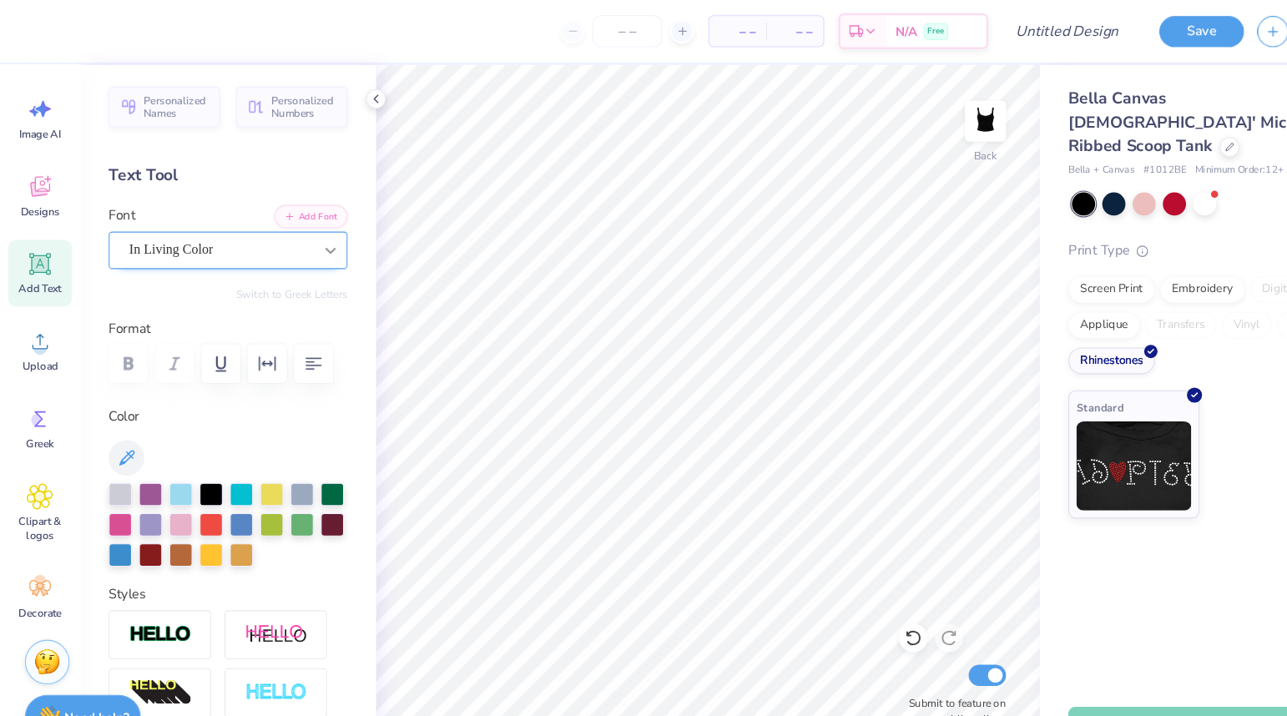
click at [309, 234] on icon at bounding box center [309, 234] width 17 height 17
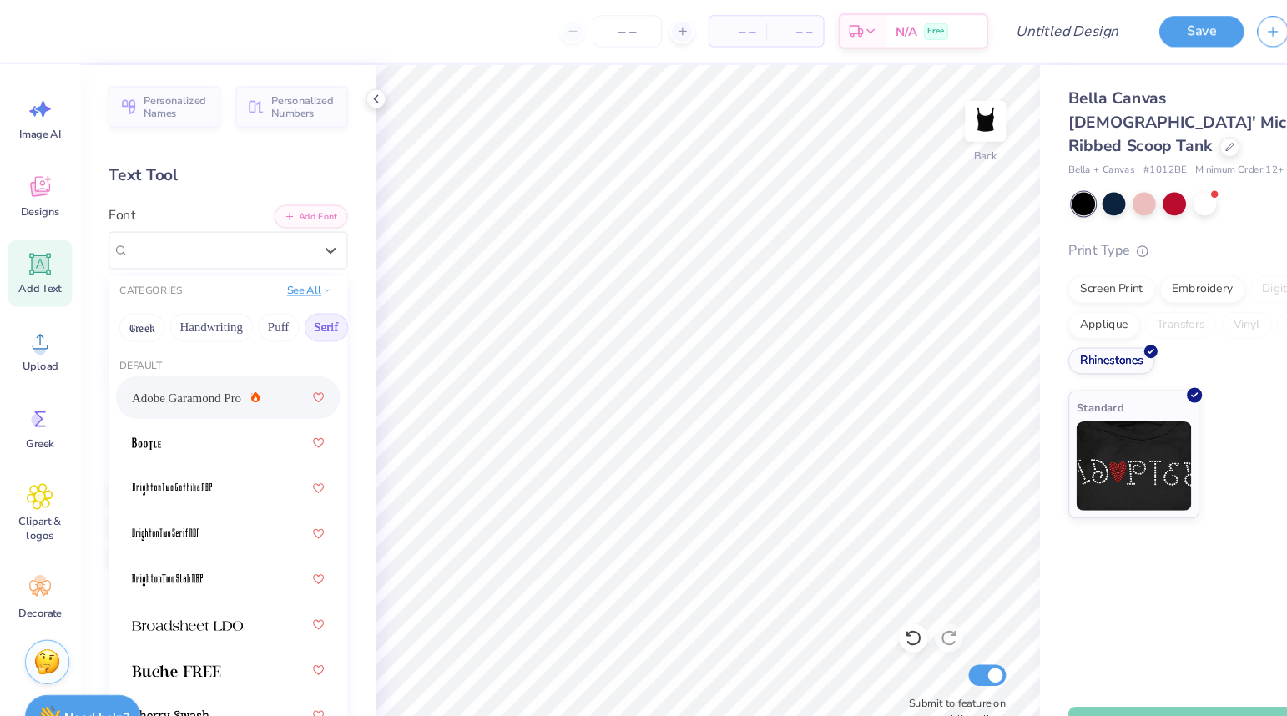
click at [302, 273] on icon at bounding box center [306, 272] width 8 height 8
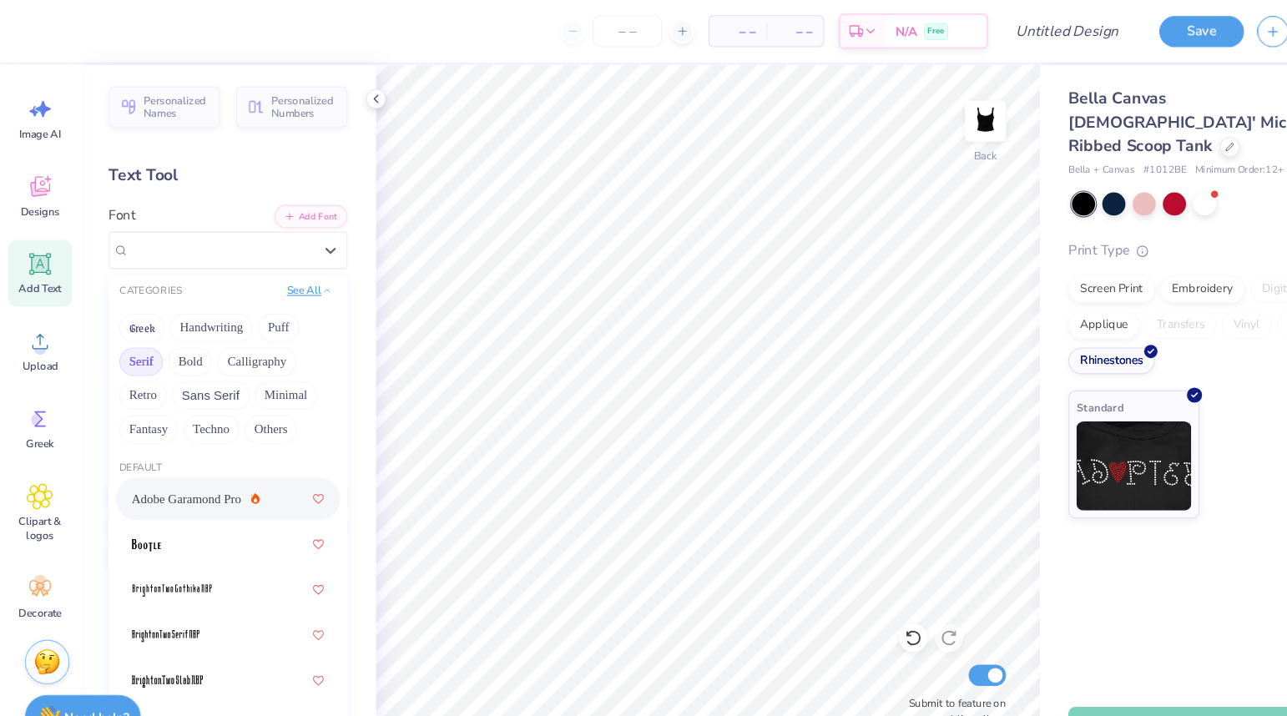
click at [302, 273] on icon at bounding box center [306, 272] width 8 height 8
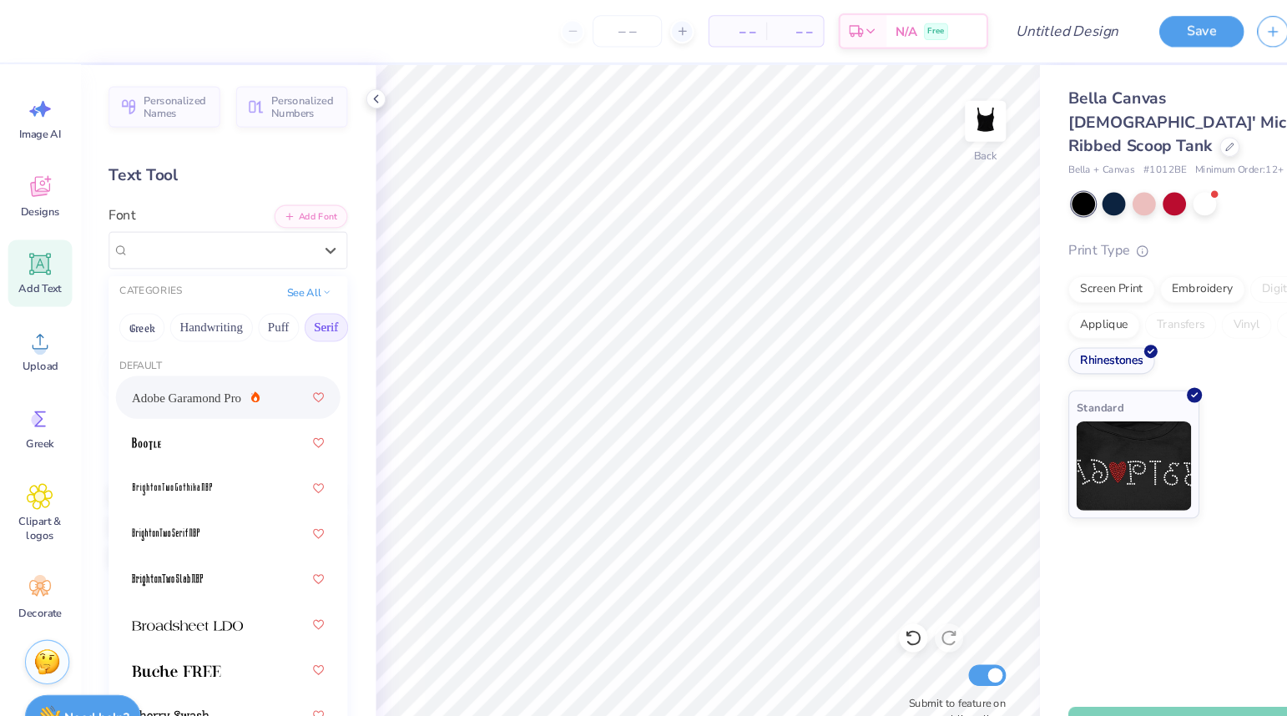
click at [315, 302] on button "Serif" at bounding box center [305, 307] width 41 height 27
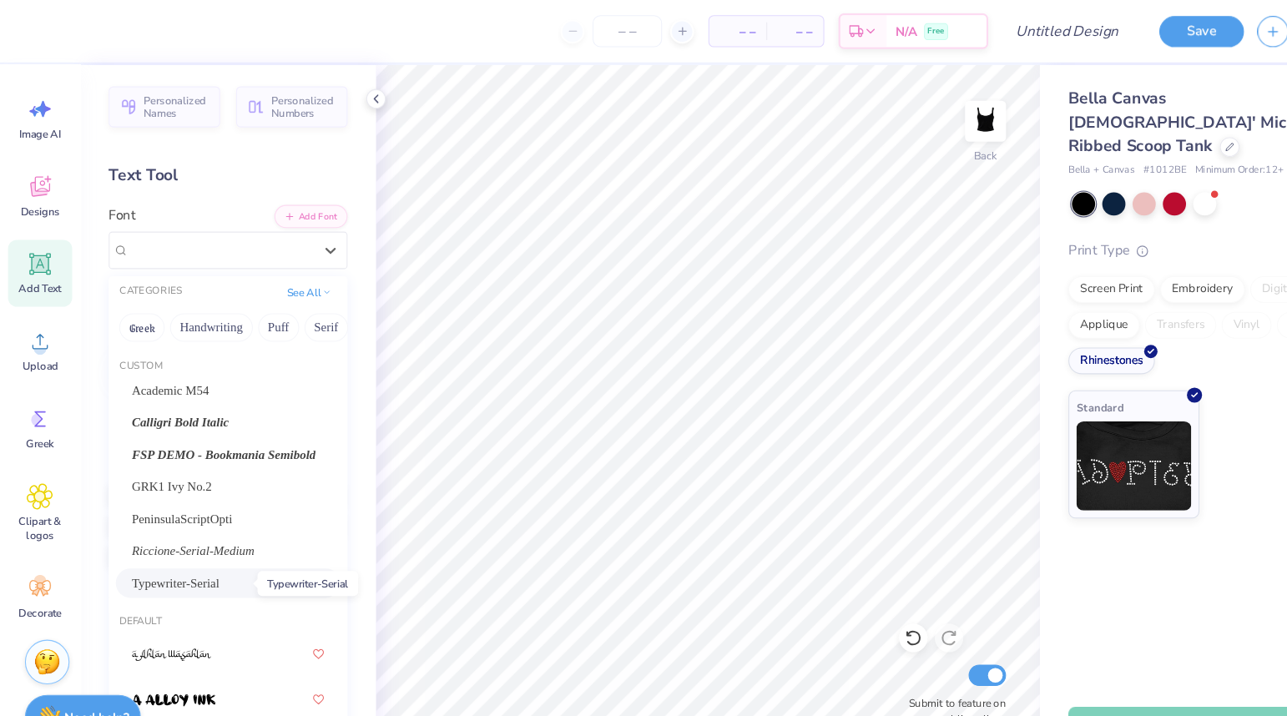
click at [205, 544] on span "Typewriter-Serial" at bounding box center [165, 546] width 82 height 18
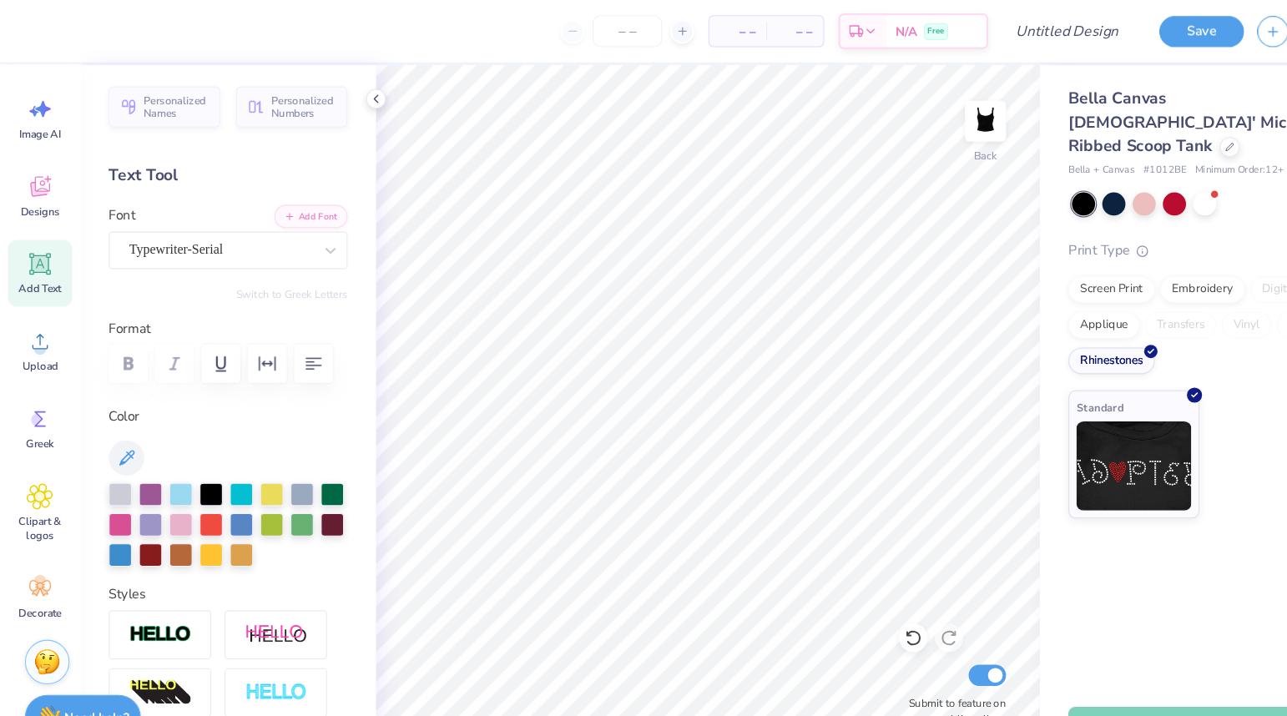
click at [45, 258] on icon at bounding box center [37, 247] width 25 height 25
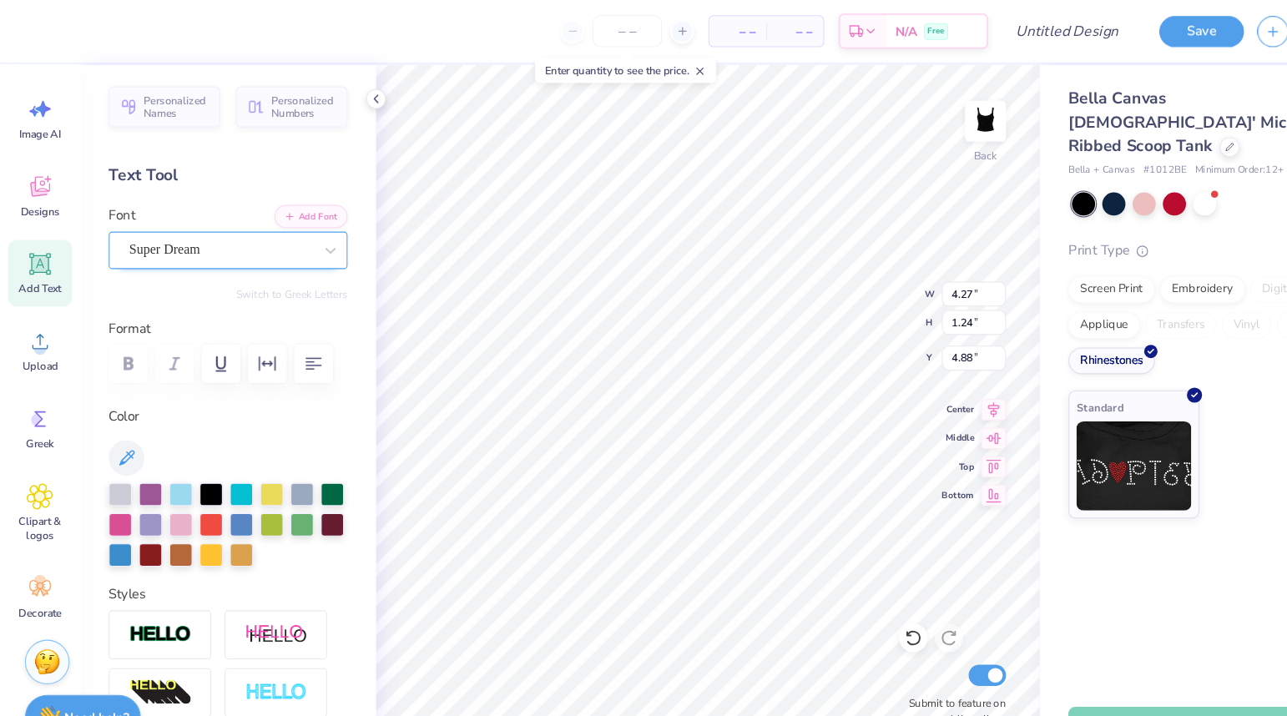
click at [259, 230] on div "Super Dream" at bounding box center [206, 234] width 175 height 26
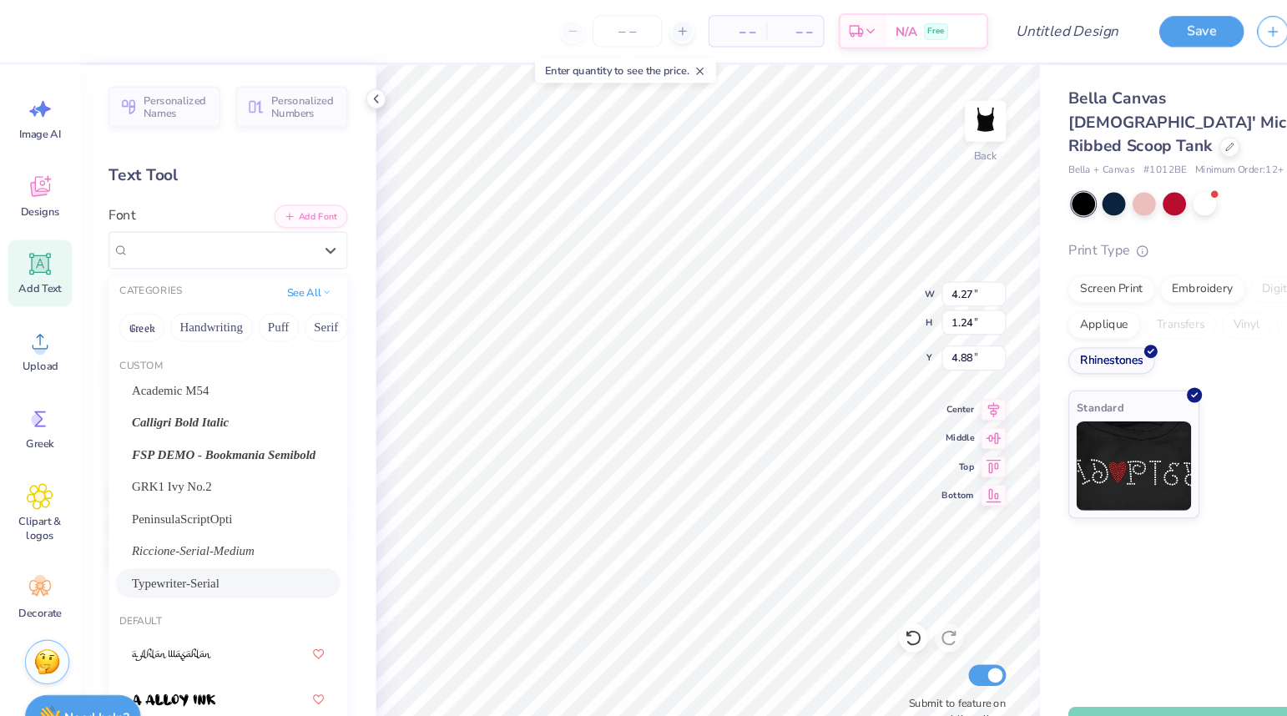
click at [204, 544] on span "Typewriter-Serial" at bounding box center [165, 546] width 82 height 18
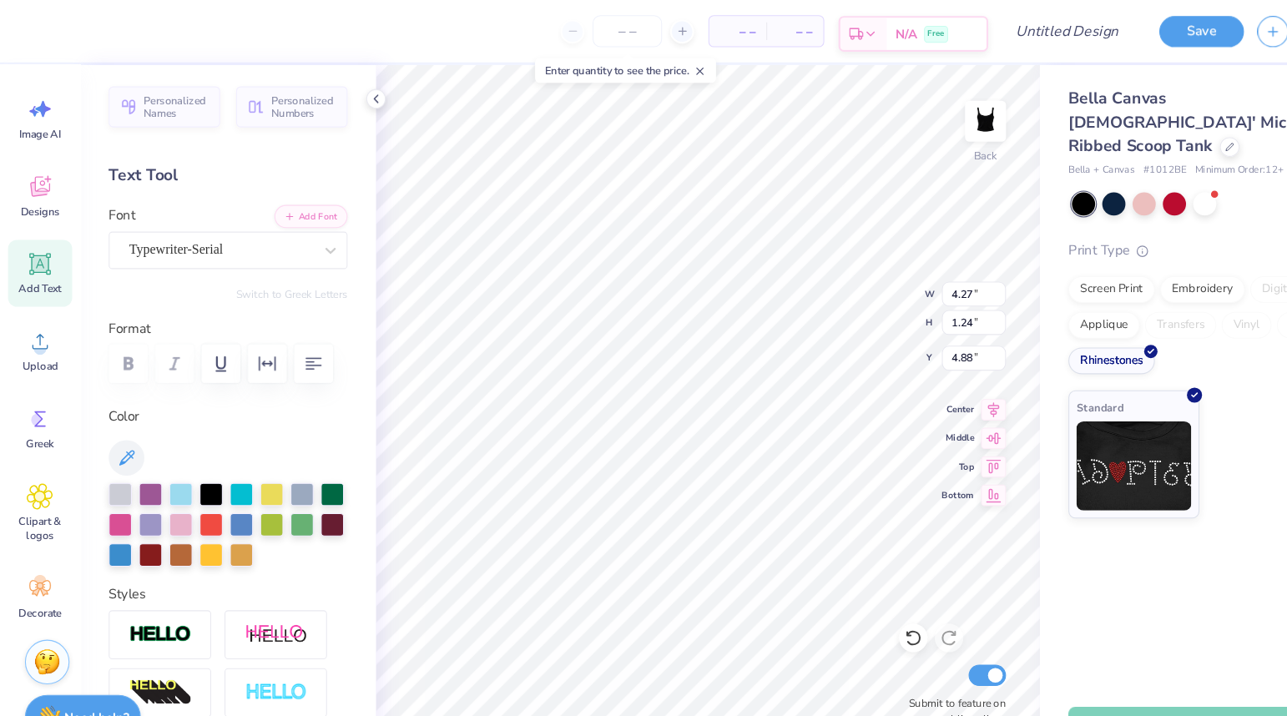
scroll to position [0, 0]
type textarea "ADPi"
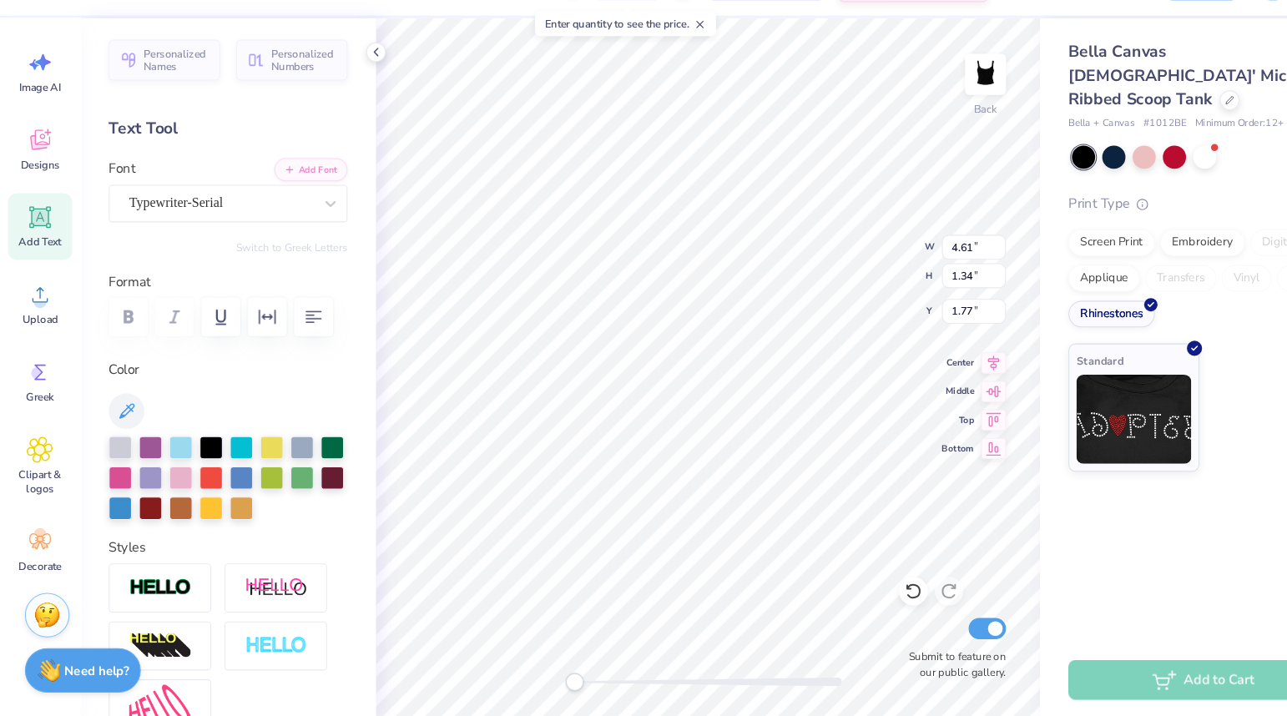
scroll to position [1, 0]
type textarea "ADPi"
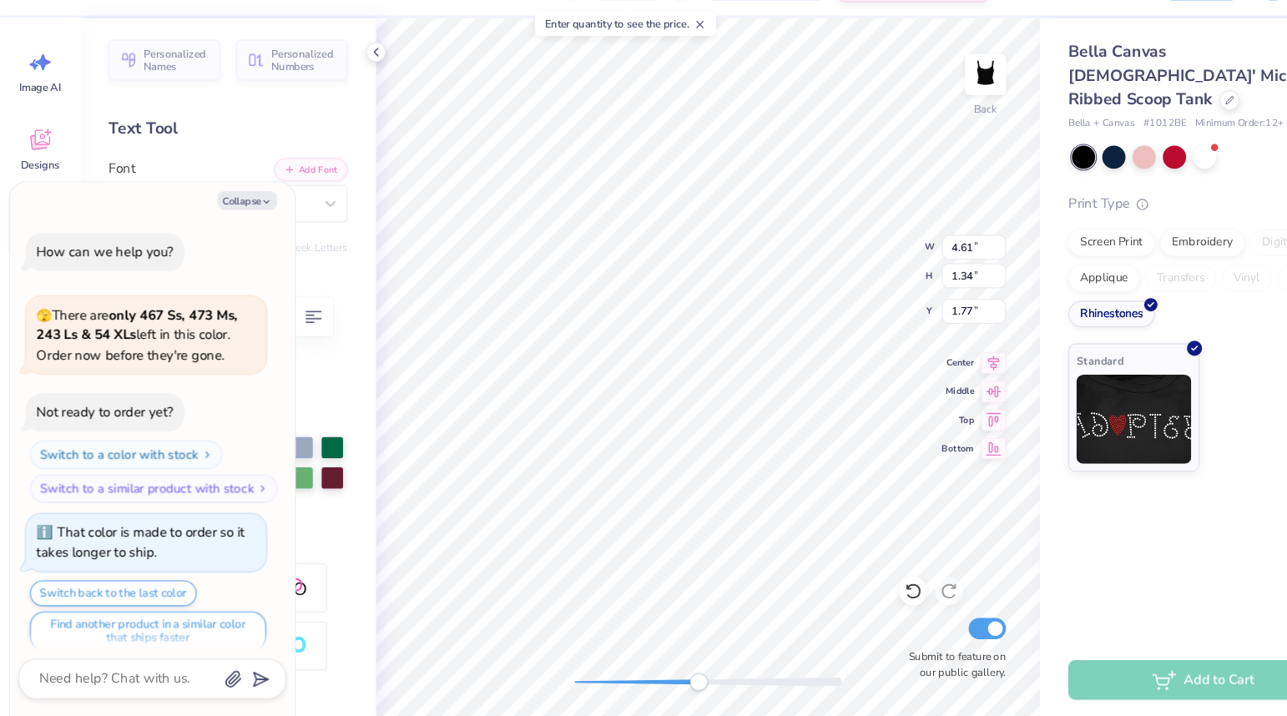
scroll to position [1325, 0]
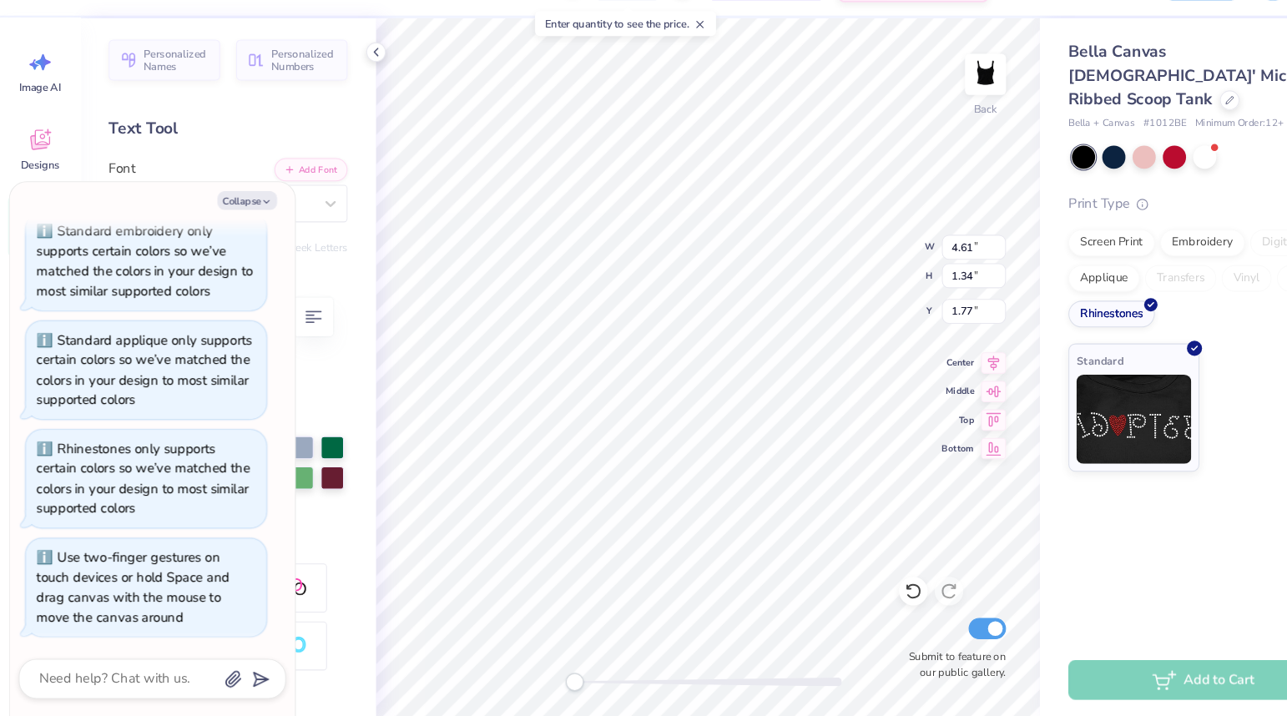
click at [507, 674] on div "Back W 4.61 4.61 " H 1.34 1.34 " Y 1.77 1.77 " Center Middle Top Bottom Submit …" at bounding box center [663, 388] width 622 height 655
drag, startPoint x: 585, startPoint y: 681, endPoint x: 530, endPoint y: 681, distance: 55.1
click at [530, 681] on div "Accessibility label" at bounding box center [538, 682] width 17 height 17
click at [235, 232] on button "Collapse" at bounding box center [232, 232] width 56 height 18
type textarea "x"
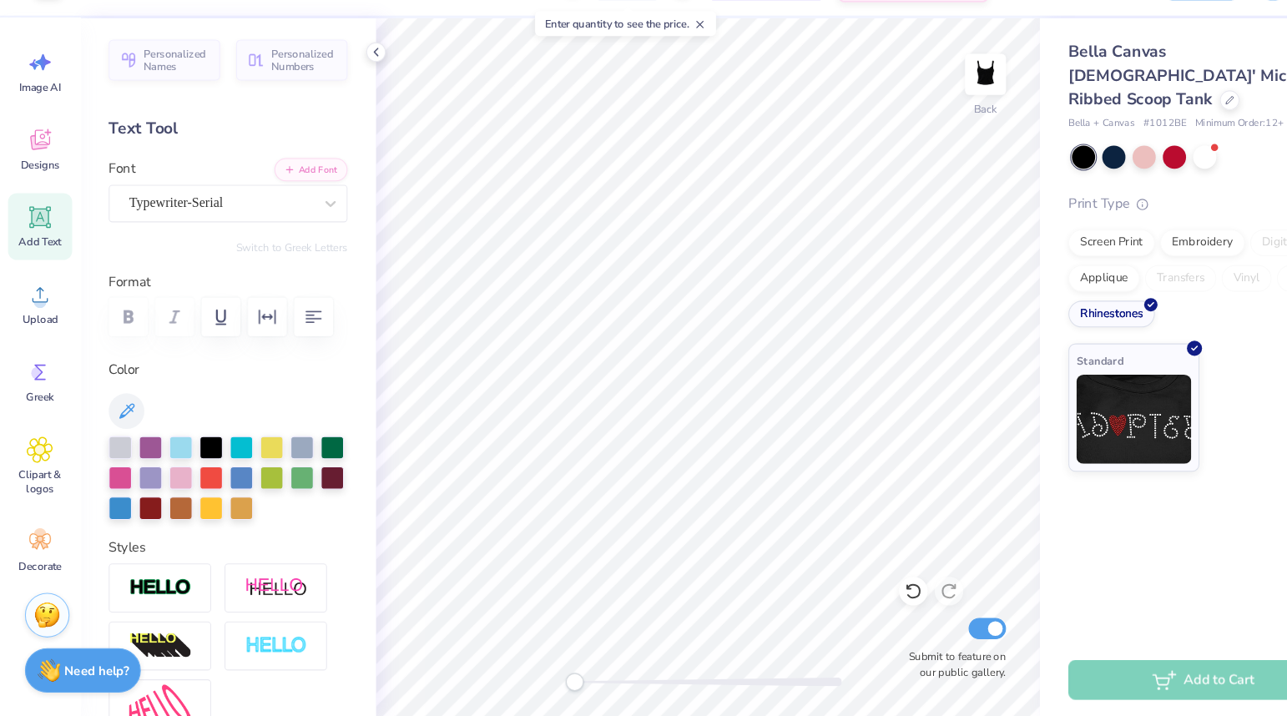
click at [18, 240] on div "Add Text" at bounding box center [38, 256] width 60 height 63
type textarea "Alpha Delta Pi"
click at [255, 246] on div "Super Dream" at bounding box center [214, 234] width 224 height 35
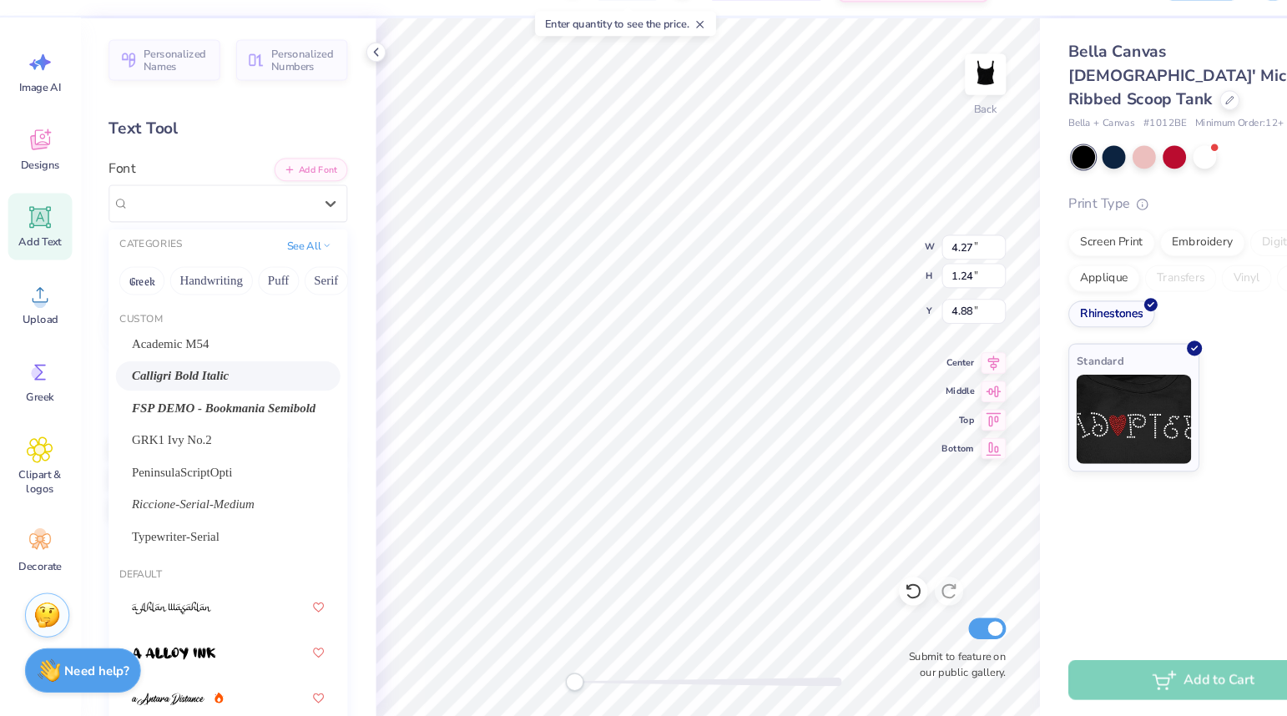
click at [228, 396] on div "Calligri Bold Italic" at bounding box center [214, 396] width 180 height 18
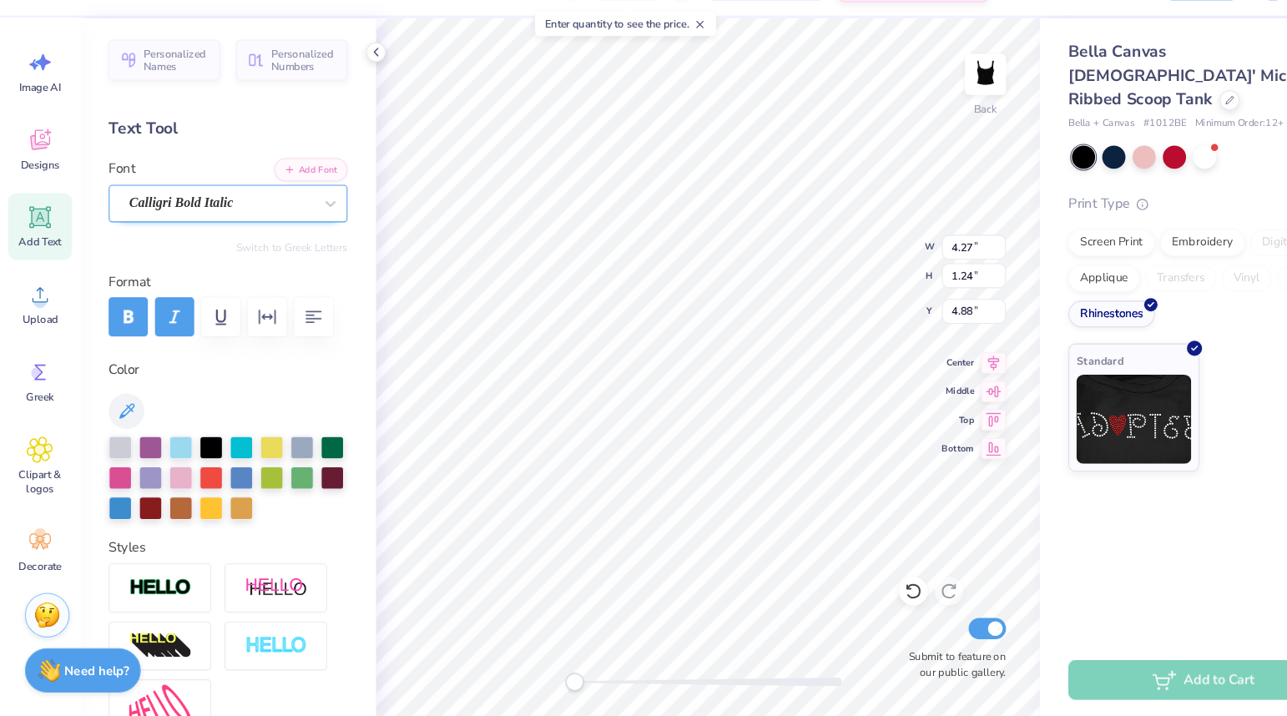
click at [209, 236] on div "Calligri Bold Italic" at bounding box center [206, 234] width 175 height 26
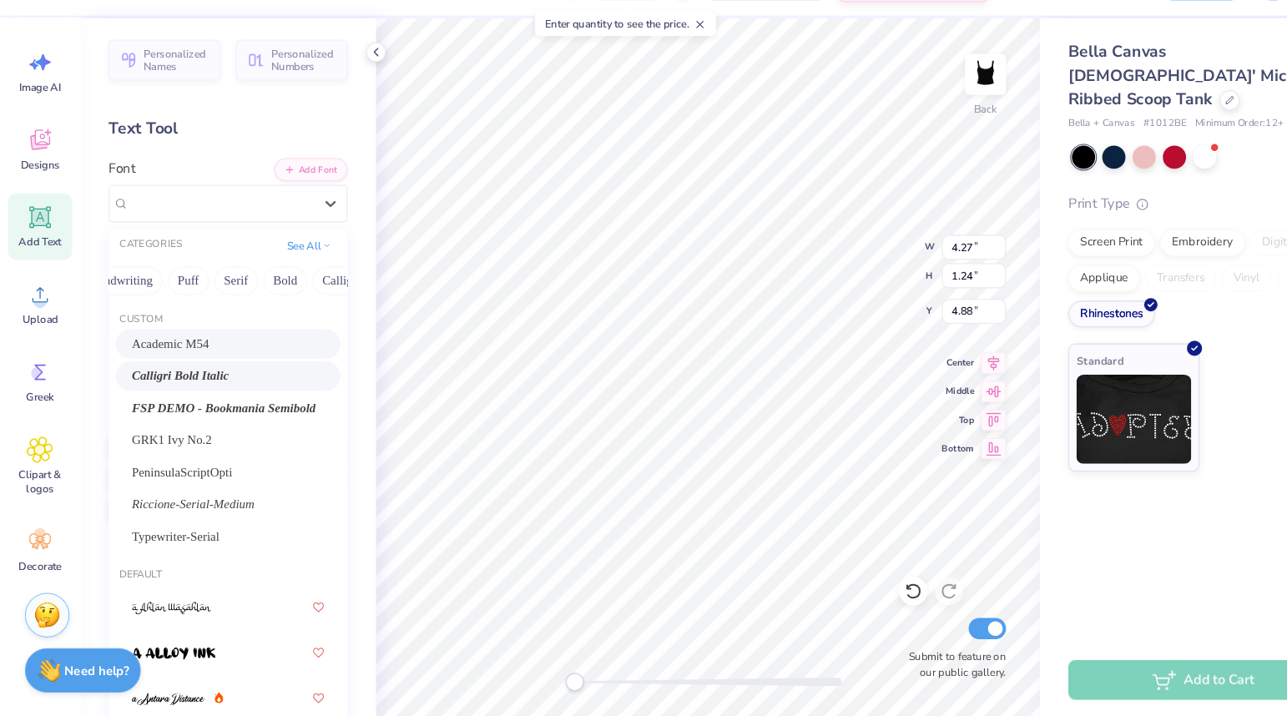
scroll to position [0, 108]
click at [194, 303] on button "Serif" at bounding box center [197, 307] width 41 height 27
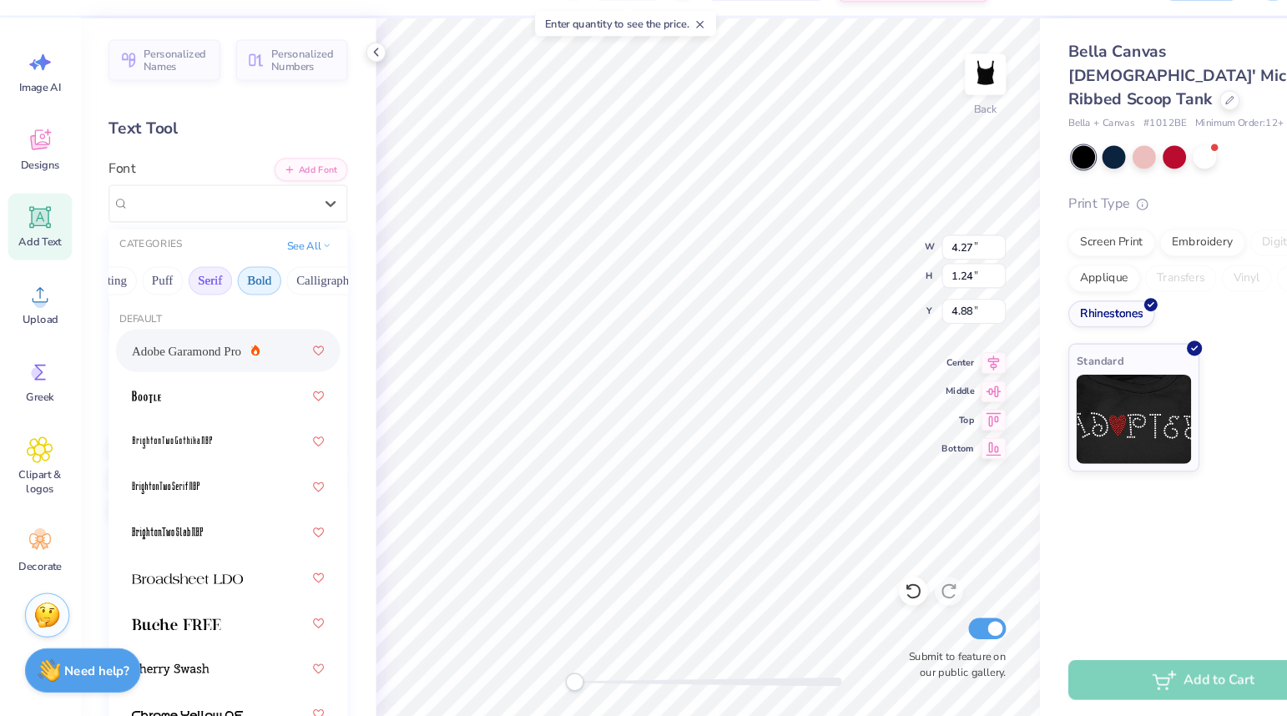
click at [253, 305] on button "Bold" at bounding box center [243, 307] width 41 height 27
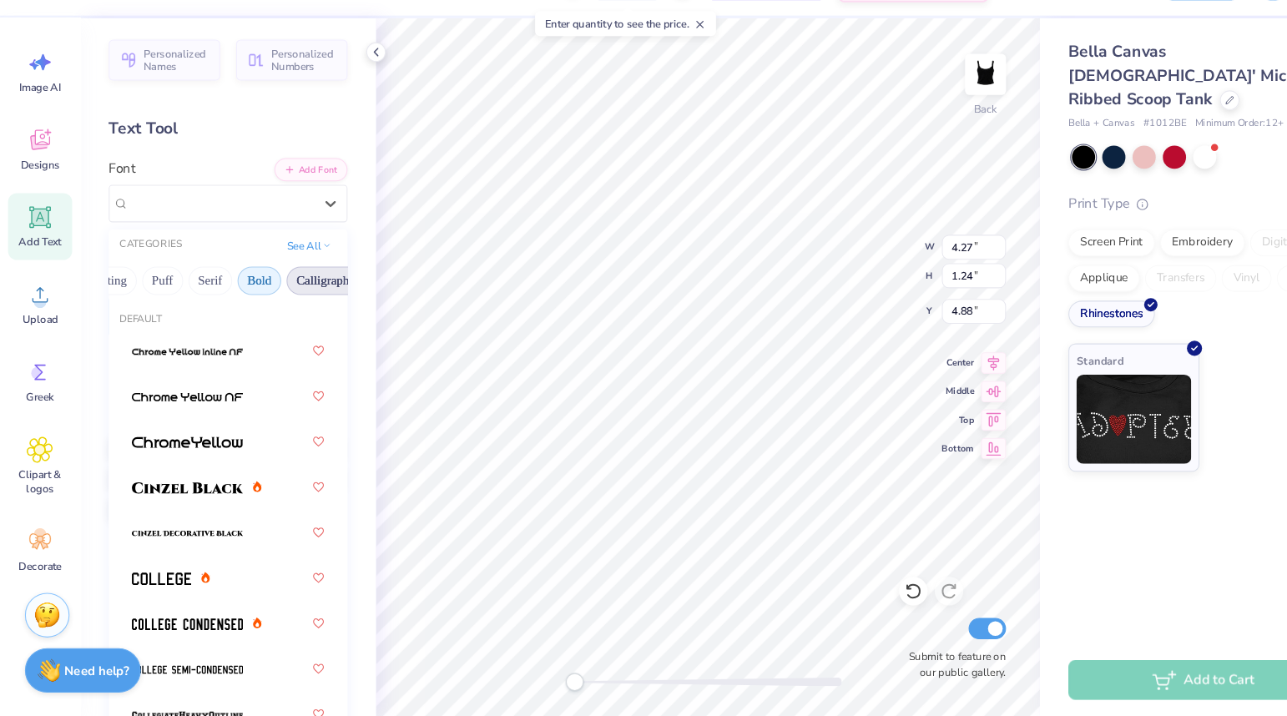
click at [285, 308] on button "Calligraphy" at bounding box center [305, 307] width 73 height 27
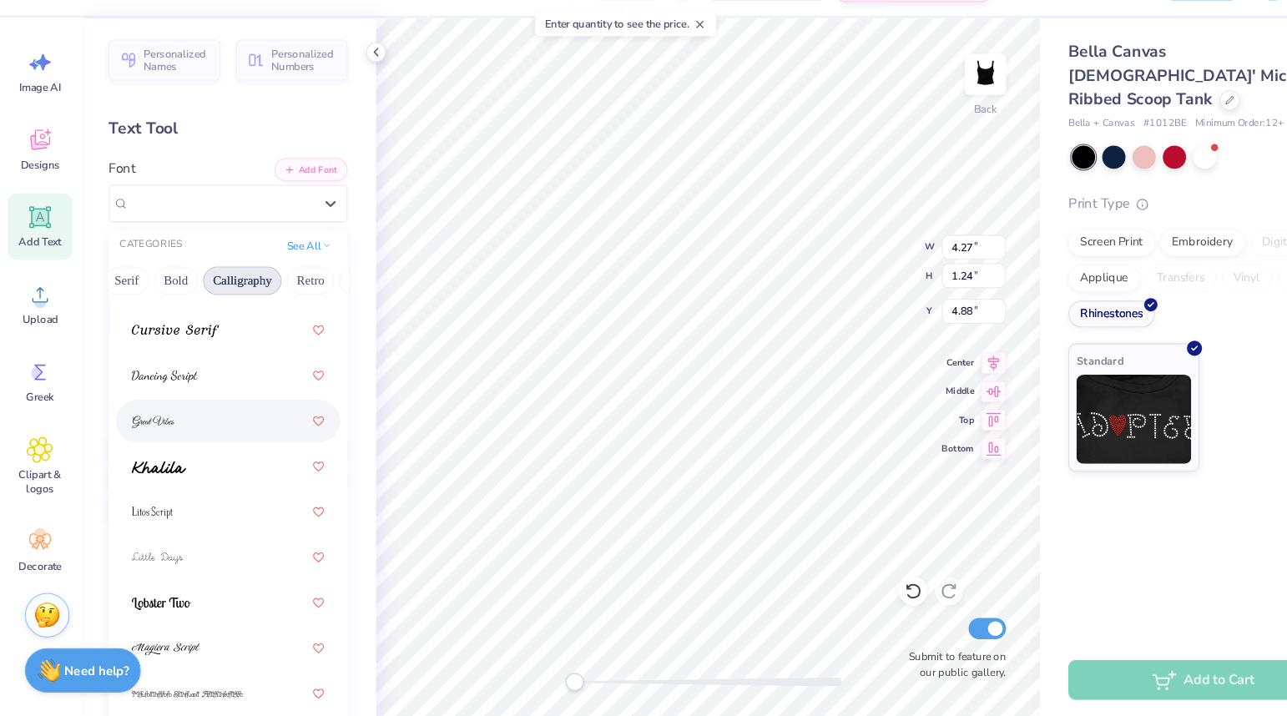
scroll to position [531, 0]
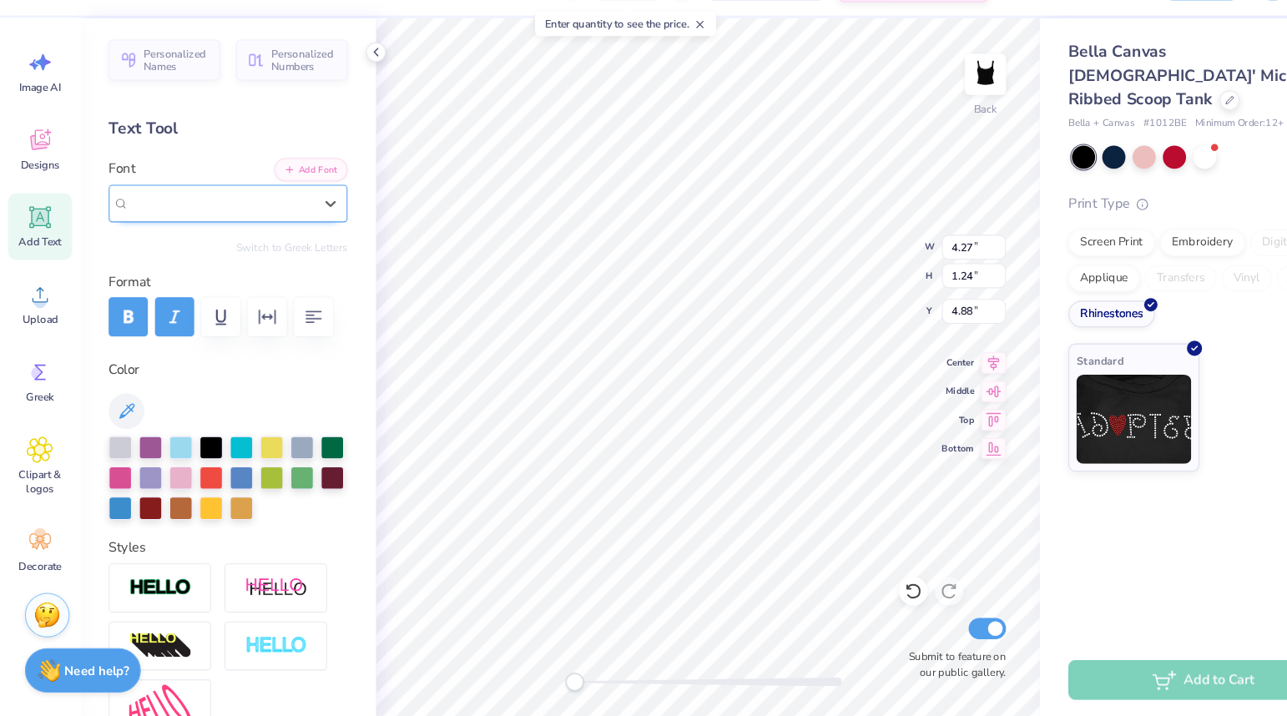
click at [283, 237] on div "Calligri Bold Italic" at bounding box center [207, 234] width 172 height 19
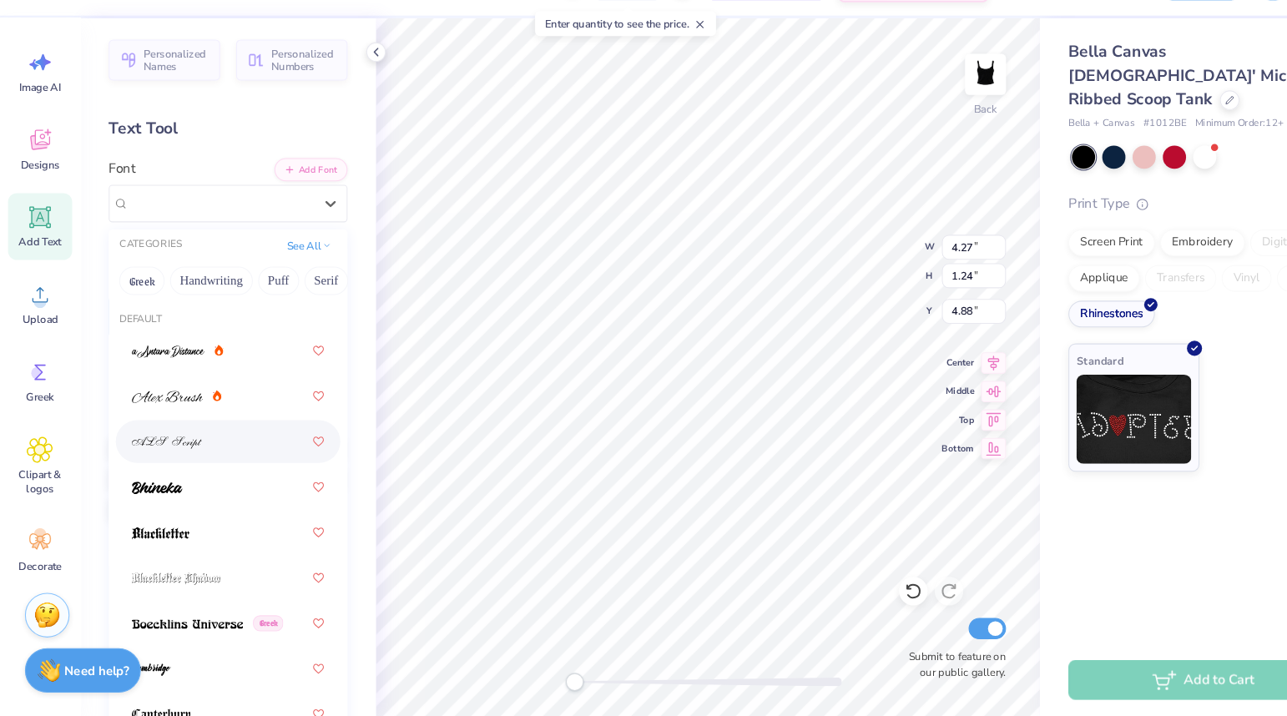
scroll to position [42, 0]
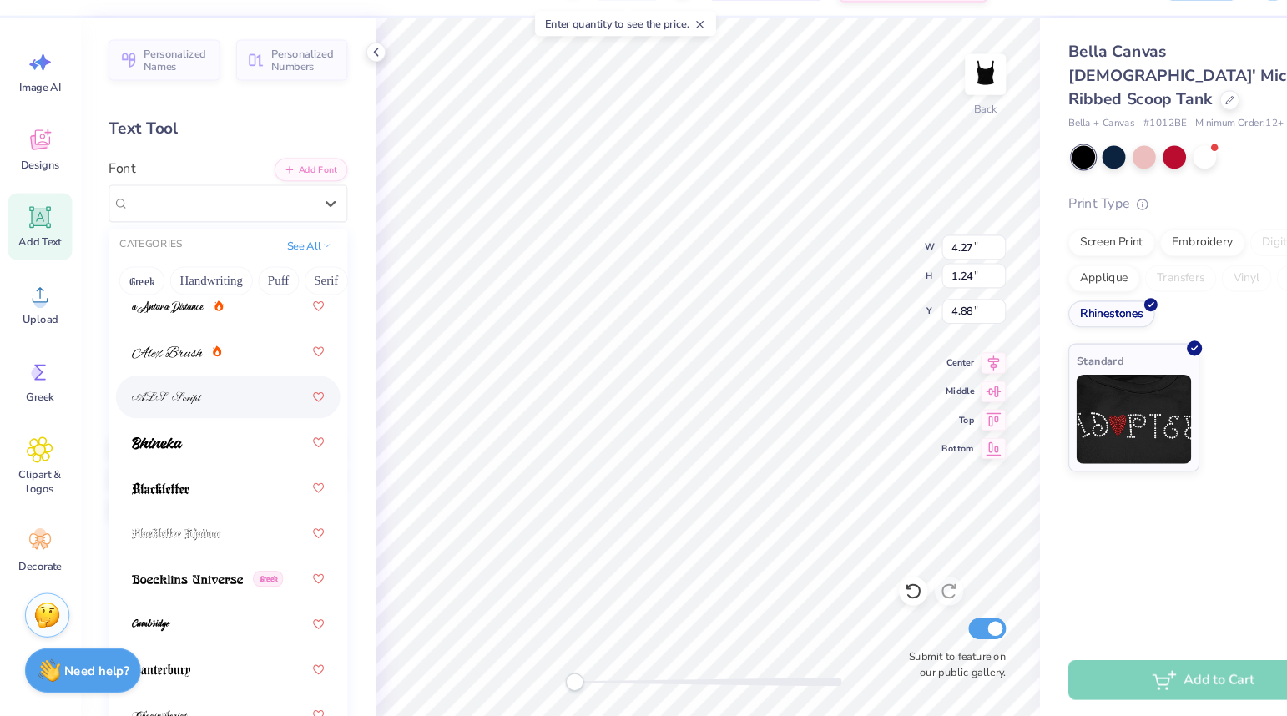
click at [213, 415] on div at bounding box center [214, 416] width 180 height 30
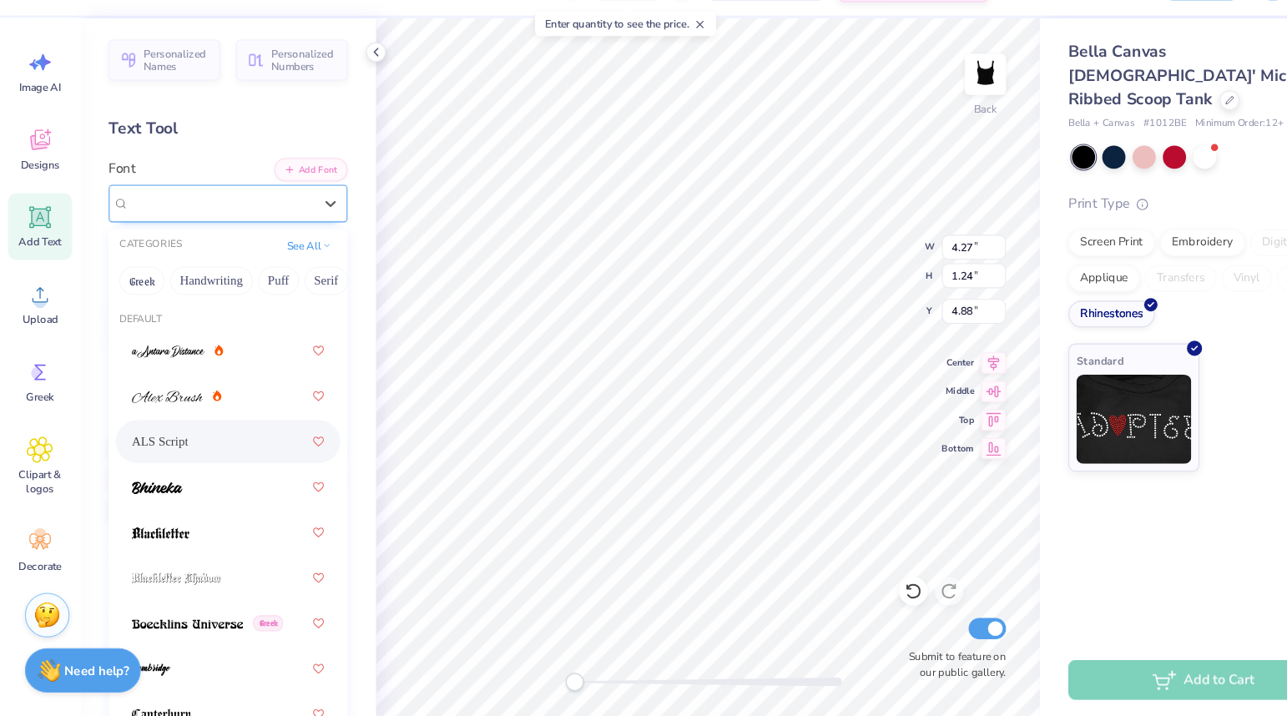
click at [274, 240] on div "ALS Script" at bounding box center [206, 234] width 175 height 26
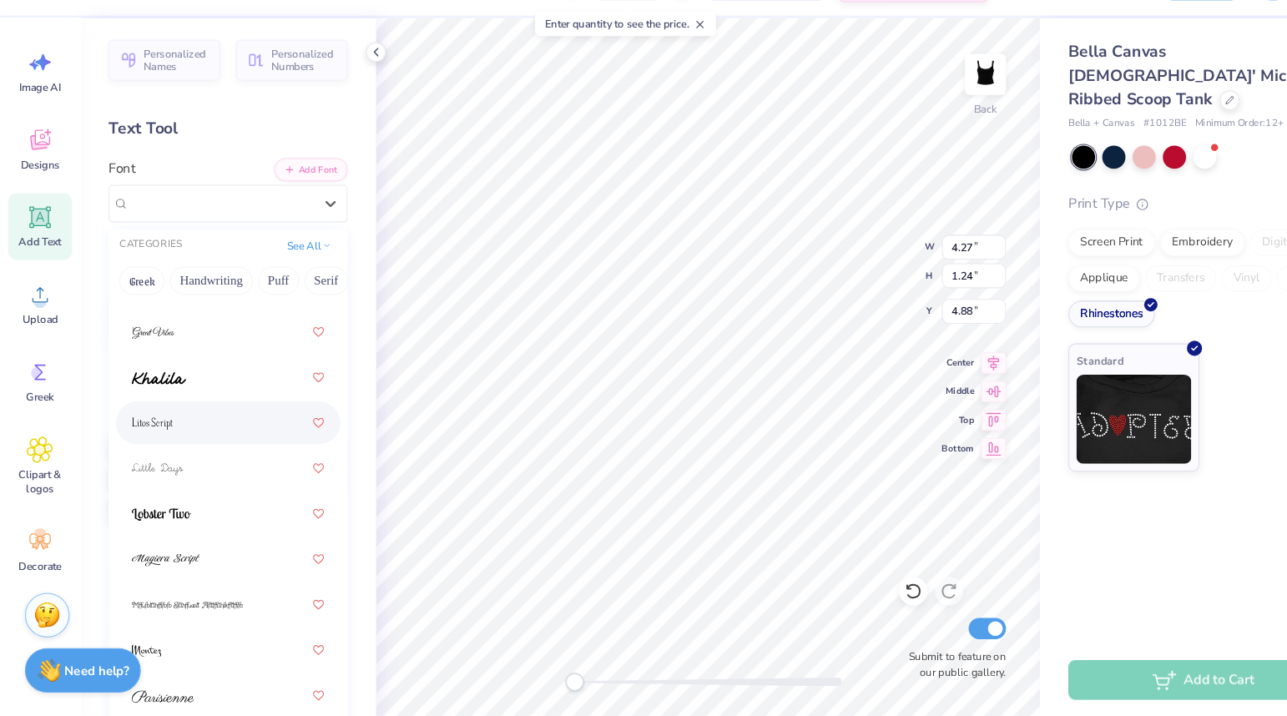
scroll to position [618, 0]
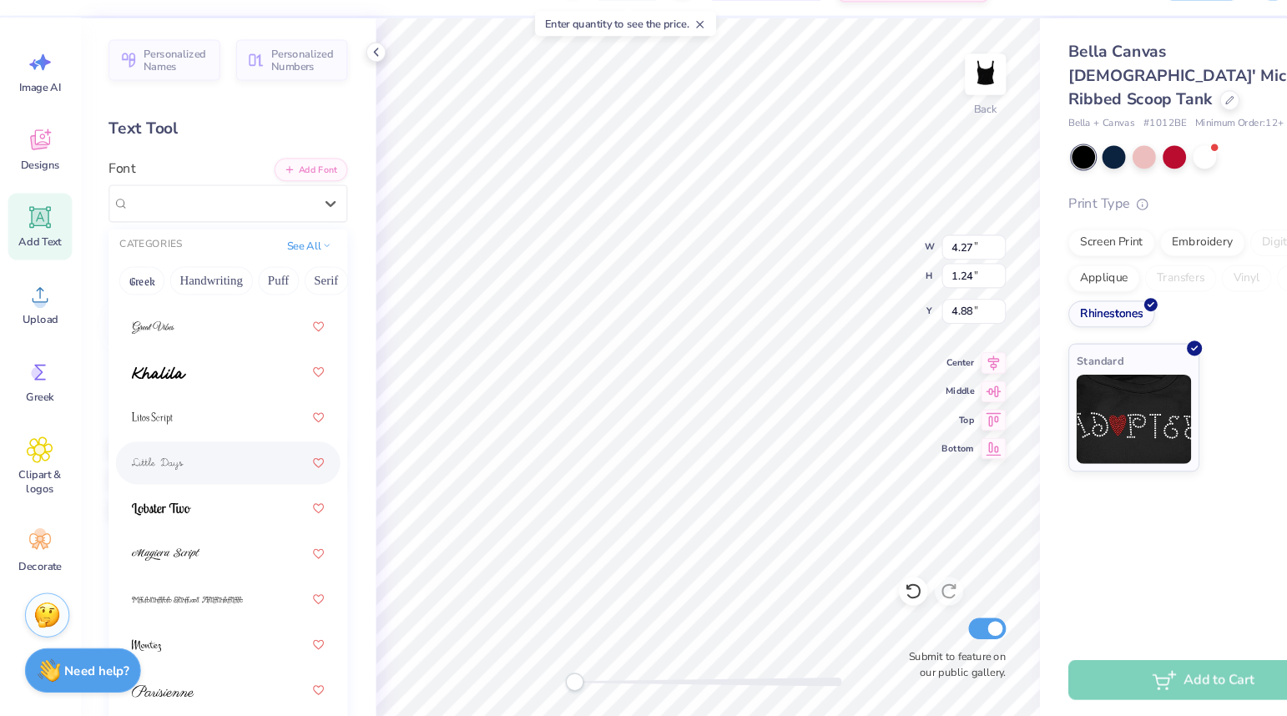
click at [189, 486] on div at bounding box center [214, 477] width 180 height 30
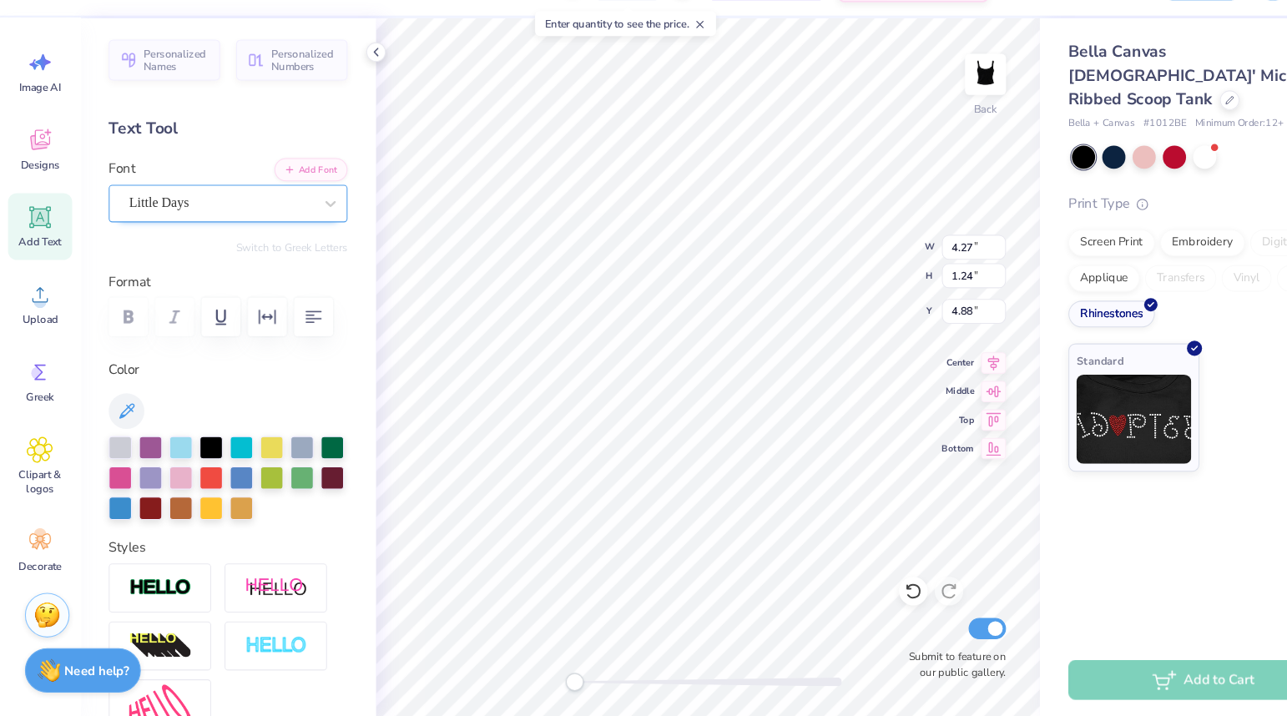
click at [227, 240] on div "Little Days" at bounding box center [206, 234] width 175 height 26
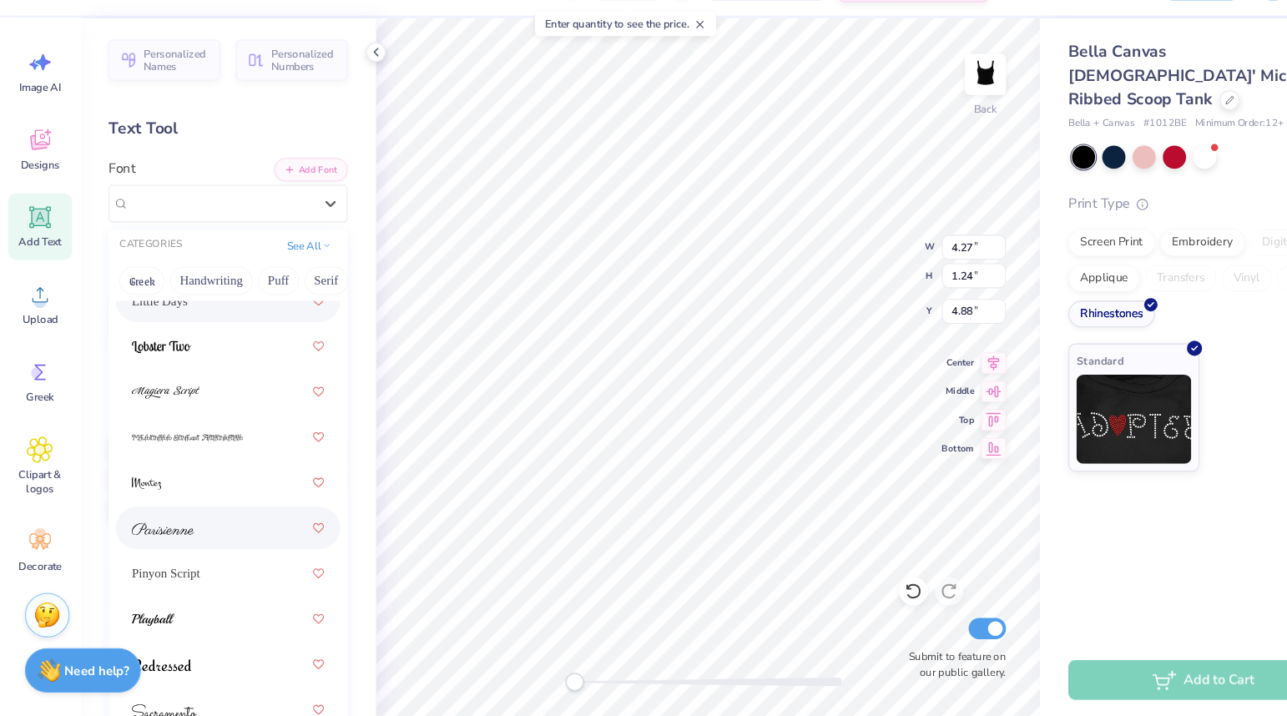
scroll to position [772, 0]
click at [201, 441] on div at bounding box center [214, 451] width 180 height 30
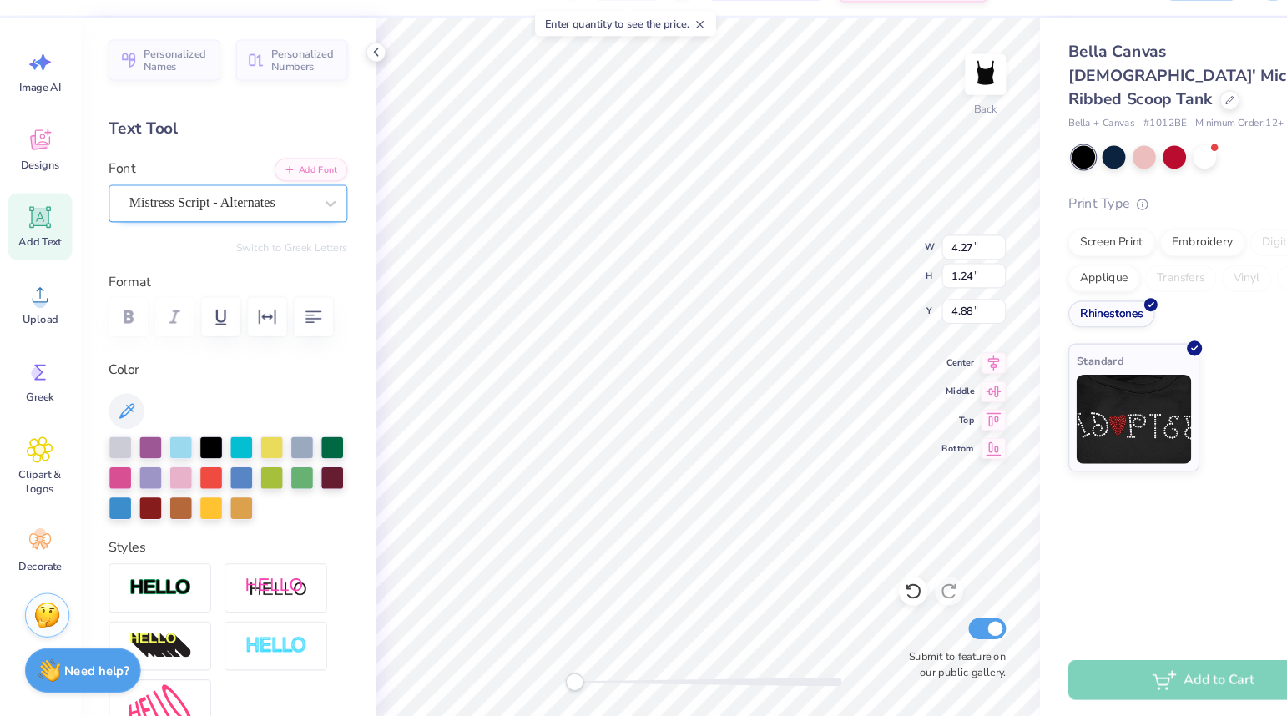
click at [270, 245] on div at bounding box center [207, 234] width 172 height 23
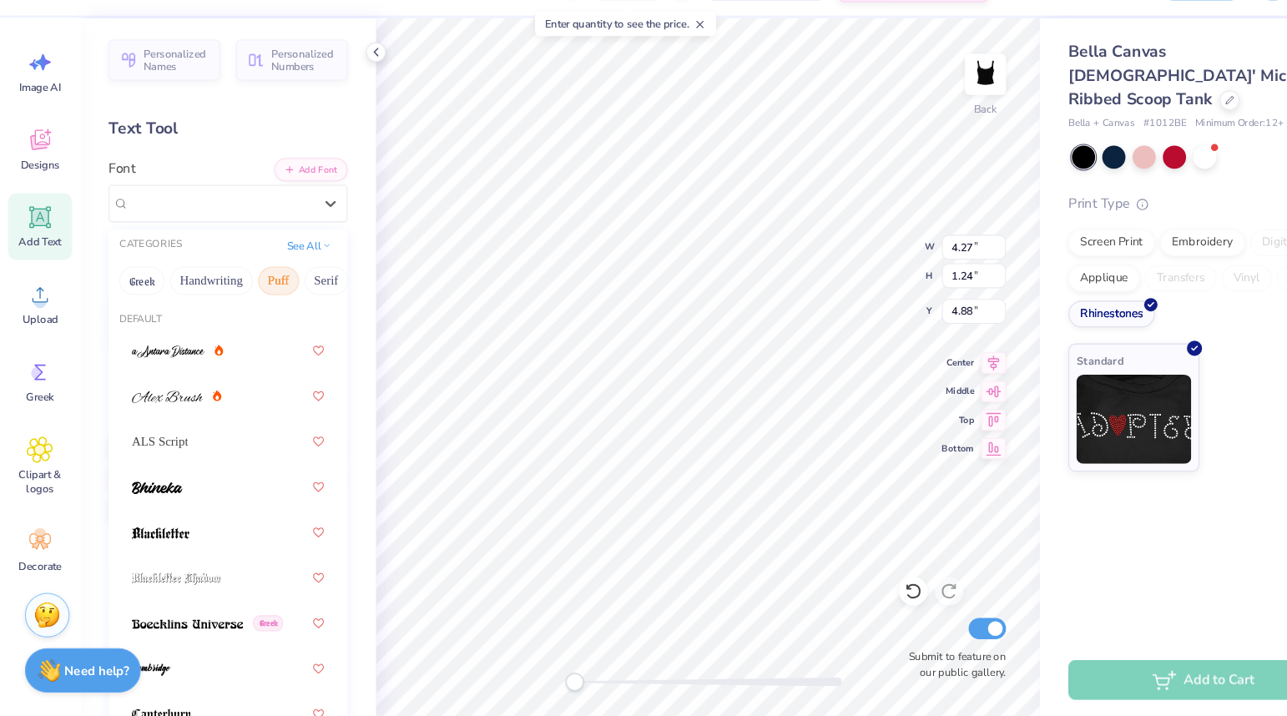
scroll to position [0, 72]
click at [243, 304] on button "Serif" at bounding box center [234, 307] width 41 height 27
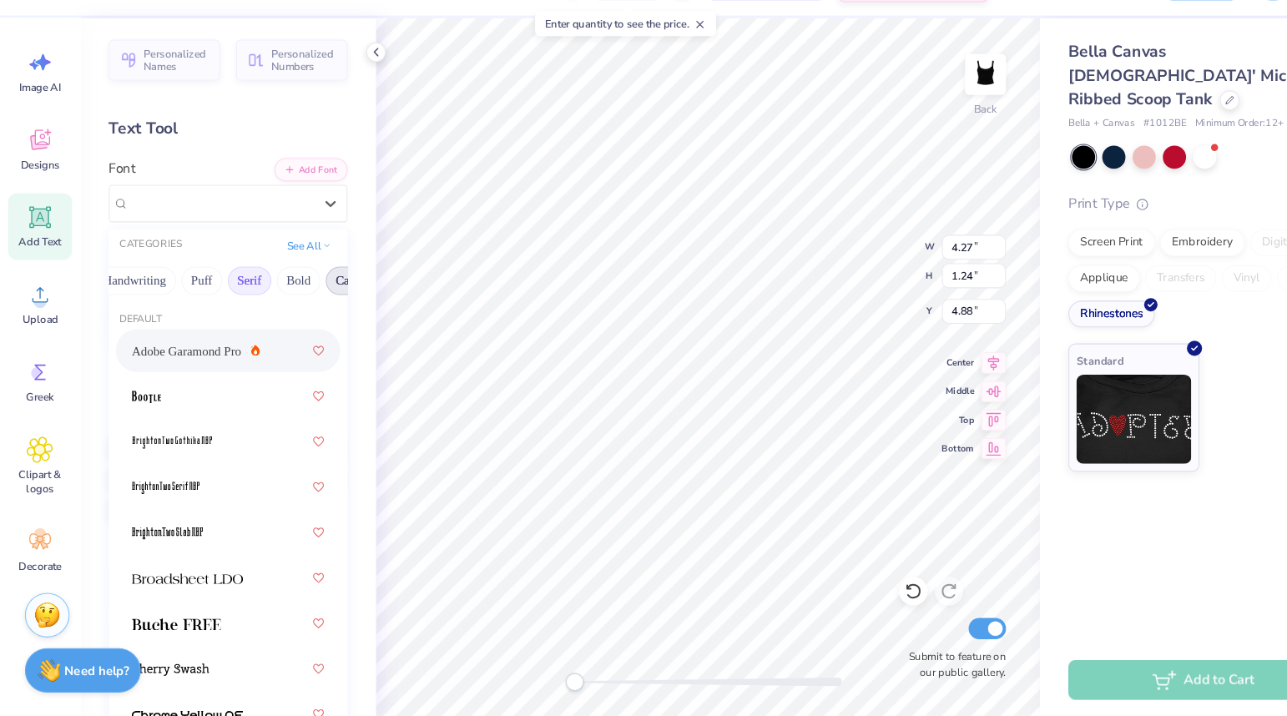
click at [305, 307] on button "Calligraphy" at bounding box center [341, 307] width 73 height 27
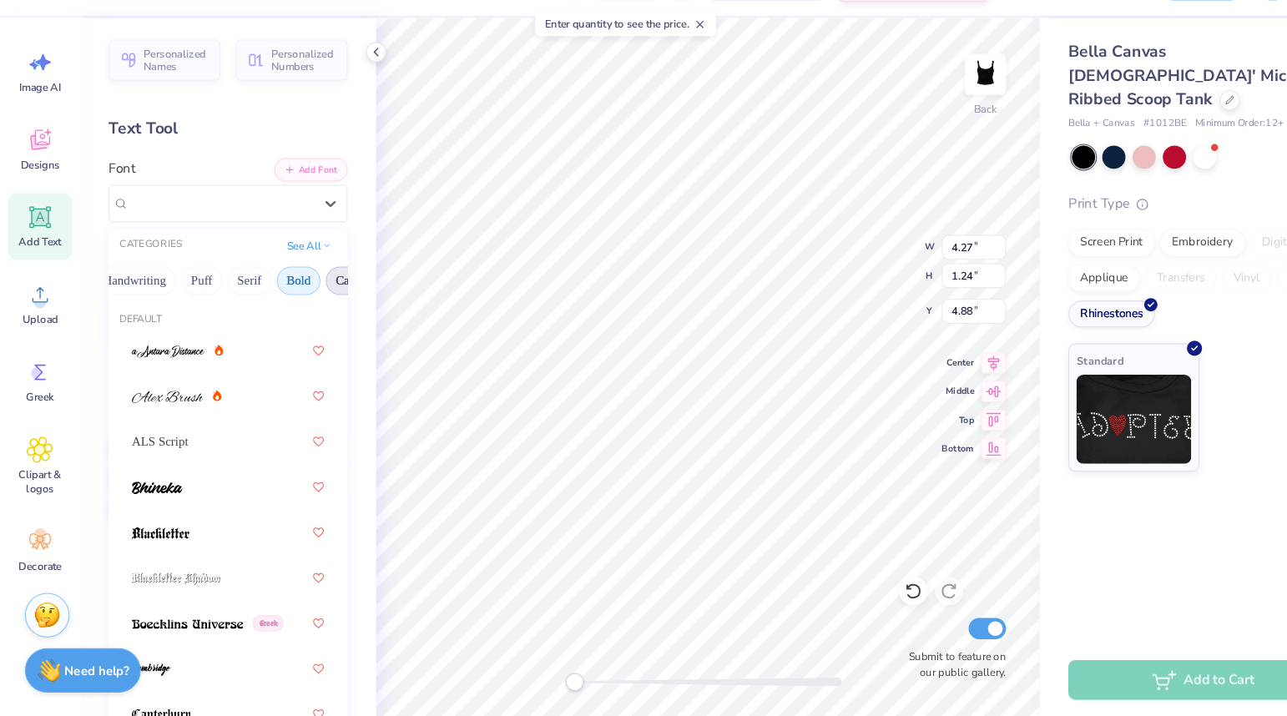
click at [281, 307] on button "Bold" at bounding box center [280, 307] width 41 height 27
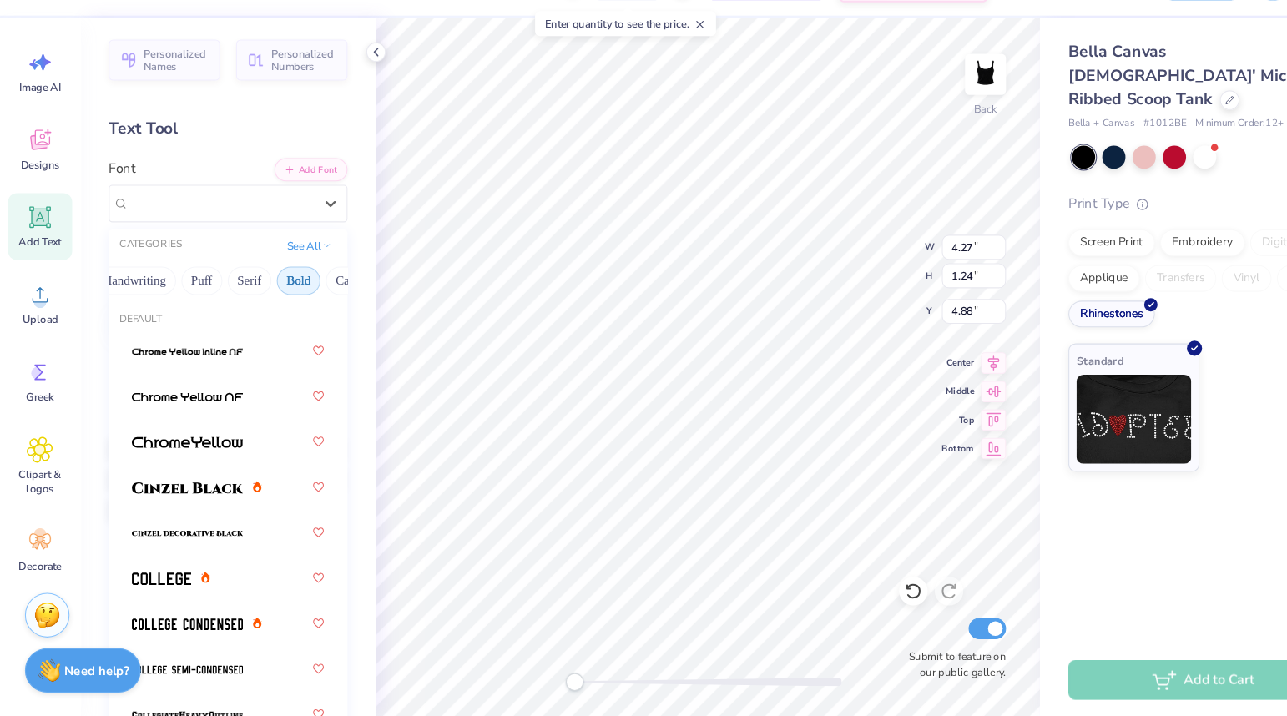
scroll to position [0, 126]
click at [281, 307] on button "Calligraphy" at bounding box center [287, 307] width 73 height 27
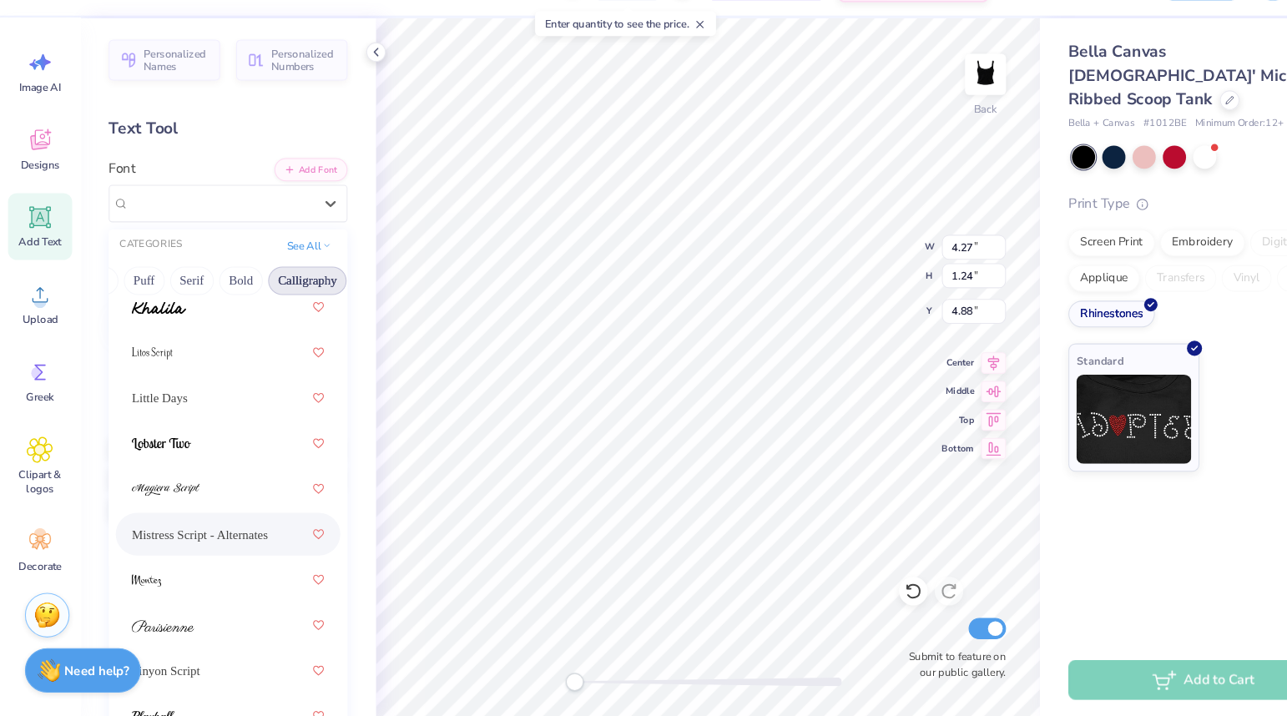
scroll to position [772, 0]
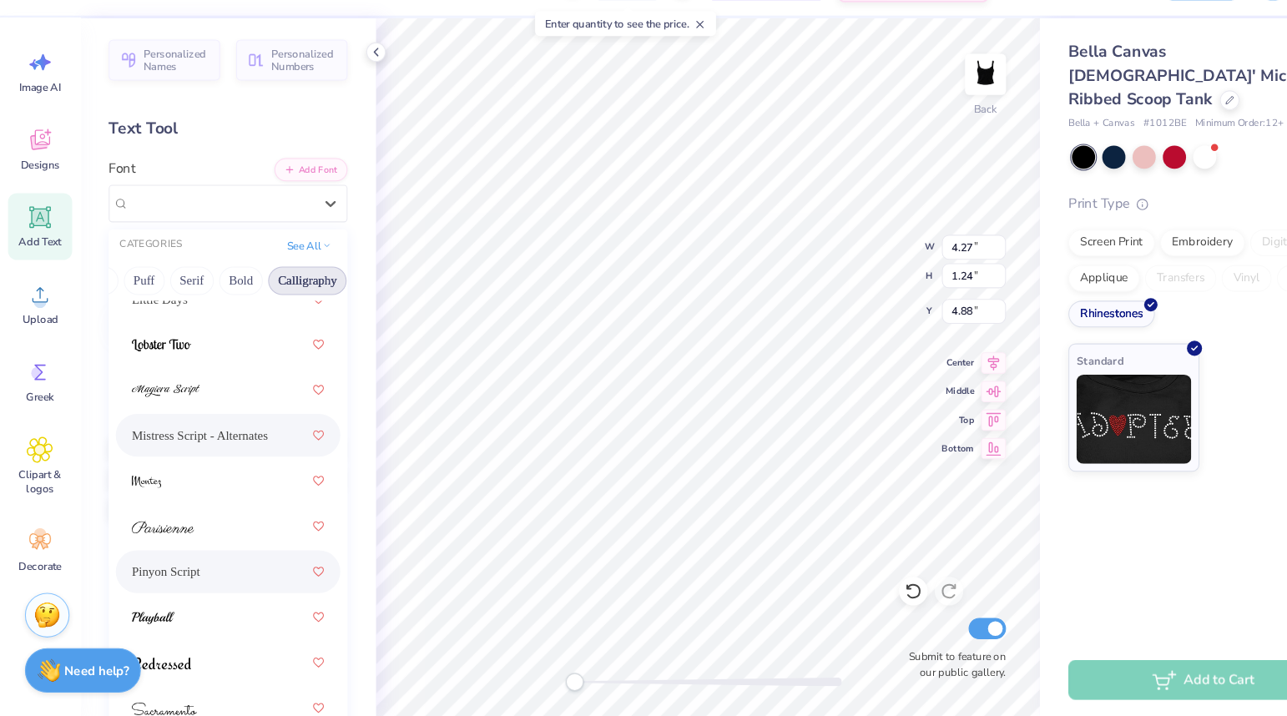
click at [210, 575] on div "Pinyon Script" at bounding box center [214, 579] width 180 height 30
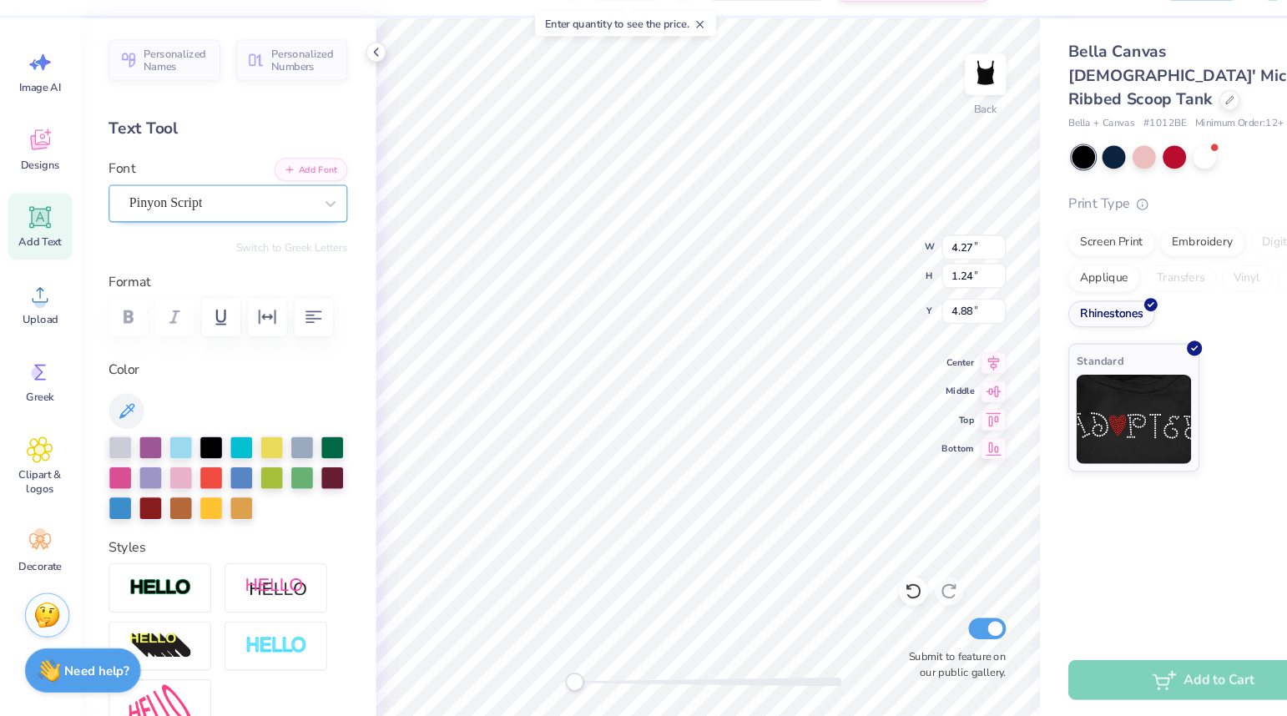
click at [228, 236] on div "Pinyon Script" at bounding box center [206, 234] width 175 height 26
type input "4.61"
type input "1.34"
type input "1.78"
type input "8.22"
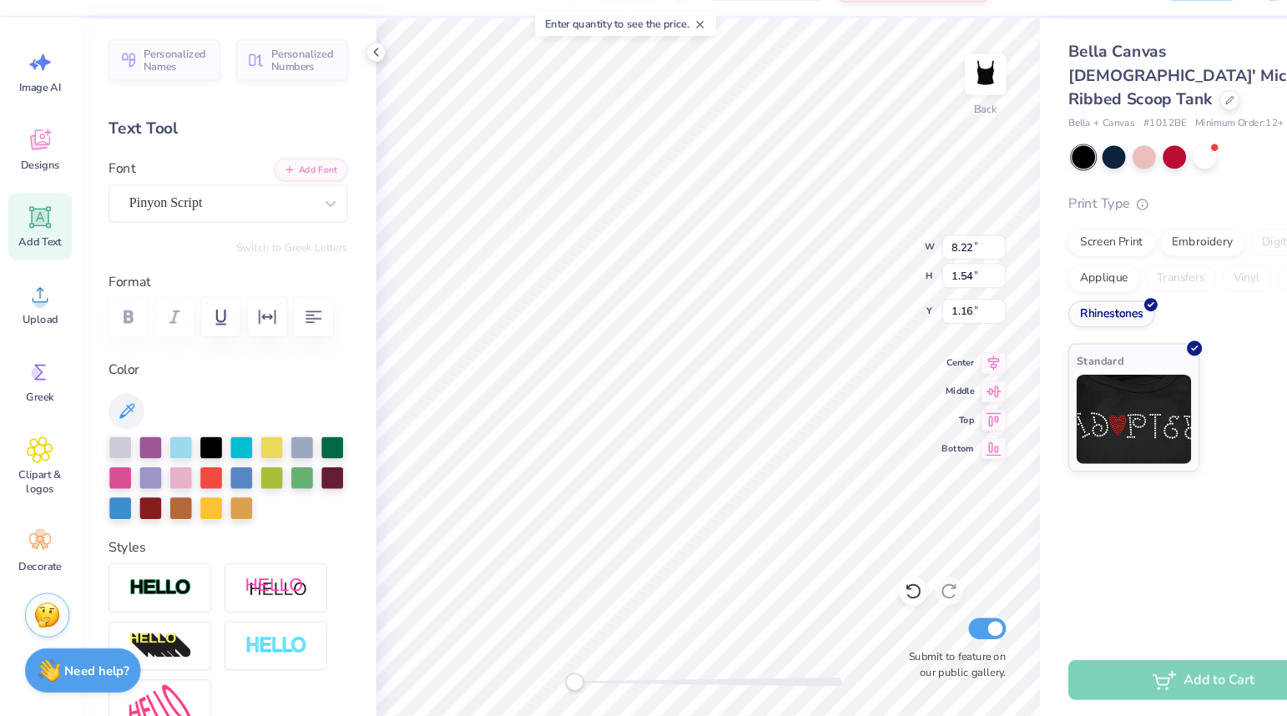
type input "1.54"
type input "1.16"
type input "7.75"
type input "1.46"
type input "1.74"
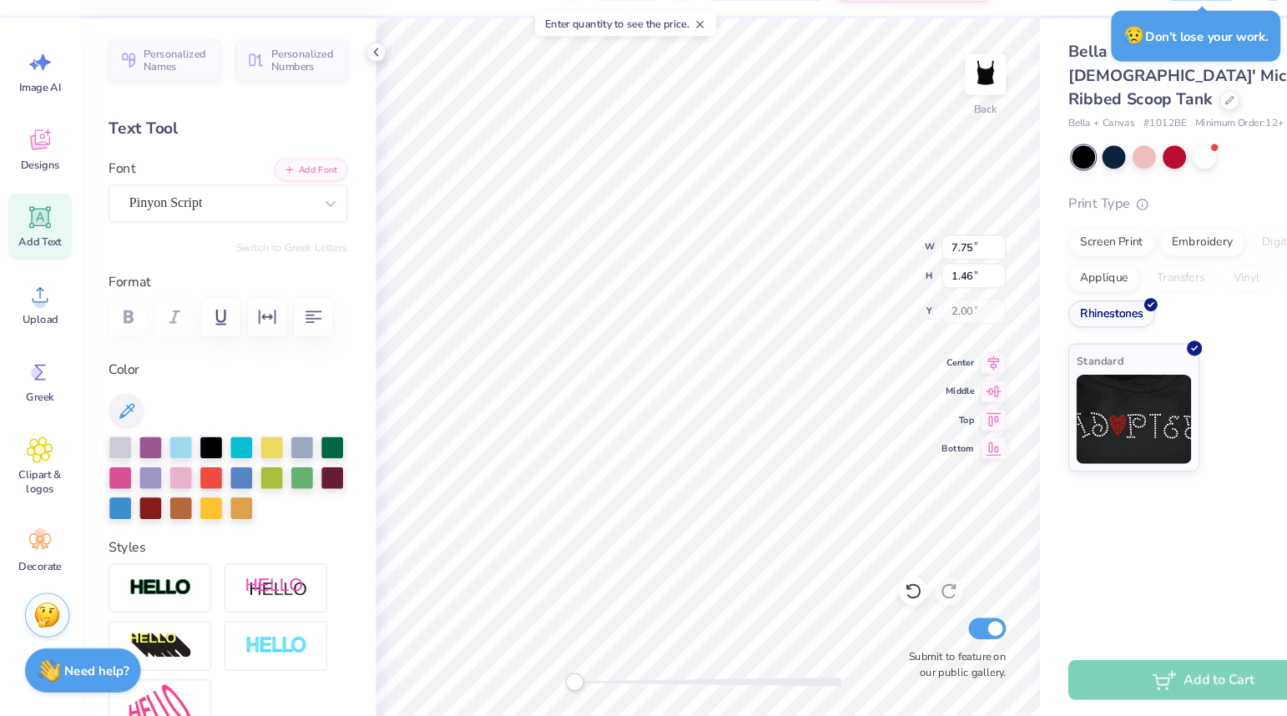
scroll to position [0, 0]
type input "6.96"
type input "1.31"
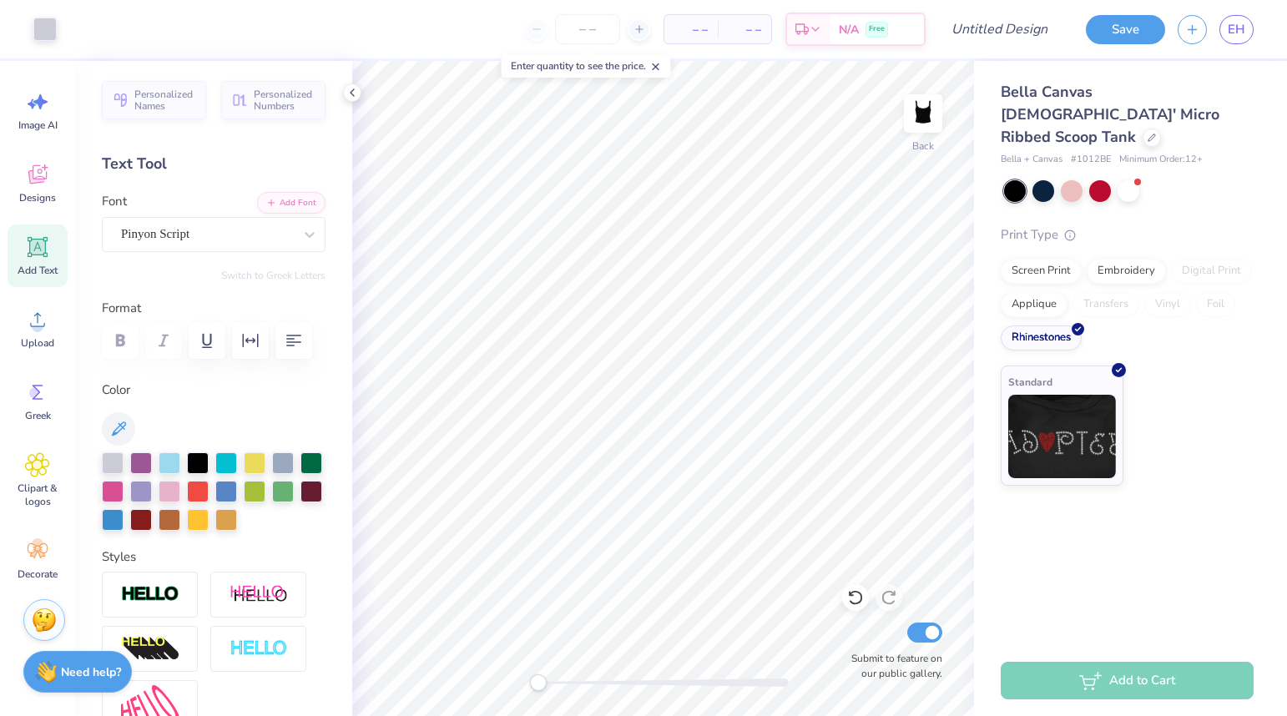
click at [691, 23] on span "– –" at bounding box center [690, 30] width 33 height 18
click at [704, 29] on span "– –" at bounding box center [690, 30] width 33 height 18
click at [594, 26] on input "number" at bounding box center [587, 29] width 65 height 30
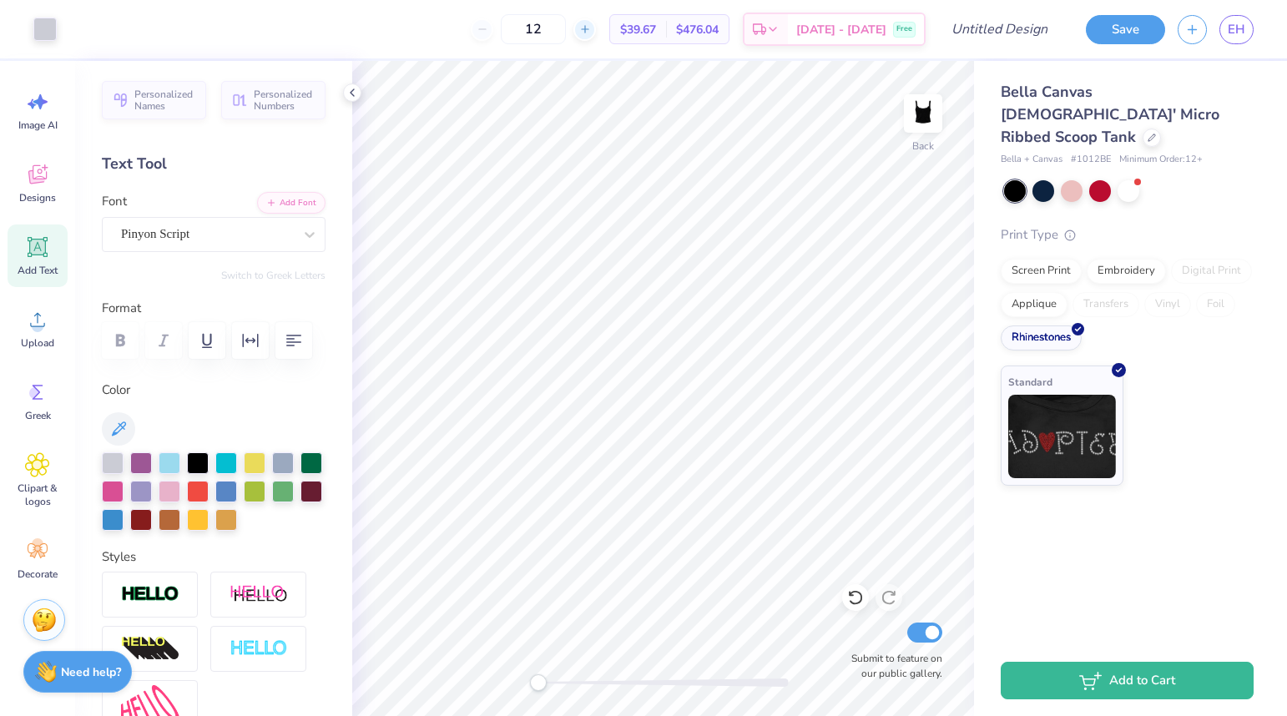
type input "1"
type input "50"
click at [989, 25] on input "Design Title" at bounding box center [1020, 29] width 82 height 33
type input "rhinstone"
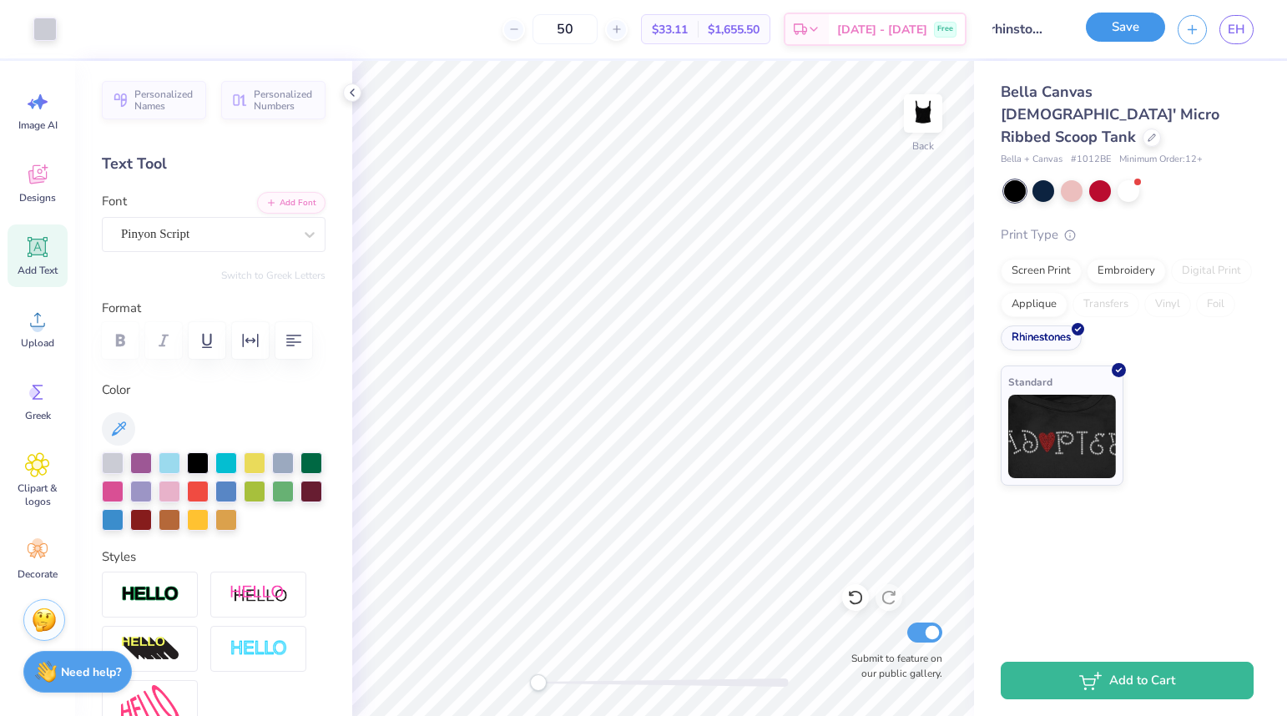
click at [1127, 20] on button "Save" at bounding box center [1125, 27] width 79 height 29
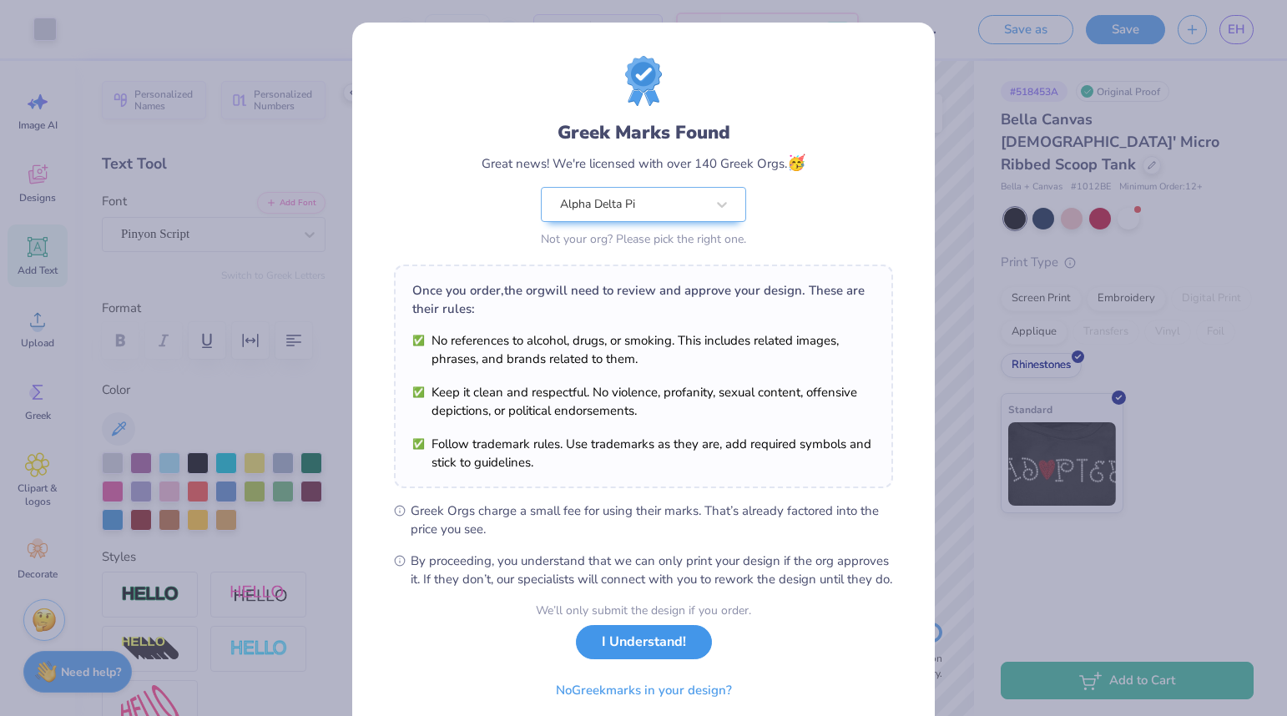
click at [636, 659] on button "I Understand!" at bounding box center [644, 642] width 136 height 34
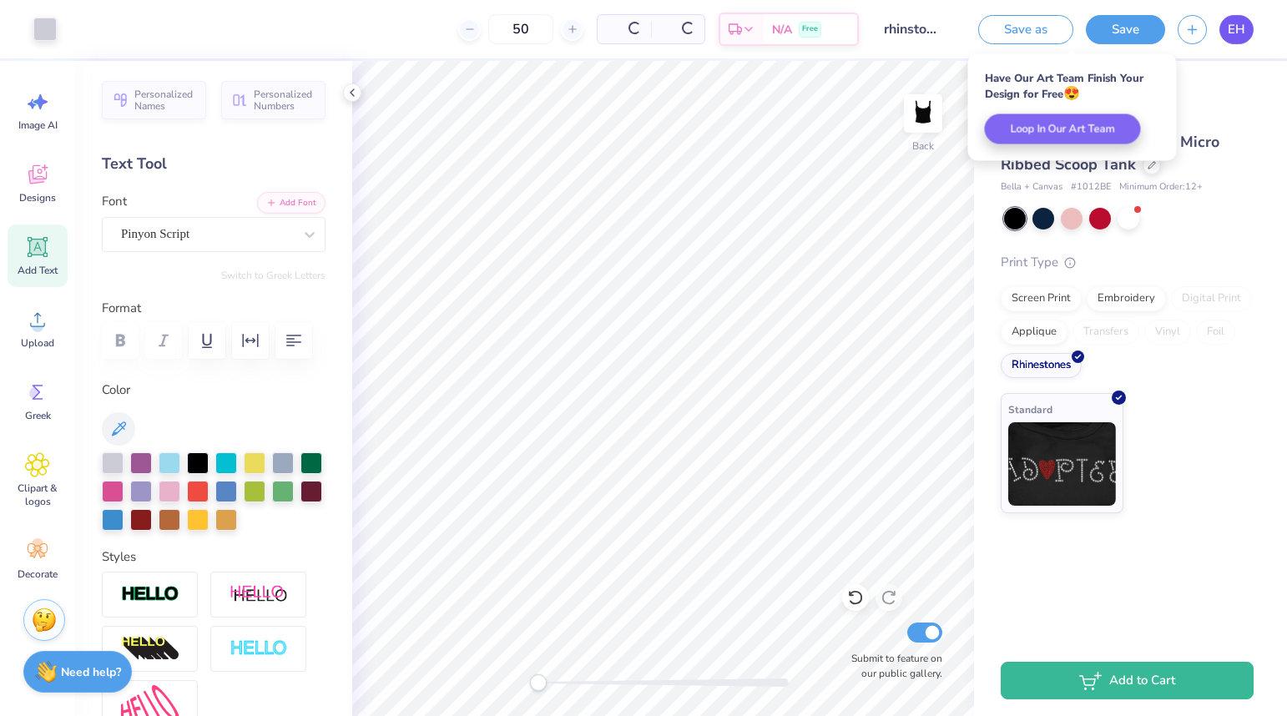
click at [1228, 34] on span "EH" at bounding box center [1237, 29] width 18 height 19
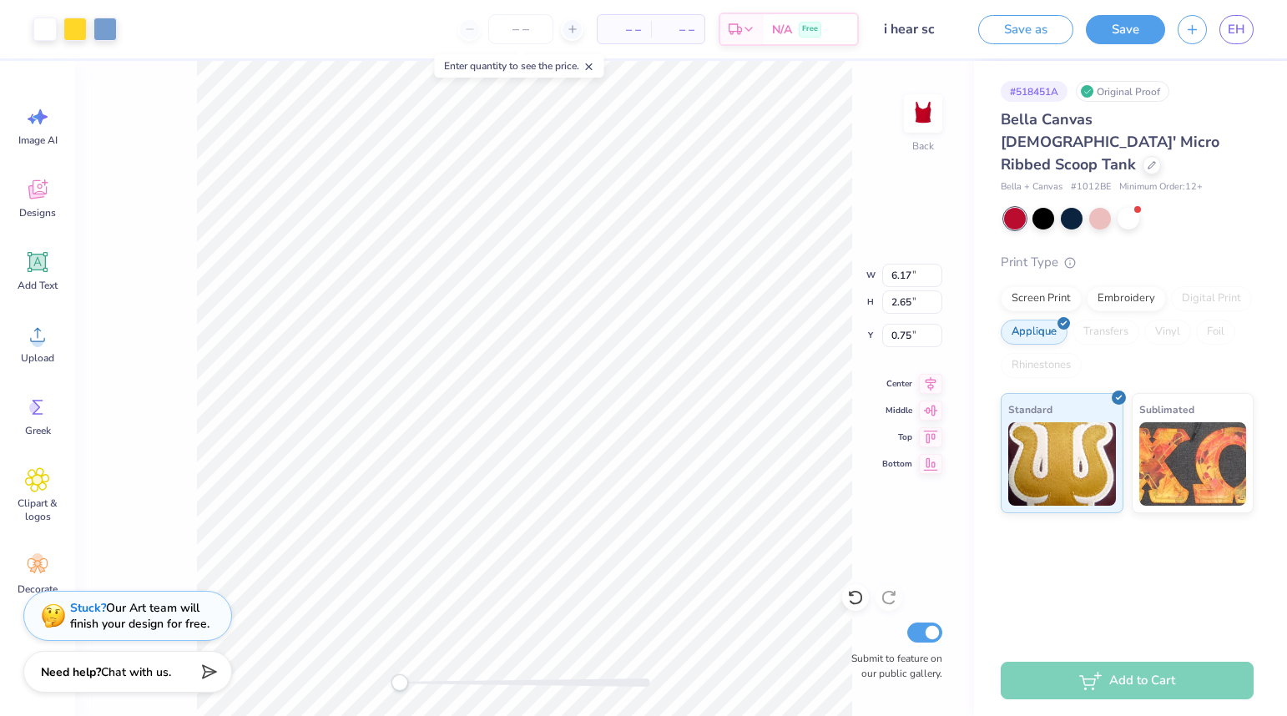
type input "1.35"
type input "1.43"
type input "2.36"
type input "1.51"
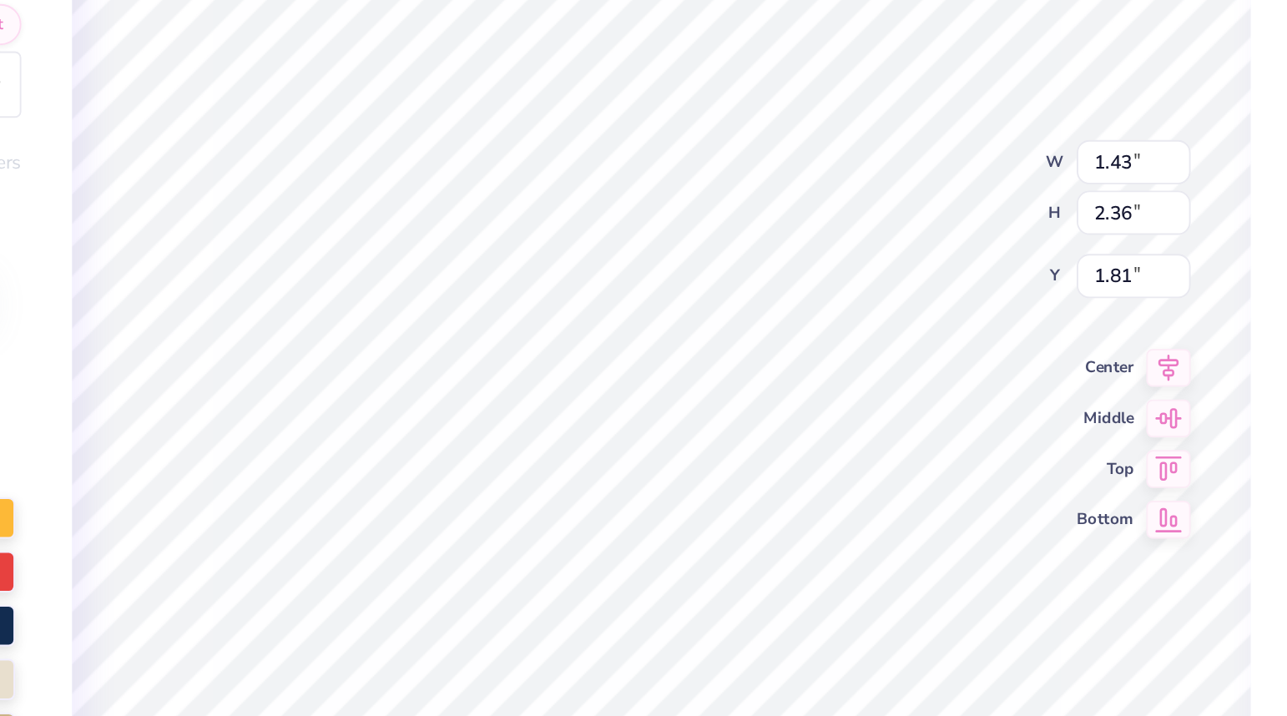
type input "1.43"
type input "2.36"
type input "1.81"
type input "1.78"
type input "2.65"
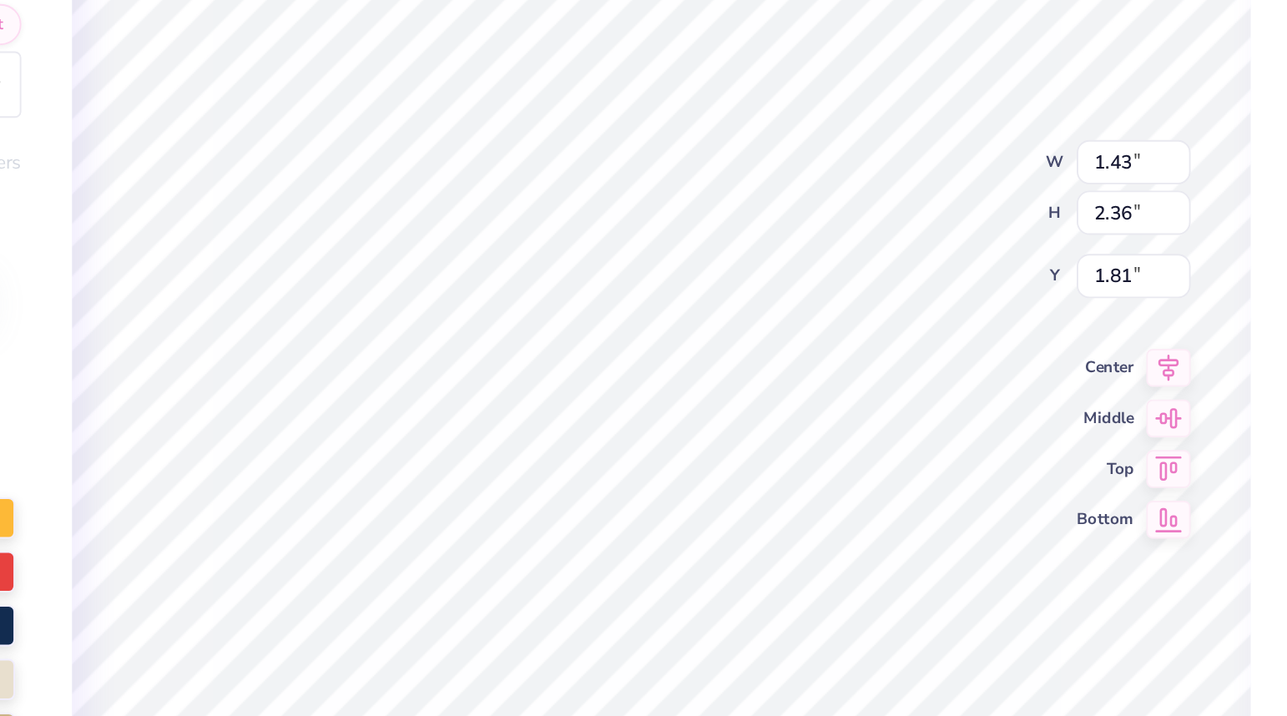
type input "1.52"
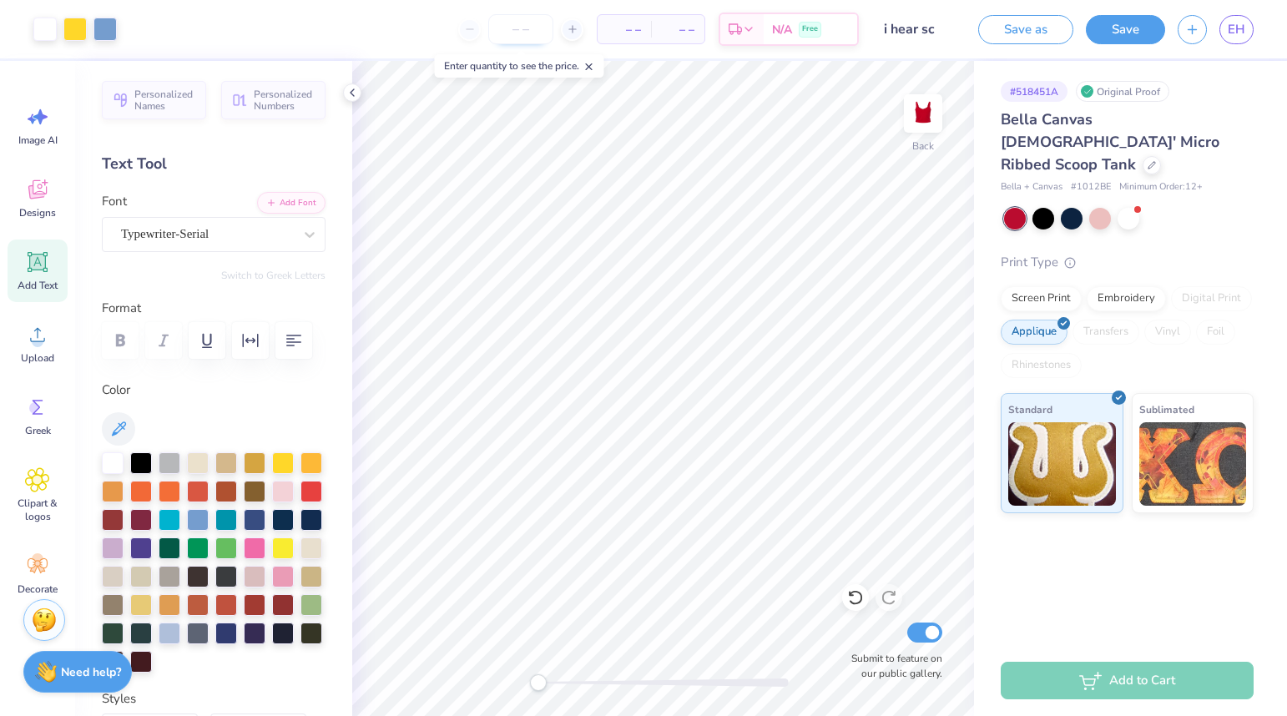
click at [532, 28] on input "number" at bounding box center [520, 29] width 65 height 30
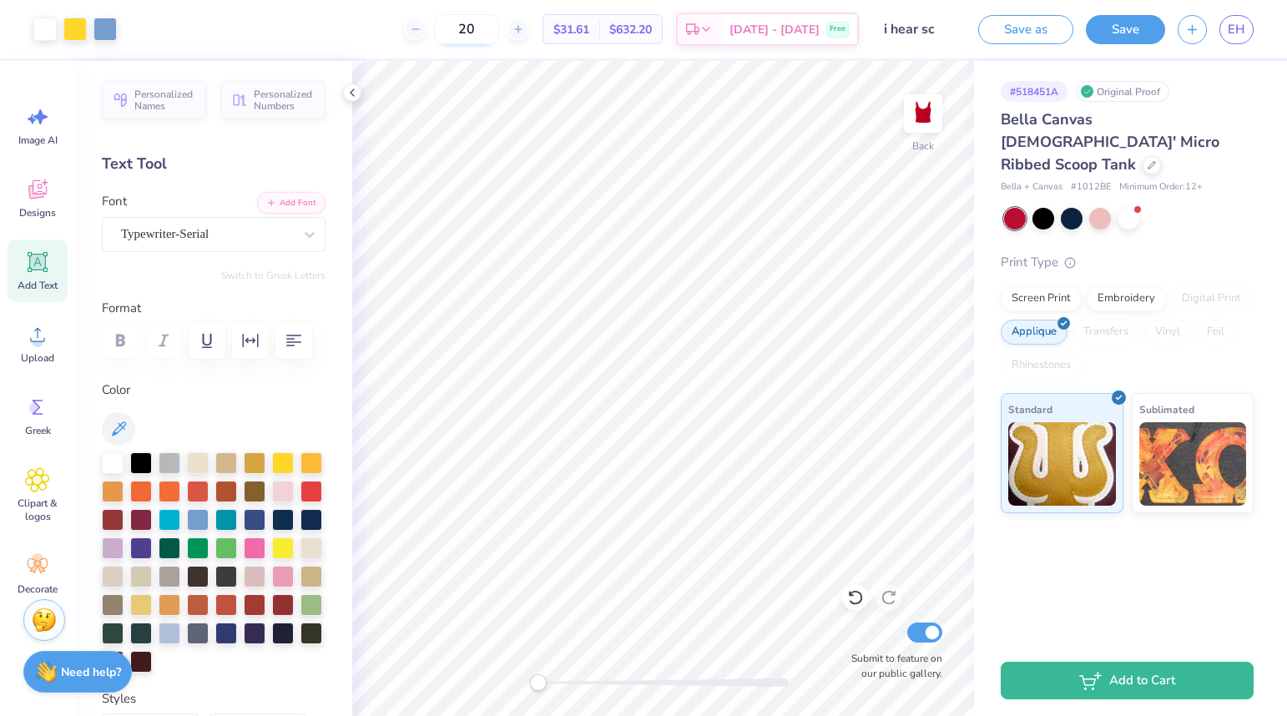
type input "2"
type input "4"
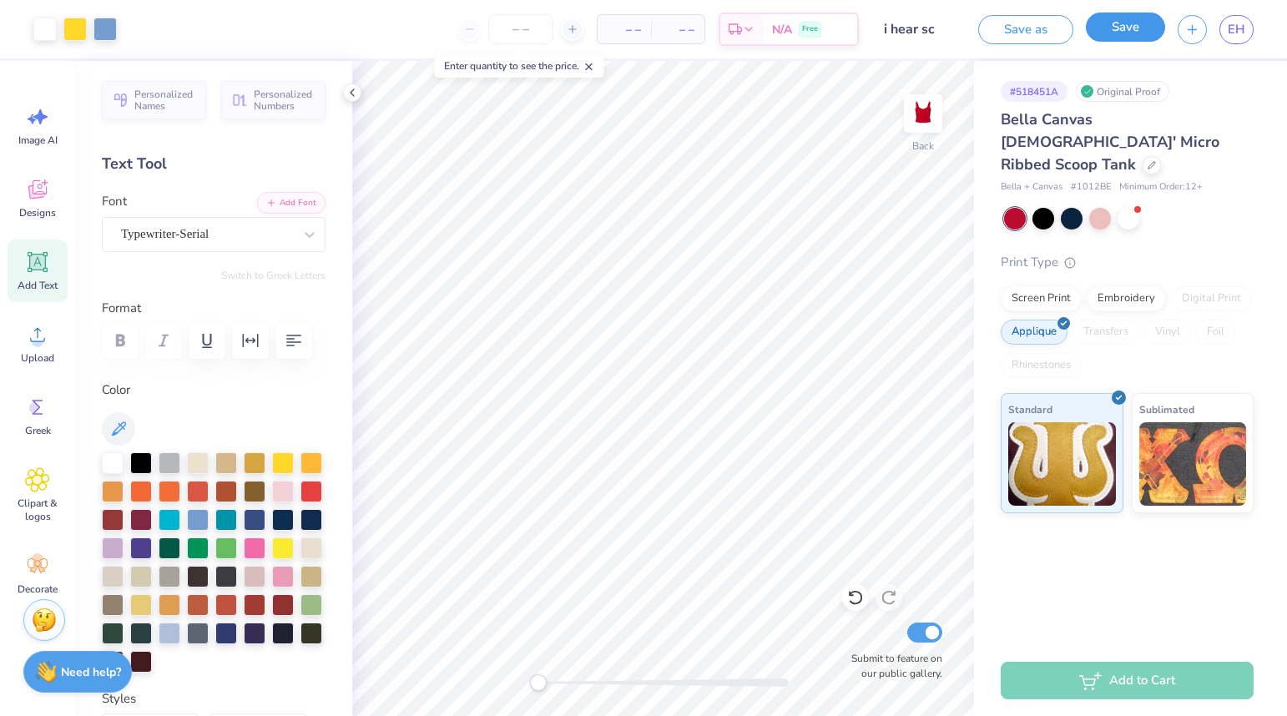
click at [1117, 31] on button "Save" at bounding box center [1125, 27] width 79 height 29
click at [1237, 28] on span "EH" at bounding box center [1237, 29] width 18 height 19
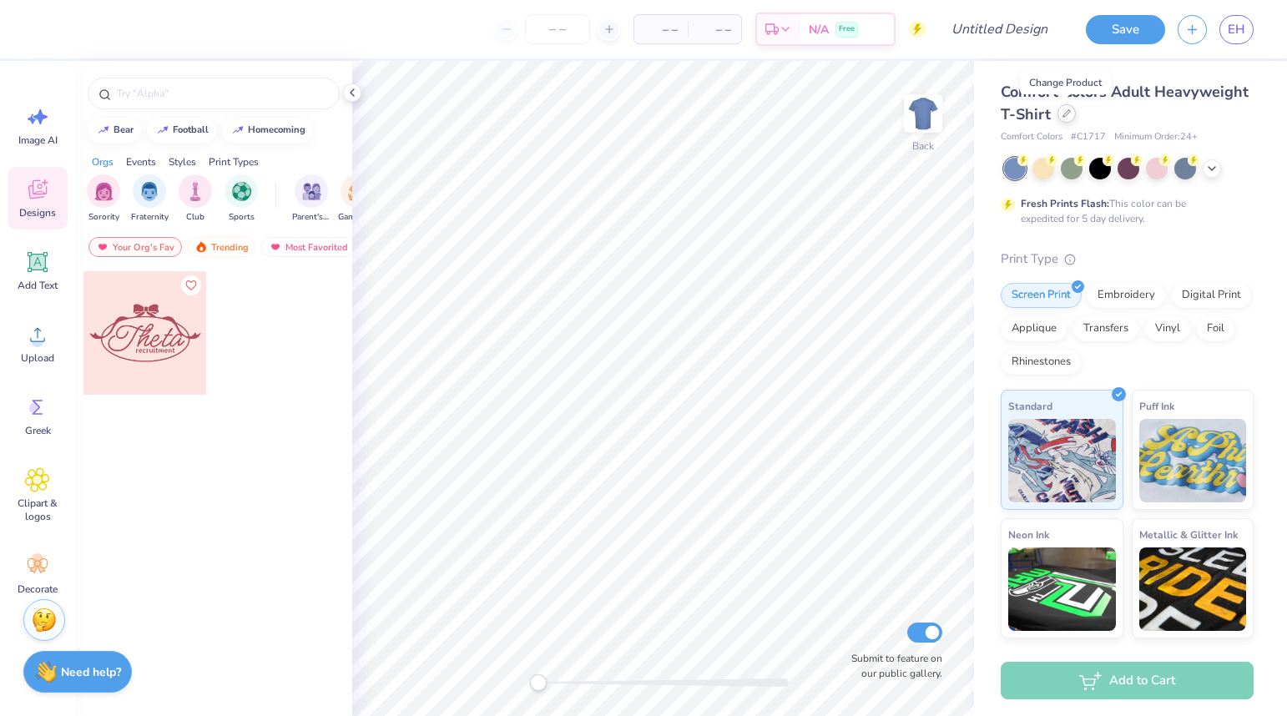
click at [1059, 117] on div at bounding box center [1066, 113] width 18 height 18
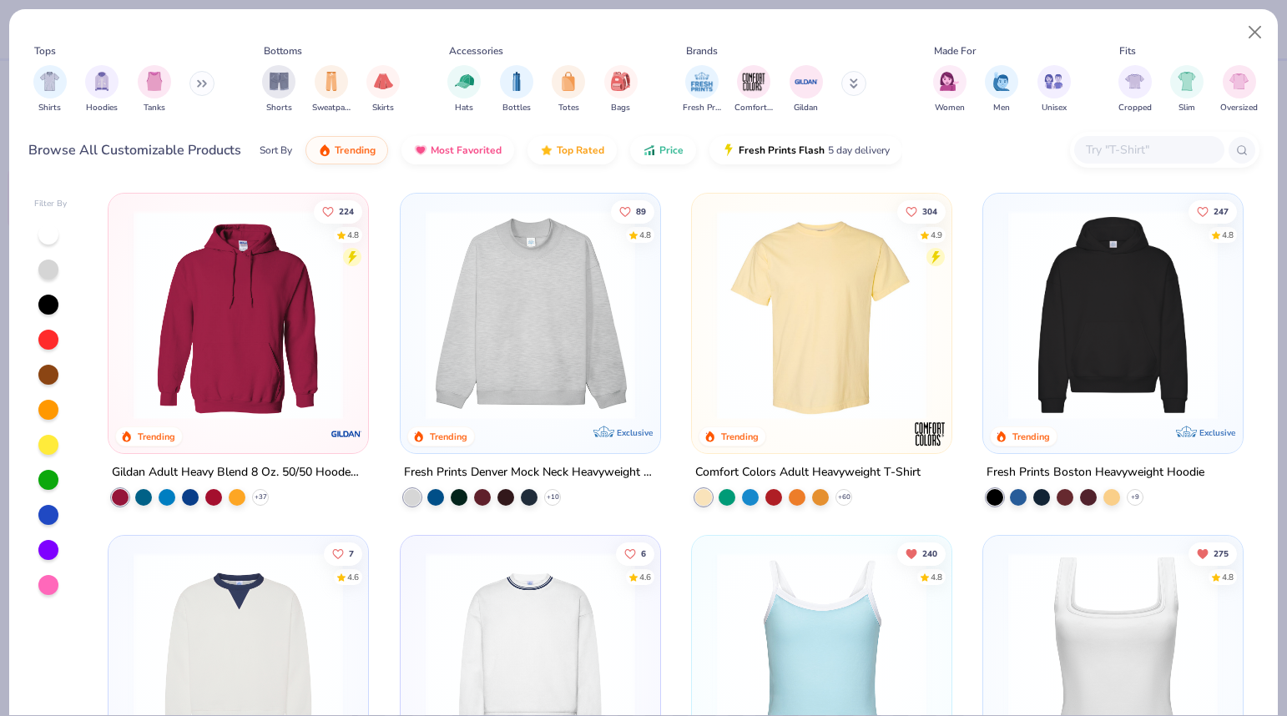
click at [202, 75] on button at bounding box center [201, 83] width 25 height 25
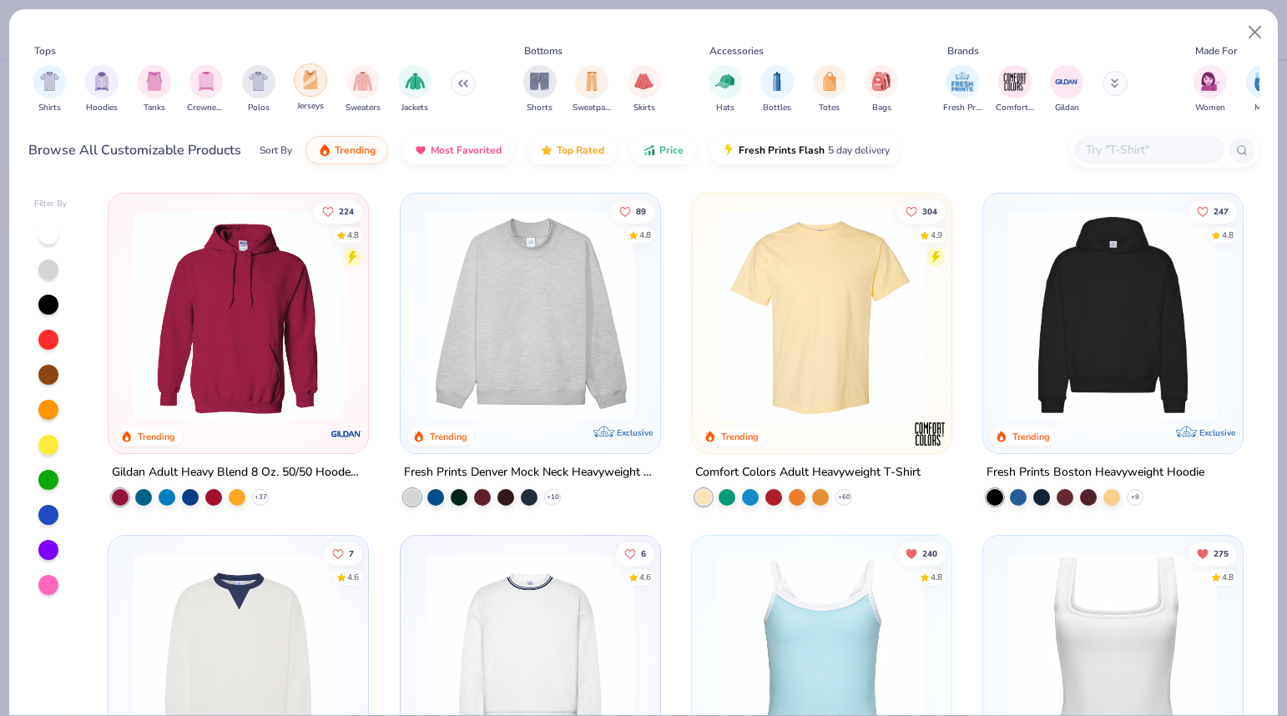
click at [301, 79] on img "filter for Jerseys" at bounding box center [310, 79] width 18 height 19
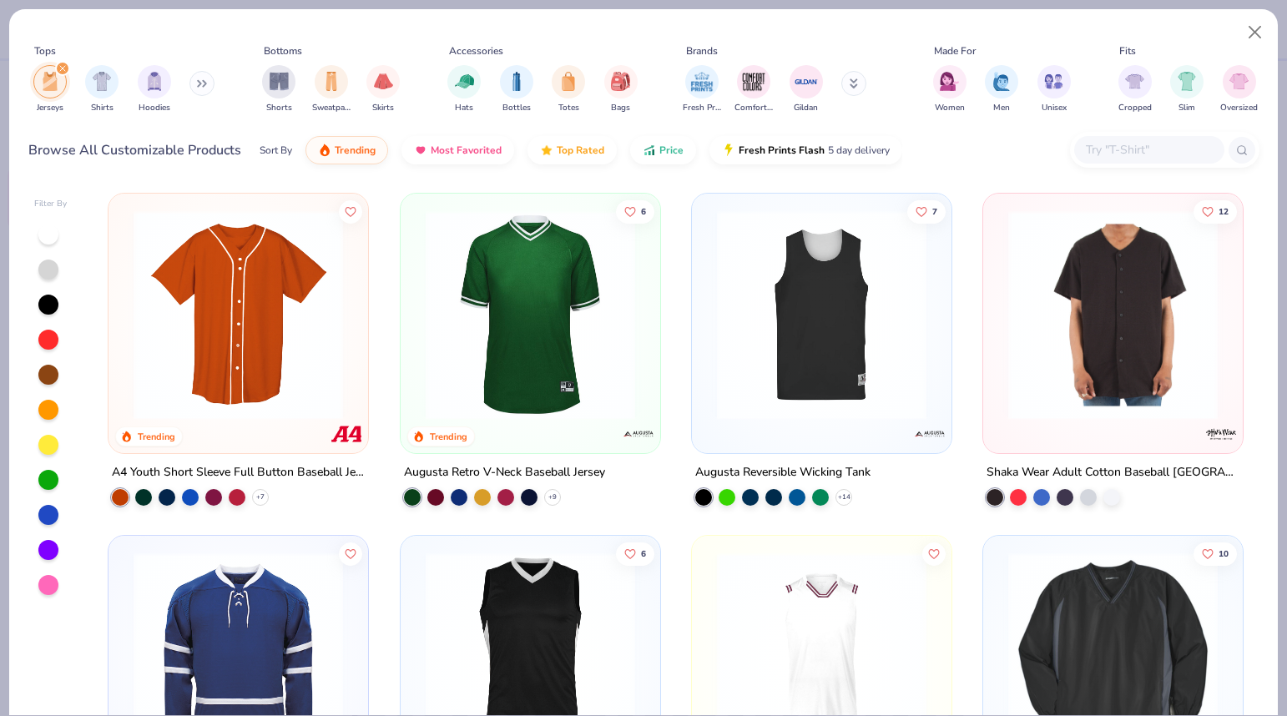
scroll to position [2, 0]
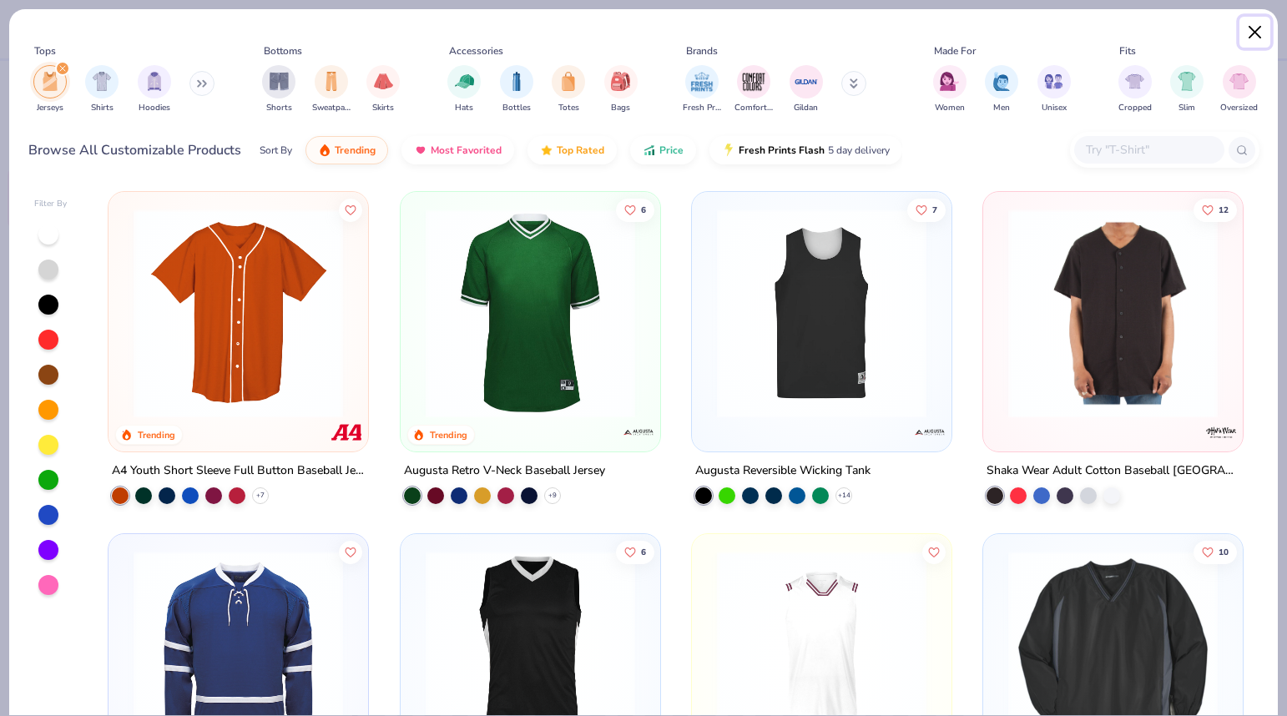
click at [1251, 26] on button "Close" at bounding box center [1255, 33] width 32 height 32
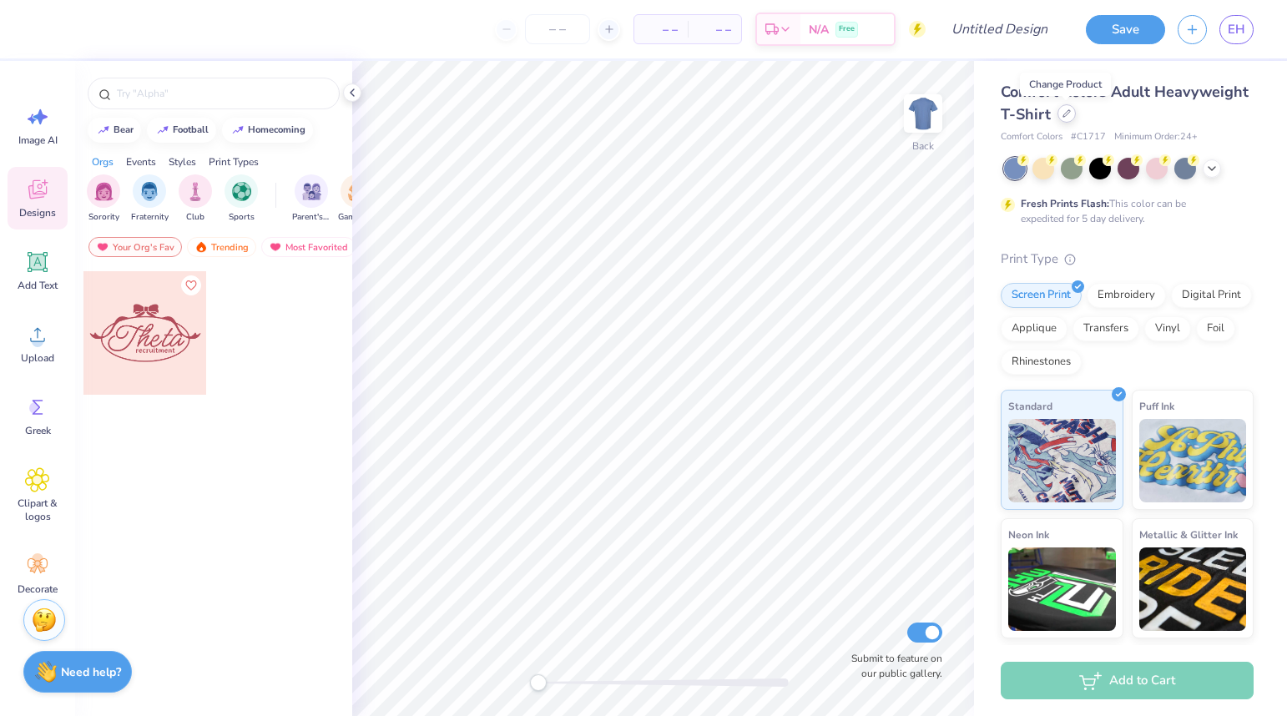
click at [1062, 114] on icon at bounding box center [1066, 113] width 8 height 8
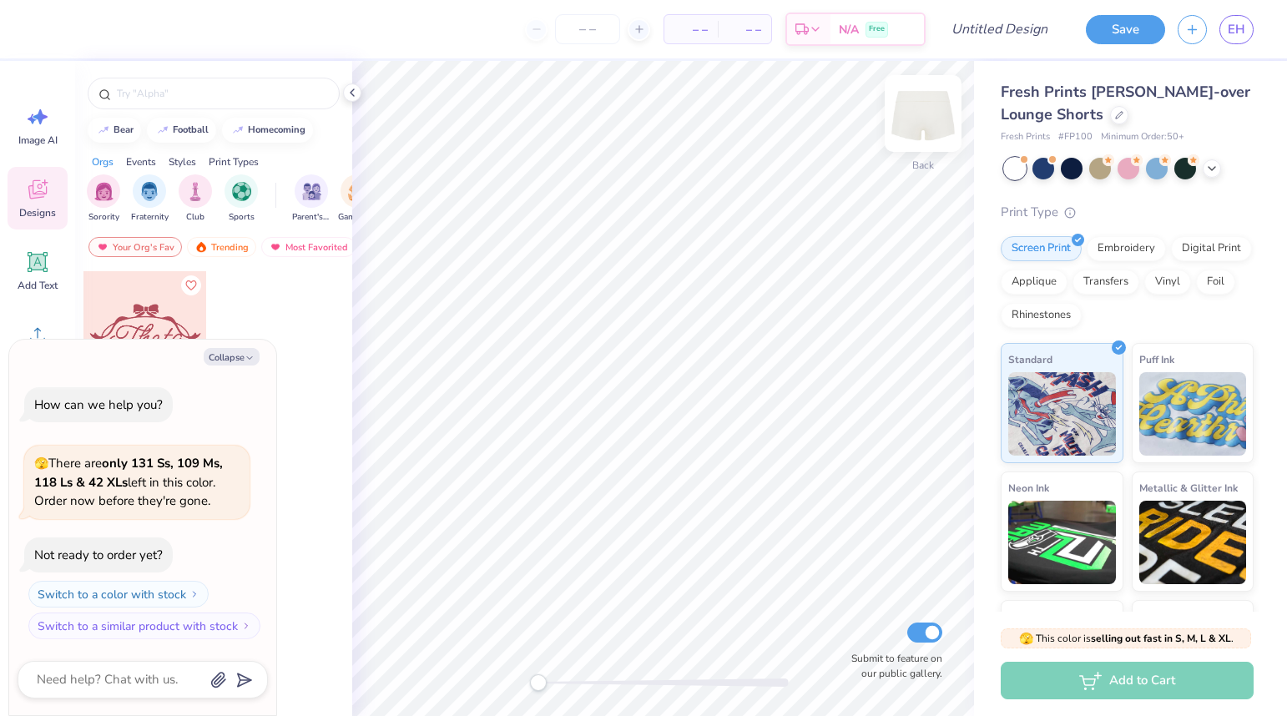
click at [926, 131] on img at bounding box center [923, 113] width 67 height 67
click at [926, 130] on img at bounding box center [922, 113] width 33 height 33
click at [925, 122] on img at bounding box center [923, 113] width 67 height 67
click at [236, 361] on button "Collapse" at bounding box center [232, 357] width 56 height 18
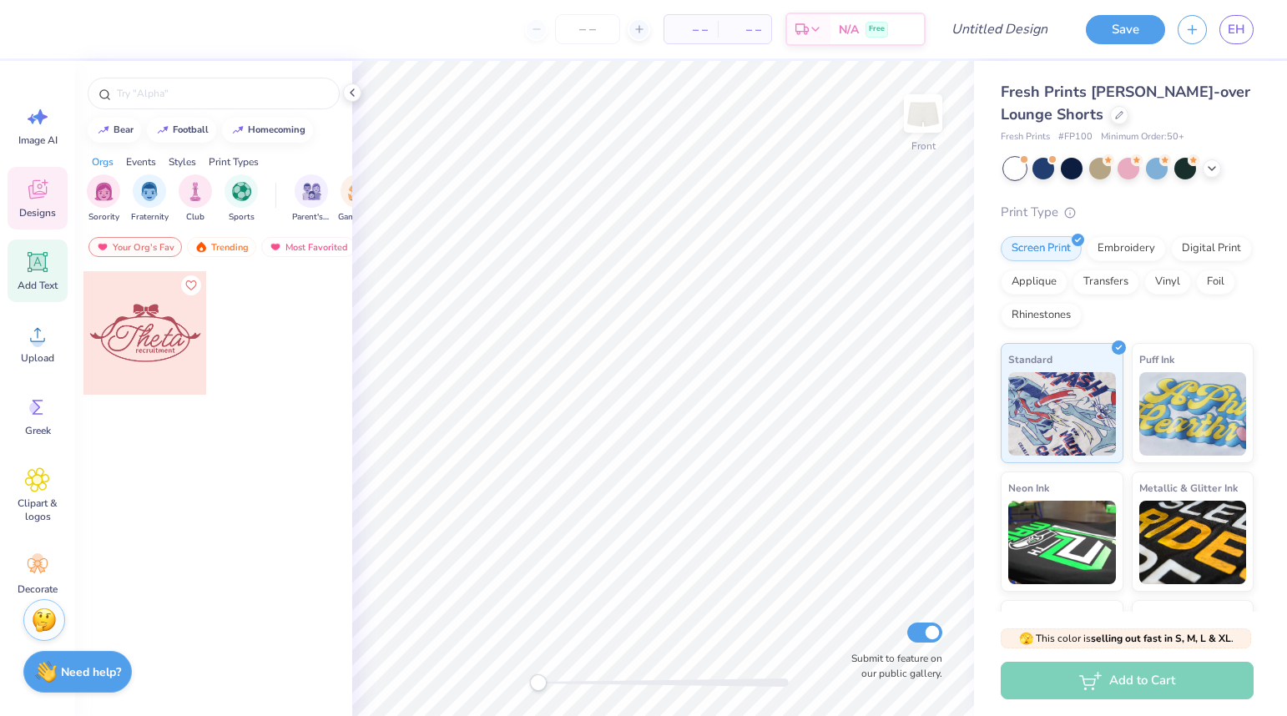
click at [35, 255] on icon at bounding box center [37, 262] width 25 height 25
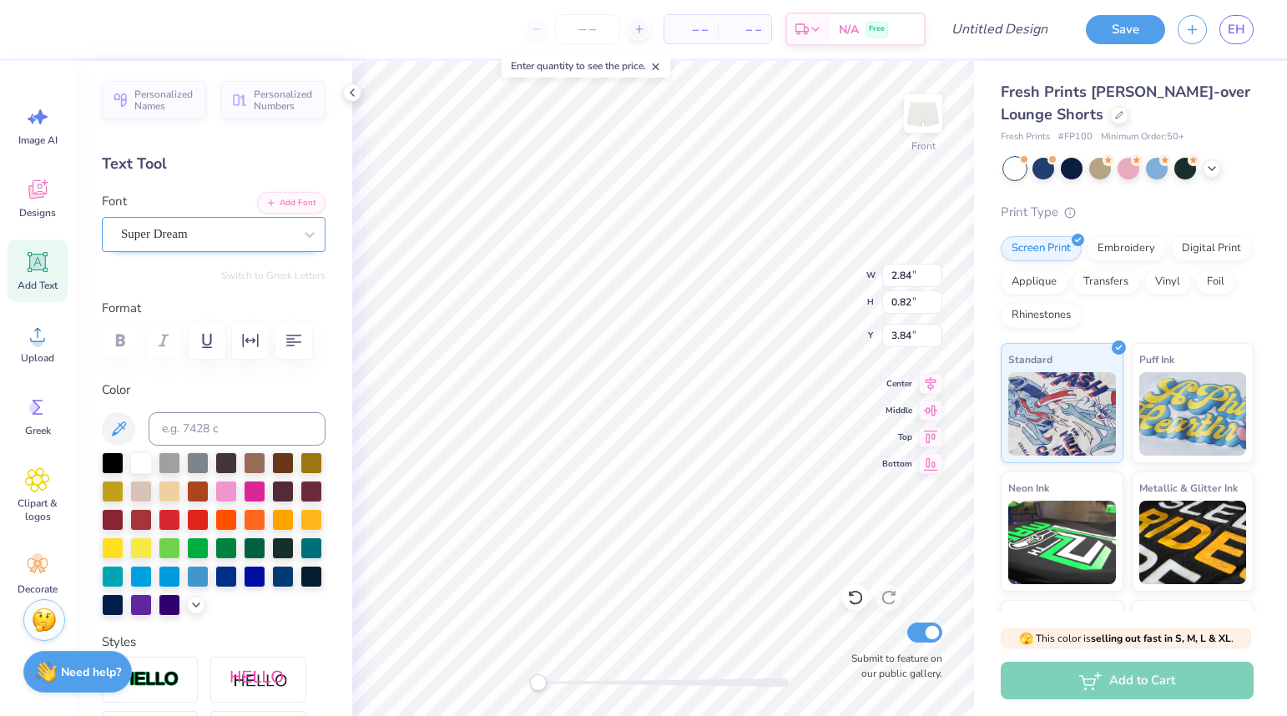
click at [229, 240] on div "Super Dream" at bounding box center [206, 234] width 175 height 26
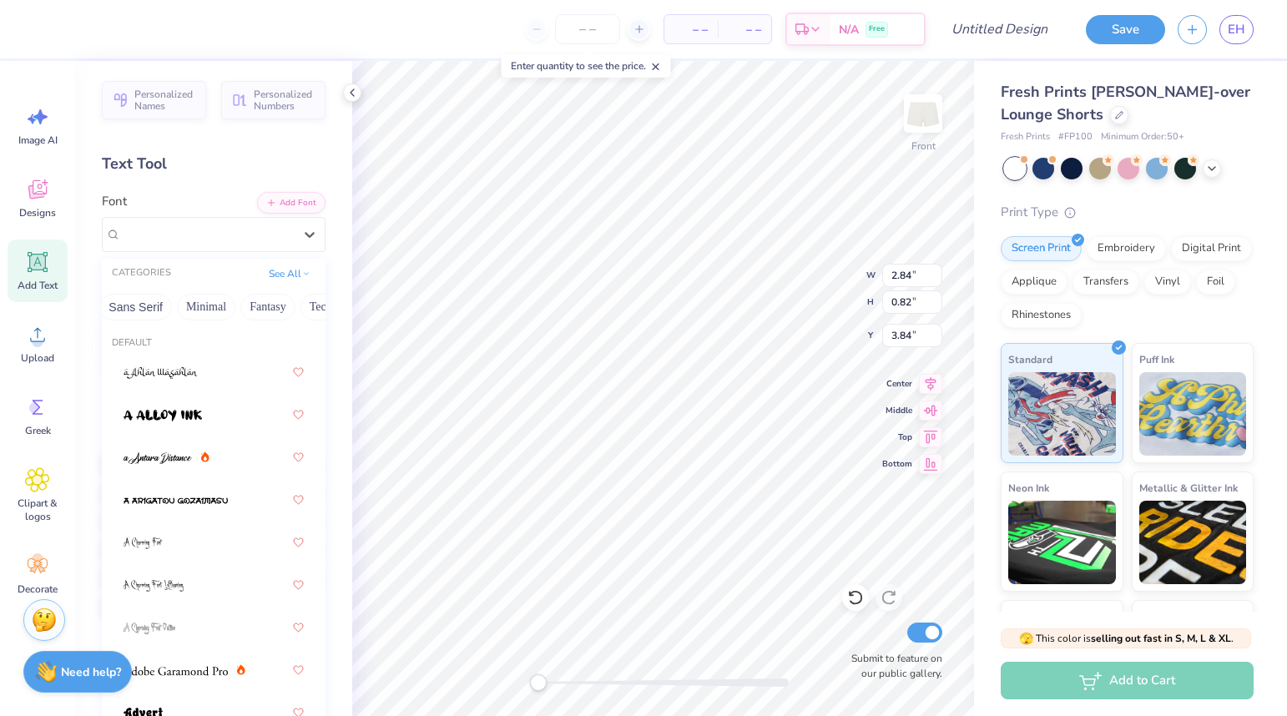
scroll to position [0, 491]
click at [129, 301] on button "Minimal" at bounding box center [121, 307] width 58 height 27
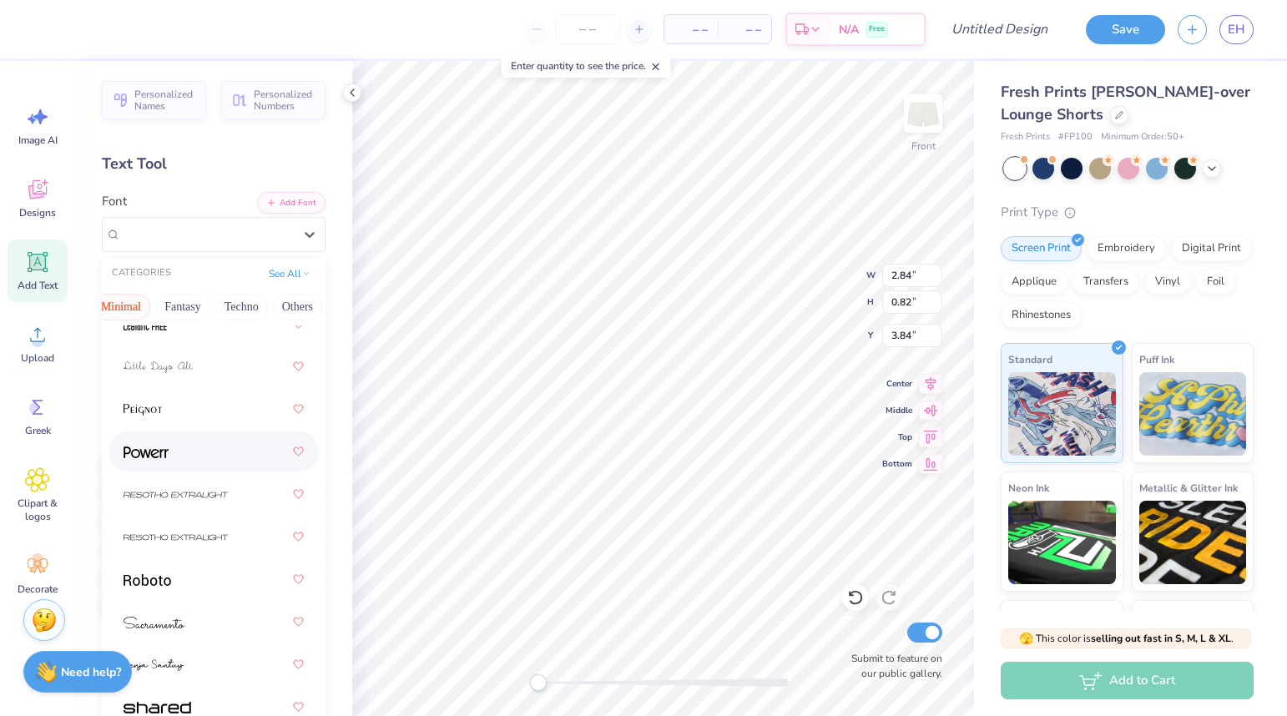
scroll to position [13, 0]
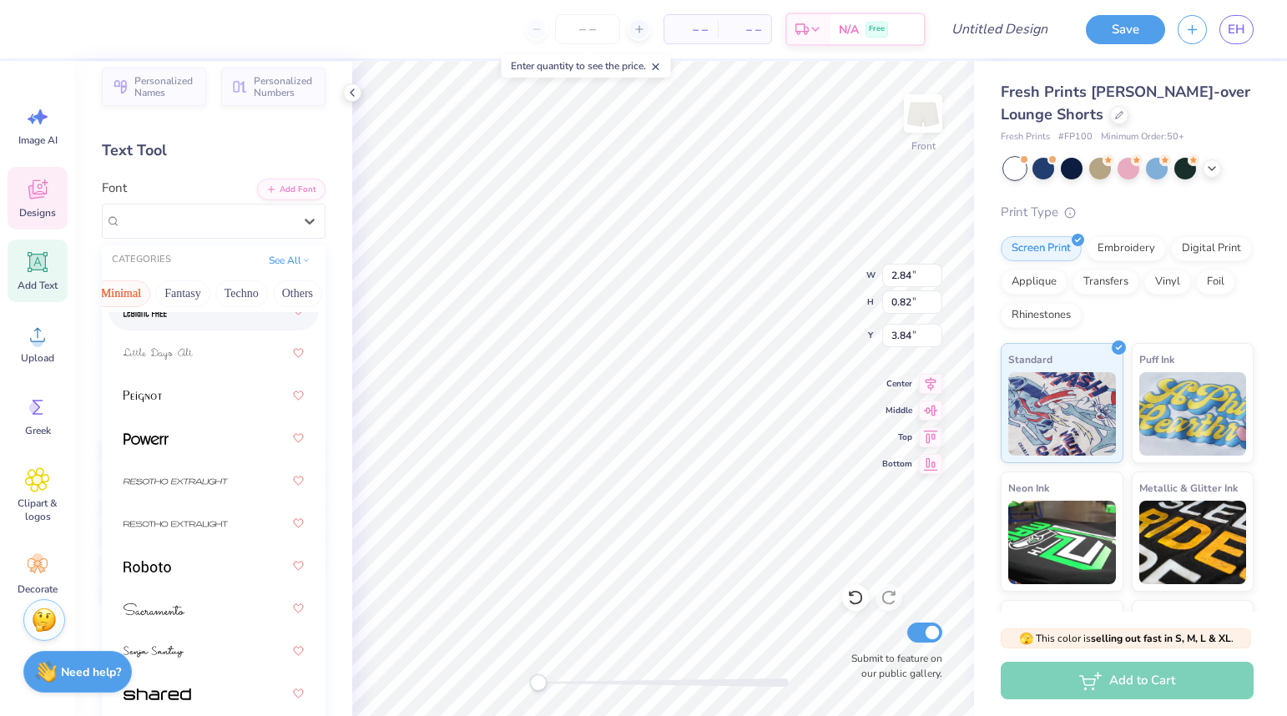
click at [43, 193] on icon at bounding box center [37, 189] width 18 height 19
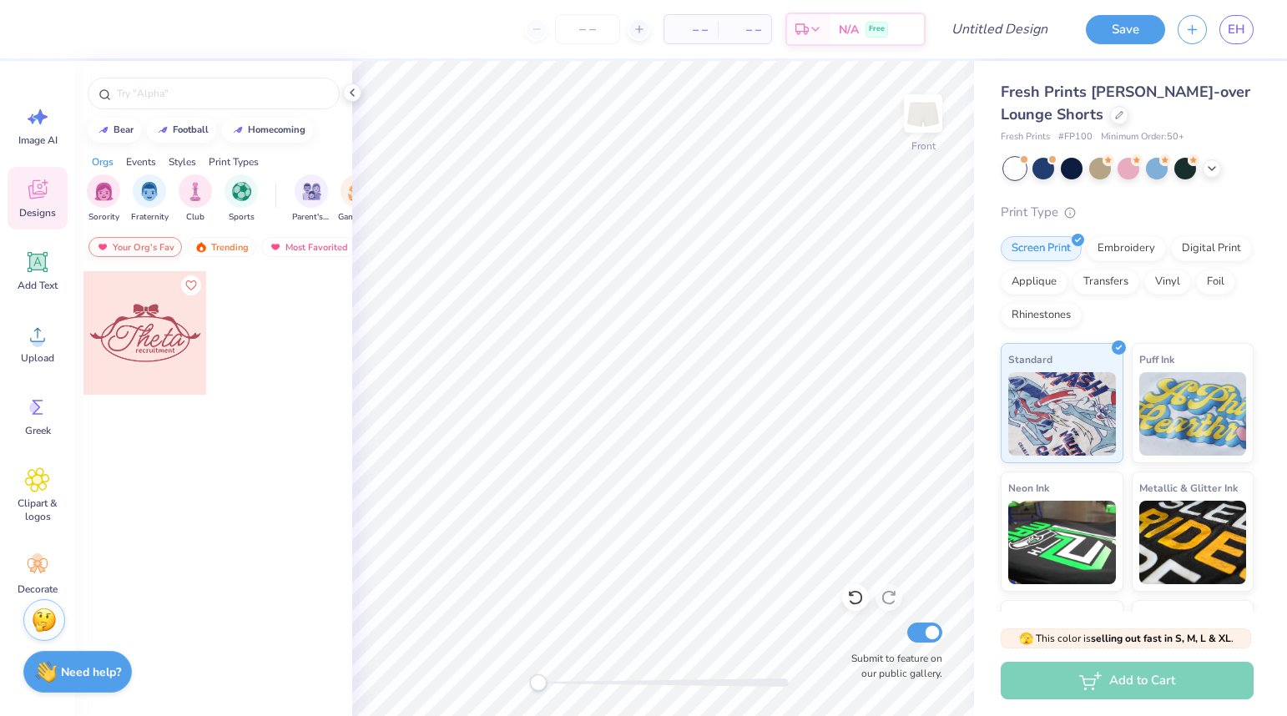
click at [146, 252] on div "Your Org's Fav" at bounding box center [134, 247] width 93 height 20
click at [232, 254] on div "Trending" at bounding box center [221, 247] width 69 height 20
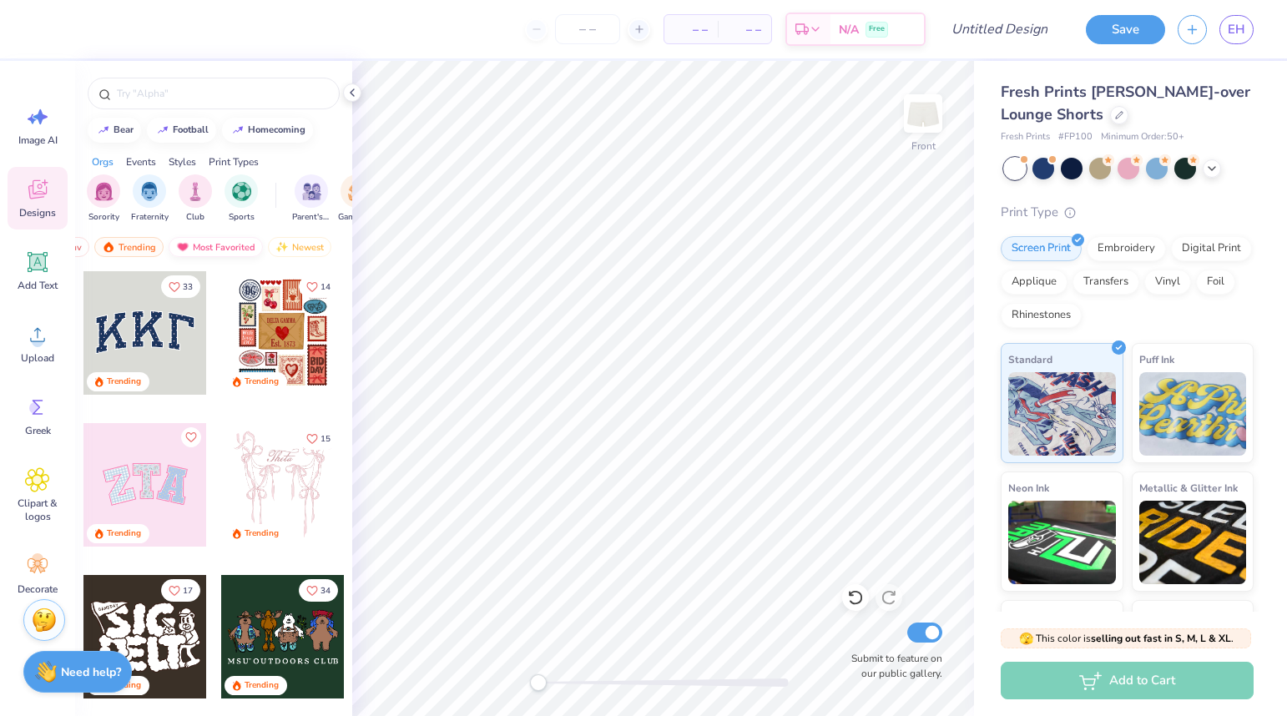
scroll to position [0, 97]
click at [224, 240] on div "Most Favorited" at bounding box center [211, 247] width 94 height 20
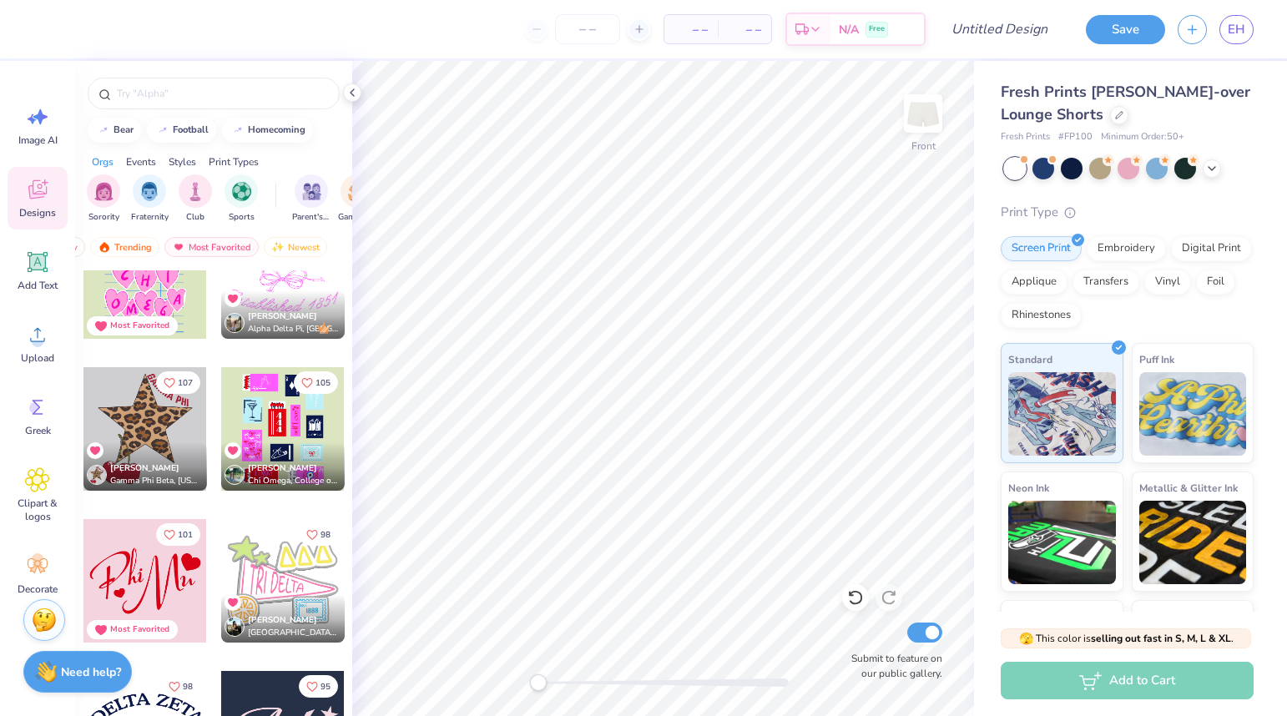
scroll to position [1879, 0]
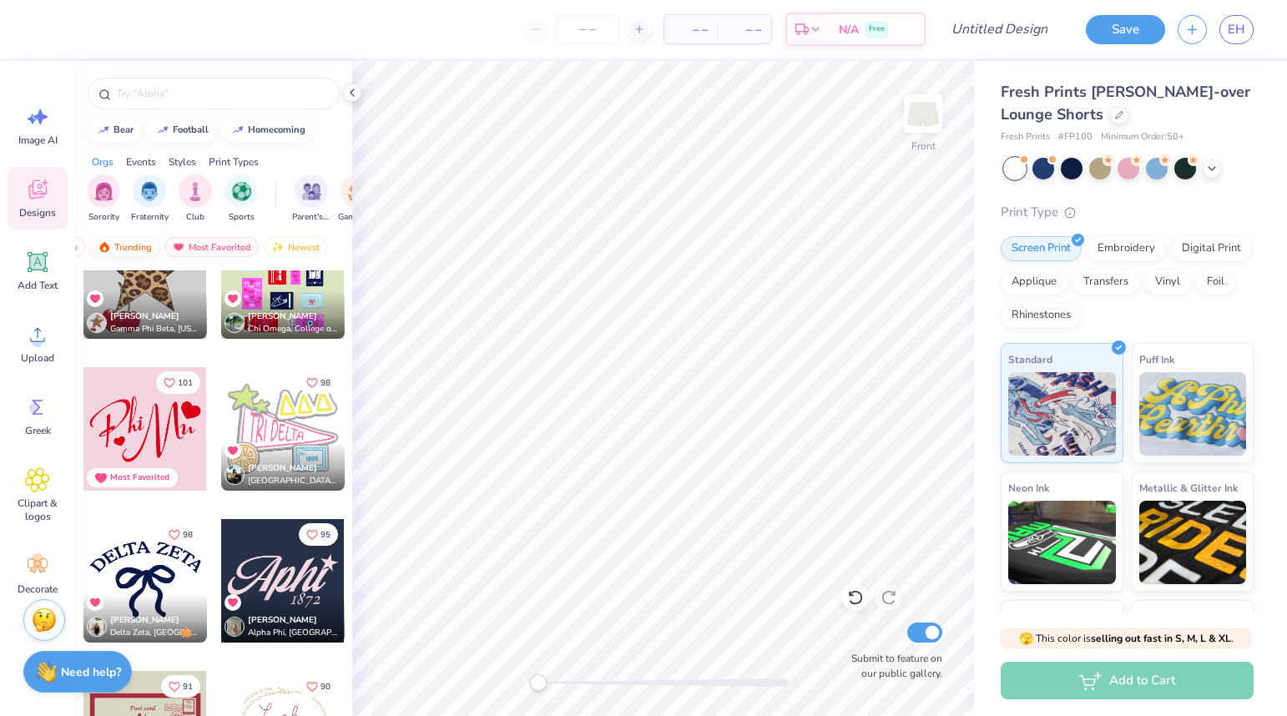
click at [129, 243] on div "Trending" at bounding box center [124, 247] width 69 height 20
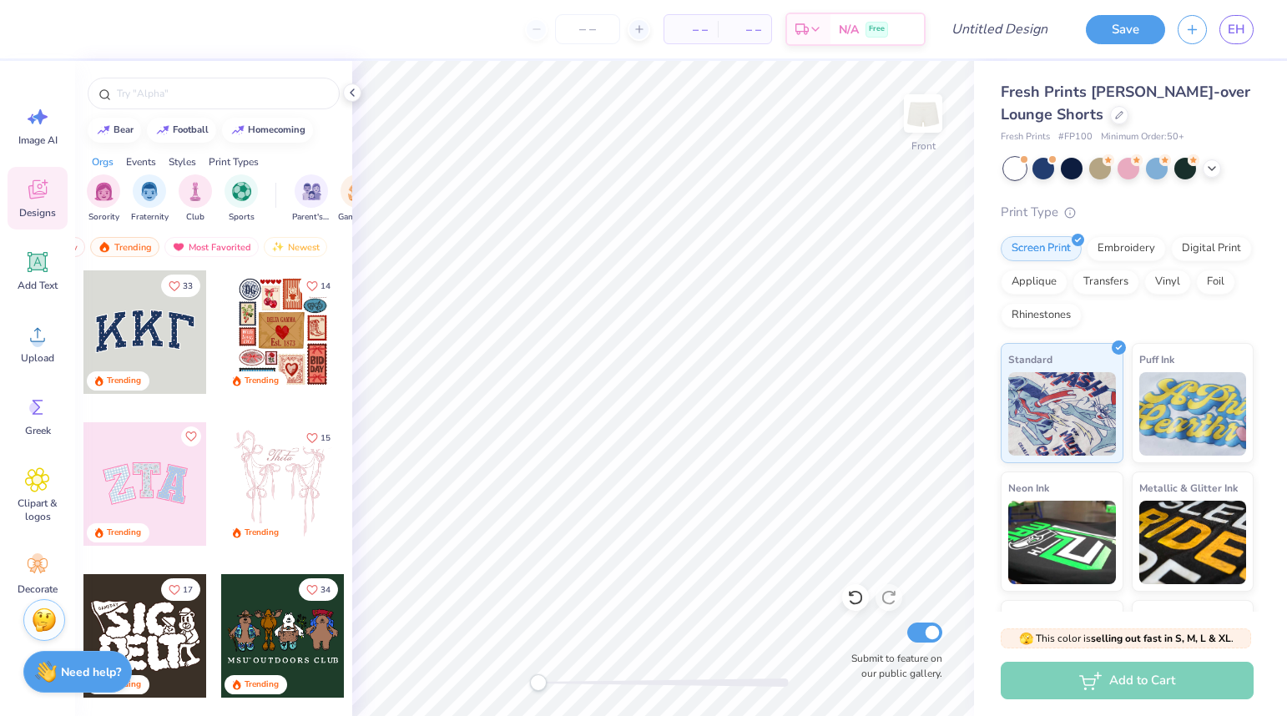
scroll to position [0, 0]
click at [180, 482] on div at bounding box center [145, 485] width 124 height 124
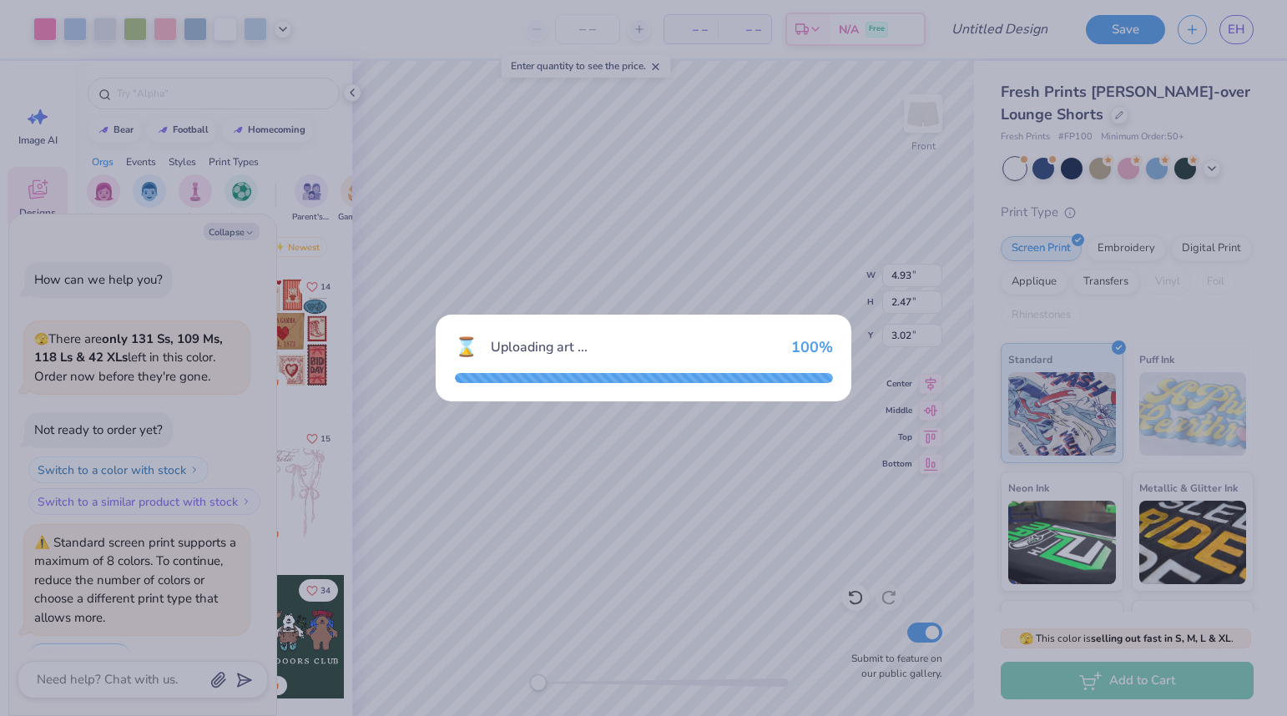
scroll to position [41, 0]
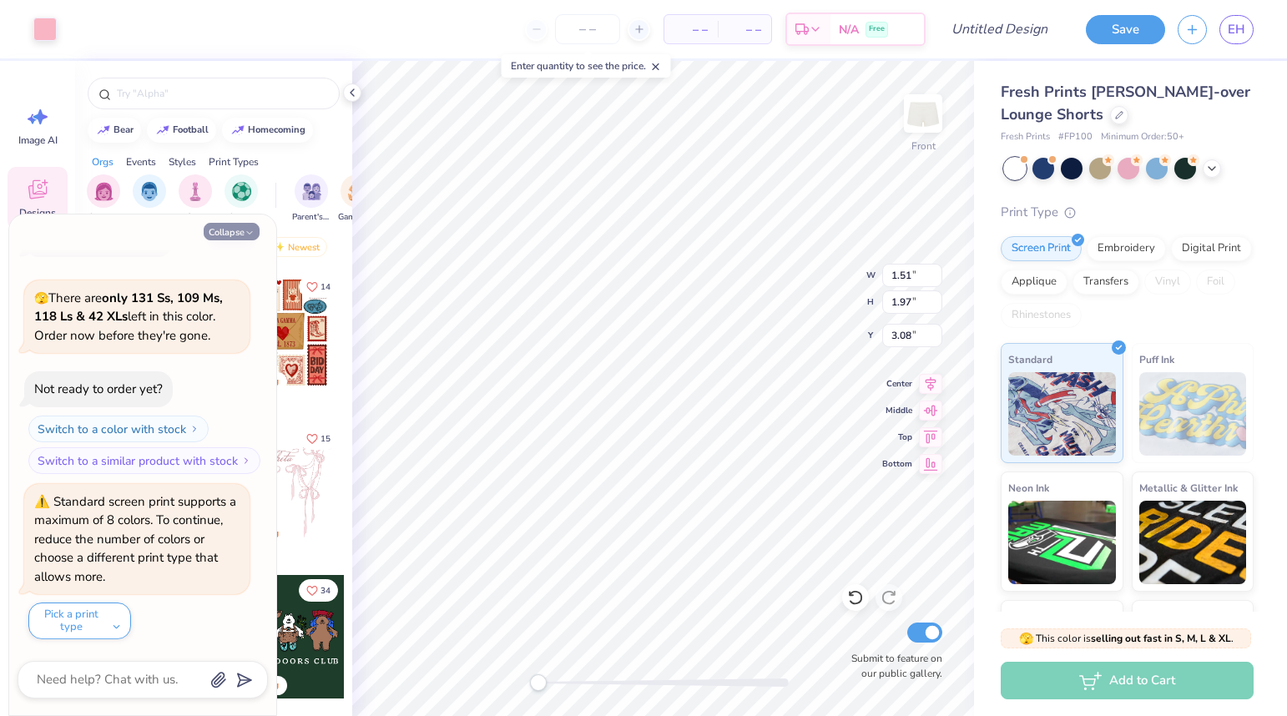
click at [230, 232] on button "Collapse" at bounding box center [232, 232] width 56 height 18
type textarea "x"
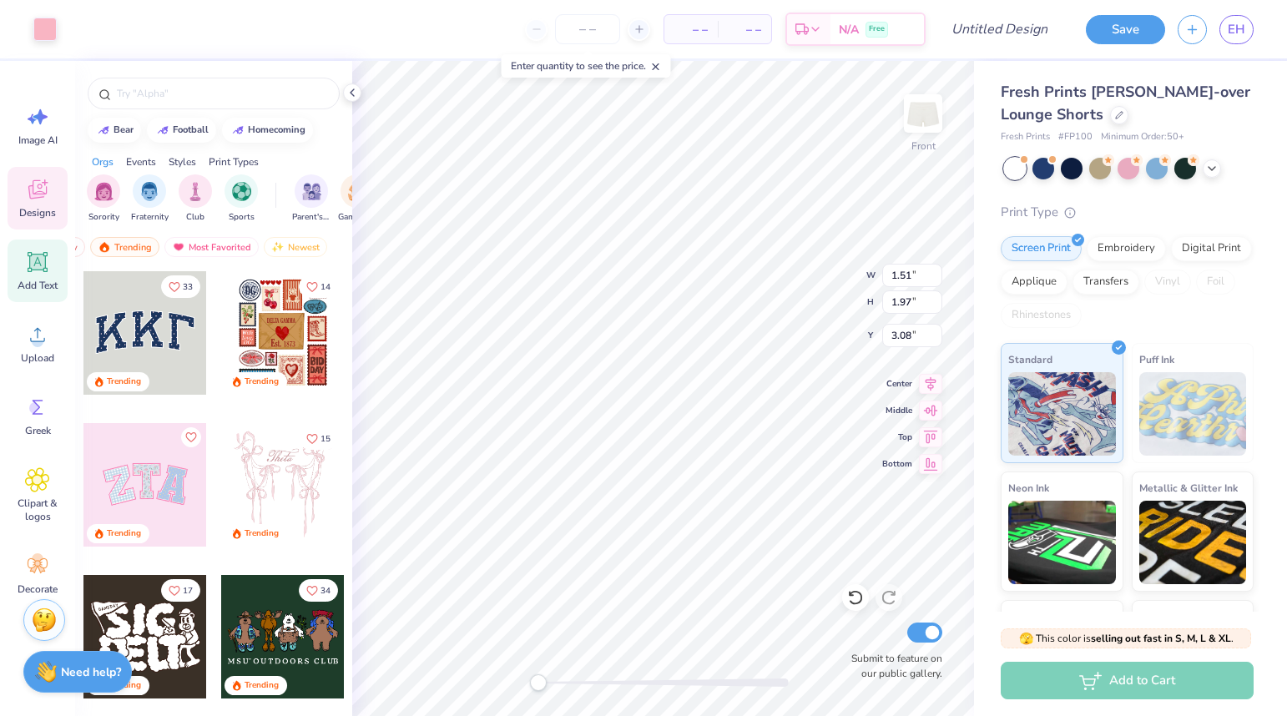
click at [41, 268] on icon at bounding box center [38, 263] width 16 height 16
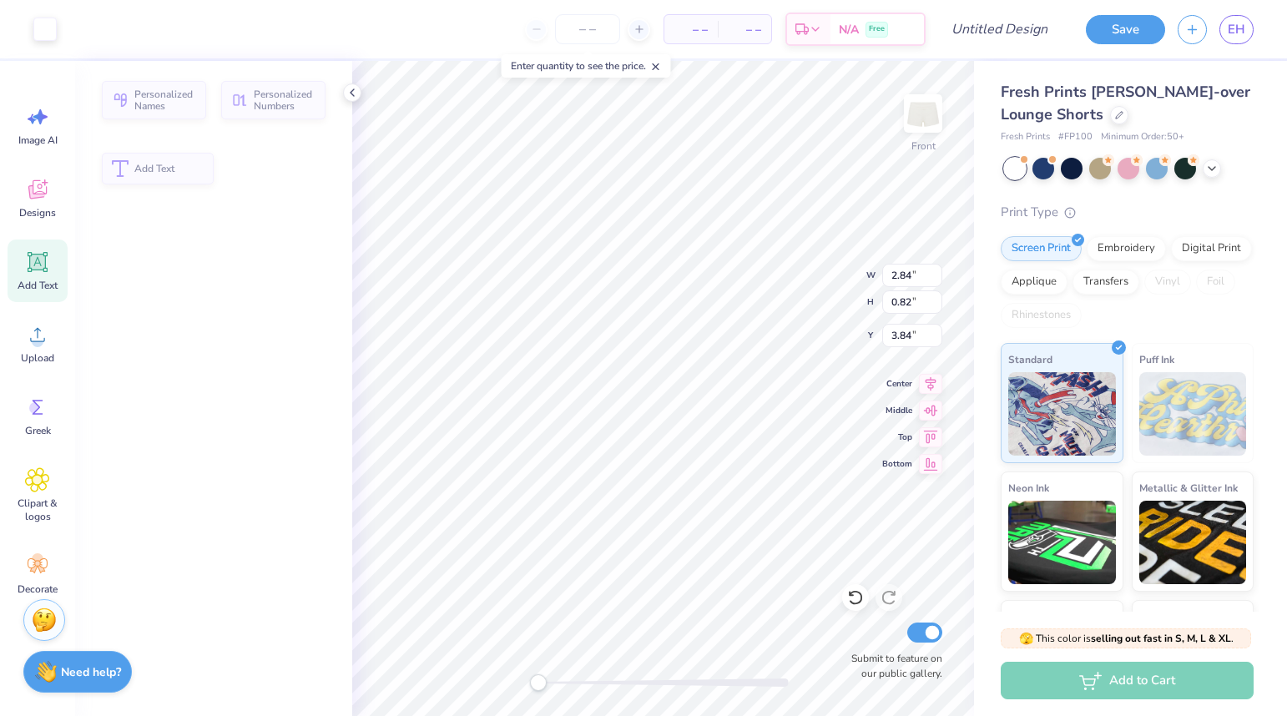
type input "2.84"
type input "0.82"
type input "3.84"
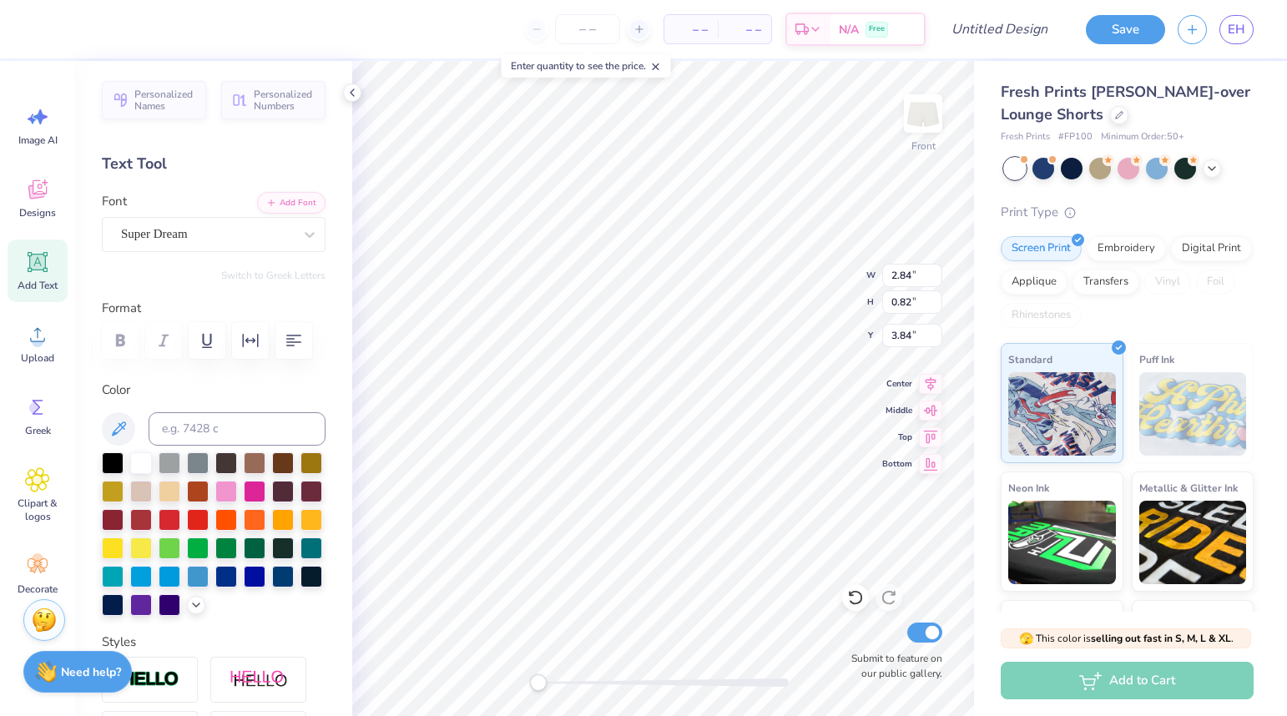
type textarea "EXT"
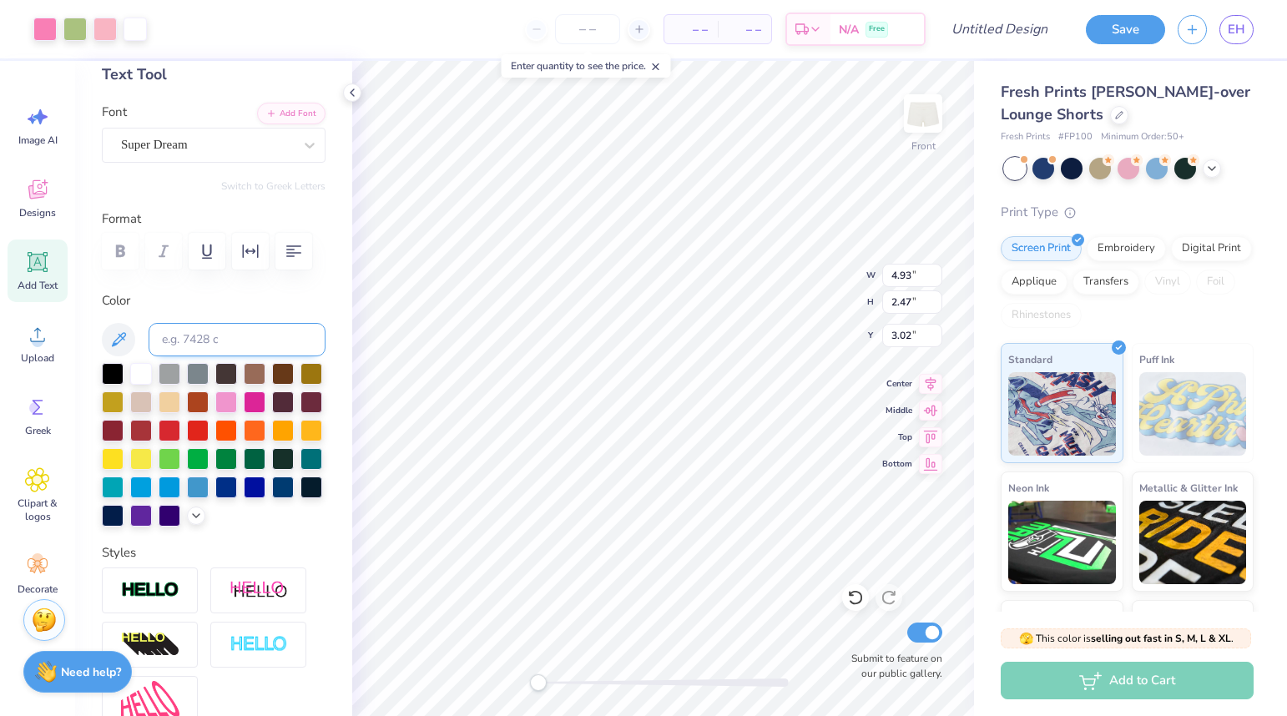
scroll to position [0, 0]
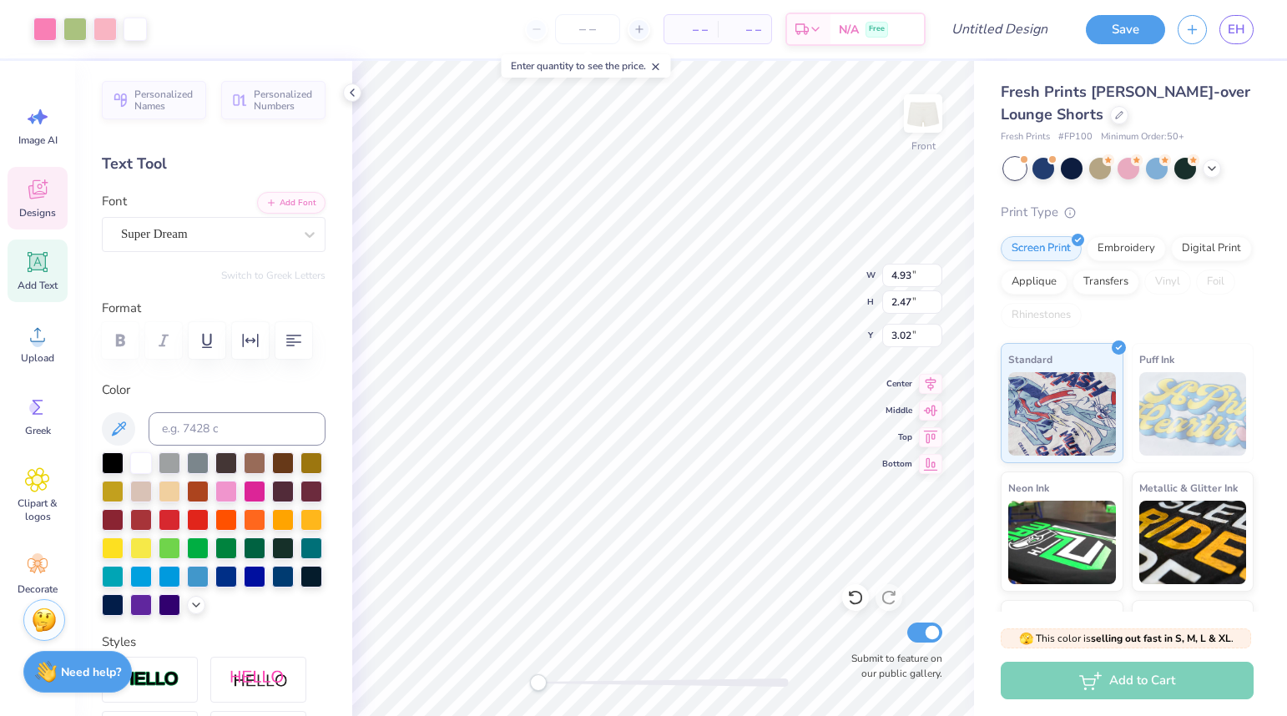
click at [45, 199] on icon at bounding box center [37, 189] width 25 height 25
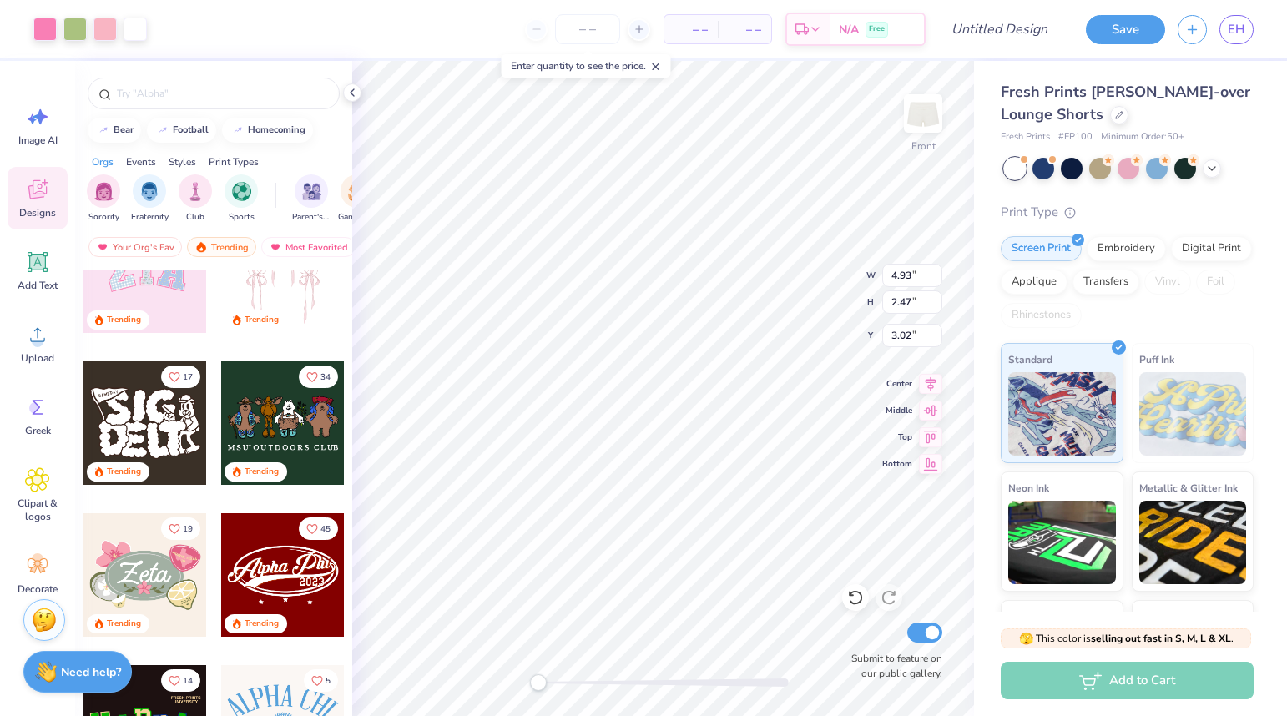
scroll to position [426, 0]
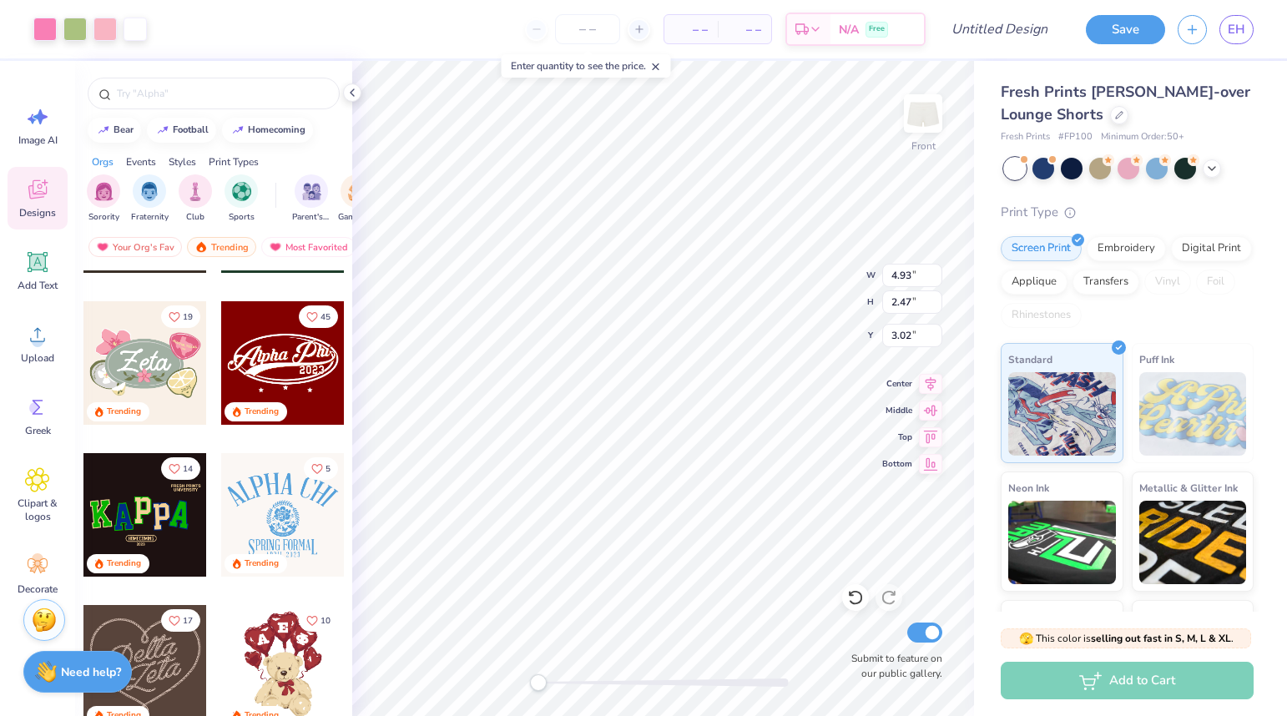
click at [170, 502] on div at bounding box center [145, 515] width 124 height 124
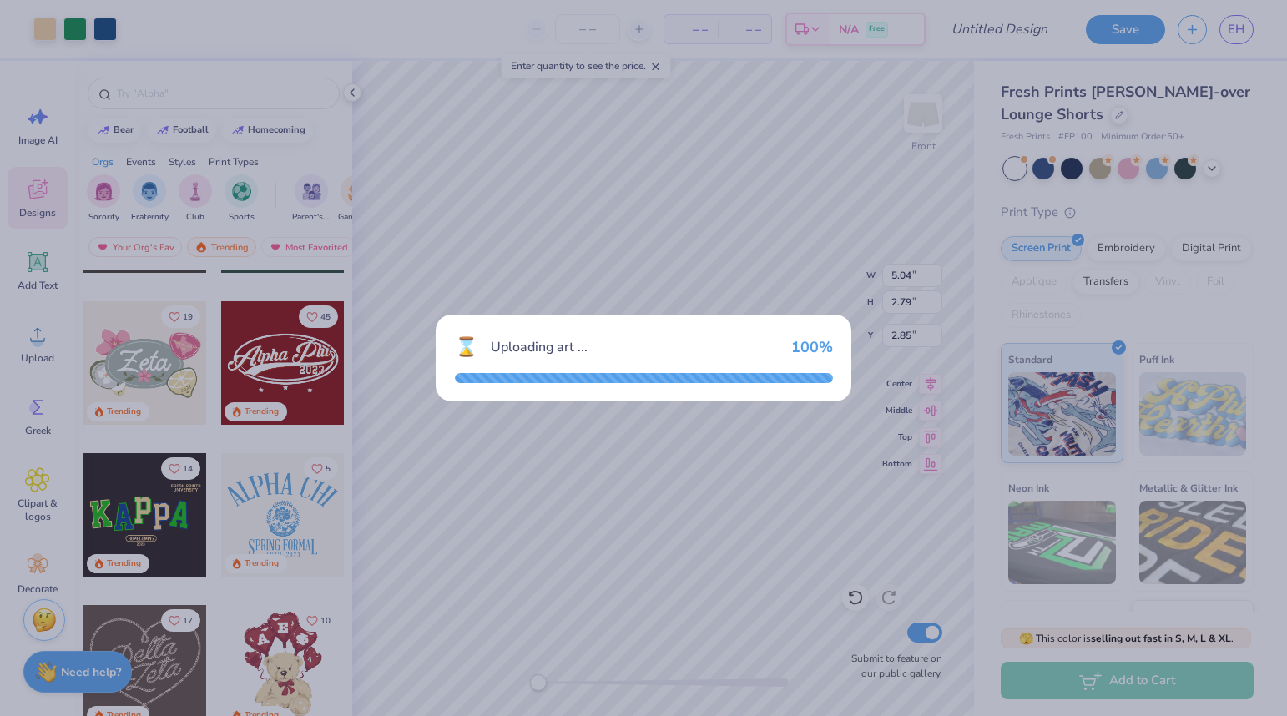
type input "5.04"
type input "2.79"
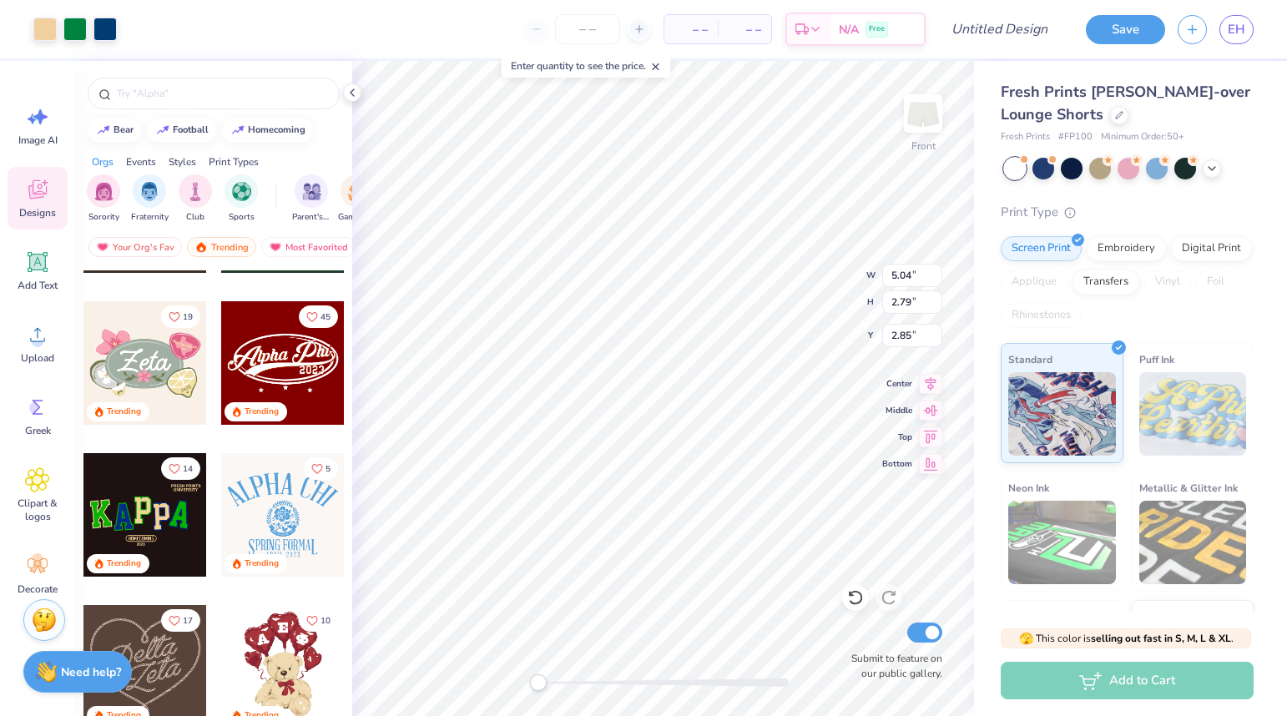
type input "3.05"
click at [892, 414] on div "Front W 5.04 5.04 " H 2.79 2.79 " Y 3.05 3.05 " Center Middle Top Bottom Submit…" at bounding box center [663, 388] width 622 height 655
click at [40, 279] on span "Add Text" at bounding box center [38, 285] width 40 height 13
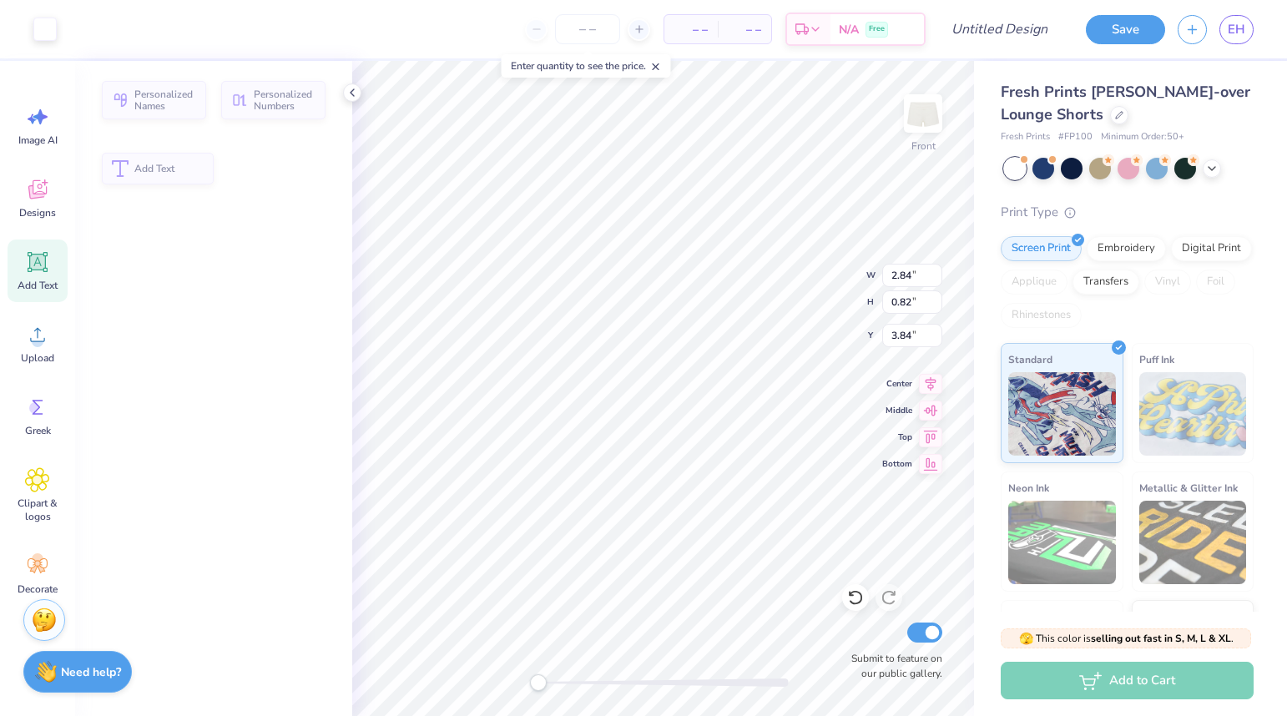
type input "2.84"
type input "0.82"
type input "3.84"
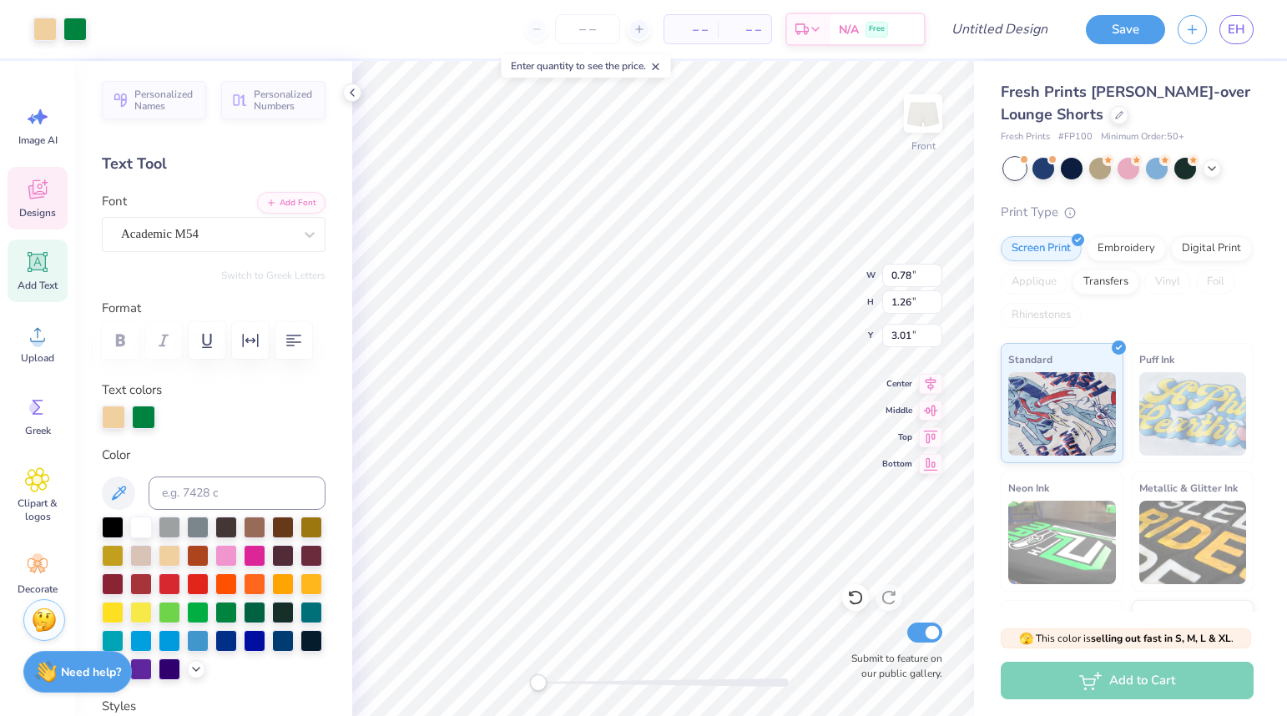
type input "0.78"
type input "1.26"
type input "3.01"
drag, startPoint x: 39, startPoint y: 275, endPoint x: 15, endPoint y: 279, distance: 24.4
click at [39, 275] on div "Add Text" at bounding box center [38, 271] width 60 height 63
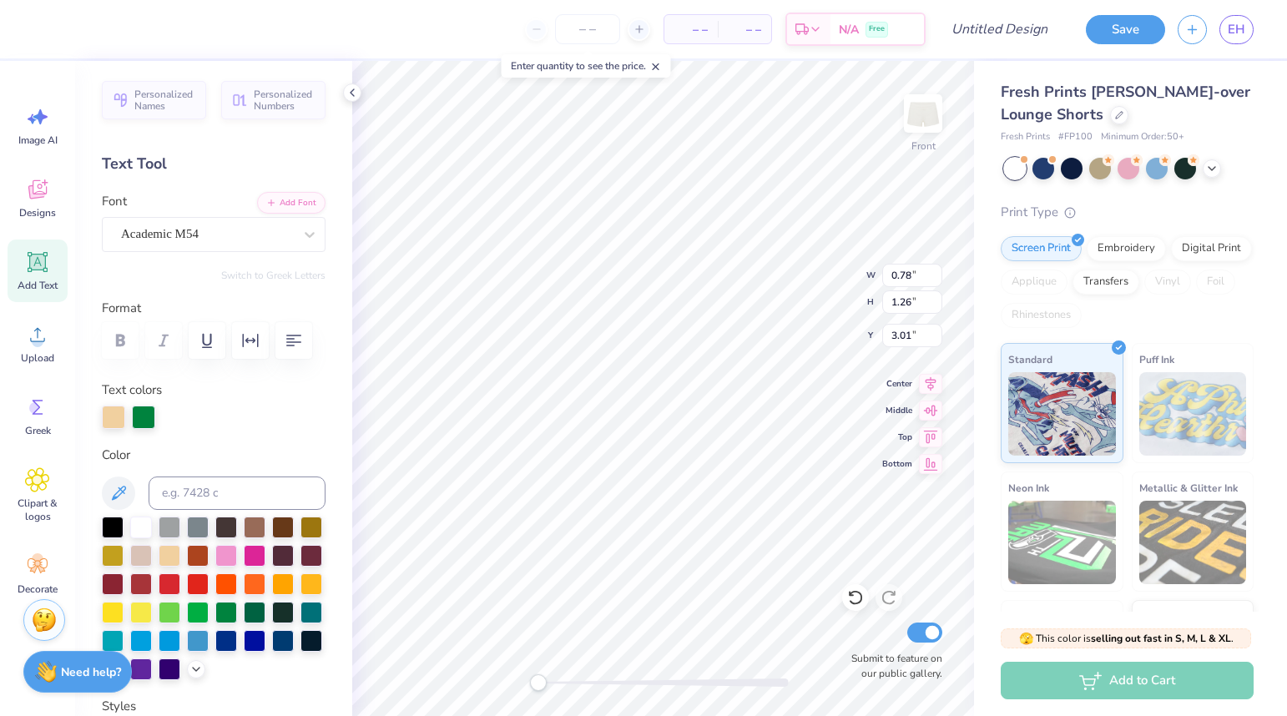
click at [15, 279] on div "Add Text" at bounding box center [38, 271] width 60 height 63
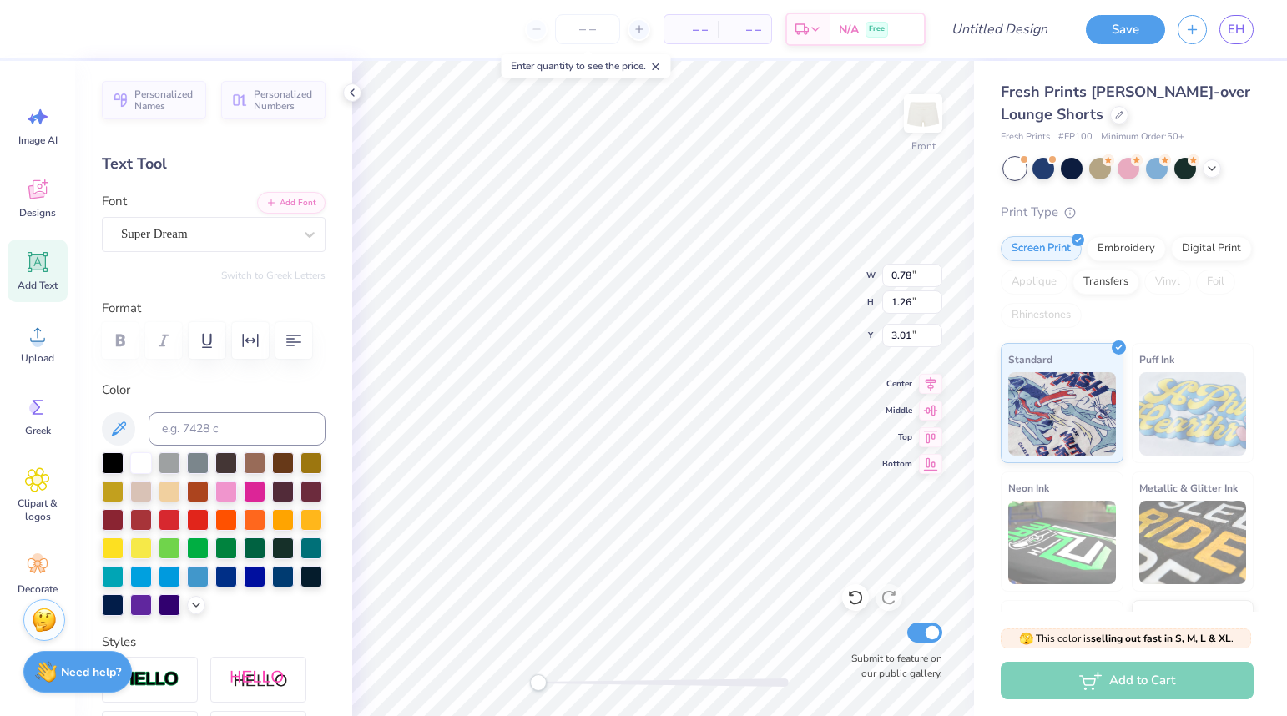
type input "2.84"
type input "0.82"
type input "3.84"
type textarea "A"
type input "0.71"
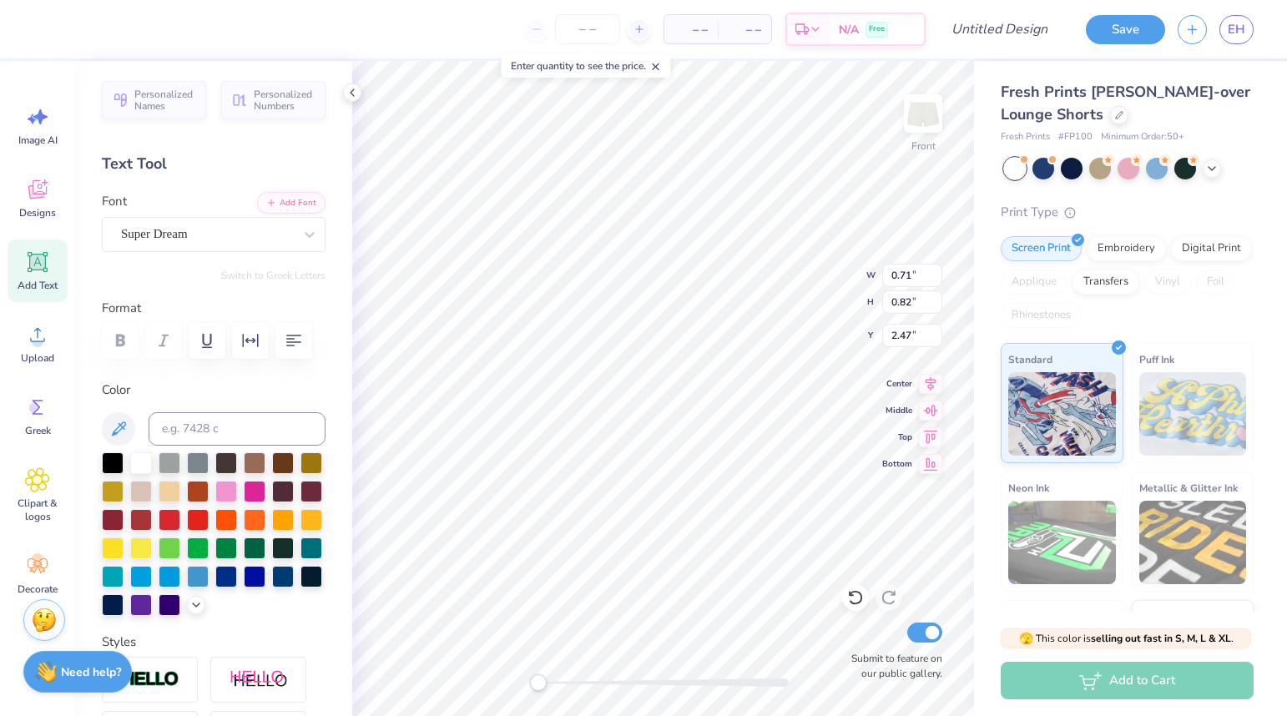
scroll to position [0, 0]
type textarea "A"
type textarea "S"
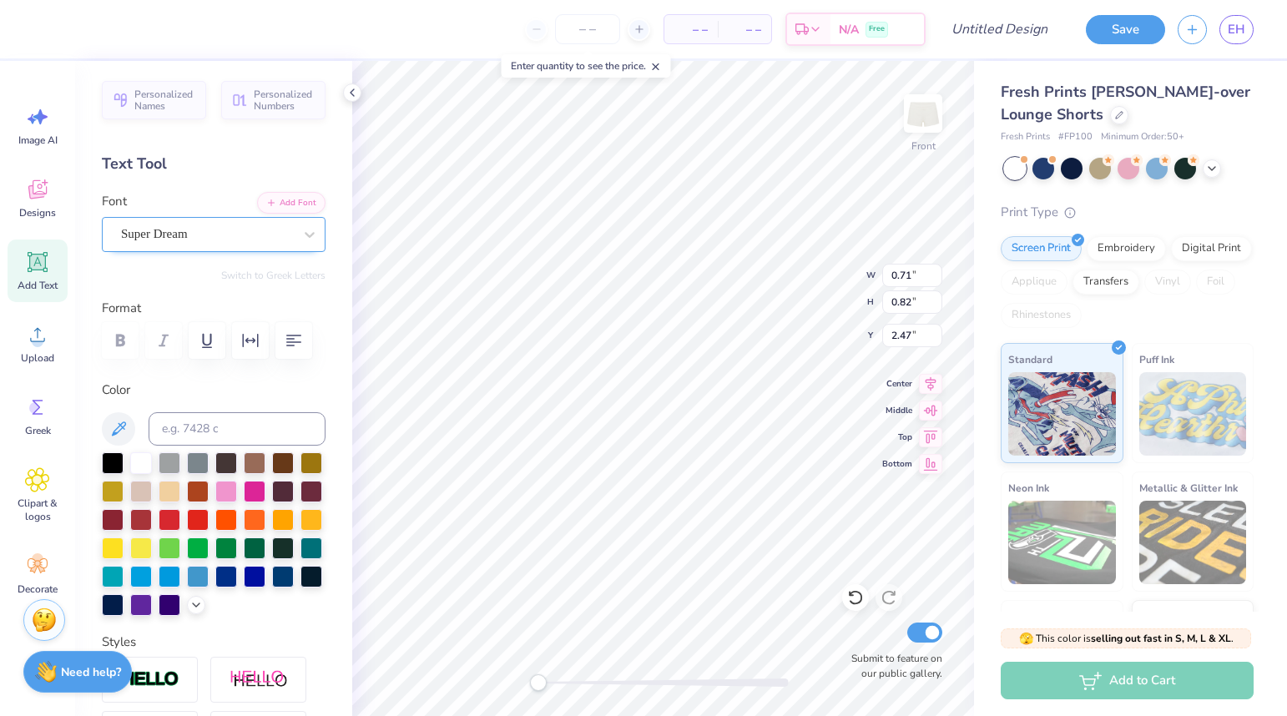
type textarea "SOCAL"
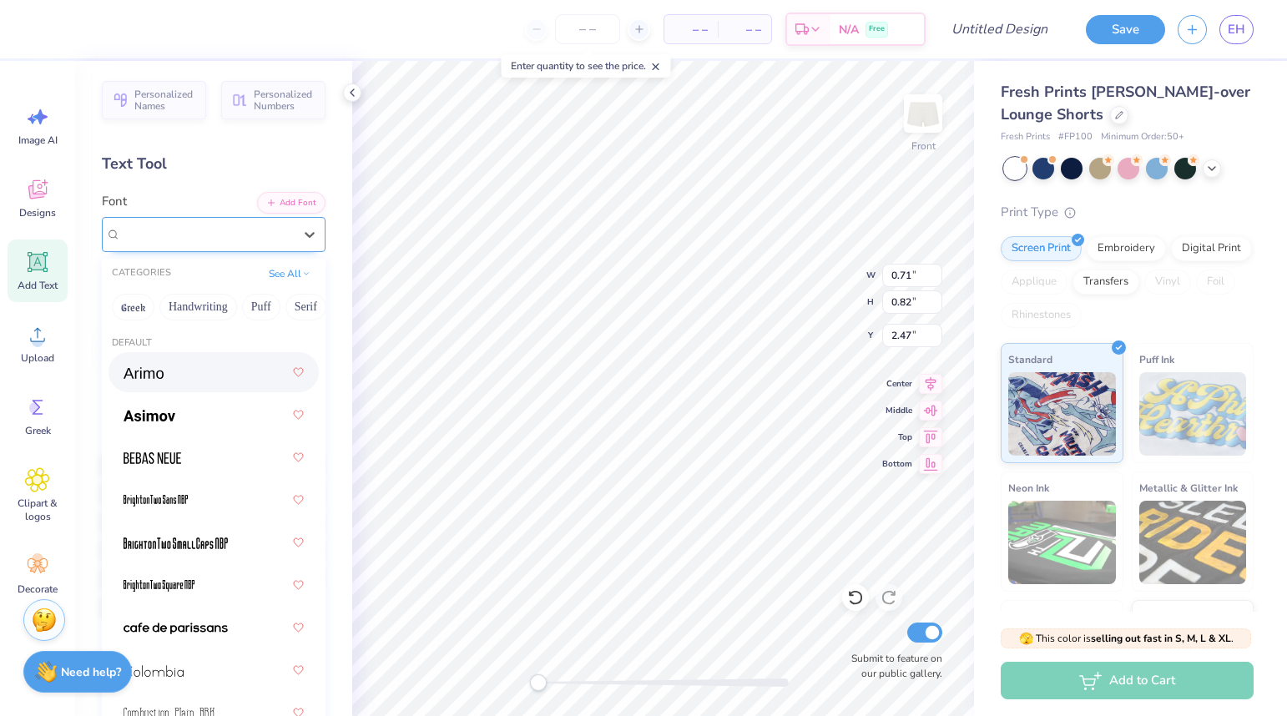
click at [205, 236] on div "Super Dream" at bounding box center [206, 234] width 175 height 26
click at [285, 270] on button "See All" at bounding box center [290, 272] width 52 height 17
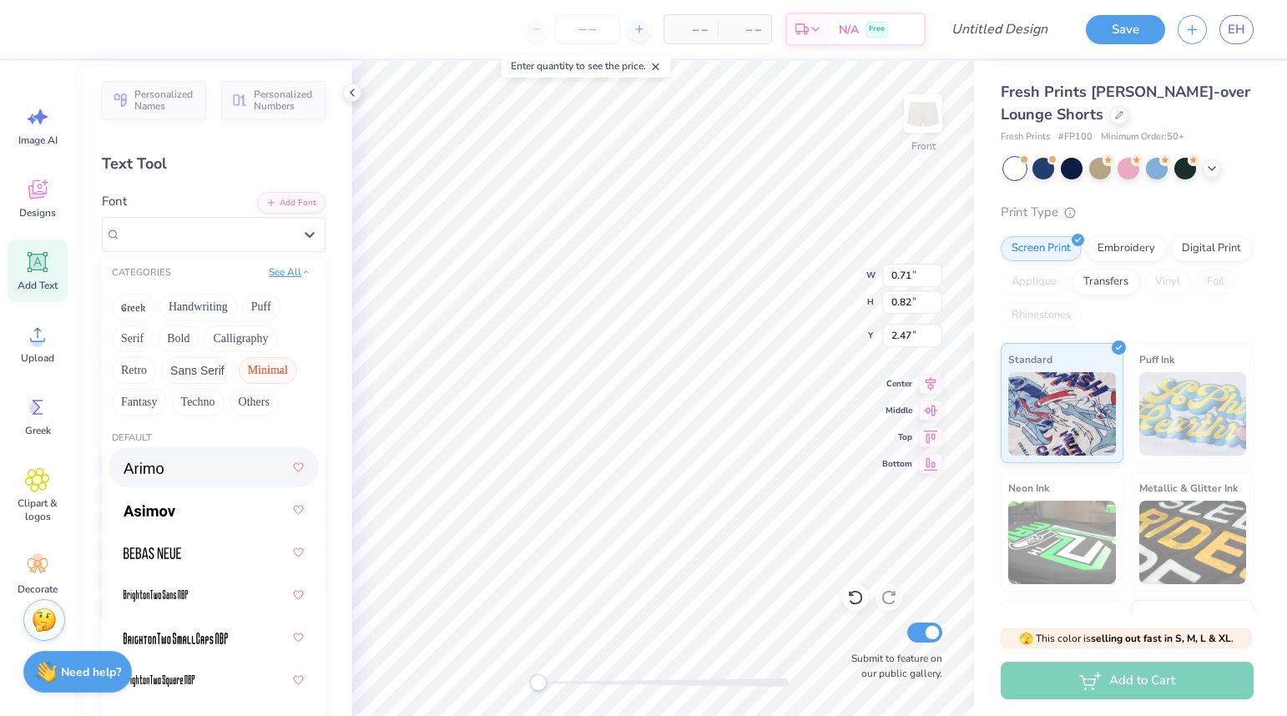
click at [285, 270] on button "See All" at bounding box center [290, 272] width 52 height 17
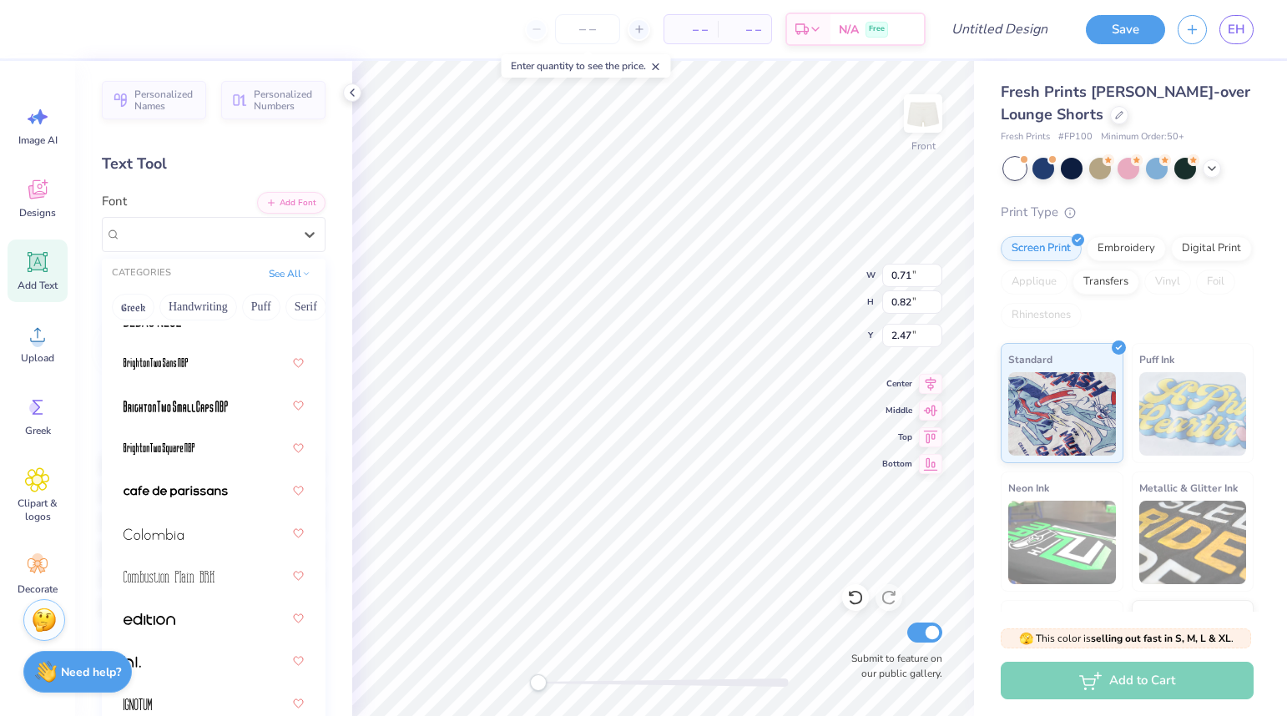
scroll to position [0, 0]
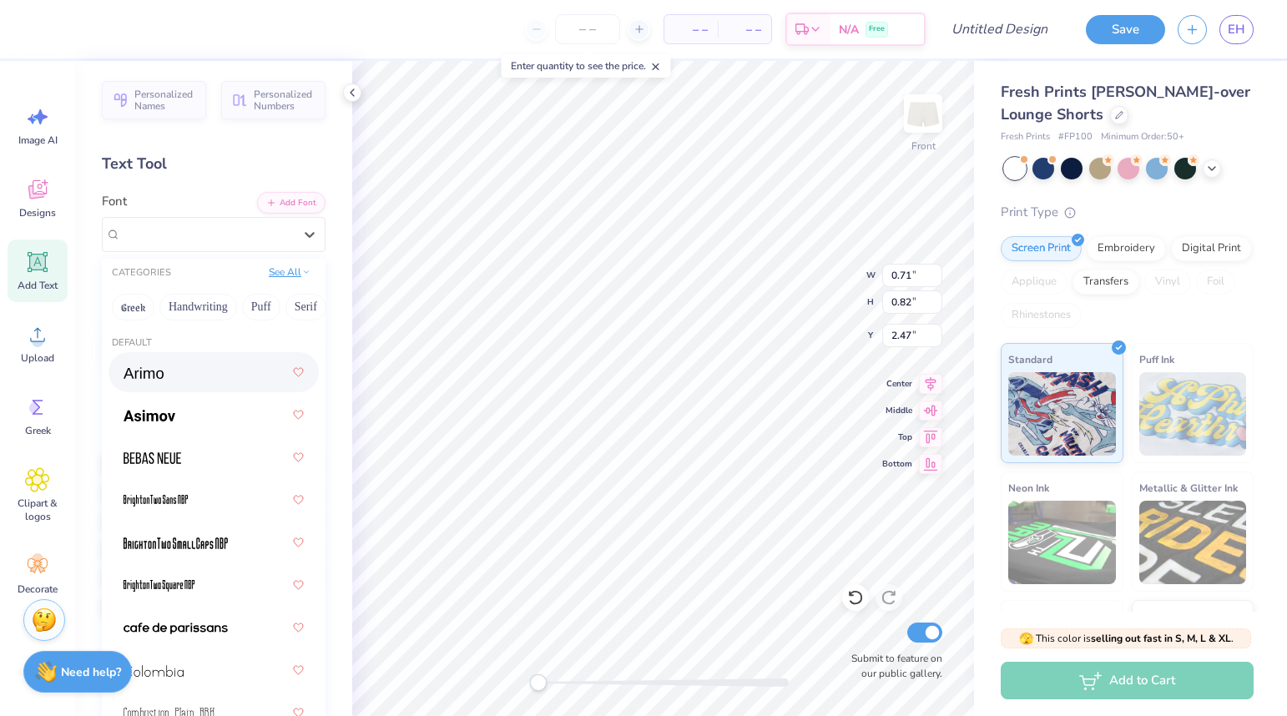
click at [300, 276] on button "See All" at bounding box center [290, 272] width 52 height 17
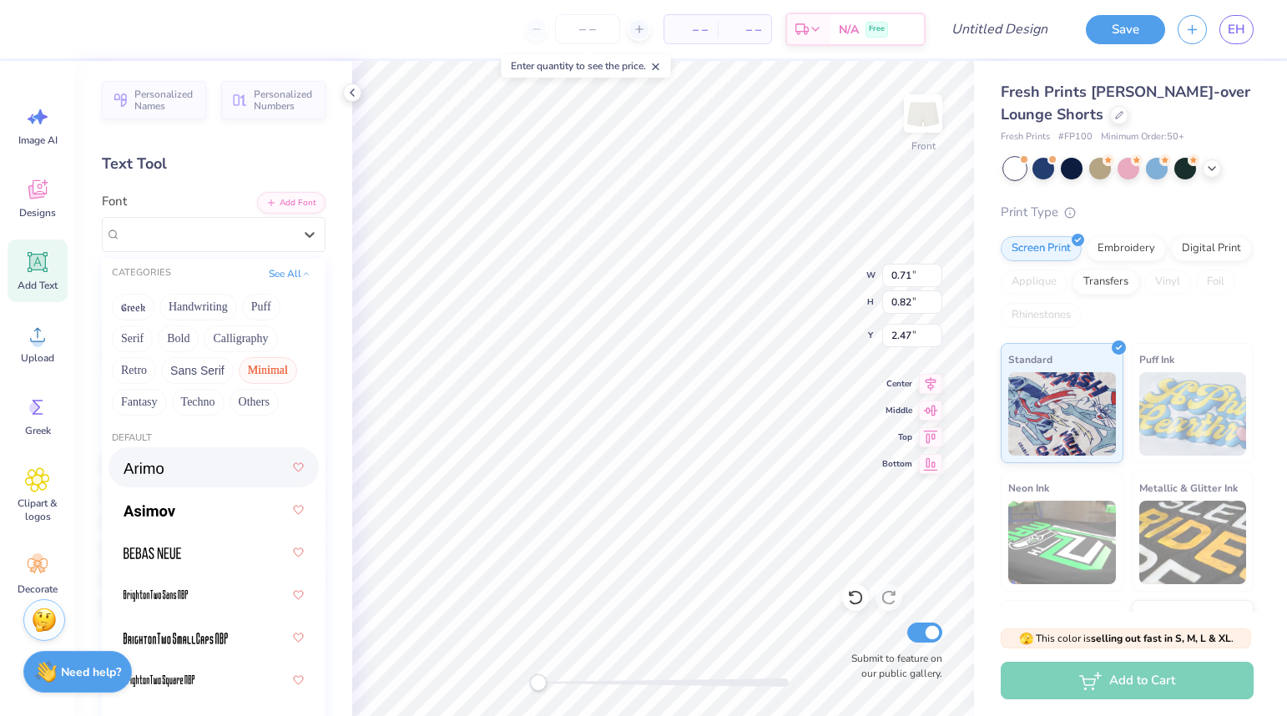
click at [265, 369] on button "Minimal" at bounding box center [268, 370] width 58 height 27
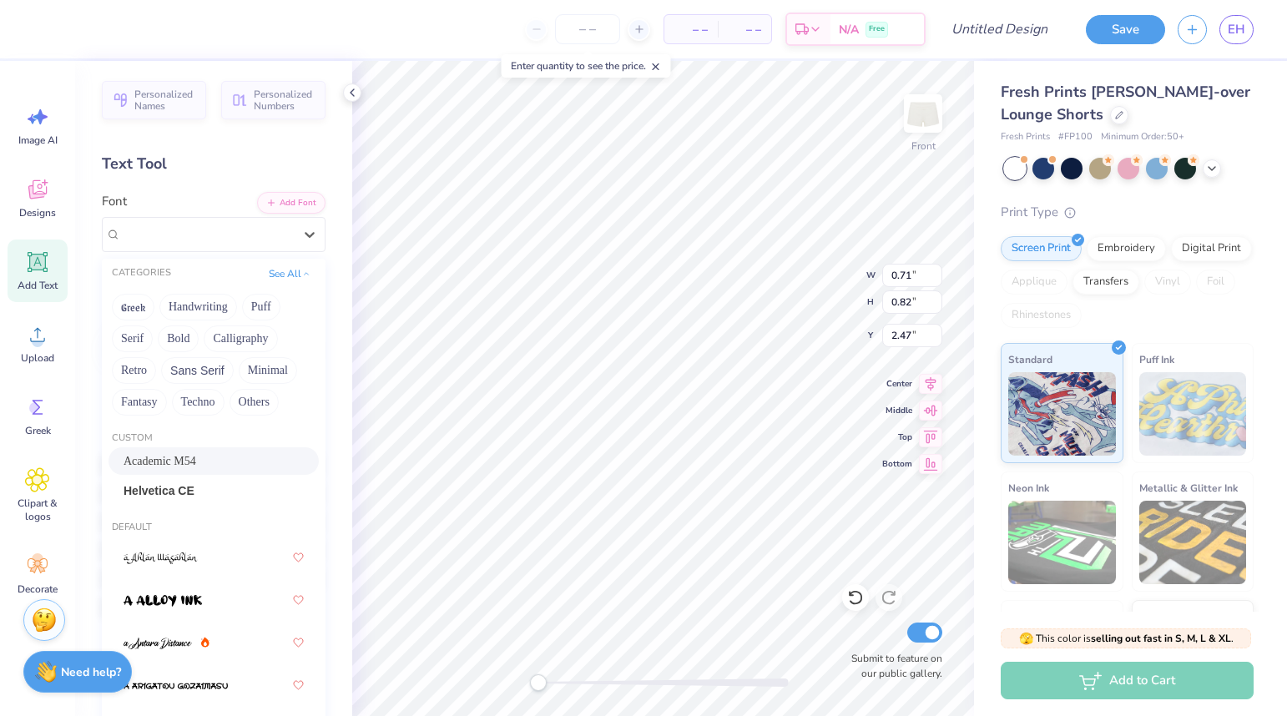
click at [197, 463] on div "Academic M54" at bounding box center [214, 461] width 180 height 18
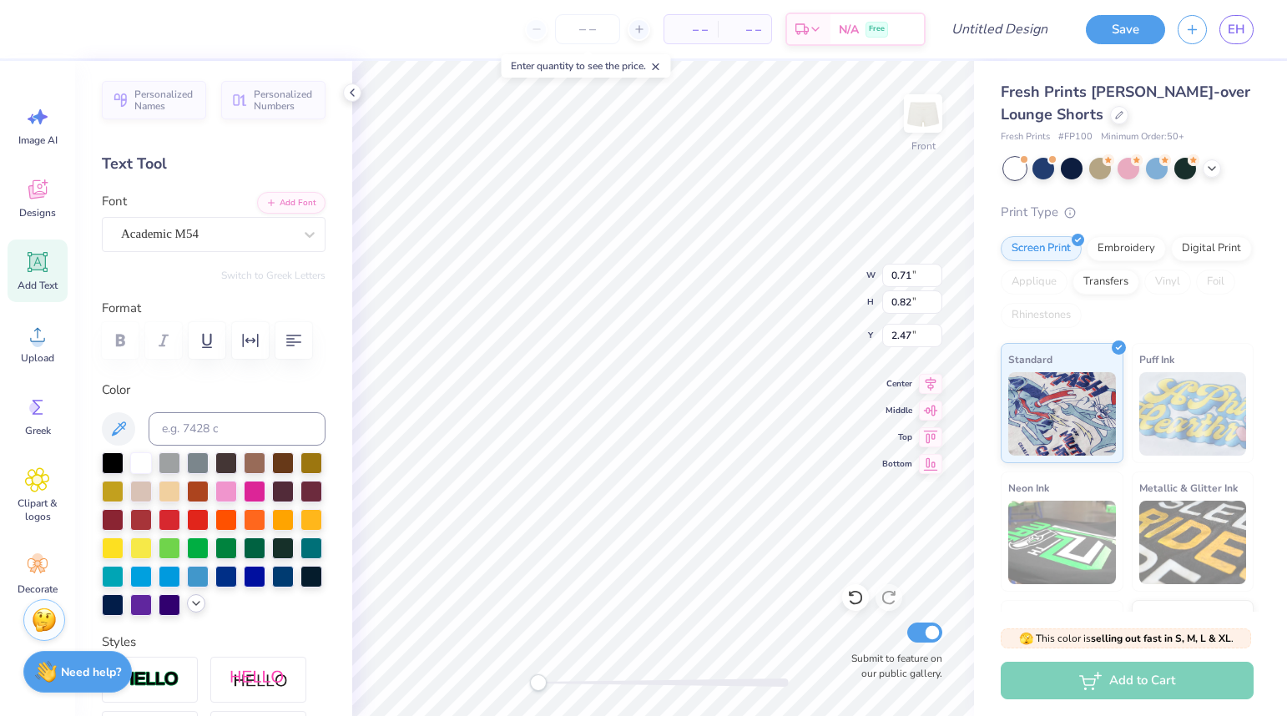
click at [194, 601] on icon at bounding box center [195, 603] width 13 height 13
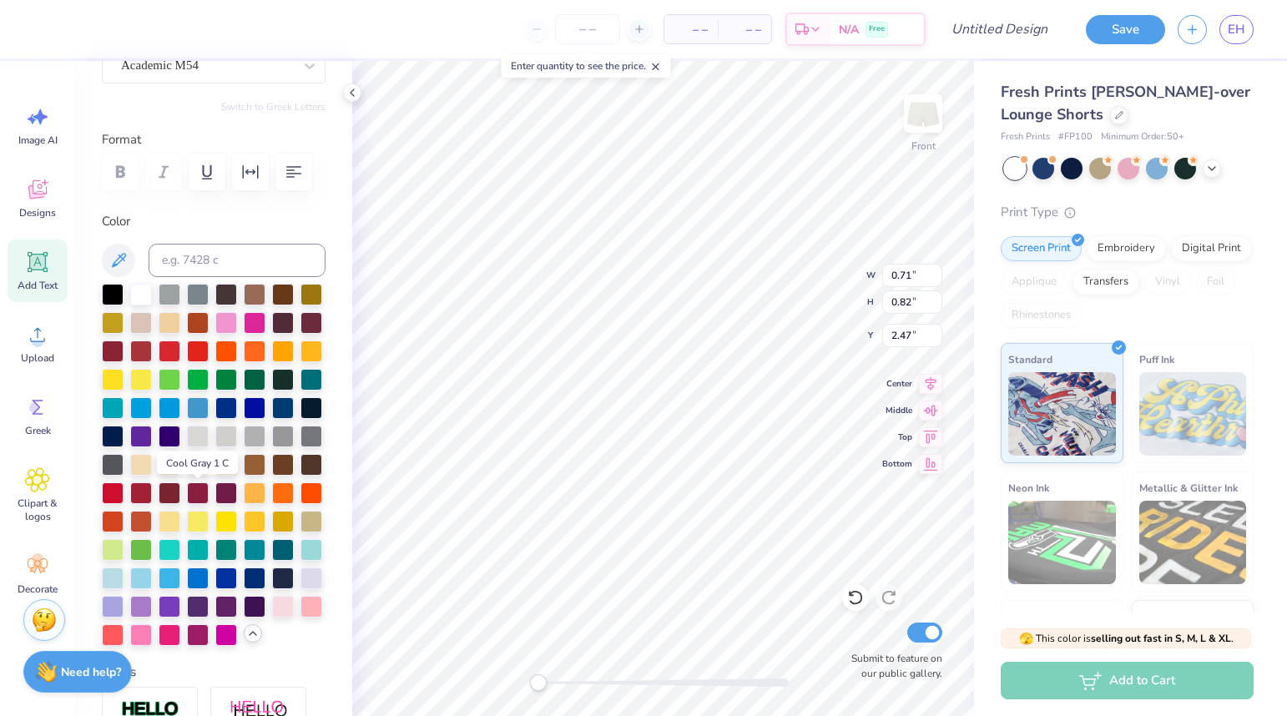
scroll to position [171, 0]
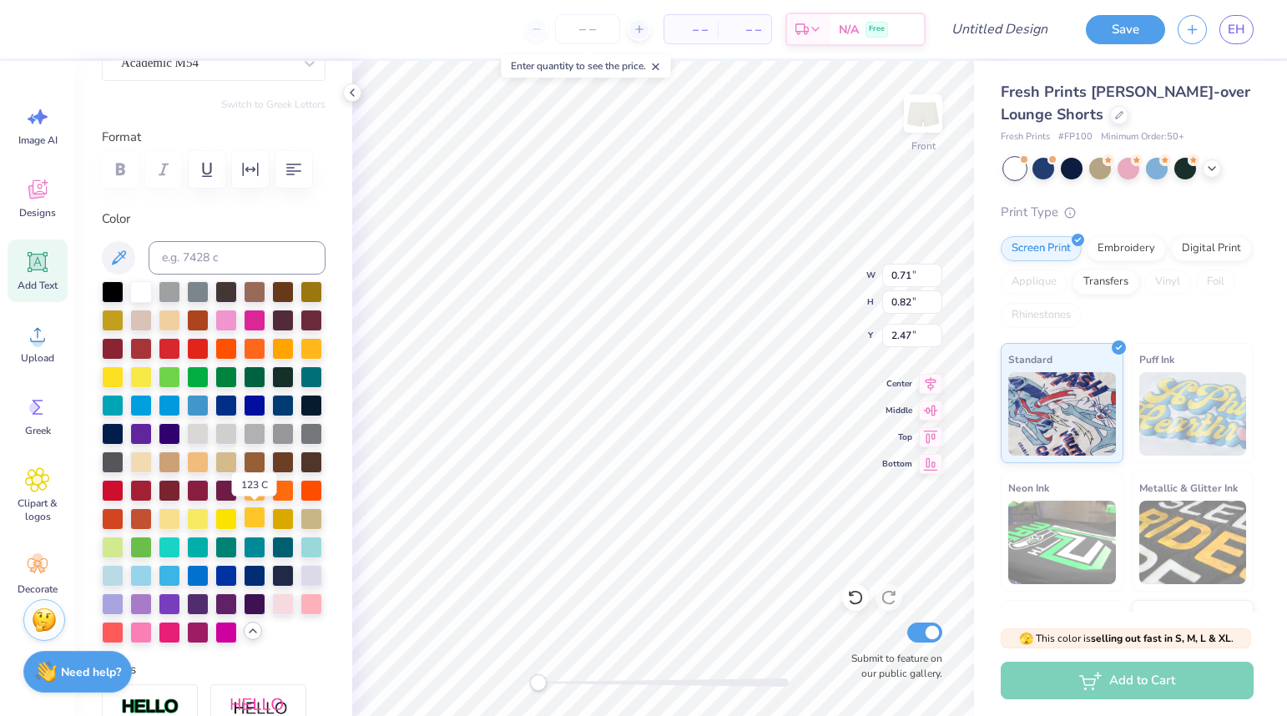
click at [247, 516] on div at bounding box center [255, 518] width 22 height 22
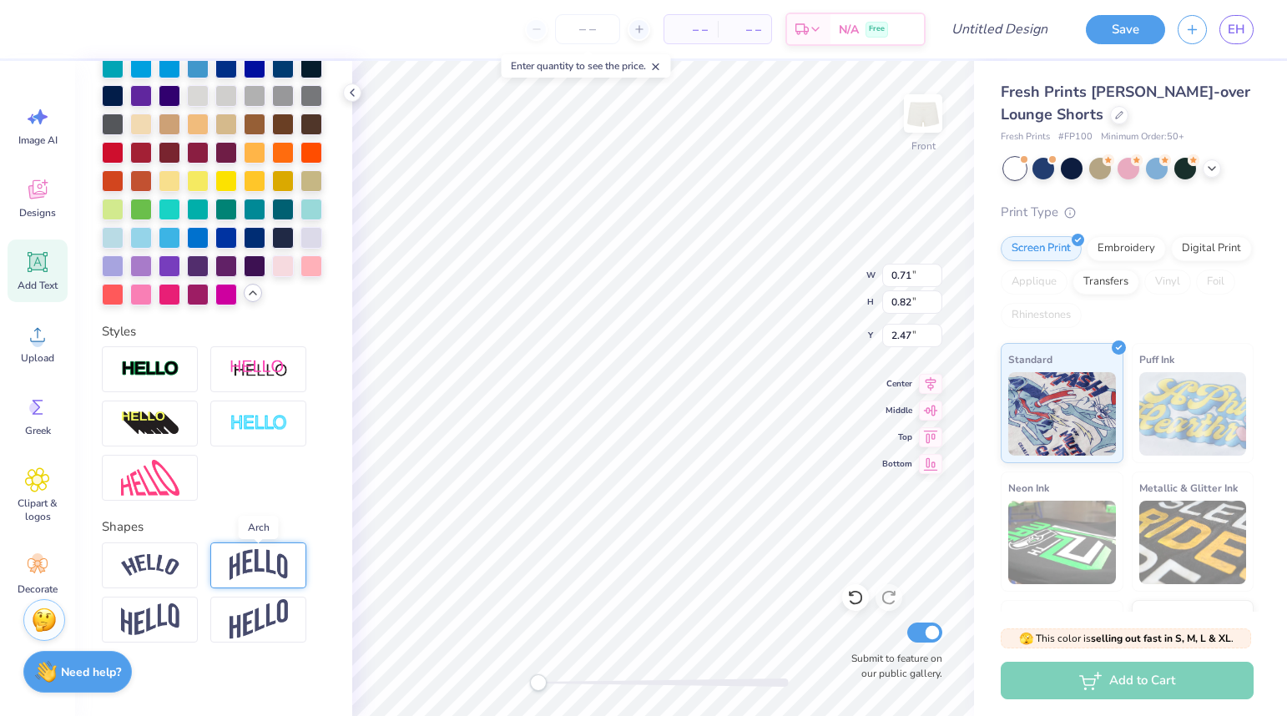
scroll to position [508, 0]
click at [255, 566] on img at bounding box center [259, 566] width 58 height 32
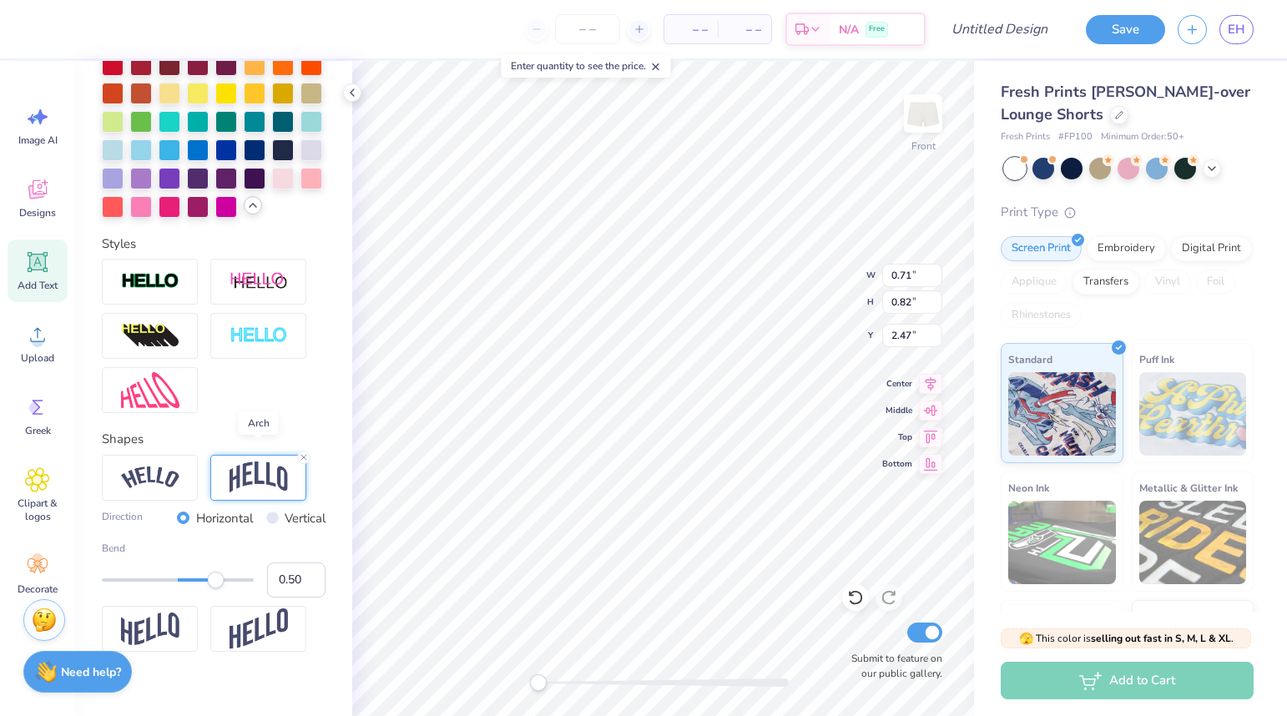
scroll to position [616, 0]
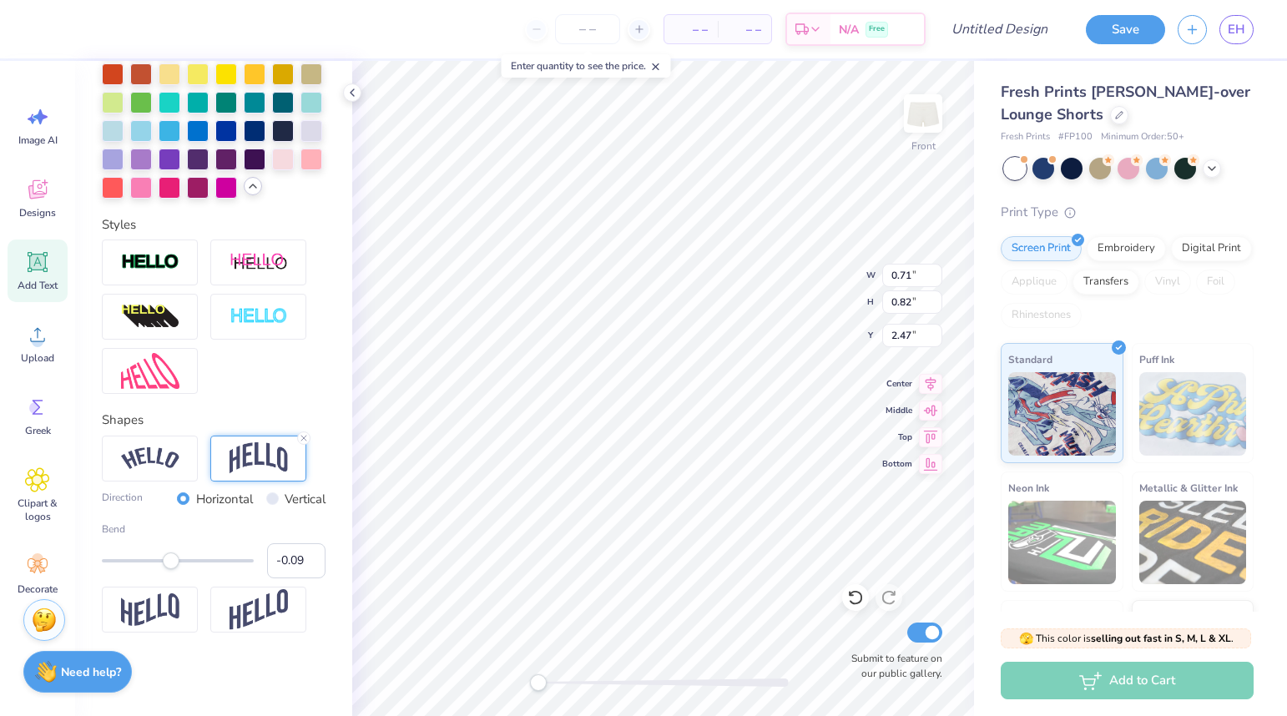
type input "-0.10"
drag, startPoint x: 214, startPoint y: 563, endPoint x: 172, endPoint y: 563, distance: 42.6
click at [172, 563] on div "Accessibility label" at bounding box center [171, 561] width 17 height 17
type input "0.09"
drag, startPoint x: 172, startPoint y: 563, endPoint x: 184, endPoint y: 562, distance: 12.5
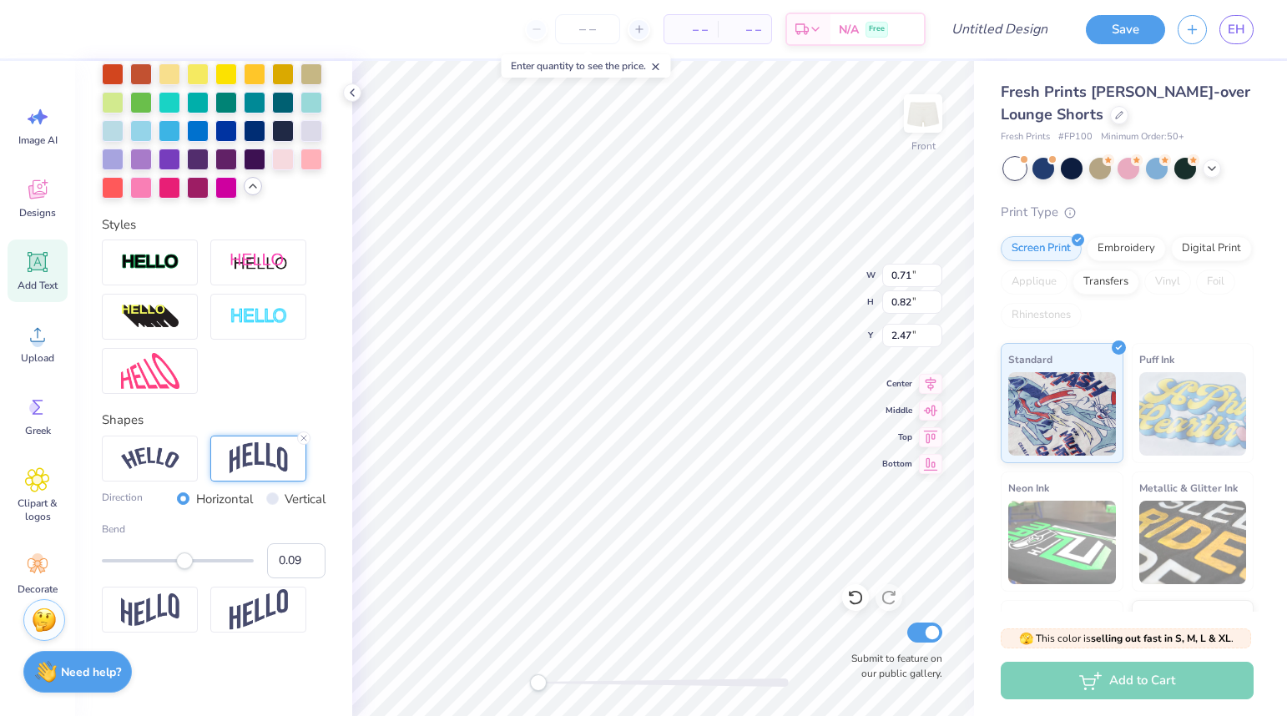
click at [184, 562] on div "Accessibility label" at bounding box center [184, 561] width 17 height 17
type input "-0.09"
drag, startPoint x: 190, startPoint y: 558, endPoint x: 171, endPoint y: 558, distance: 19.2
click at [171, 558] on div "Accessibility label" at bounding box center [170, 561] width 17 height 17
type input "-0.16"
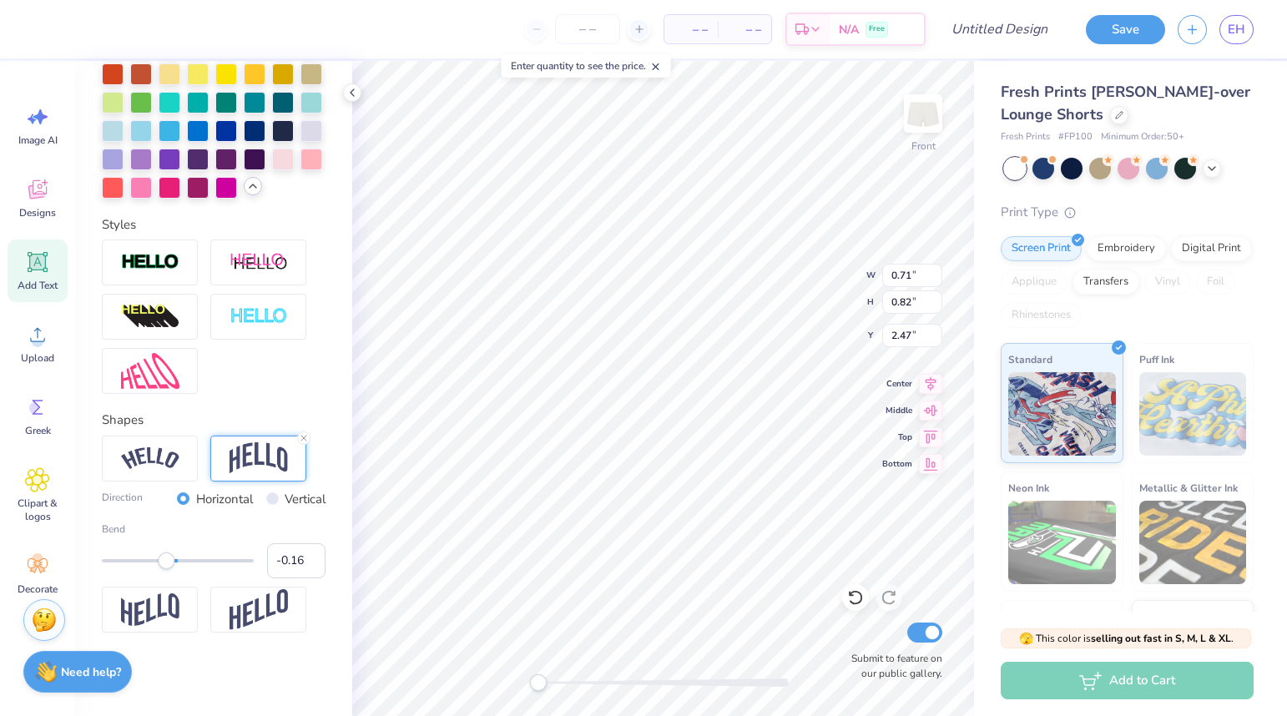
click at [165, 565] on div "Accessibility label" at bounding box center [166, 561] width 17 height 17
click at [165, 565] on div "Accessibility label" at bounding box center [165, 561] width 17 height 17
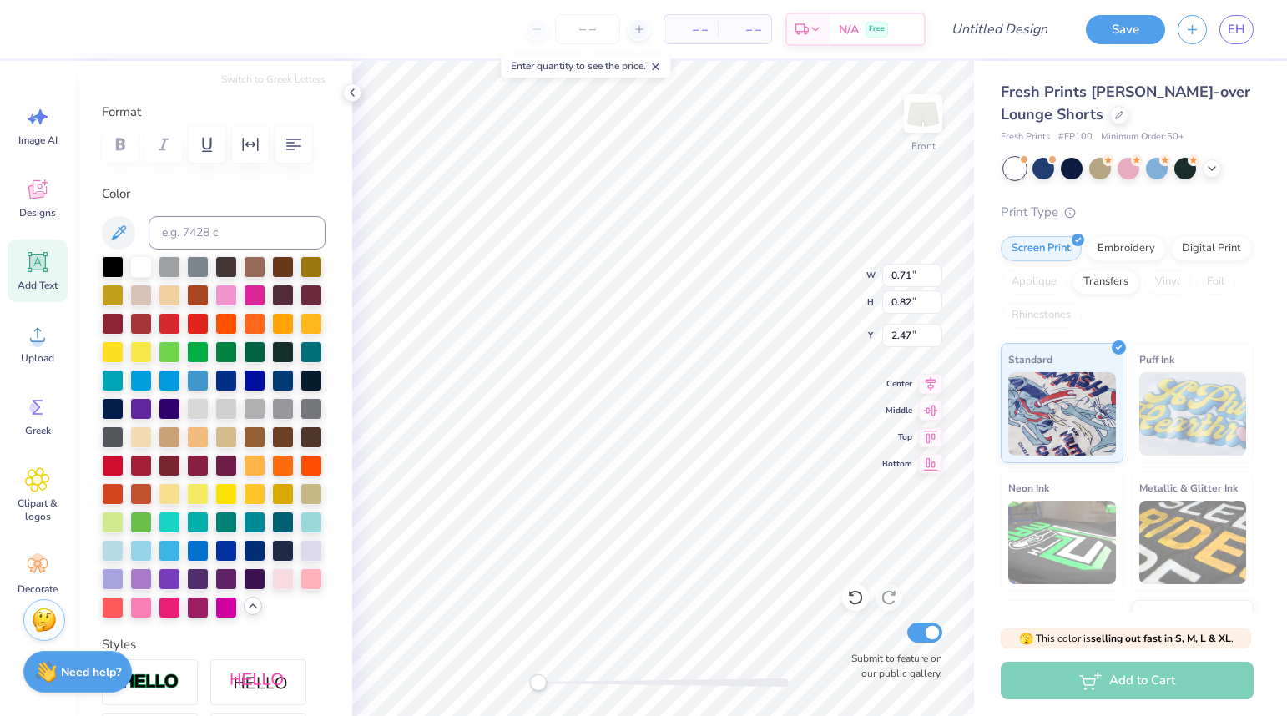
scroll to position [0, 0]
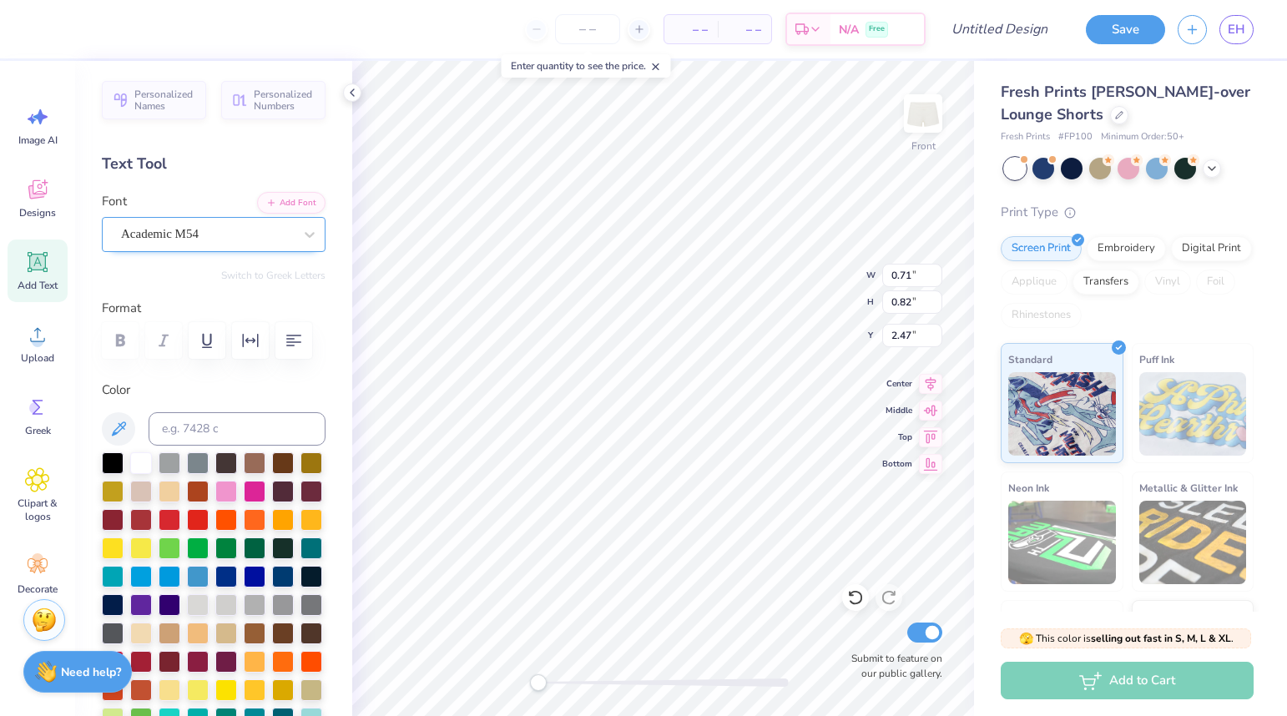
click at [219, 238] on div "Academic M54" at bounding box center [206, 234] width 175 height 26
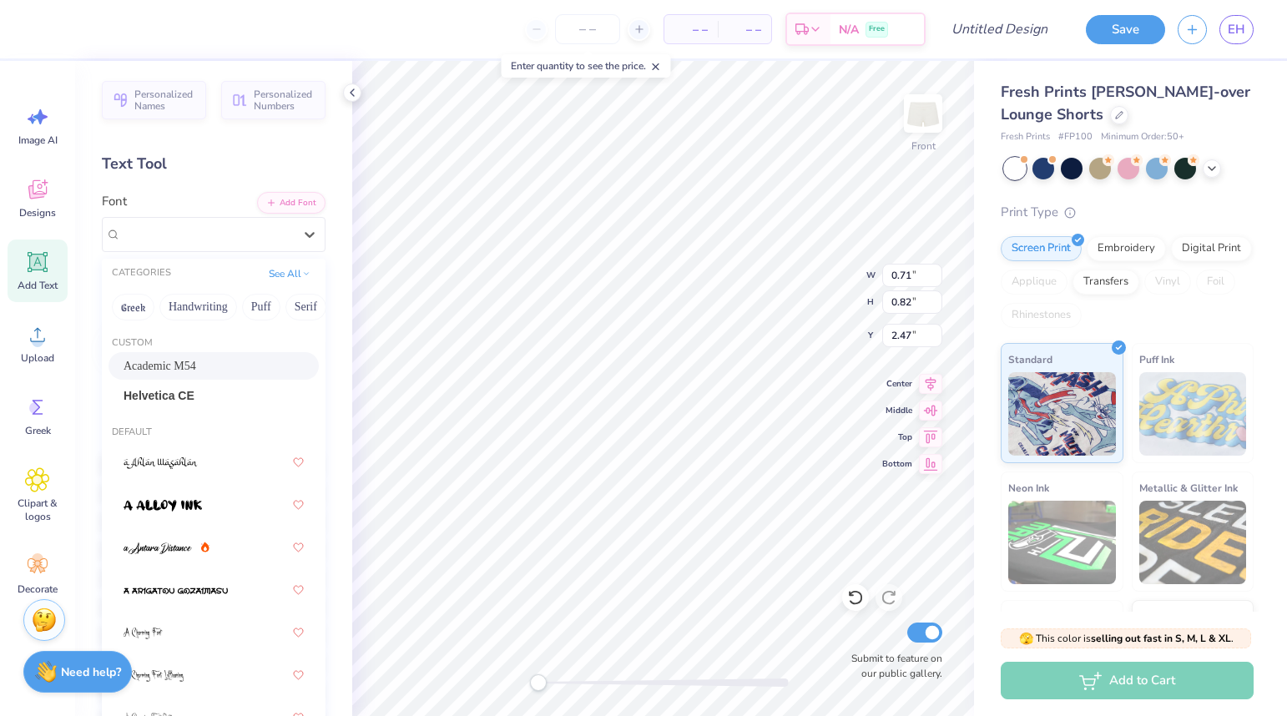
click at [219, 365] on div "Academic M54" at bounding box center [214, 366] width 180 height 18
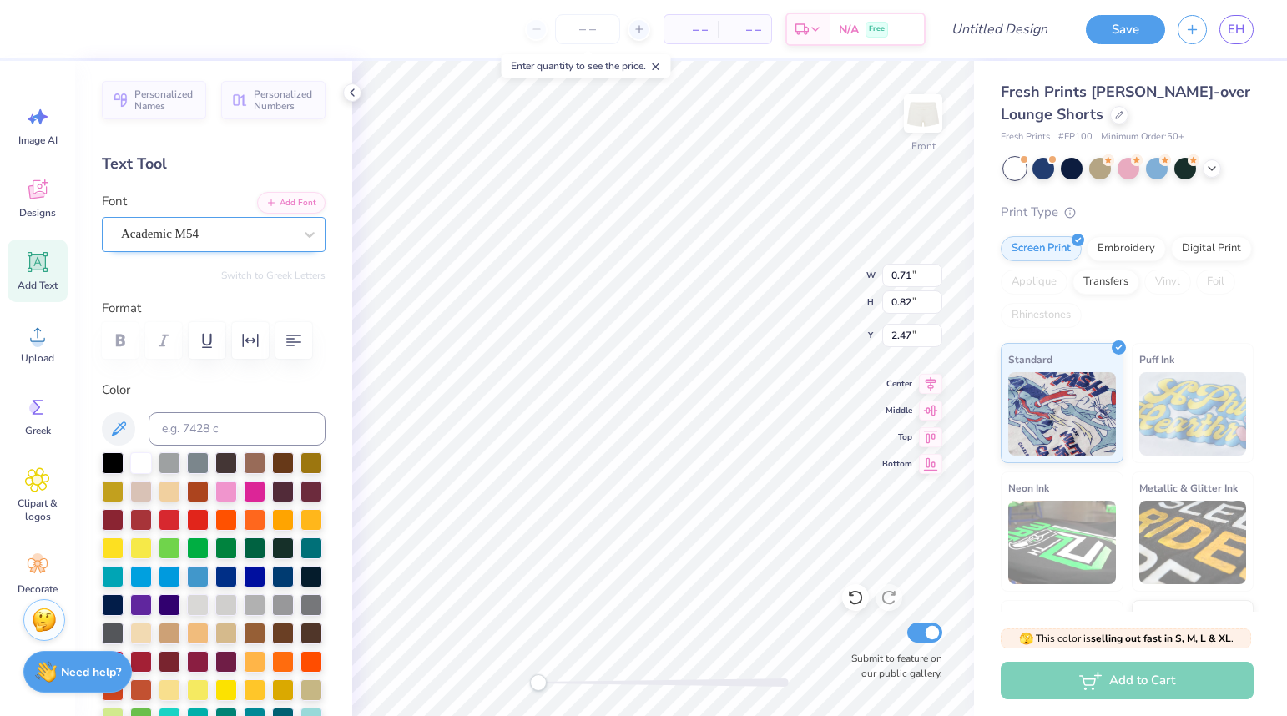
click at [277, 235] on div "Academic M54" at bounding box center [206, 234] width 175 height 26
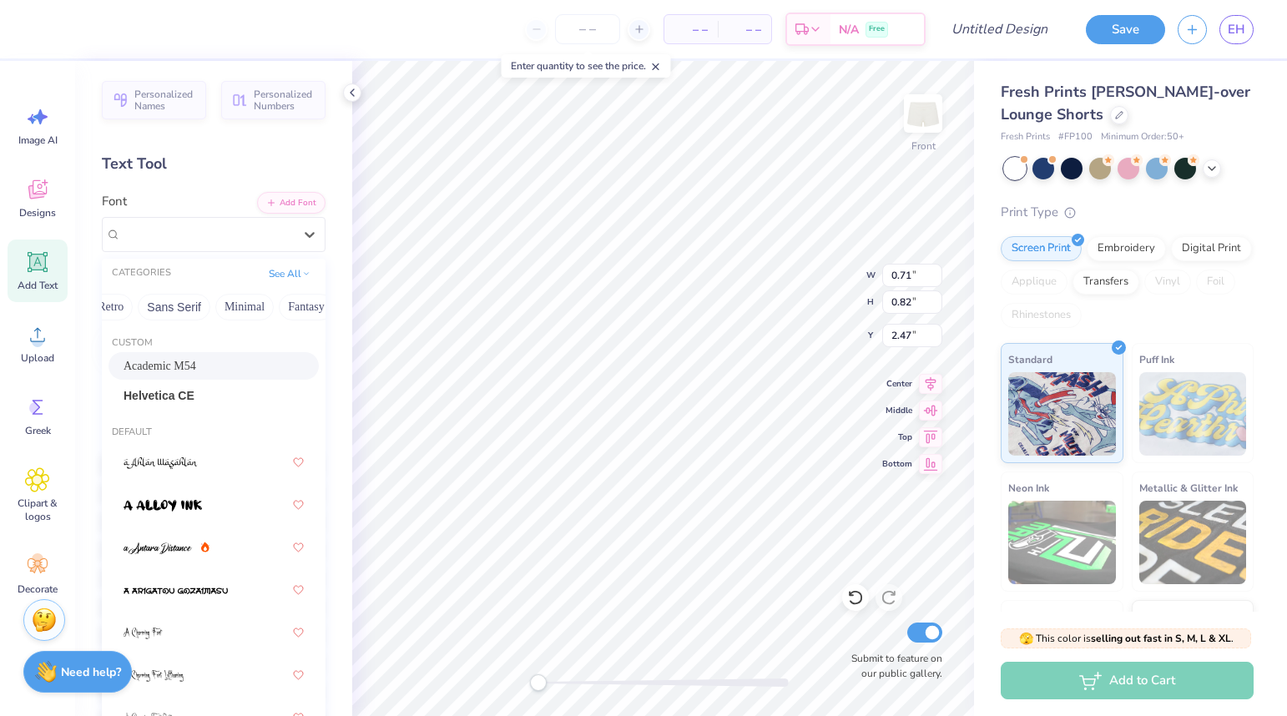
scroll to position [0, 338]
click at [301, 239] on icon at bounding box center [309, 234] width 17 height 17
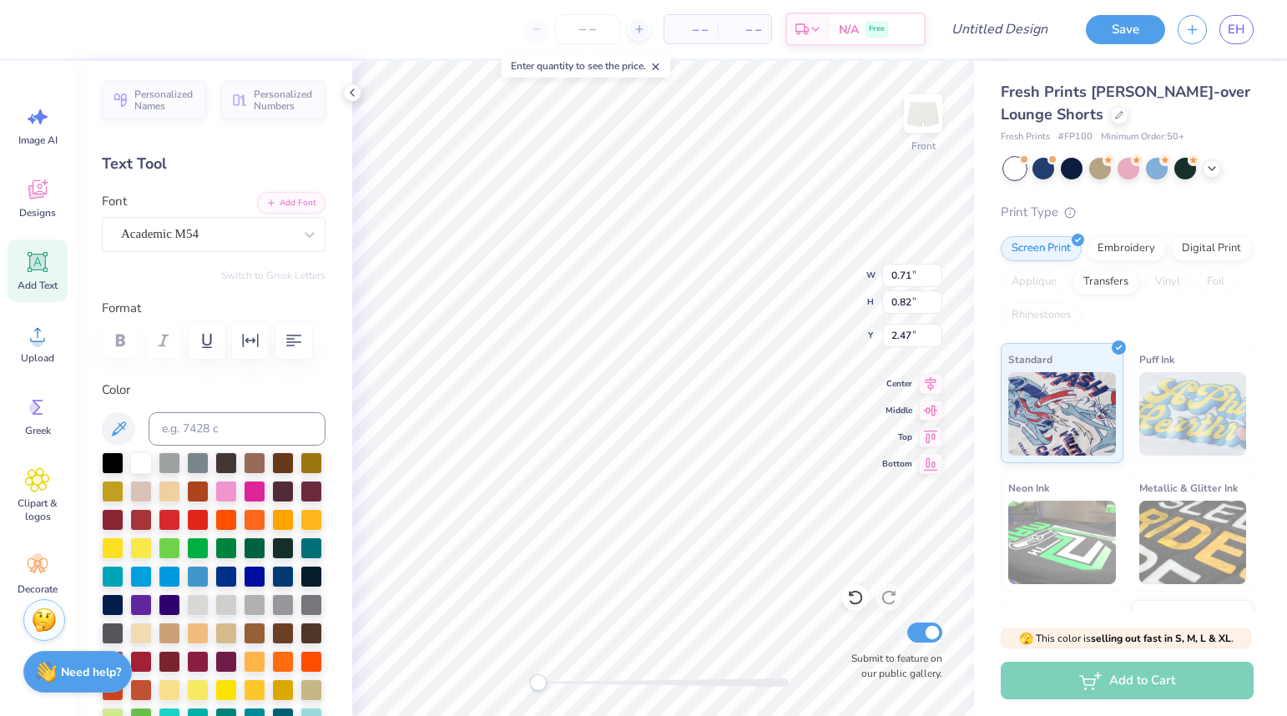
click at [123, 342] on div at bounding box center [214, 340] width 224 height 37
click at [124, 343] on div at bounding box center [214, 340] width 224 height 37
click at [118, 345] on div at bounding box center [214, 340] width 224 height 37
click at [254, 341] on icon "button" at bounding box center [251, 340] width 16 height 13
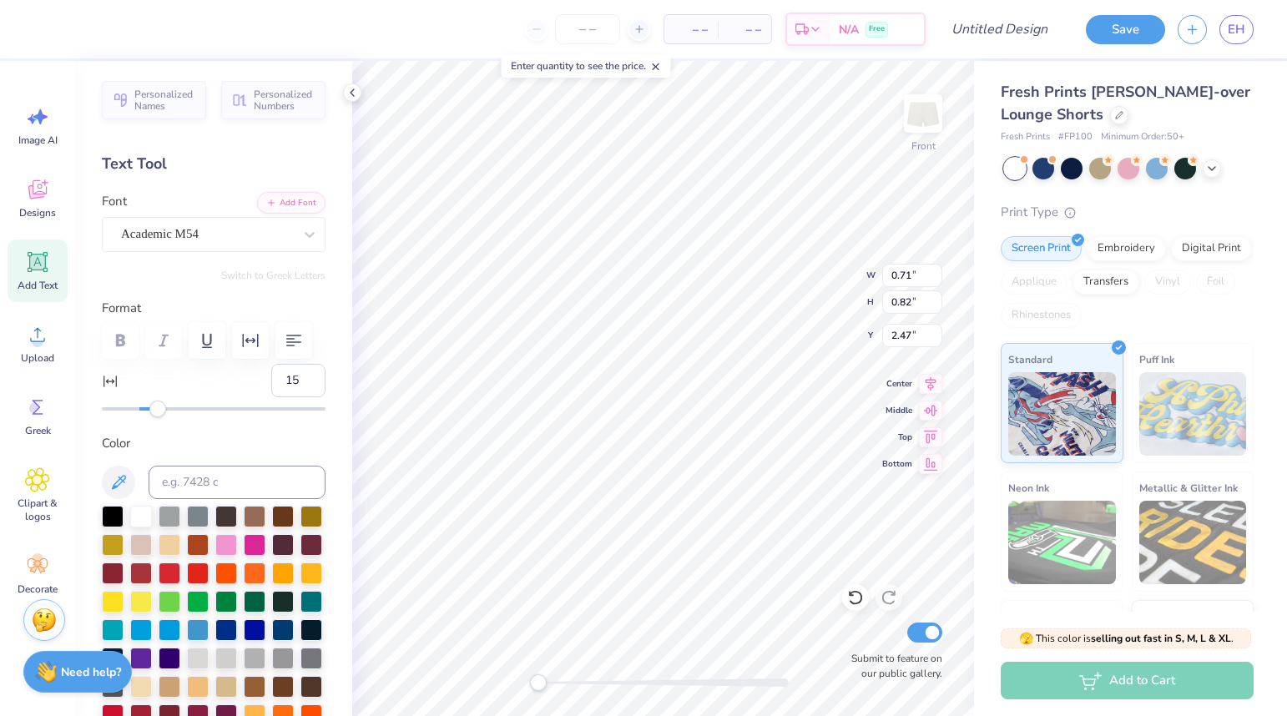
type input "16"
drag, startPoint x: 141, startPoint y: 409, endPoint x: 169, endPoint y: 409, distance: 28.4
click at [166, 409] on div "Accessibility label" at bounding box center [157, 409] width 17 height 17
type input "10"
drag, startPoint x: 169, startPoint y: 409, endPoint x: 159, endPoint y: 409, distance: 10.8
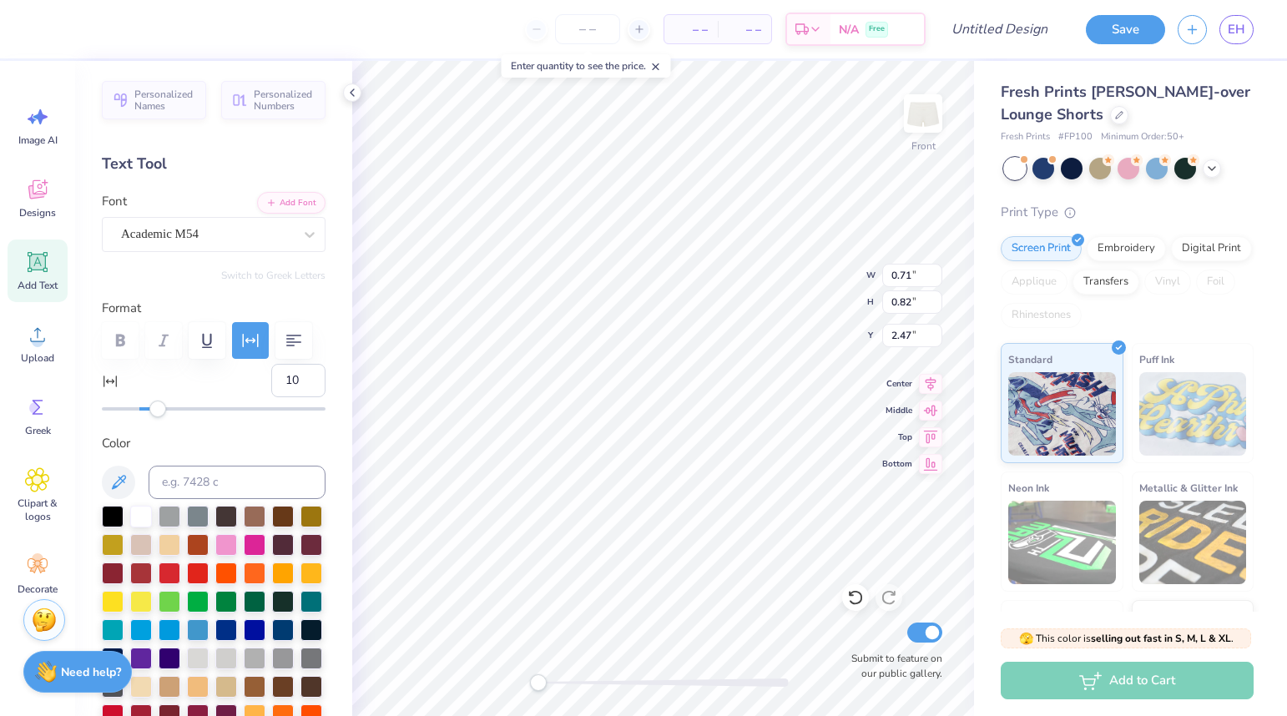
click at [159, 409] on div "Accessibility label" at bounding box center [157, 409] width 17 height 17
type input "8"
click at [154, 411] on div "Accessibility label" at bounding box center [154, 409] width 17 height 17
type input "10"
click at [157, 410] on div "Accessibility label" at bounding box center [157, 409] width 17 height 17
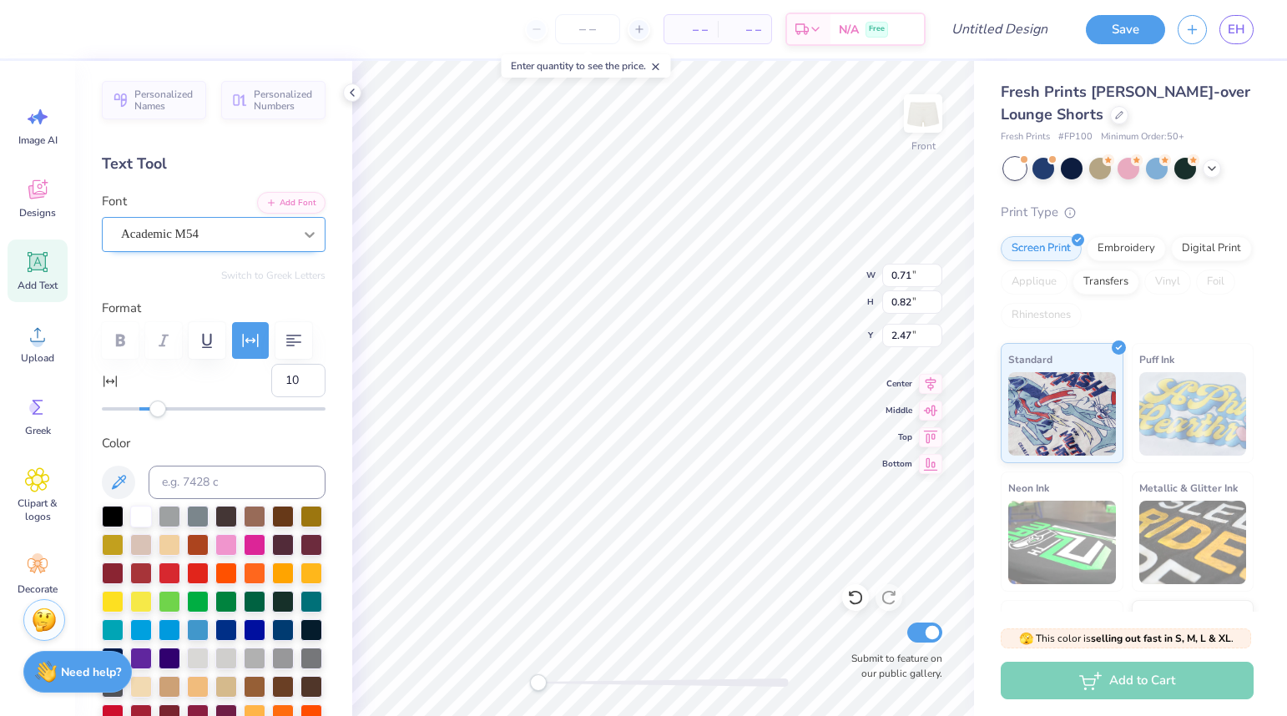
click at [302, 240] on icon at bounding box center [309, 234] width 17 height 17
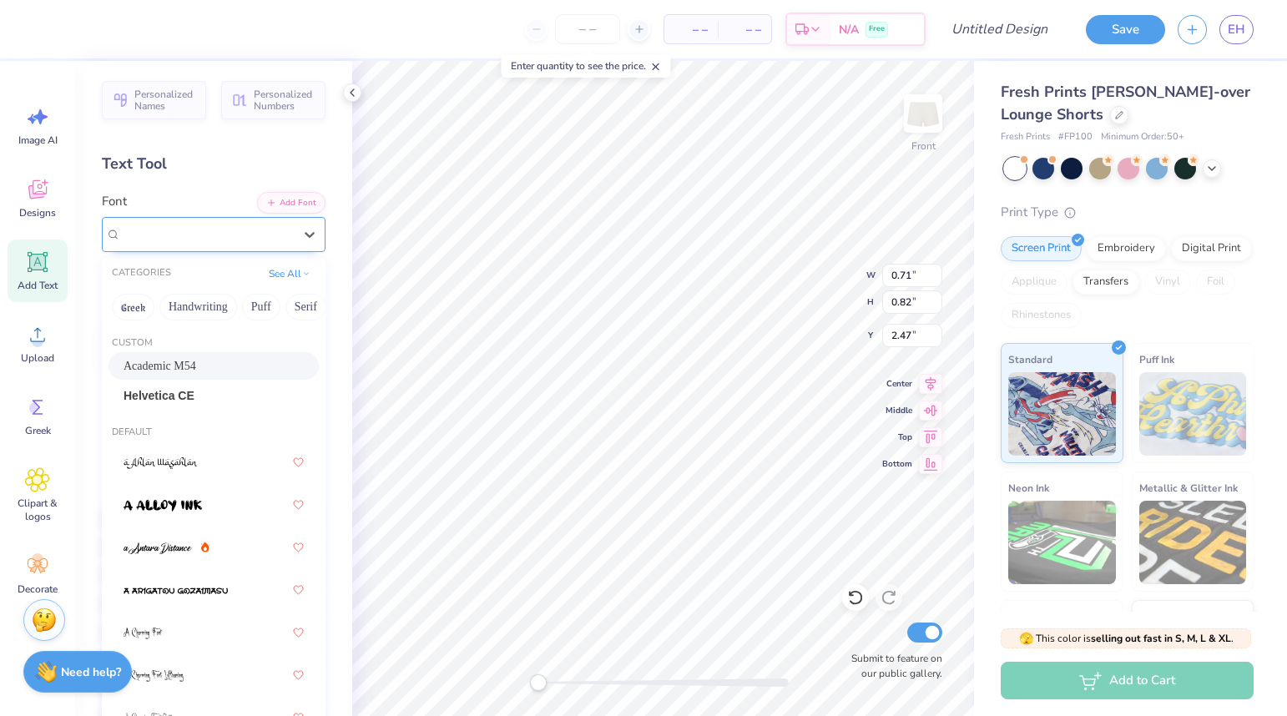
click at [243, 240] on div "Academic M54" at bounding box center [207, 234] width 172 height 19
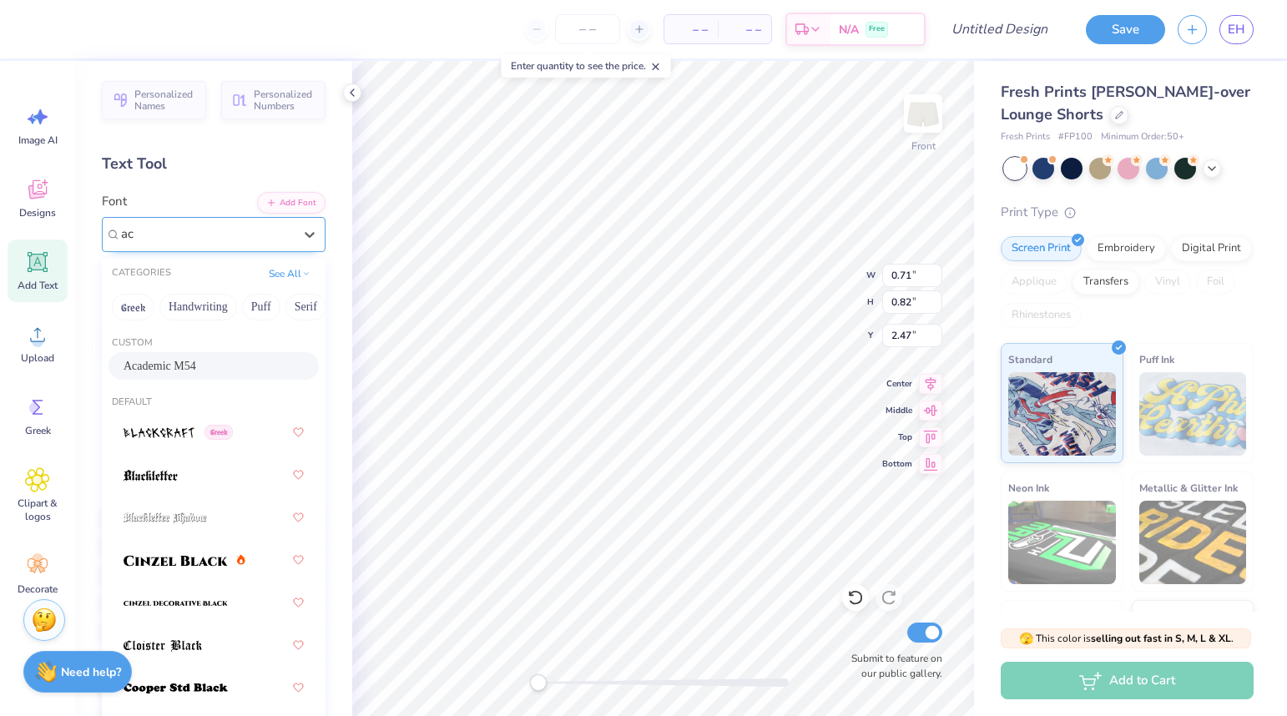
type input "a"
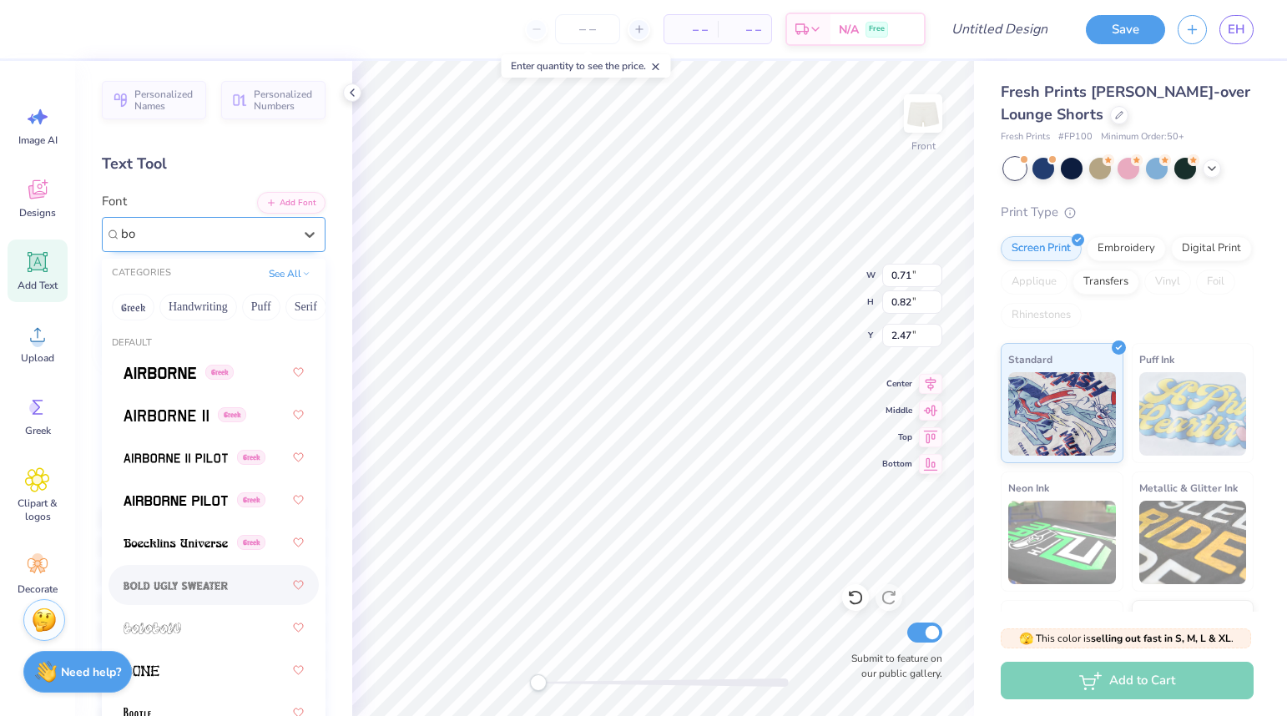
type input "b"
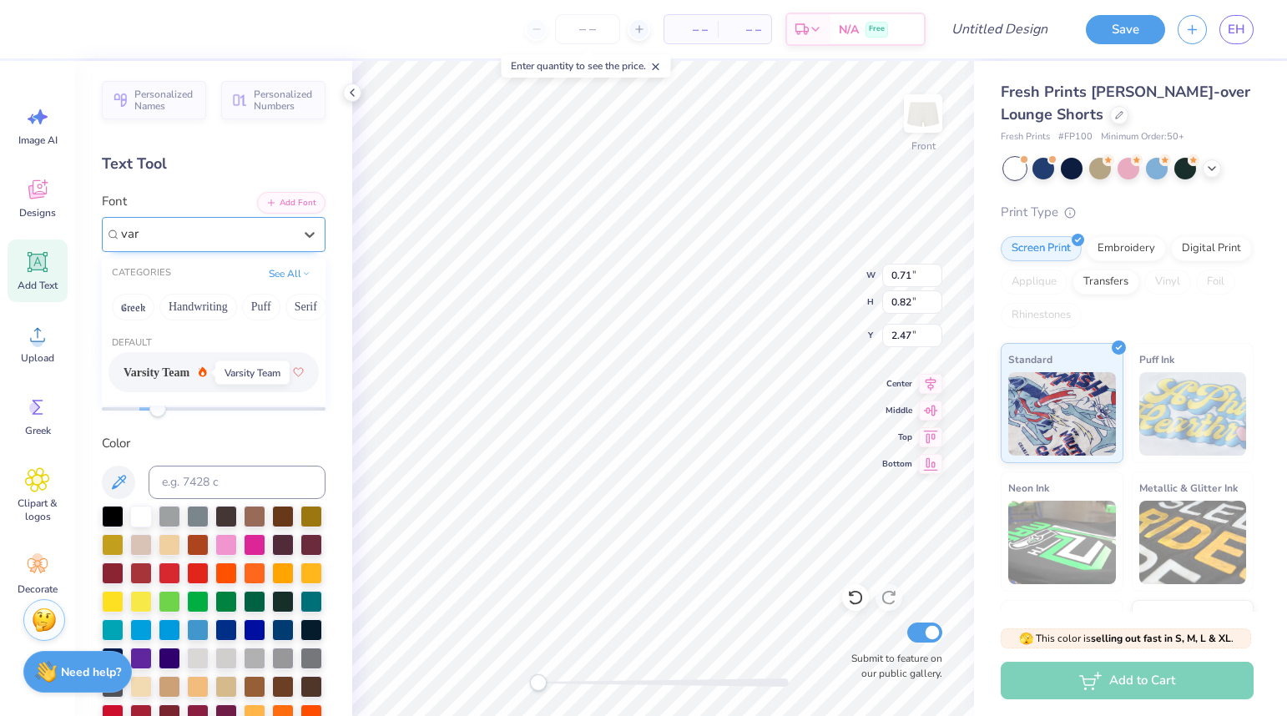
click at [173, 369] on span "Varsity Team" at bounding box center [157, 373] width 66 height 18
type input "var"
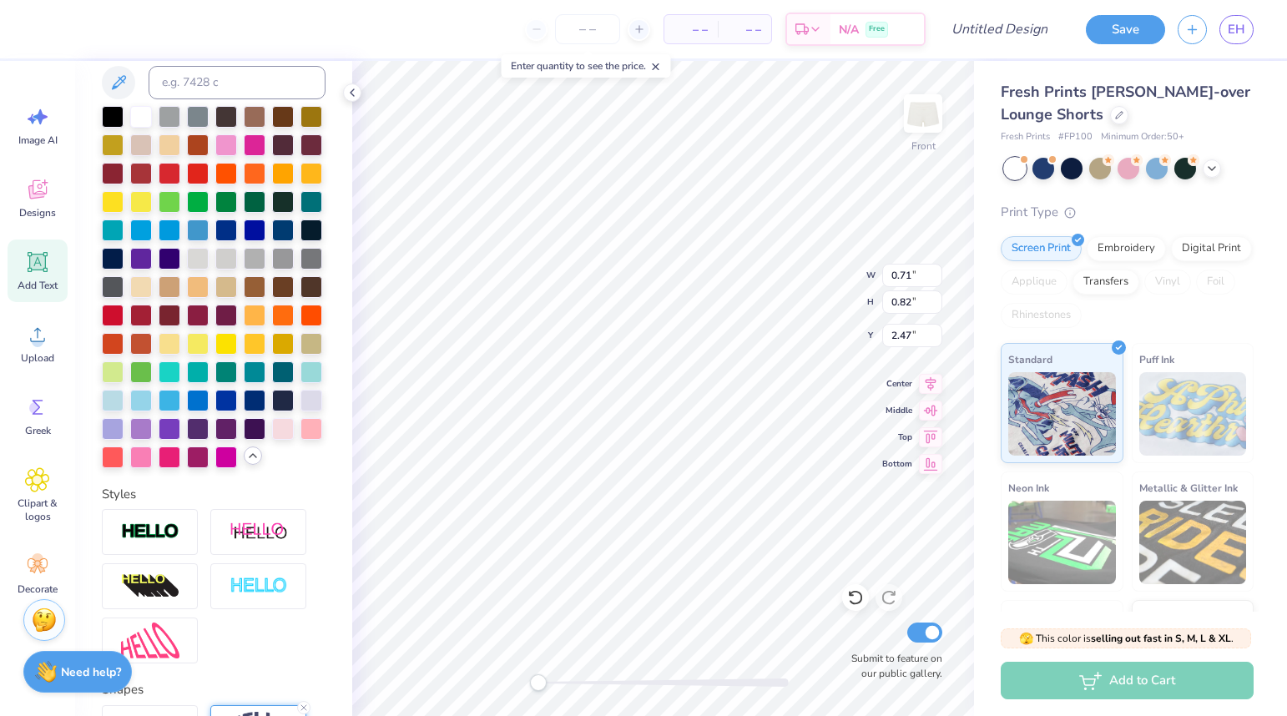
scroll to position [638, 0]
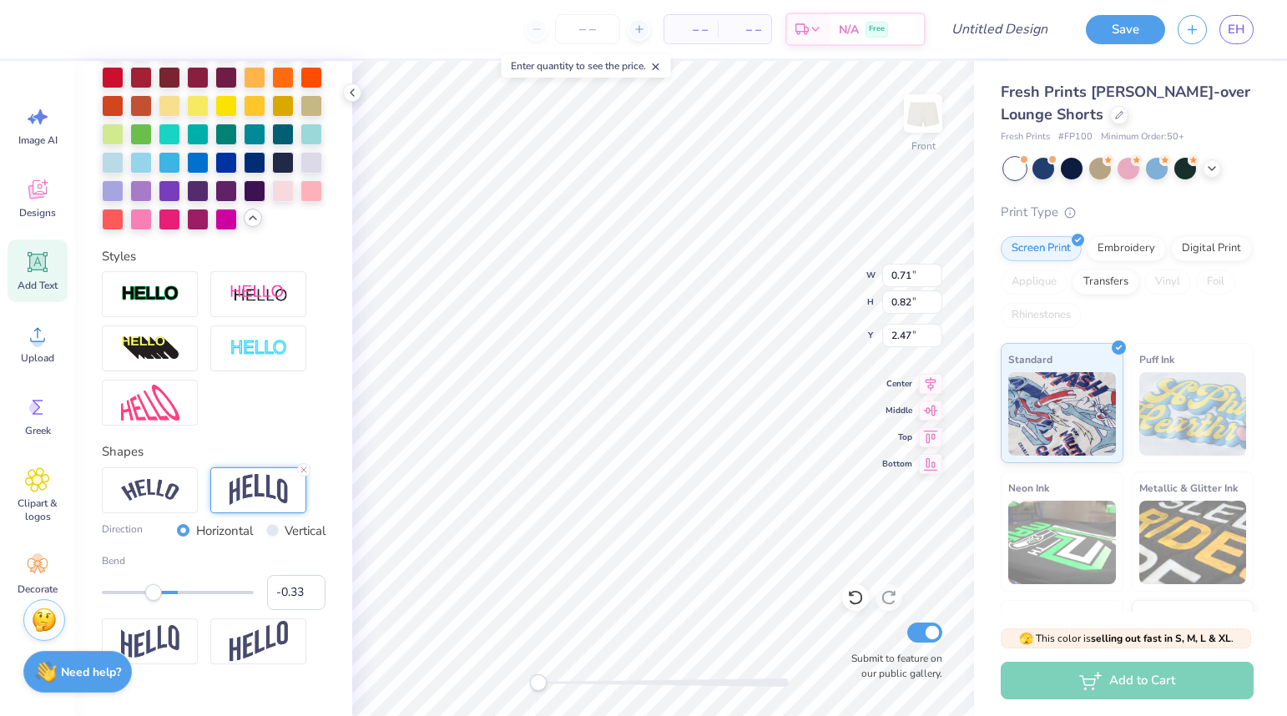
type input "-0.34"
drag, startPoint x: 161, startPoint y: 593, endPoint x: 152, endPoint y: 593, distance: 9.2
click at [152, 593] on div "Accessibility label" at bounding box center [152, 592] width 17 height 17
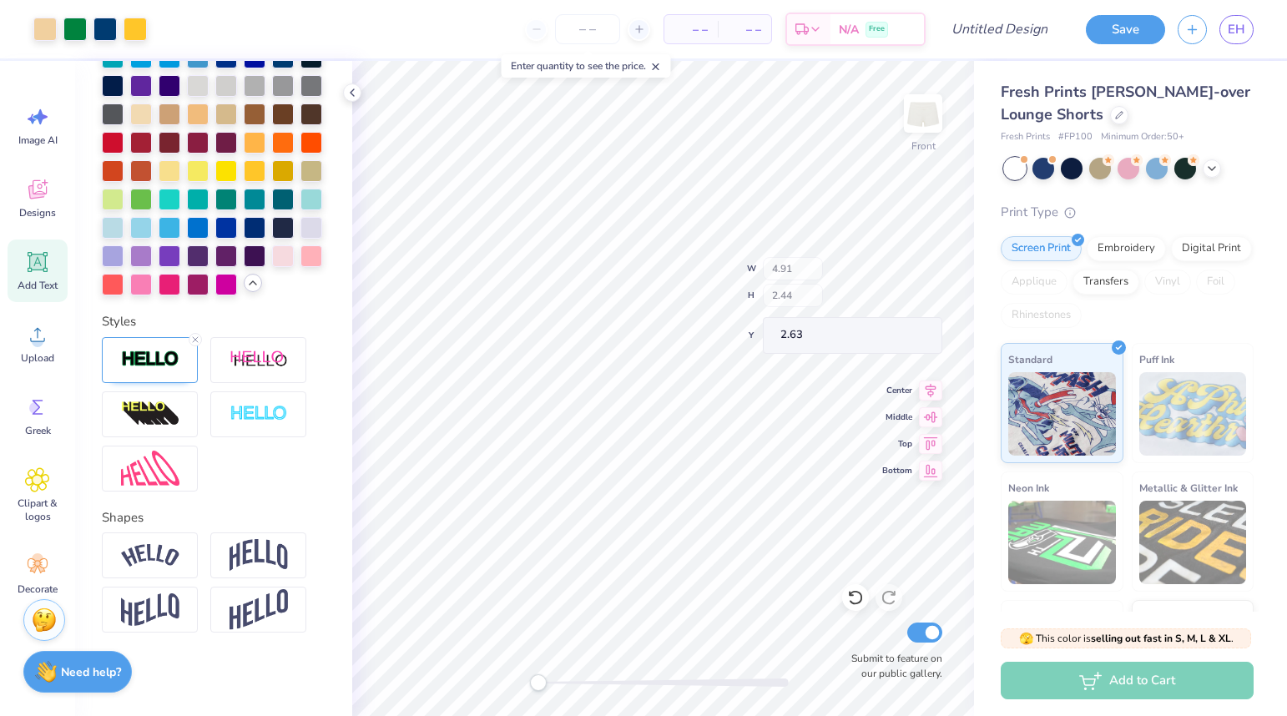
scroll to position [637, 0]
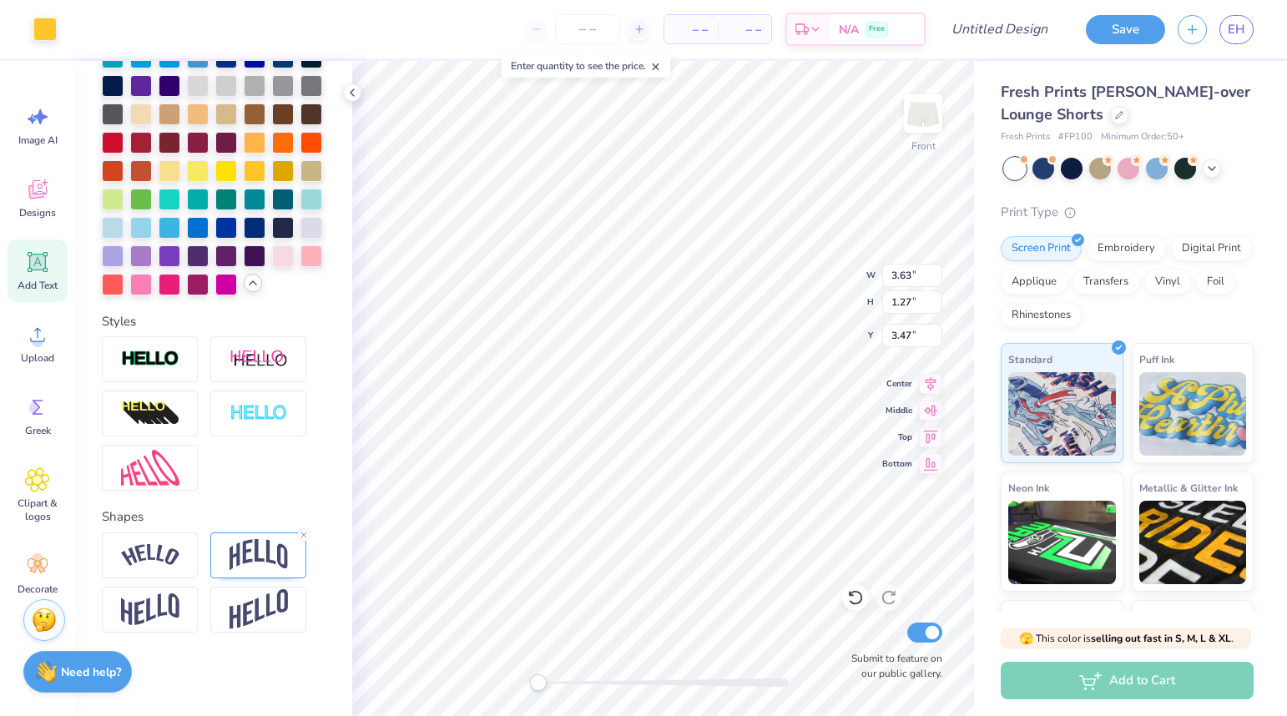
type input "10"
type input "3.24"
type input "3.86"
type input "1.35"
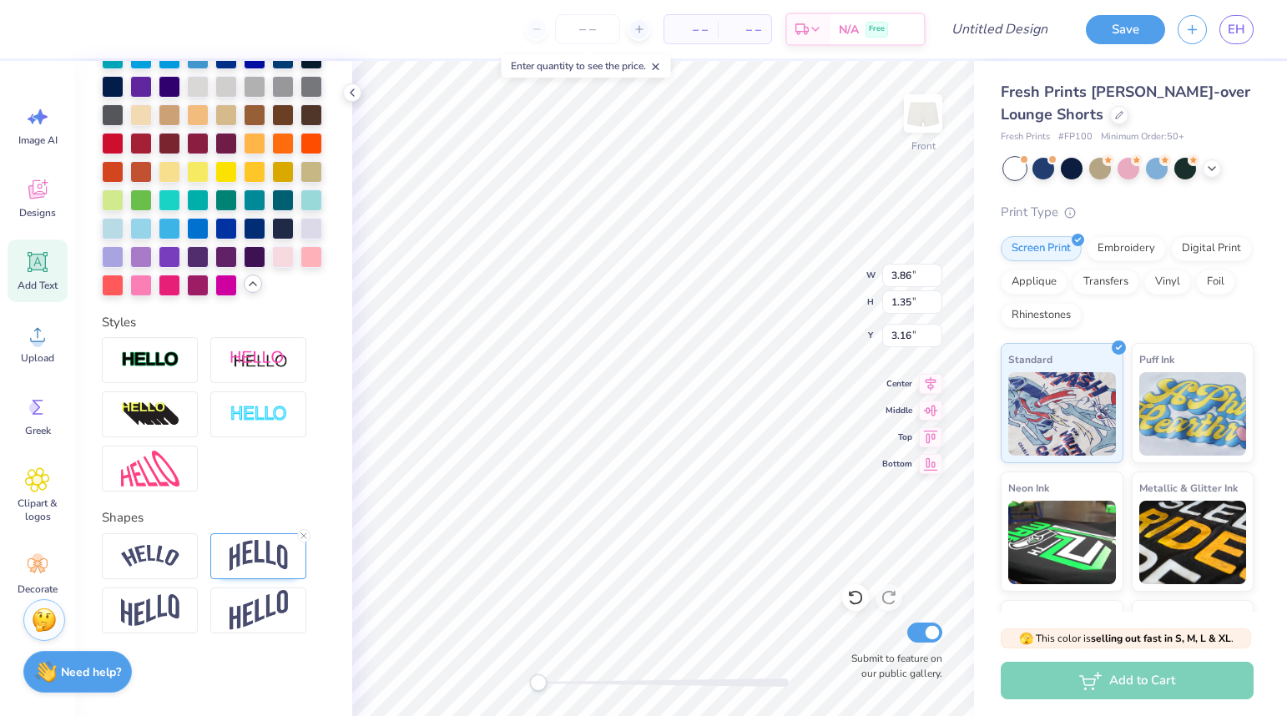
type input "3.16"
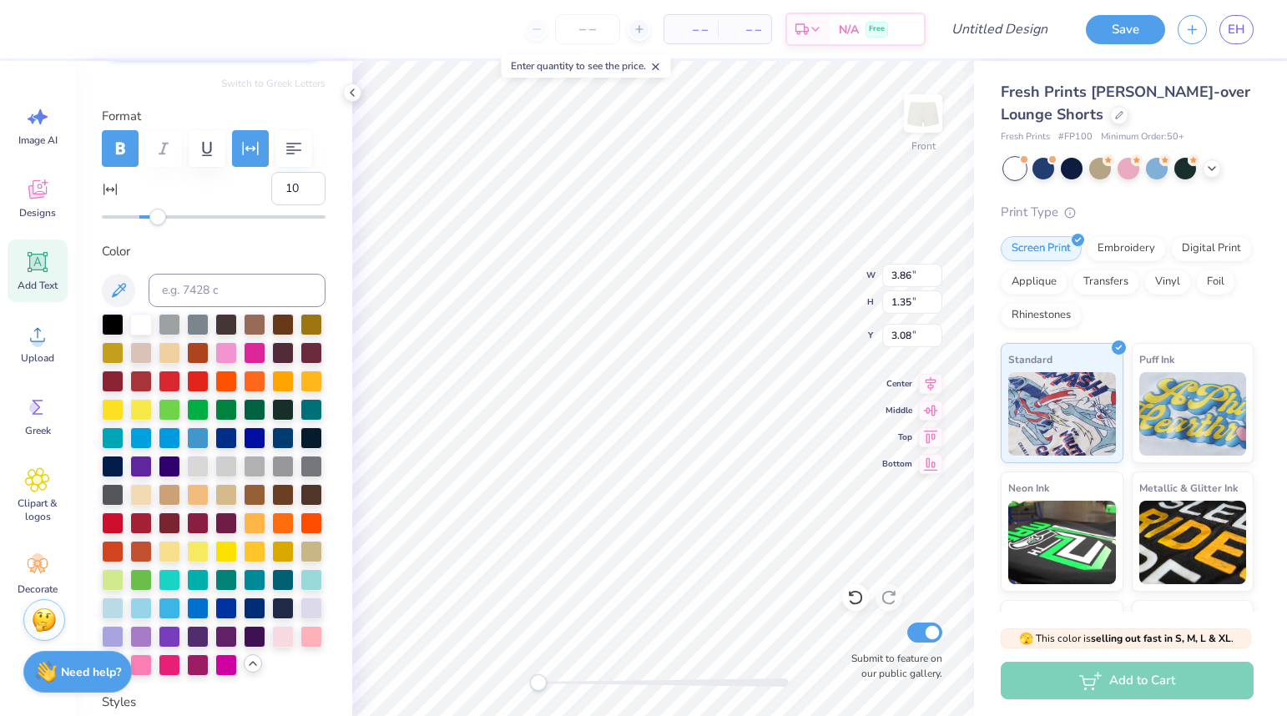
scroll to position [0, 0]
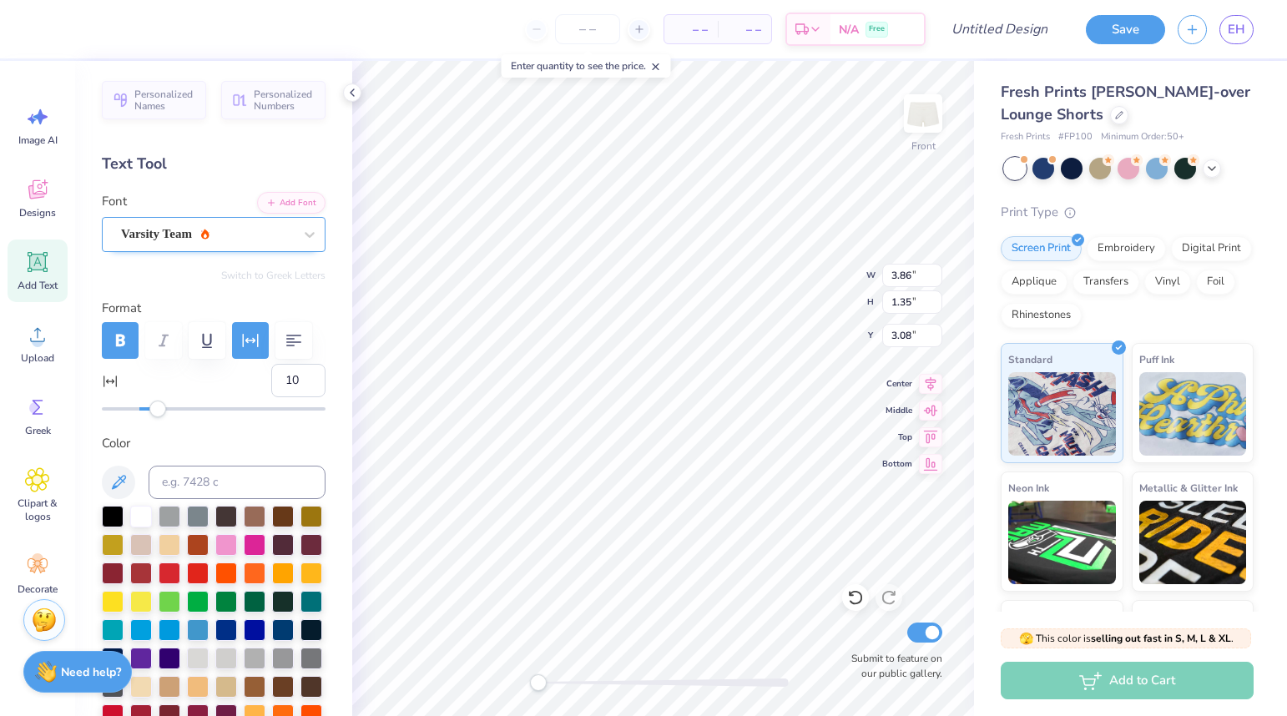
type textarea "ADPI"
type input "26"
drag, startPoint x: 163, startPoint y: 409, endPoint x: 187, endPoint y: 408, distance: 24.2
click at [187, 408] on div "Accessibility label" at bounding box center [187, 409] width 17 height 17
type input "19"
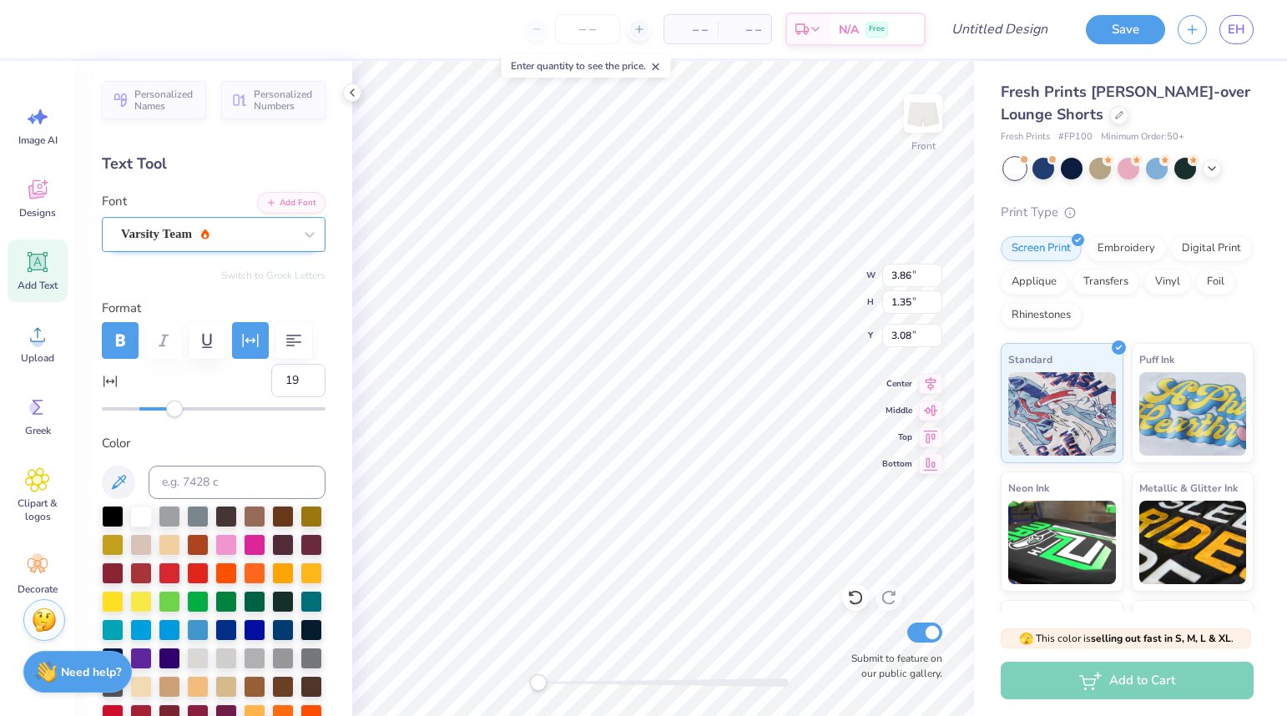
drag, startPoint x: 187, startPoint y: 408, endPoint x: 174, endPoint y: 408, distance: 13.4
click at [174, 408] on div "Accessibility label" at bounding box center [174, 409] width 17 height 17
type input "14"
click at [166, 408] on div "Accessibility label" at bounding box center [165, 409] width 17 height 17
type input "4.82"
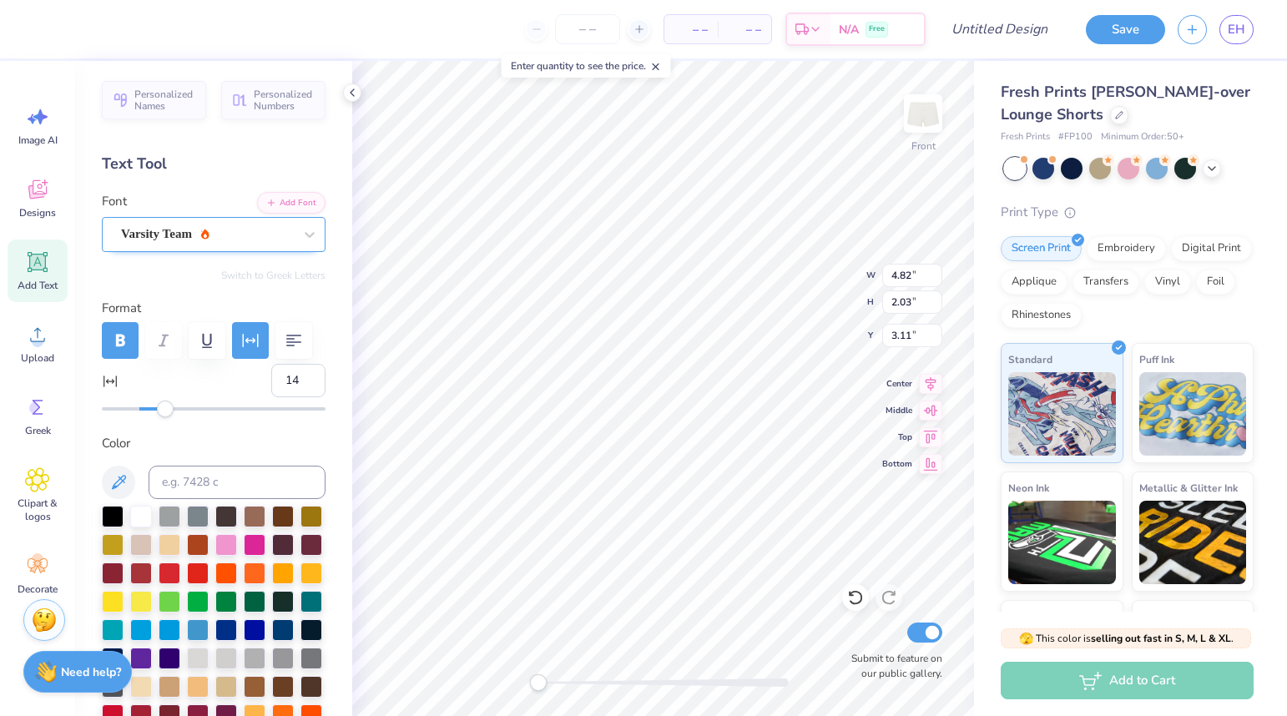
type input "2.03"
click at [532, 677] on div "Accessibility label" at bounding box center [538, 682] width 17 height 17
click at [917, 125] on img at bounding box center [923, 113] width 67 height 67
click at [925, 117] on img at bounding box center [923, 113] width 67 height 67
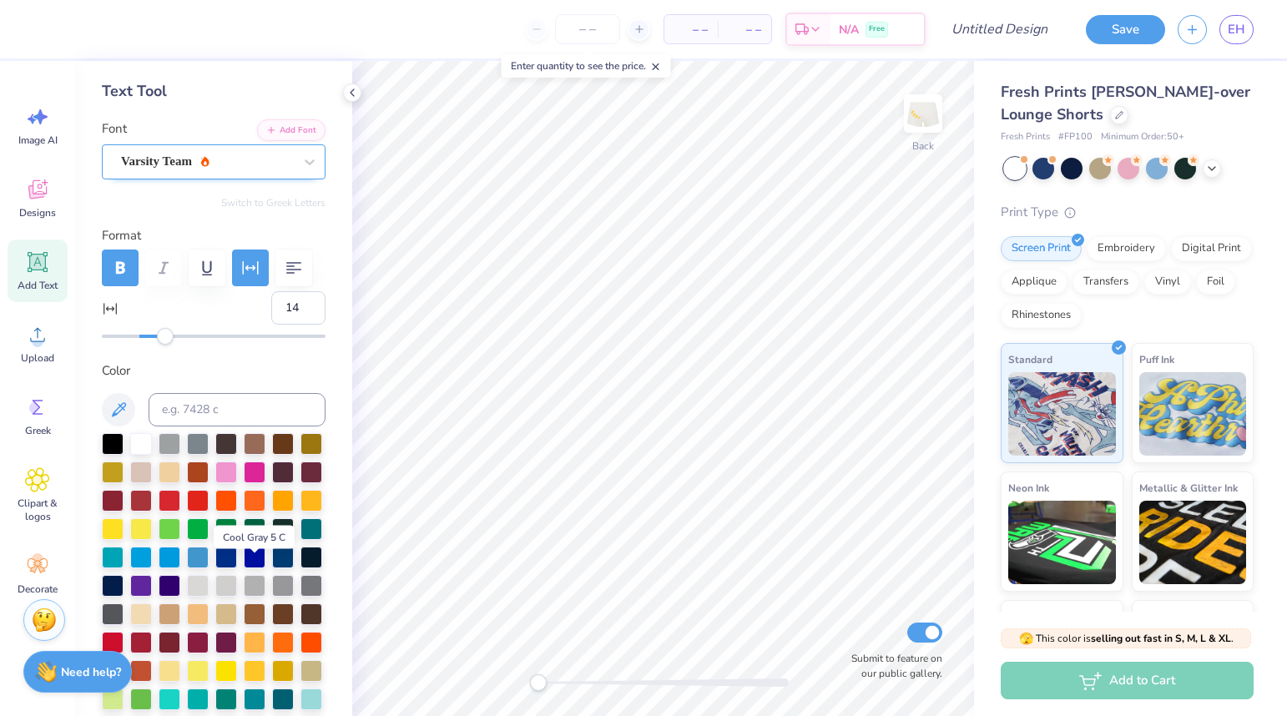
scroll to position [97, 0]
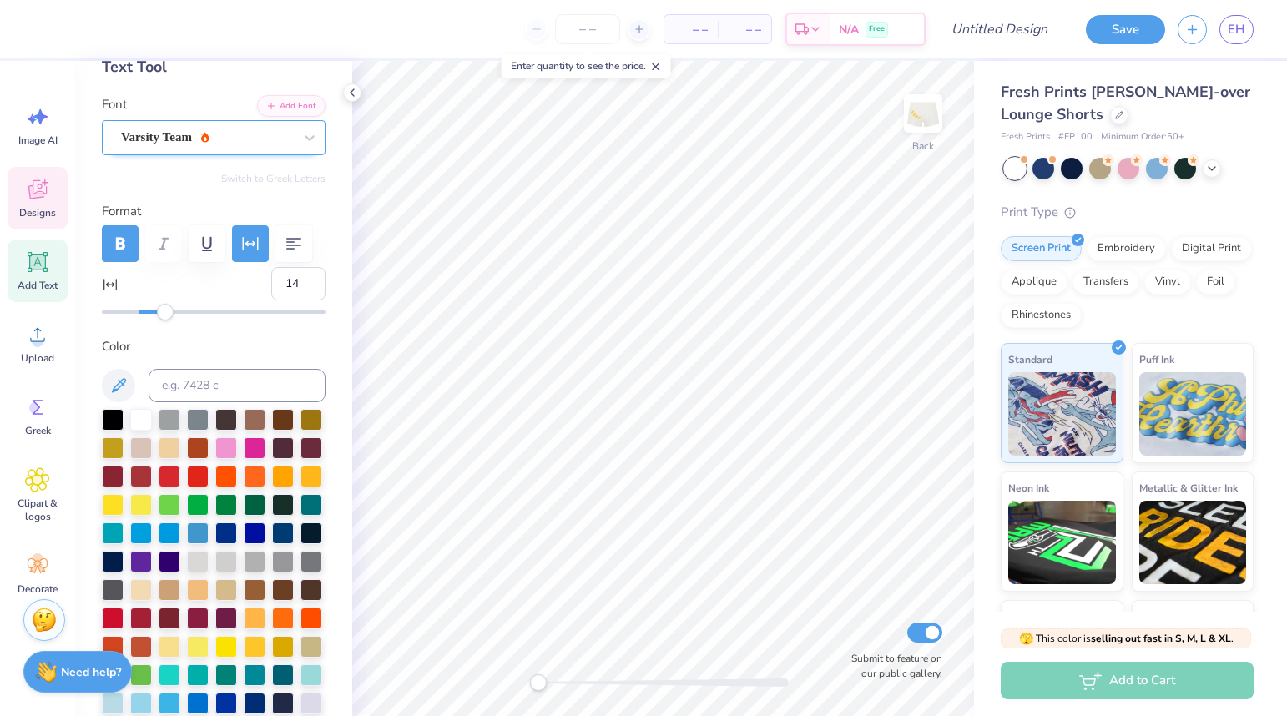
click at [40, 206] on span "Designs" at bounding box center [37, 212] width 37 height 13
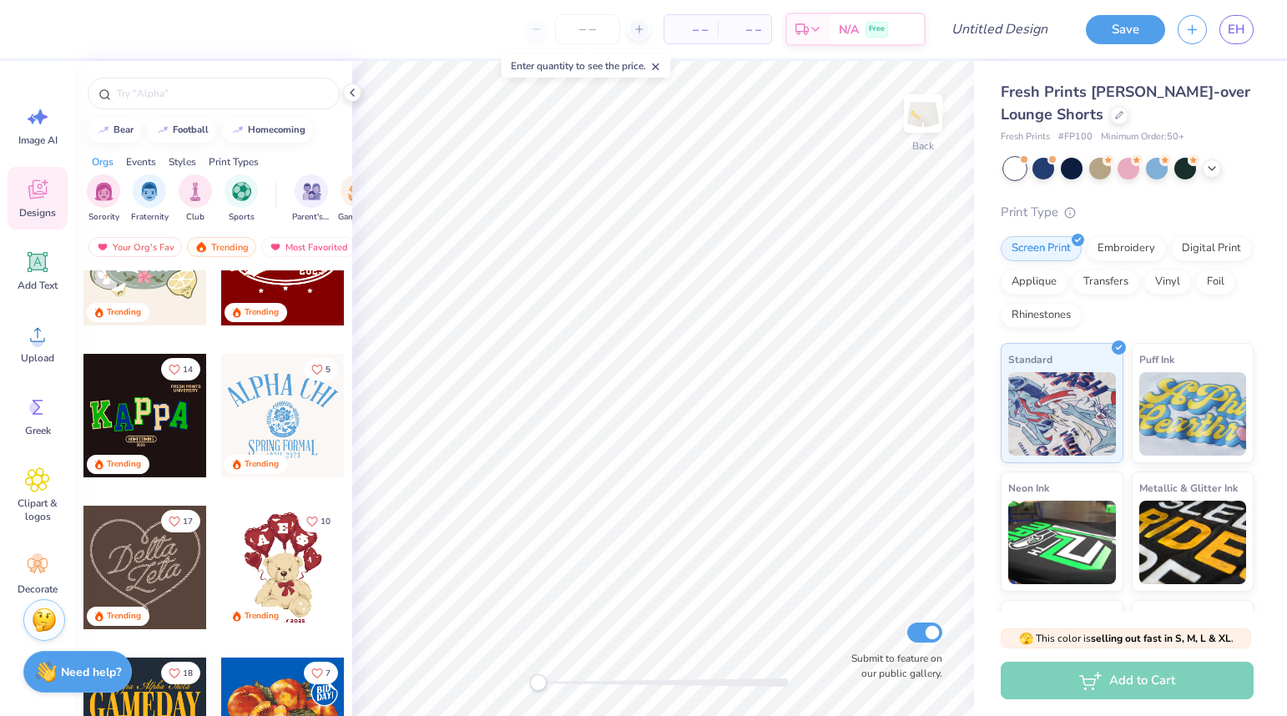
scroll to position [461, 0]
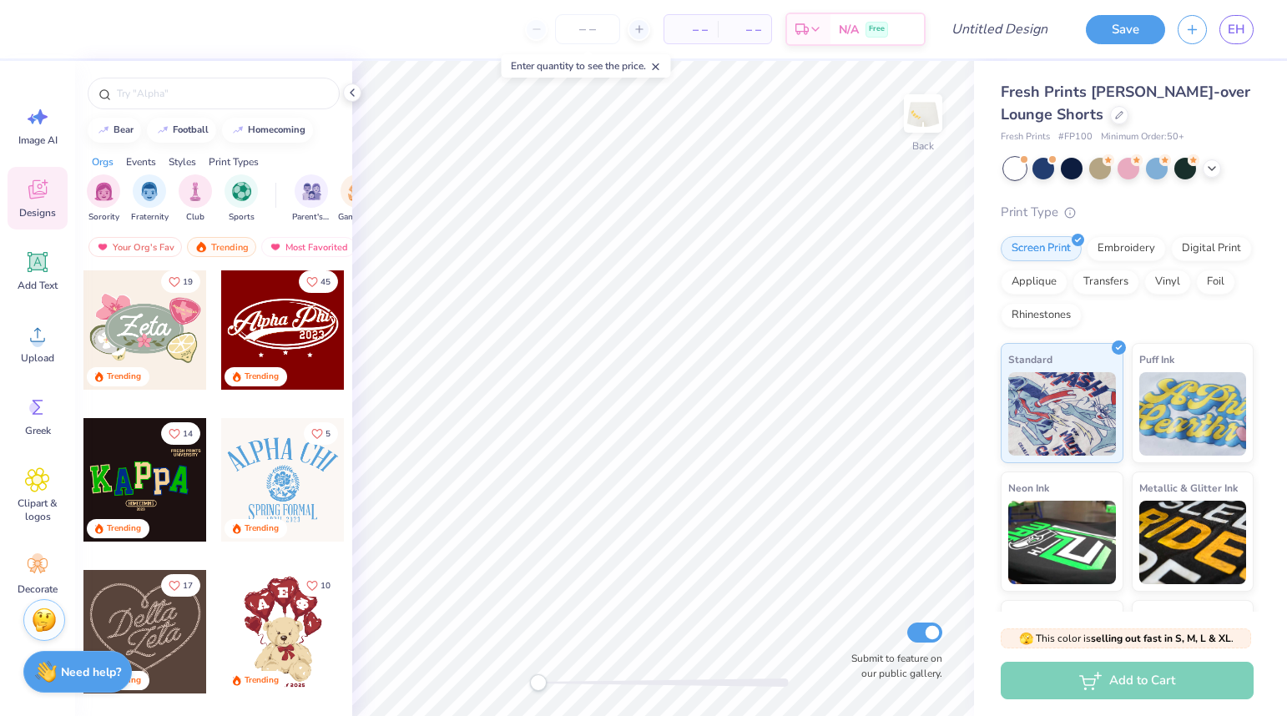
click at [292, 319] on div at bounding box center [283, 328] width 124 height 124
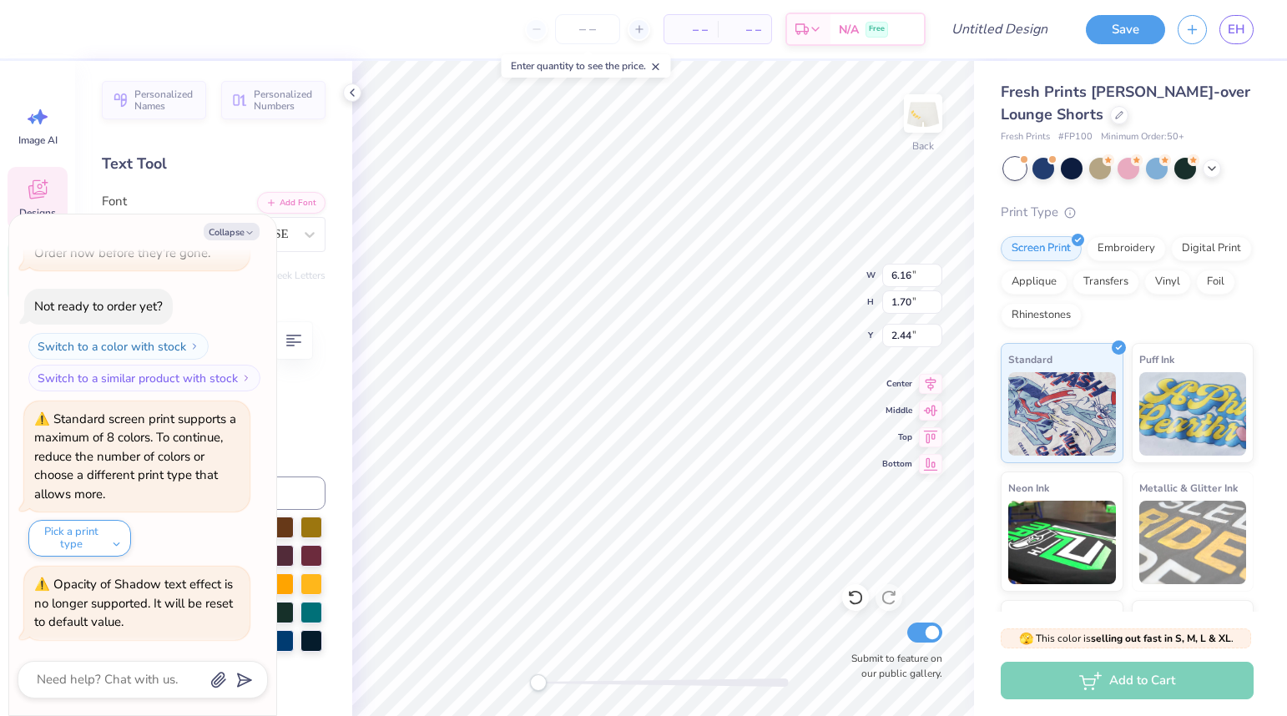
scroll to position [0, 3]
type textarea "x"
type textarea "Alpha D"
type textarea "x"
type textarea "Alpha De"
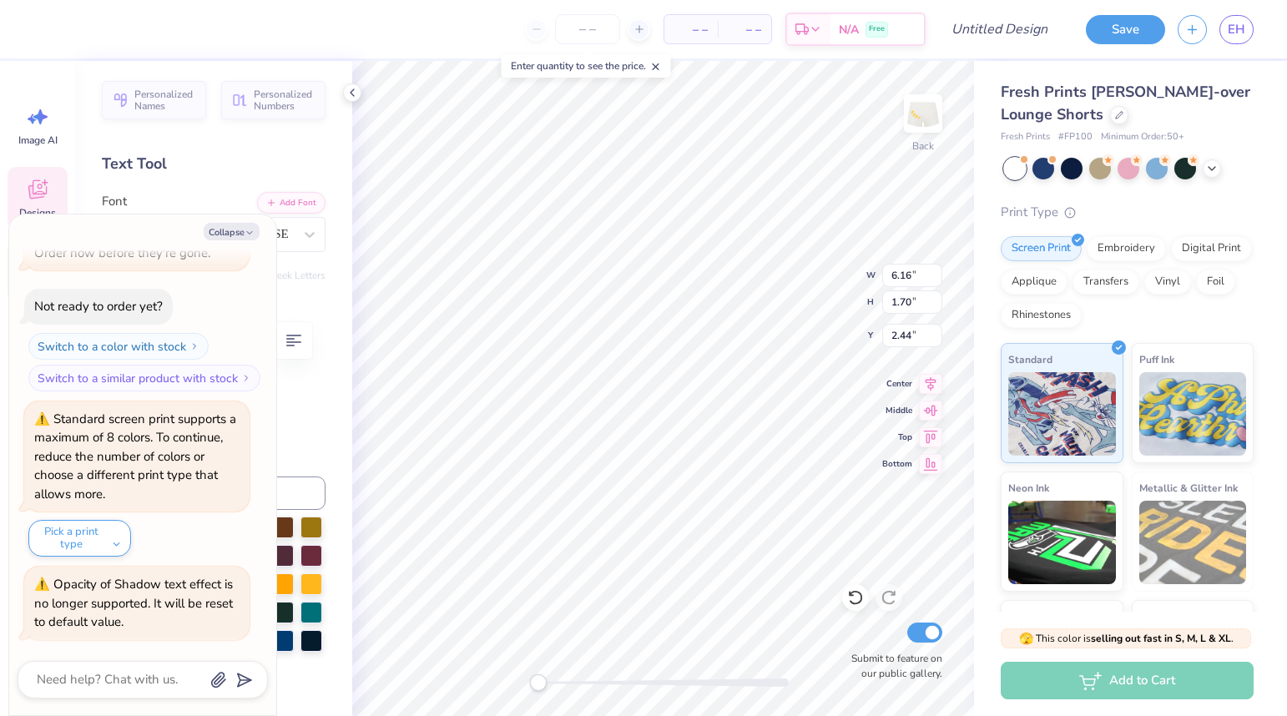
type textarea "x"
type textarea "Alpha Del"
type textarea "x"
type textarea "Alpha Delt"
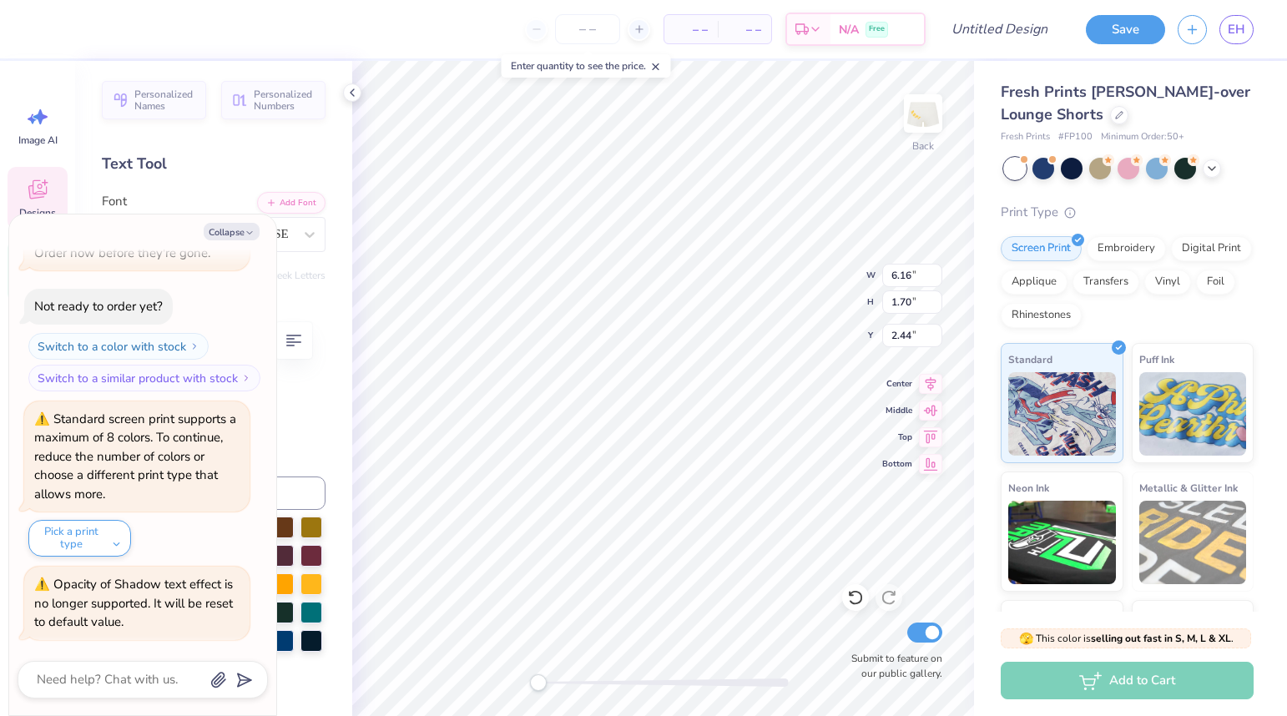
type textarea "x"
type textarea "Alpha Delta"
type textarea "x"
type textarea "Alpha Delta"
type textarea "x"
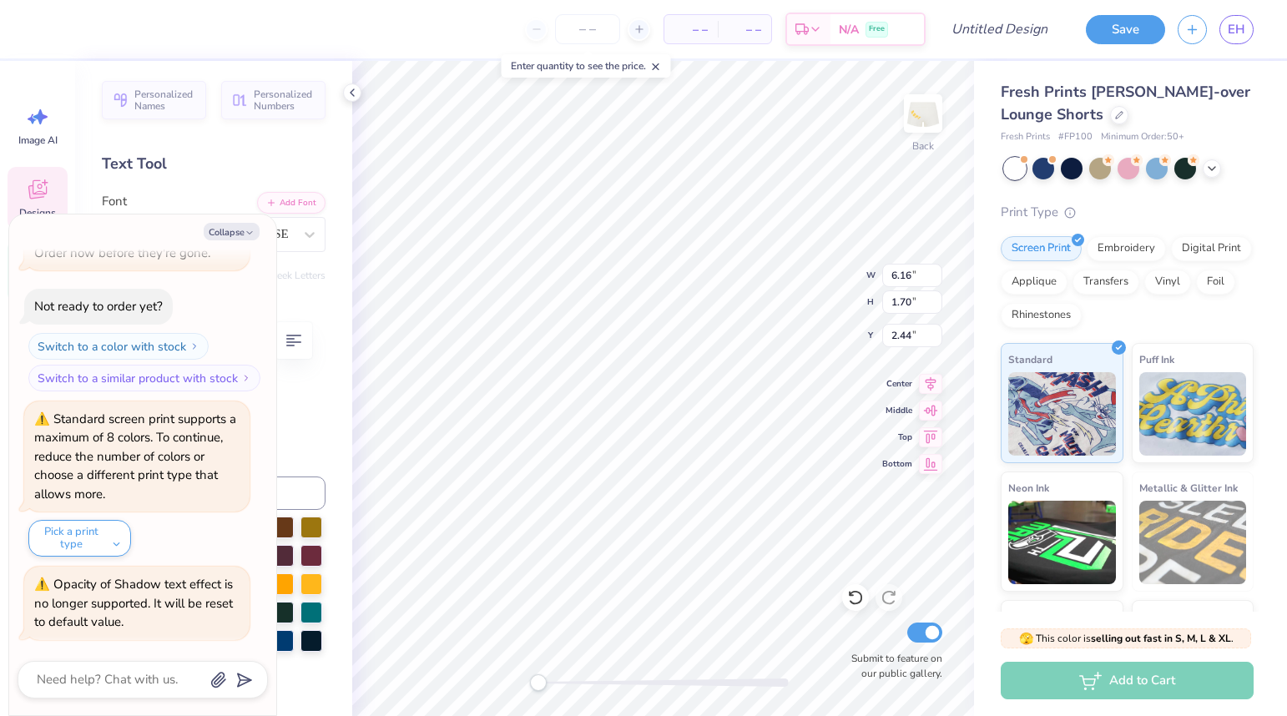
type textarea "Alpha Delta p"
type textarea "x"
type textarea "Alpha Delta pi"
type textarea "x"
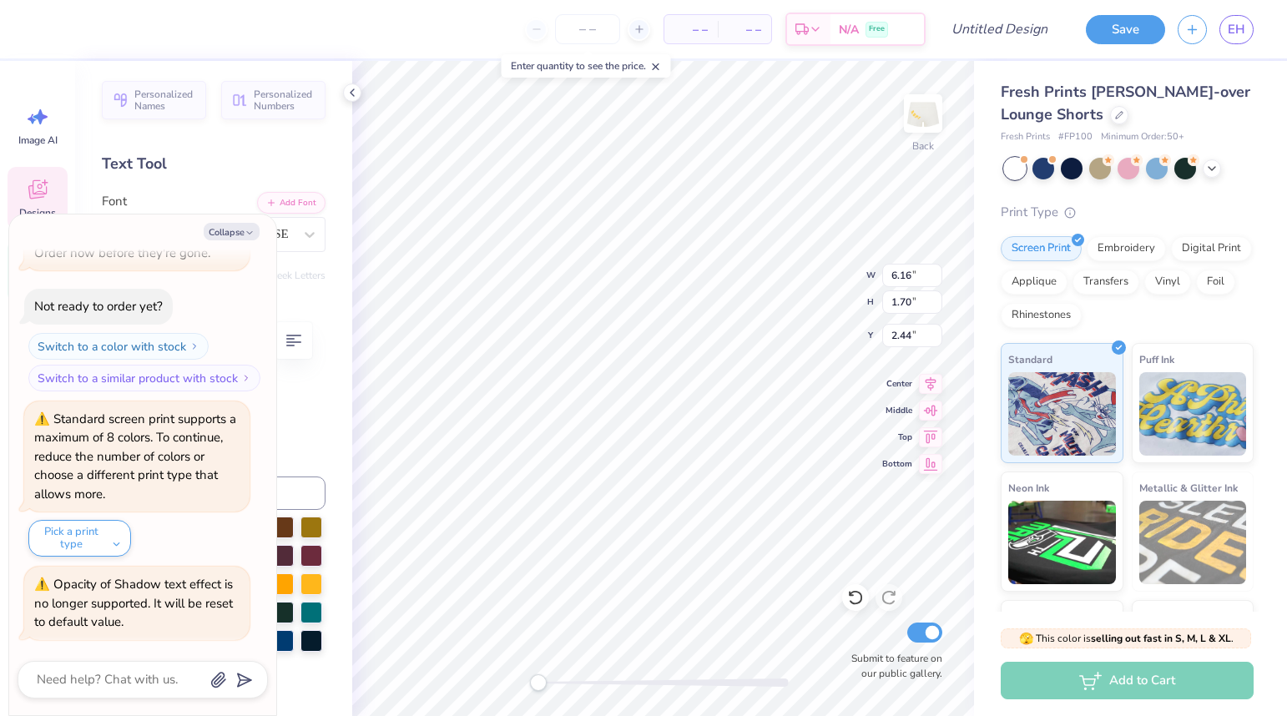
type textarea "Alpha Delta p"
type textarea "x"
type textarea "Alpha Delta"
type textarea "x"
type textarea "Alpha Delta P"
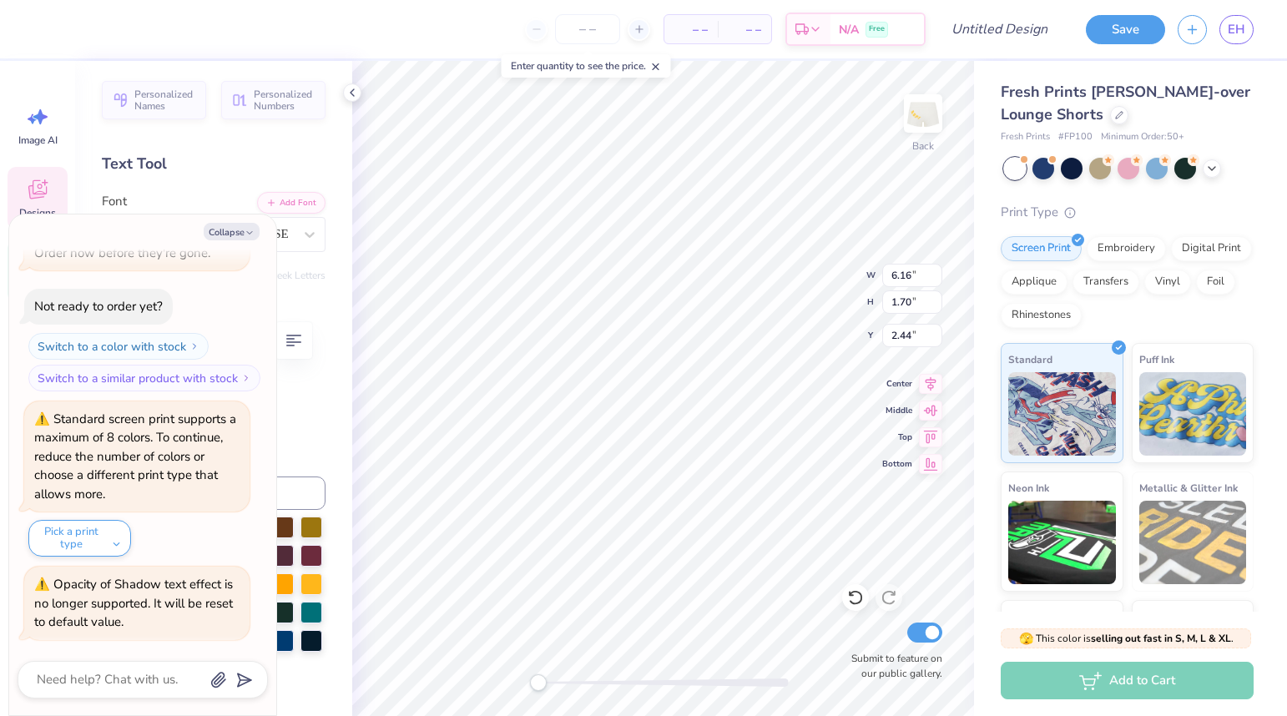
type textarea "x"
type textarea "Alpha Delta Pi"
type textarea "x"
type input "5.85"
type input "1.39"
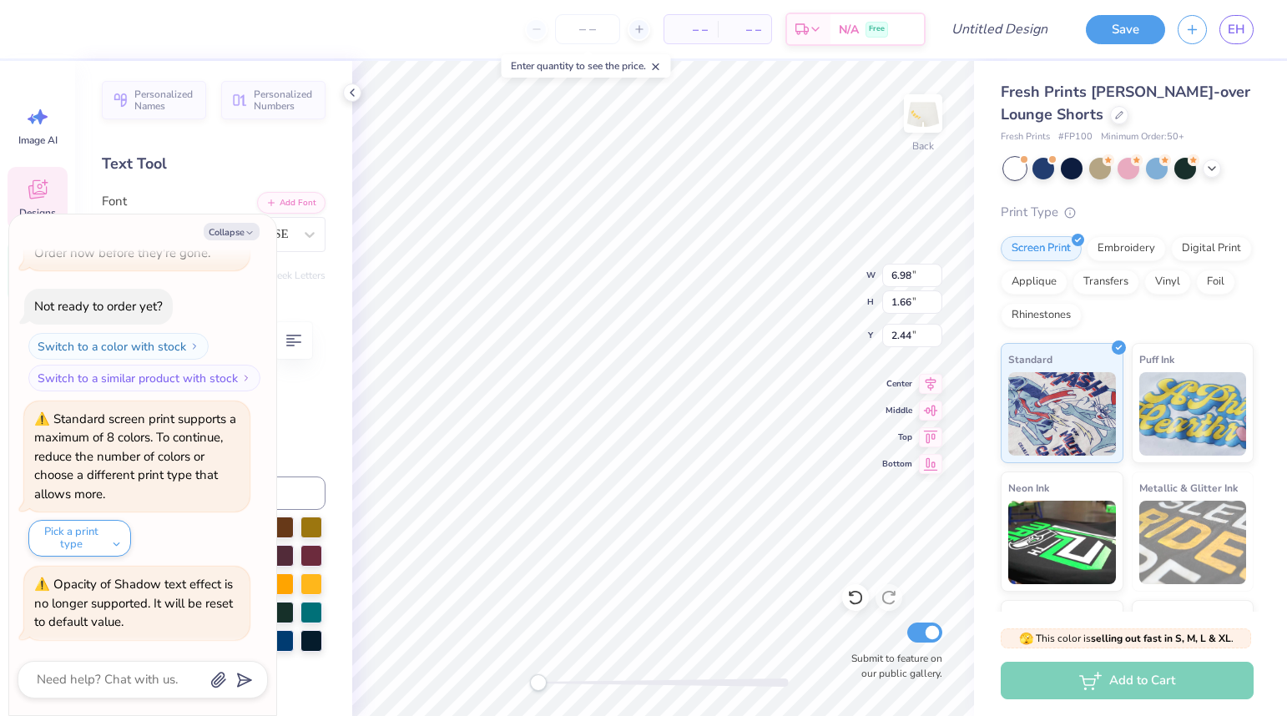
type input "2.71"
type textarea "x"
type textarea "2"
type textarea "x"
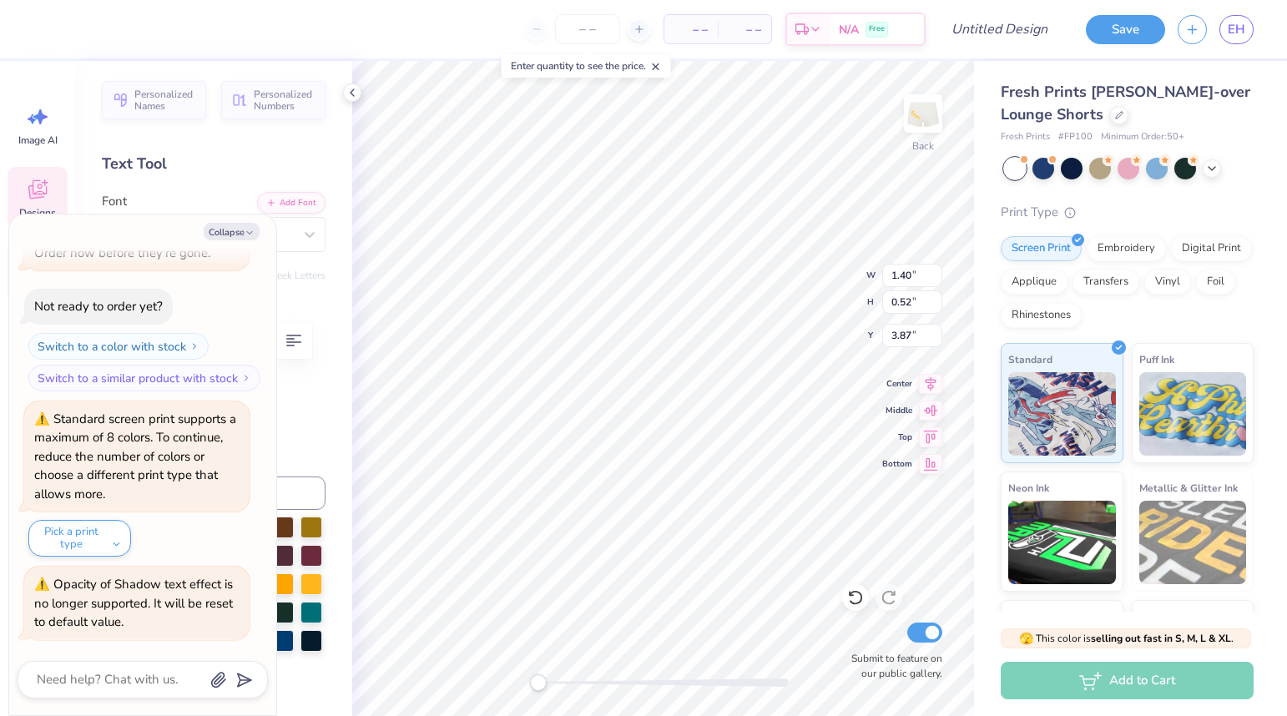
type textarea "20"
type textarea "x"
type textarea "202"
type textarea "x"
type textarea "2025"
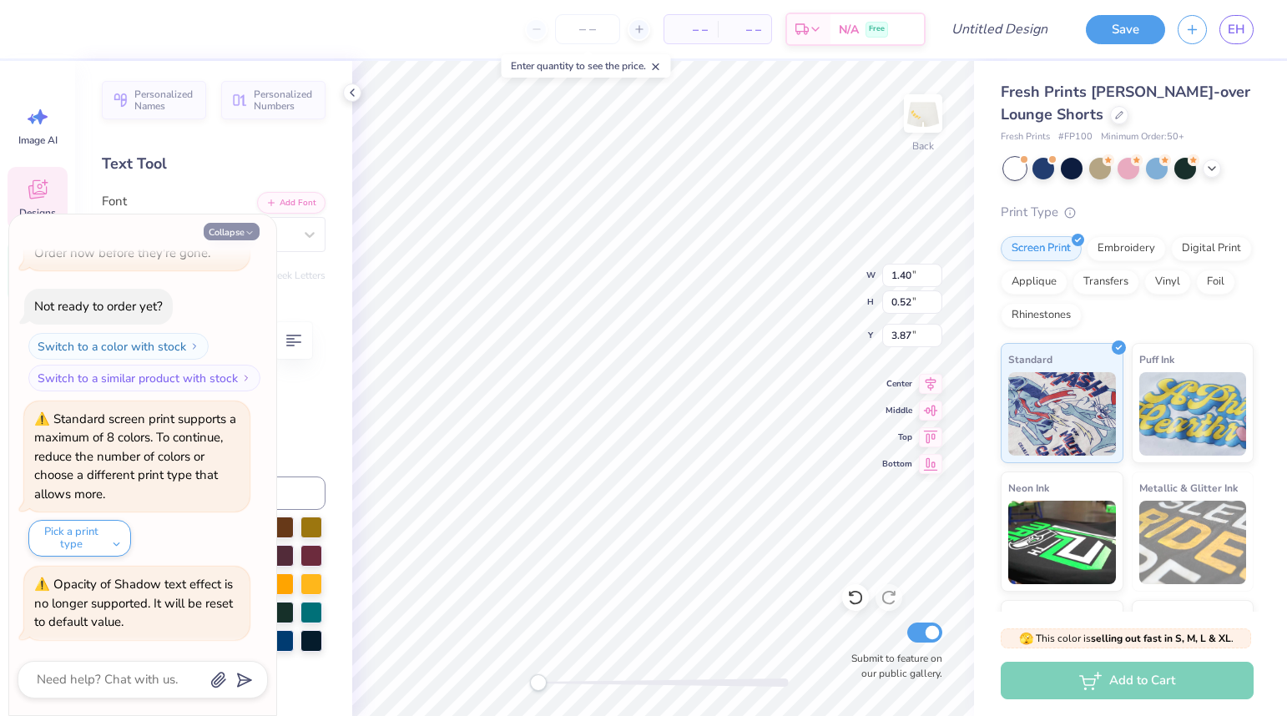
click at [235, 233] on button "Collapse" at bounding box center [232, 232] width 56 height 18
type textarea "x"
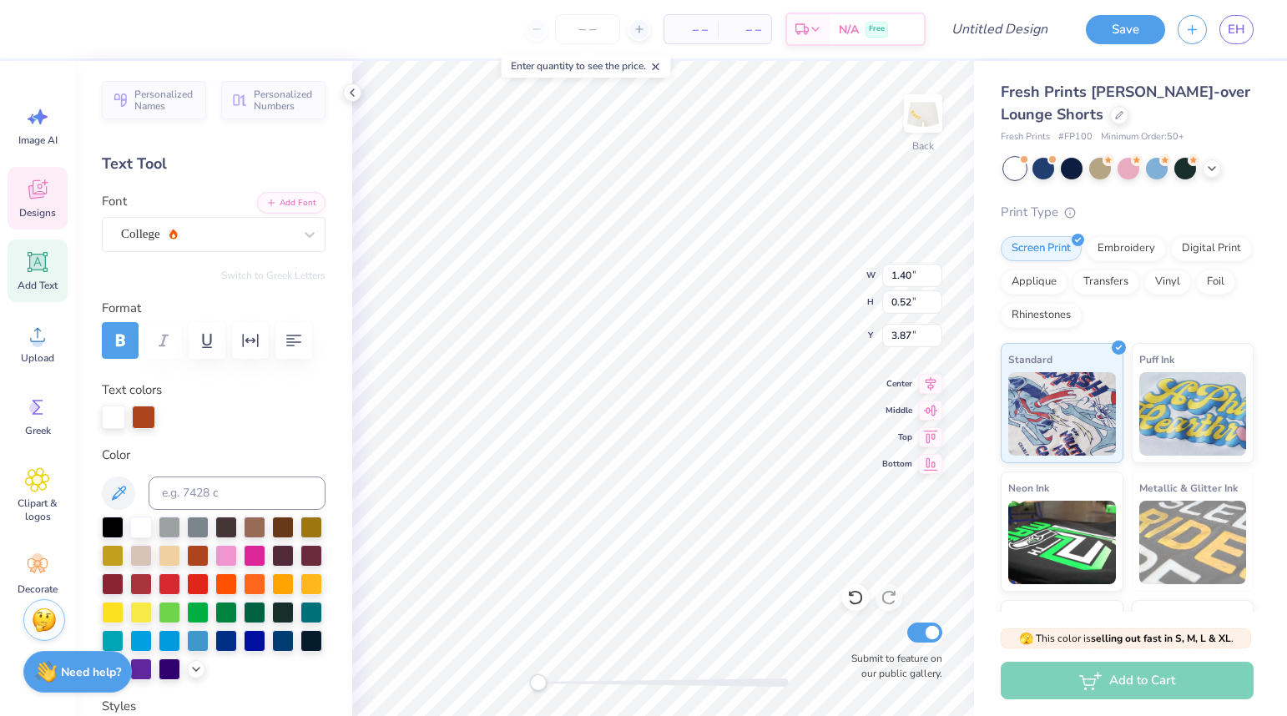
type input "3.04"
type input "0.41"
type input "4.99"
click at [111, 580] on div at bounding box center [113, 583] width 22 height 22
type input "2.21"
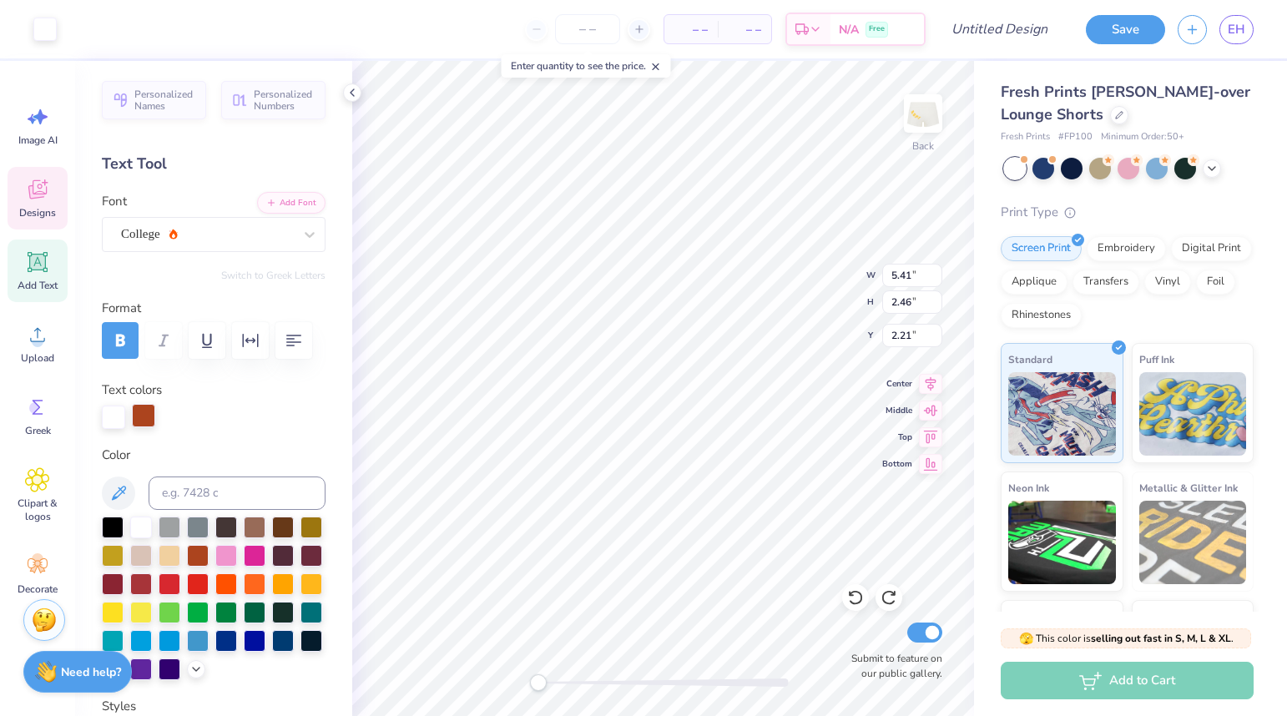
click at [140, 417] on div at bounding box center [143, 415] width 23 height 23
click at [117, 581] on div at bounding box center [113, 583] width 22 height 22
click at [119, 582] on div at bounding box center [113, 583] width 22 height 22
type input "3.44"
type input "2.98"
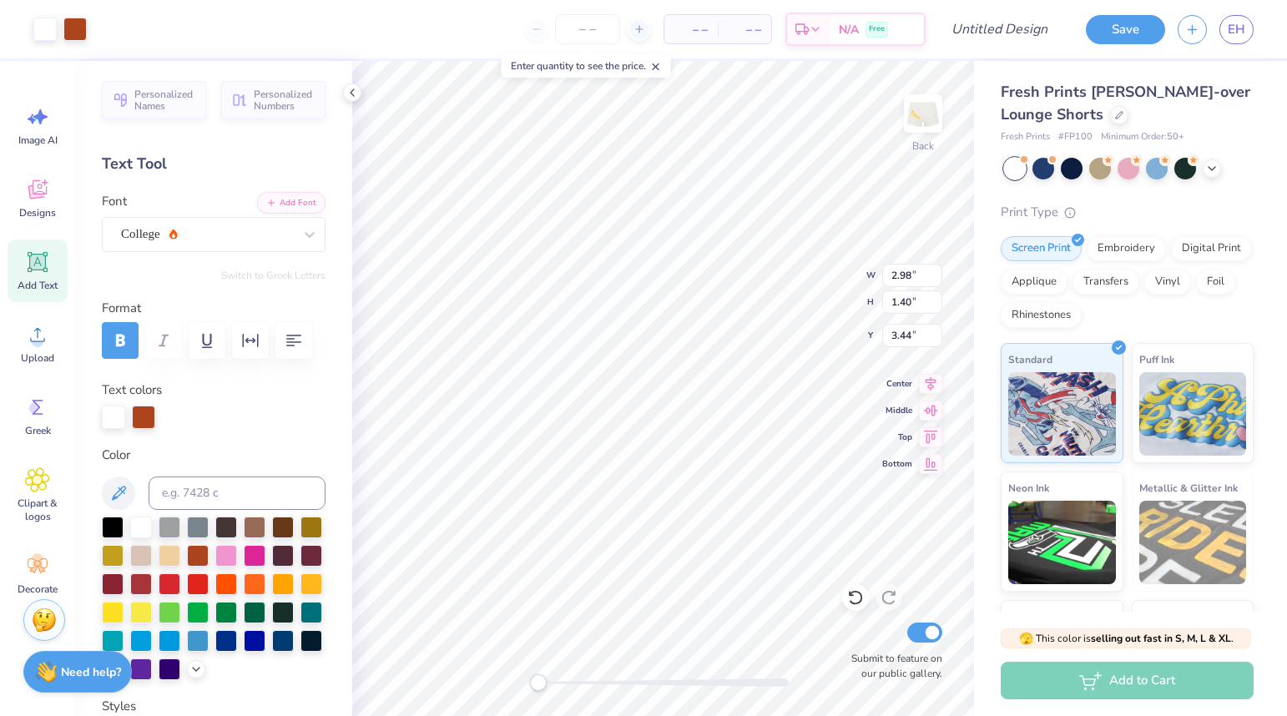
type input "1.40"
type input "4.97"
type input "2.76"
type input "1.66"
type input "4.83"
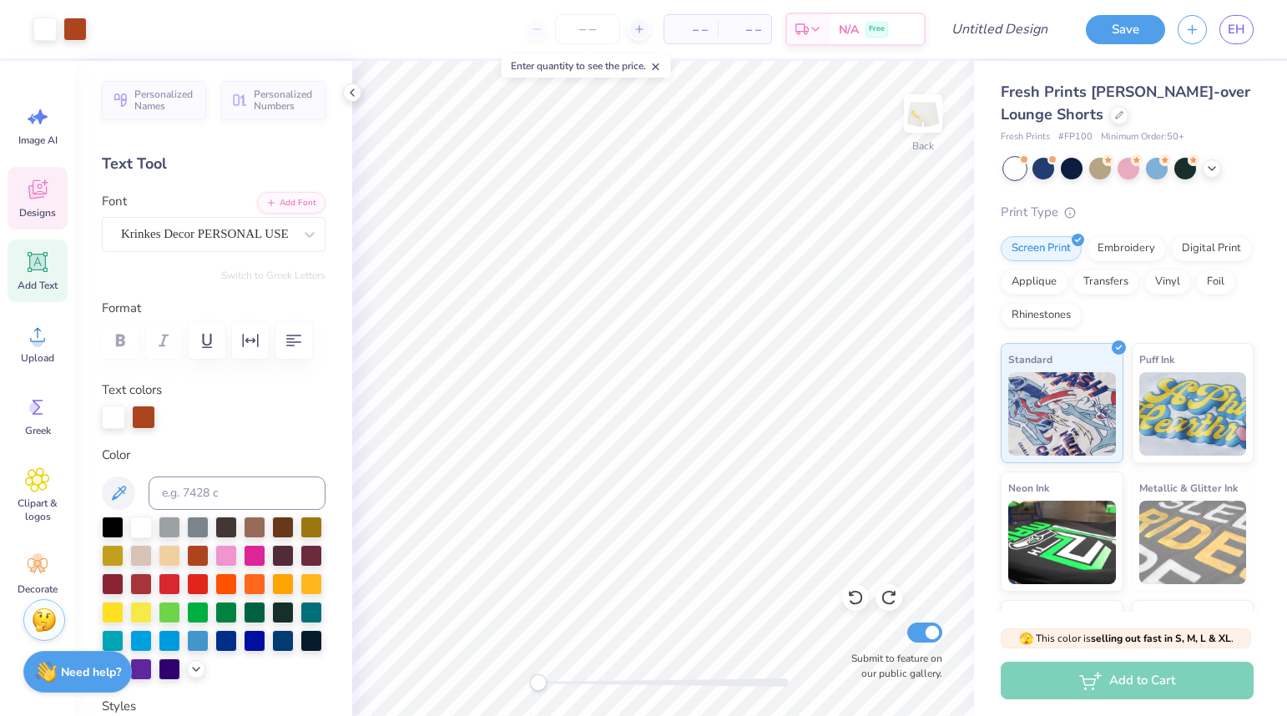
click at [36, 198] on icon at bounding box center [37, 189] width 25 height 25
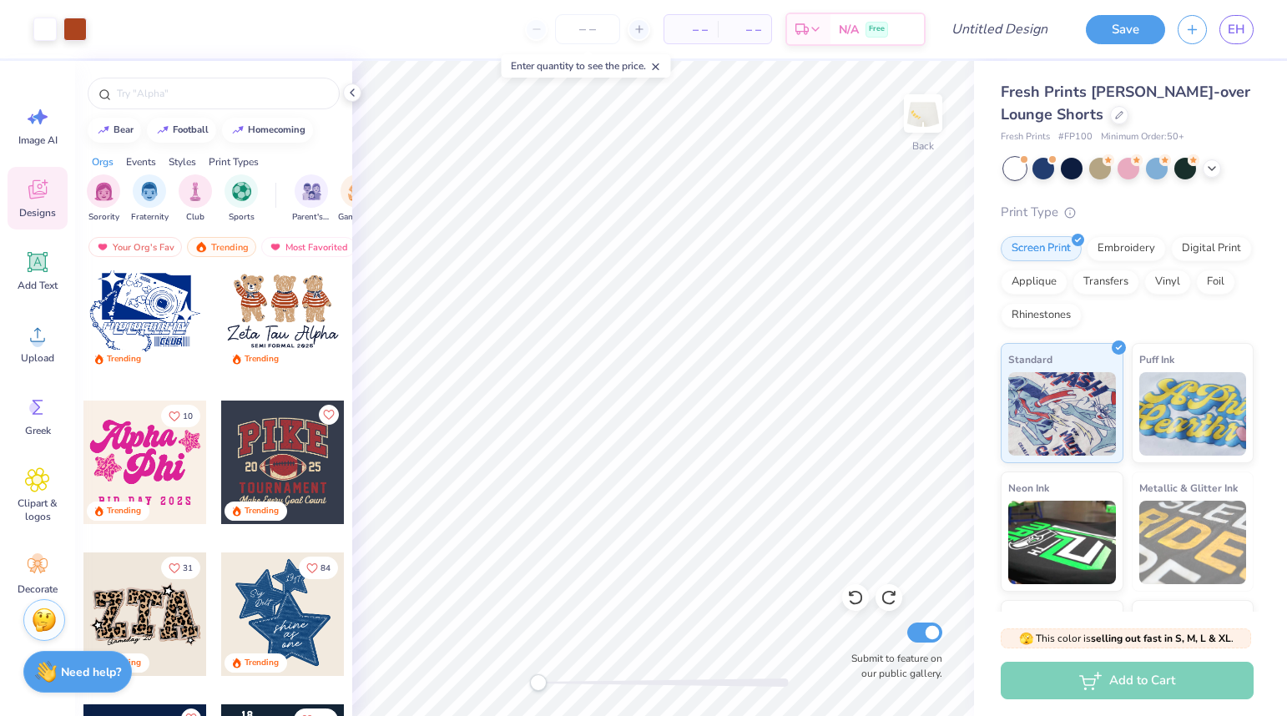
scroll to position [1106, 0]
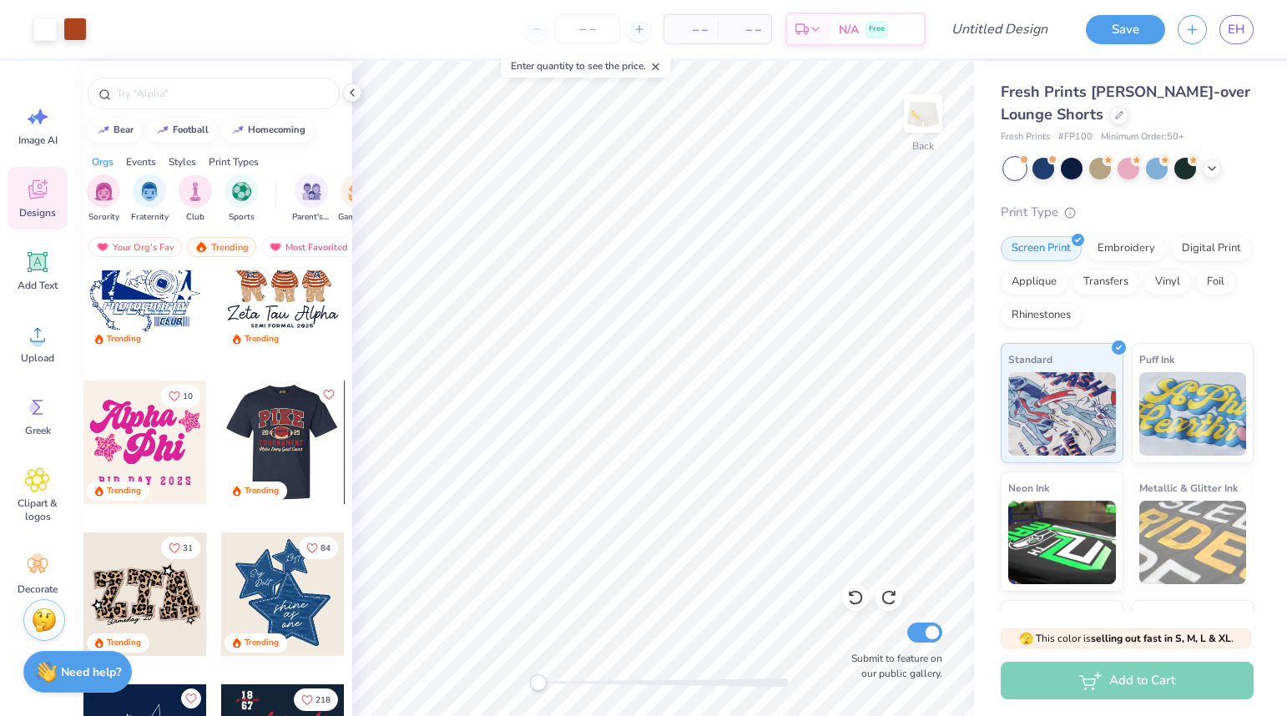
click at [221, 432] on div at bounding box center [160, 443] width 124 height 124
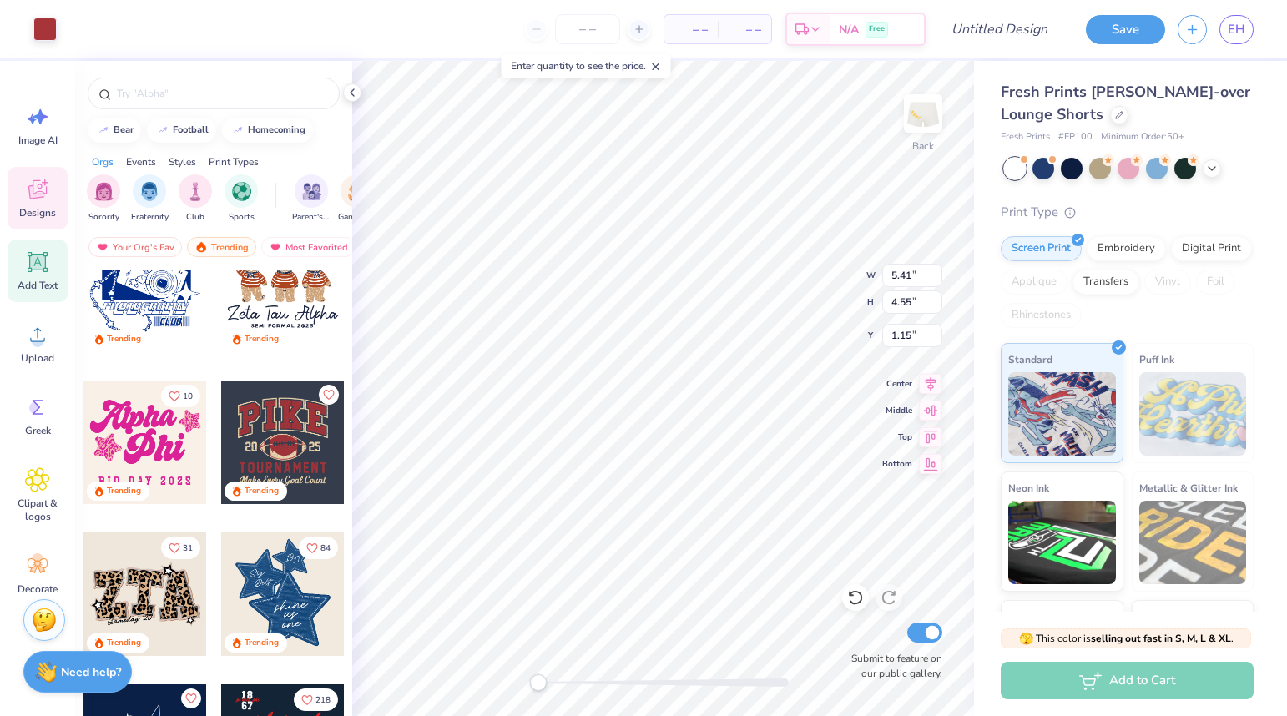
type input "5.41"
type input "4.55"
type input "1.15"
click at [58, 275] on div "Add Text" at bounding box center [38, 271] width 60 height 63
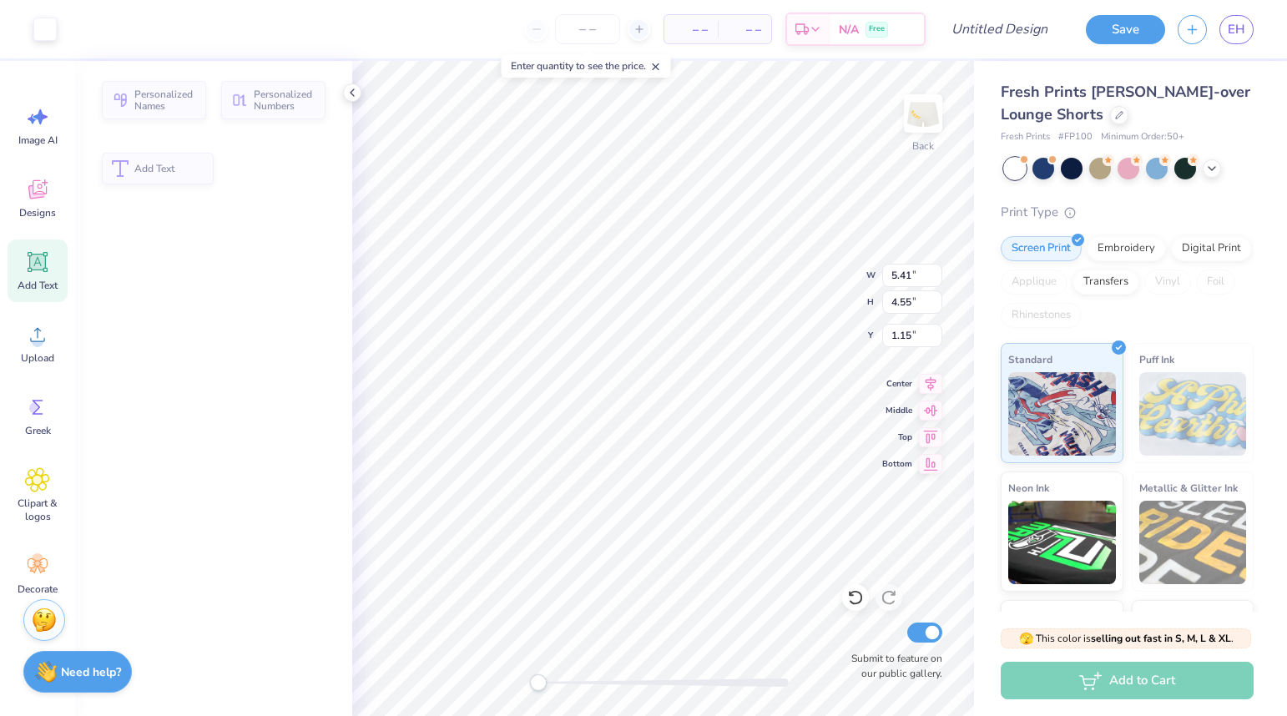
type input "2.85"
type input "0.82"
type input "3.34"
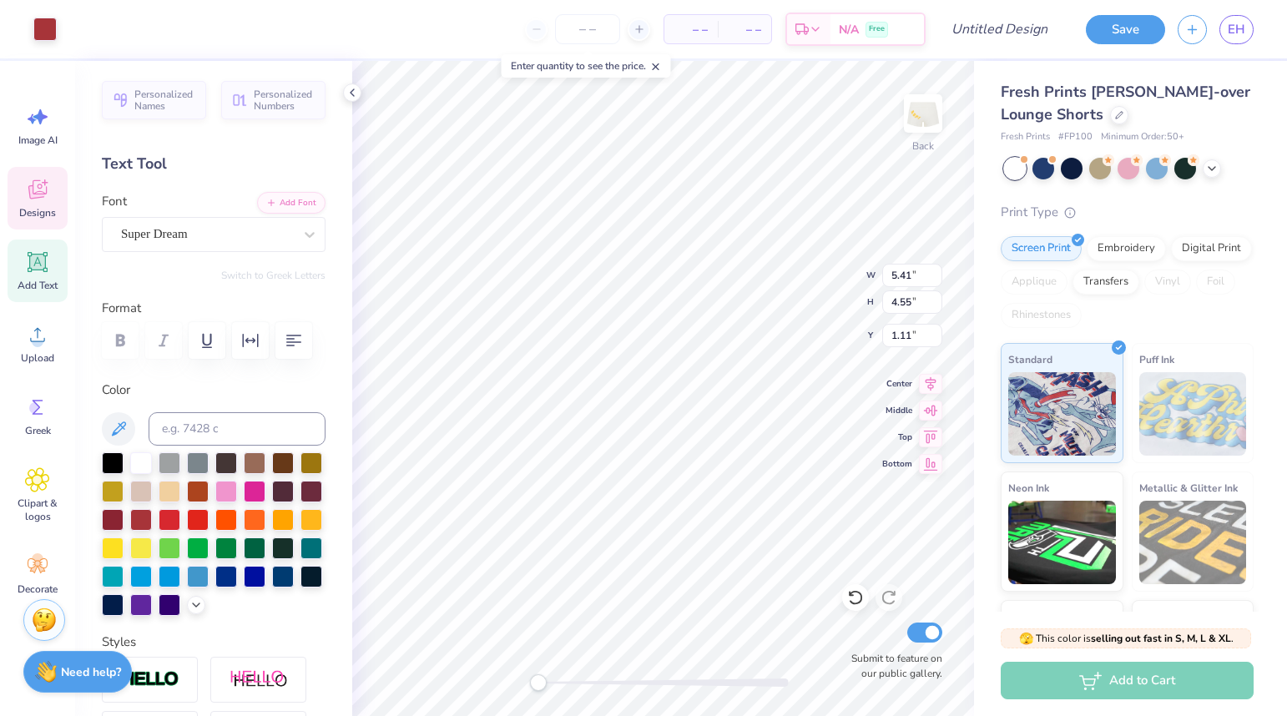
type input "5.41"
type input "4.55"
type input "1.11"
type input "5.60"
type input "5.47"
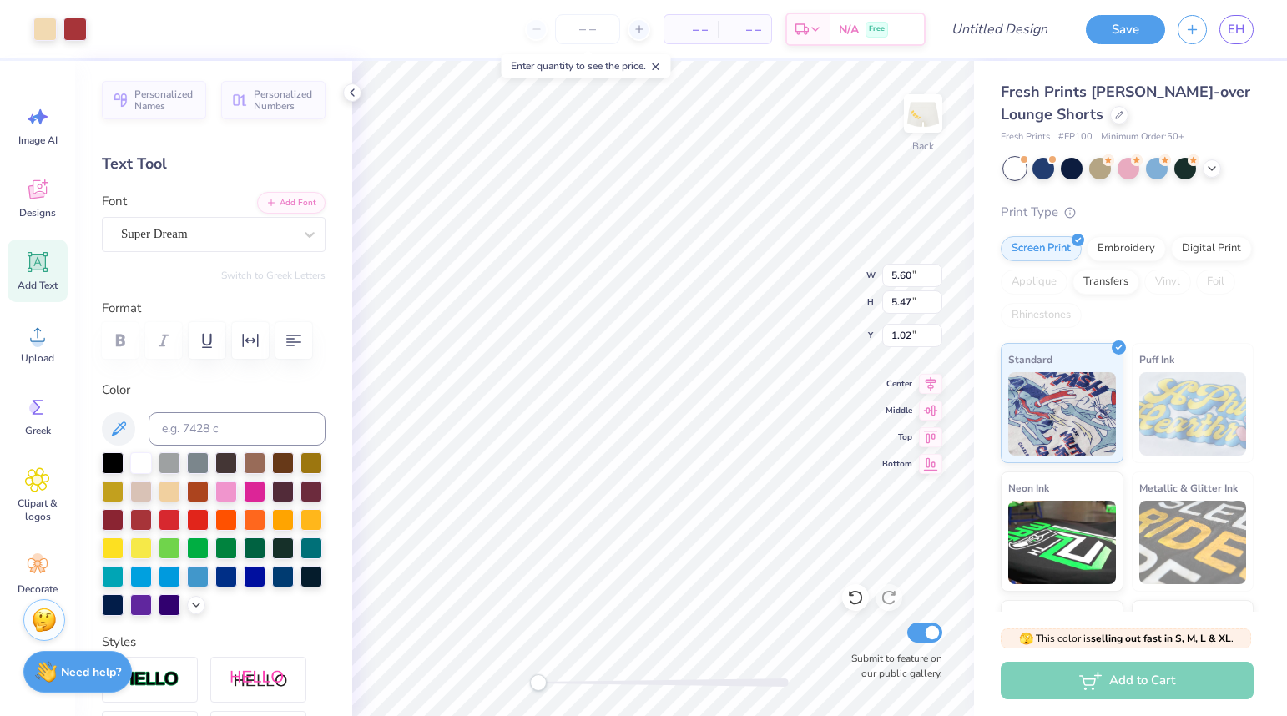
type input "1.33"
click at [34, 201] on icon at bounding box center [37, 189] width 25 height 25
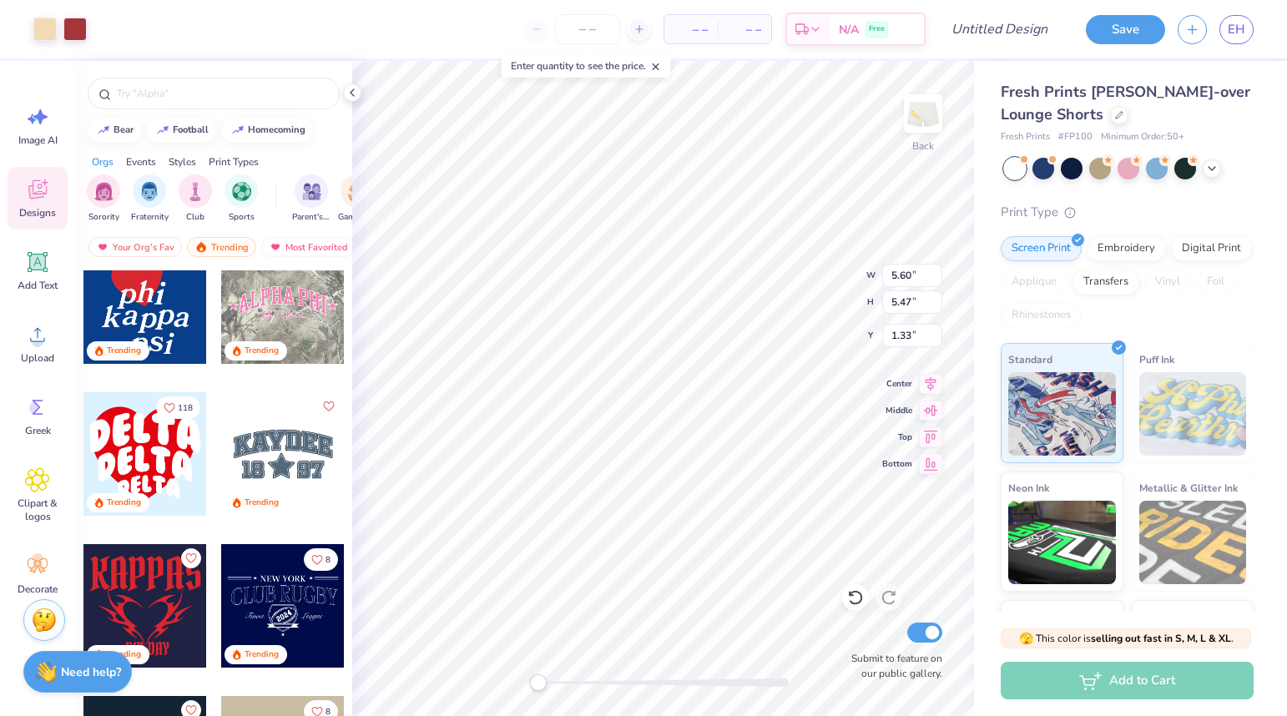
scroll to position [2614, 0]
click at [274, 444] on div at bounding box center [283, 453] width 124 height 124
type input "5.05"
type input "2.49"
type input "2.50"
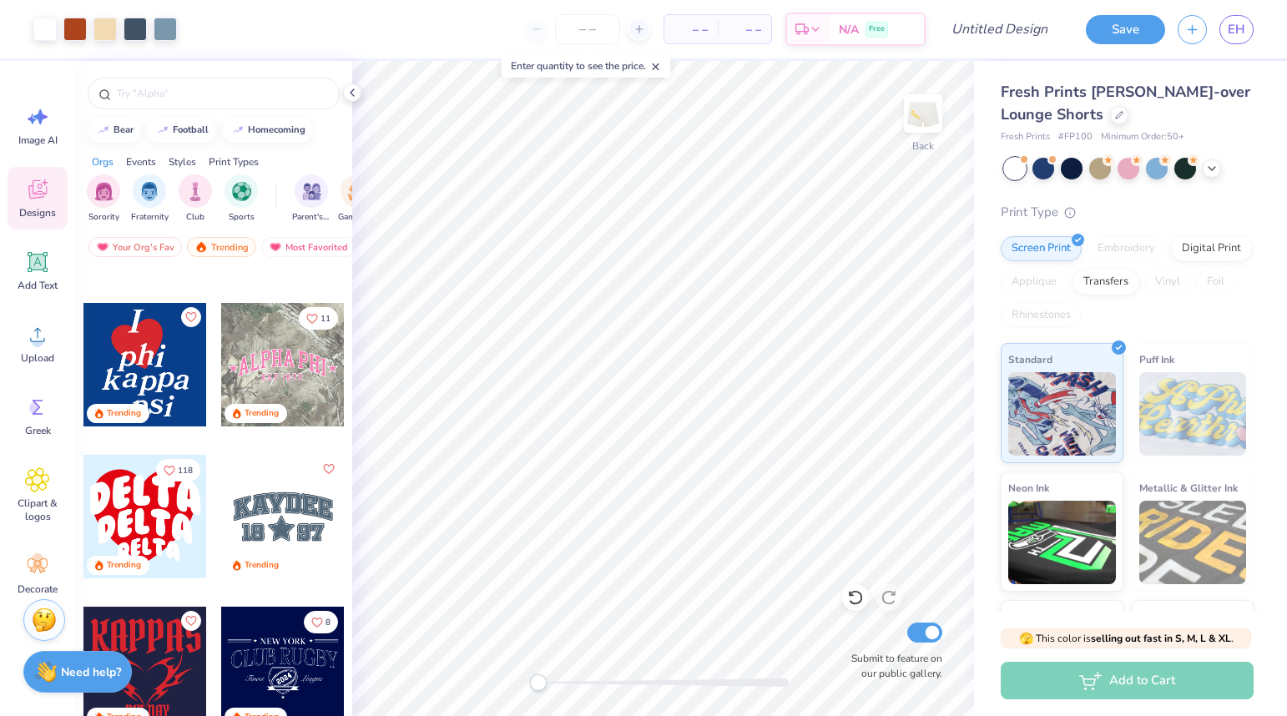
scroll to position [2505, 0]
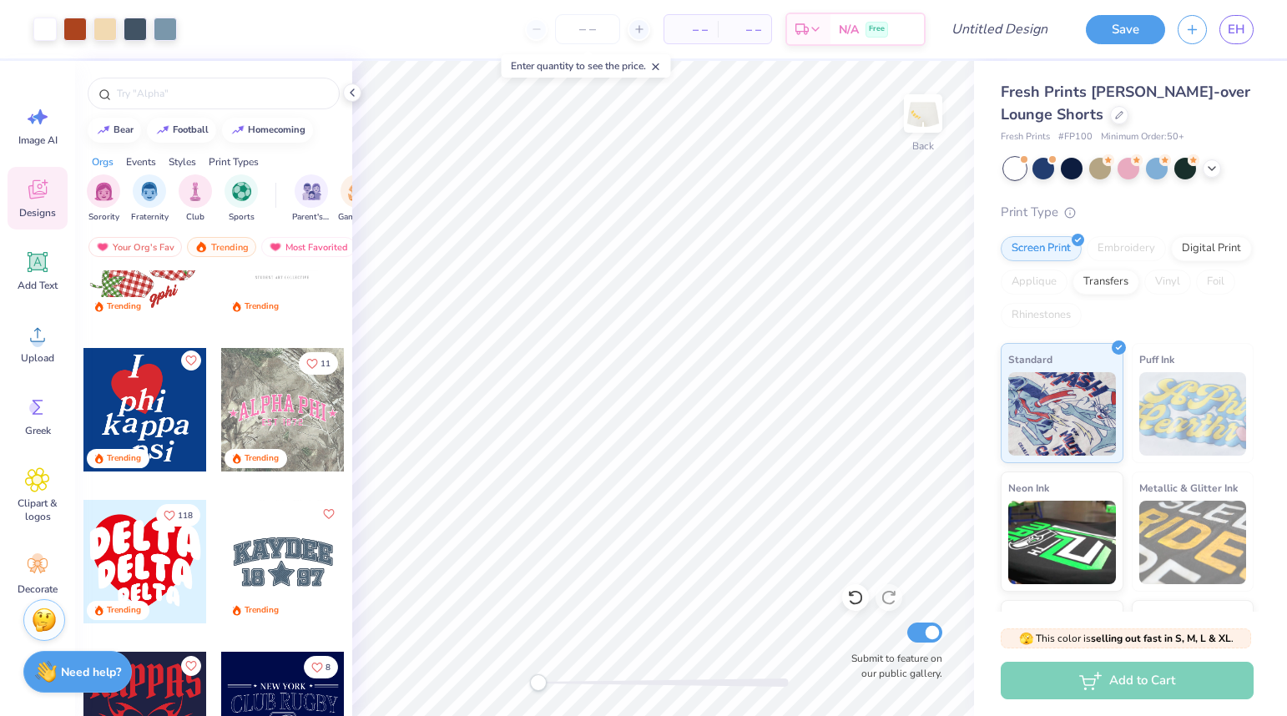
click at [195, 361] on icon "Like" at bounding box center [190, 361] width 12 height 12
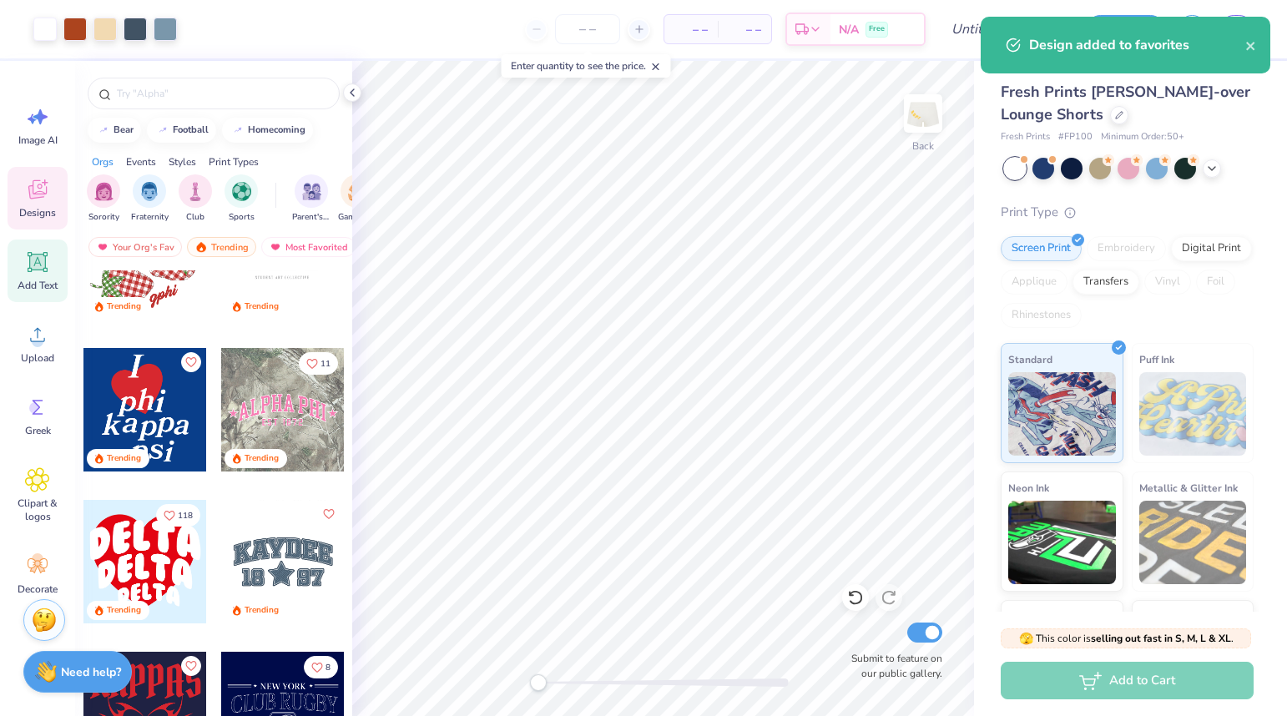
click at [42, 266] on icon at bounding box center [38, 263] width 16 height 16
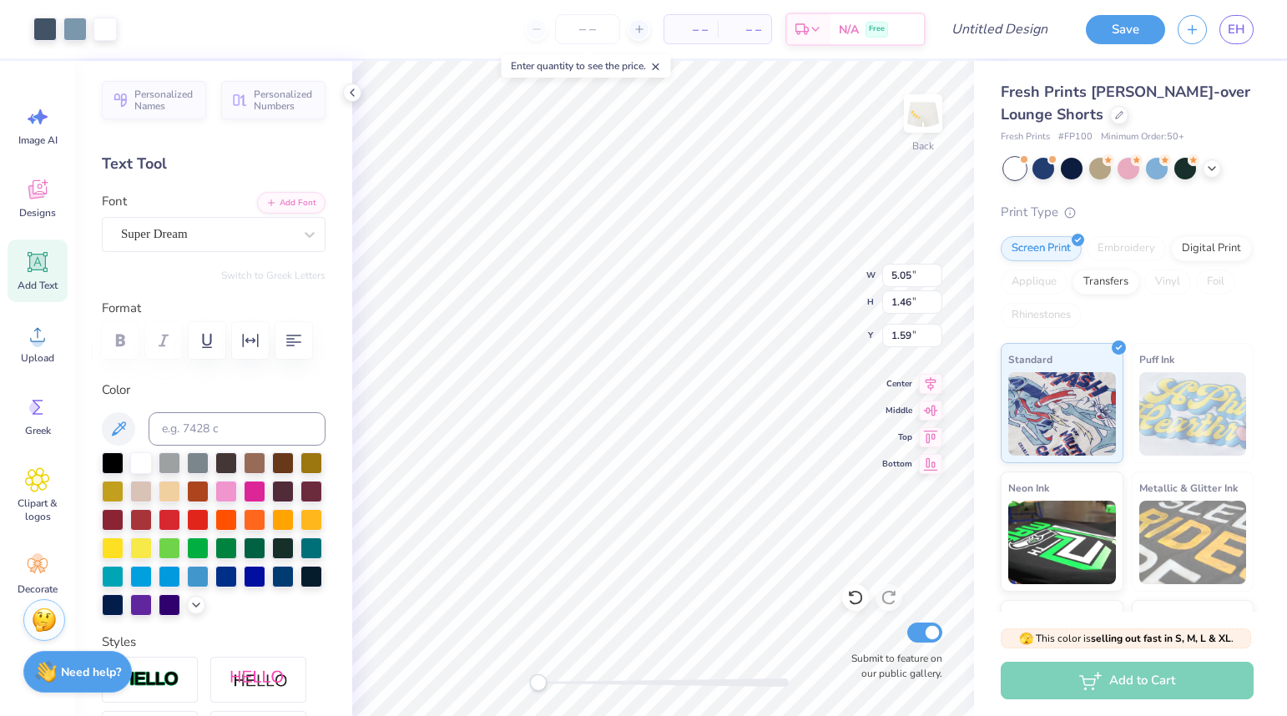
type input "1.46"
type input "1.59"
